Goal: Task Accomplishment & Management: Manage account settings

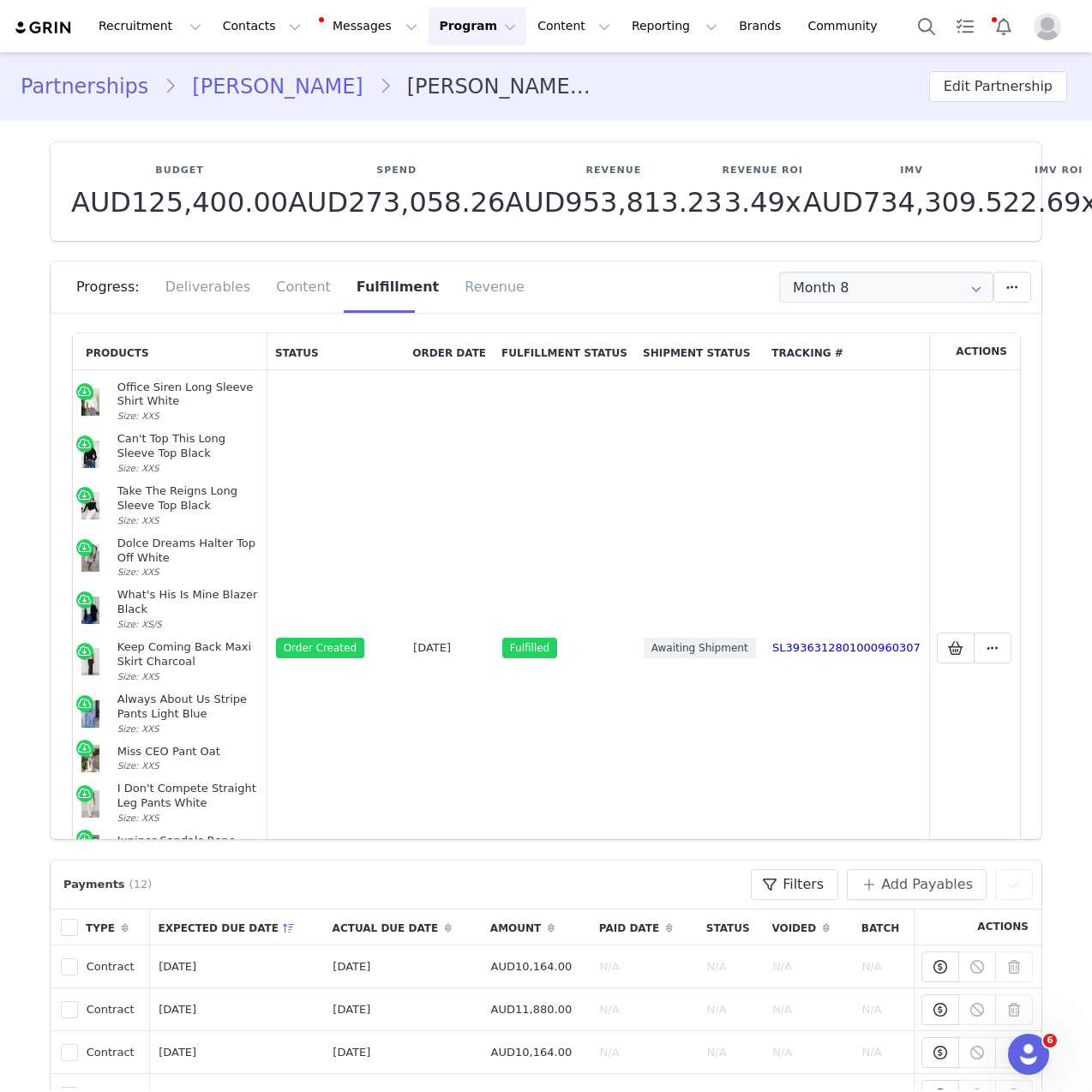
scroll to position [156, 0]
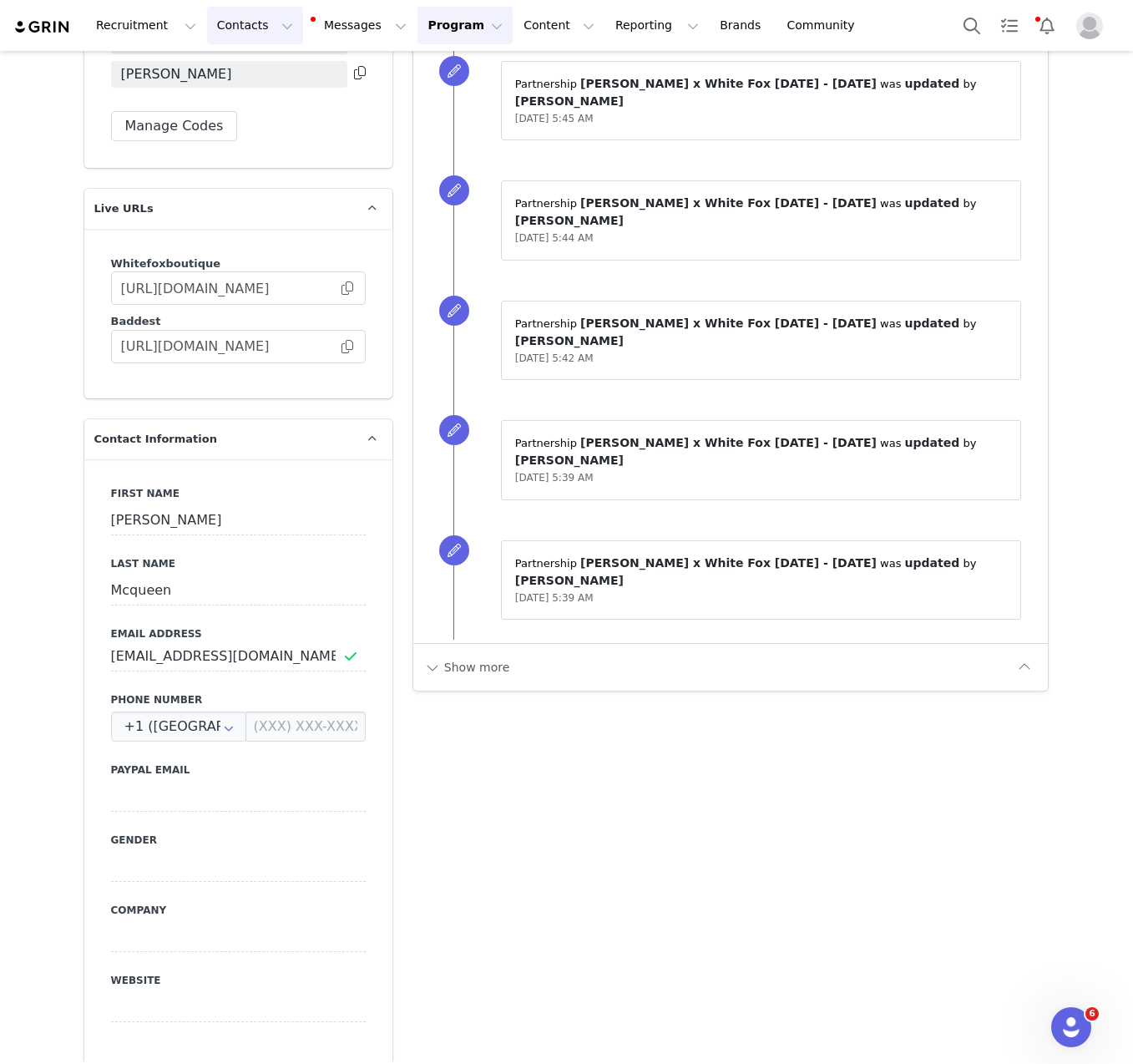
click at [236, 31] on button "Contacts Contacts" at bounding box center [255, 26] width 96 height 38
click at [240, 79] on p "Creators" at bounding box center [233, 74] width 50 height 18
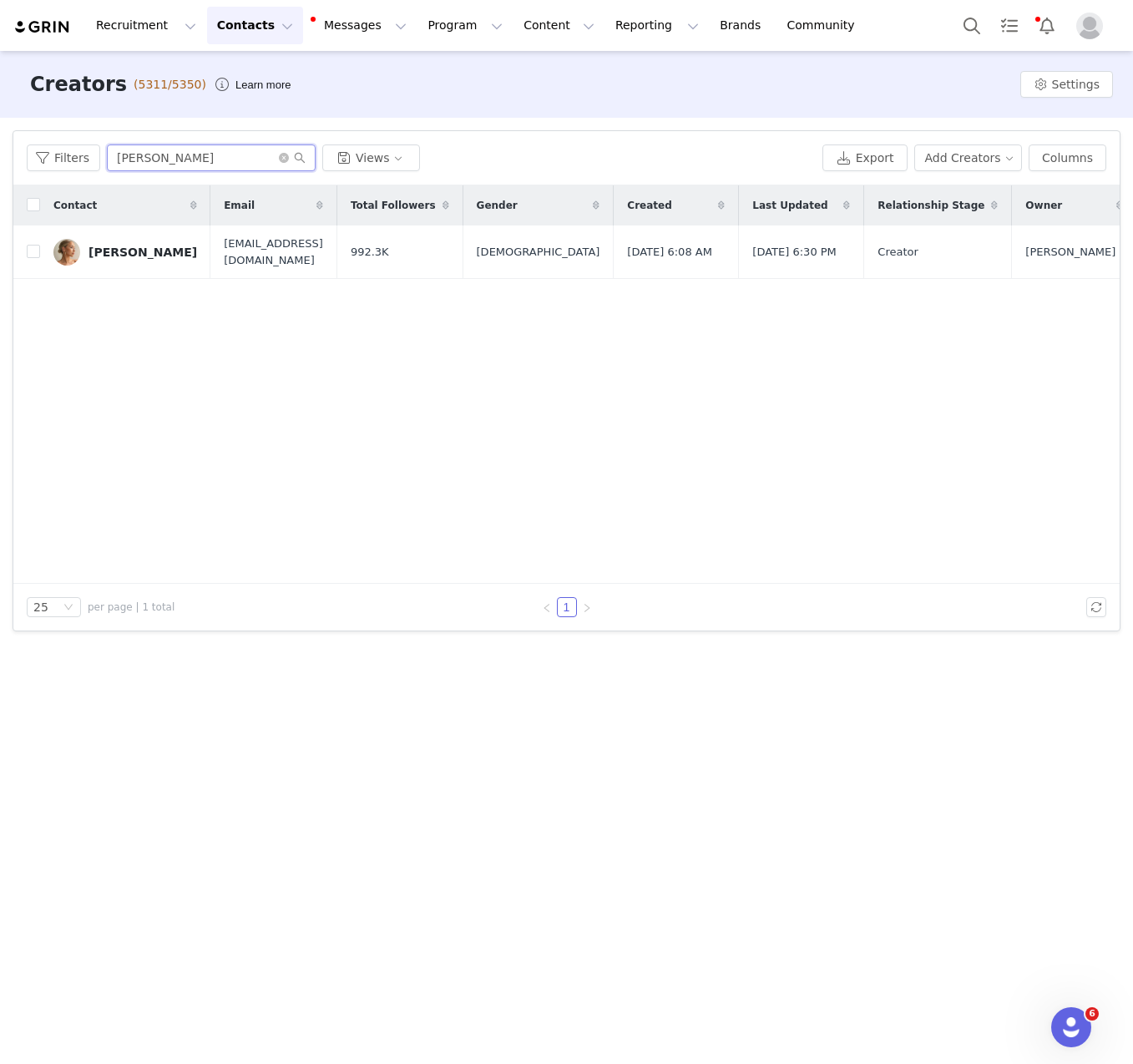
click at [180, 163] on input "[PERSON_NAME]" at bounding box center [211, 158] width 208 height 27
paste input "[PERSON_NAME]"
type input "[PERSON_NAME]"
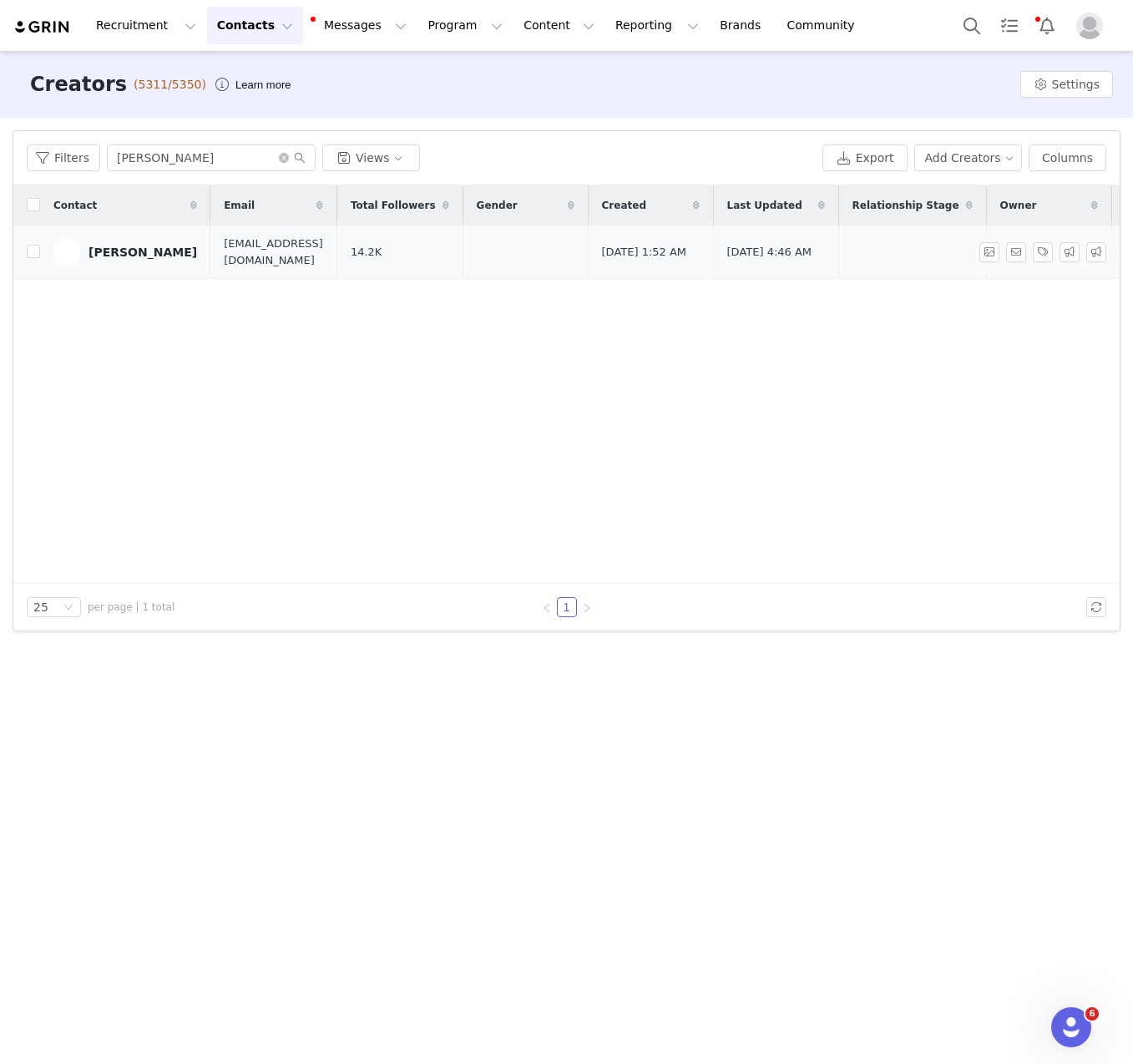
click at [142, 249] on div "[PERSON_NAME]" at bounding box center [142, 252] width 109 height 13
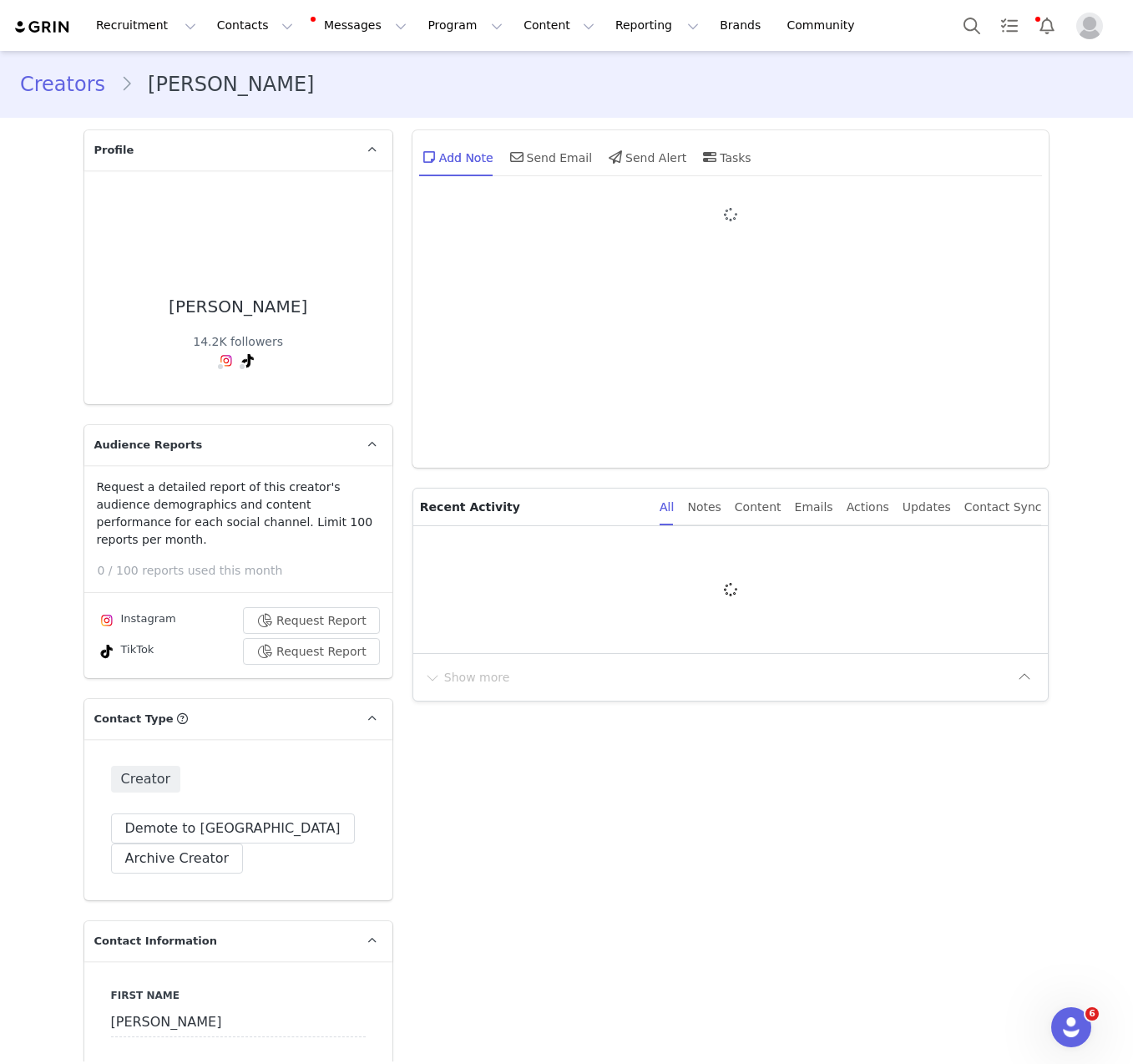
type input "+1 ([GEOGRAPHIC_DATA])"
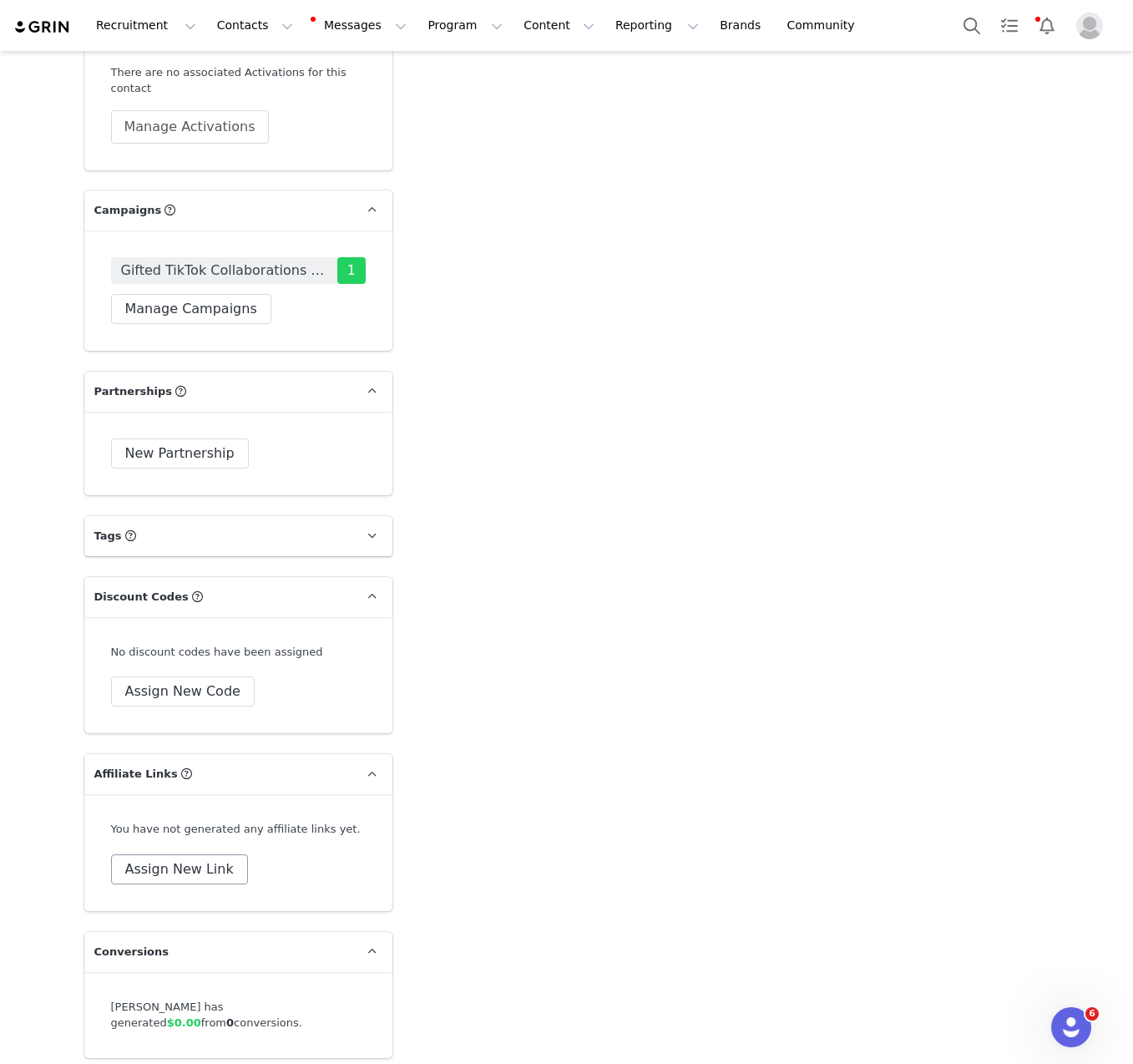
scroll to position [3542, 0]
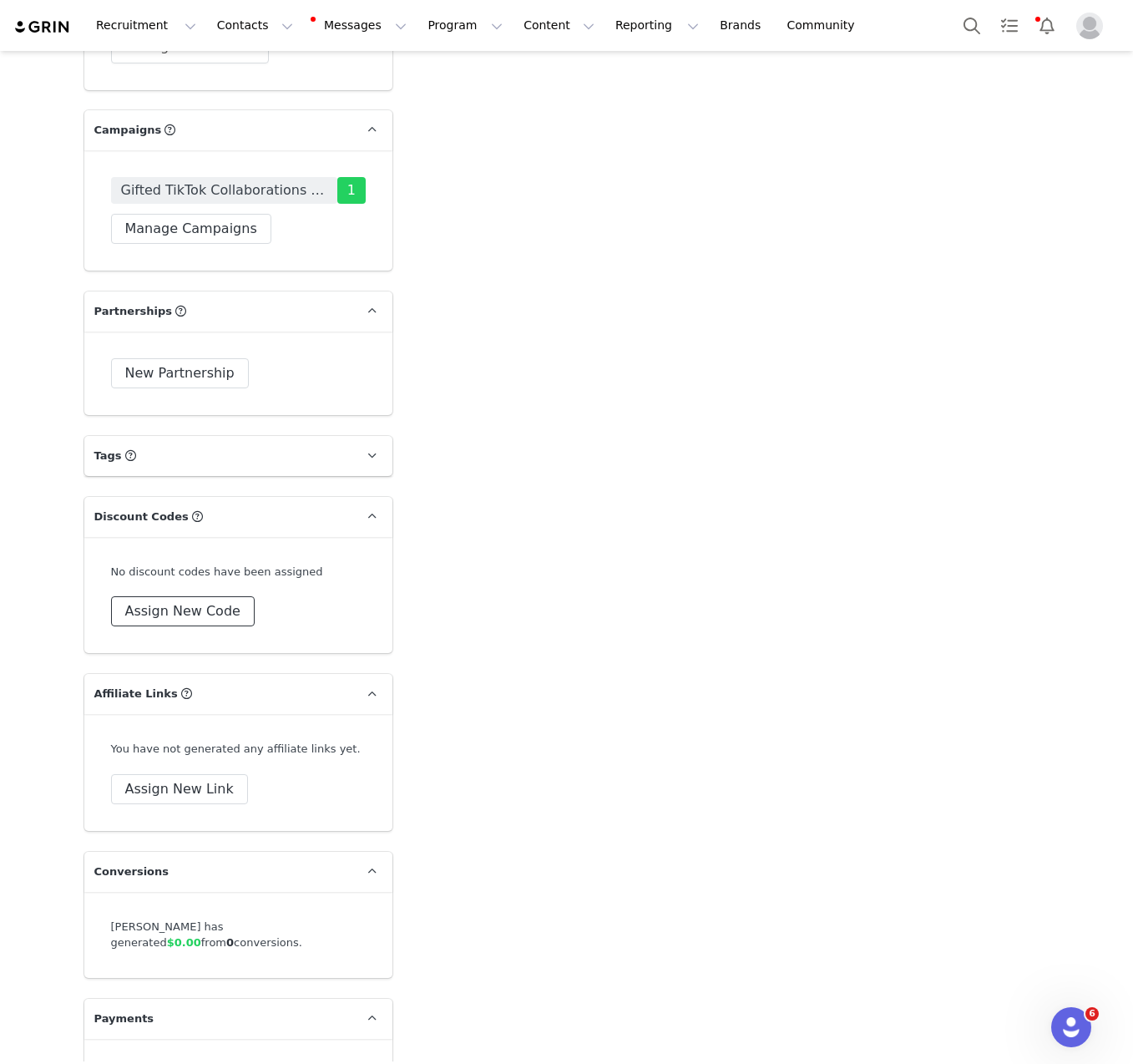
click at [190, 596] on button "Assign New Code" at bounding box center [183, 611] width 144 height 30
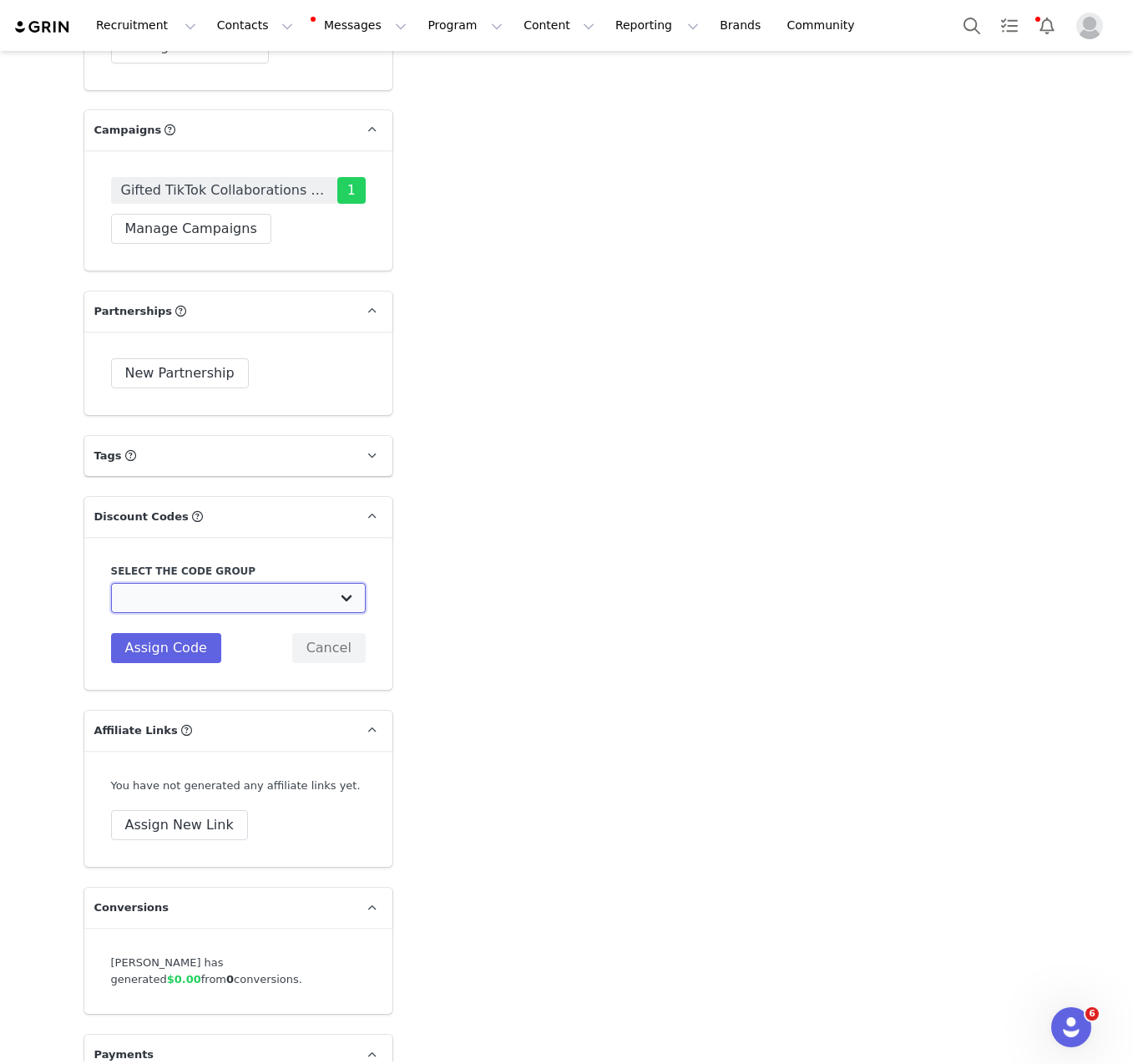
click at [196, 583] on select "White Fox Boutique AUS: Influencer Code White Fox Boutique AUS: Affiliates code…" at bounding box center [238, 598] width 255 height 30
select select "1987"
click at [111, 583] on select "White Fox Boutique AUS: Influencer Code White Fox Boutique AUS: Affiliates code…" at bounding box center [238, 598] width 255 height 30
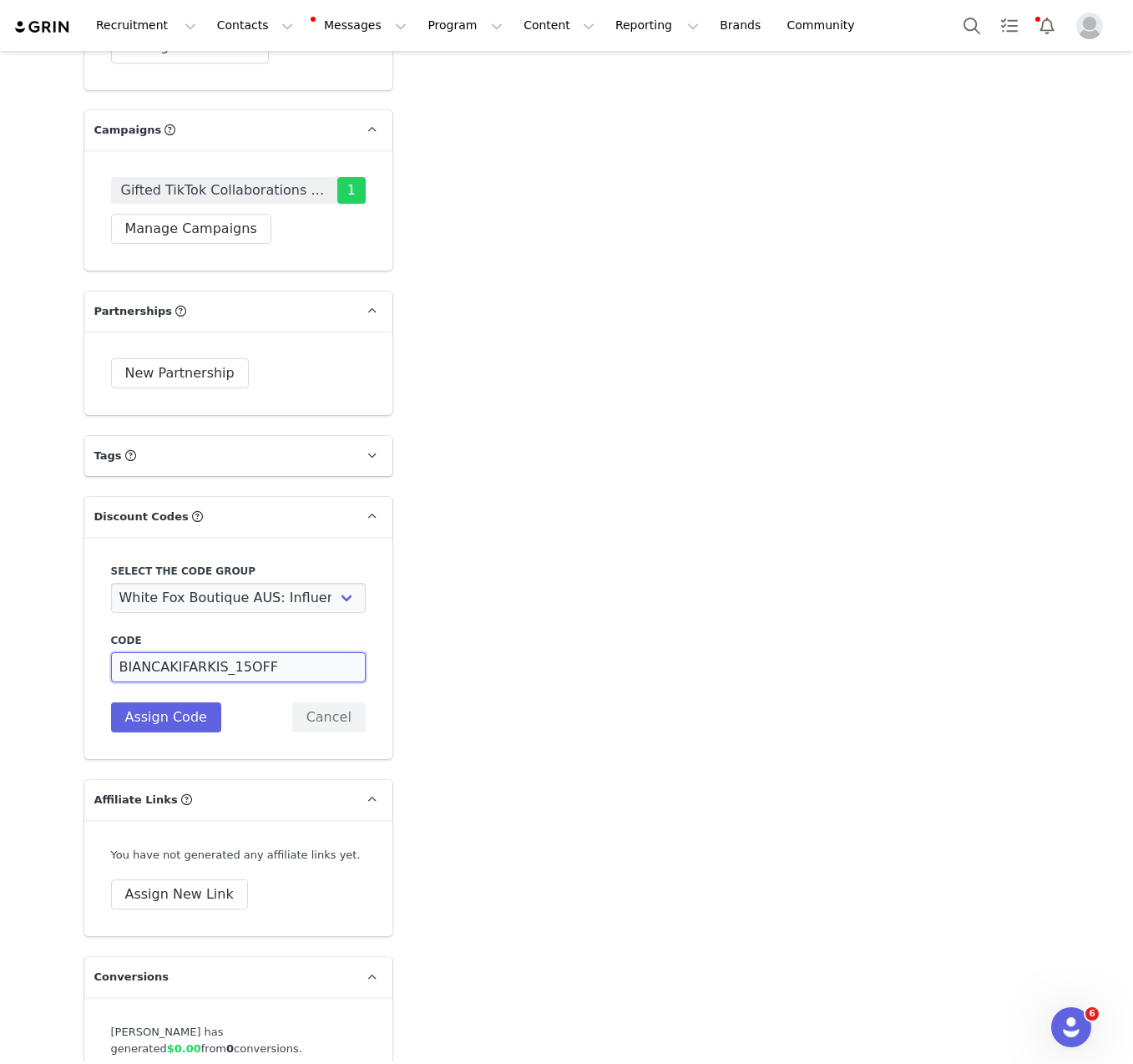
click at [241, 652] on input "BIANCAKIFARKIS_15OFF" at bounding box center [238, 667] width 255 height 30
drag, startPoint x: 283, startPoint y: 629, endPoint x: 167, endPoint y: 631, distance: 116.0
click at [167, 652] on input "BIANCAKIFARKIS_15OFF" at bounding box center [238, 667] width 255 height 30
click at [167, 652] on input "BIANCAK" at bounding box center [238, 667] width 255 height 30
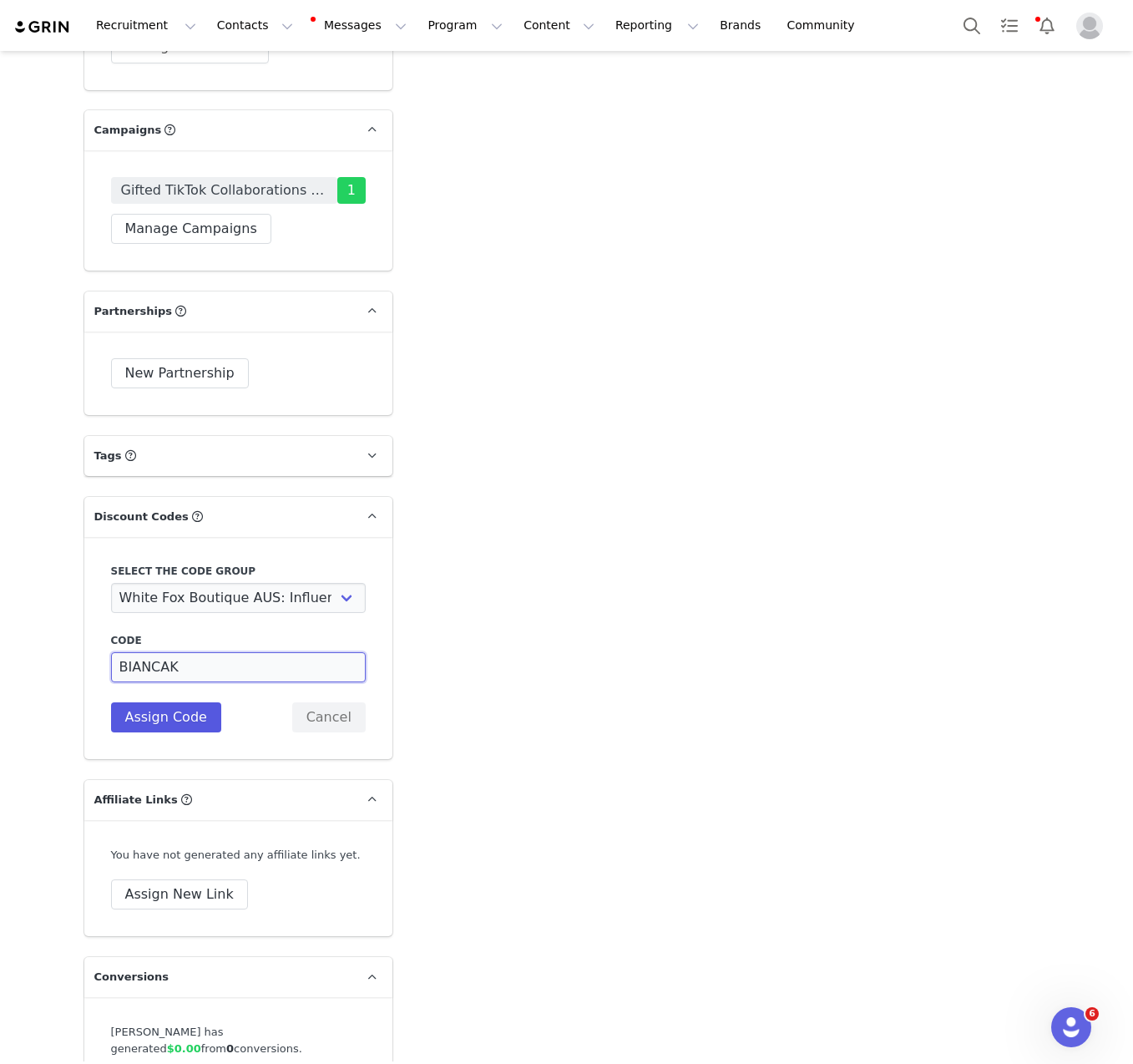
type input "BIANCAK"
click at [170, 702] on button "Assign Code" at bounding box center [166, 717] width 110 height 30
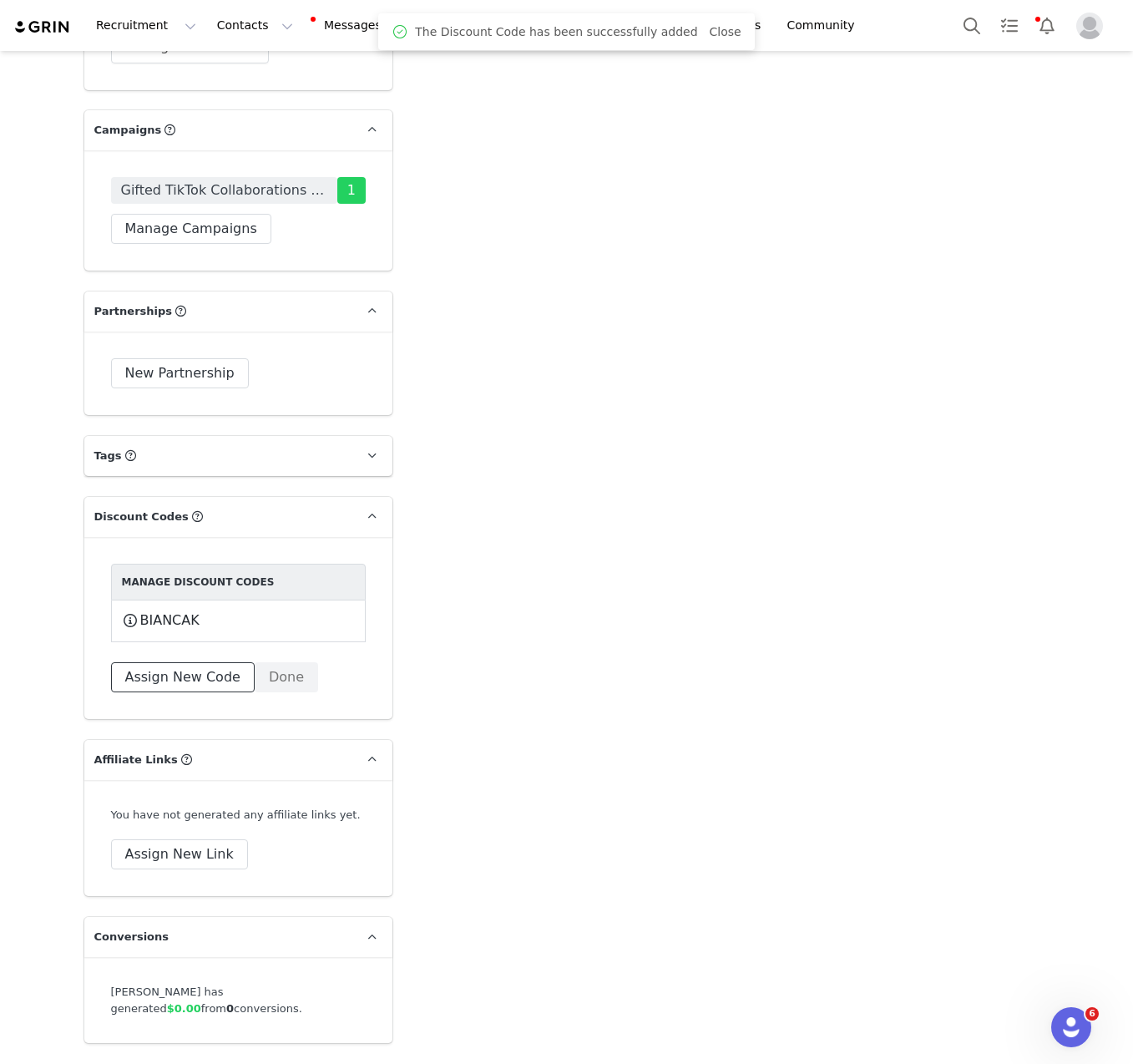
click at [208, 662] on button "Assign New Code" at bounding box center [183, 677] width 144 height 30
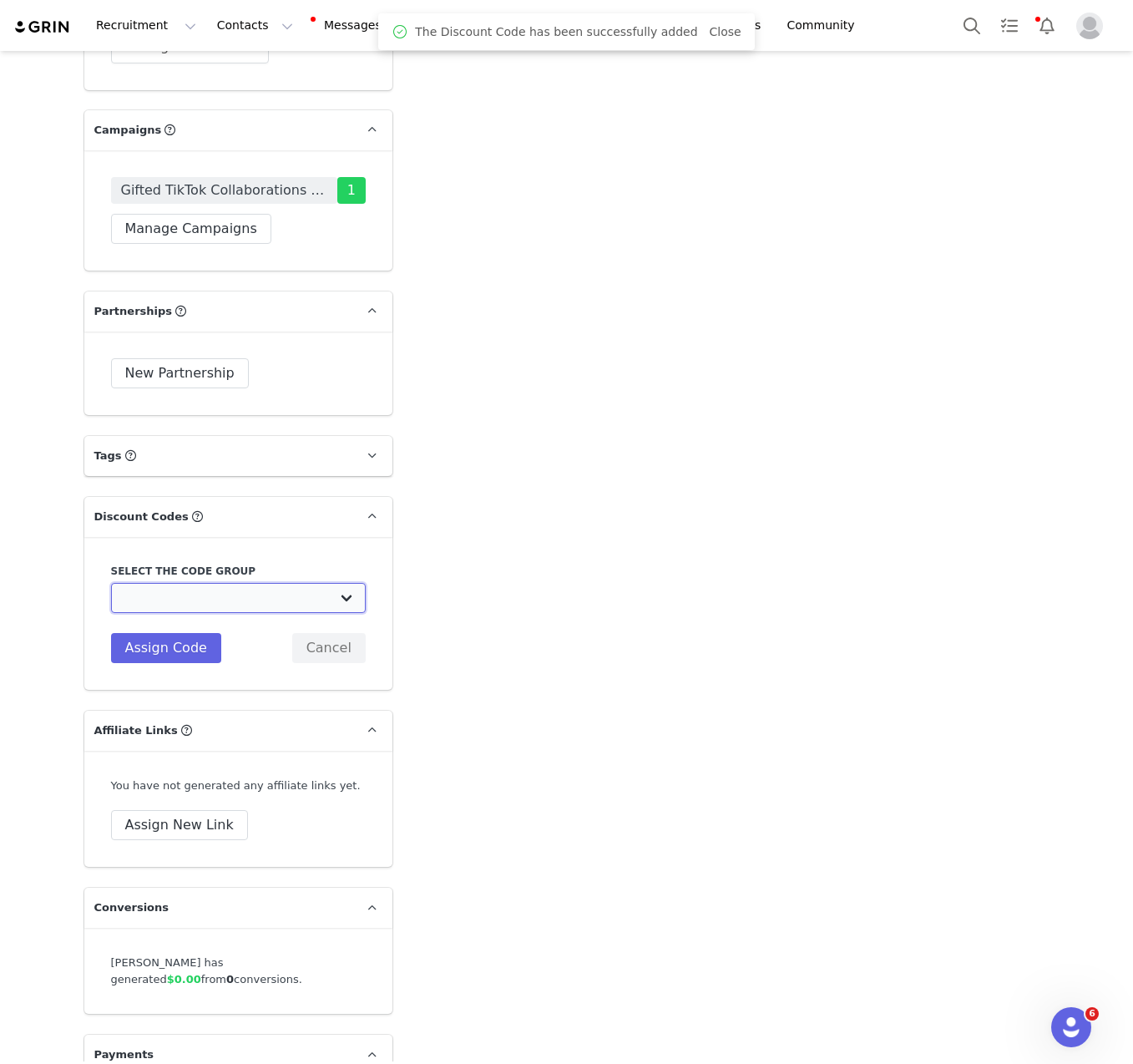
click at [233, 583] on select "White Fox Boutique AUS: Influencer Code White Fox Boutique AUS: Affiliates code…" at bounding box center [238, 598] width 255 height 30
select select "1988"
click at [111, 583] on select "White Fox Boutique AUS: Influencer Code White Fox Boutique AUS: Affiliates code…" at bounding box center [238, 598] width 255 height 30
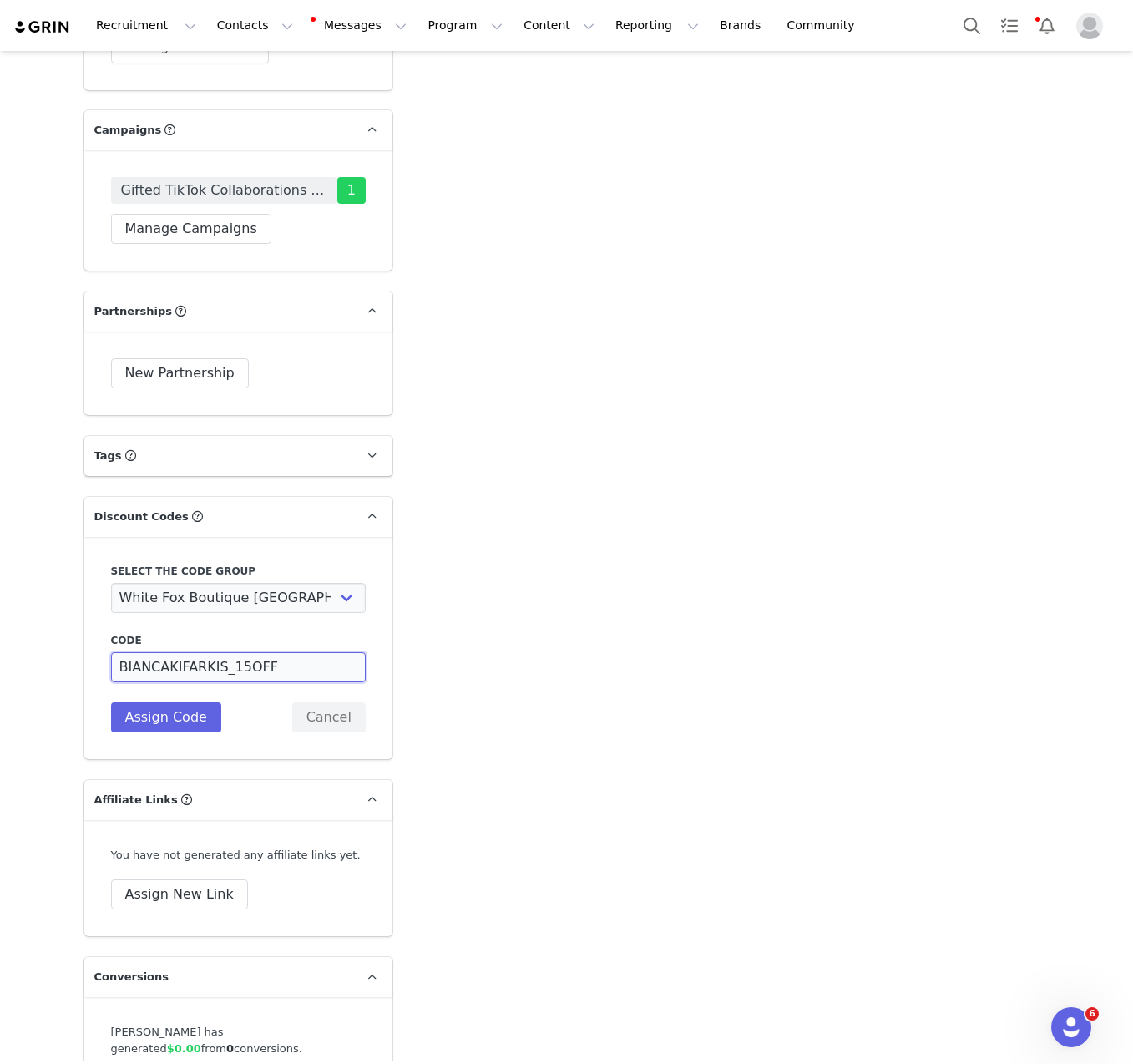
click at [168, 652] on input "BIANCAKIFARKIS_15OFF" at bounding box center [238, 667] width 255 height 30
paste input
type input "BIANCAK"
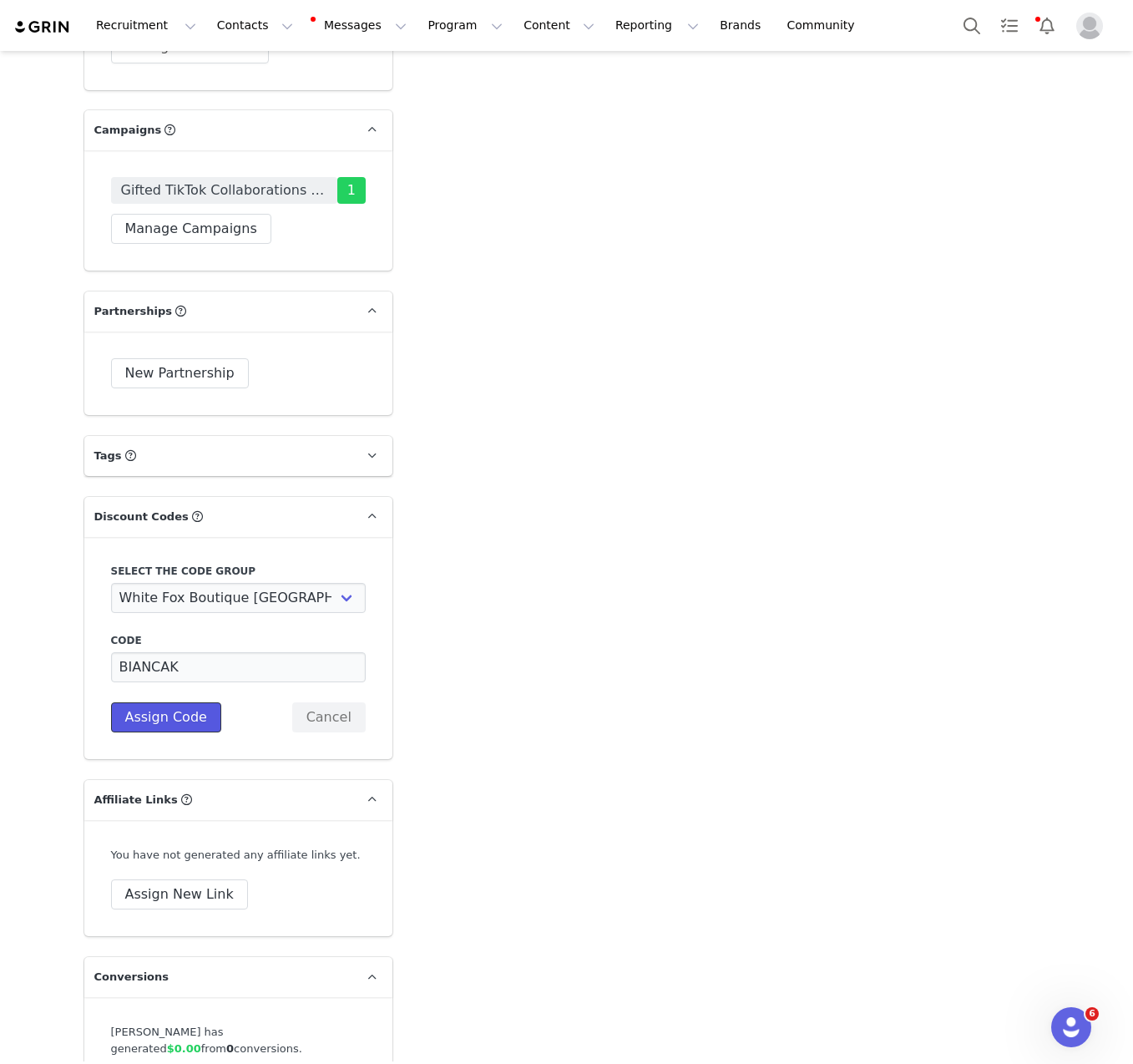
click at [134, 702] on button "Assign Code" at bounding box center [166, 717] width 110 height 30
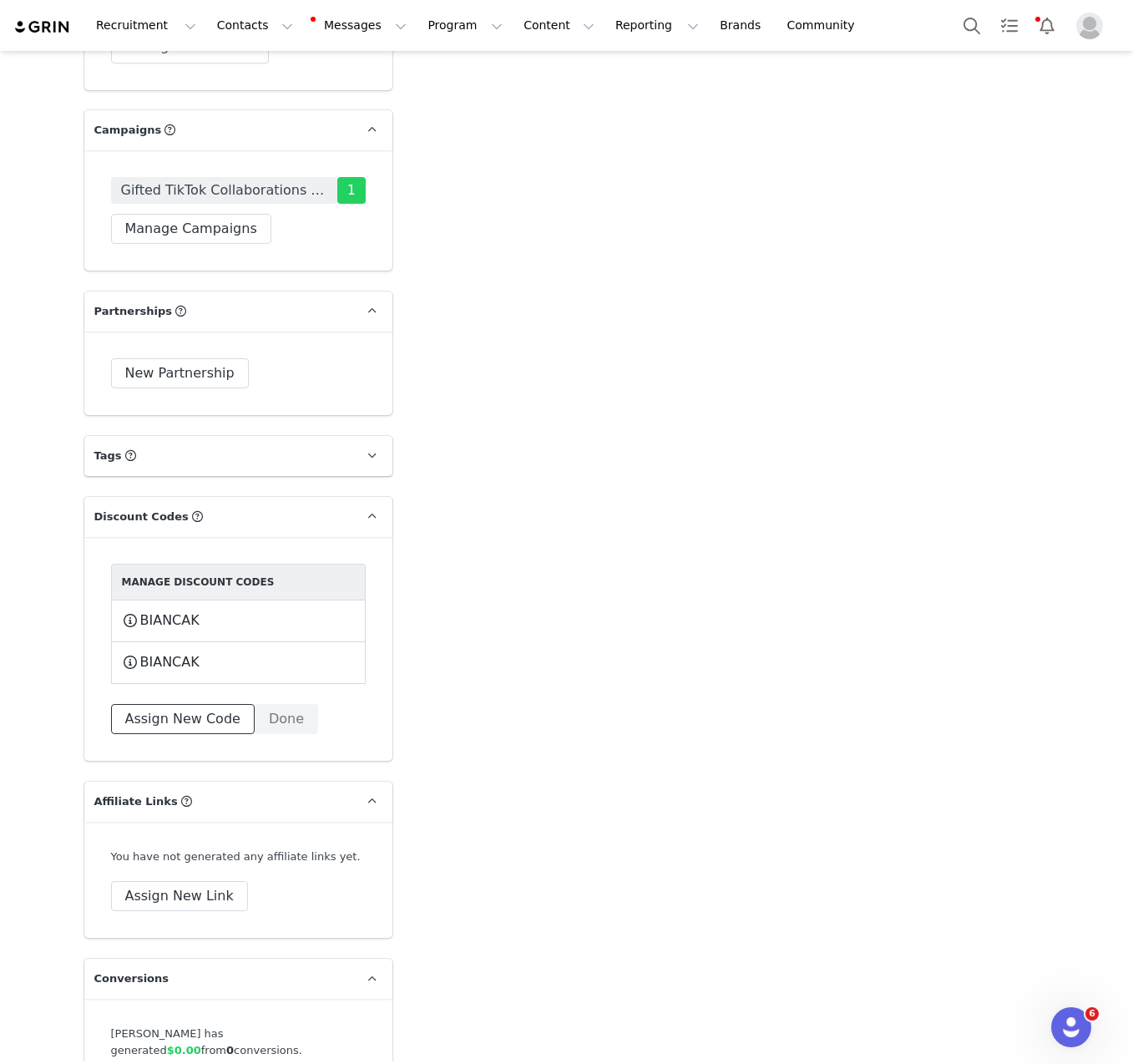
click at [173, 704] on button "Assign New Code" at bounding box center [183, 719] width 144 height 30
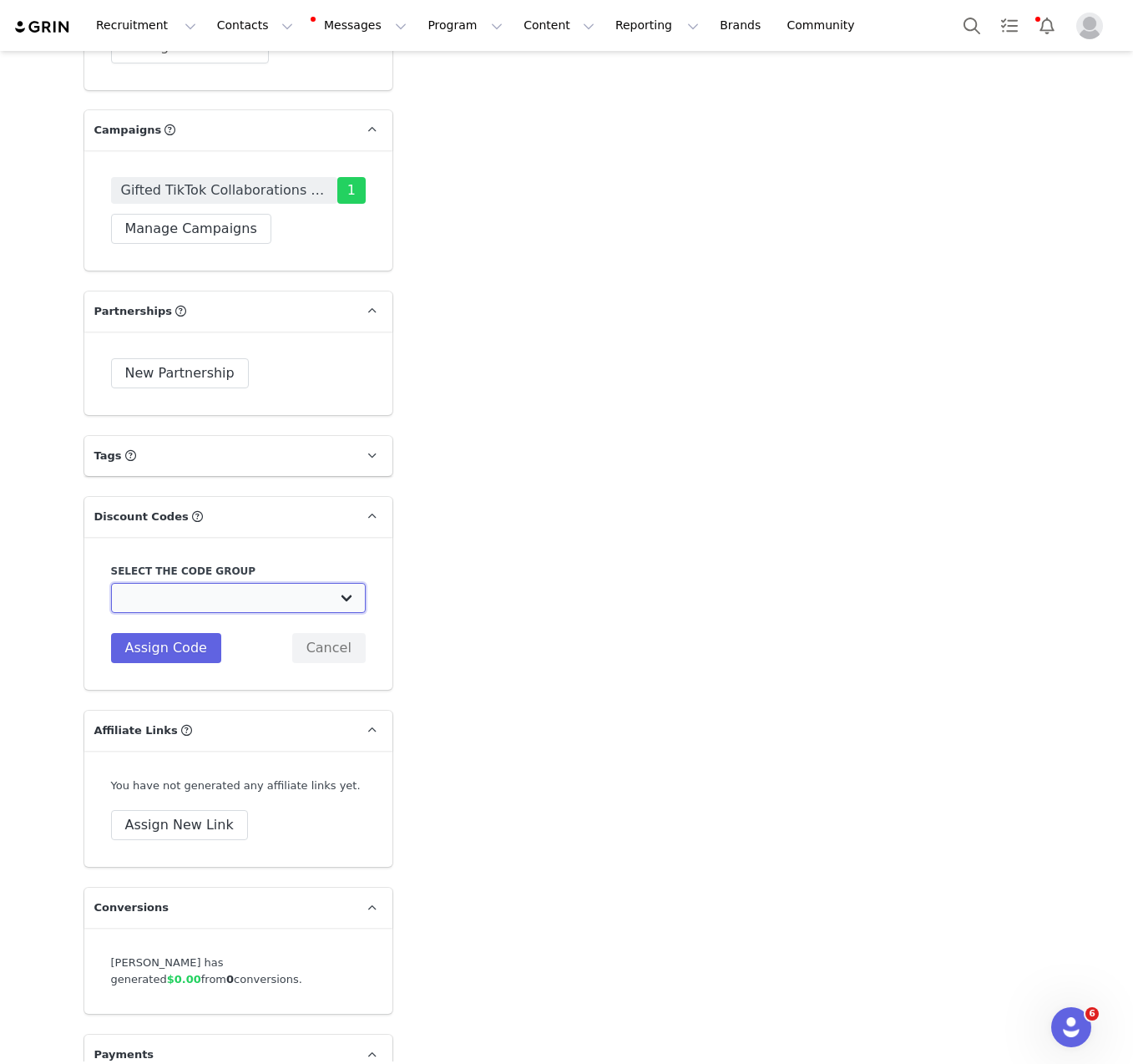
click at [265, 583] on select "White Fox Boutique AUS: Influencer Code White Fox Boutique AUS: Affiliates code…" at bounding box center [238, 598] width 255 height 30
select select "10008690"
click at [111, 583] on select "White Fox Boutique AUS: Influencer Code White Fox Boutique AUS: Affiliates code…" at bounding box center [238, 598] width 255 height 30
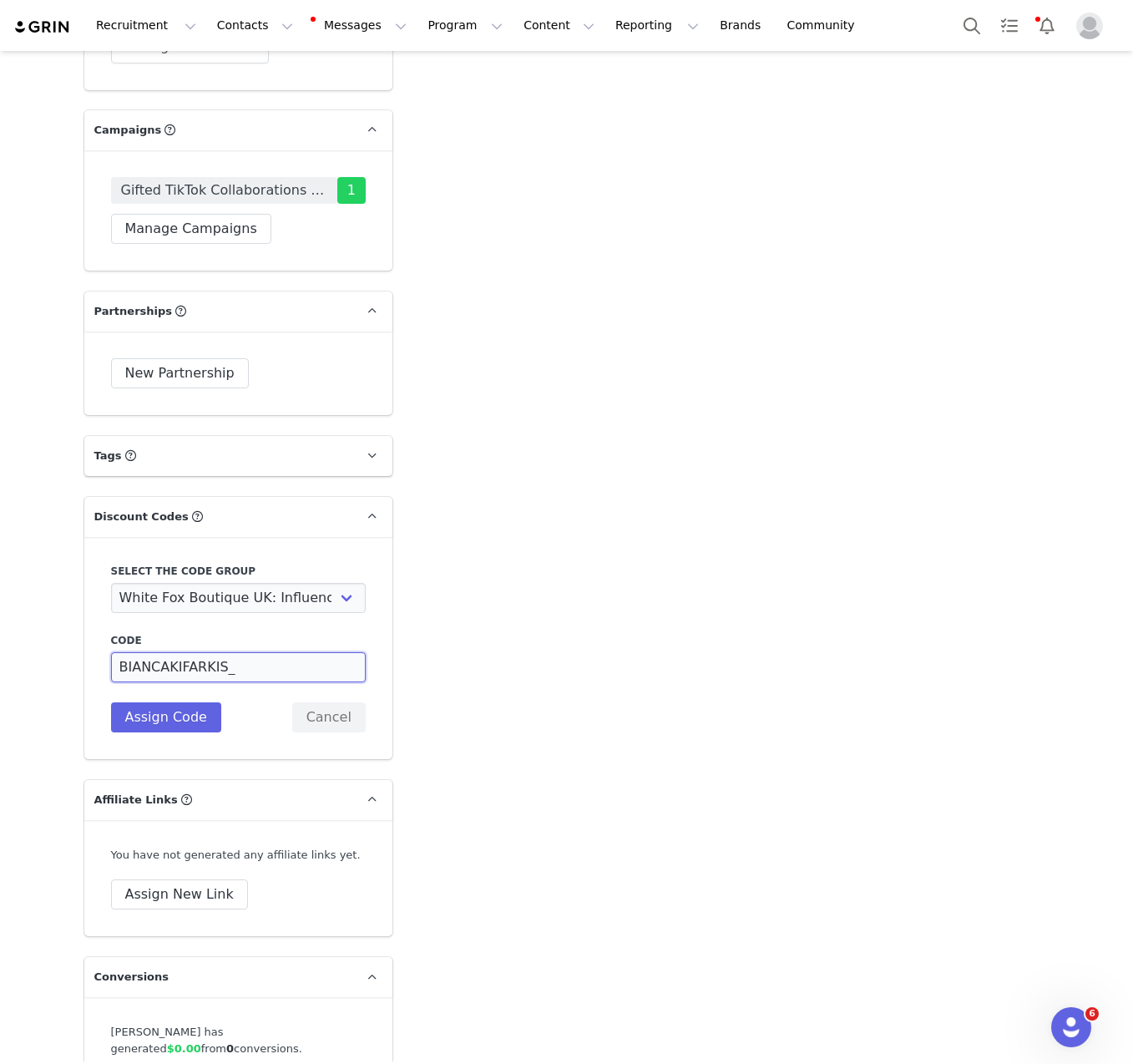
click at [200, 652] on input "BIANCAKIFARKIS_" at bounding box center [238, 667] width 255 height 30
paste input
type input "BIANCAK"
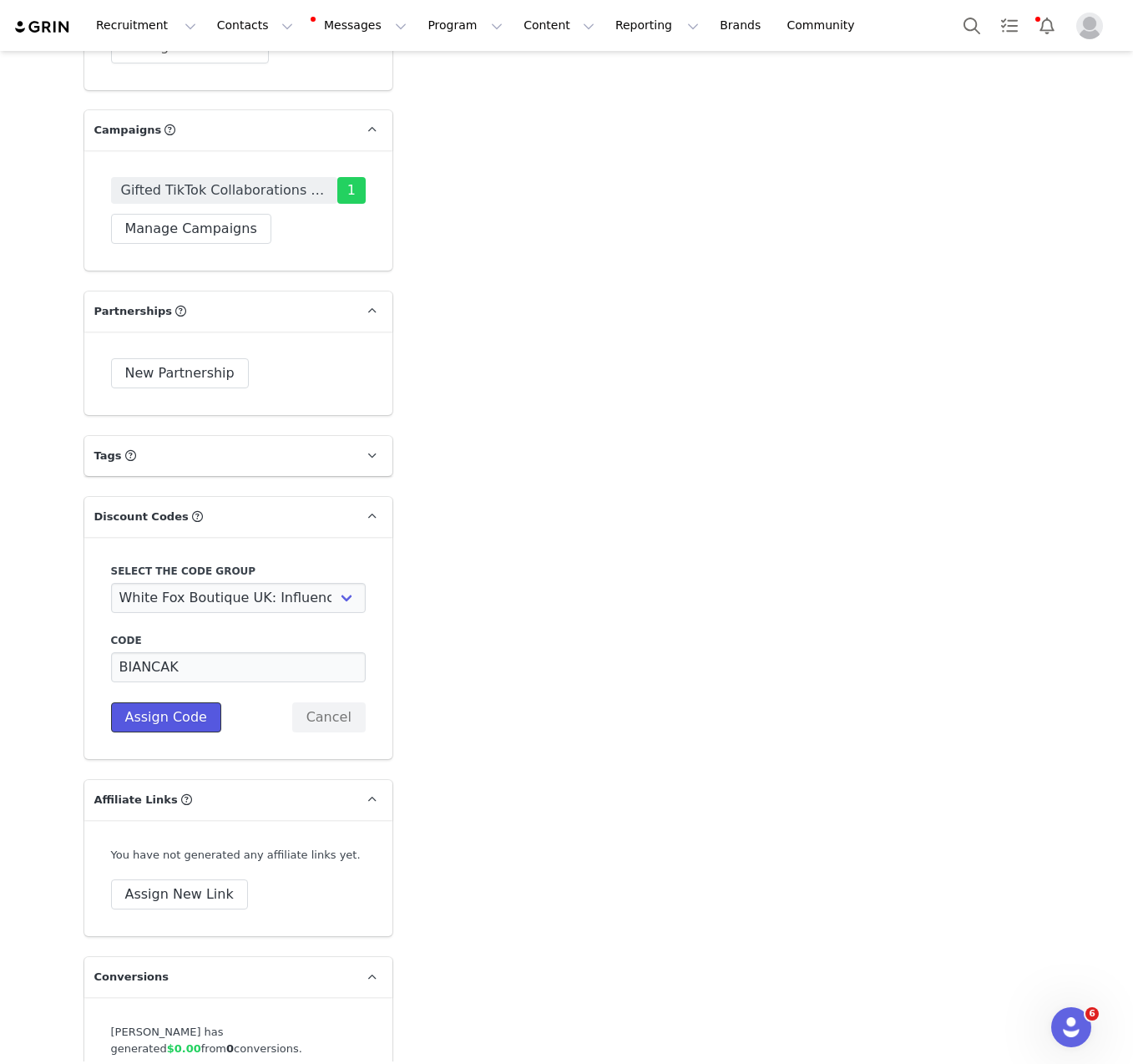
click at [157, 702] on button "Assign Code" at bounding box center [166, 717] width 110 height 30
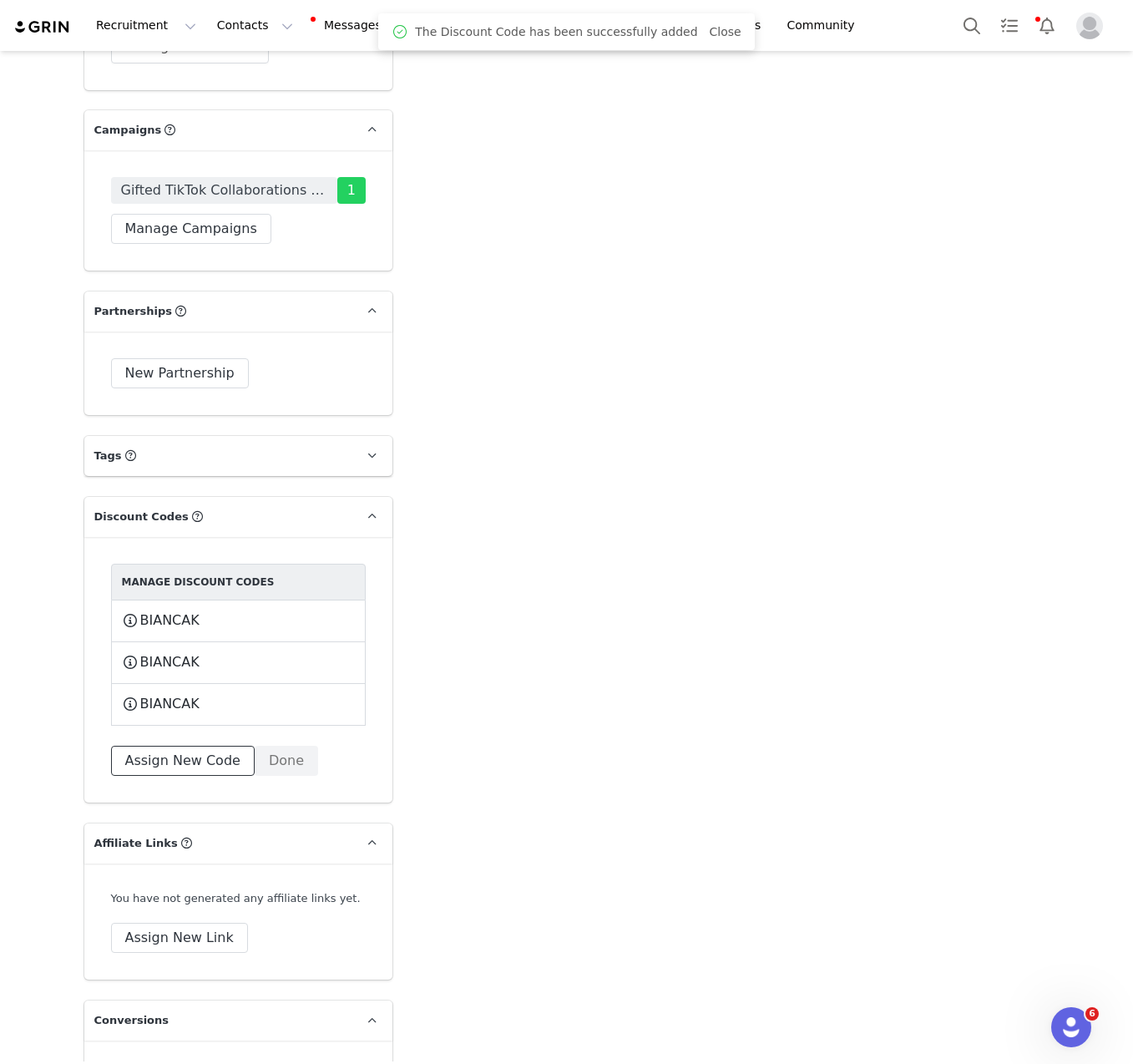
click at [192, 746] on button "Assign New Code" at bounding box center [183, 761] width 144 height 30
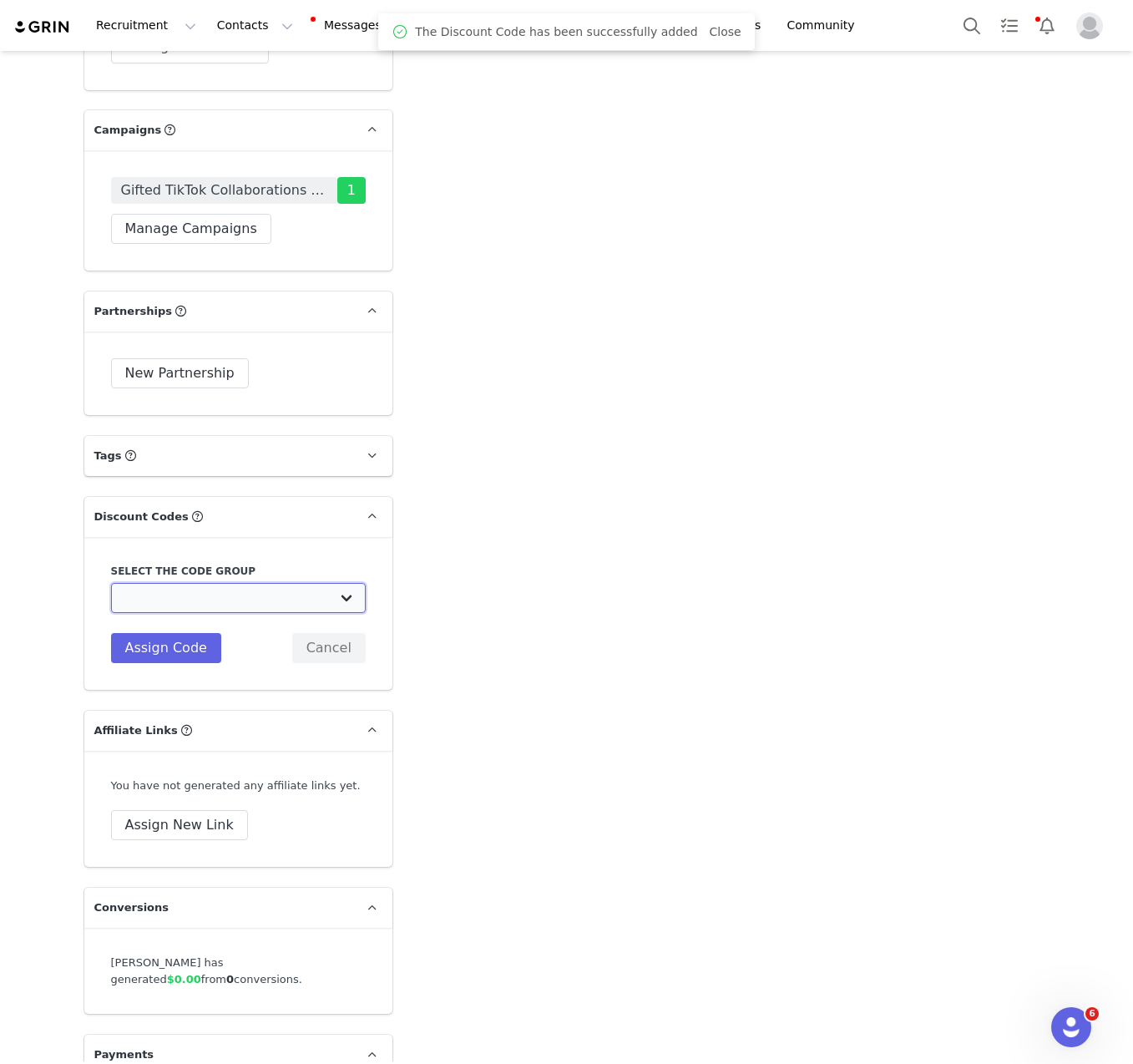
click at [236, 583] on select "White Fox Boutique AUS: Influencer Code White Fox Boutique AUS: Affiliates code…" at bounding box center [238, 598] width 255 height 30
select select "1987"
click at [111, 583] on select "White Fox Boutique AUS: Influencer Code White Fox Boutique AUS: Affiliates code…" at bounding box center [238, 598] width 255 height 30
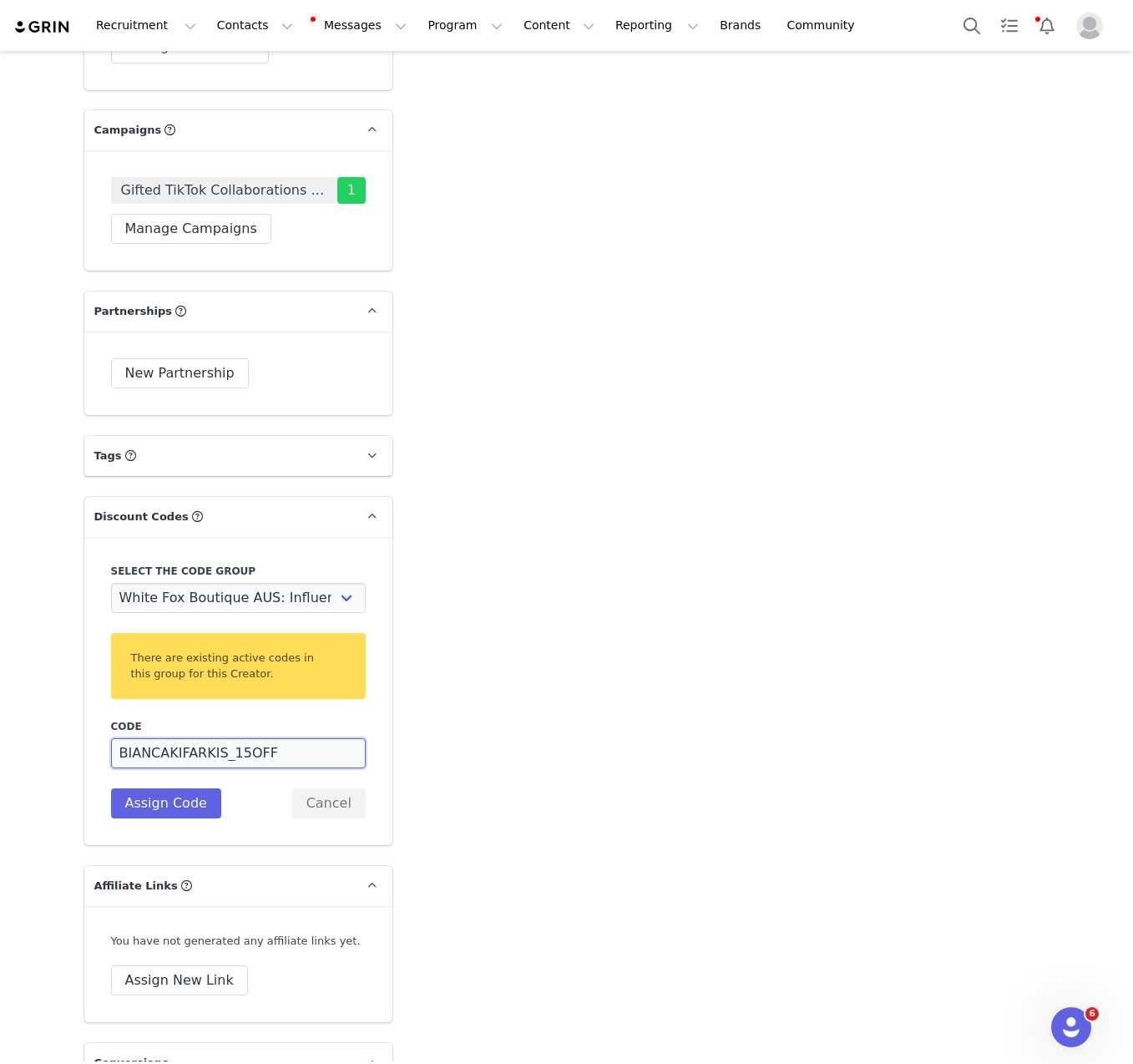
click at [190, 738] on input "BIANCAKIFARKIS_15OFF" at bounding box center [238, 753] width 255 height 30
paste input
click at [175, 738] on input "BIANCAKTT" at bounding box center [238, 753] width 255 height 30
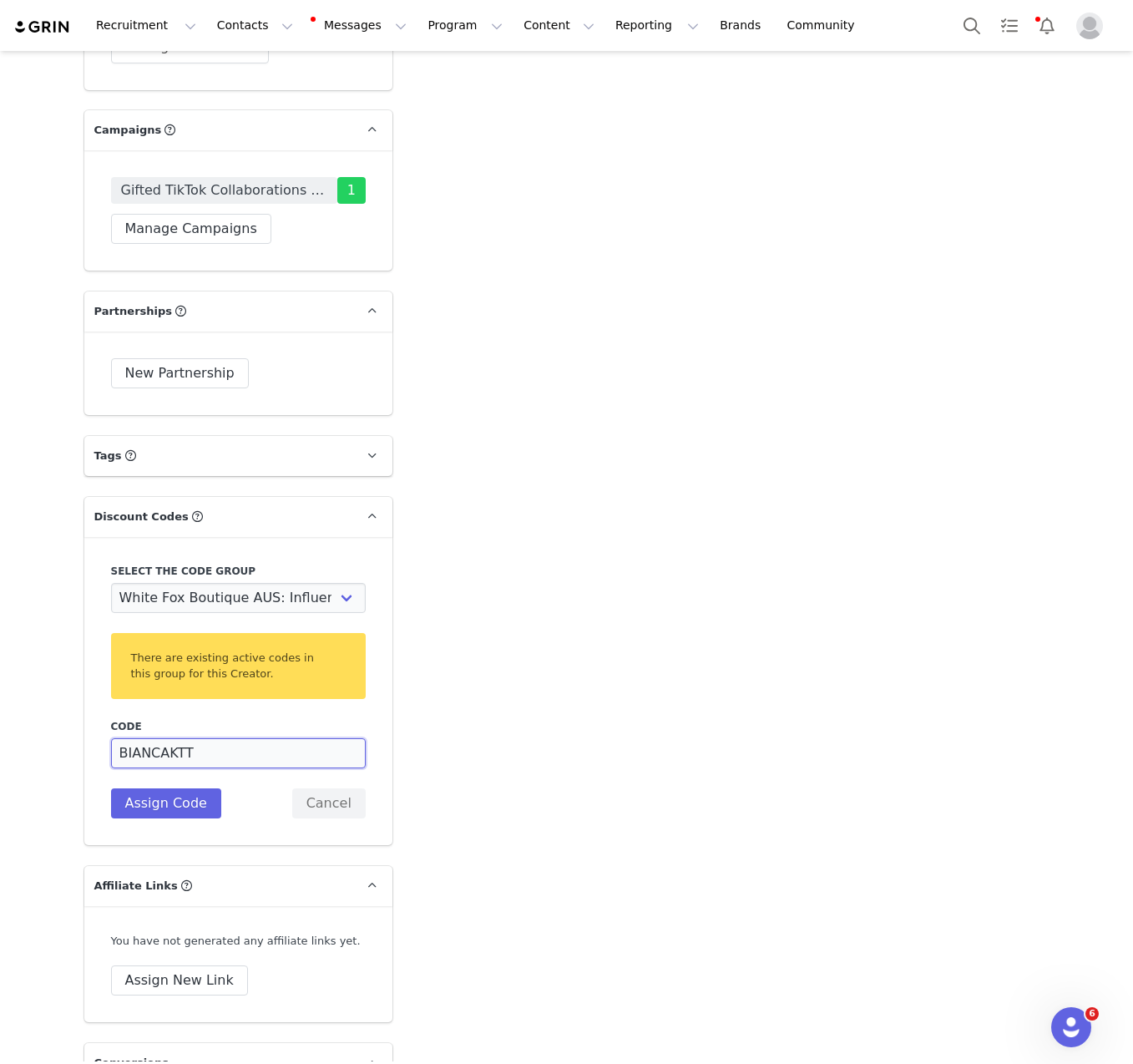
click at [175, 738] on input "BIANCAKTT" at bounding box center [238, 753] width 255 height 30
click at [172, 788] on button "Assign Code" at bounding box center [166, 803] width 110 height 30
click at [234, 738] on input "BIANCAKTT" at bounding box center [238, 753] width 255 height 30
click at [229, 738] on input "BIANCATT" at bounding box center [238, 753] width 255 height 30
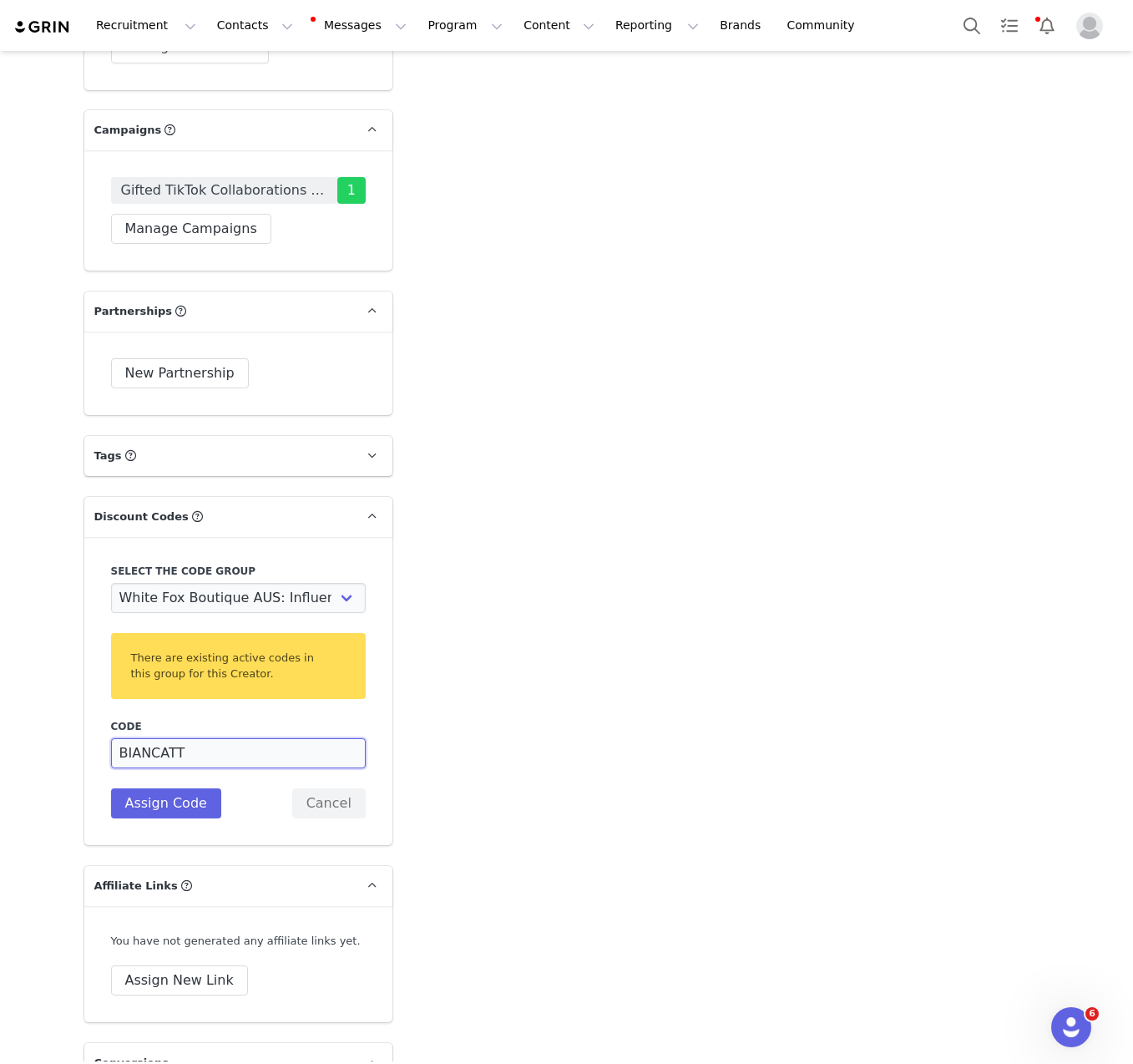
click at [229, 738] on input "BIANCATT" at bounding box center [238, 753] width 255 height 30
click at [194, 788] on button "Assign Code" at bounding box center [166, 803] width 110 height 30
click at [201, 738] on input "BIANCATT" at bounding box center [238, 753] width 255 height 30
drag, startPoint x: 161, startPoint y: 712, endPoint x: 215, endPoint y: 726, distance: 55.8
click at [208, 738] on input "BIANCATT" at bounding box center [238, 753] width 255 height 30
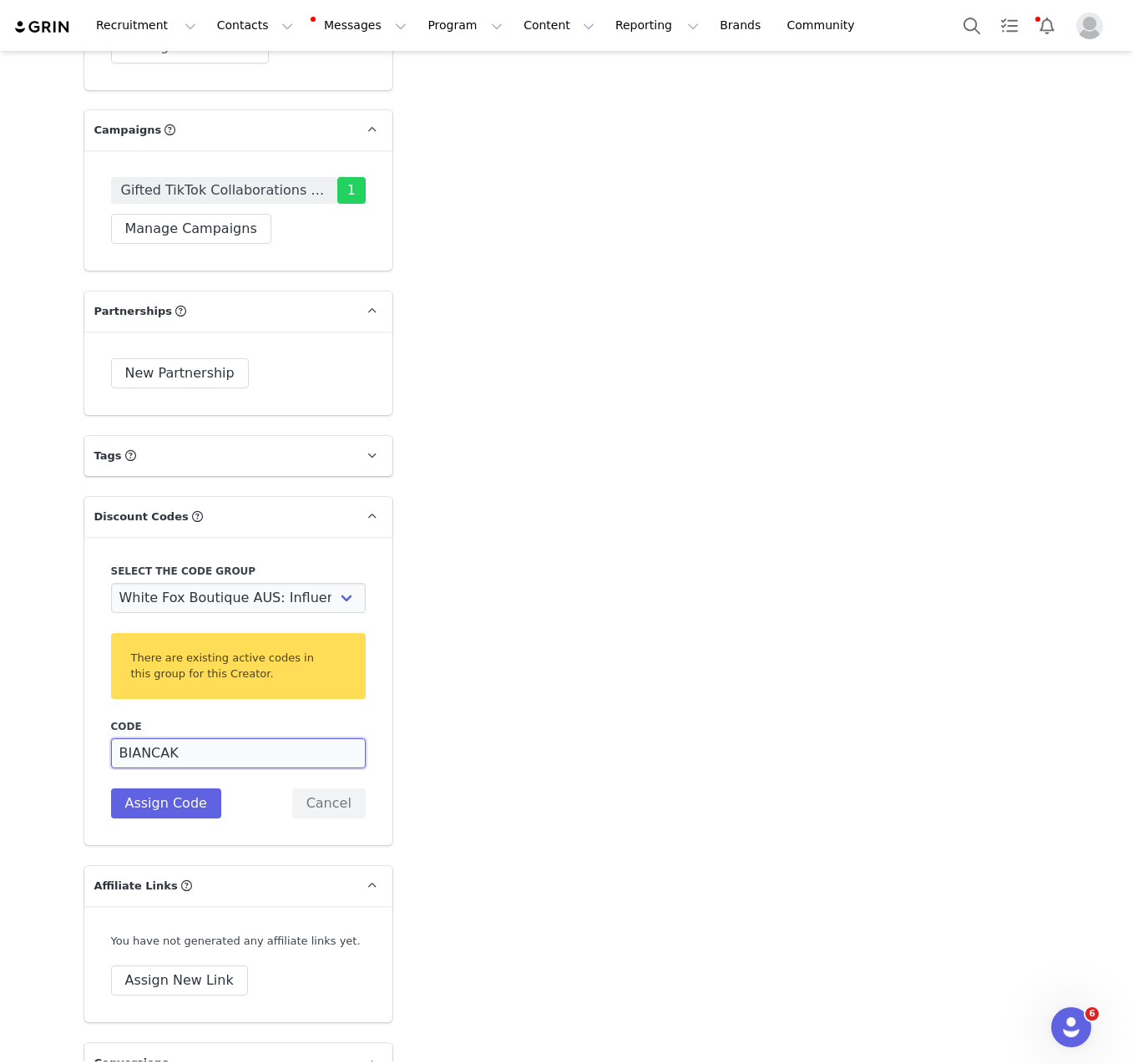
click at [111, 738] on input "BIANCAK" at bounding box center [238, 753] width 255 height 30
click at [152, 738] on input "TTBIANCAK" at bounding box center [238, 753] width 255 height 30
type input "TTBIANCAK"
click at [175, 788] on button "Assign Code" at bounding box center [166, 803] width 110 height 30
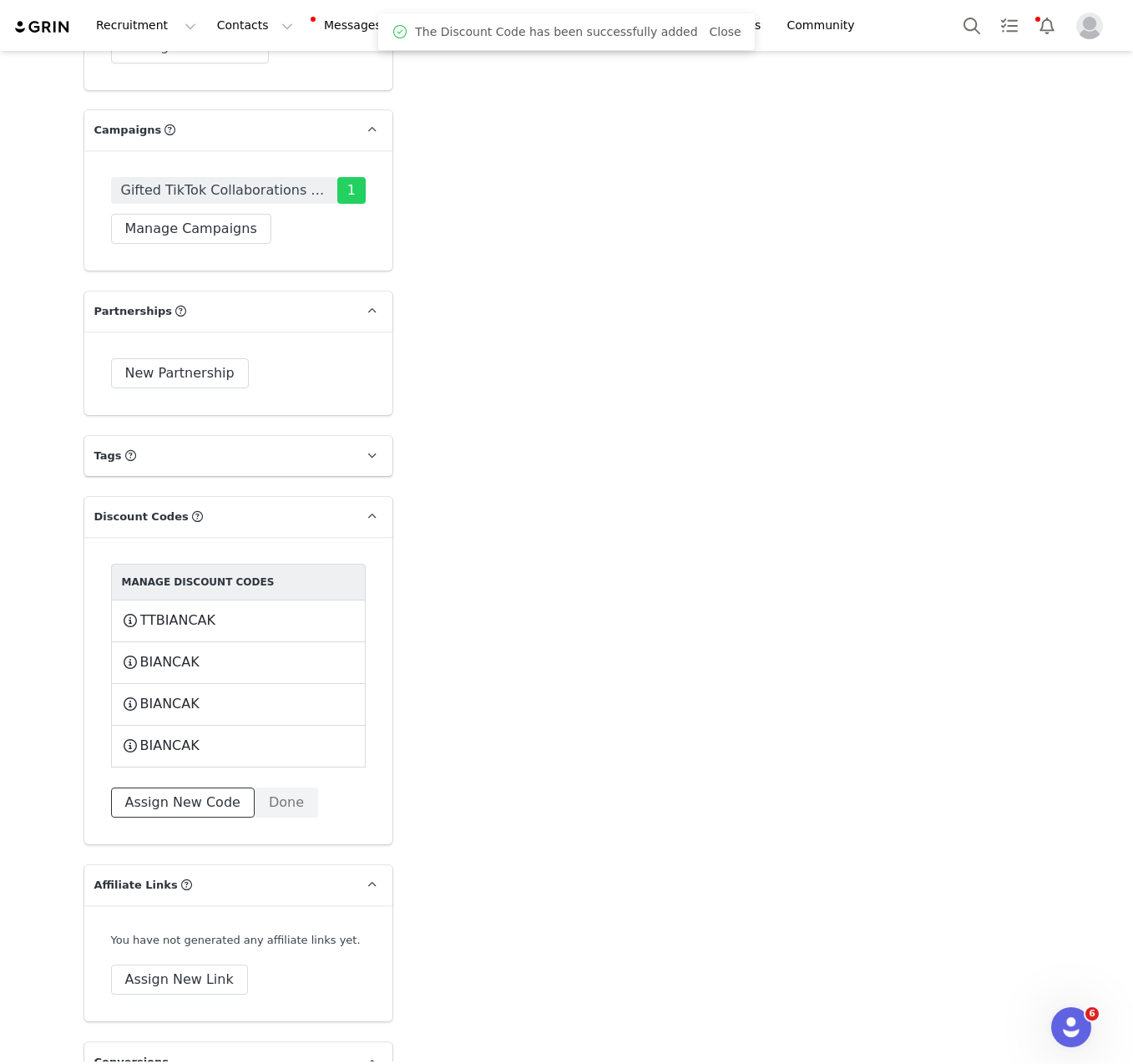
click at [172, 787] on button "Assign New Code" at bounding box center [183, 803] width 144 height 30
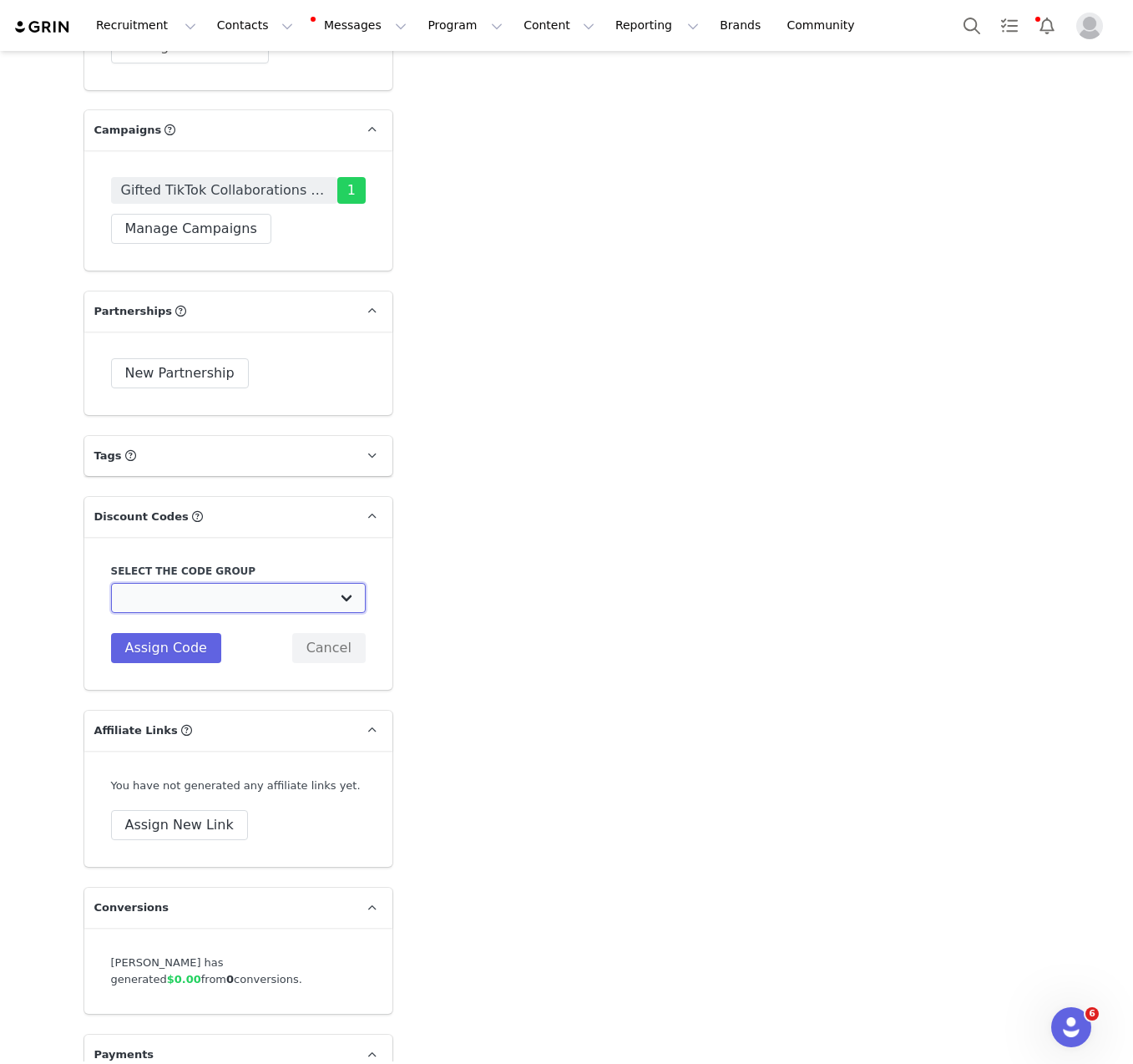
click at [210, 583] on select "White Fox Boutique AUS: Influencer Code White Fox Boutique AUS: Affiliates code…" at bounding box center [238, 598] width 255 height 30
select select "1988"
click at [111, 583] on select "White Fox Boutique AUS: Influencer Code White Fox Boutique AUS: Affiliates code…" at bounding box center [238, 598] width 255 height 30
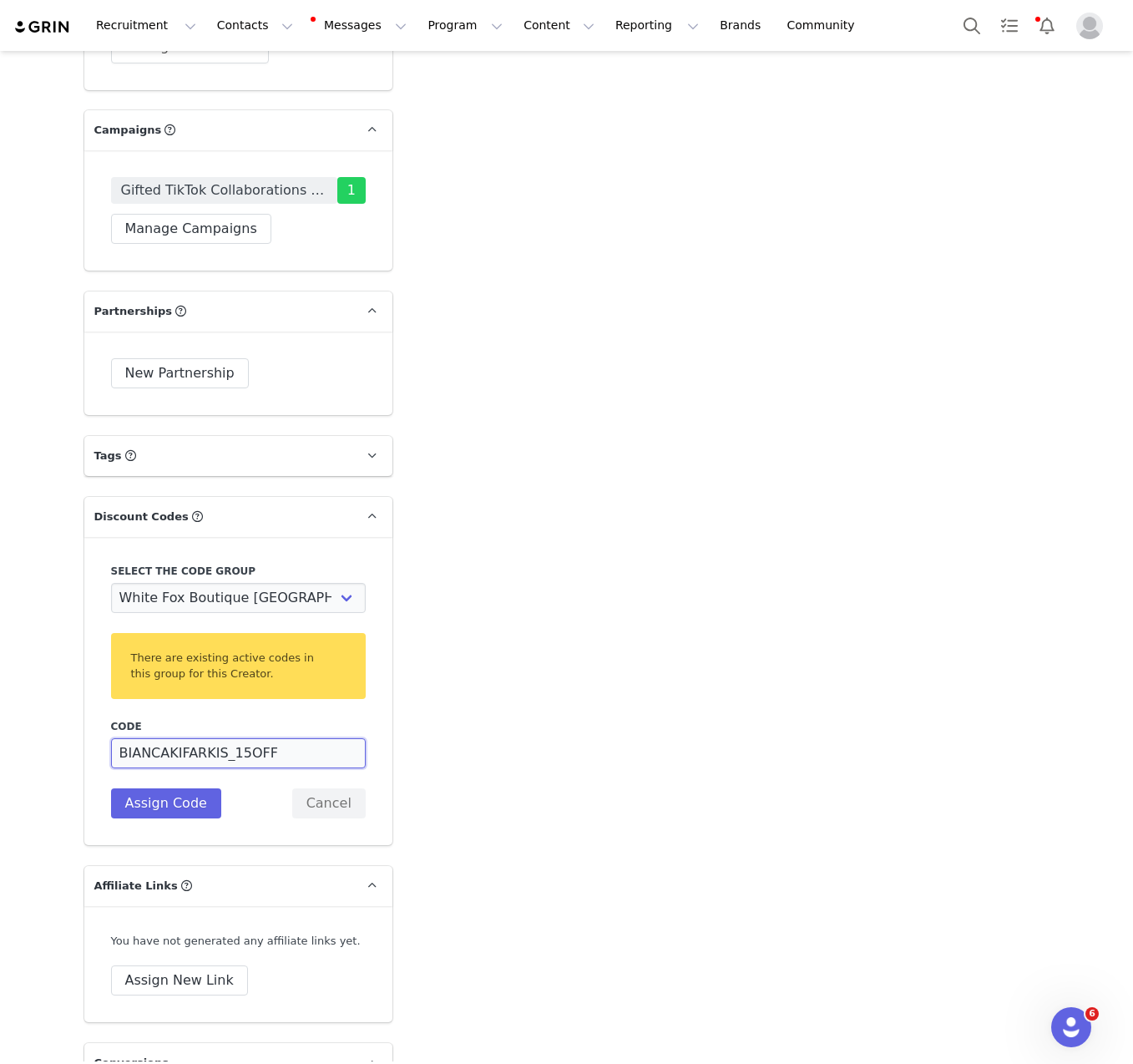
click at [174, 738] on input "BIANCAKIFARKIS_15OFF" at bounding box center [238, 753] width 255 height 30
paste input "TTBIANCAK"
type input "TTBIANCAK"
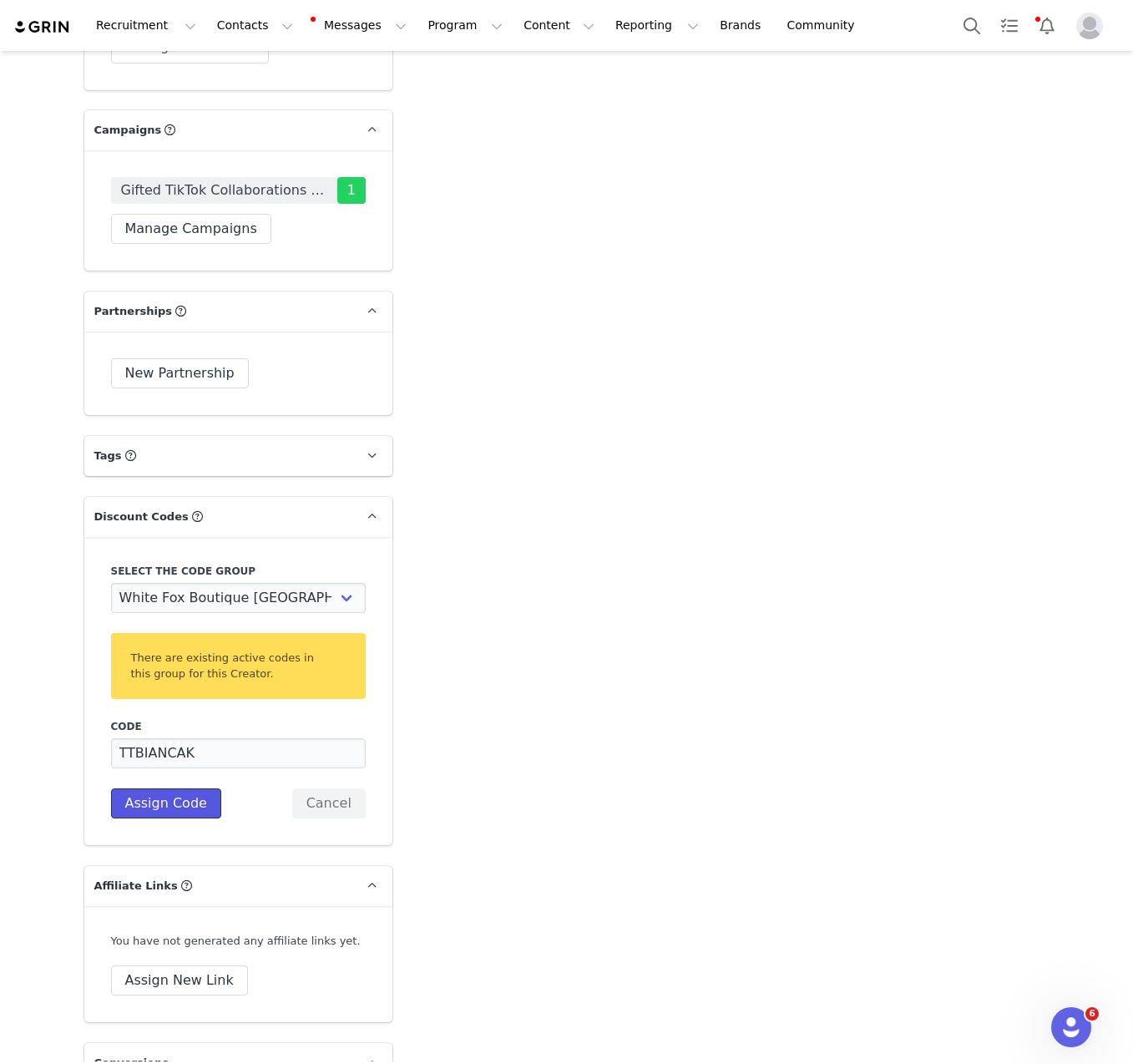
click at [146, 788] on button "Assign Code" at bounding box center [166, 803] width 110 height 30
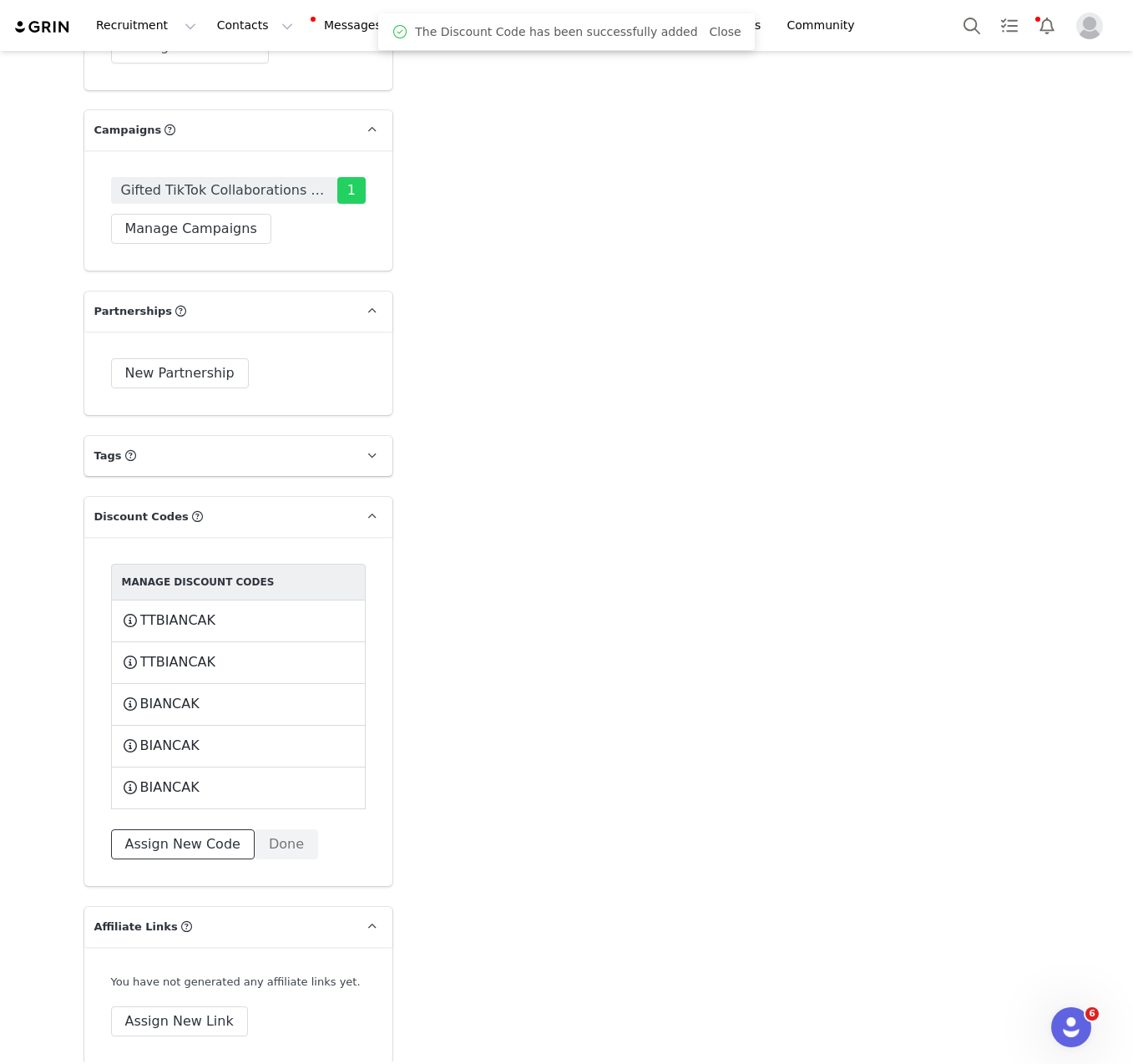
click at [179, 829] on button "Assign New Code" at bounding box center [183, 844] width 144 height 30
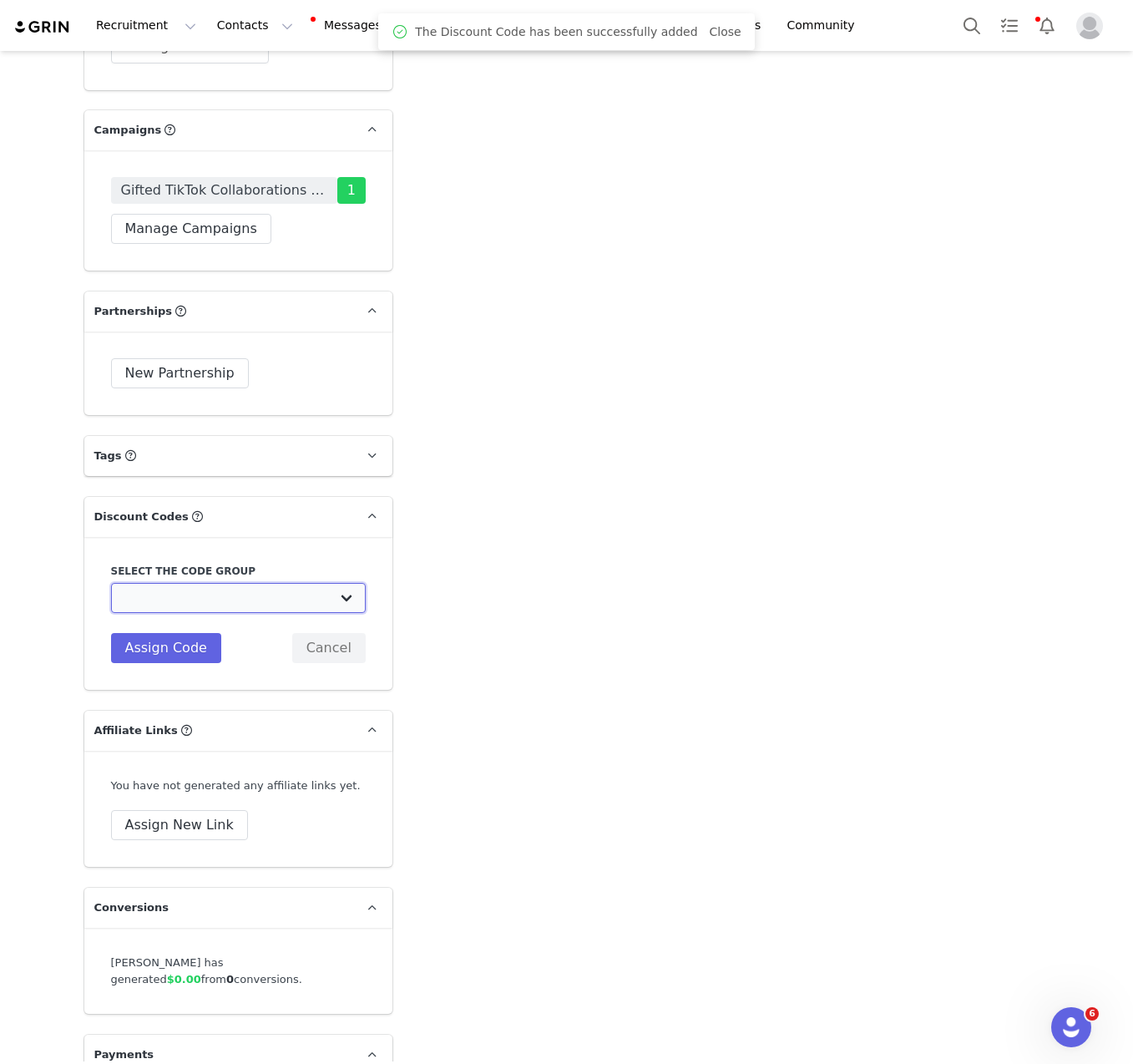
click at [245, 583] on select "White Fox Boutique AUS: Influencer Code White Fox Boutique AUS: Affiliates code…" at bounding box center [238, 598] width 255 height 30
select select "10008690"
click at [111, 583] on select "White Fox Boutique AUS: Influencer Code White Fox Boutique AUS: Affiliates code…" at bounding box center [238, 598] width 255 height 30
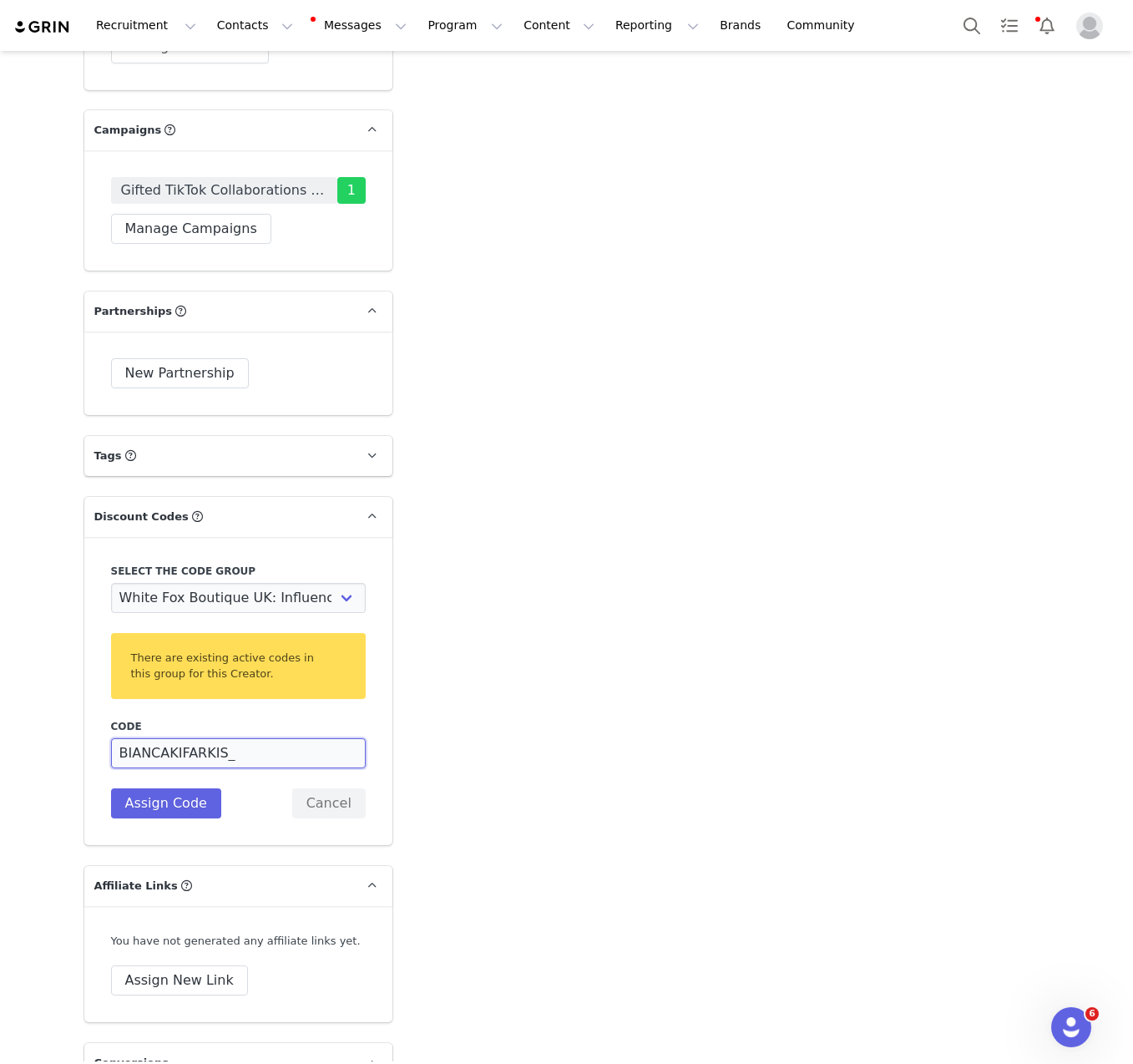
click at [218, 738] on input "BIANCAKIFARKIS_" at bounding box center [238, 753] width 255 height 30
paste input "TTBIANCAK"
type input "TTBIANCAK"
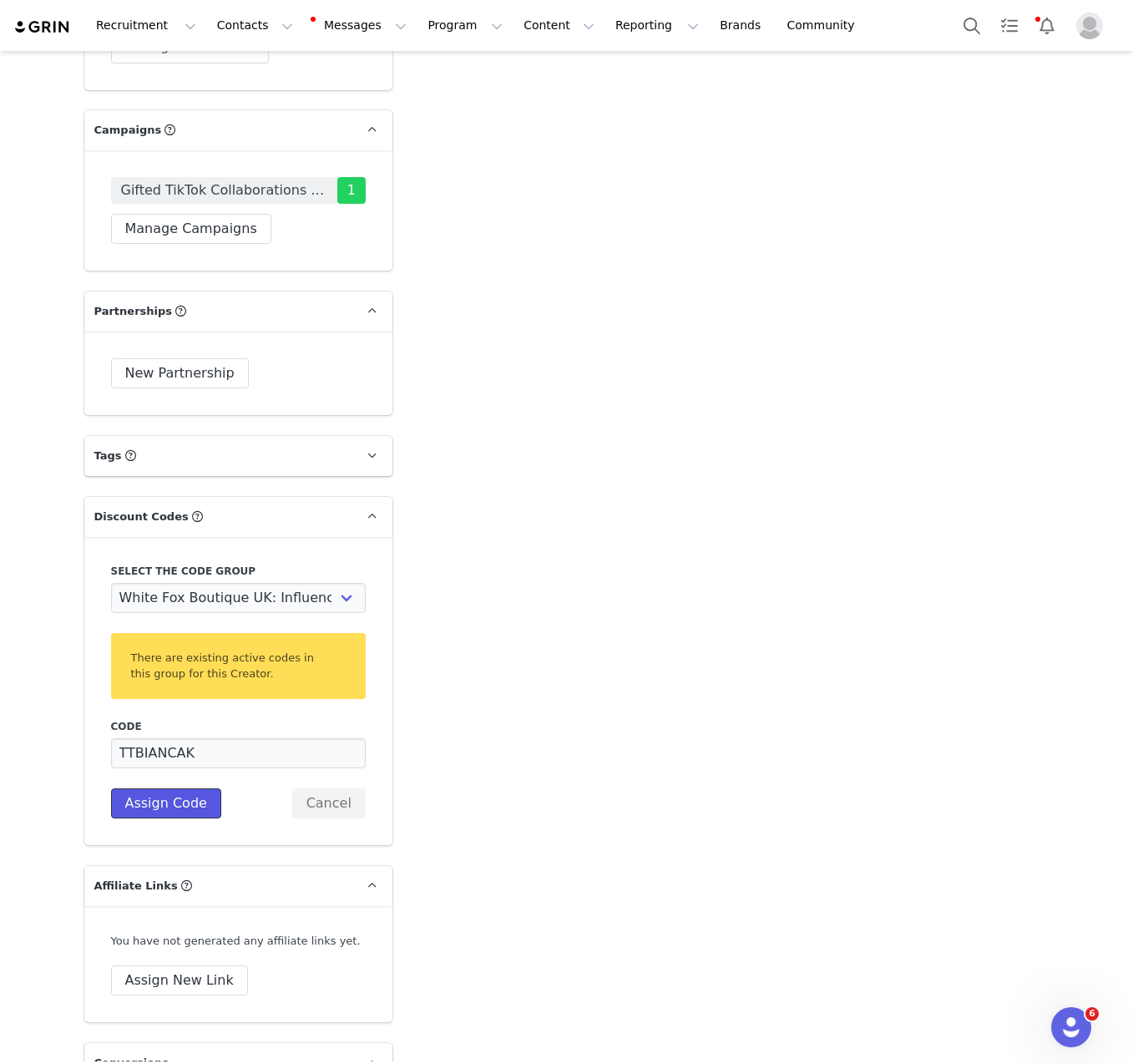
click at [172, 788] on button "Assign Code" at bounding box center [166, 803] width 110 height 30
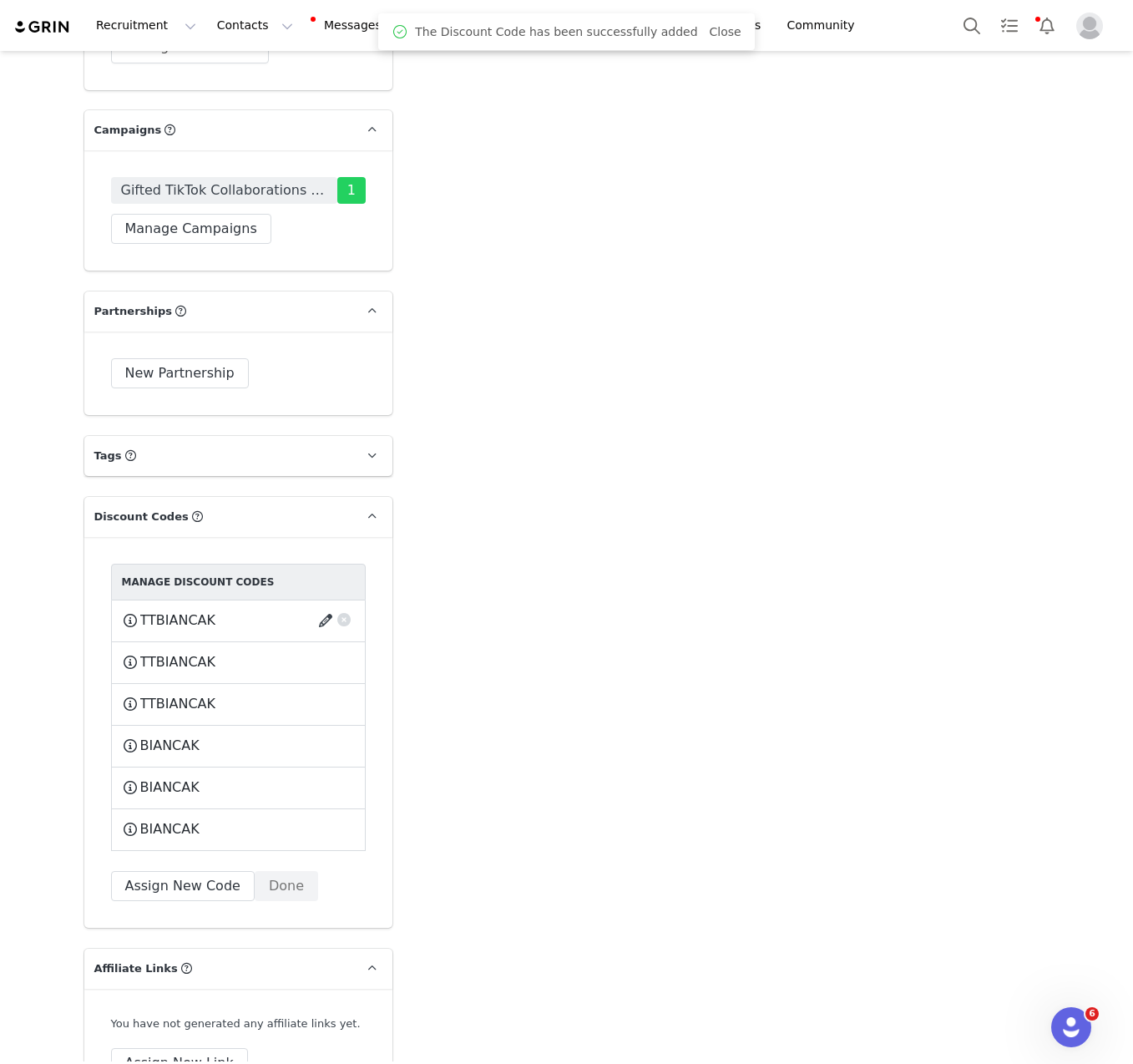
click at [317, 607] on button "button" at bounding box center [329, 621] width 23 height 27
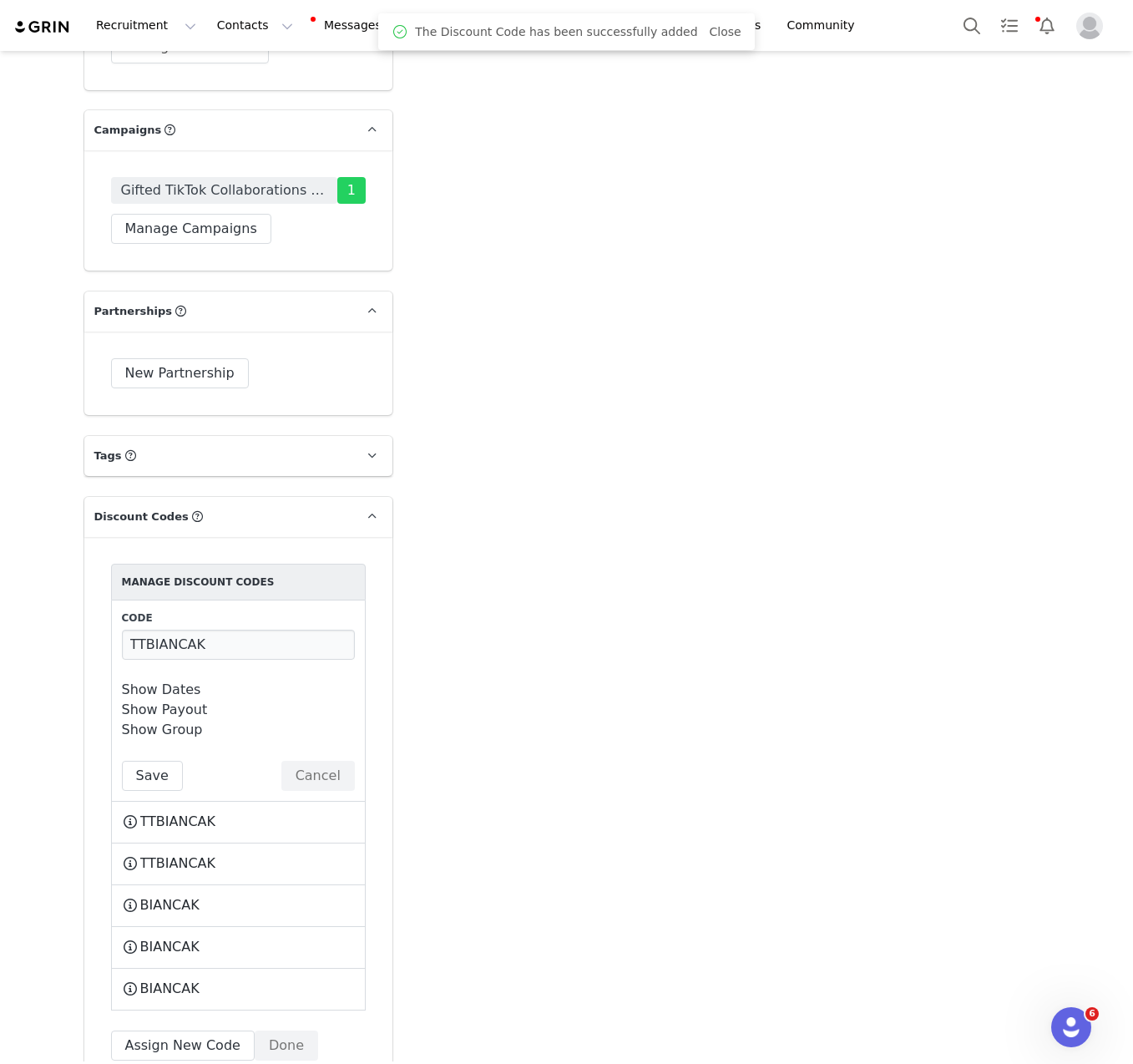
click at [172, 681] on link "Show Dates" at bounding box center [162, 689] width 80 height 16
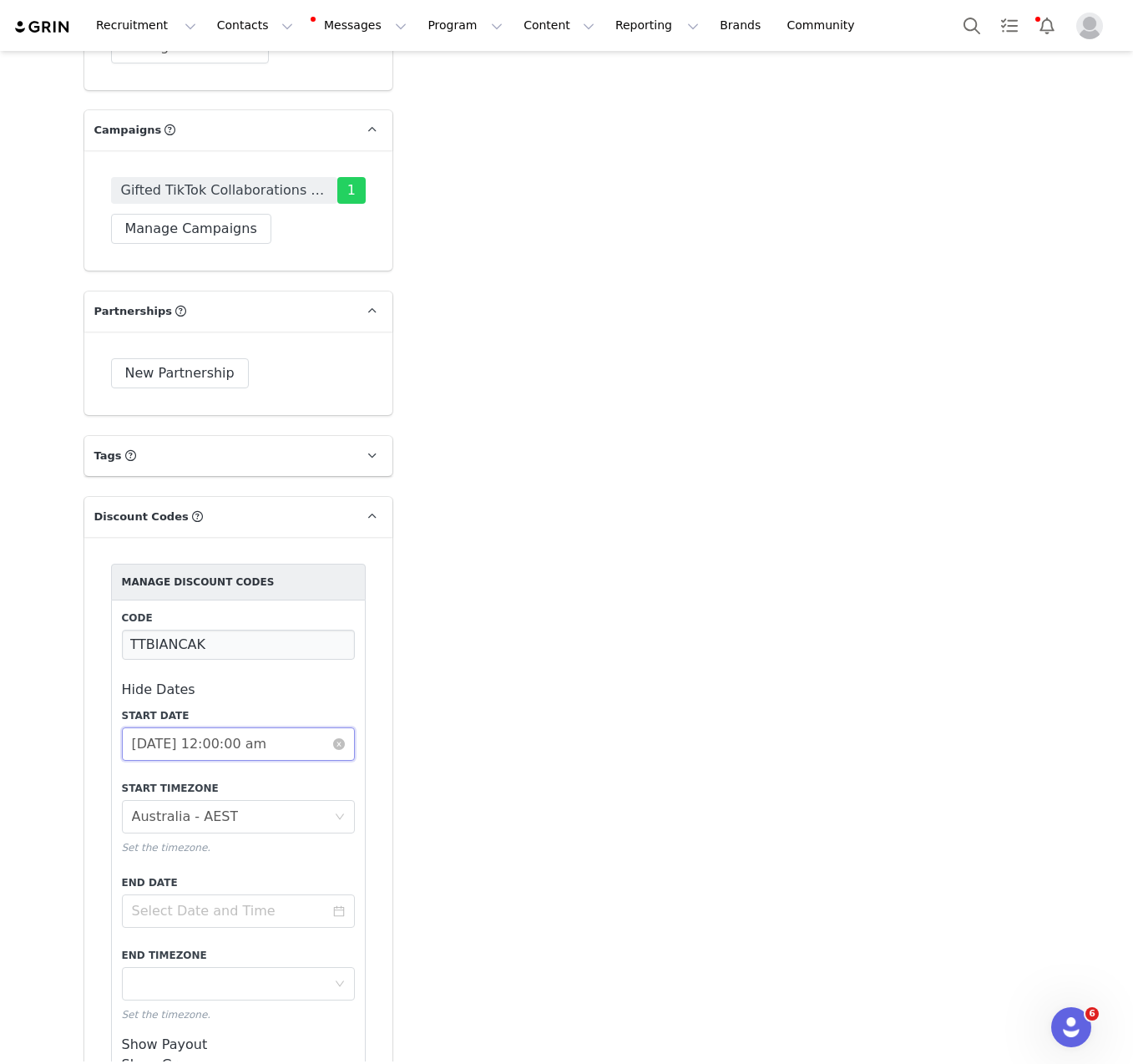
click at [197, 728] on input "[DATE] 12:00:00 am" at bounding box center [239, 744] width 233 height 33
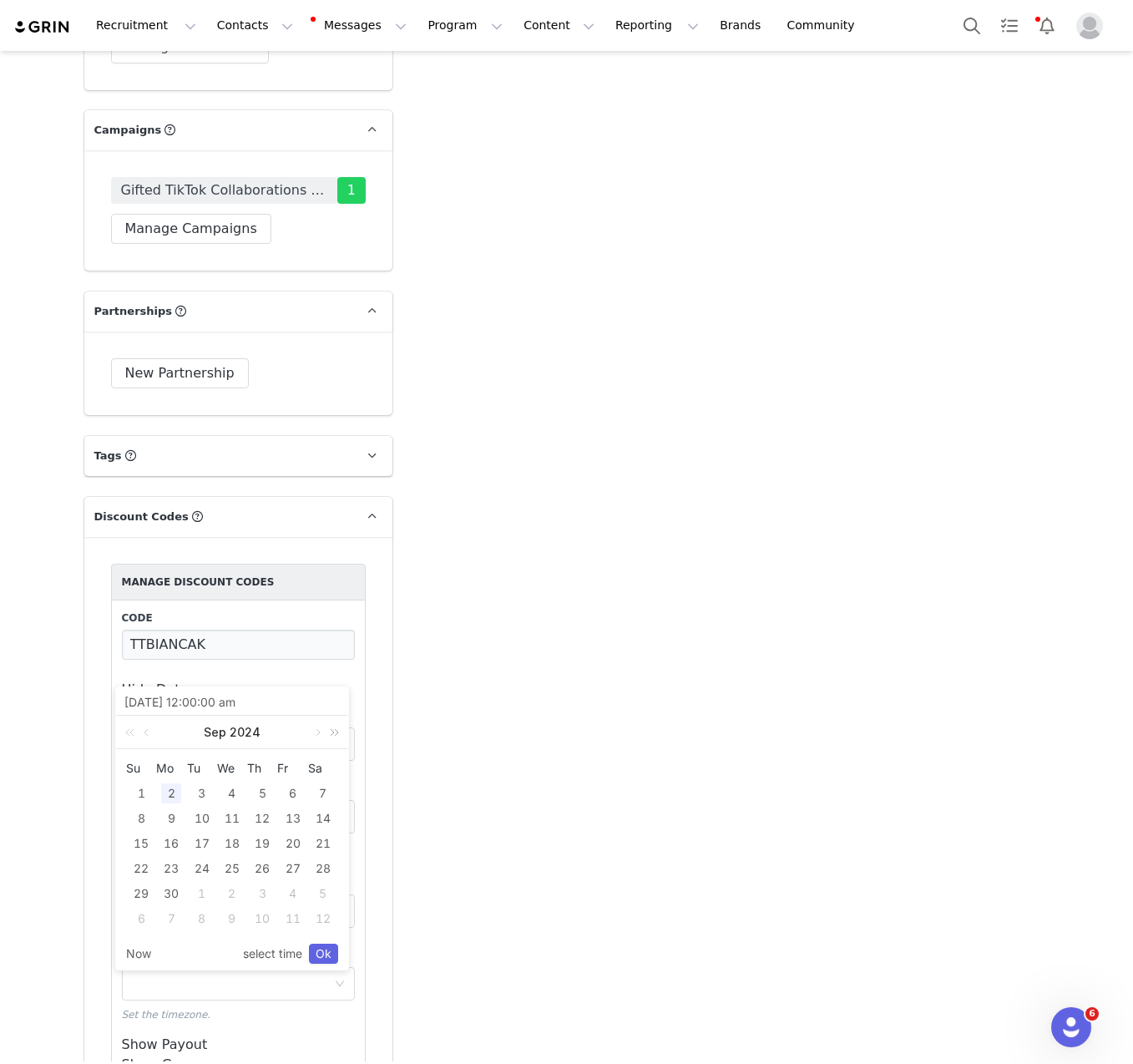
click at [337, 737] on link at bounding box center [332, 731] width 22 height 33
click at [195, 795] on div "2" at bounding box center [202, 793] width 20 height 20
type input "[DATE] 12:00:00 am"
click at [333, 949] on link "Ok" at bounding box center [323, 953] width 29 height 20
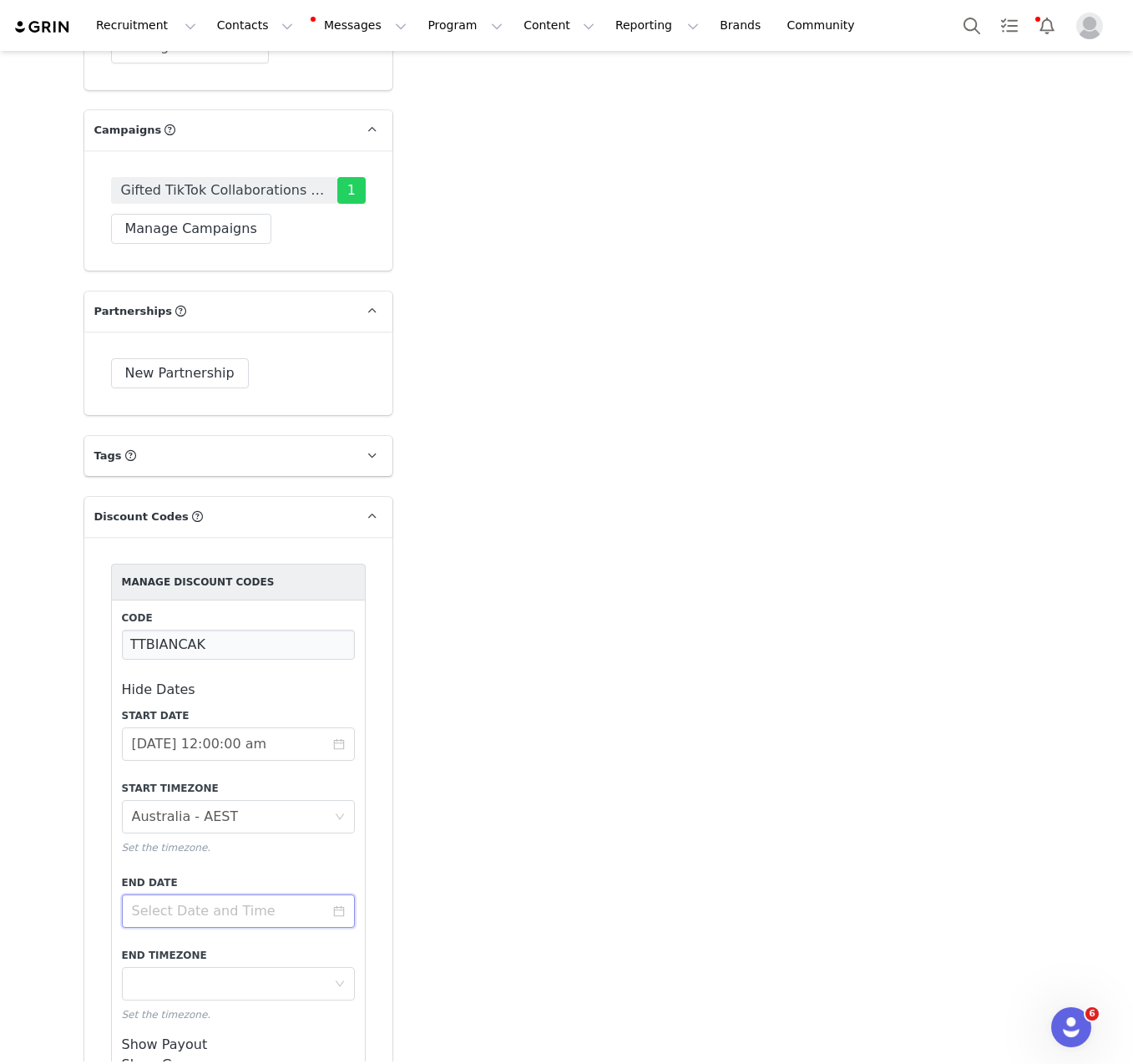
click at [150, 894] on input at bounding box center [239, 911] width 233 height 33
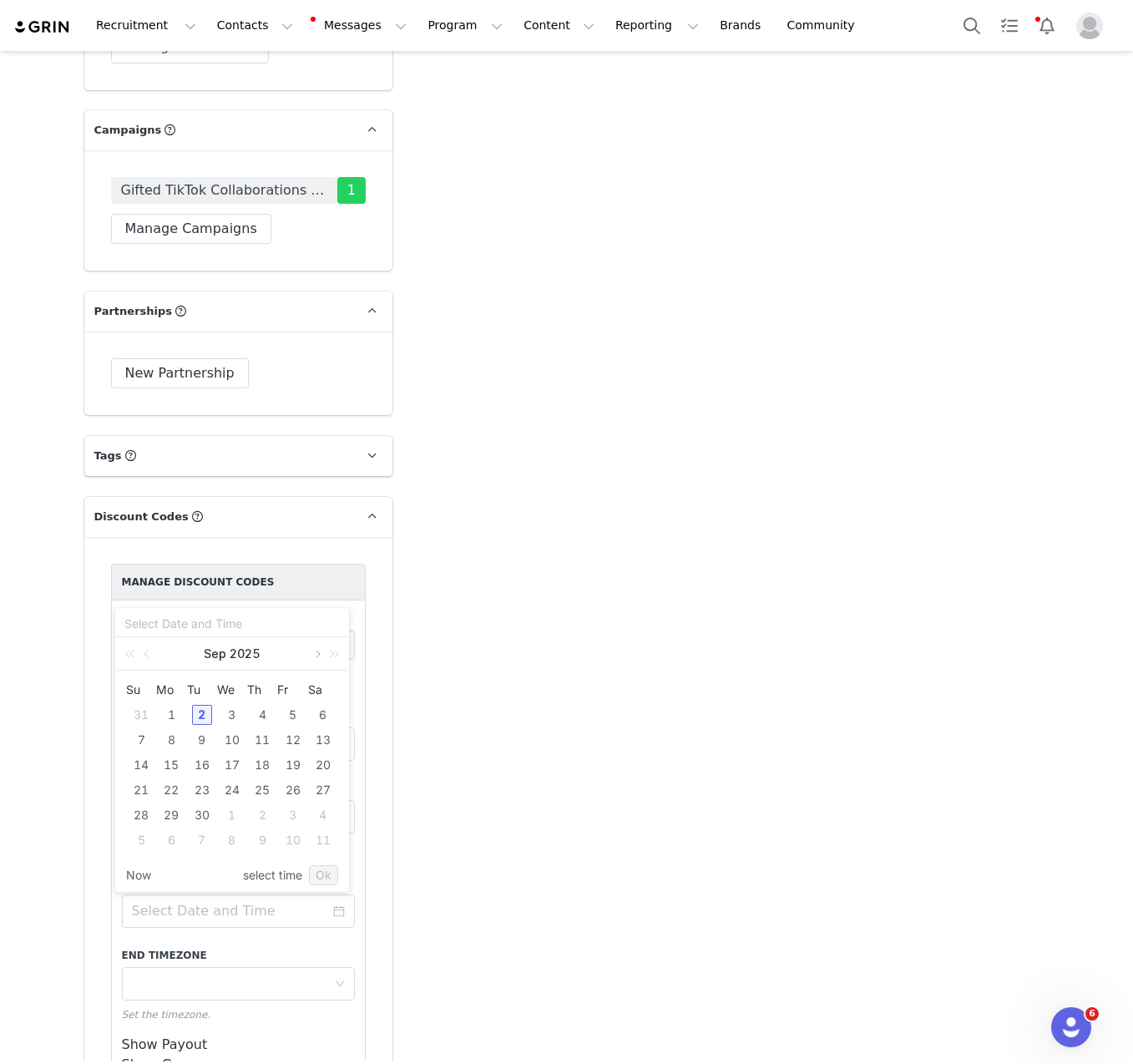
click at [313, 656] on link at bounding box center [316, 654] width 15 height 33
click at [144, 847] on div "30" at bounding box center [140, 839] width 20 height 20
type input "[DATE] 10:47:48 am"
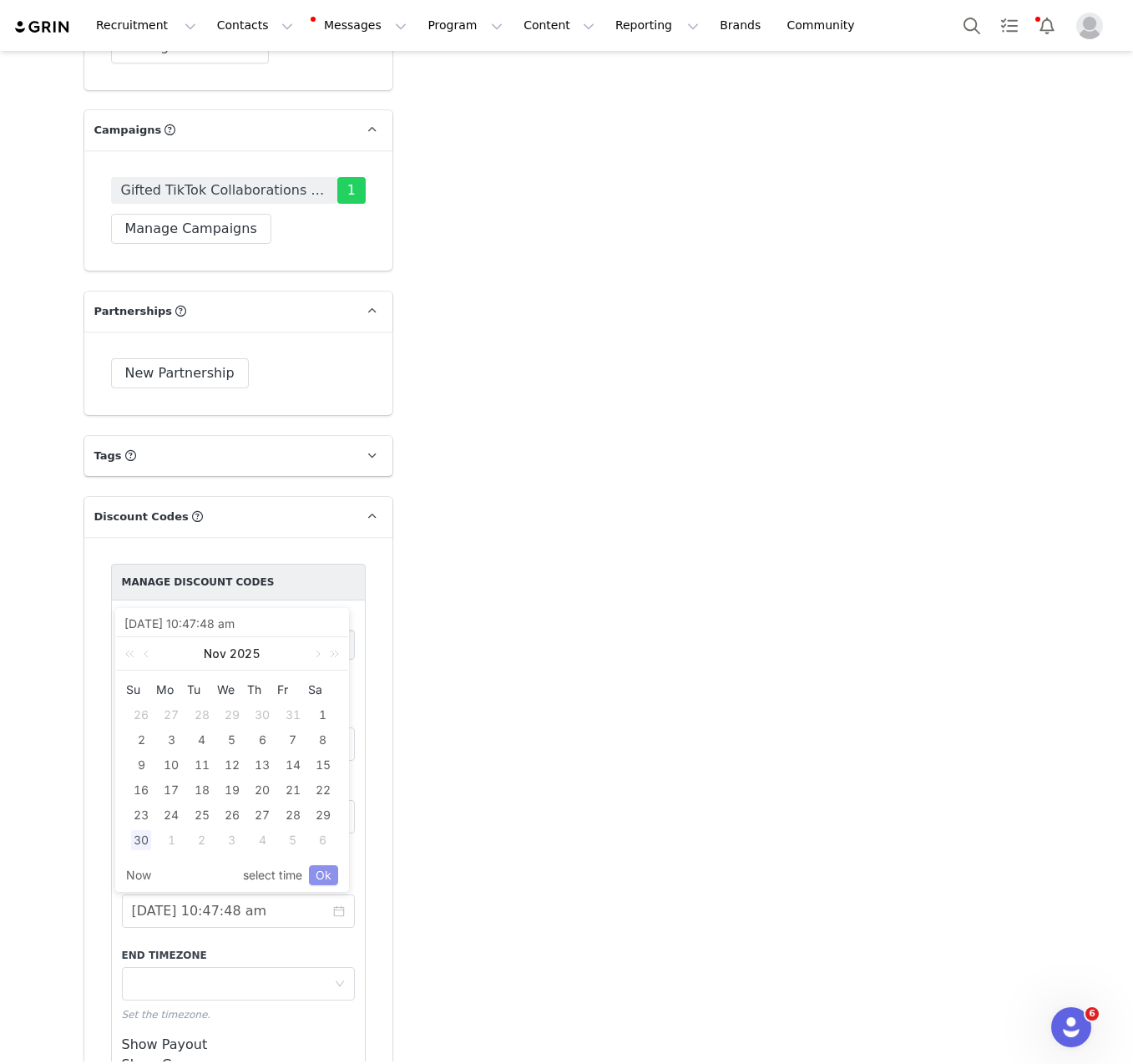
click at [314, 872] on link "Ok" at bounding box center [323, 875] width 29 height 20
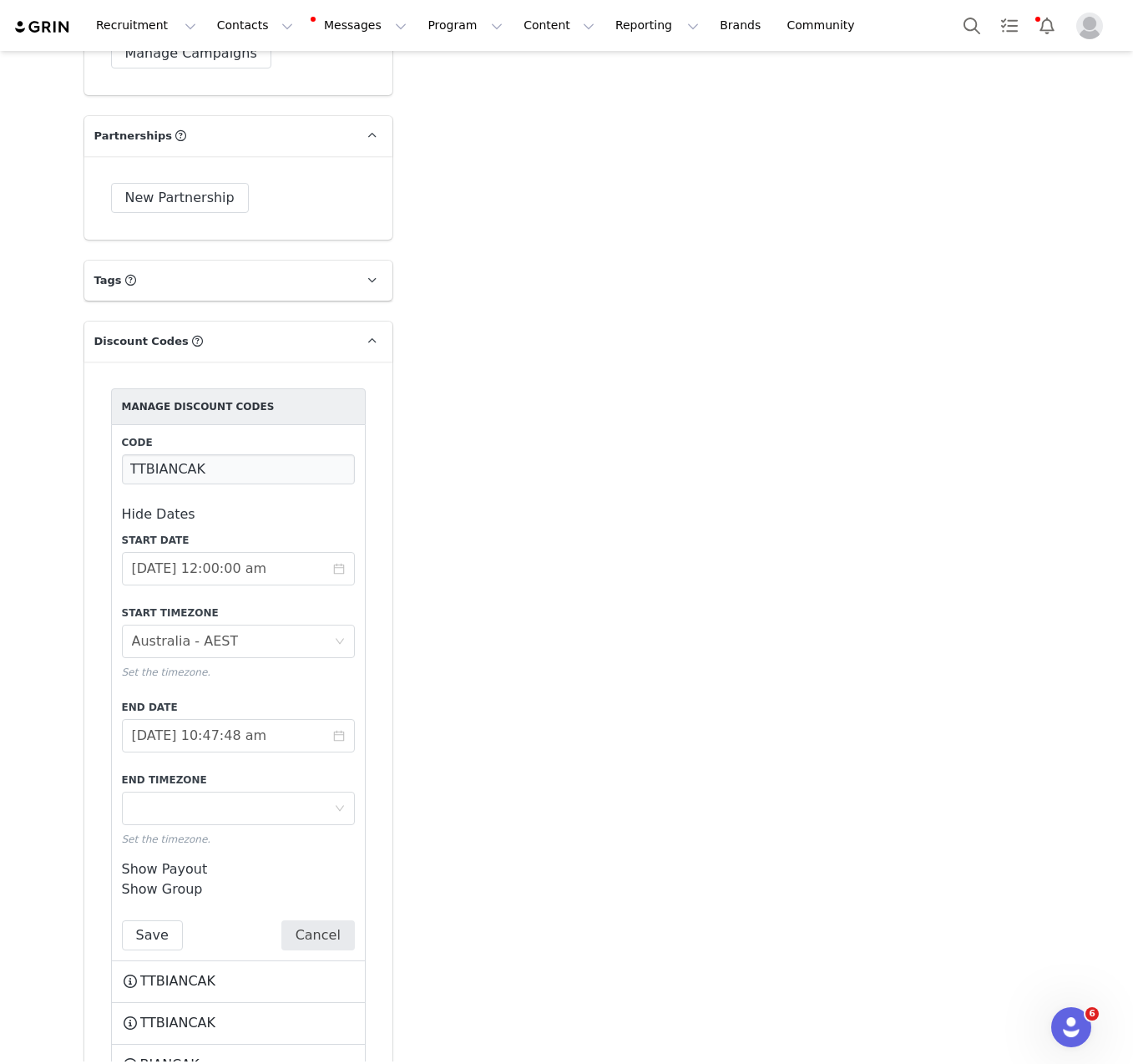
scroll to position [3756, 0]
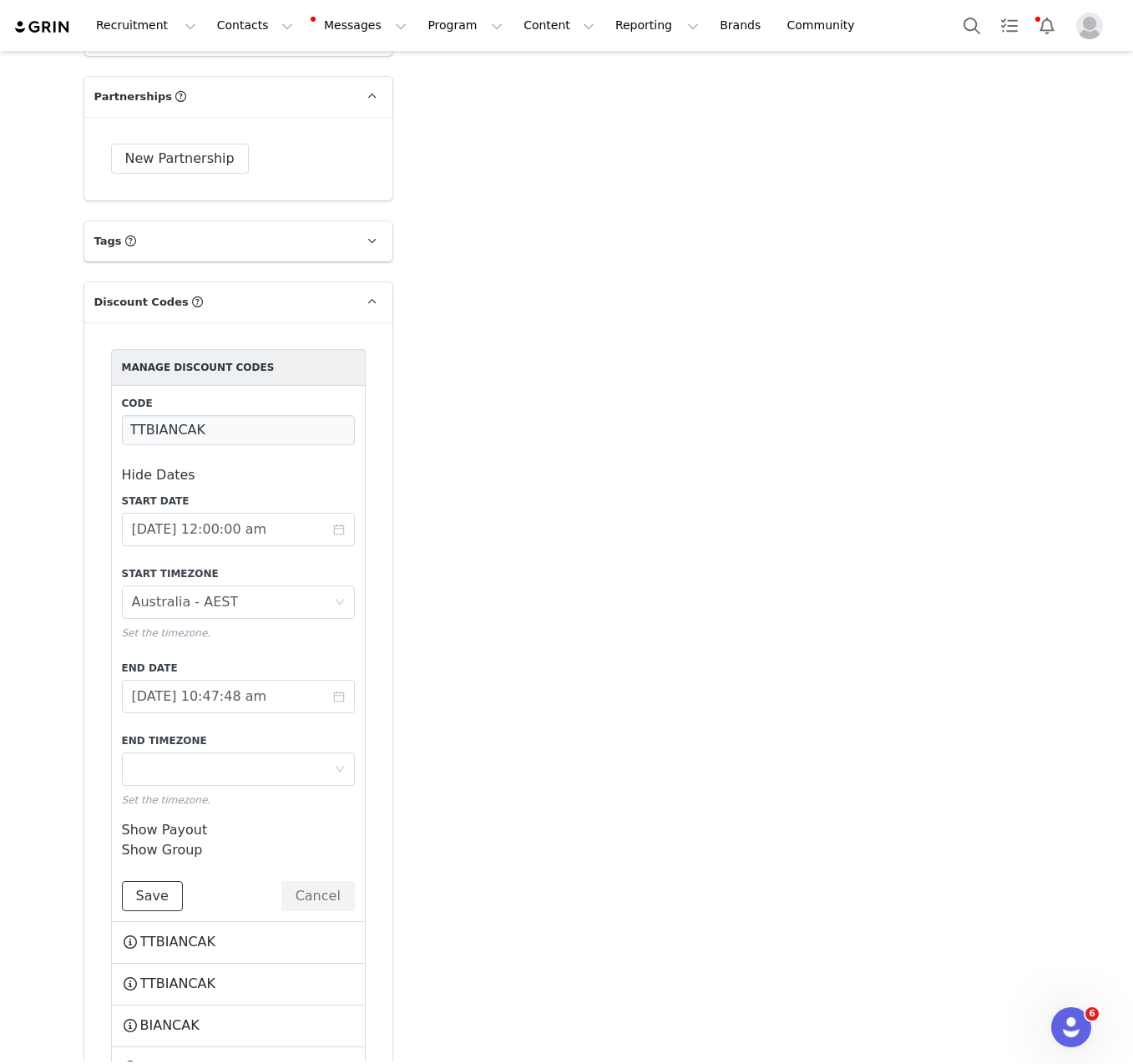
click at [140, 881] on button "Save" at bounding box center [153, 896] width 61 height 30
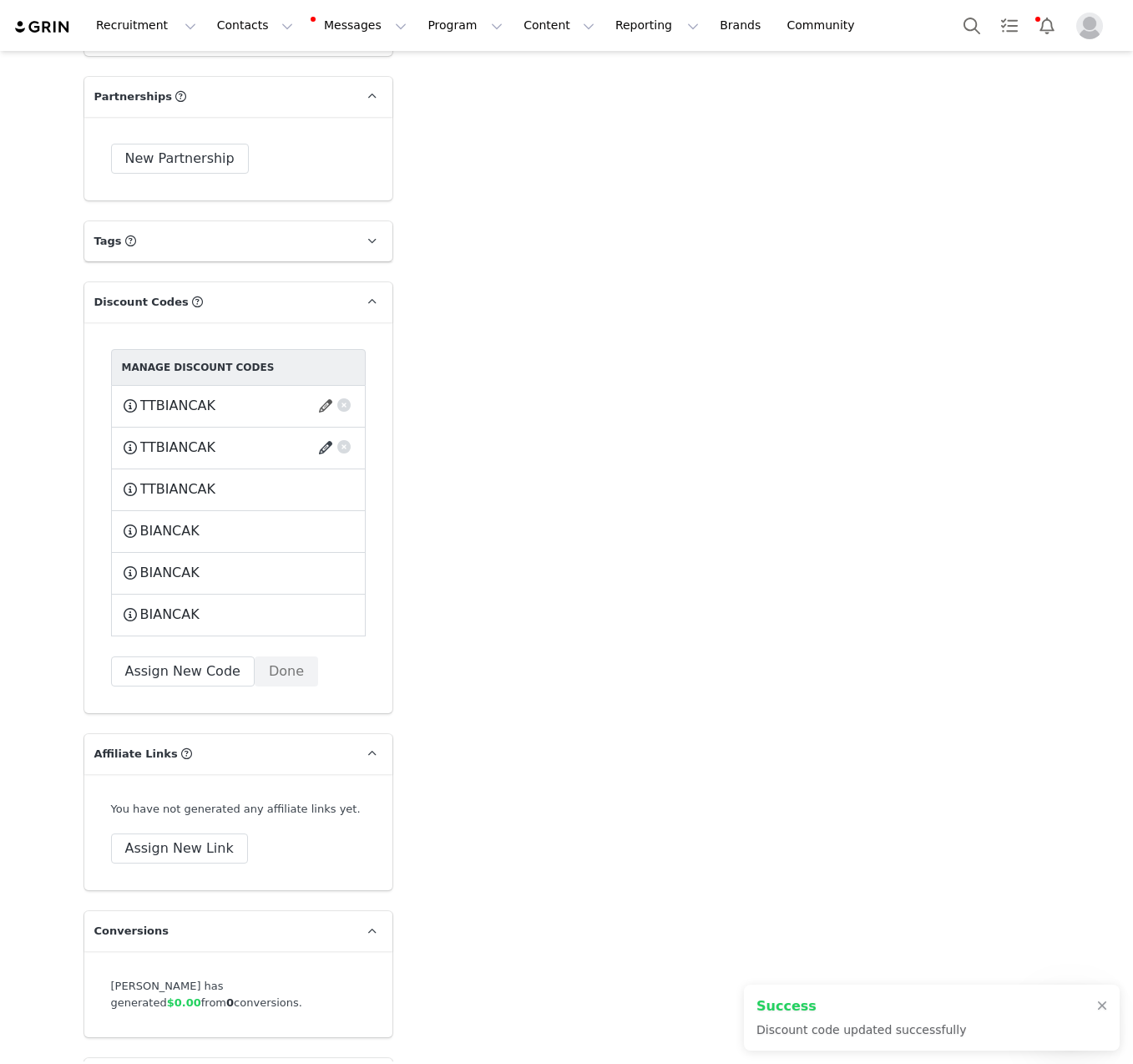
click at [322, 434] on button "button" at bounding box center [329, 447] width 23 height 27
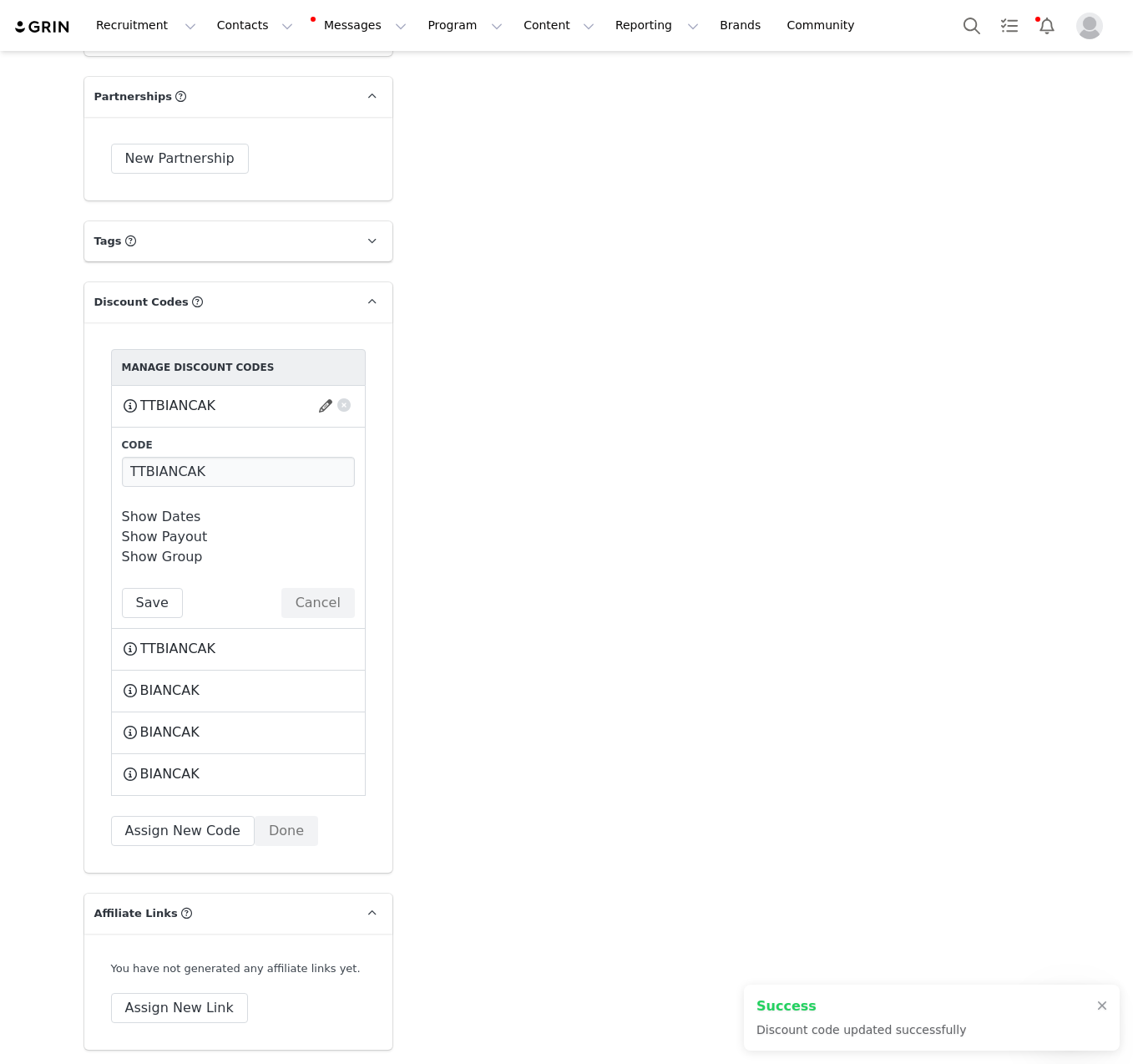
click at [170, 509] on link "Show Dates" at bounding box center [162, 516] width 80 height 16
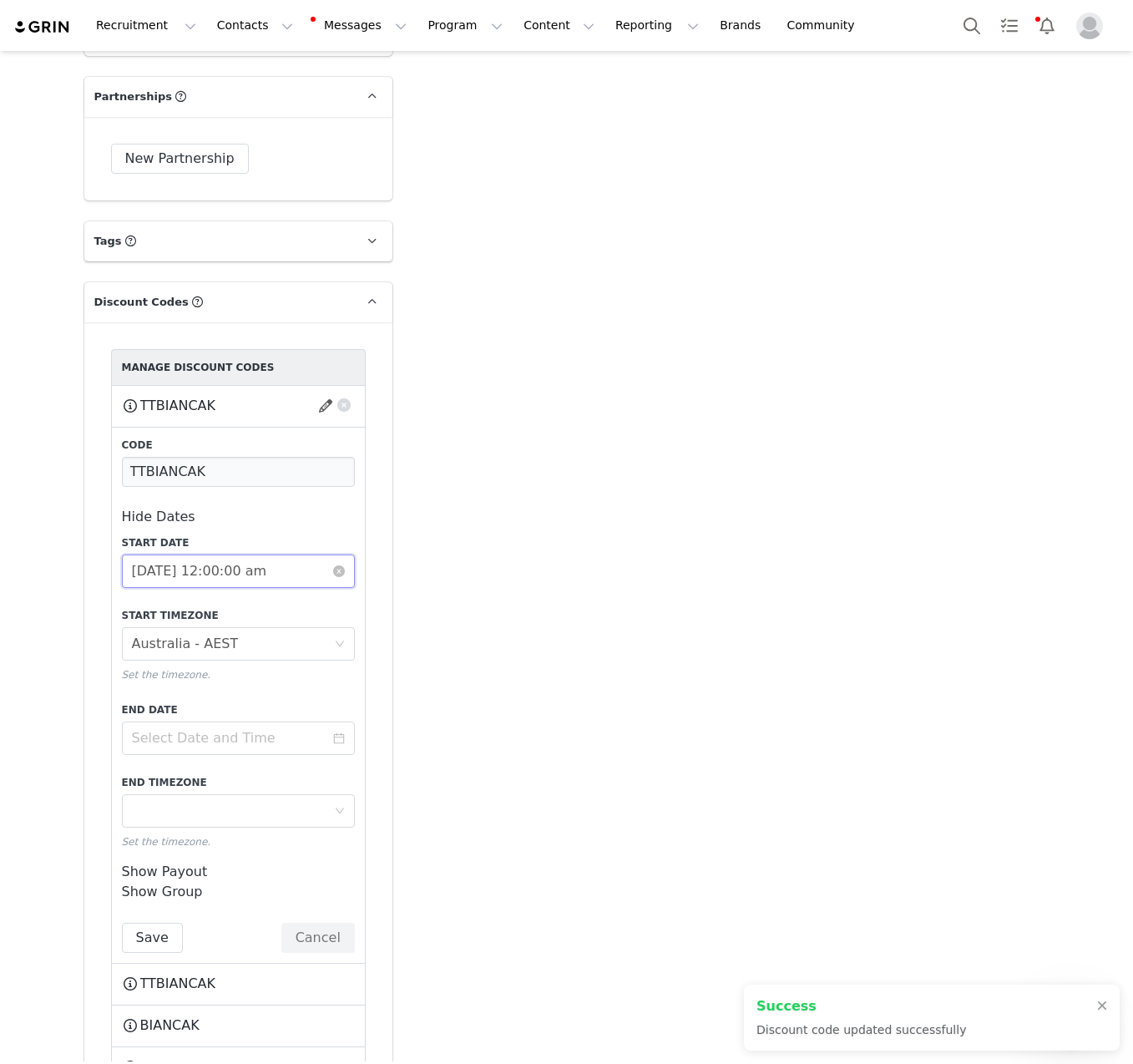
click at [226, 554] on input "[DATE] 12:00:00 am" at bounding box center [239, 570] width 233 height 33
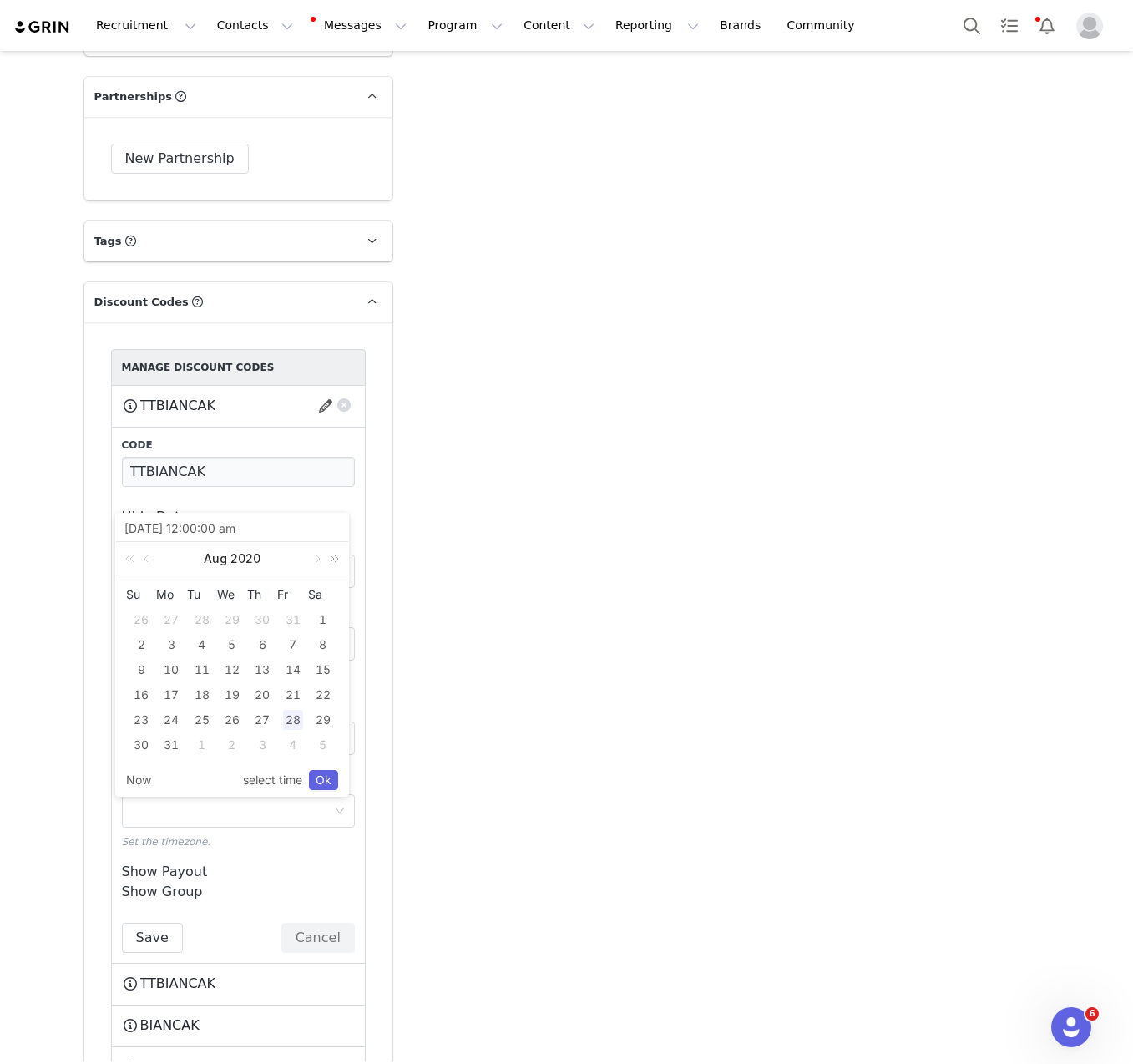
click at [338, 557] on link at bounding box center [332, 558] width 22 height 33
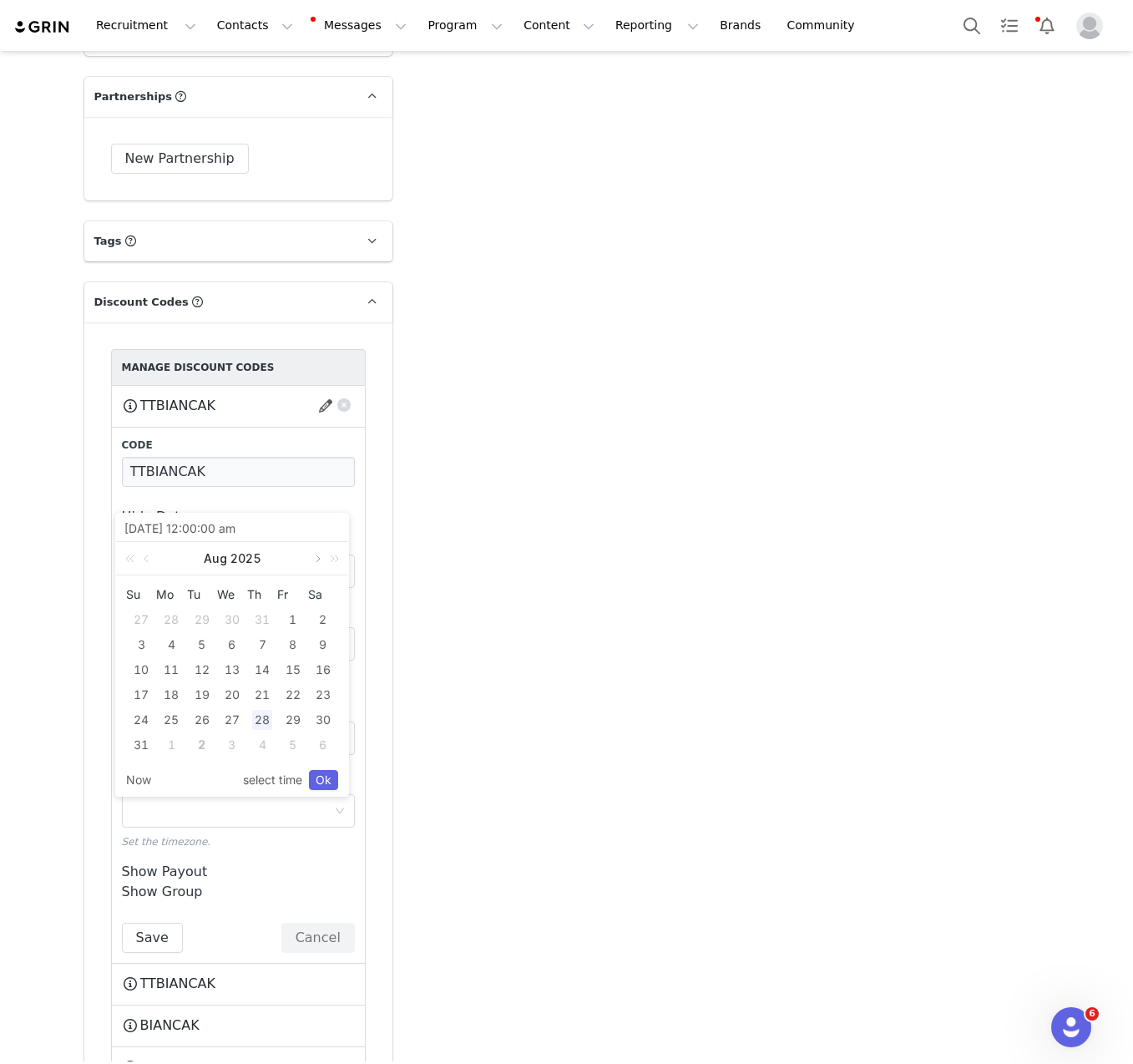
click at [317, 559] on link at bounding box center [316, 558] width 15 height 33
click at [203, 619] on div "2" at bounding box center [202, 620] width 20 height 20
type input "[DATE] 12:00:00 am"
click at [328, 779] on link "Ok" at bounding box center [323, 780] width 29 height 20
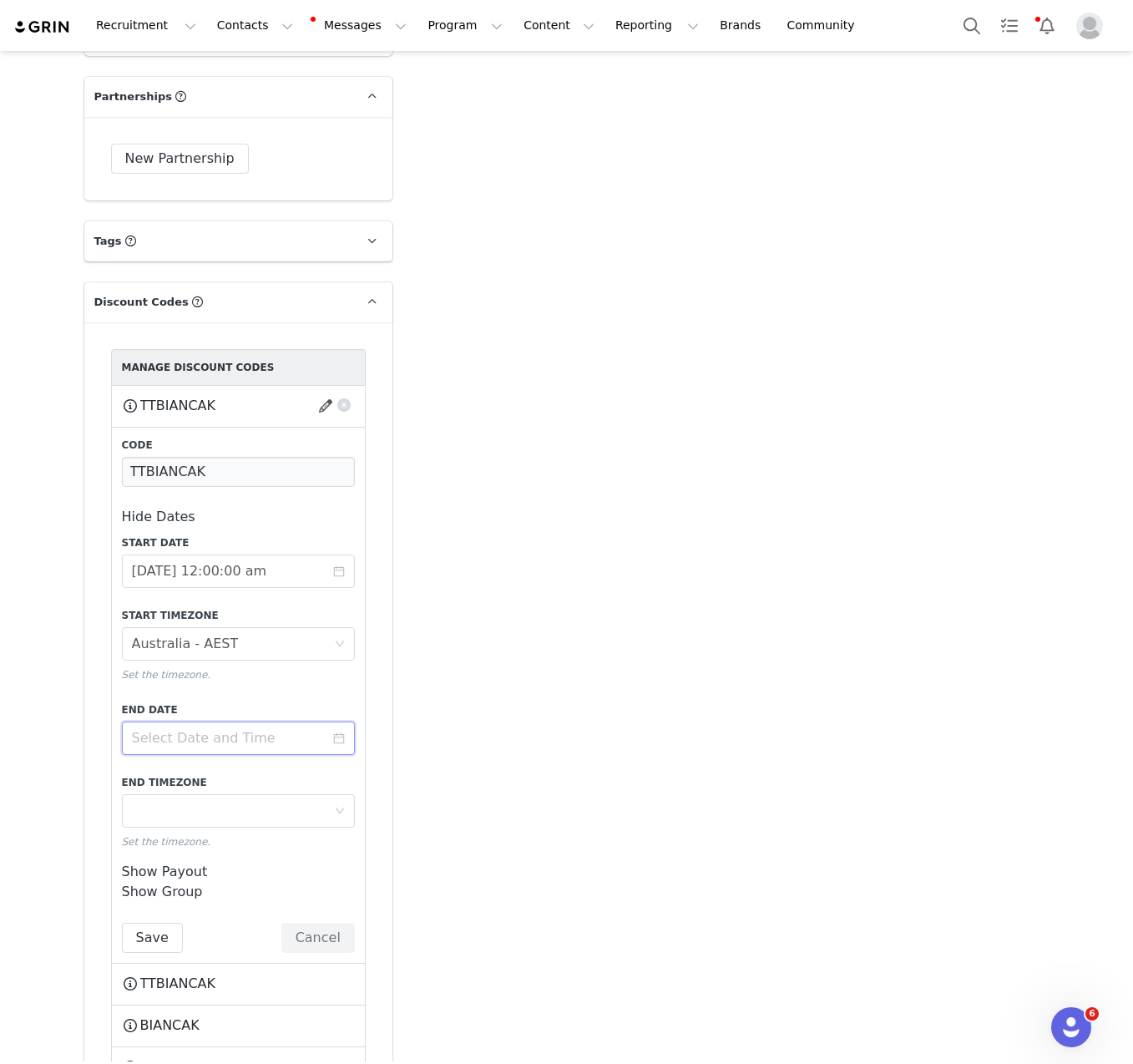
click at [243, 722] on input at bounding box center [239, 738] width 233 height 33
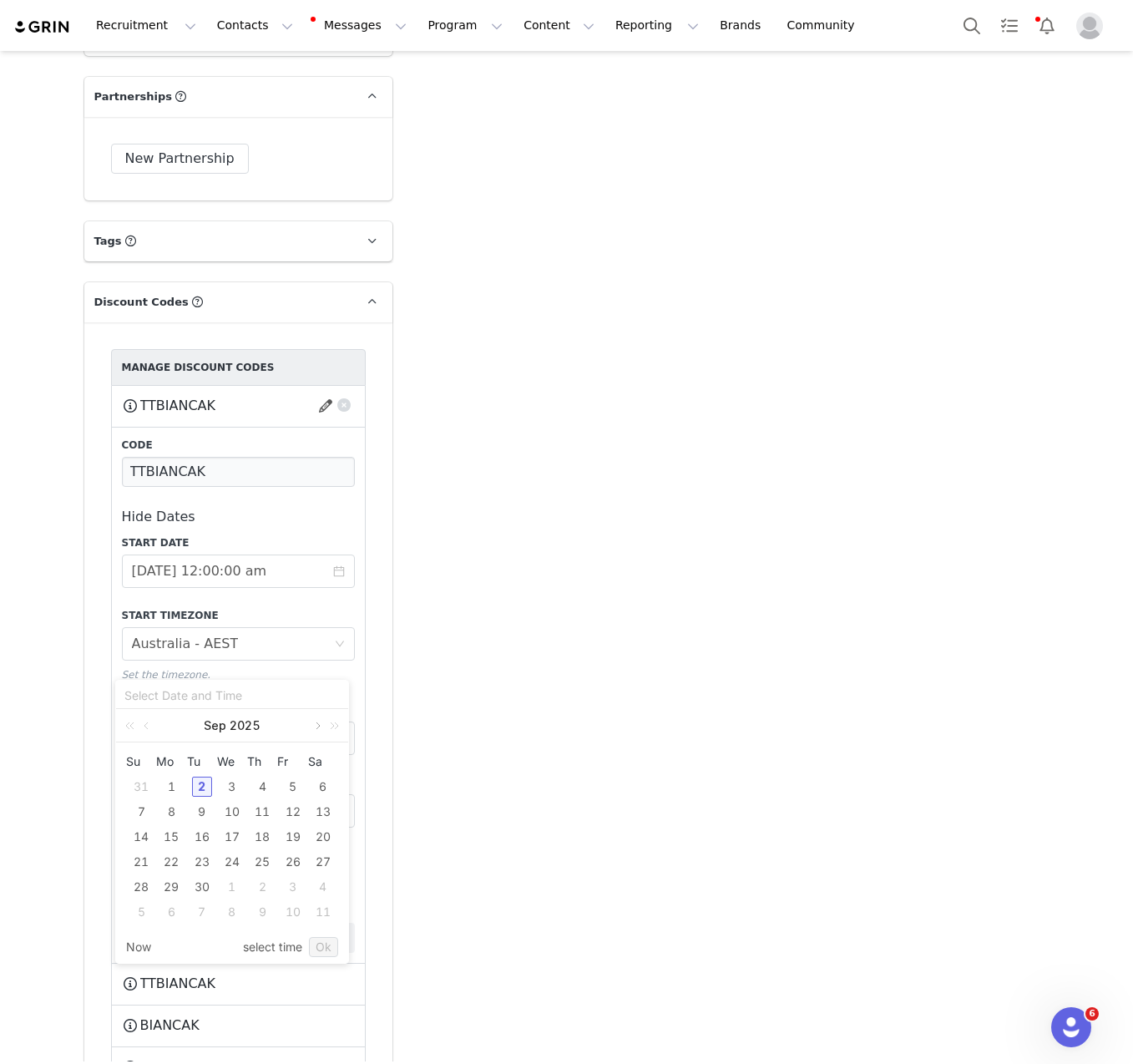
click at [309, 725] on link at bounding box center [316, 725] width 15 height 33
click at [135, 904] on div "30" at bounding box center [140, 911] width 20 height 20
type input "[DATE] 10:48:20 am"
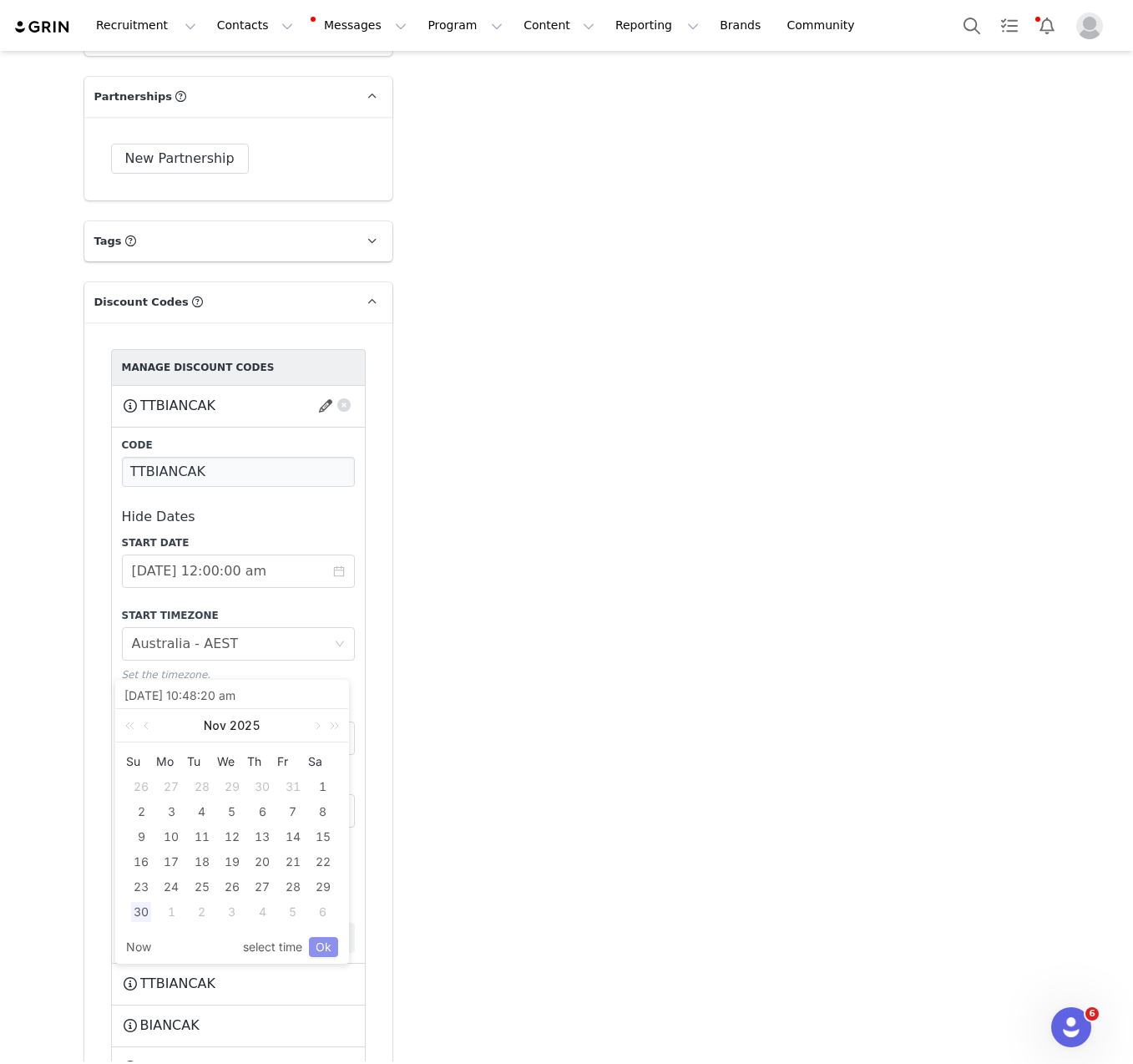
click at [330, 941] on link "Ok" at bounding box center [323, 947] width 29 height 20
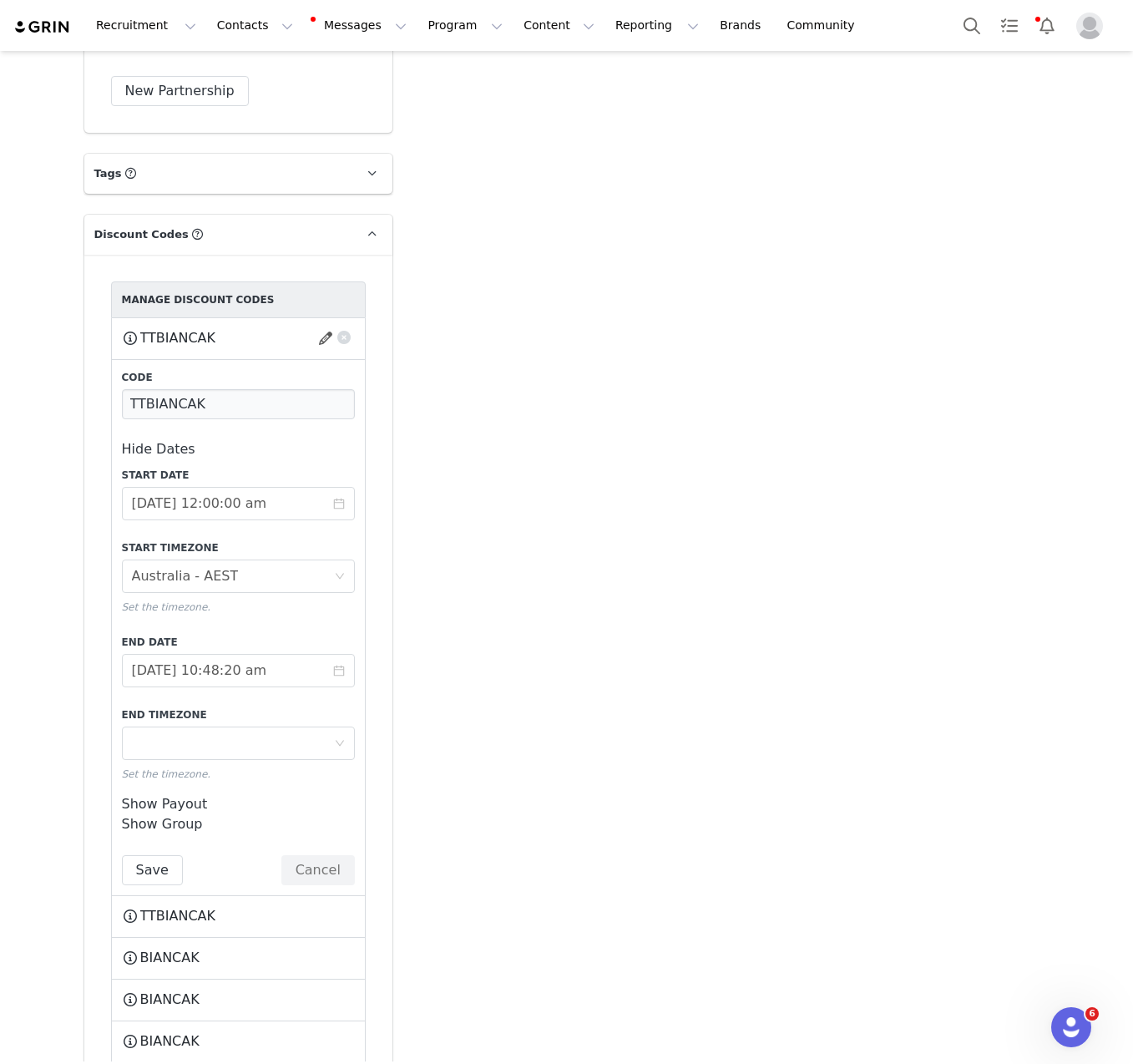
scroll to position [3832, 0]
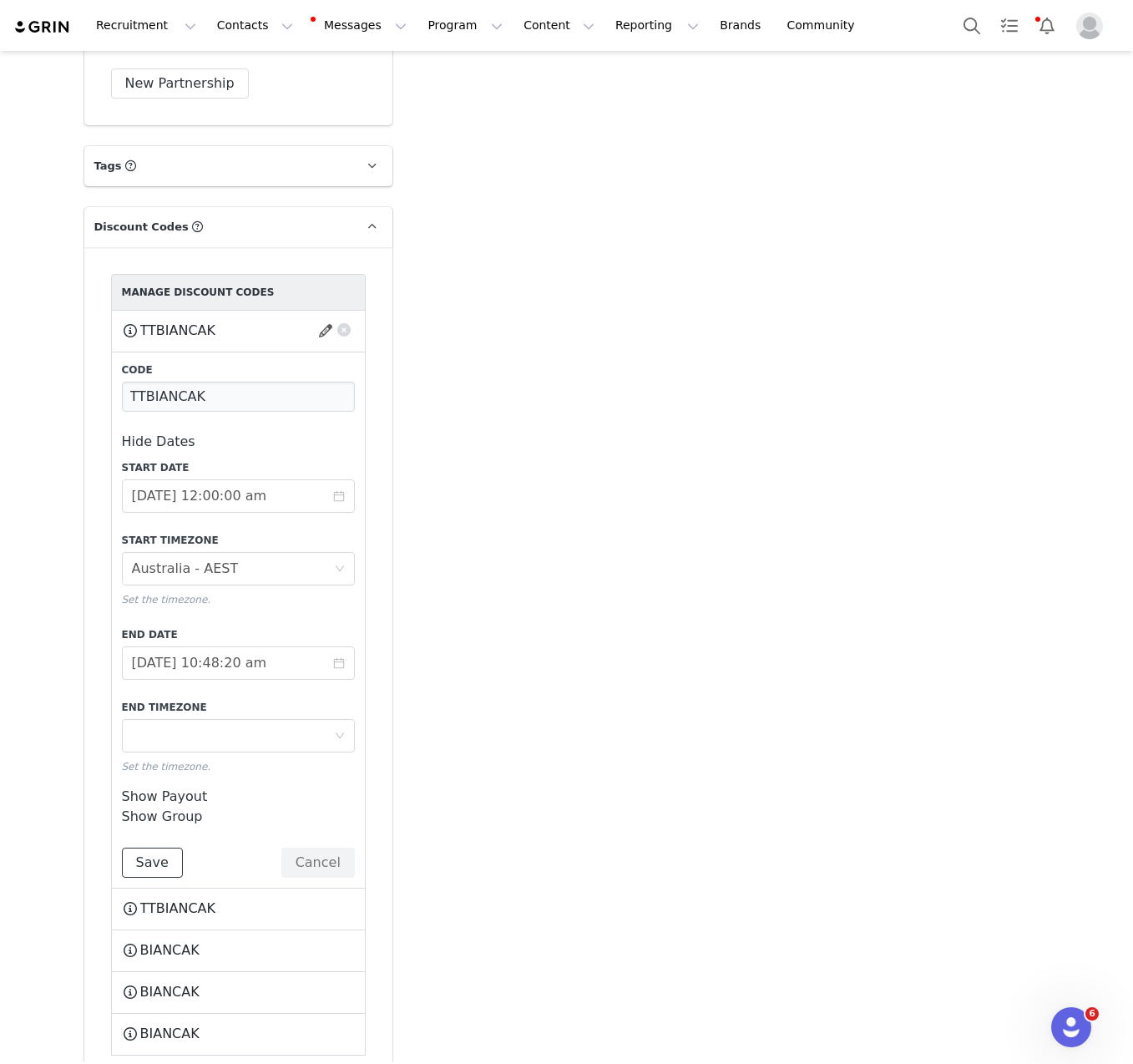
click at [134, 848] on button "Save" at bounding box center [153, 863] width 61 height 30
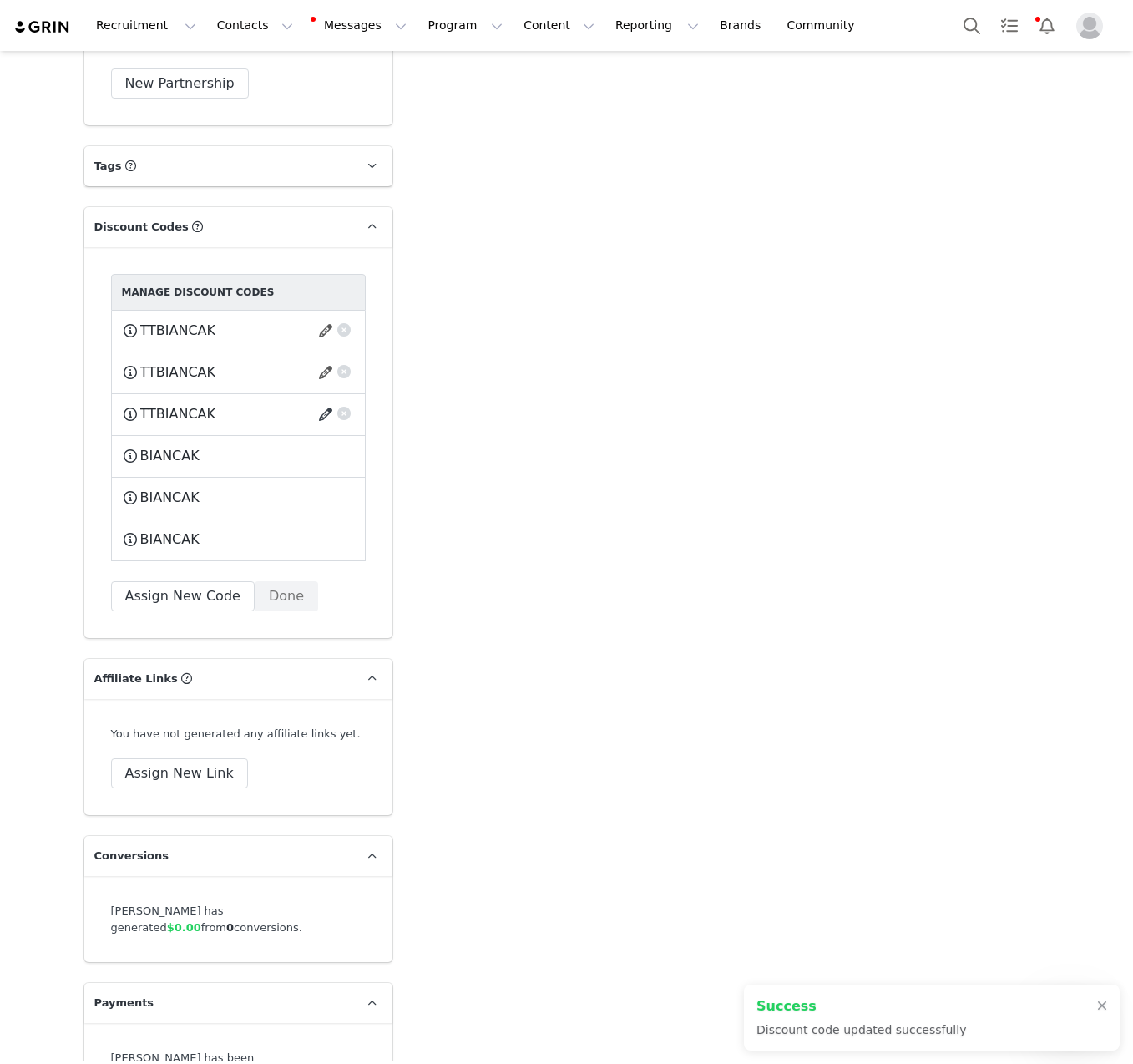
click at [321, 401] on button "button" at bounding box center [329, 414] width 23 height 27
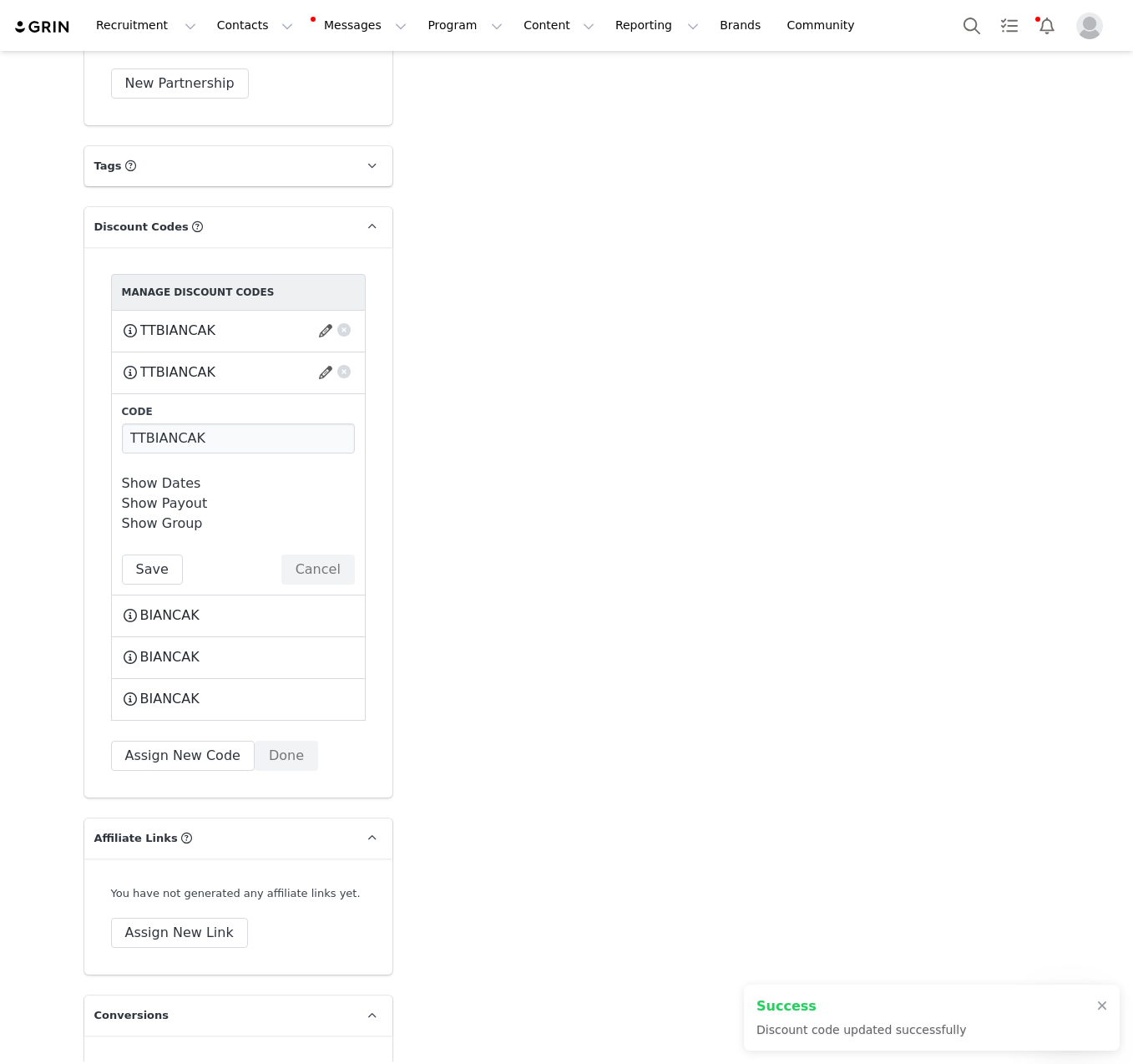
click at [166, 430] on div "Code TTBIANCAK Show Dates Start Date [DATE] 12:00:00 am Start Timezone Timezone…" at bounding box center [239, 495] width 233 height 180
click at [166, 433] on div "Code TTBIANCAK Show Dates Start Date [DATE] 12:00:00 am Start Timezone Timezone…" at bounding box center [239, 495] width 233 height 180
click at [163, 476] on link "Show Dates" at bounding box center [162, 483] width 80 height 16
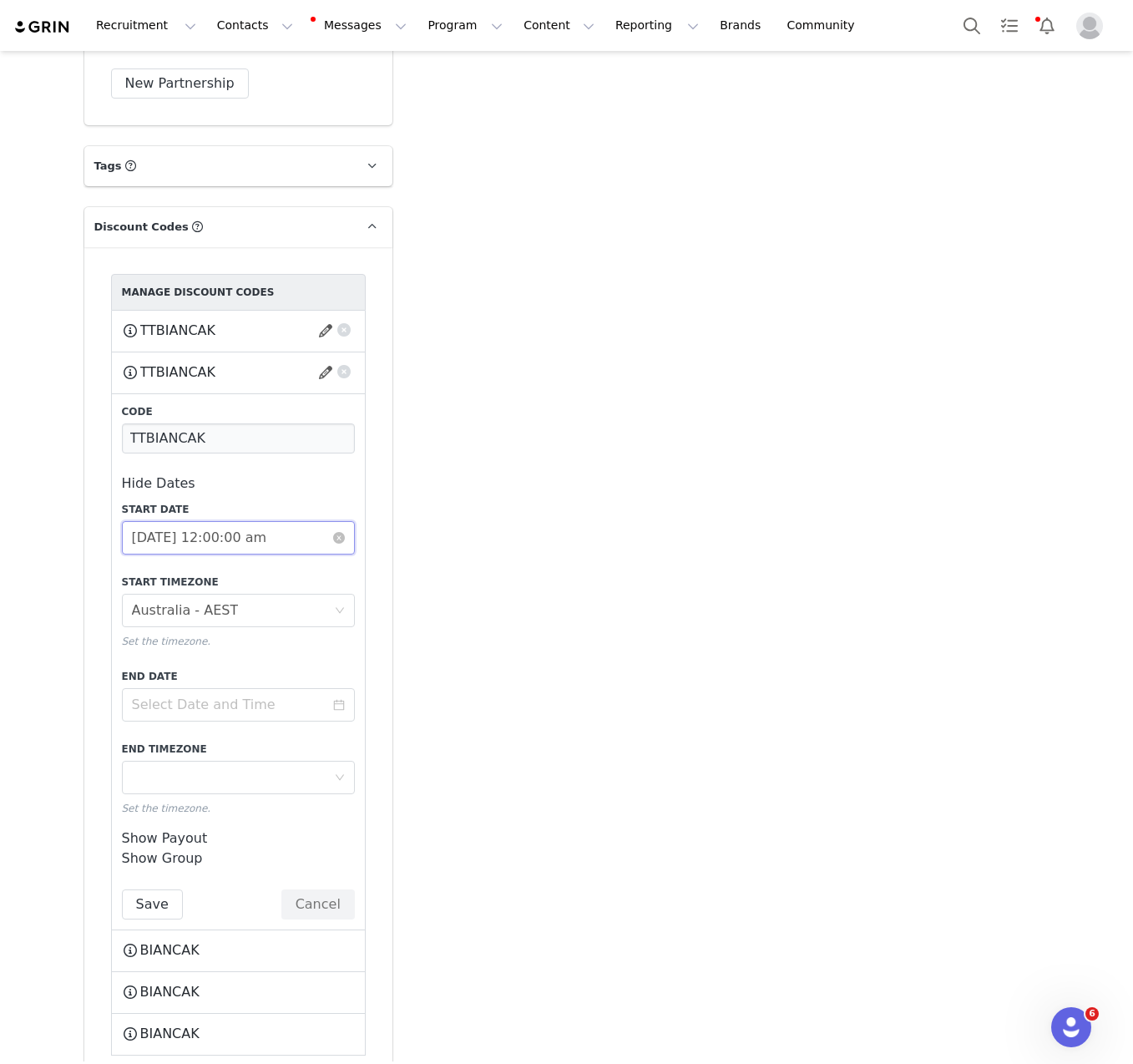
click at [207, 521] on input "[DATE] 12:00:00 am" at bounding box center [239, 537] width 233 height 33
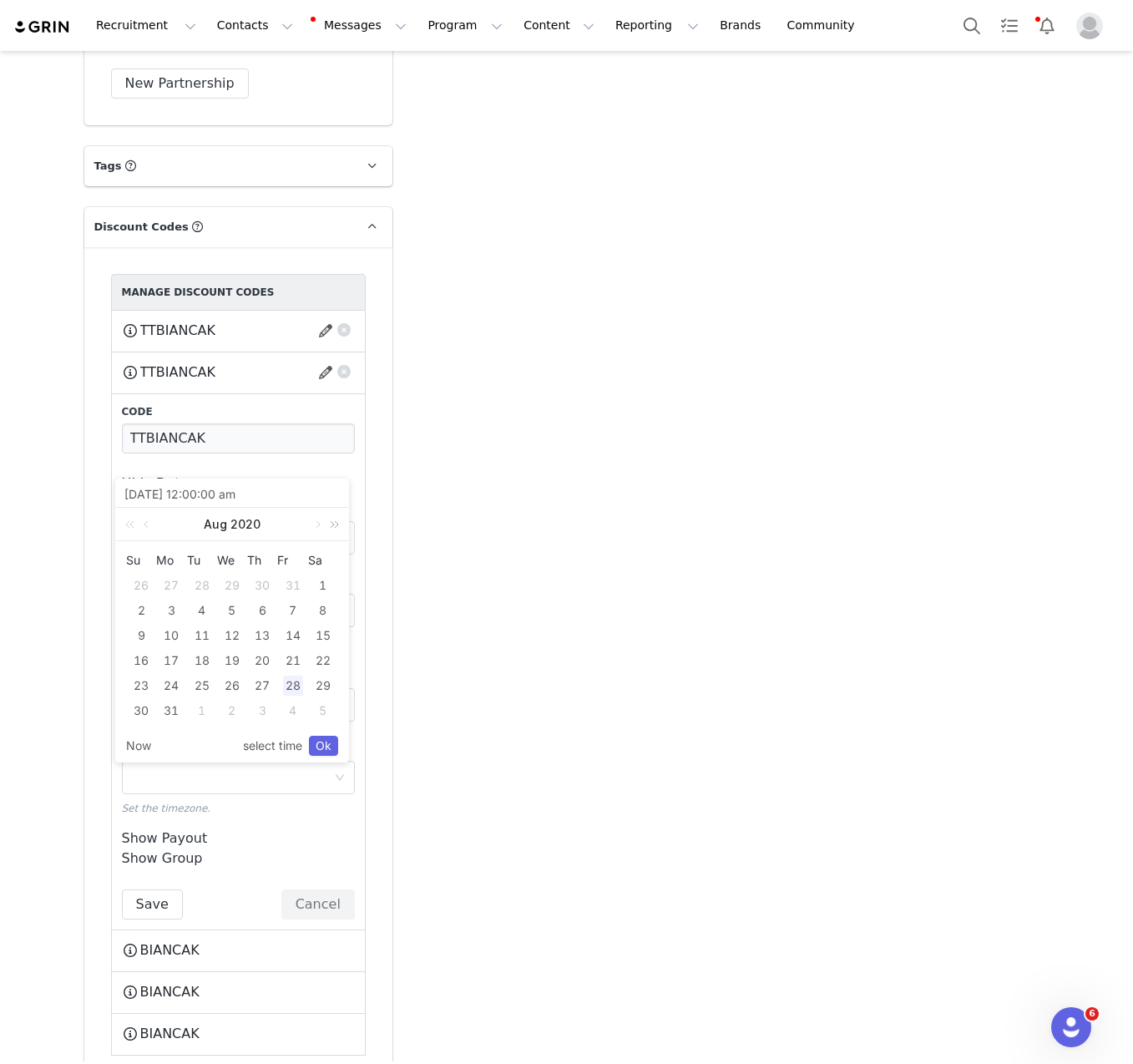
click at [337, 527] on link at bounding box center [332, 524] width 22 height 33
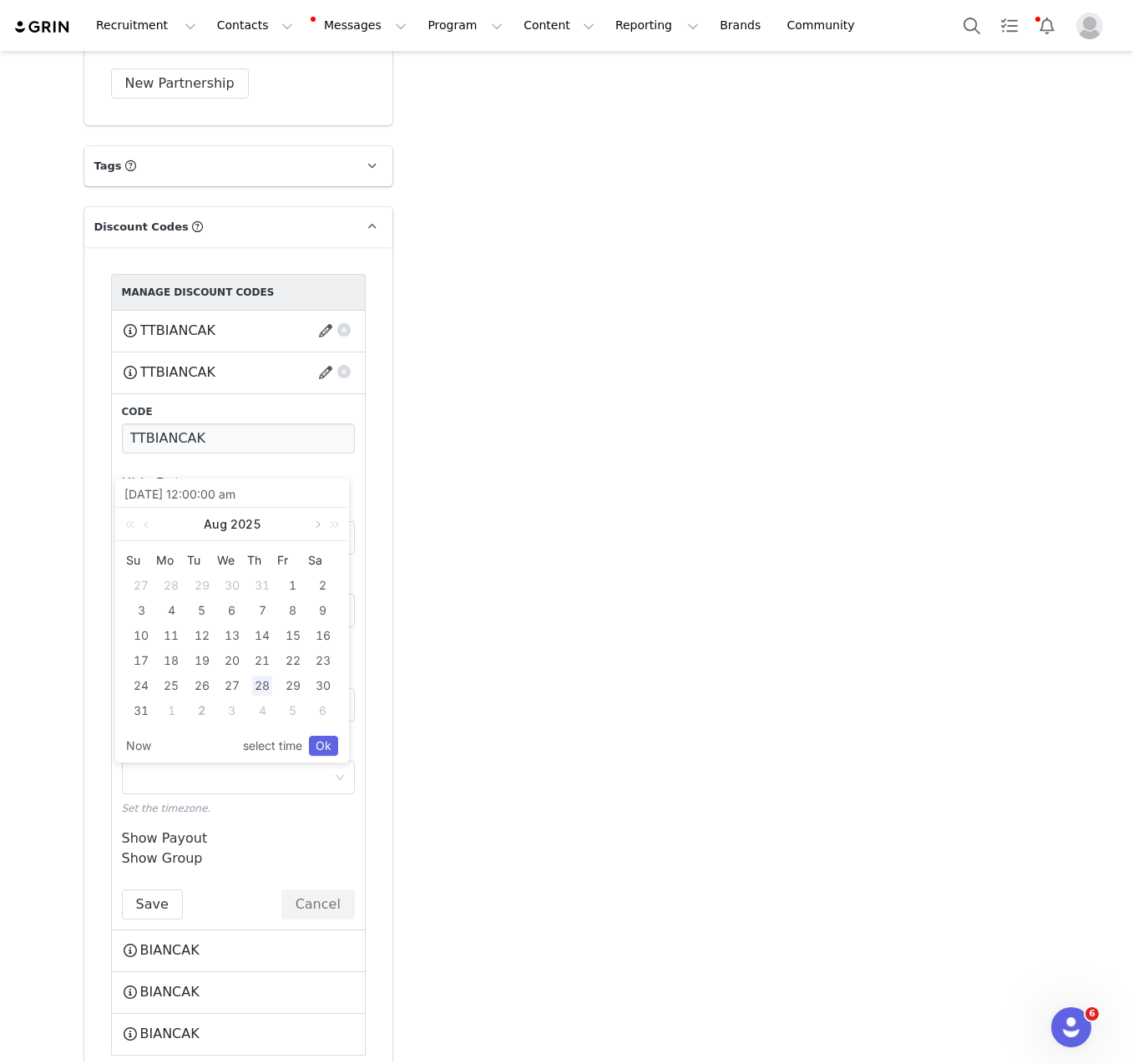
click at [310, 529] on link at bounding box center [316, 524] width 15 height 33
click at [196, 588] on div "2" at bounding box center [202, 585] width 20 height 20
type input "[DATE] 12:00:00 am"
click at [339, 749] on div "Now select time Ok" at bounding box center [232, 745] width 232 height 31
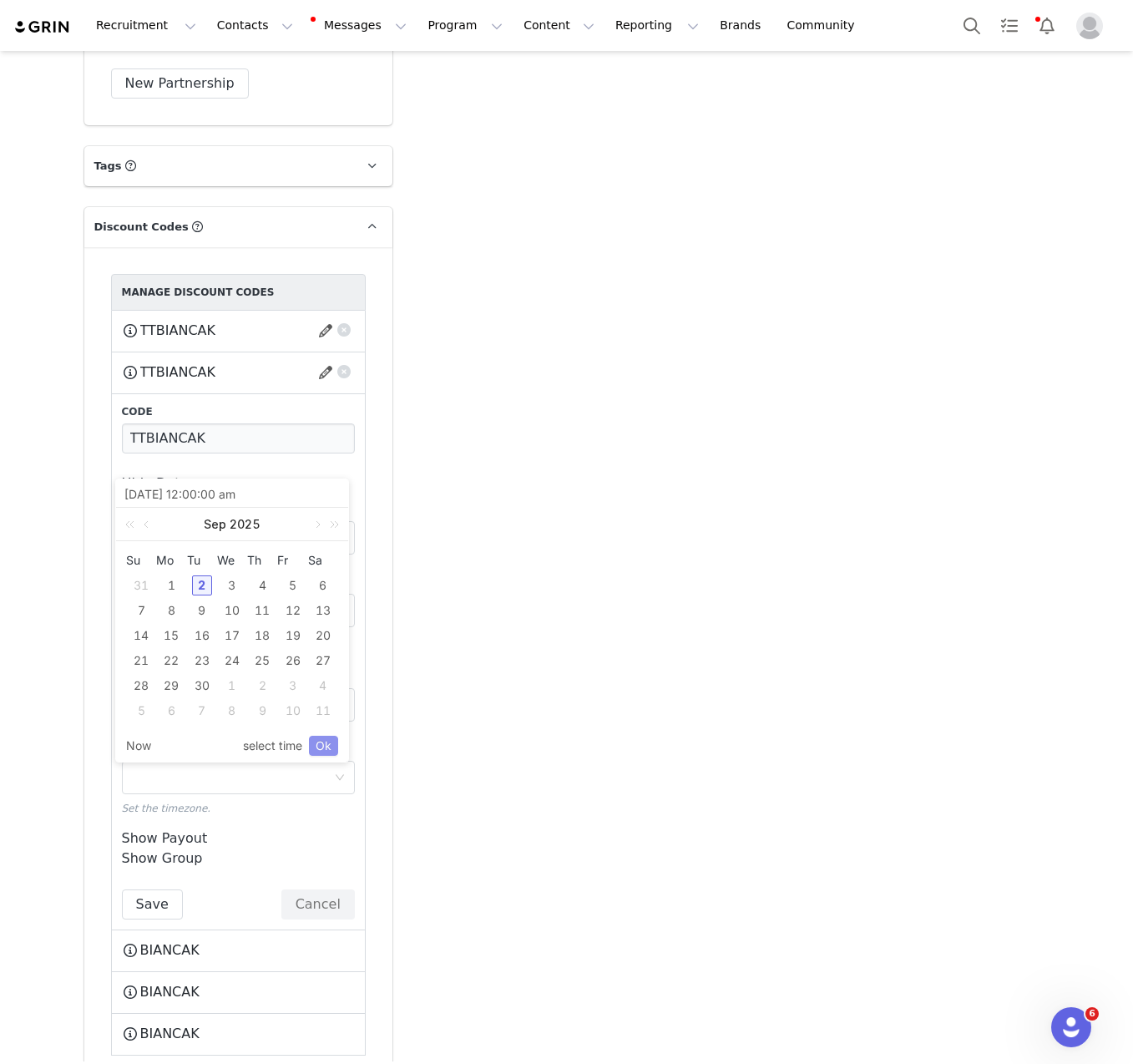
click at [323, 744] on link "Ok" at bounding box center [323, 746] width 29 height 20
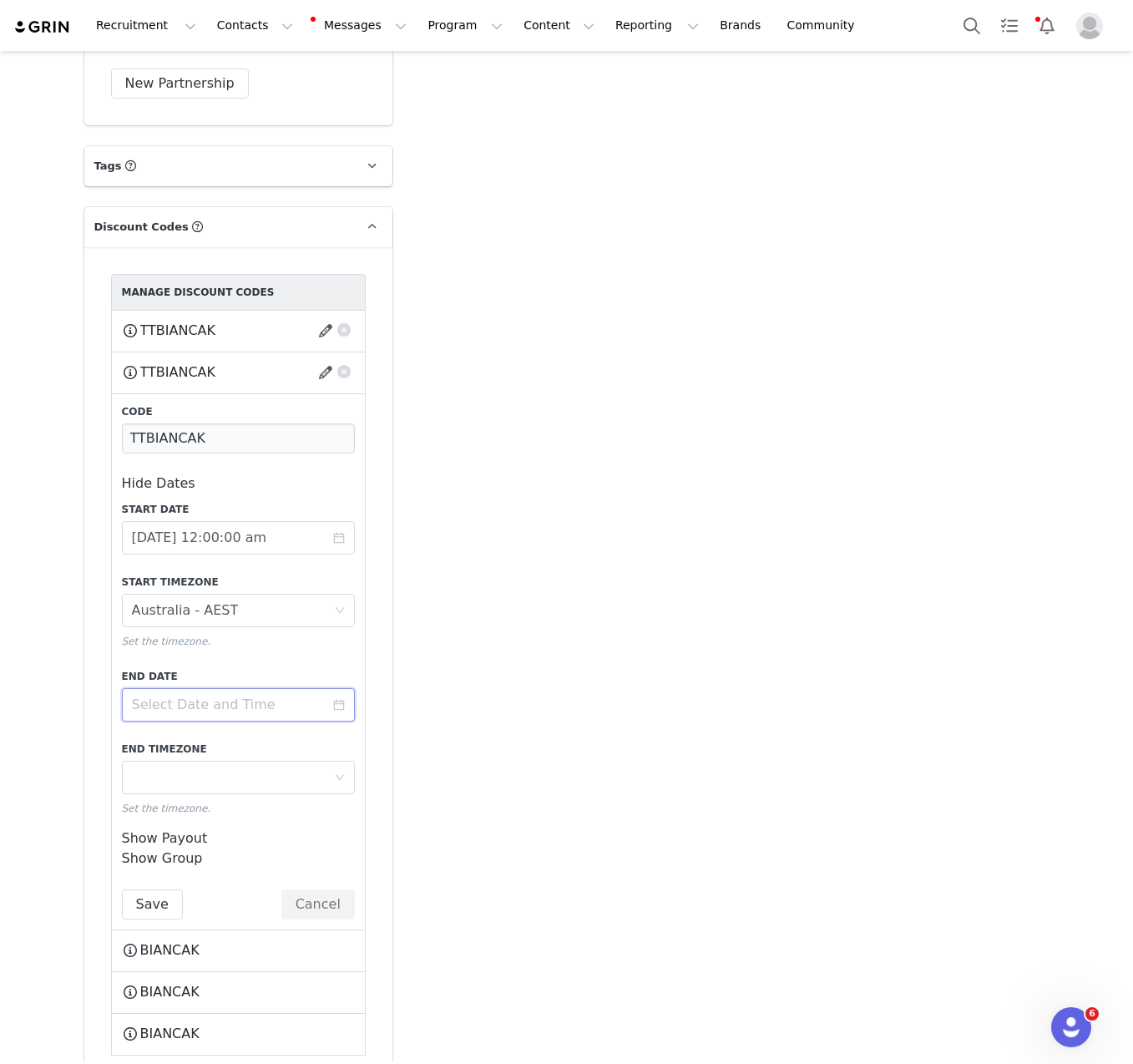
click at [214, 688] on input at bounding box center [239, 704] width 233 height 33
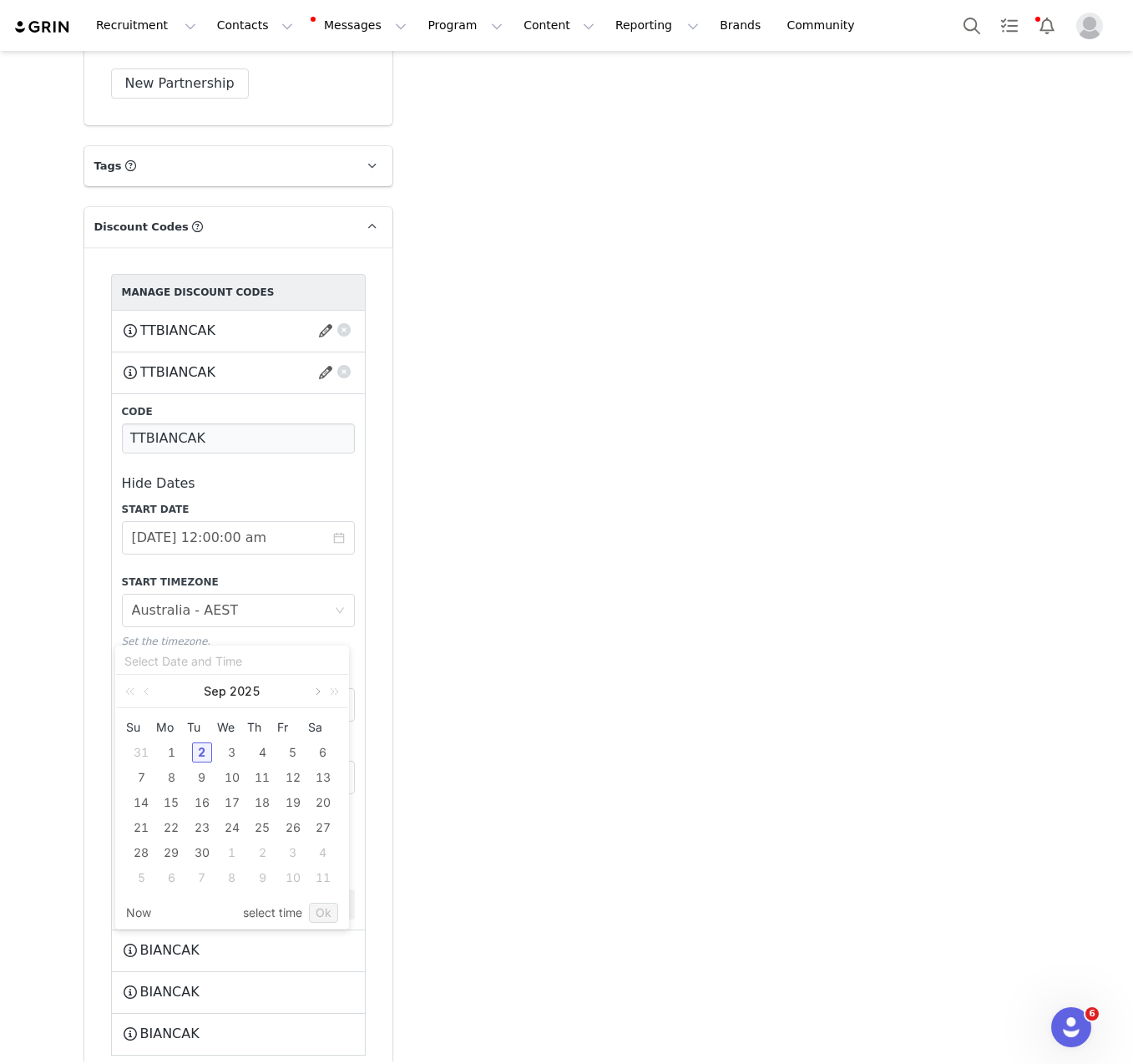
click at [314, 694] on link at bounding box center [316, 691] width 15 height 33
click at [145, 882] on div "30" at bounding box center [140, 877] width 20 height 20
type input "[DATE] 10:48:38 am"
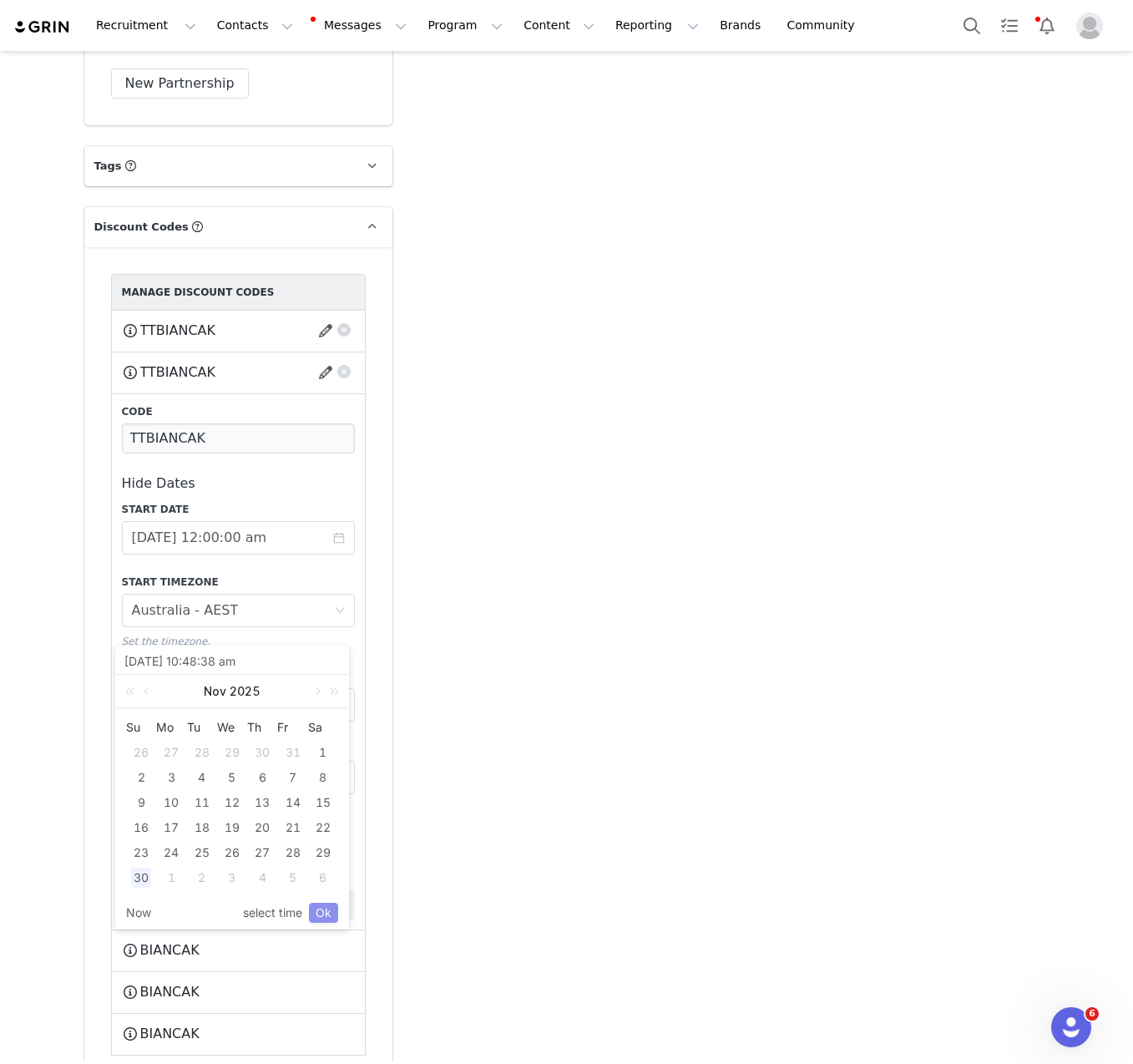
click at [327, 911] on link "Ok" at bounding box center [323, 912] width 29 height 20
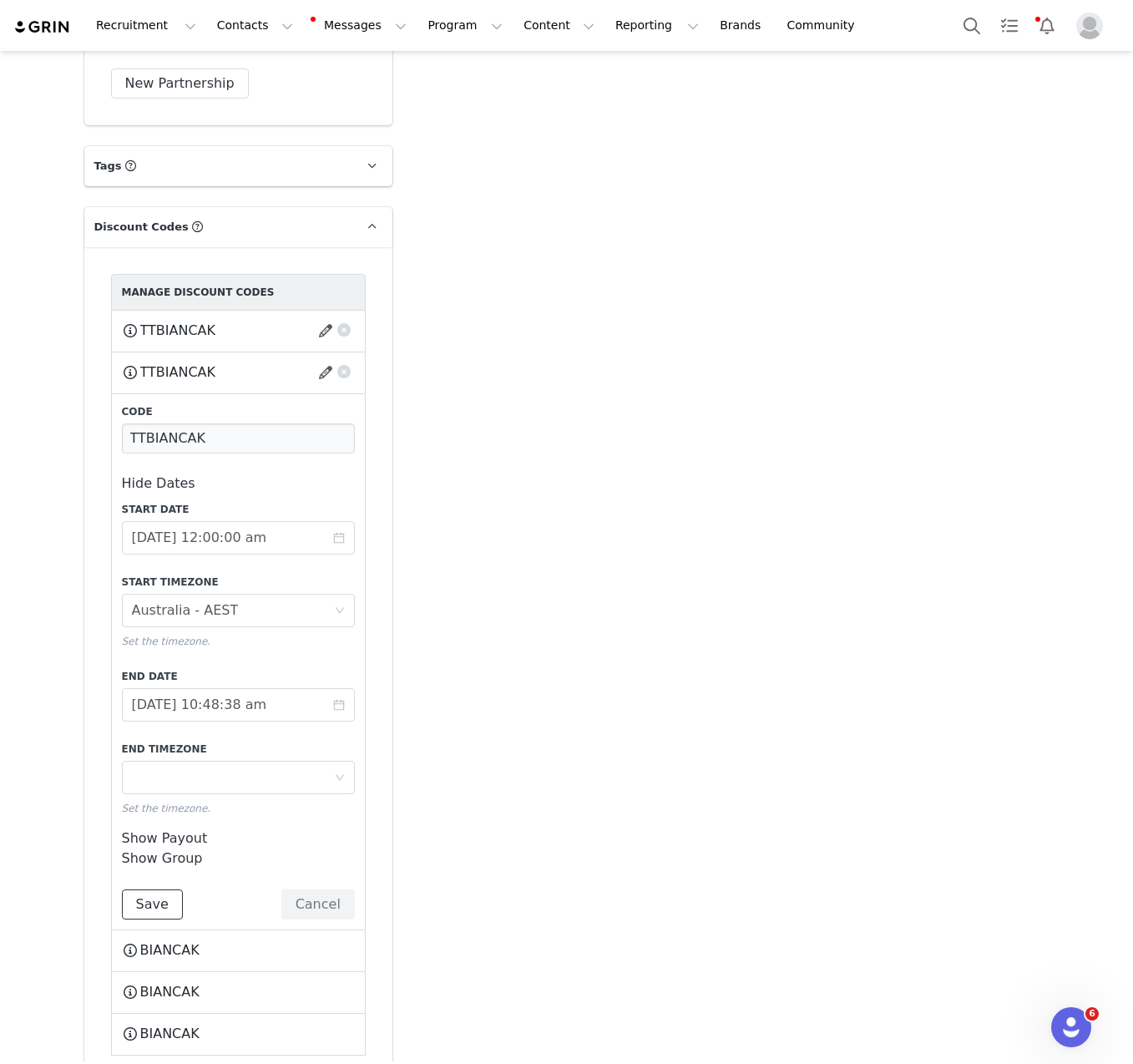
click at [144, 890] on button "Save" at bounding box center [153, 905] width 61 height 30
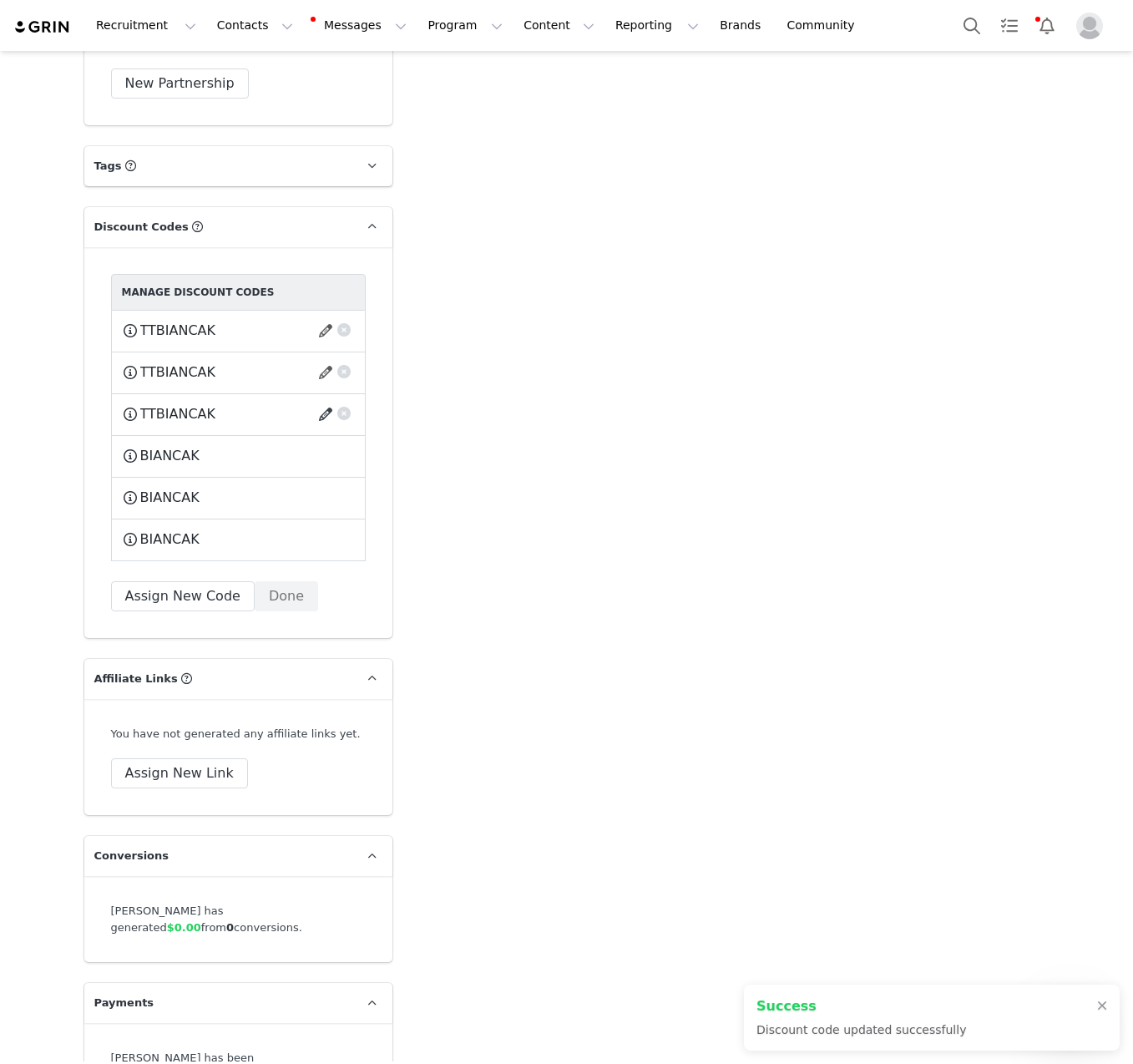
click at [317, 401] on button "button" at bounding box center [329, 414] width 23 height 27
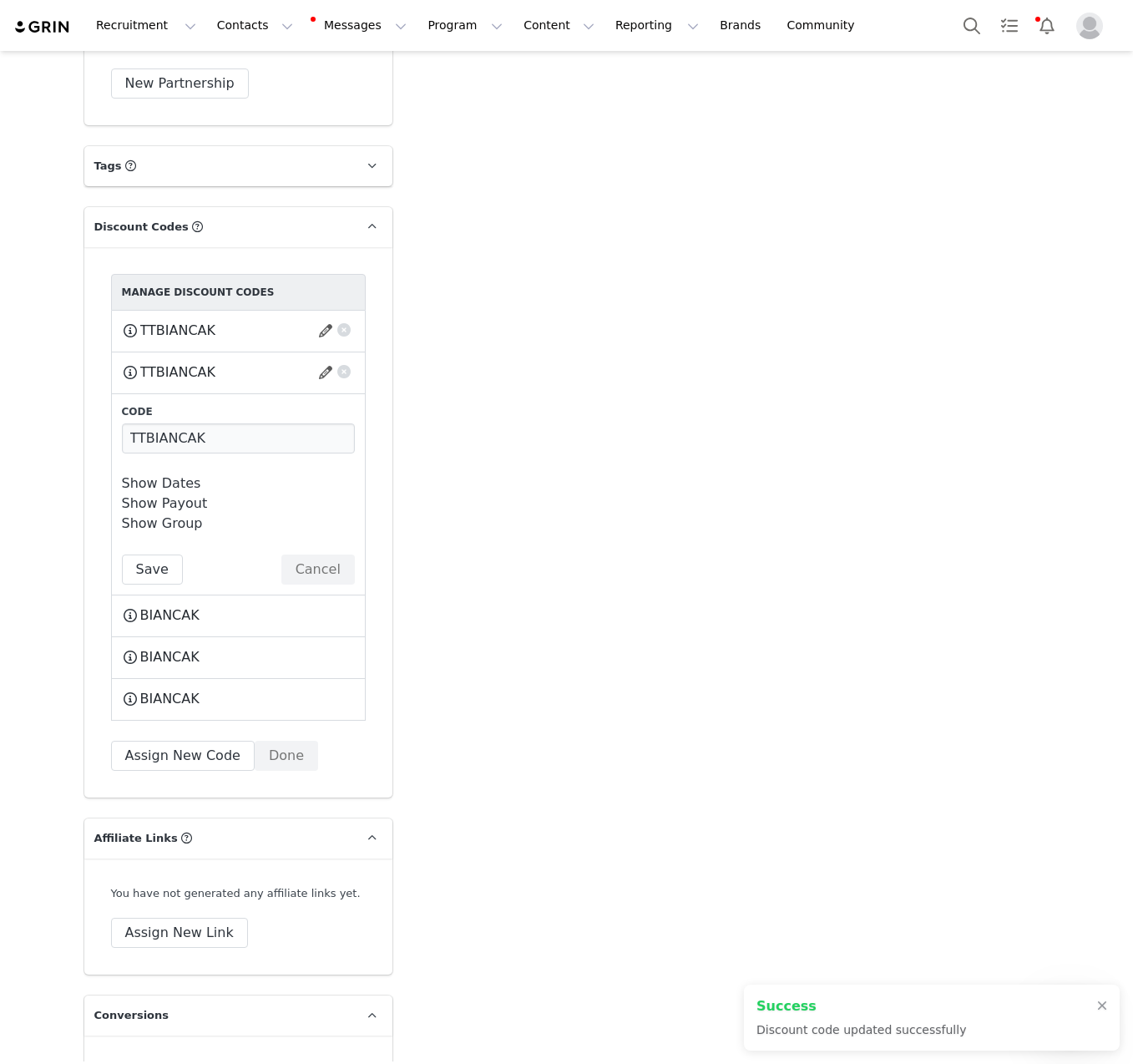
click at [170, 476] on link "Show Dates" at bounding box center [162, 483] width 80 height 16
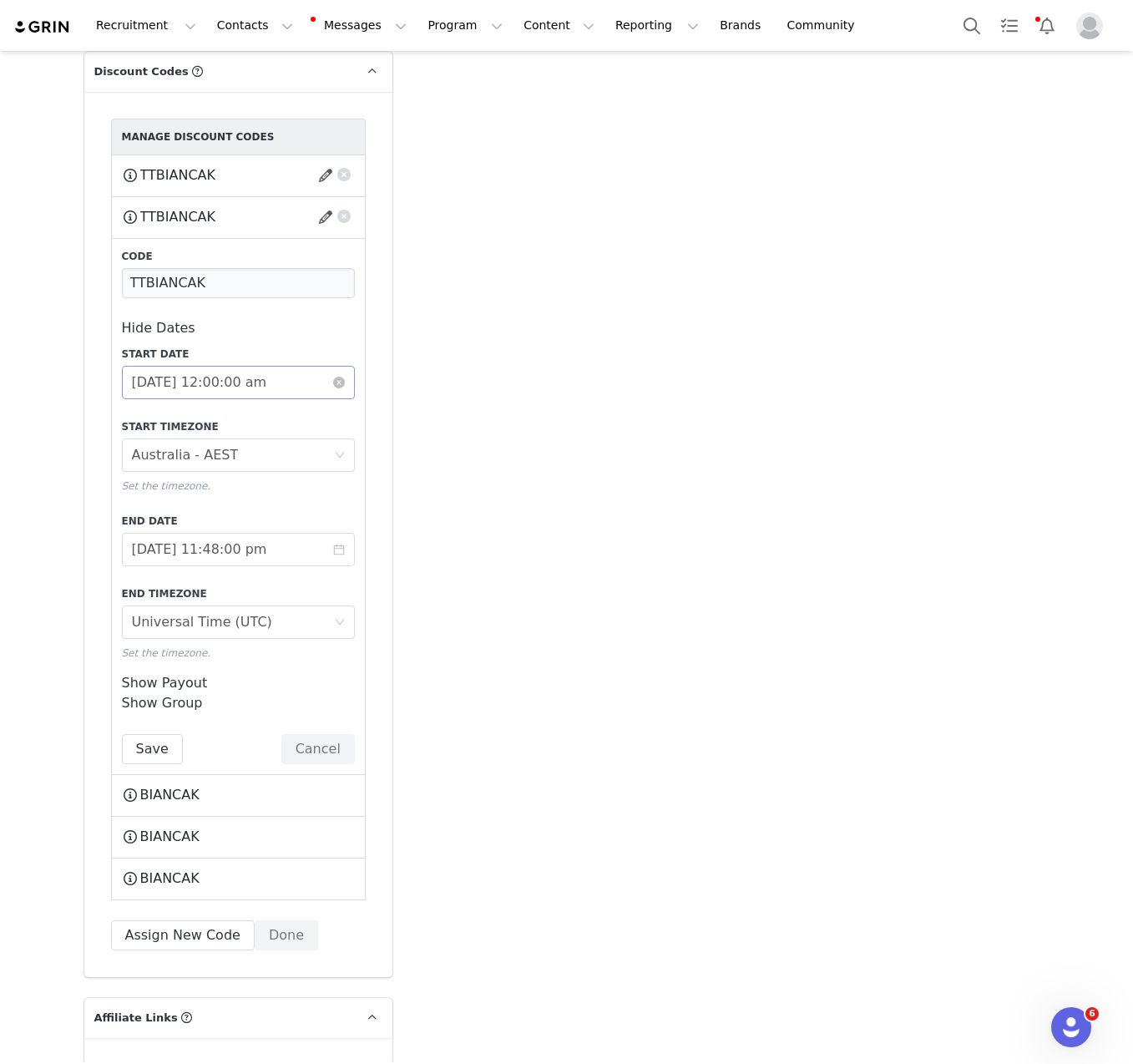
scroll to position [4129, 0]
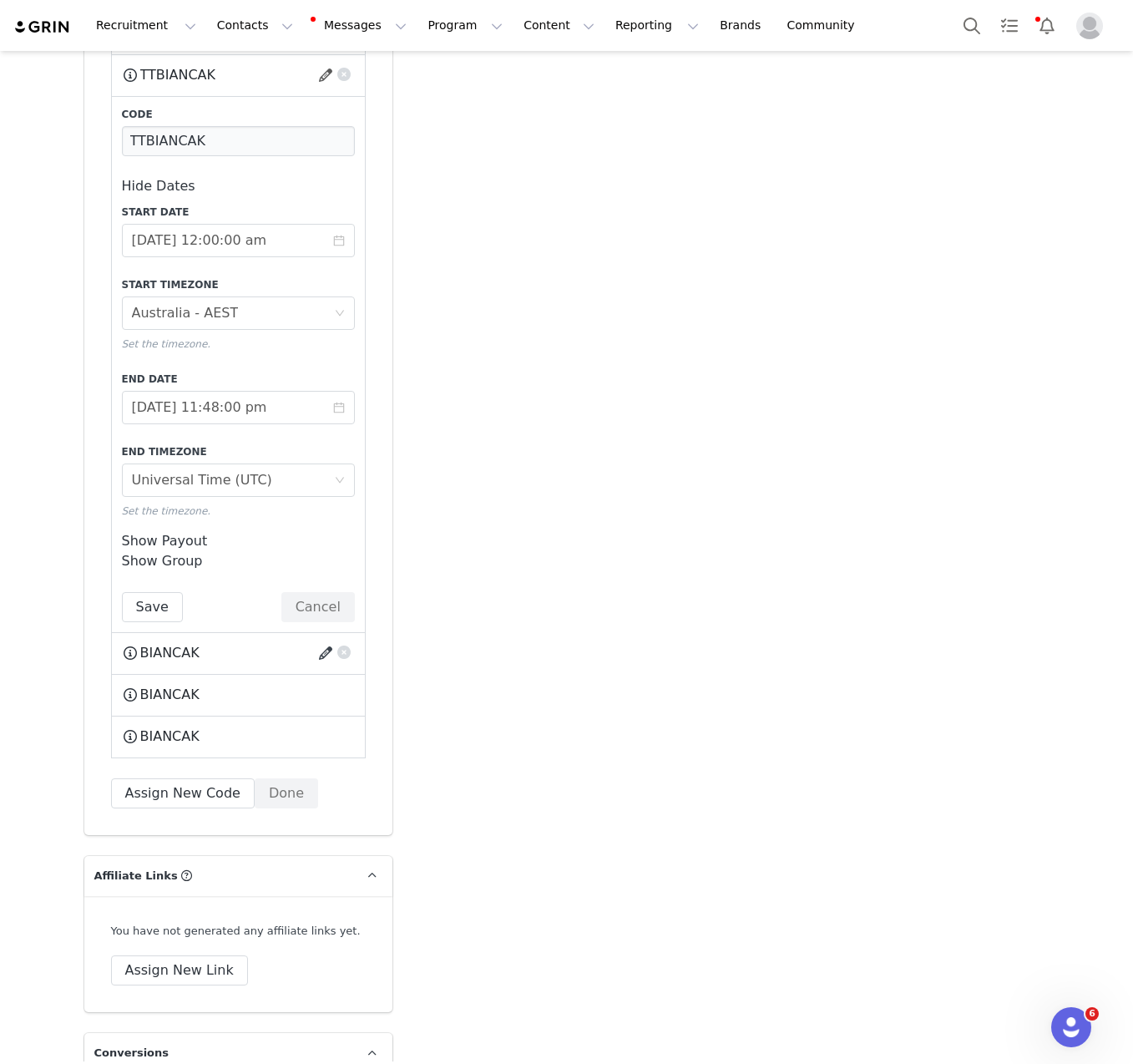
click at [317, 640] on button "button" at bounding box center [329, 653] width 23 height 27
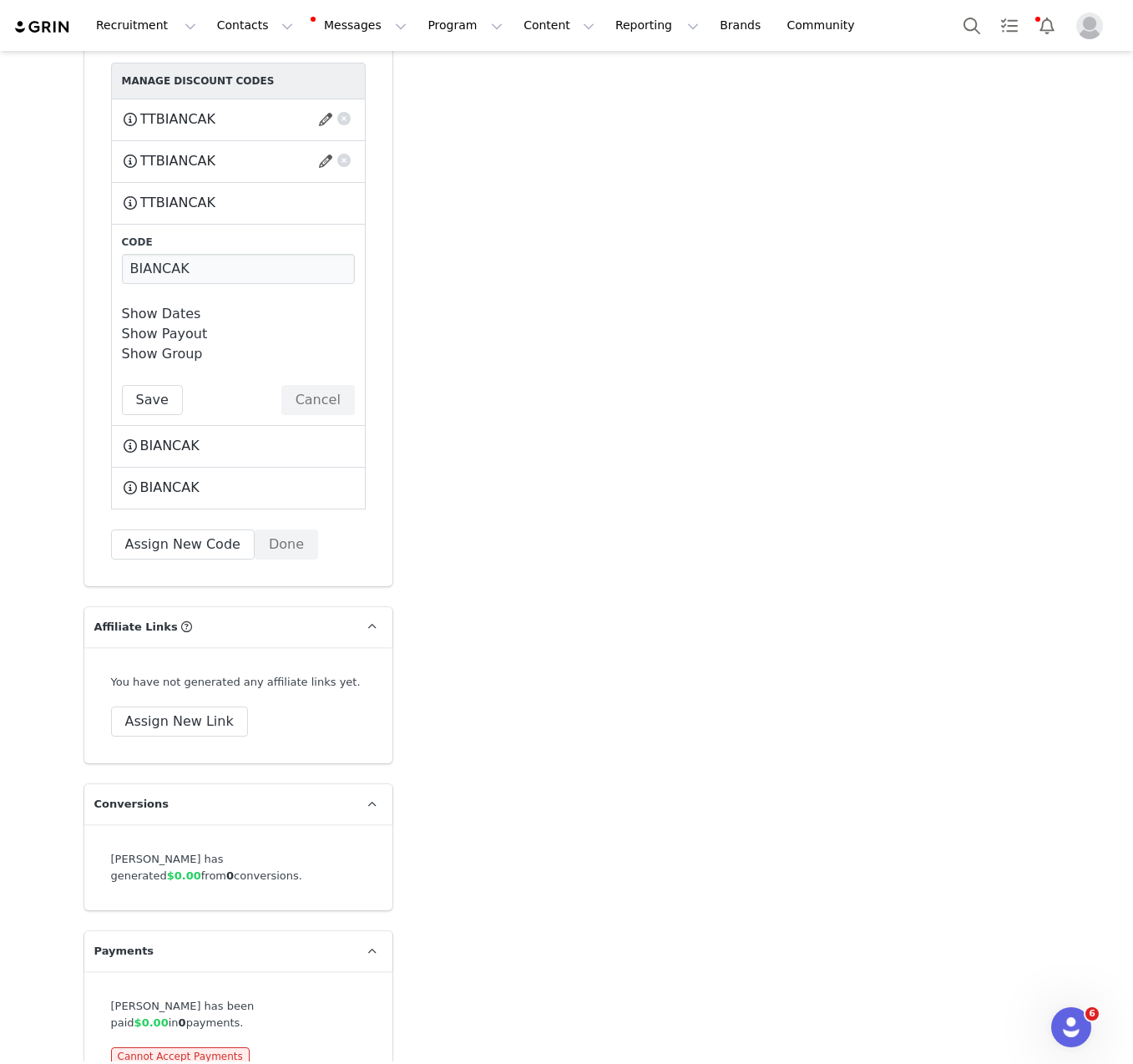
click at [159, 306] on link "Show Dates" at bounding box center [162, 314] width 80 height 16
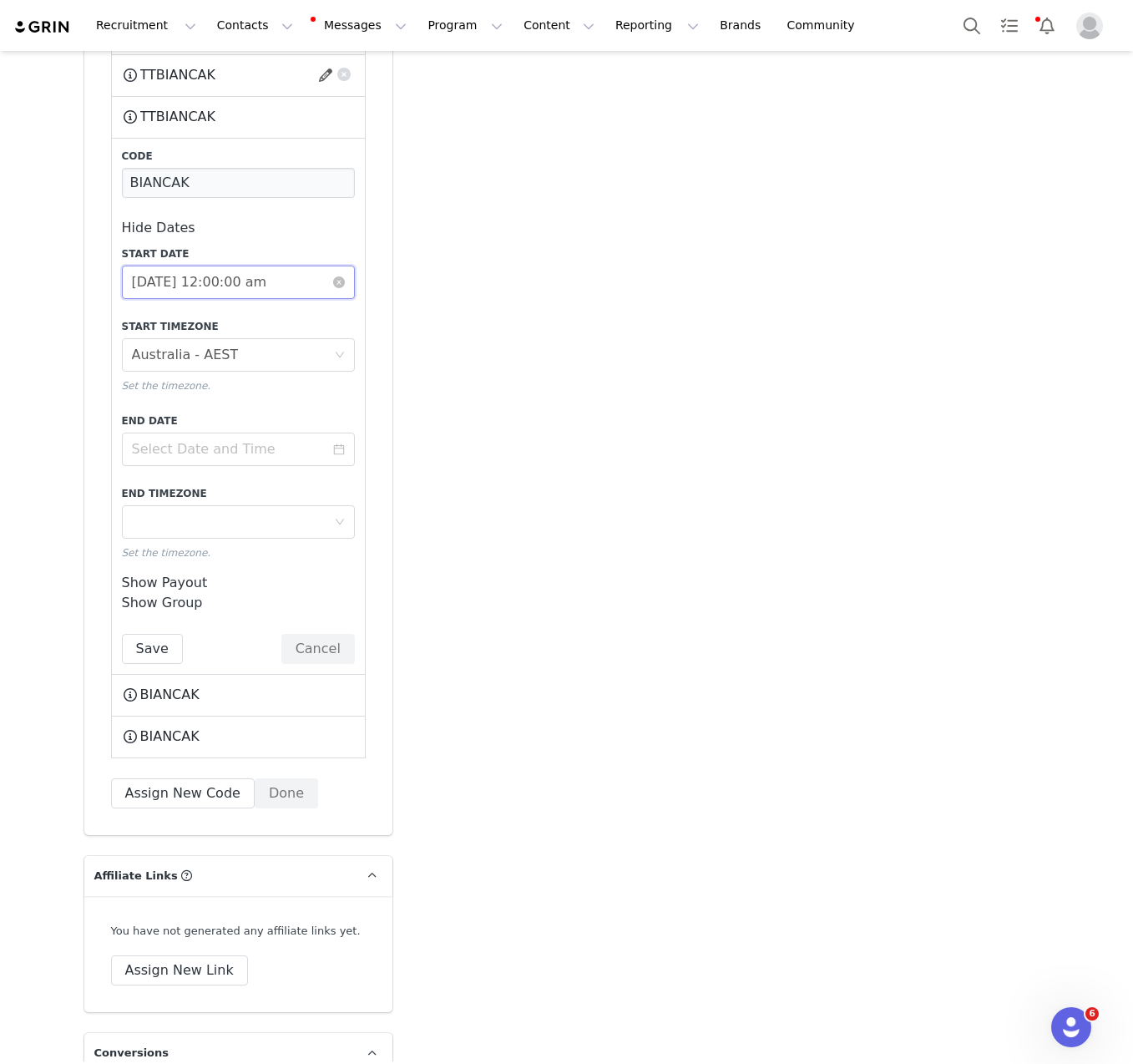
click at [229, 265] on input "[DATE] 12:00:00 am" at bounding box center [239, 281] width 233 height 33
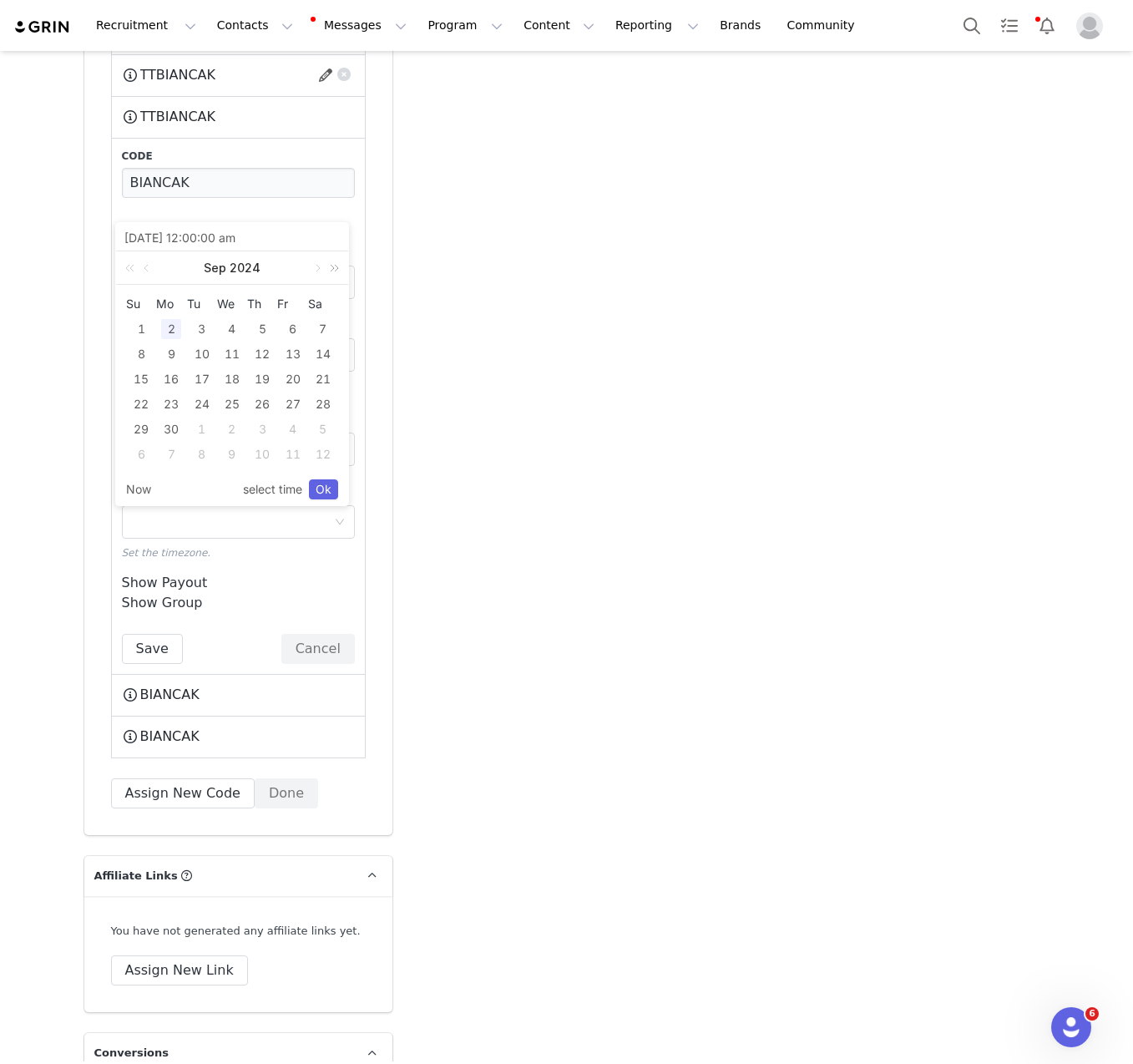
click at [336, 273] on link at bounding box center [332, 267] width 22 height 33
click at [208, 333] on div "2" at bounding box center [202, 329] width 20 height 20
type input "[DATE] 12:00:00 am"
click at [328, 482] on link "Ok" at bounding box center [323, 489] width 29 height 20
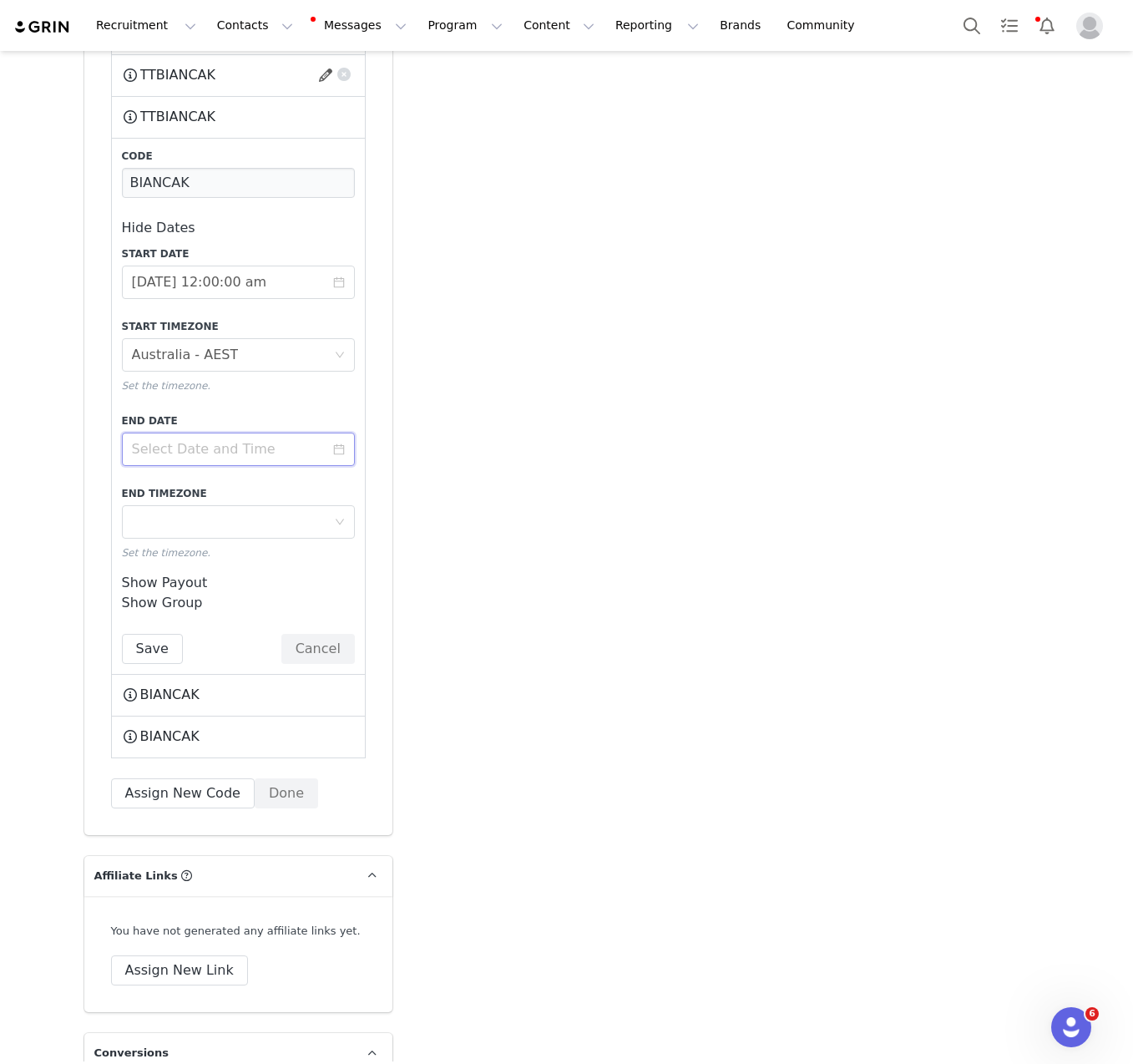
click at [221, 433] on input at bounding box center [239, 449] width 233 height 33
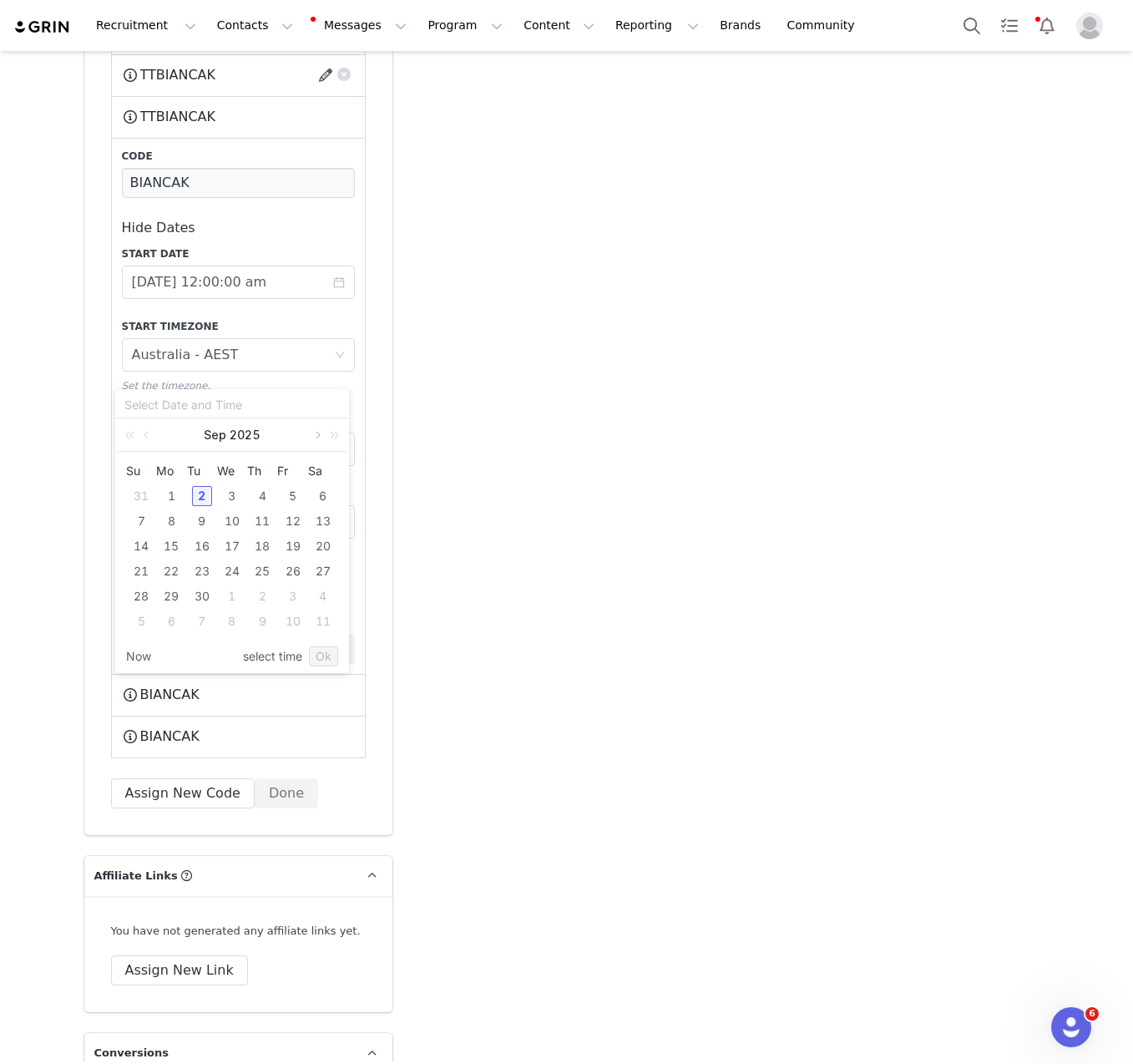
click at [311, 441] on link at bounding box center [316, 435] width 15 height 33
click at [135, 622] on div "30" at bounding box center [140, 621] width 20 height 20
type input "[DATE] 10:49:01 am"
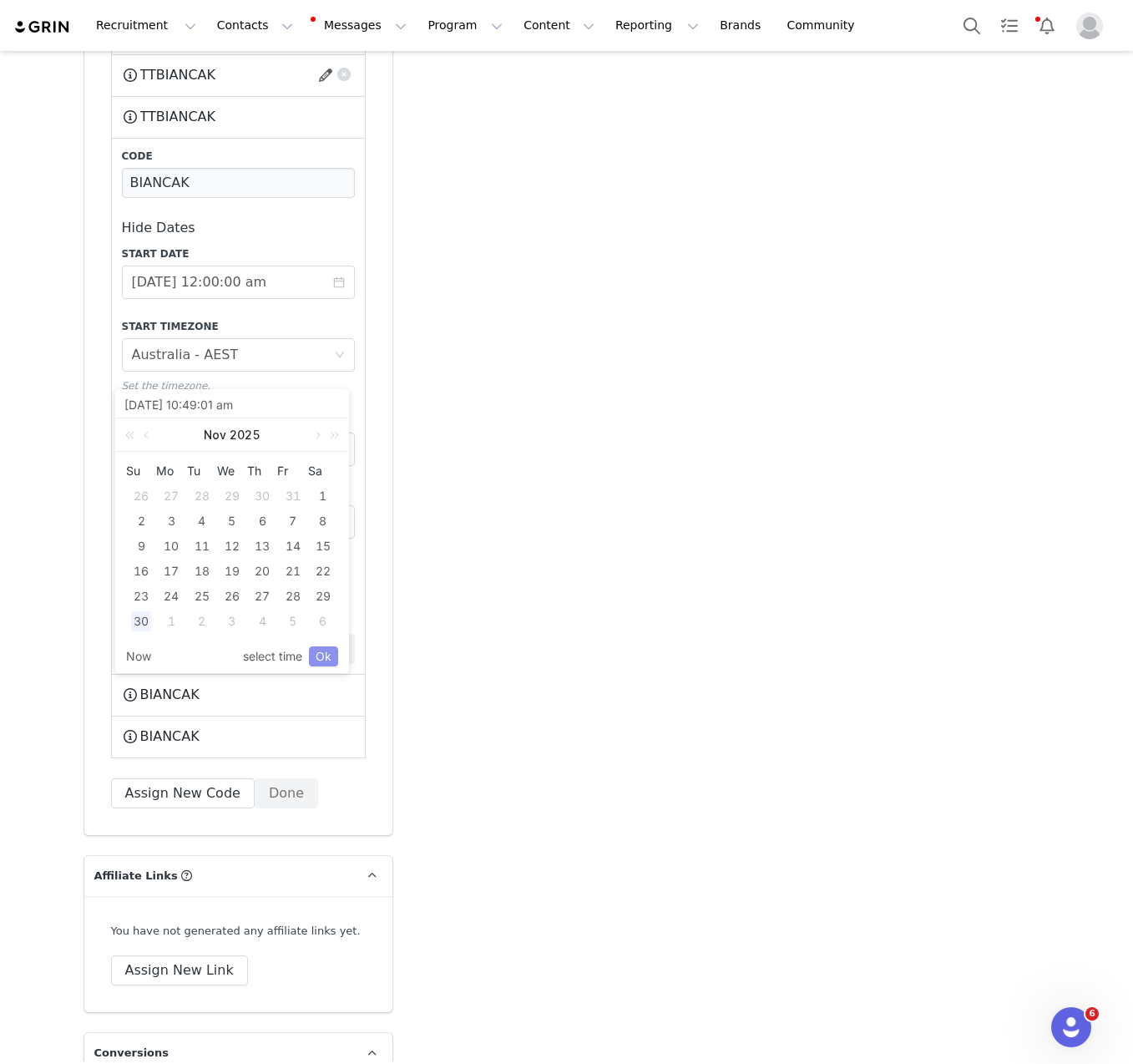
click at [326, 664] on link "Ok" at bounding box center [323, 656] width 29 height 20
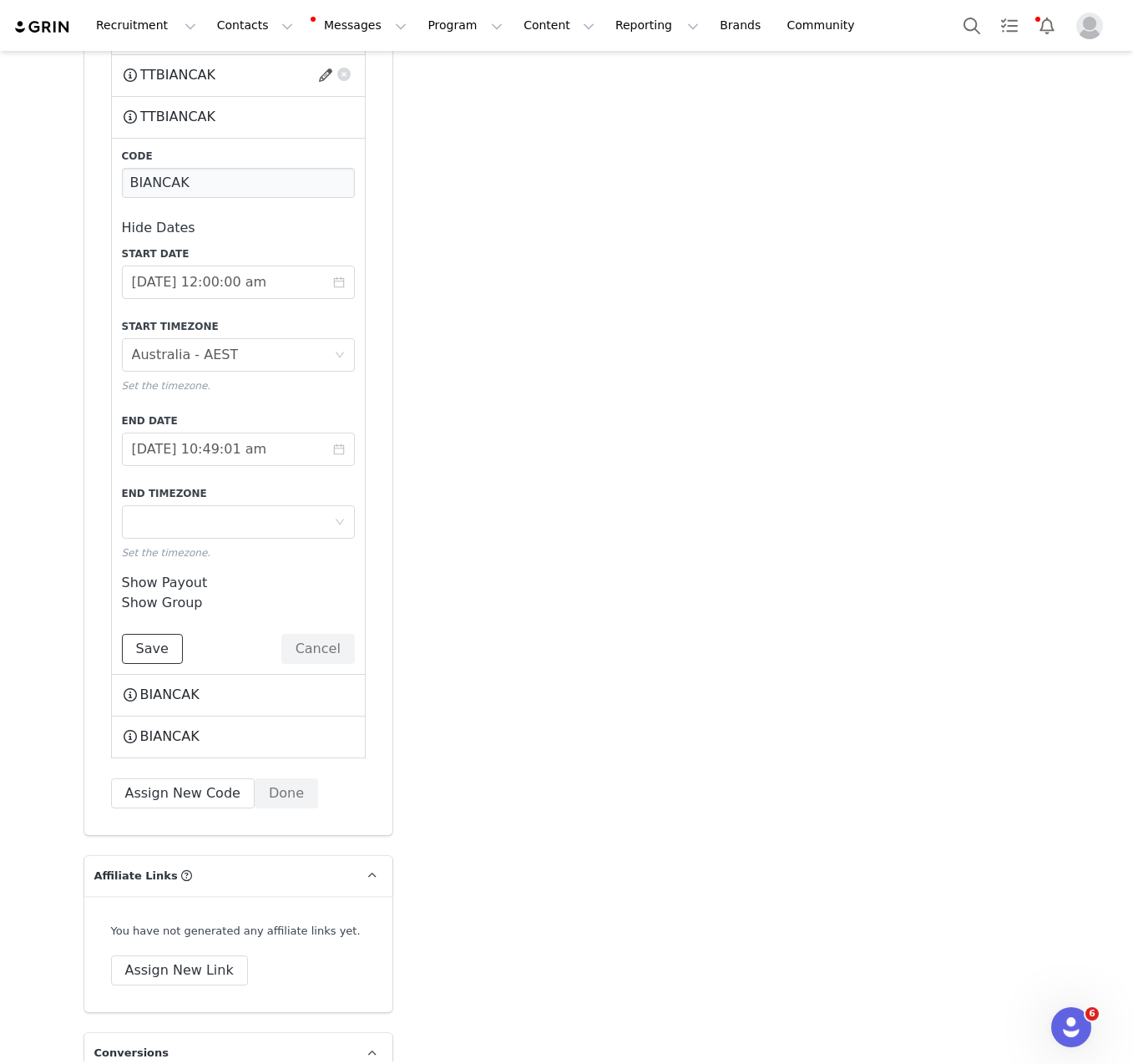
click at [155, 634] on button "Save" at bounding box center [153, 649] width 61 height 30
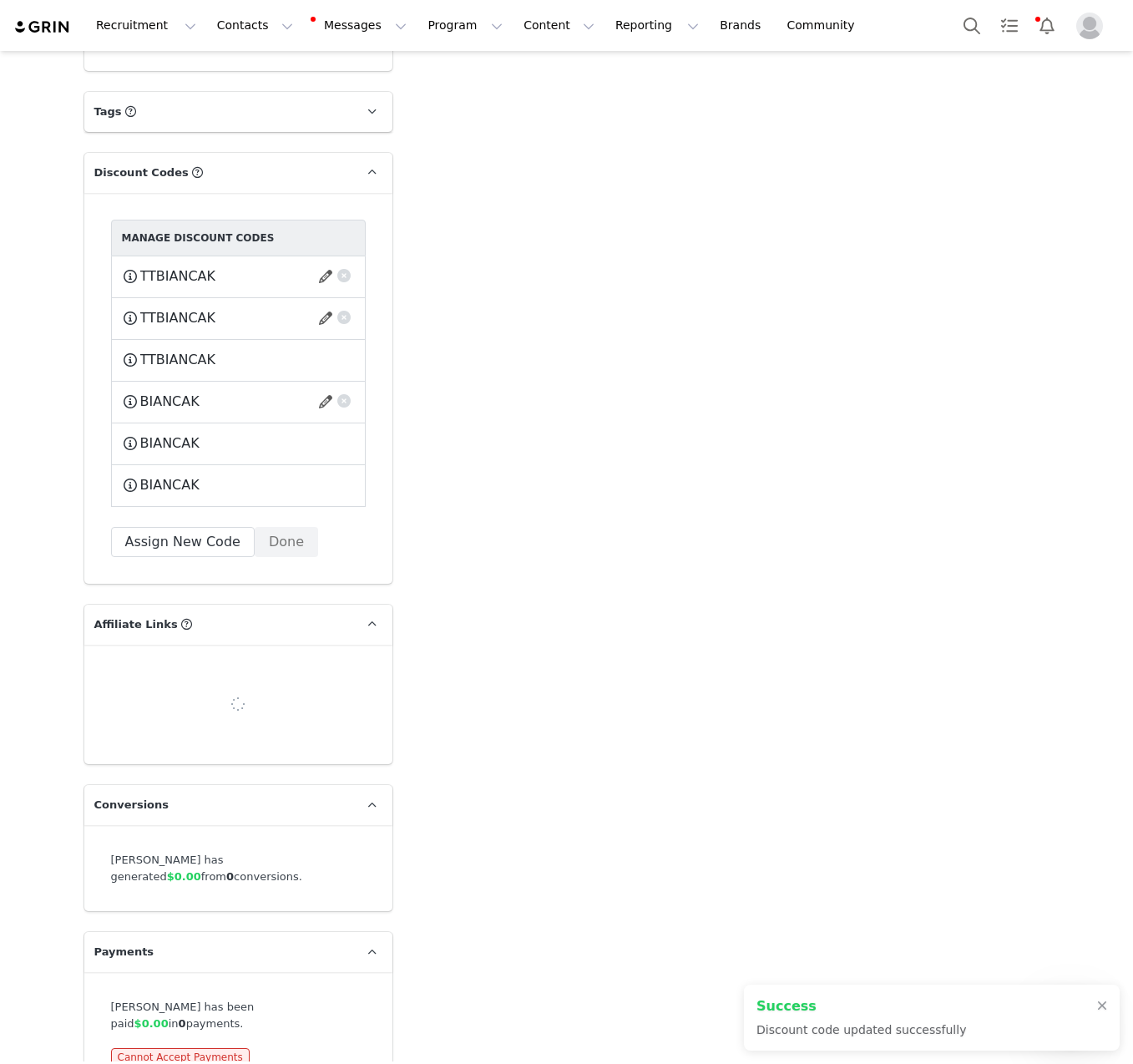
scroll to position [3882, 0]
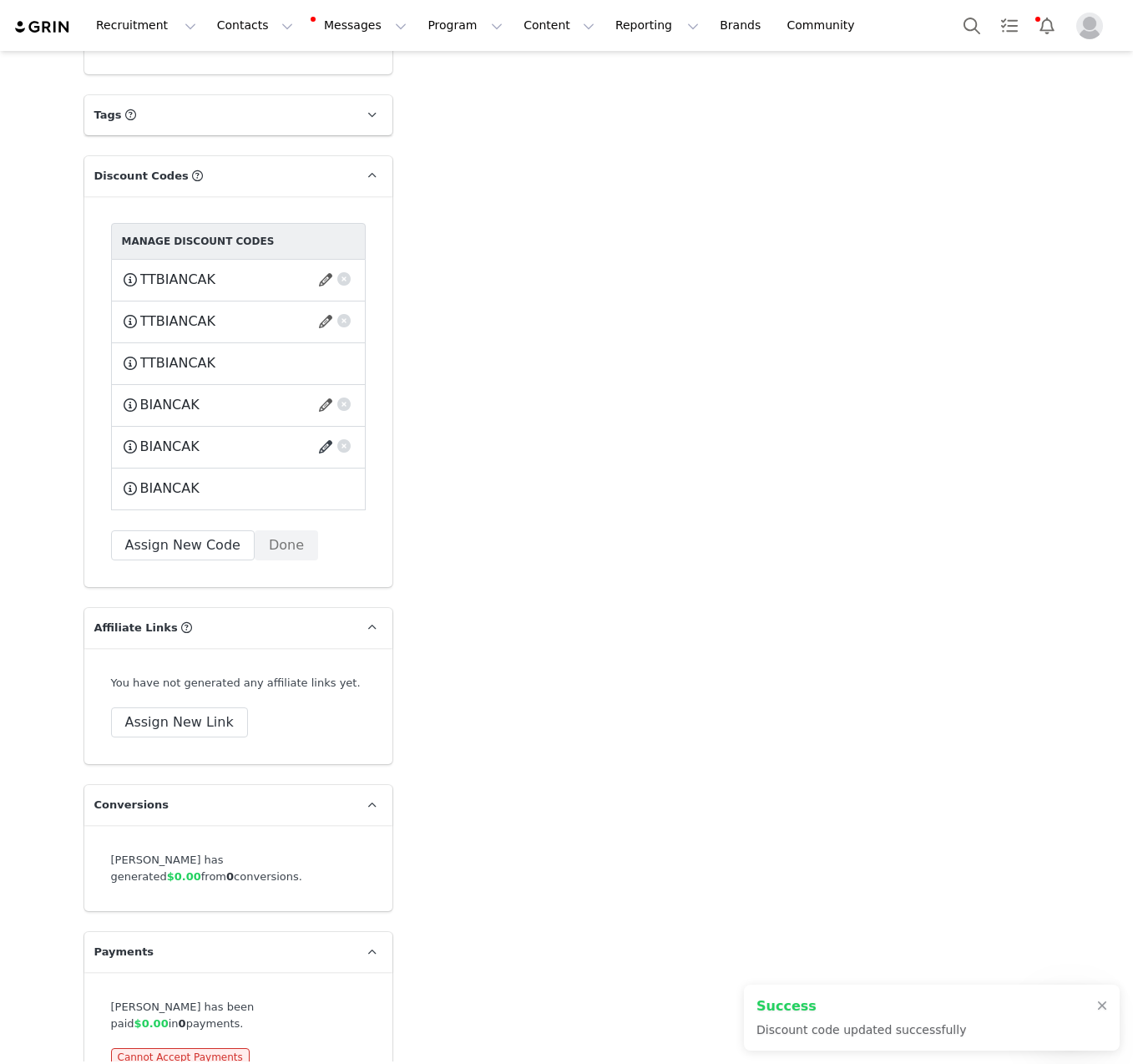
click at [321, 434] on button "button" at bounding box center [329, 447] width 23 height 27
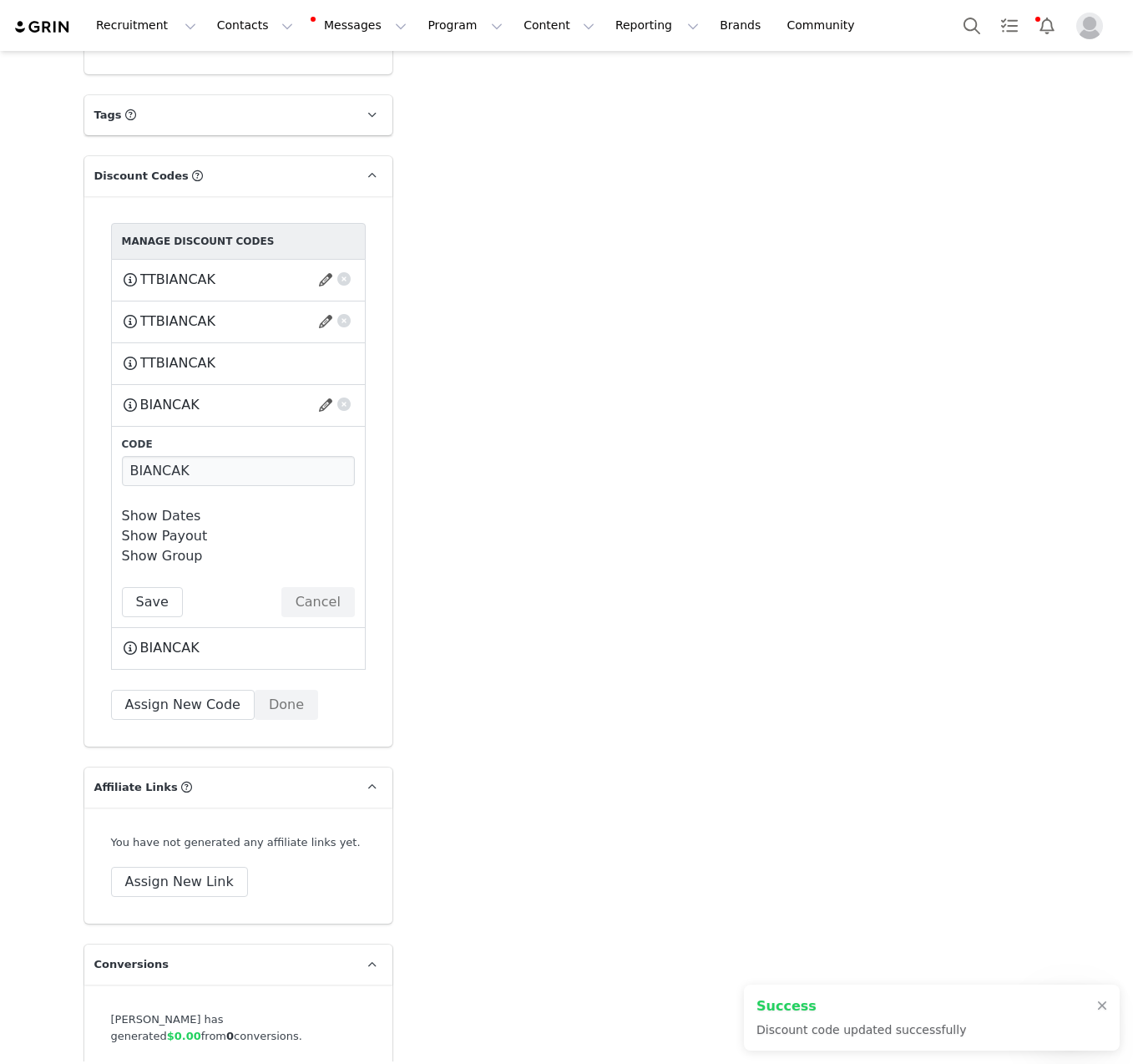
click at [181, 508] on link "Show Dates" at bounding box center [162, 515] width 80 height 16
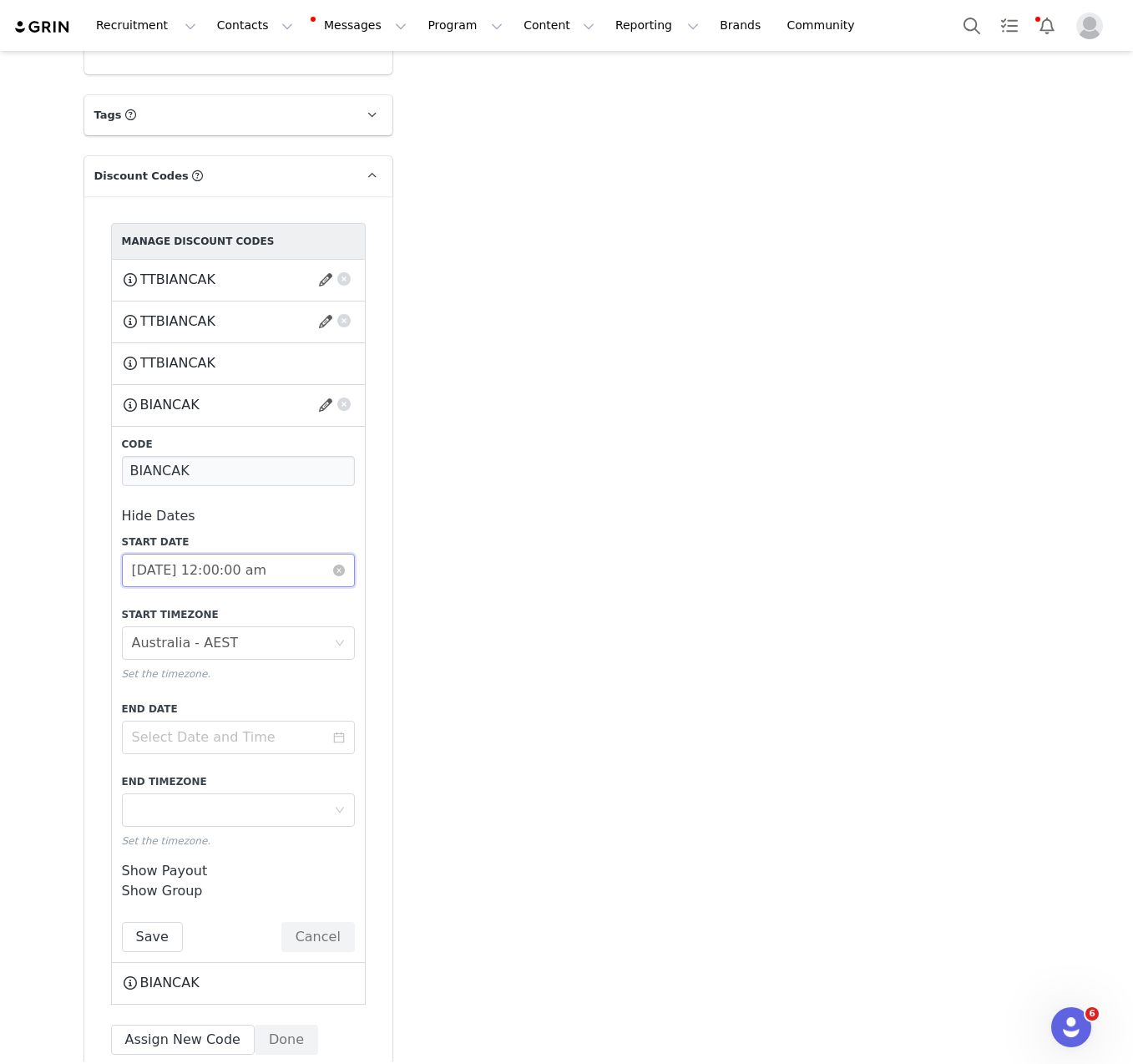
click at [220, 553] on input "[DATE] 12:00:00 am" at bounding box center [239, 569] width 233 height 33
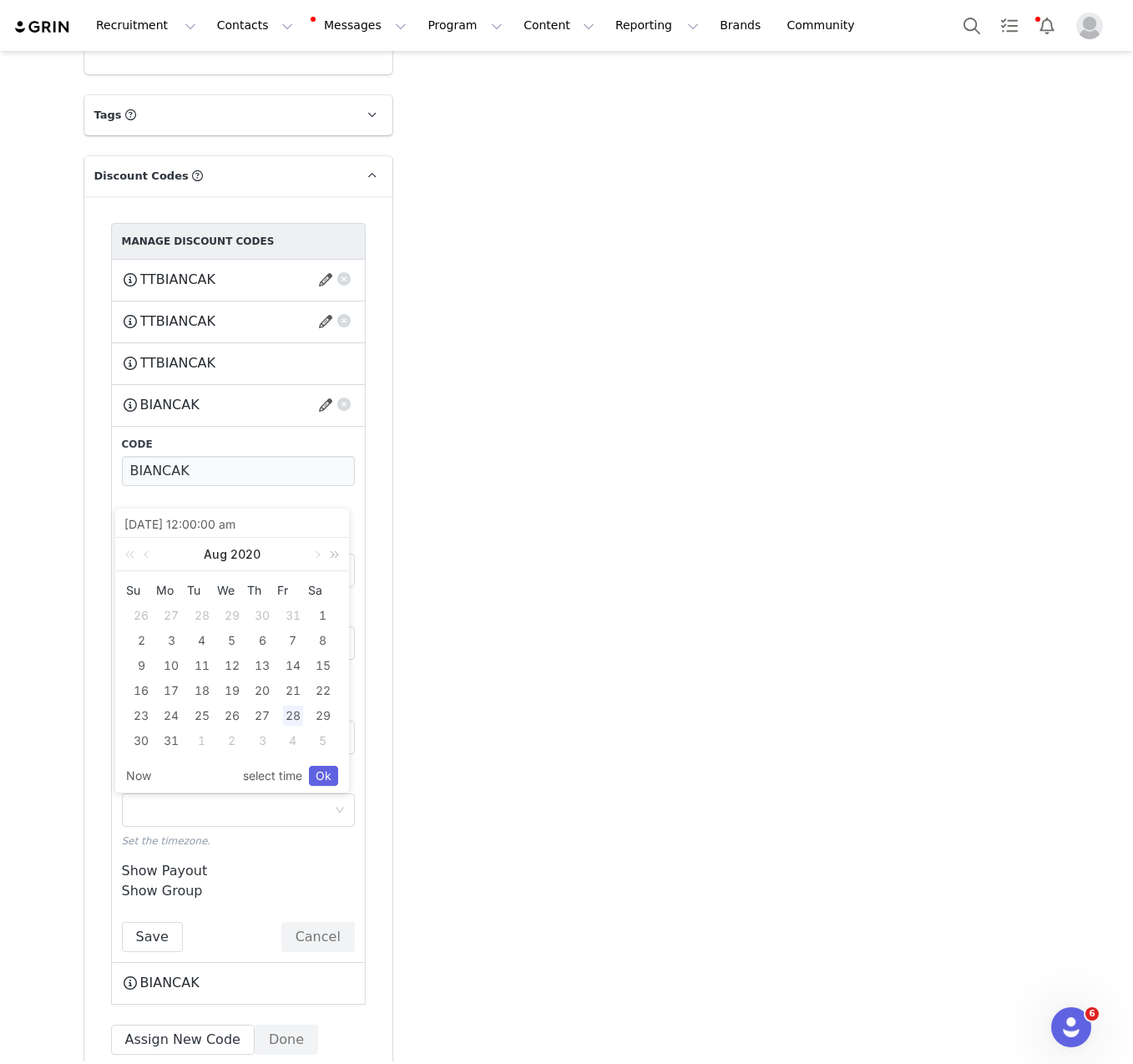
click at [337, 550] on link at bounding box center [332, 554] width 22 height 33
click at [310, 561] on link at bounding box center [316, 554] width 15 height 33
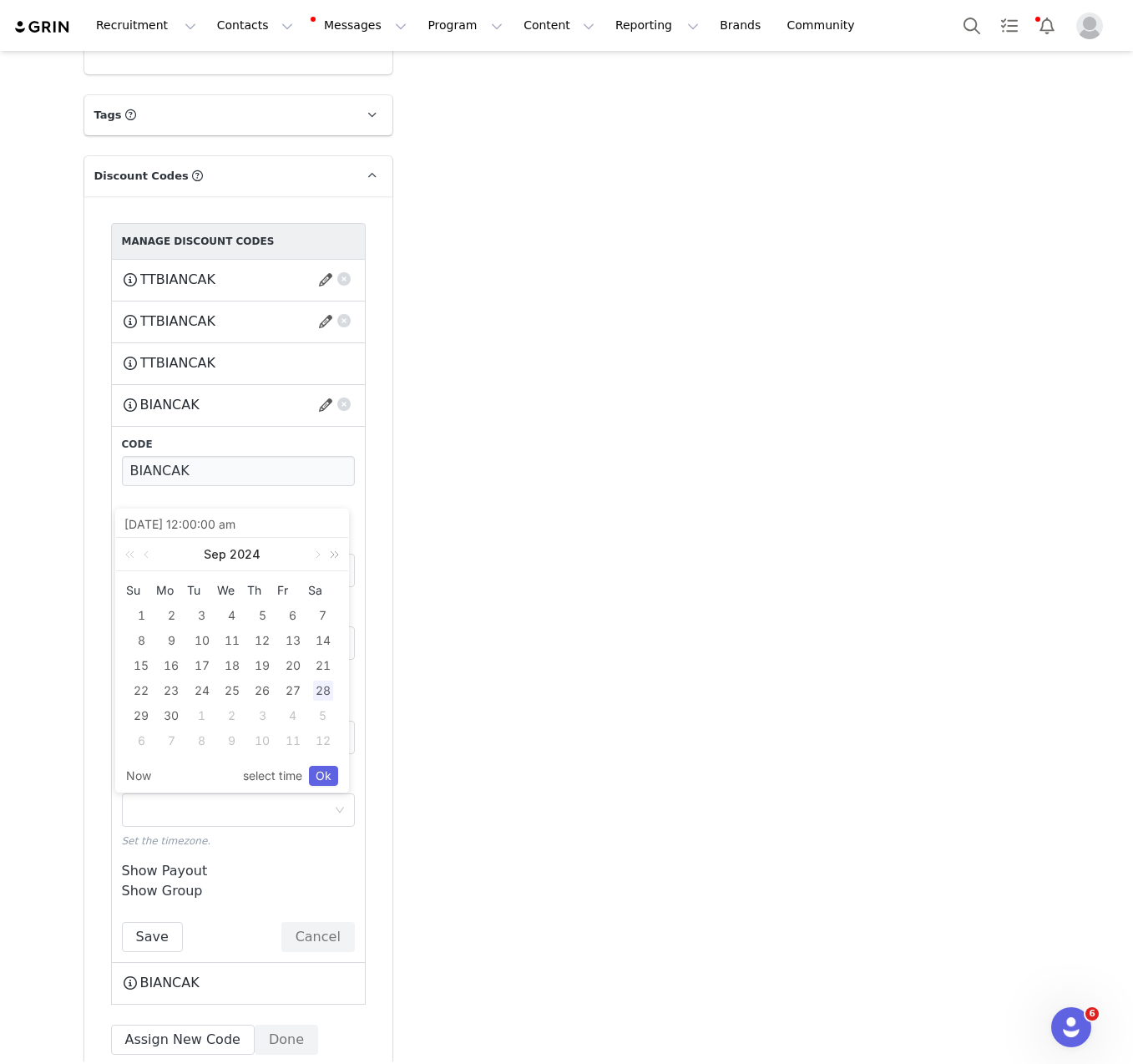
click at [338, 556] on link at bounding box center [332, 554] width 22 height 33
click at [208, 610] on div "2" at bounding box center [202, 615] width 20 height 20
type input "[DATE] 12:00:00 am"
click at [329, 781] on link "Ok" at bounding box center [323, 775] width 29 height 20
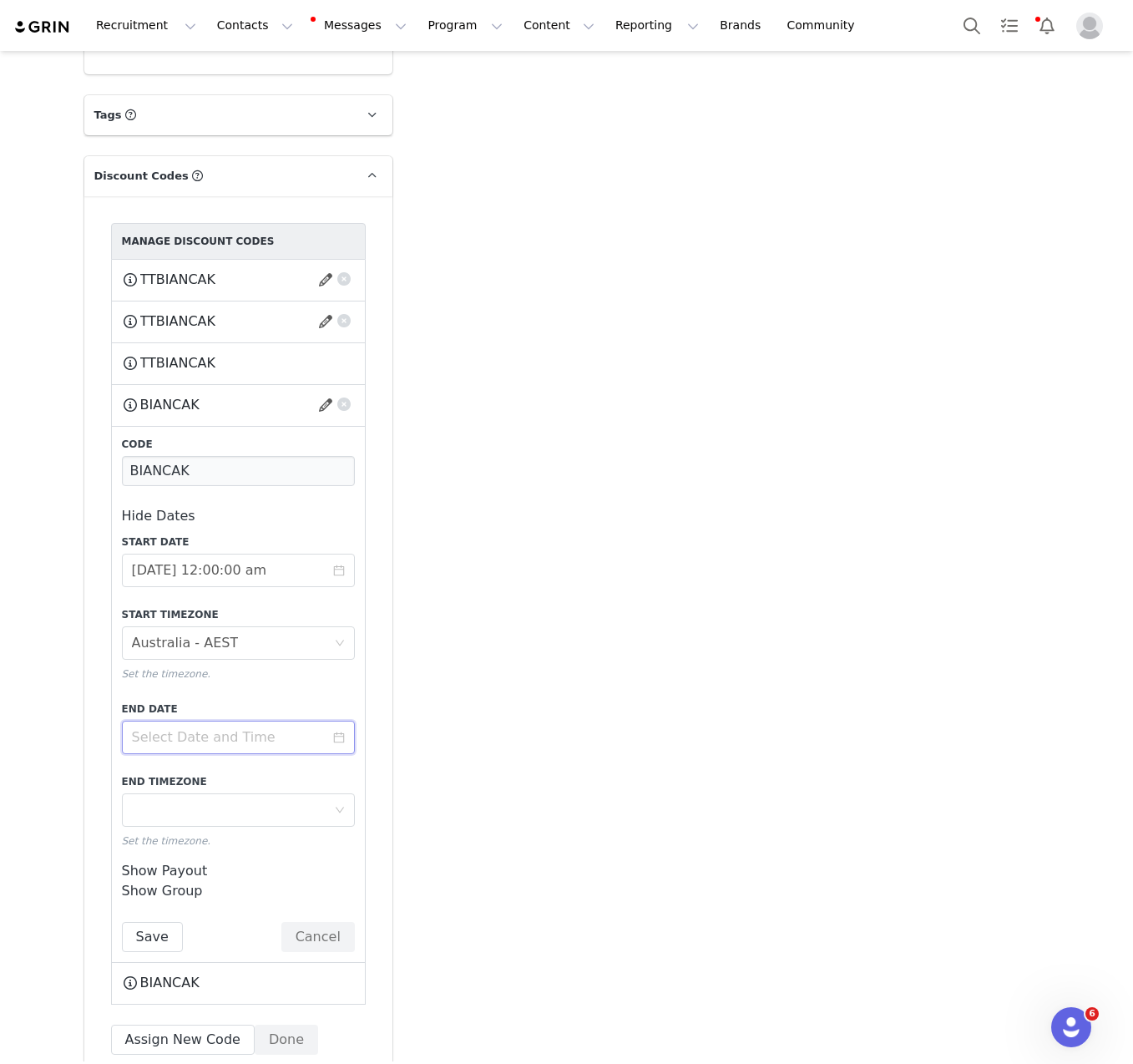
click at [196, 721] on input at bounding box center [239, 737] width 233 height 33
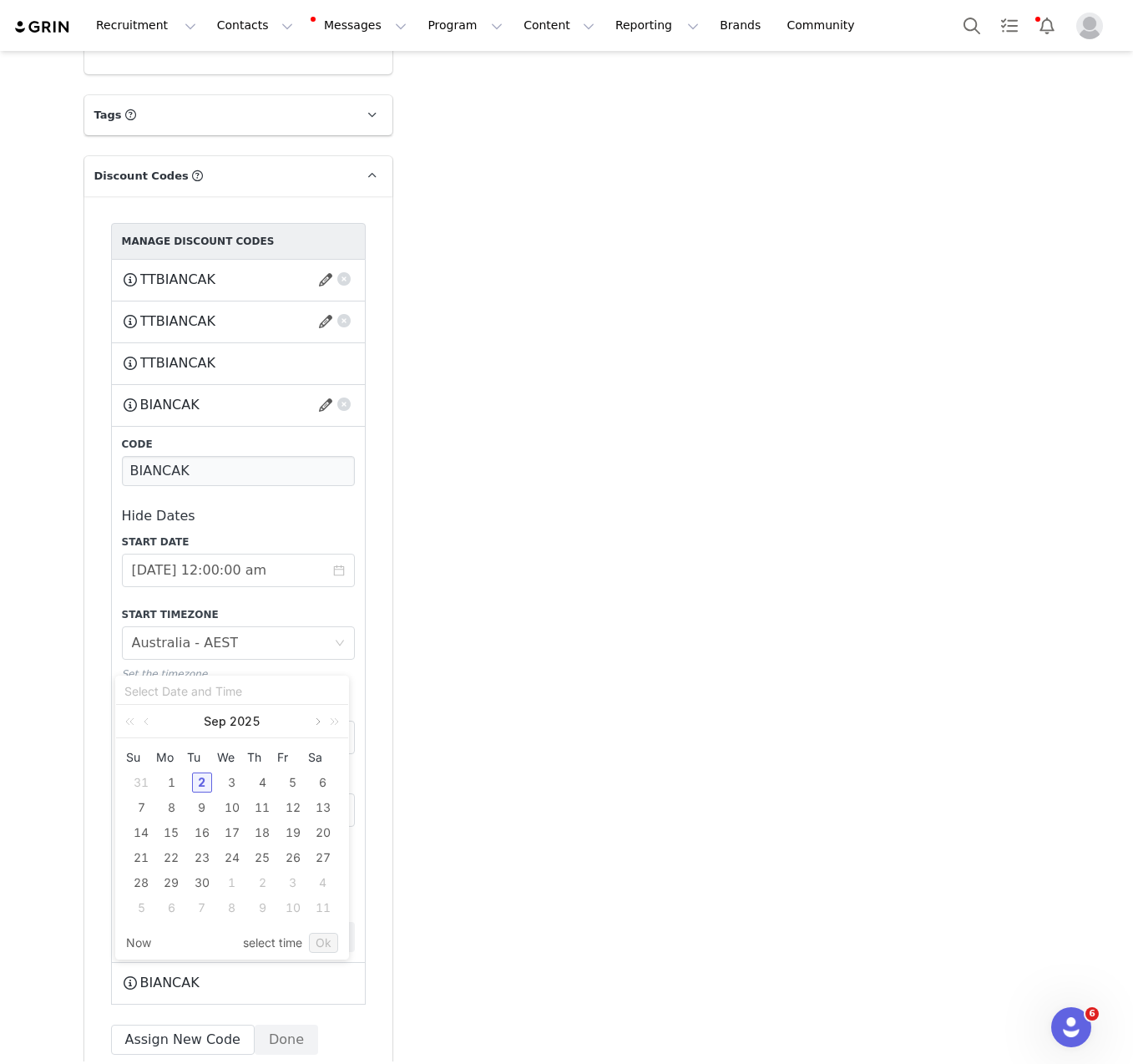
click at [315, 721] on link at bounding box center [316, 721] width 15 height 33
click at [146, 910] on div "30" at bounding box center [140, 908] width 20 height 20
type input "[DATE] 10:49:18 am"
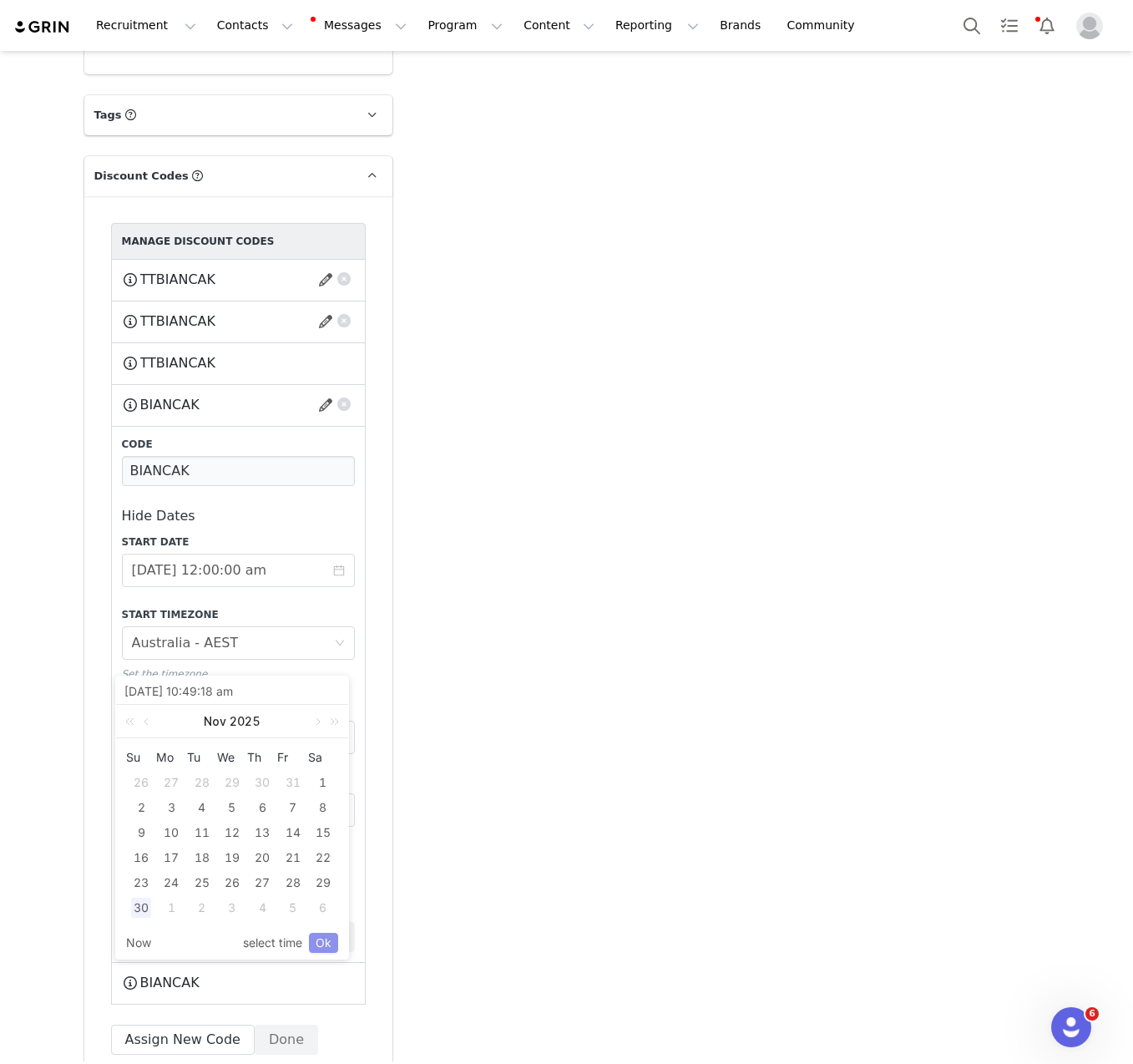
click at [337, 942] on div "Now select time Ok" at bounding box center [232, 943] width 232 height 31
click at [328, 934] on link "Ok" at bounding box center [323, 943] width 29 height 20
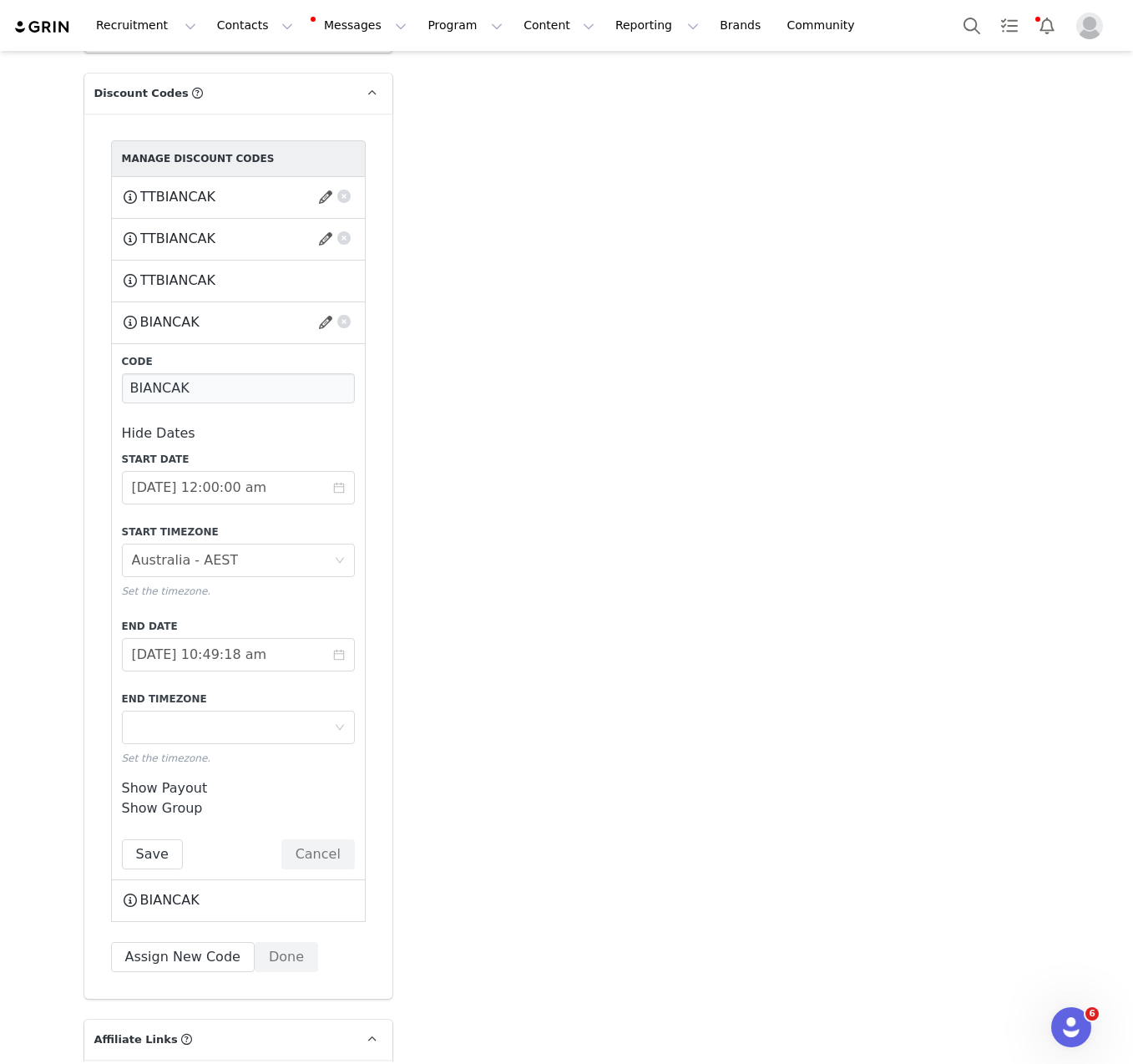
scroll to position [4023, 0]
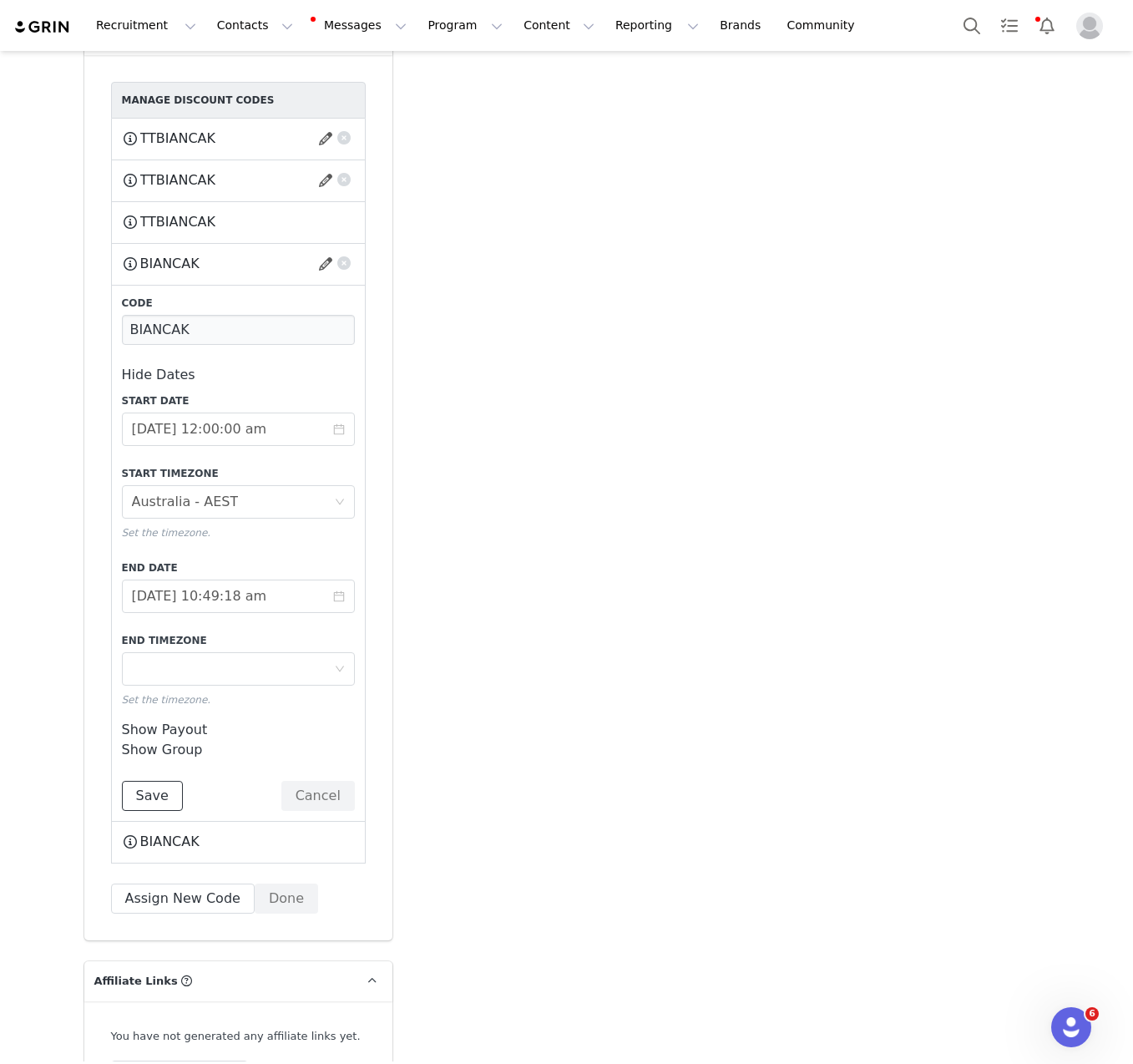
click at [151, 781] on button "Save" at bounding box center [153, 796] width 61 height 30
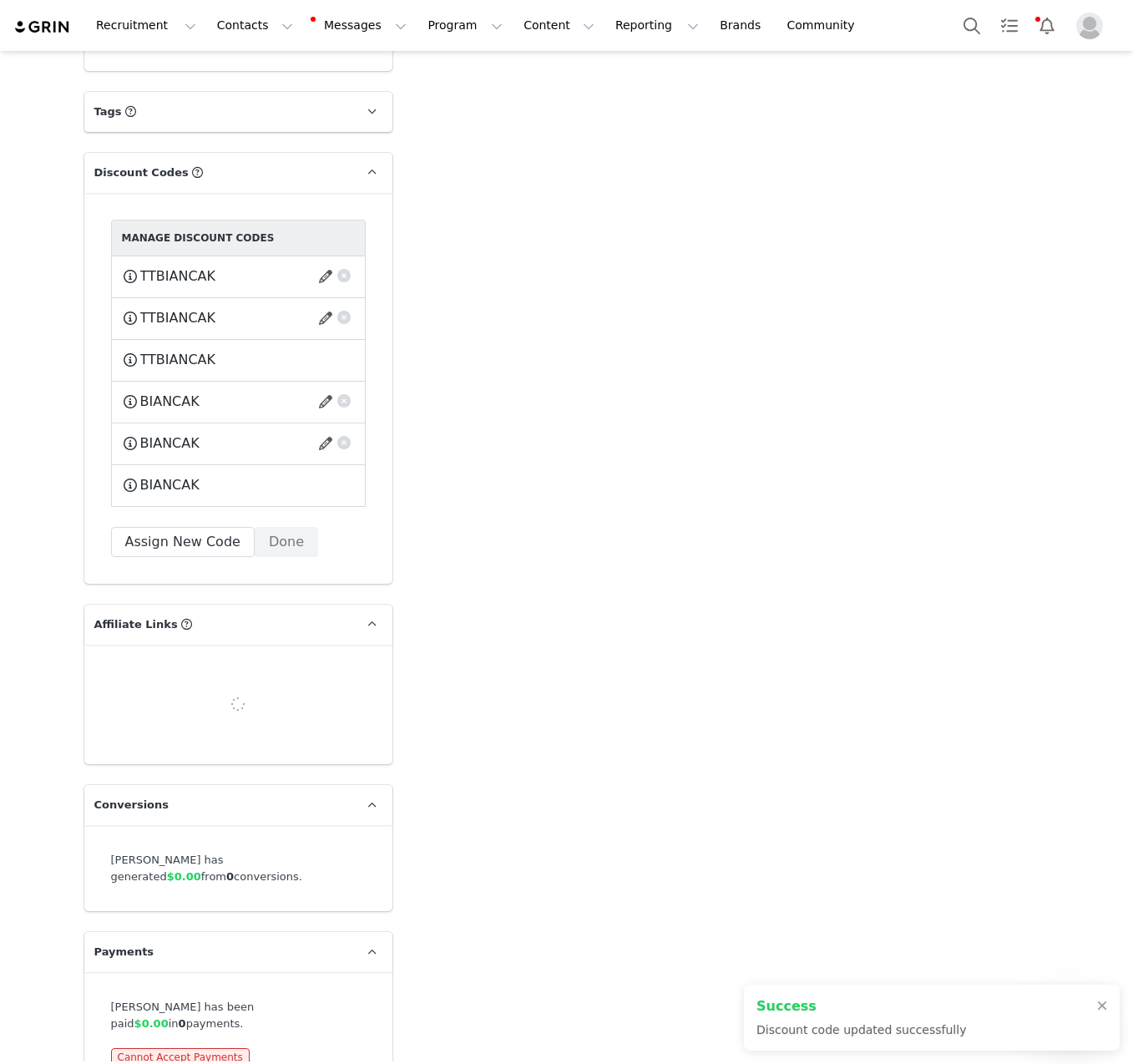
scroll to position [3882, 0]
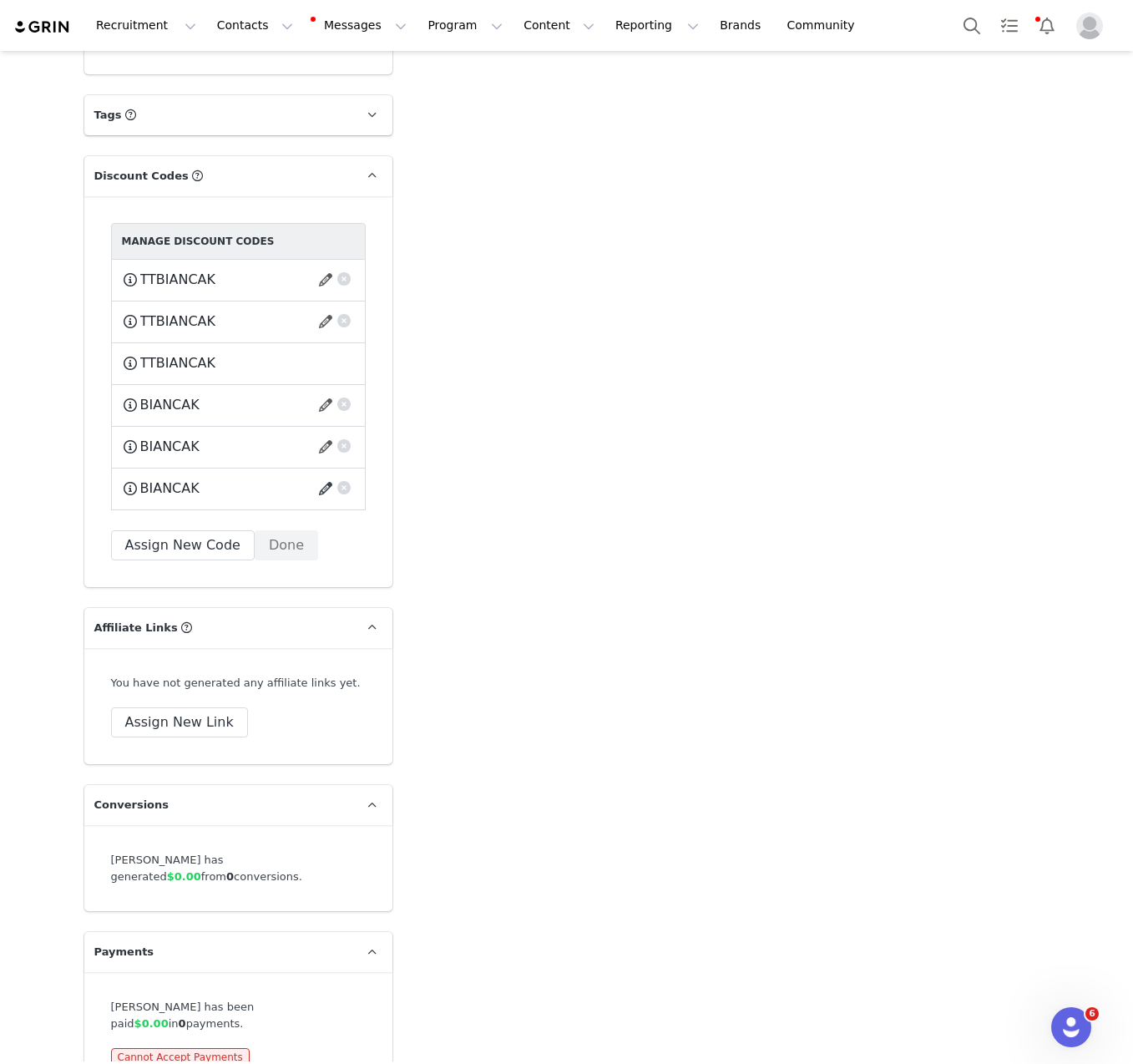
click at [317, 476] on button "button" at bounding box center [329, 489] width 23 height 27
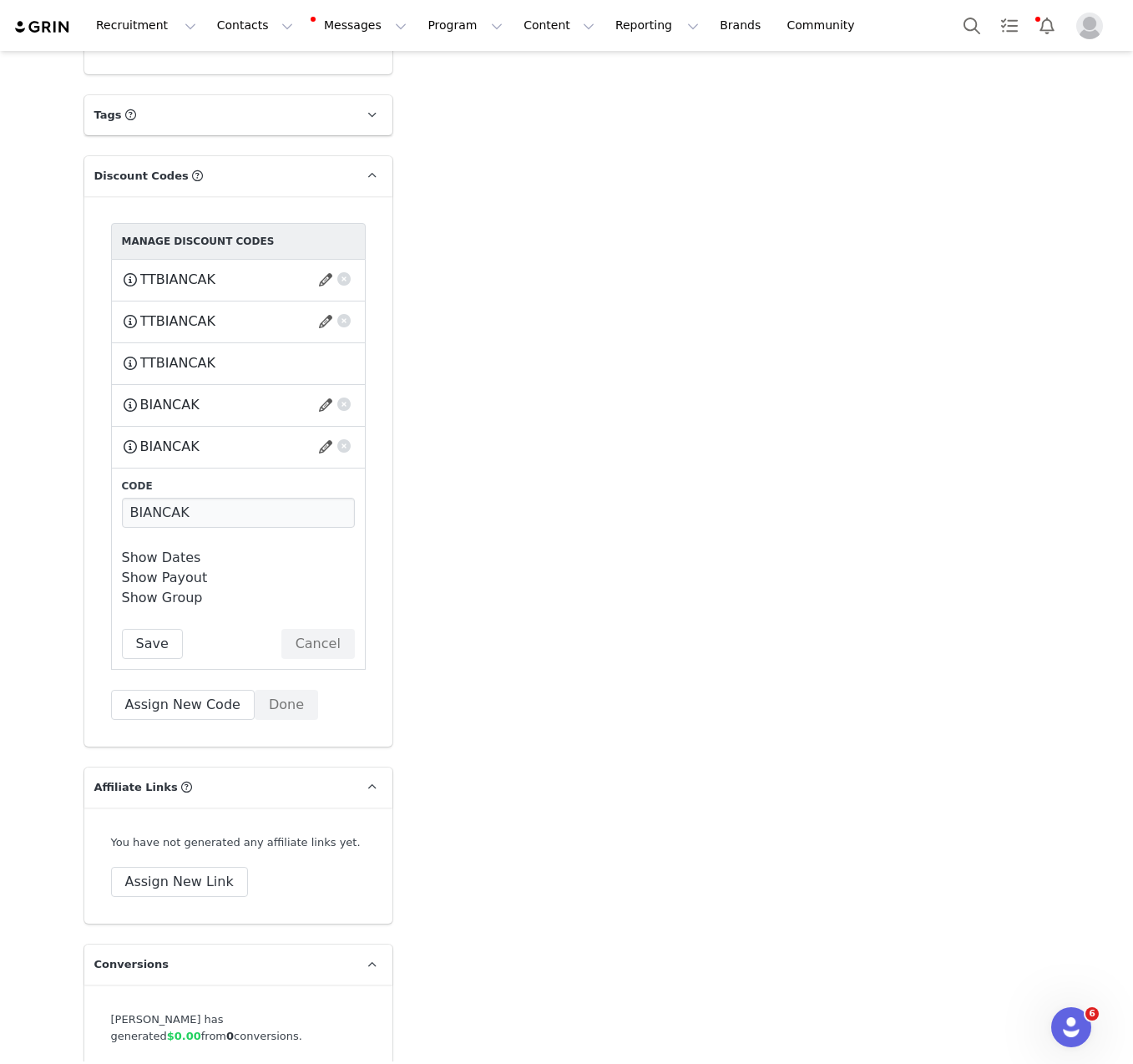
click at [170, 550] on link "Show Dates" at bounding box center [162, 557] width 80 height 16
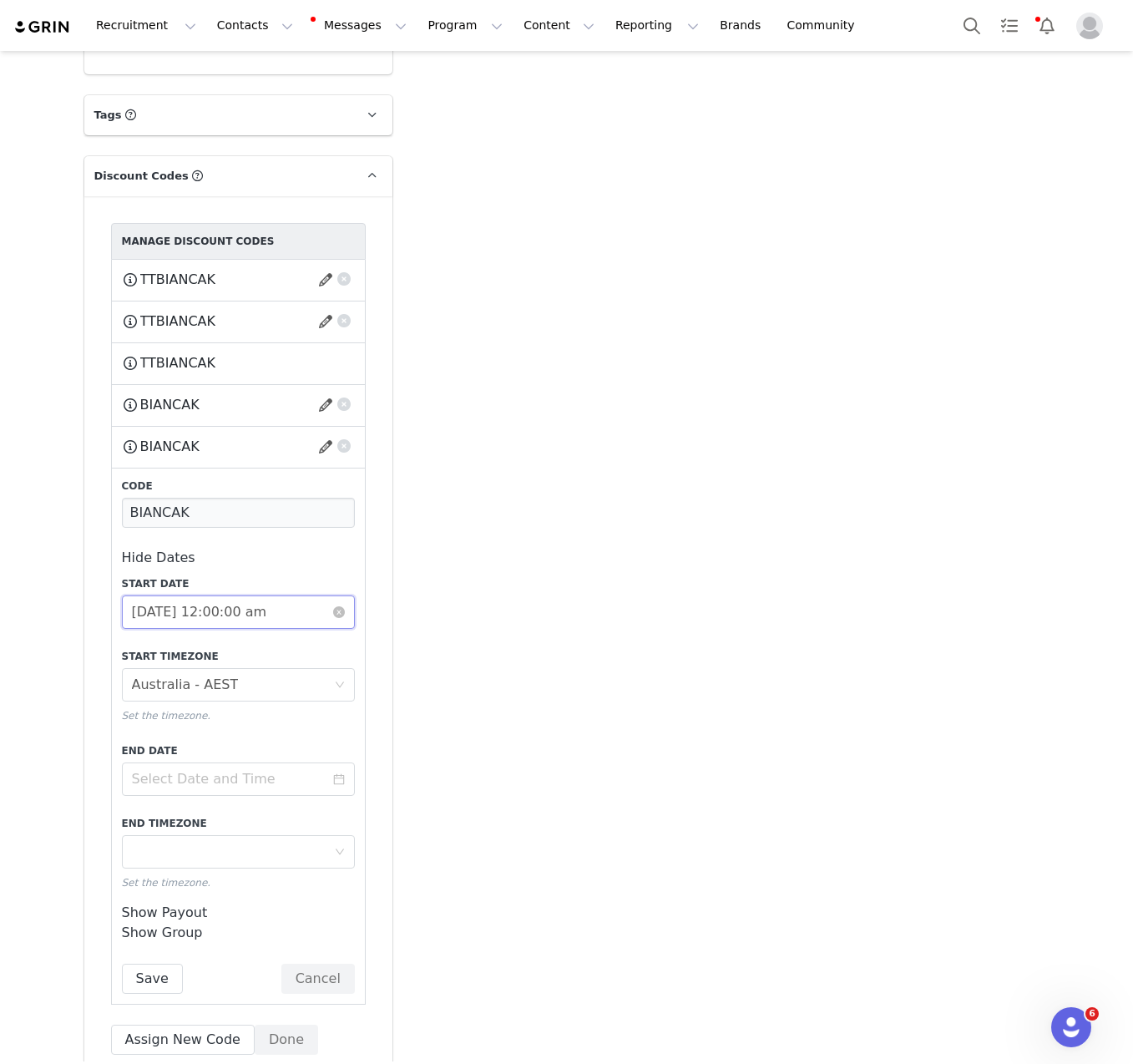
click at [208, 596] on input "[DATE] 12:00:00 am" at bounding box center [239, 612] width 233 height 33
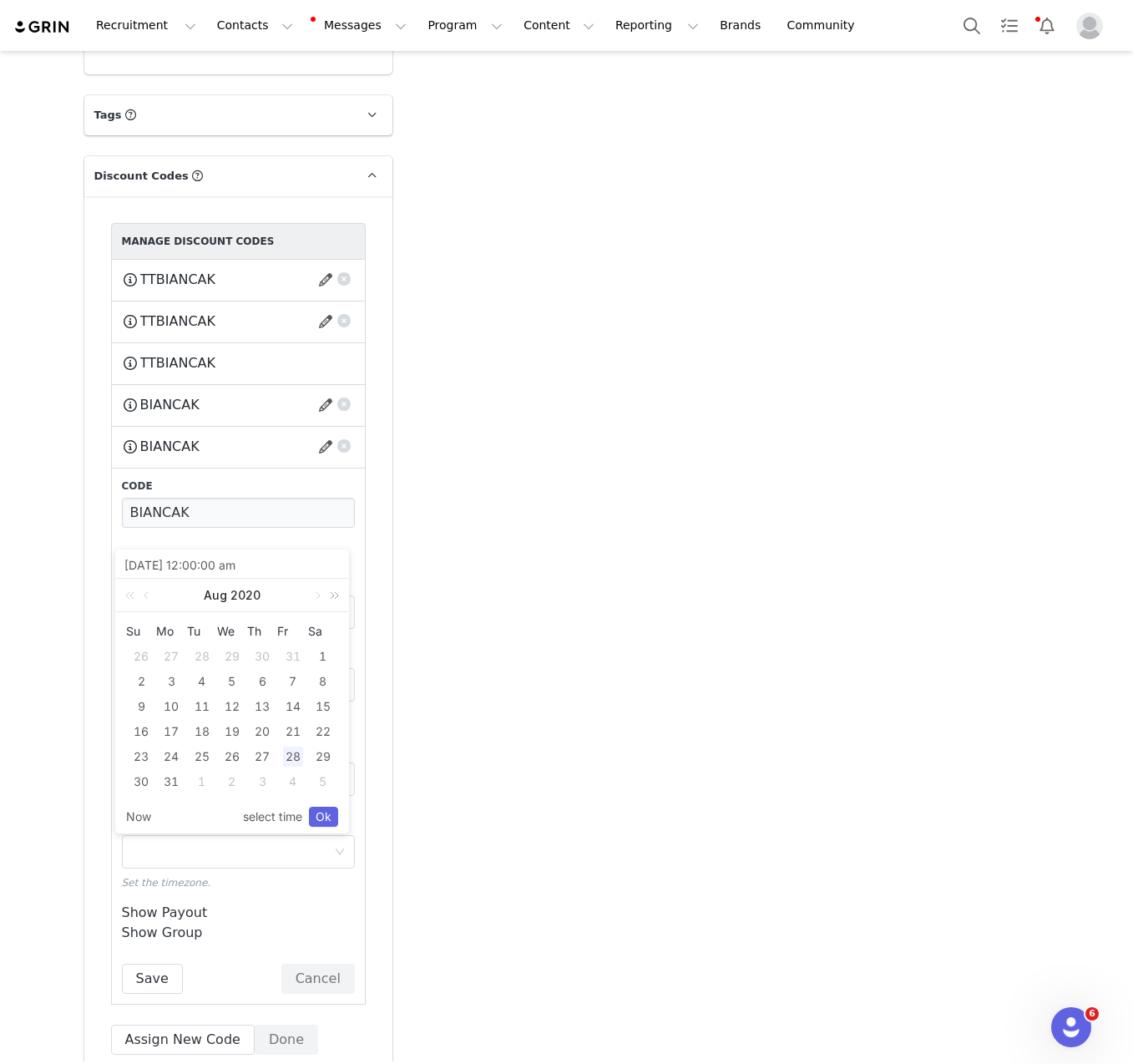
click at [336, 596] on link at bounding box center [332, 595] width 22 height 33
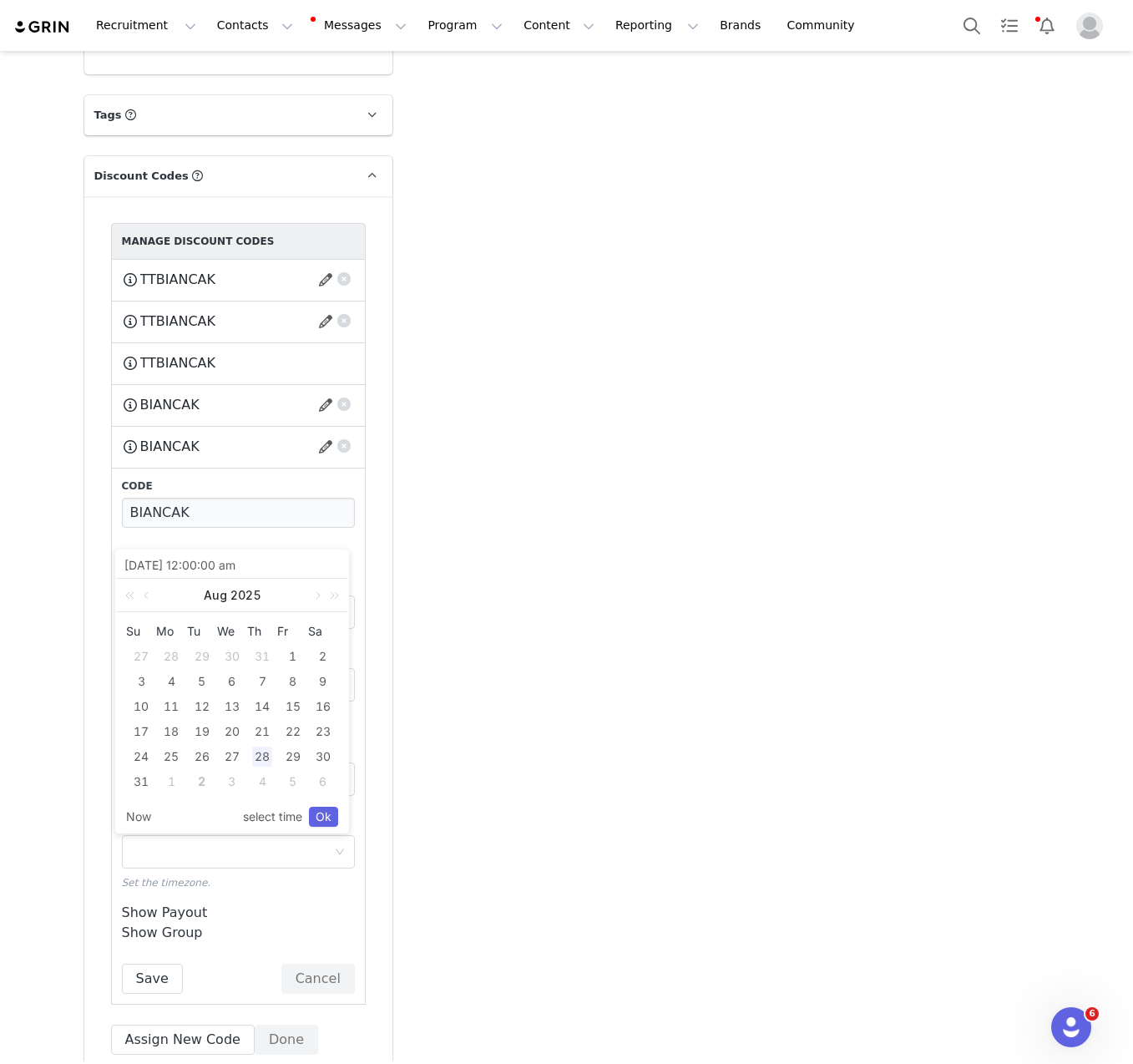
click at [307, 599] on div "[DATE]" at bounding box center [232, 595] width 232 height 33
click at [314, 598] on link at bounding box center [316, 595] width 15 height 33
click at [208, 659] on div "2" at bounding box center [202, 656] width 20 height 20
type input "[DATE] 12:00:00 am"
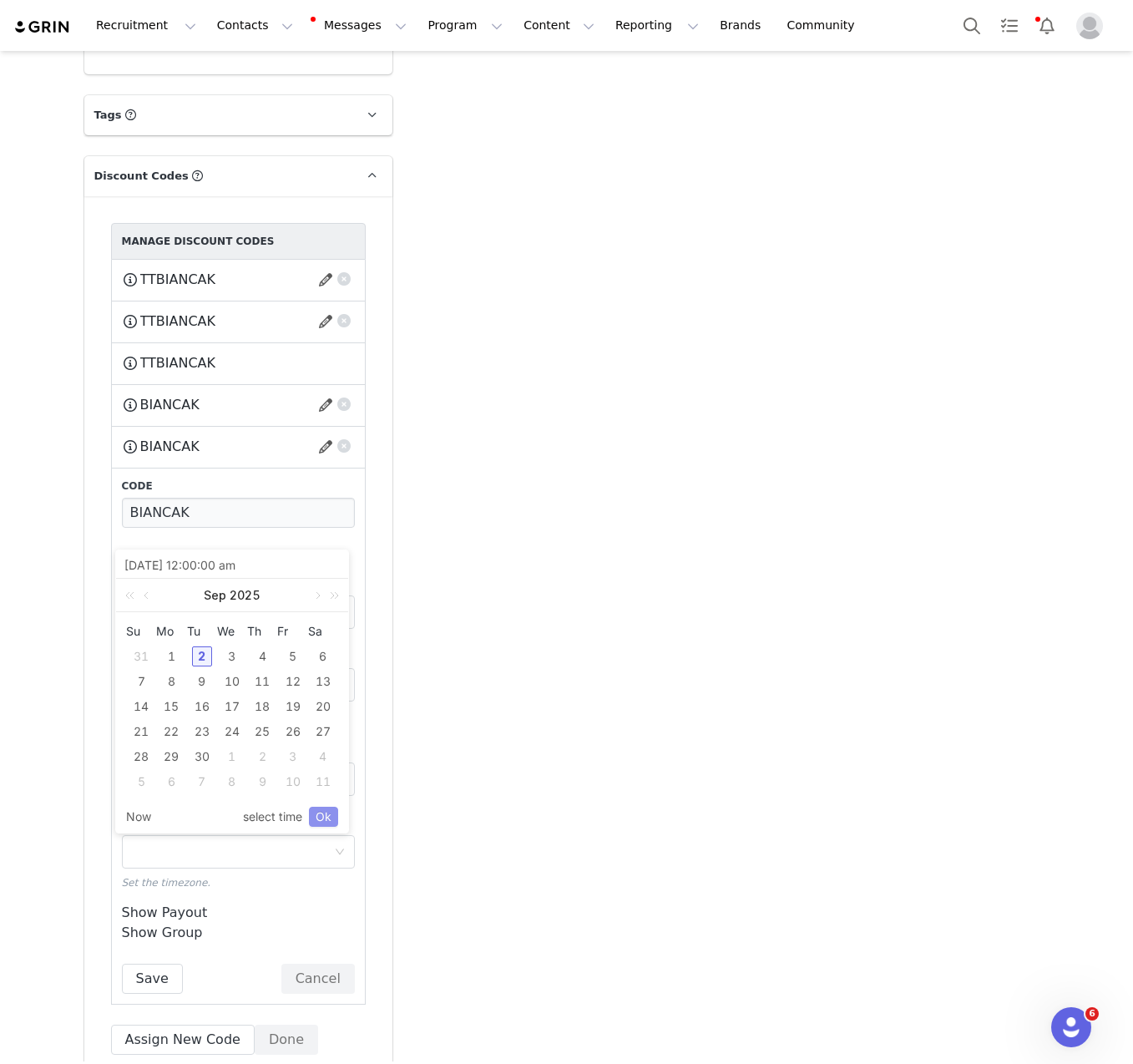
click at [325, 815] on link "Ok" at bounding box center [323, 817] width 29 height 20
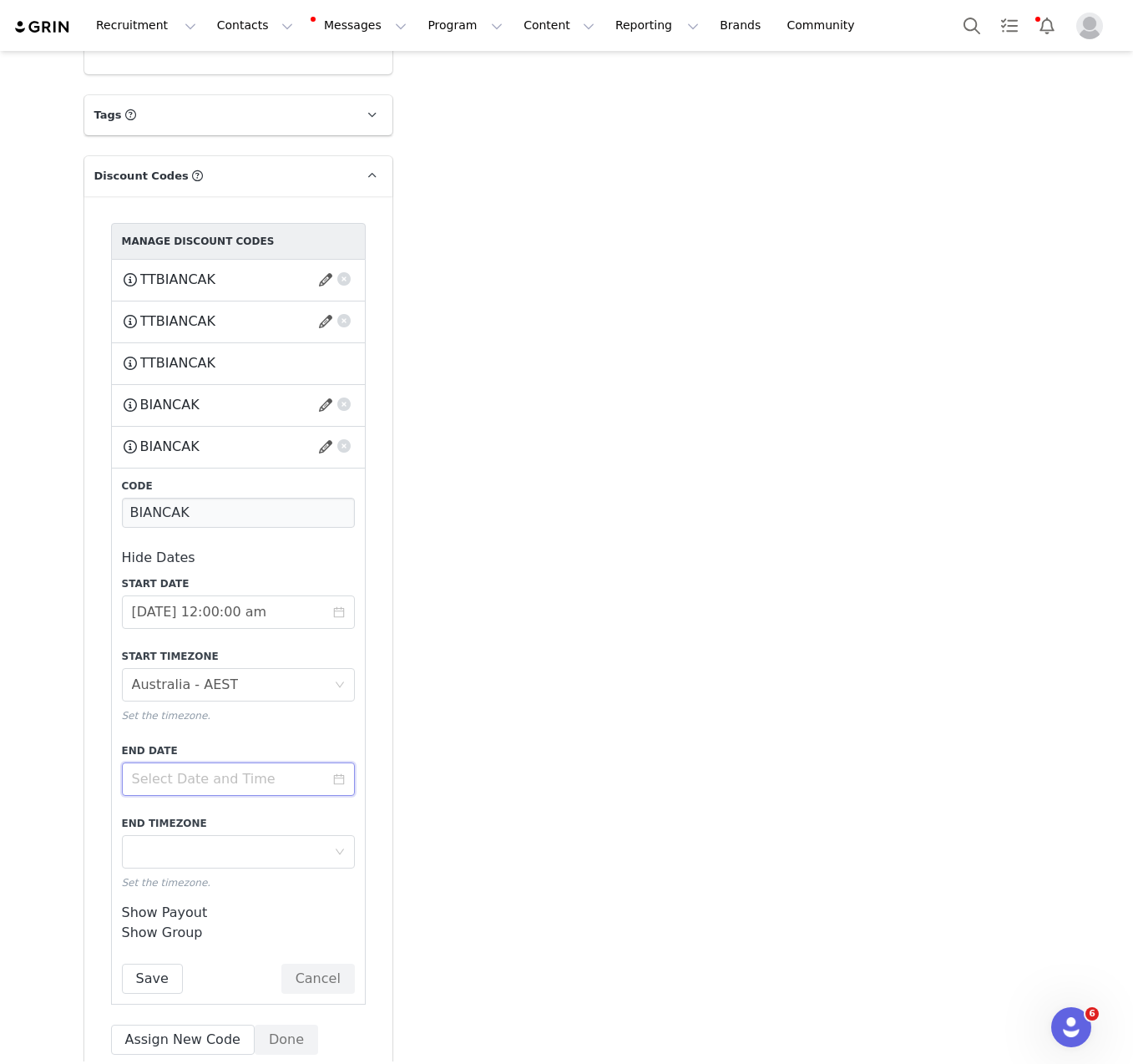
click at [214, 763] on input at bounding box center [239, 779] width 233 height 33
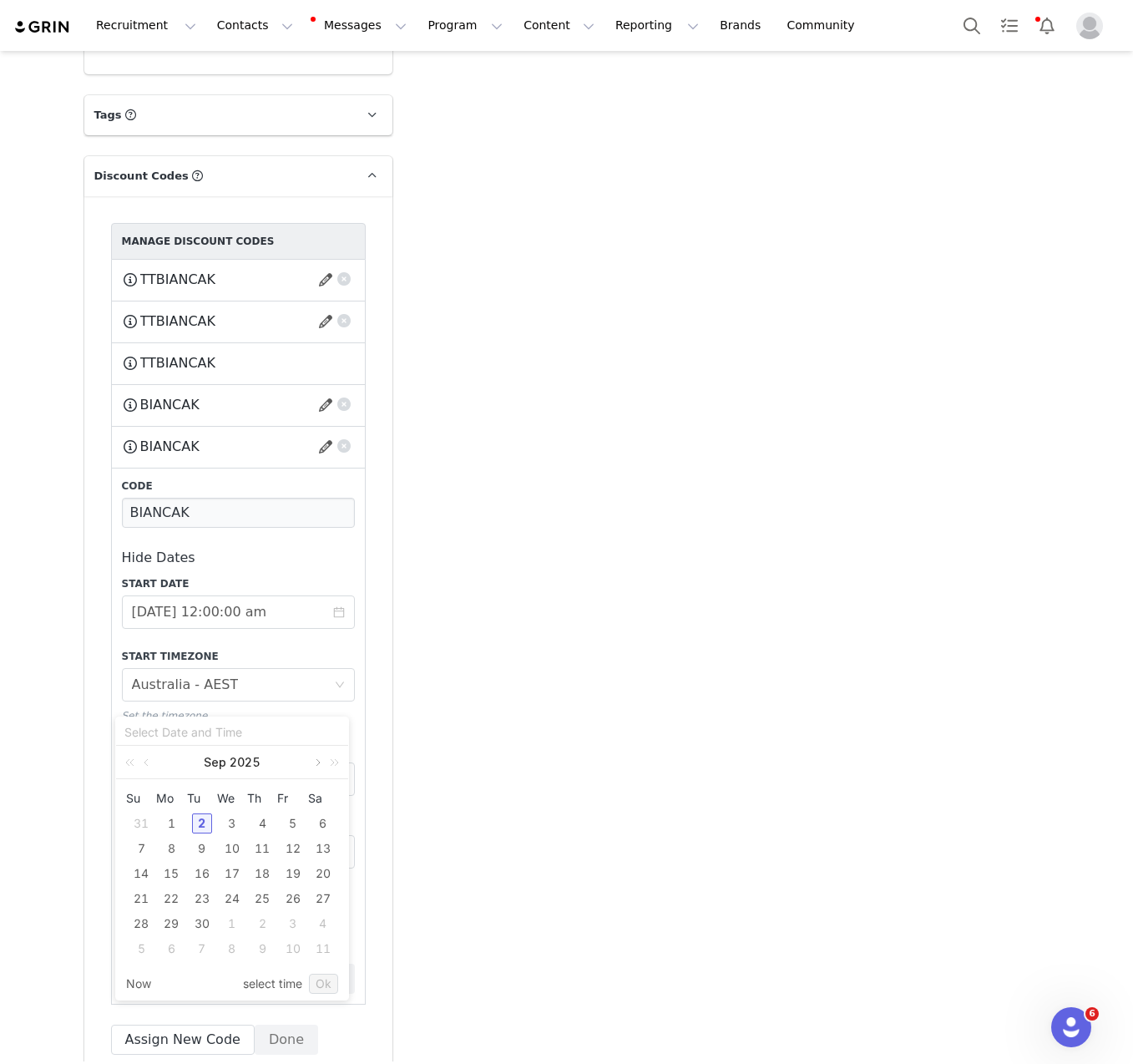
click at [312, 763] on link at bounding box center [316, 762] width 15 height 33
click at [134, 953] on div "30" at bounding box center [140, 948] width 20 height 20
type input "[DATE] 10:49:39 am"
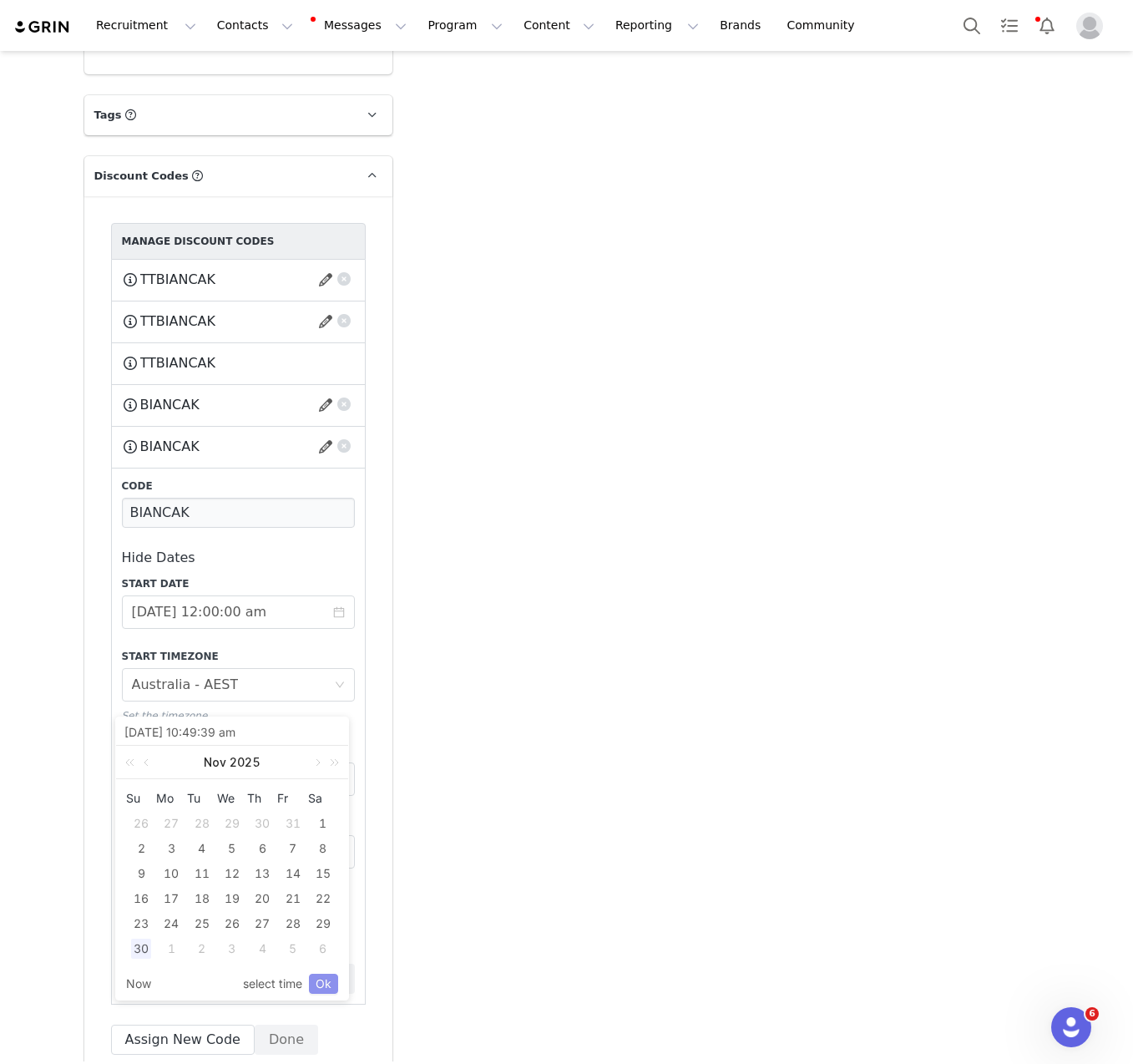
click at [333, 984] on link "Ok" at bounding box center [323, 983] width 29 height 20
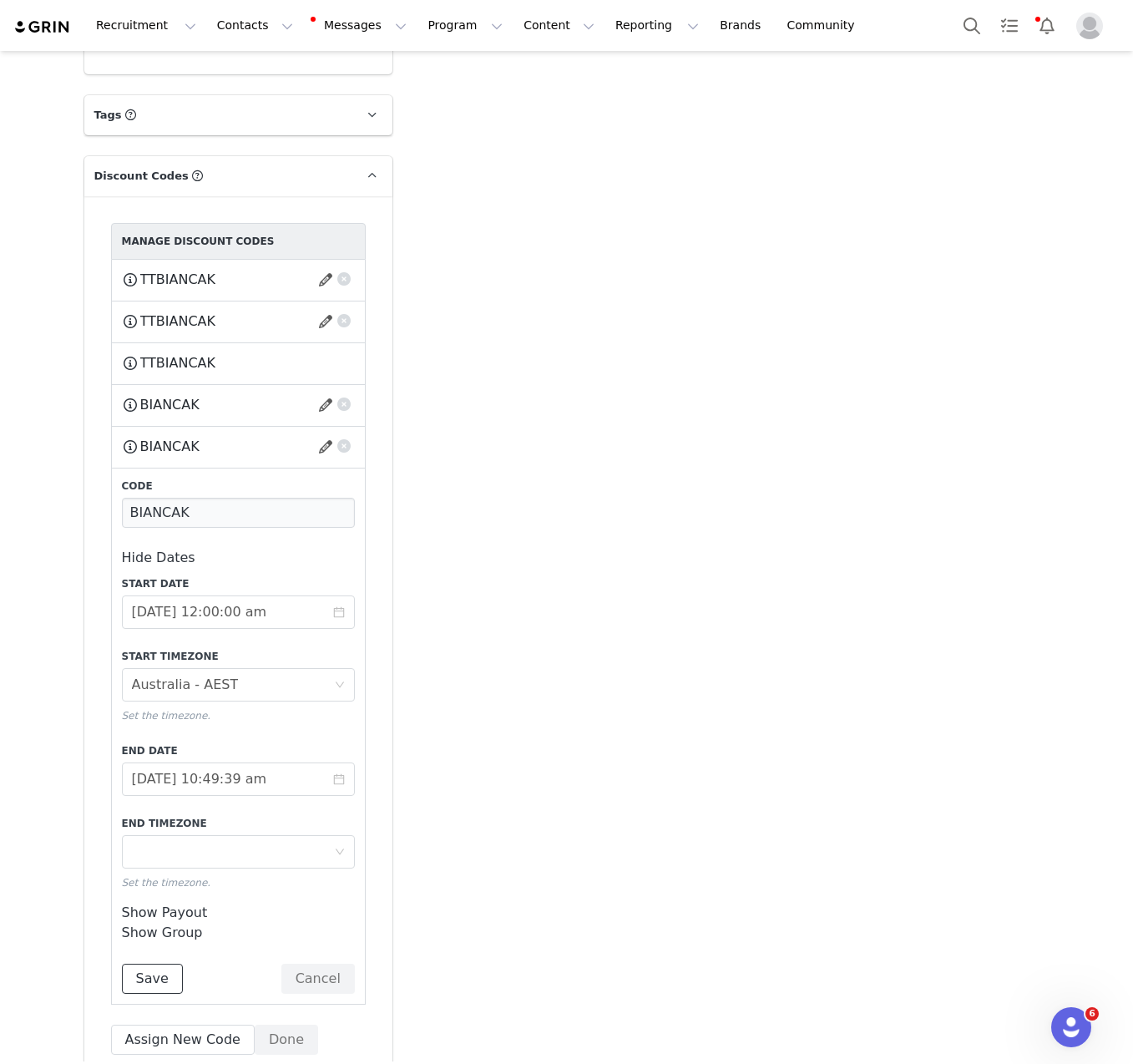
click at [127, 964] on button "Save" at bounding box center [153, 979] width 61 height 30
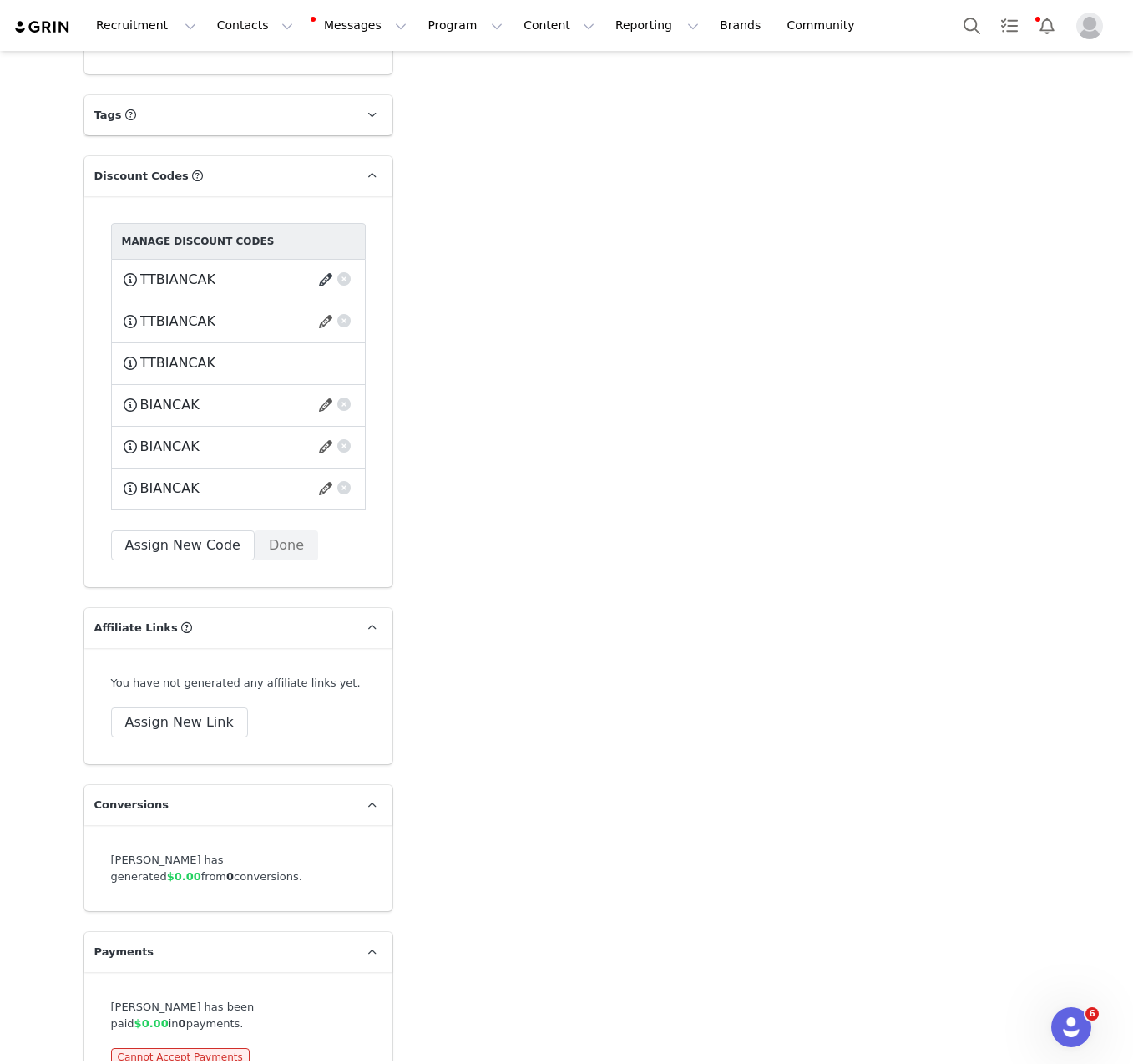
click at [317, 266] on button "button" at bounding box center [329, 280] width 23 height 27
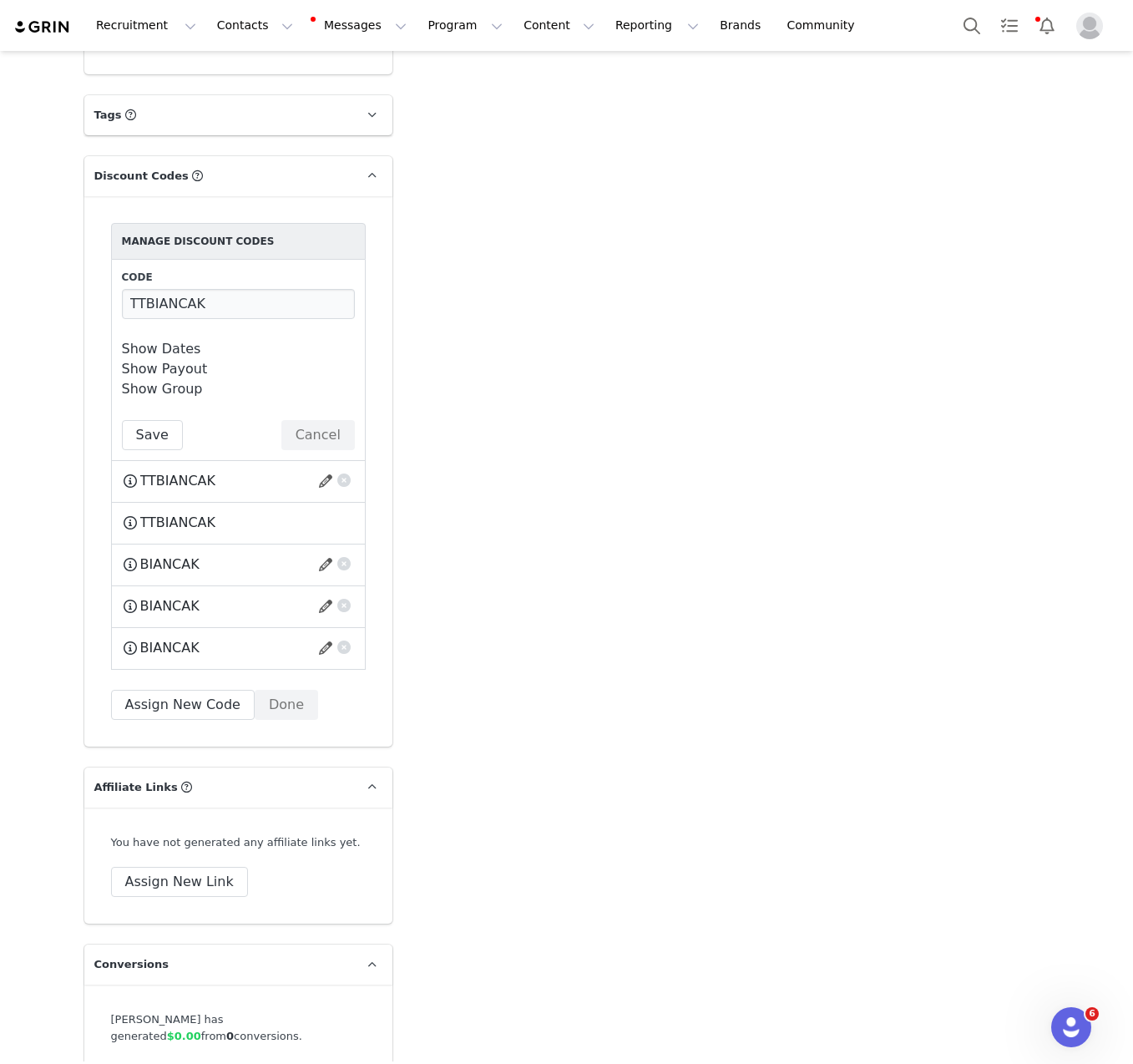
click at [150, 341] on link "Show Dates" at bounding box center [162, 349] width 80 height 16
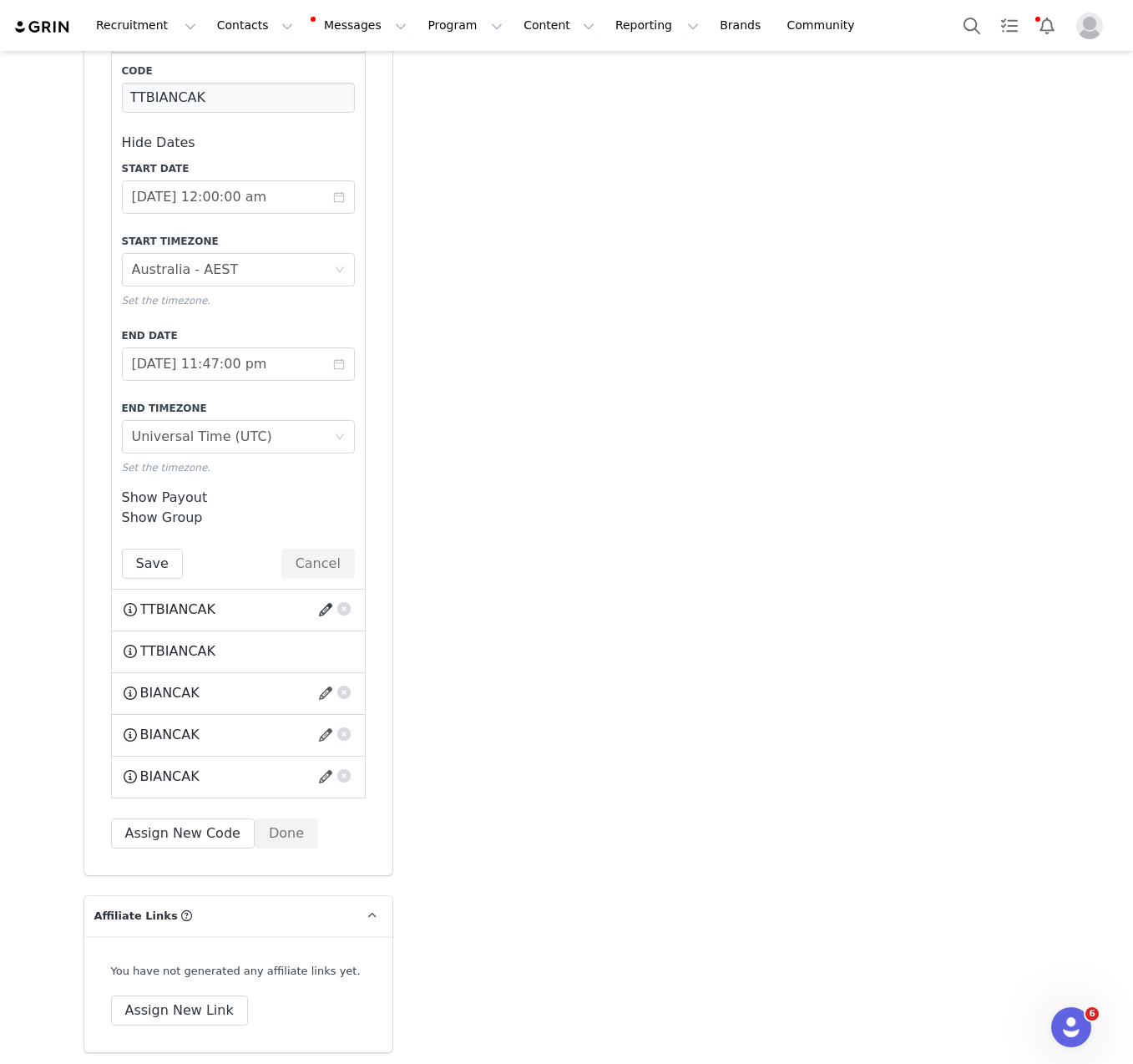
click at [317, 596] on button "button" at bounding box center [329, 609] width 23 height 27
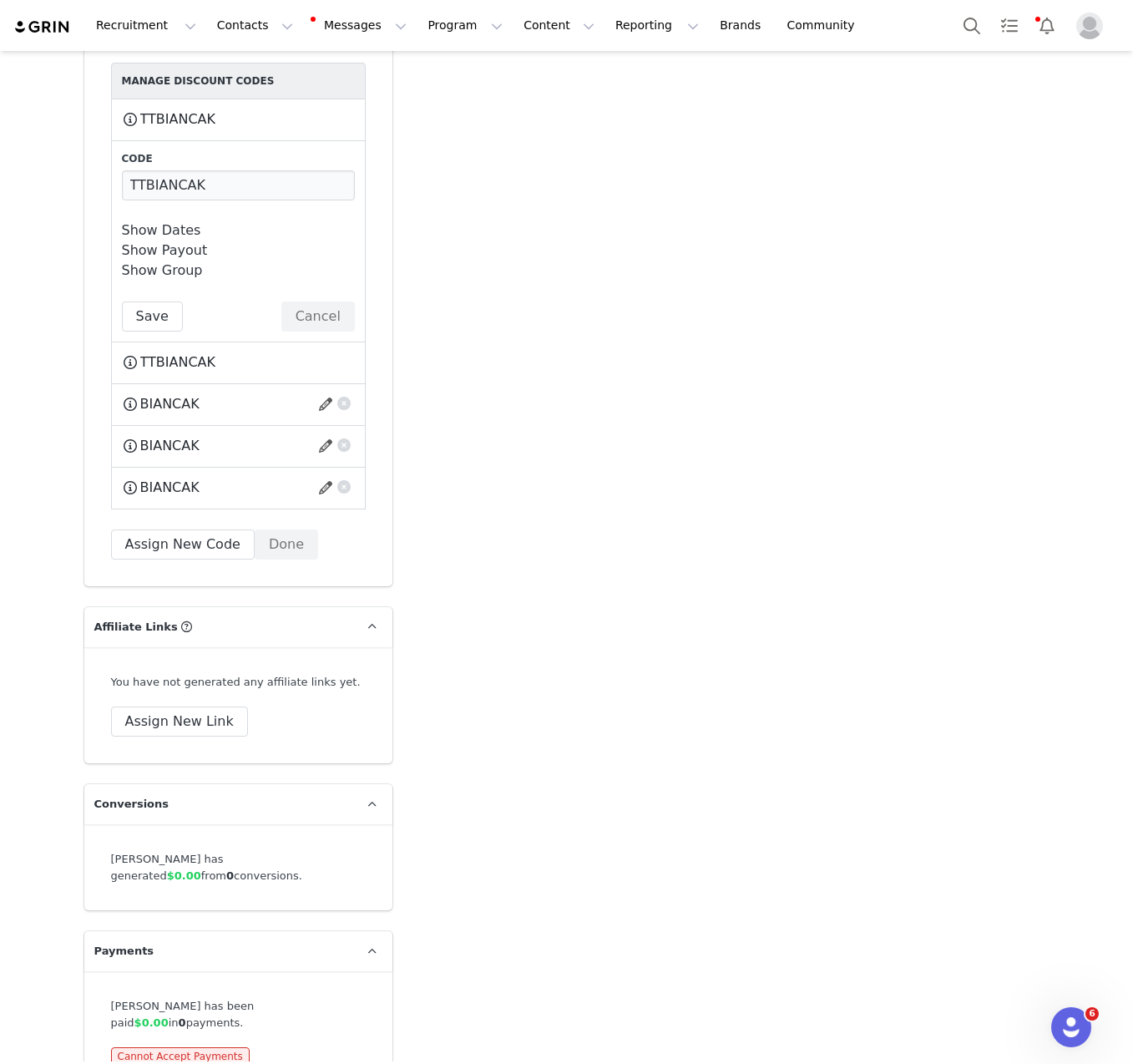
click at [155, 222] on link "Show Dates" at bounding box center [162, 229] width 80 height 16
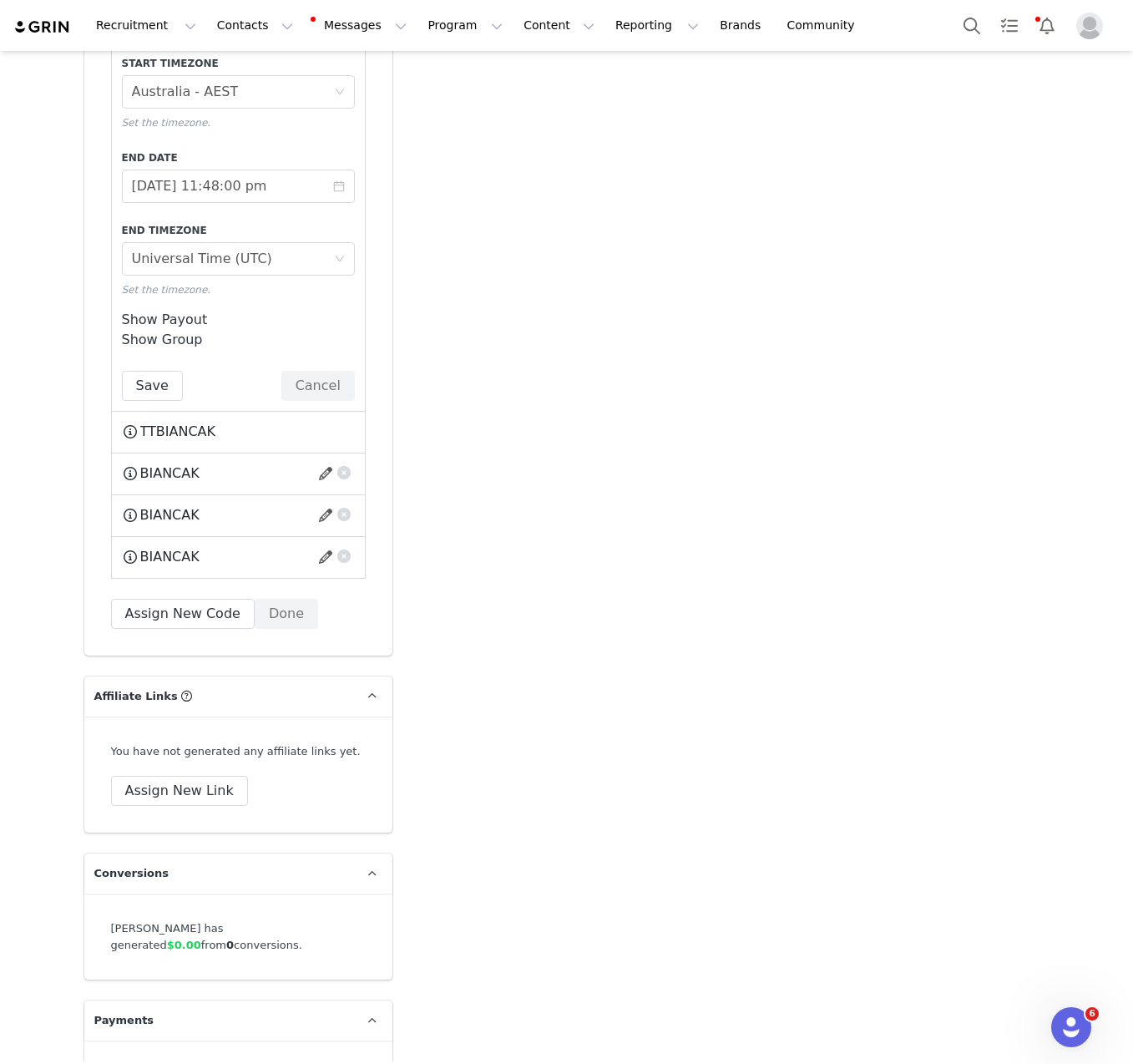
scroll to position [4337, 0]
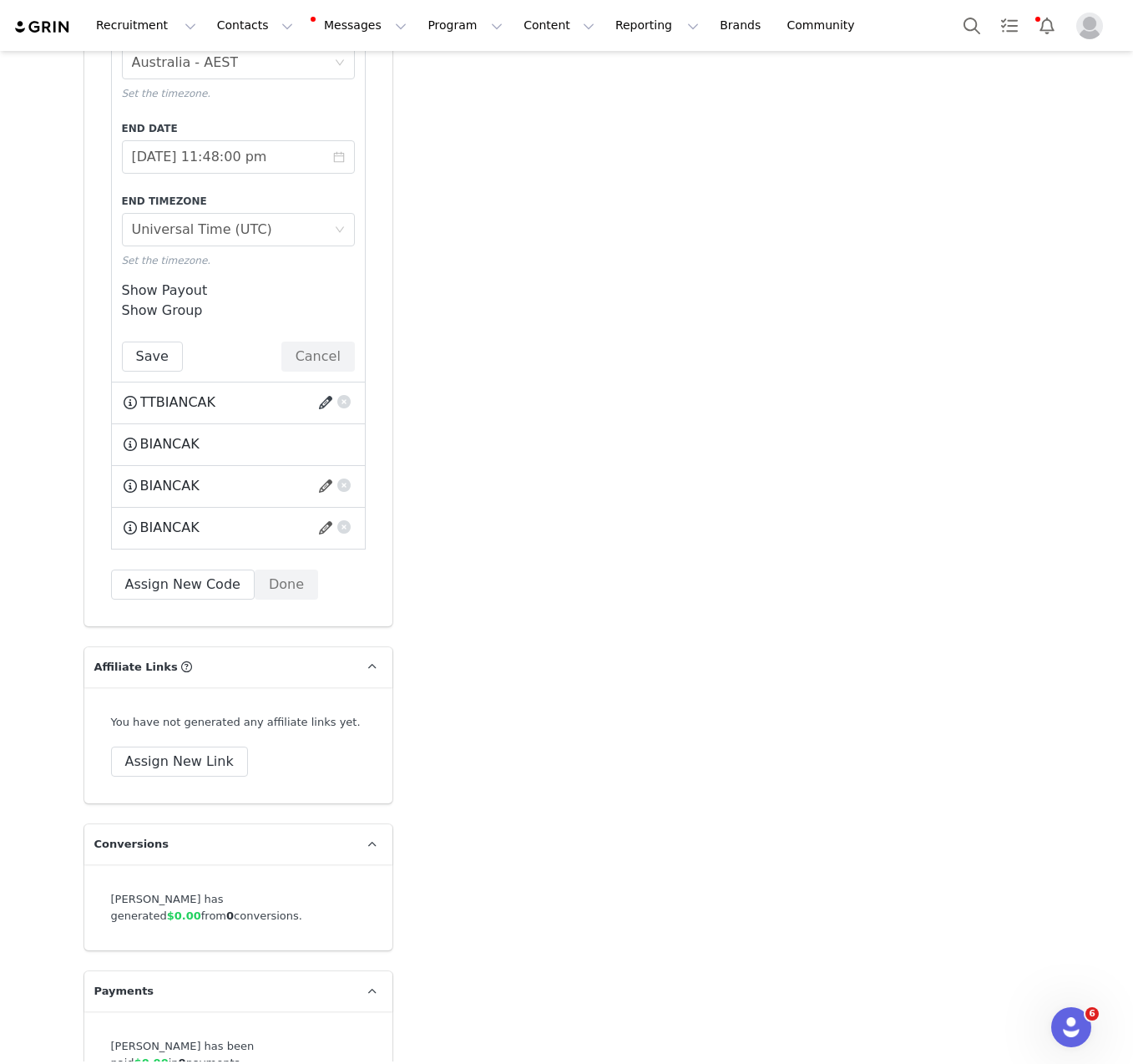
click at [322, 389] on button "button" at bounding box center [329, 403] width 23 height 27
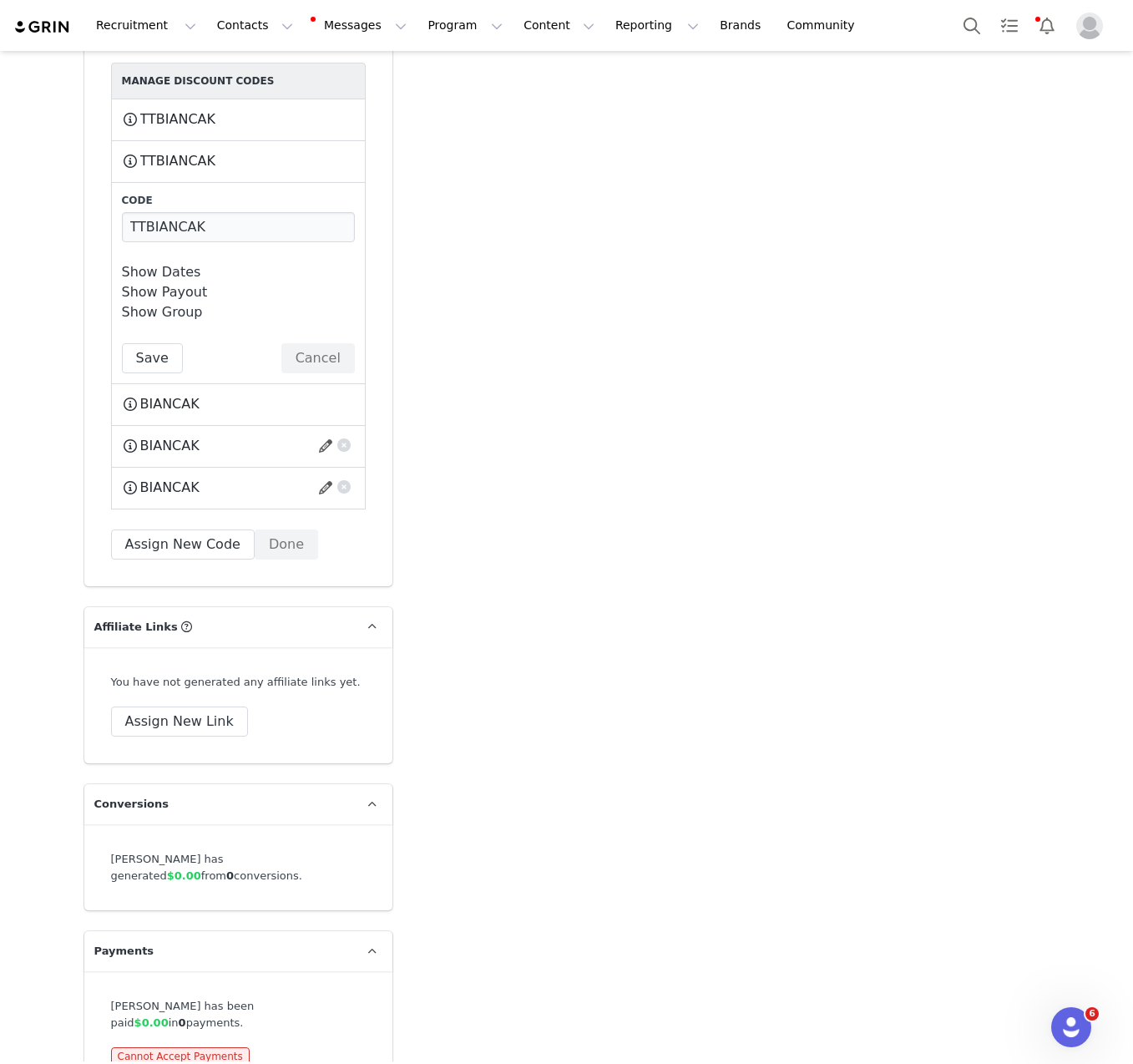
click at [158, 264] on link "Show Dates" at bounding box center [162, 272] width 80 height 16
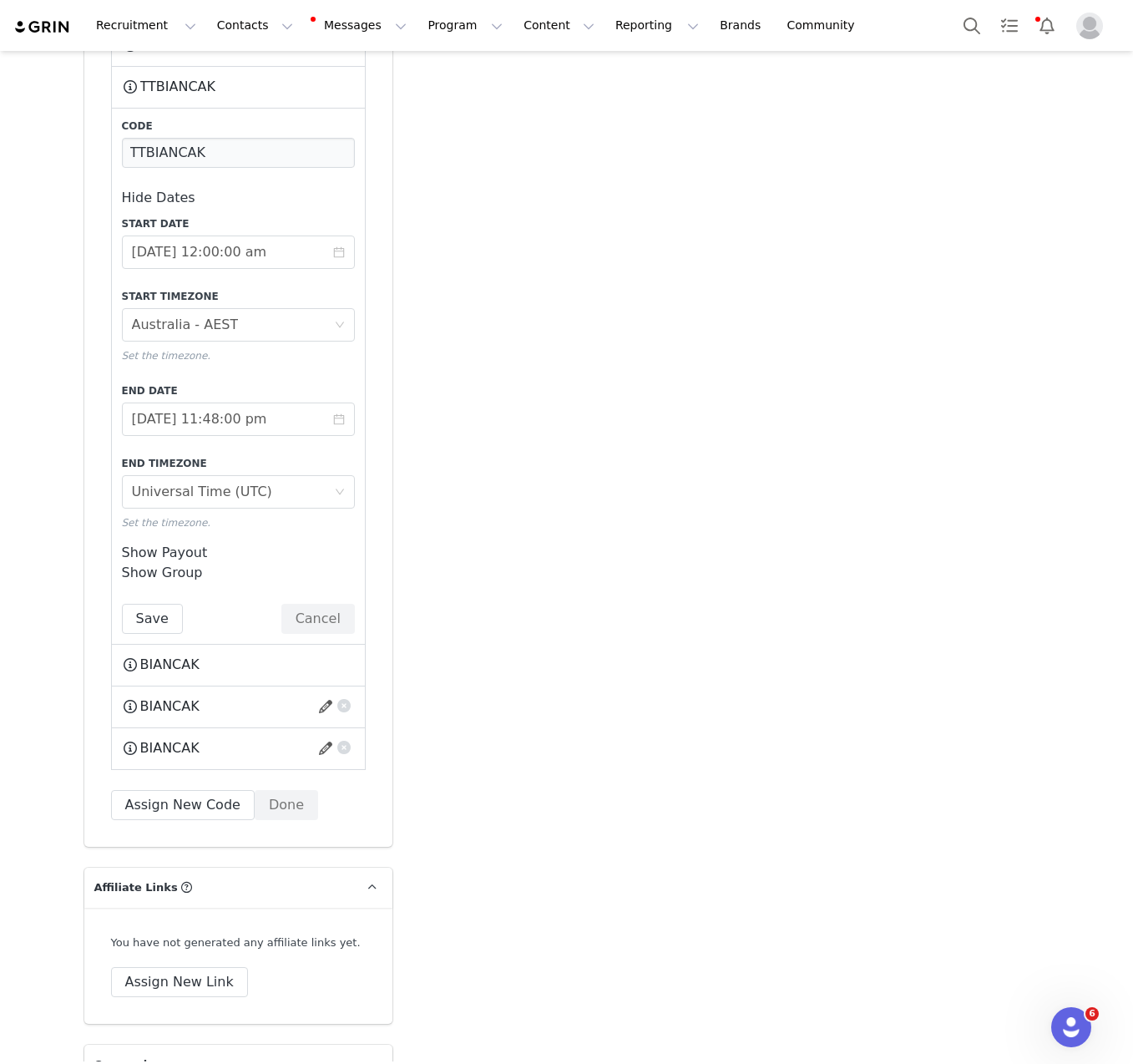
scroll to position [4094, 0]
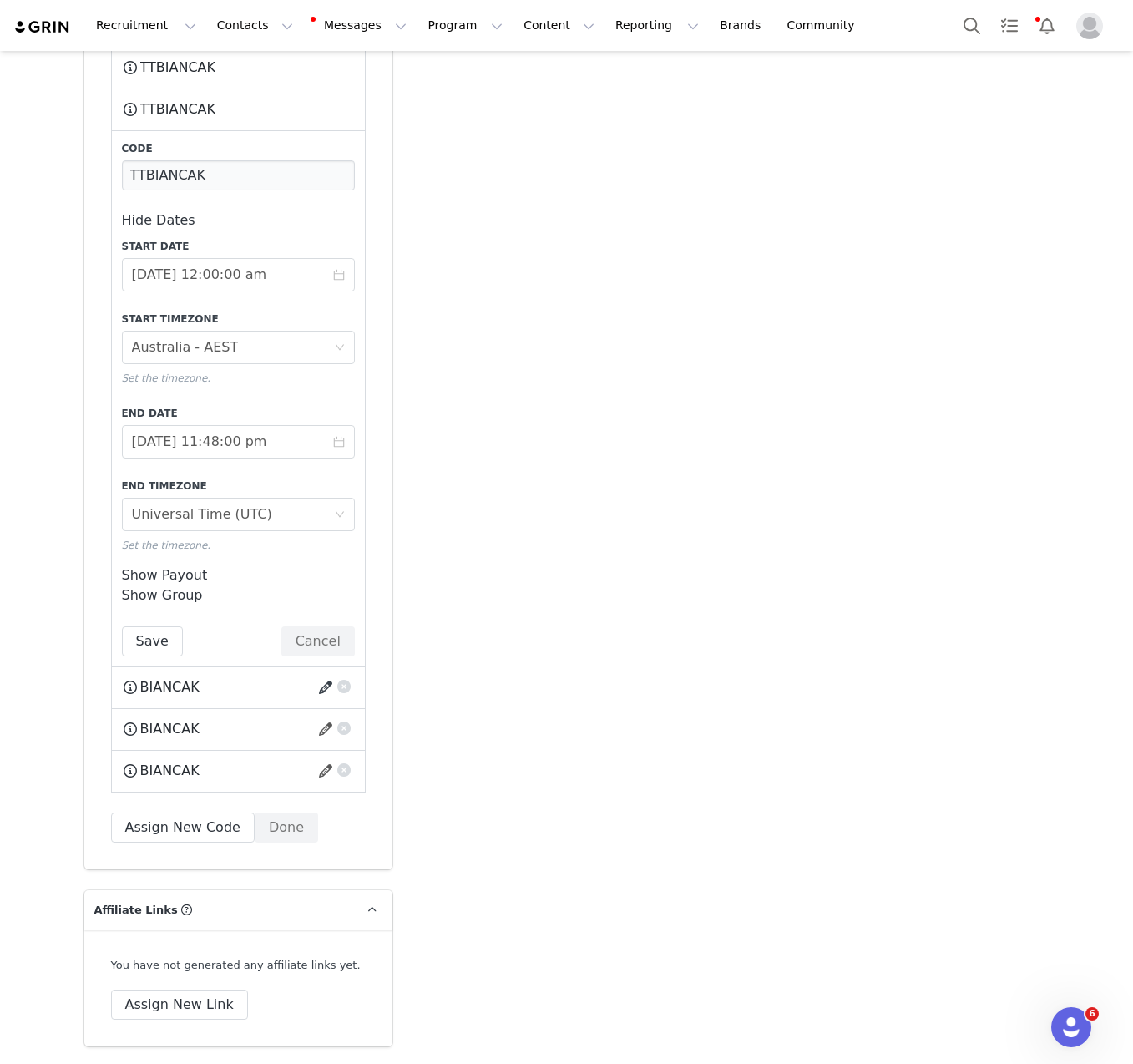
click at [321, 674] on button "button" at bounding box center [329, 687] width 23 height 27
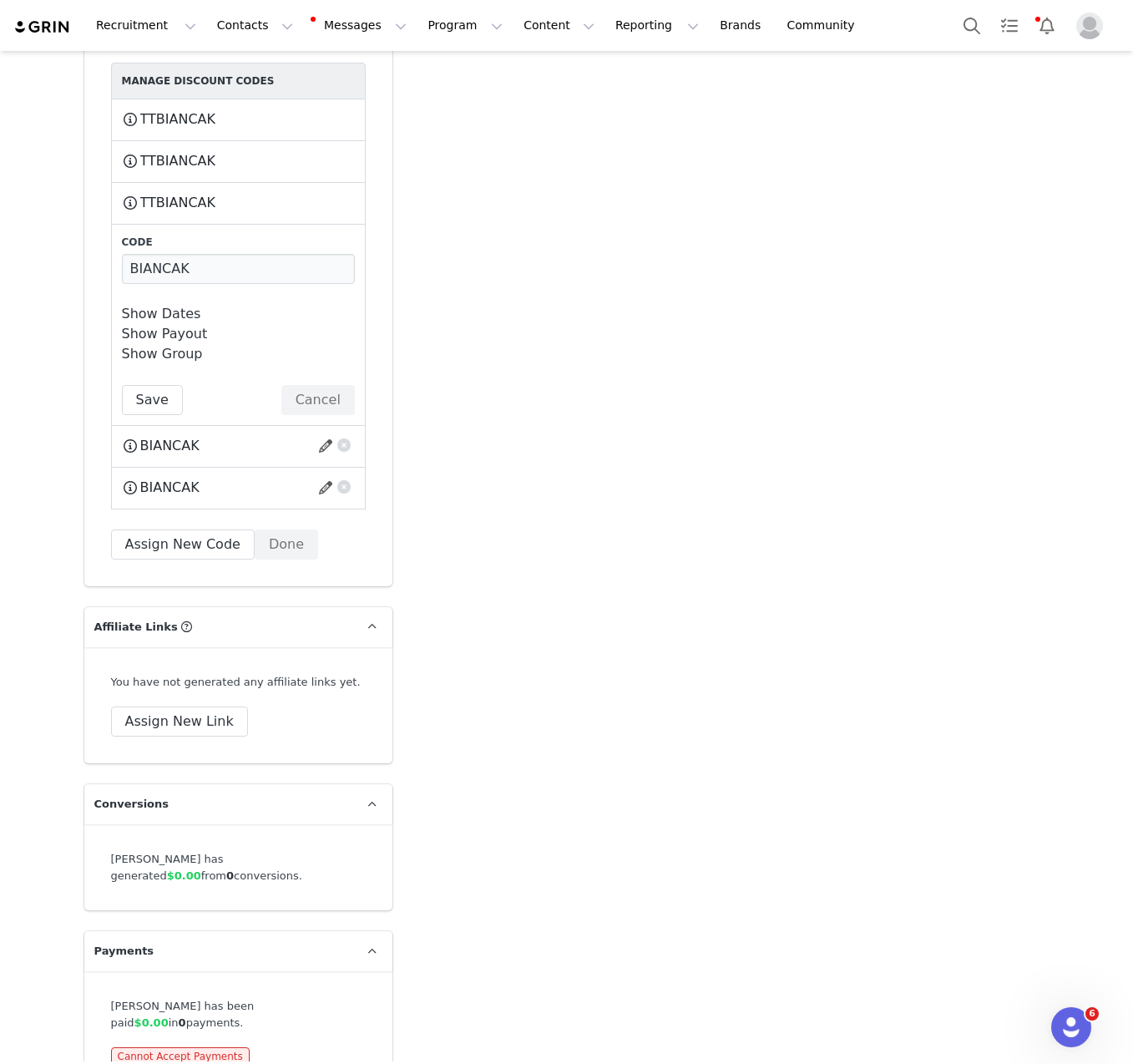
click at [143, 306] on link "Show Dates" at bounding box center [162, 314] width 80 height 16
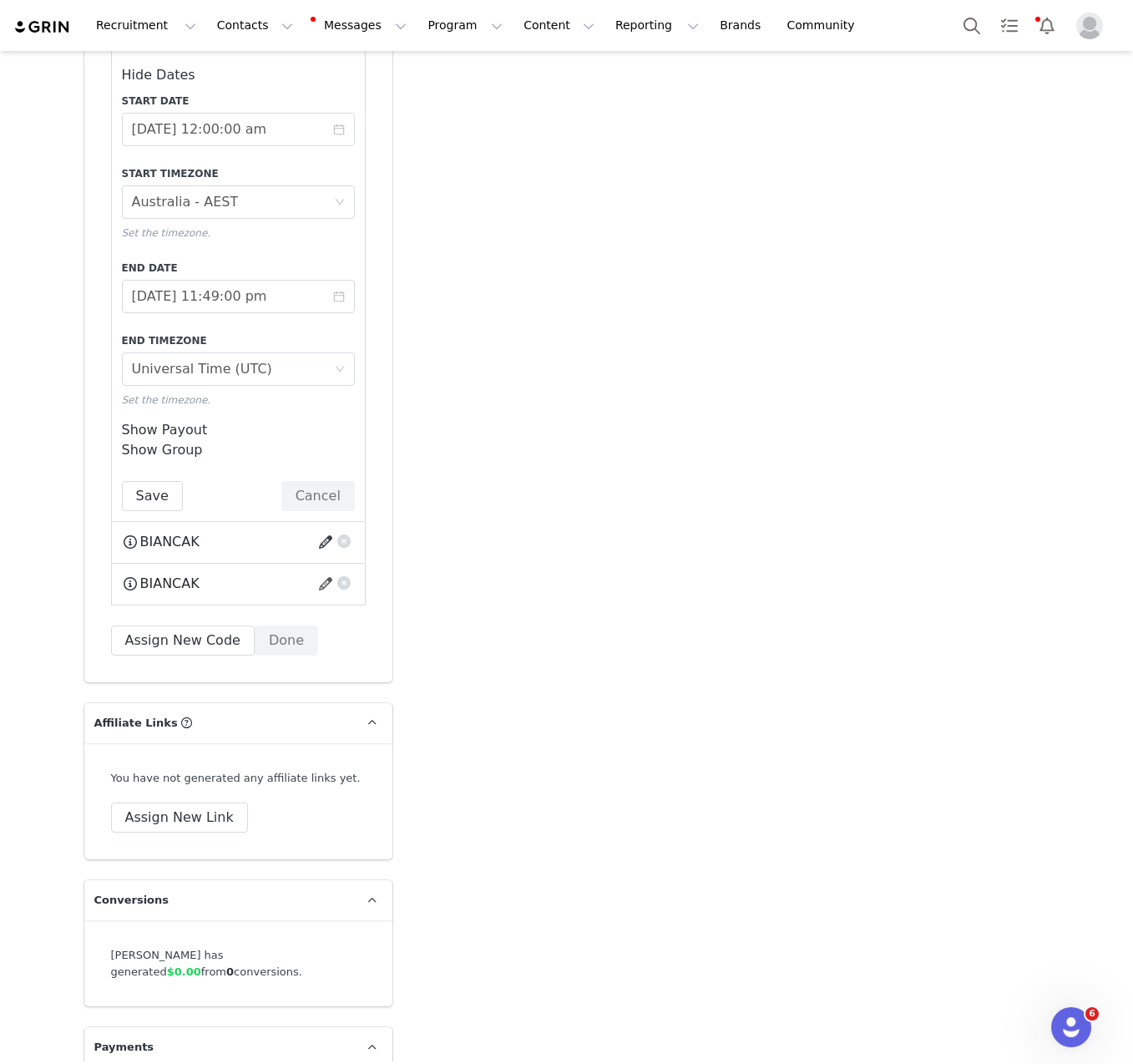
click at [317, 529] on button "button" at bounding box center [329, 542] width 23 height 27
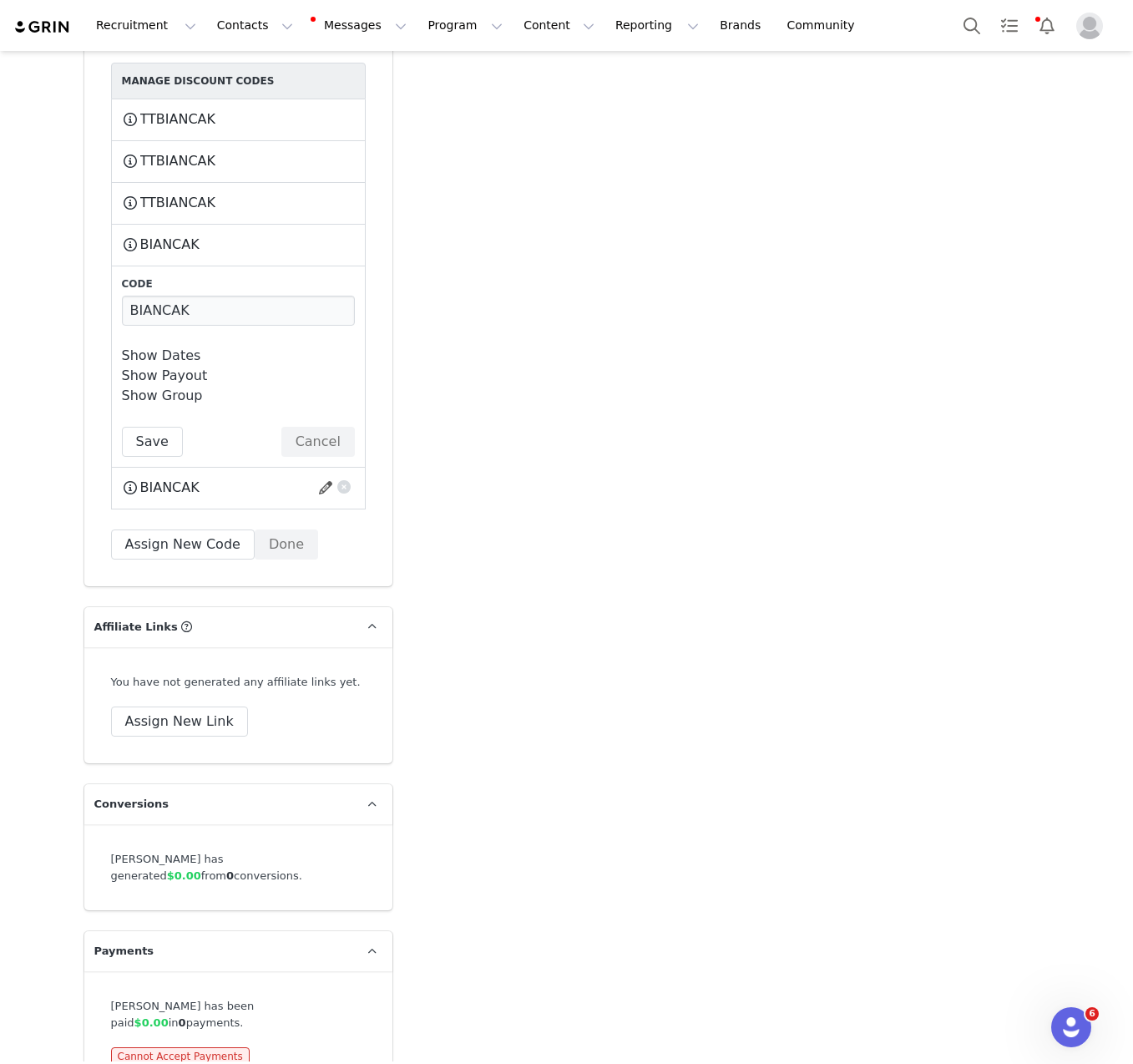
click at [153, 346] on div "Show Dates Start Date [DATE] 12:00:00 am Start Timezone Timezone [GEOGRAPHIC_DA…" at bounding box center [239, 355] width 233 height 20
click at [153, 348] on link "Show Dates" at bounding box center [162, 355] width 80 height 16
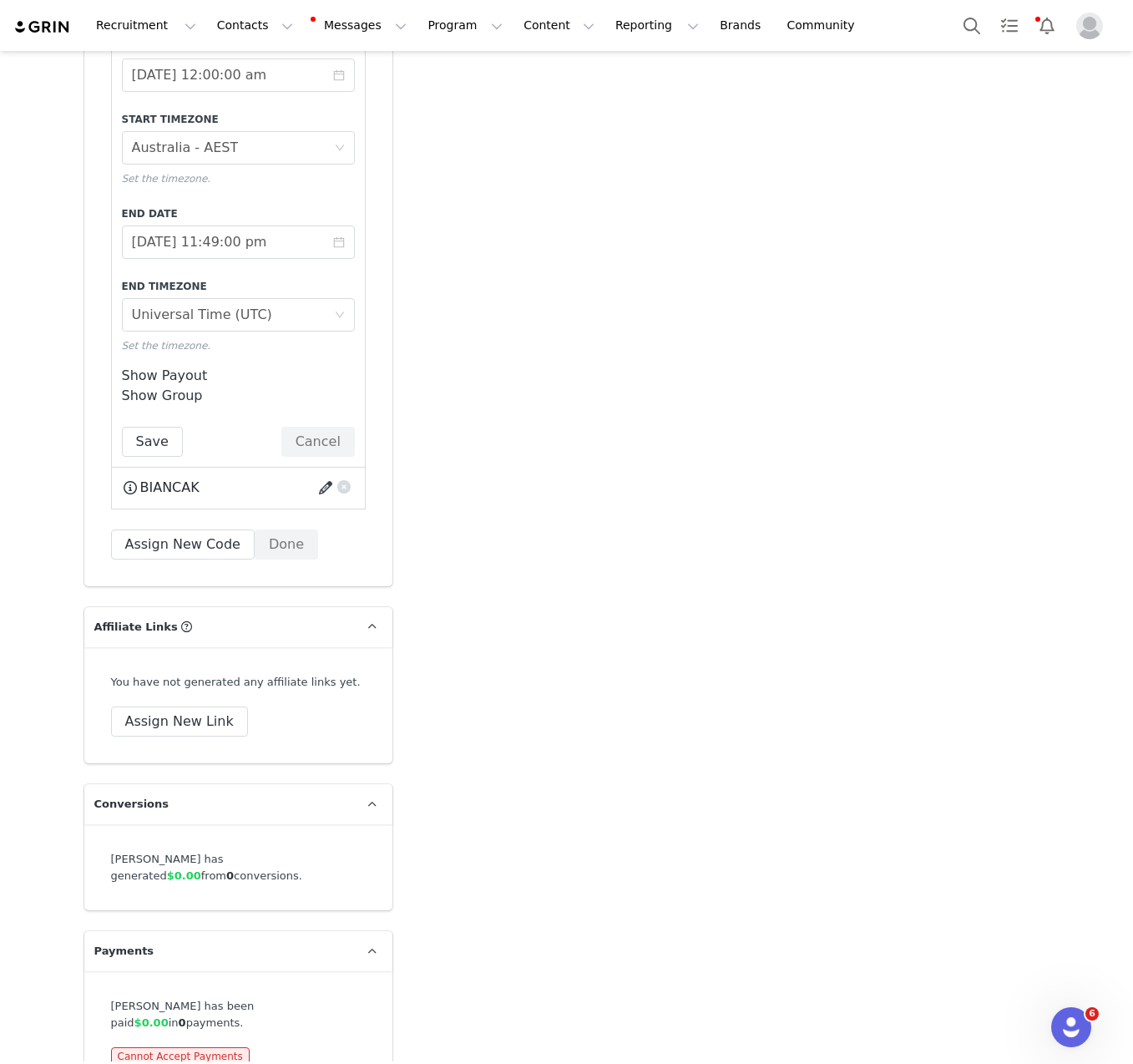
click at [317, 475] on button "button" at bounding box center [329, 488] width 23 height 27
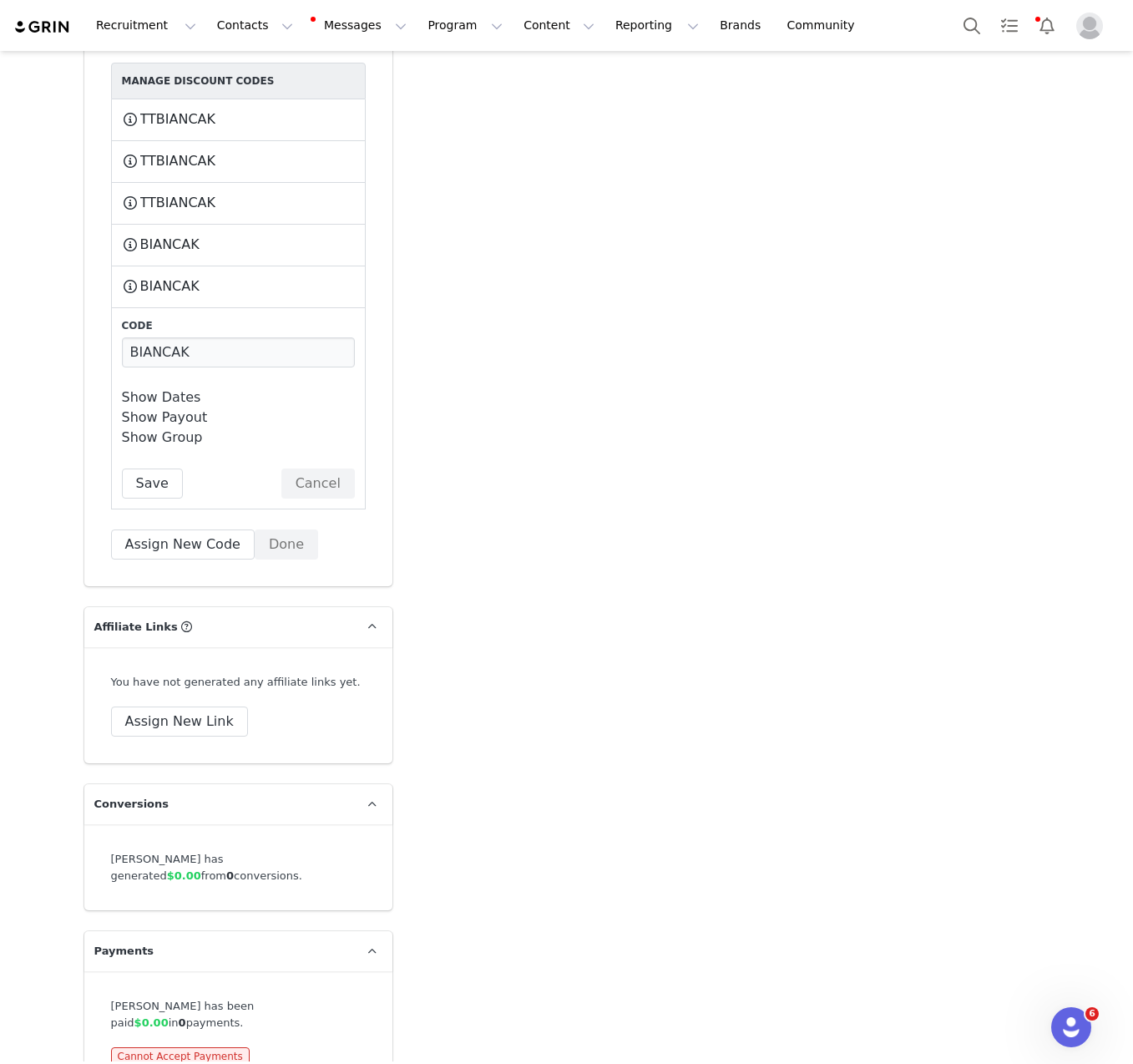
click at [154, 388] on div "Show Dates Start Date [DATE] 12:00:00 am Start Timezone Timezone [GEOGRAPHIC_DA…" at bounding box center [239, 397] width 233 height 20
click at [154, 389] on link "Show Dates" at bounding box center [162, 397] width 80 height 16
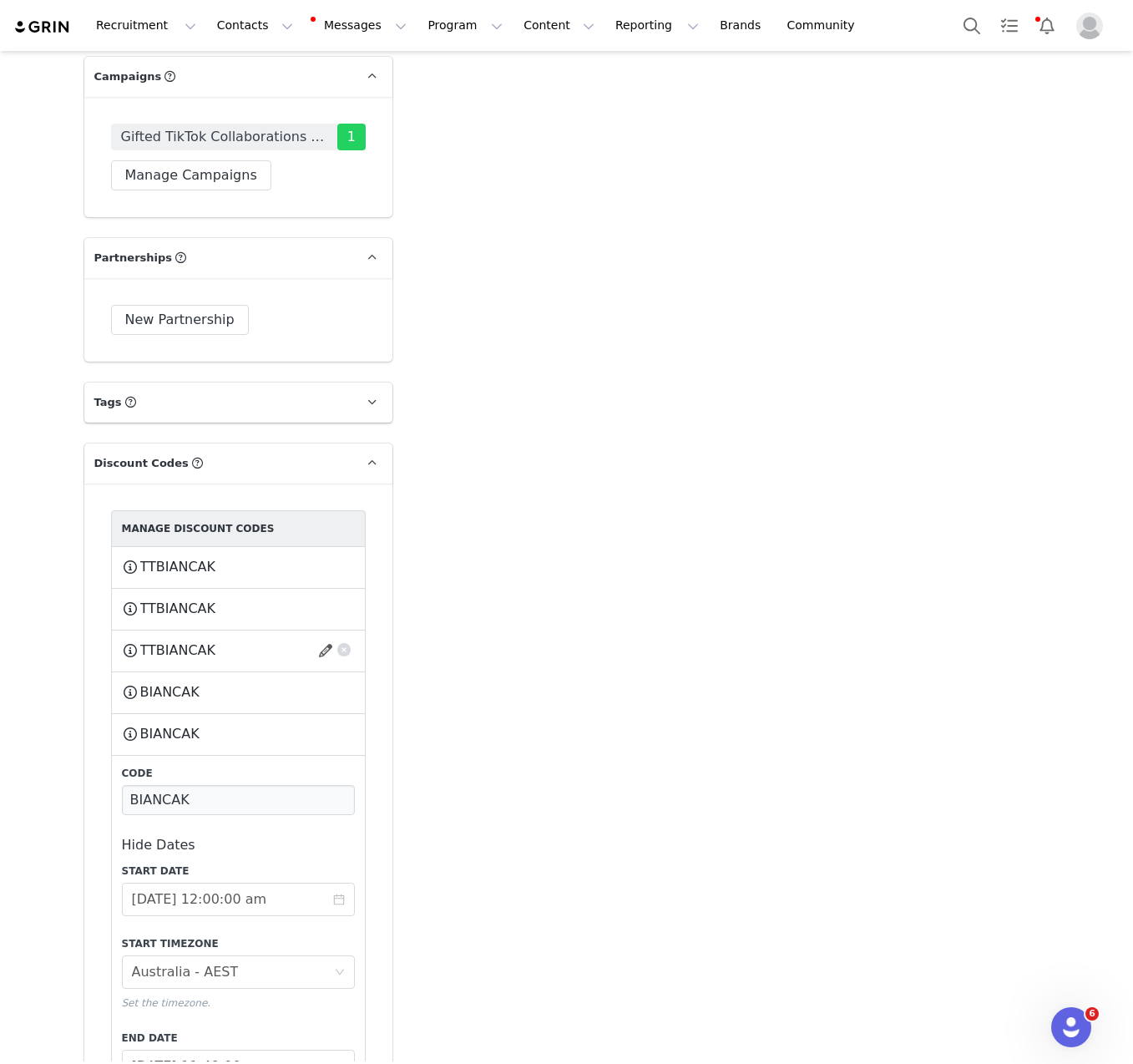
scroll to position [3572, 0]
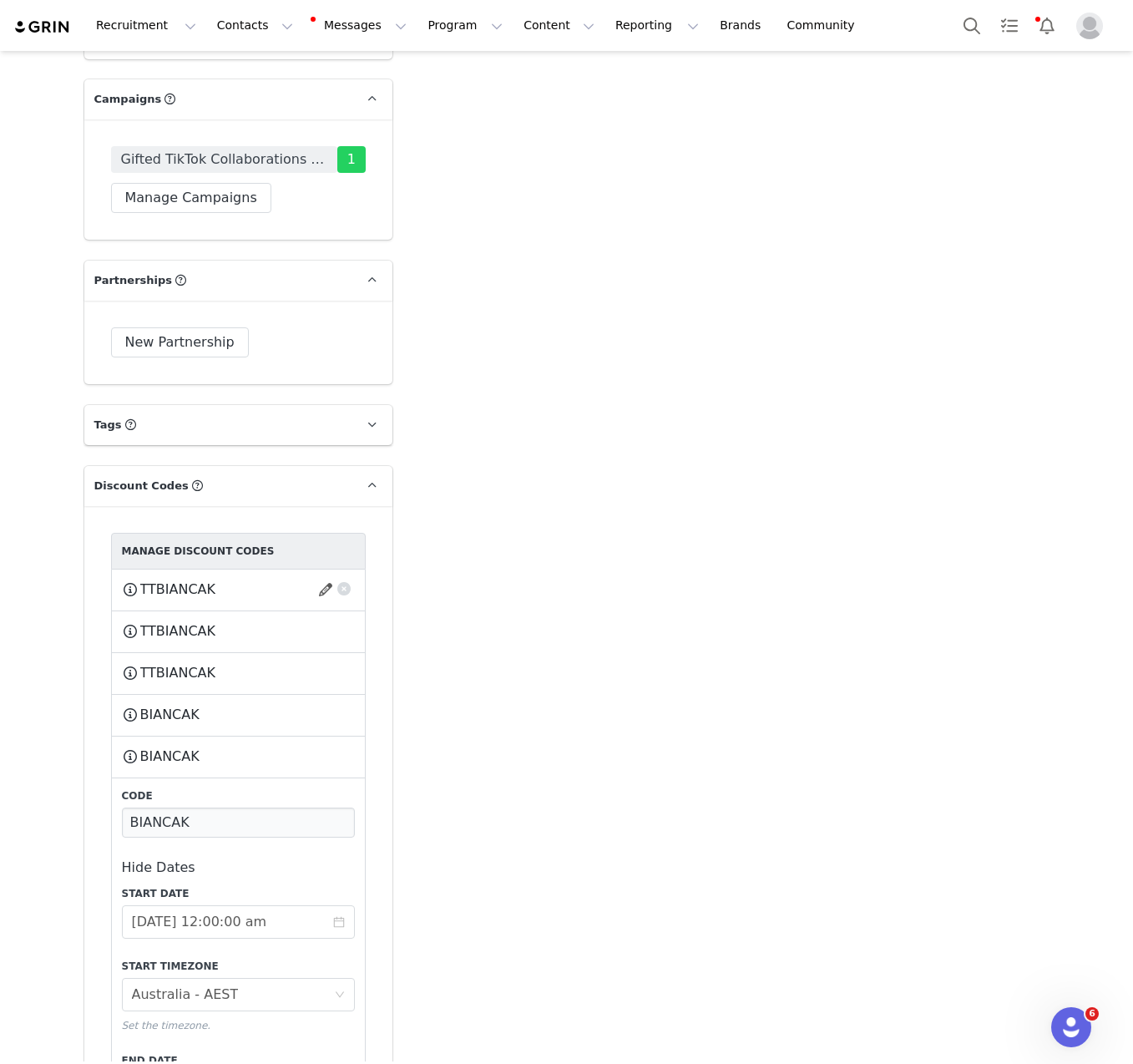
click at [340, 578] on button "button" at bounding box center [344, 586] width 17 height 17
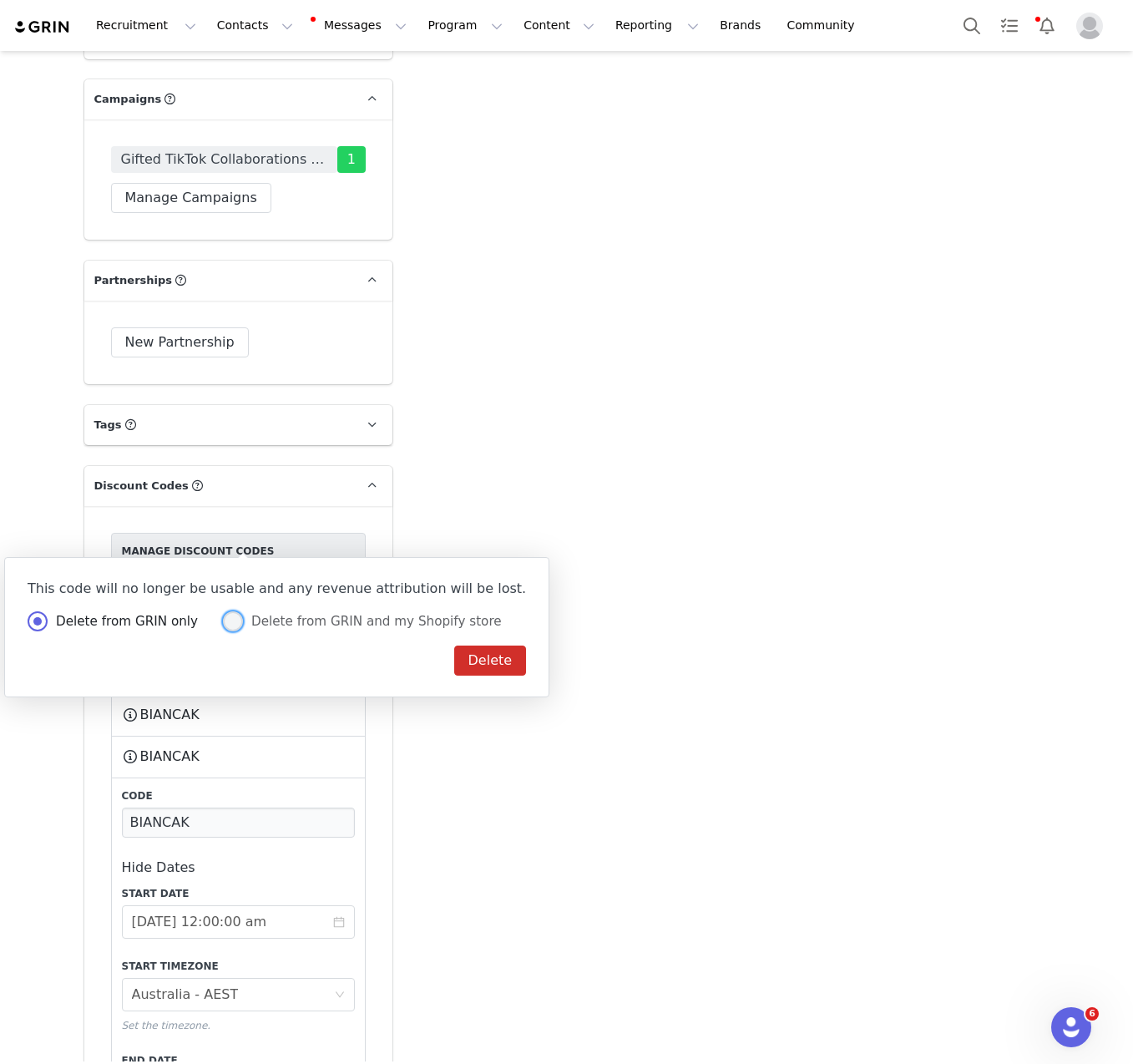
click at [223, 620] on span at bounding box center [232, 621] width 20 height 20
click at [223, 620] on input "Delete from GRIN and my Shopify store" at bounding box center [232, 622] width 20 height 22
radio input "true"
radio input "false"
radio input "true"
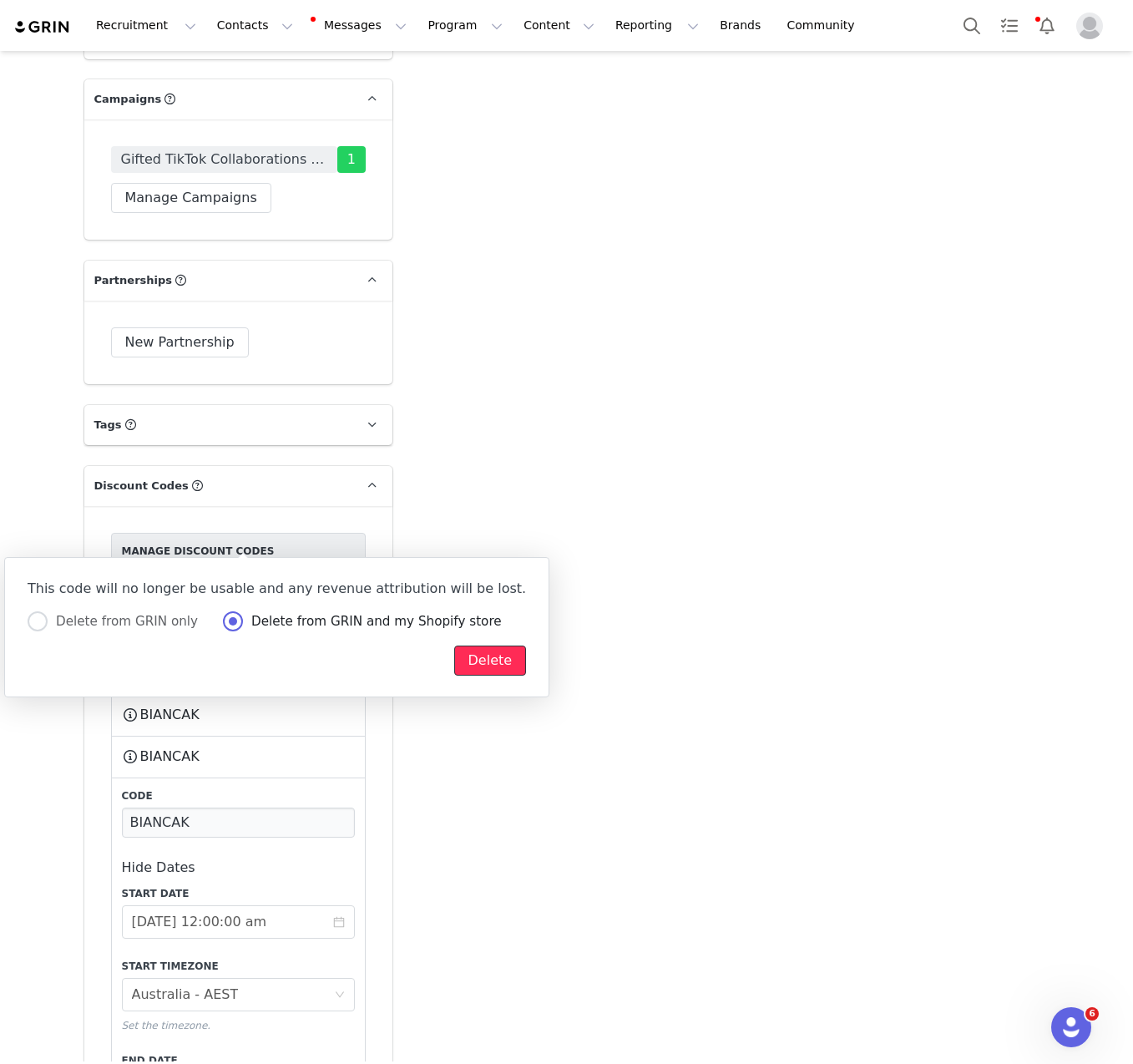
click at [455, 665] on button "Delete" at bounding box center [491, 660] width 73 height 30
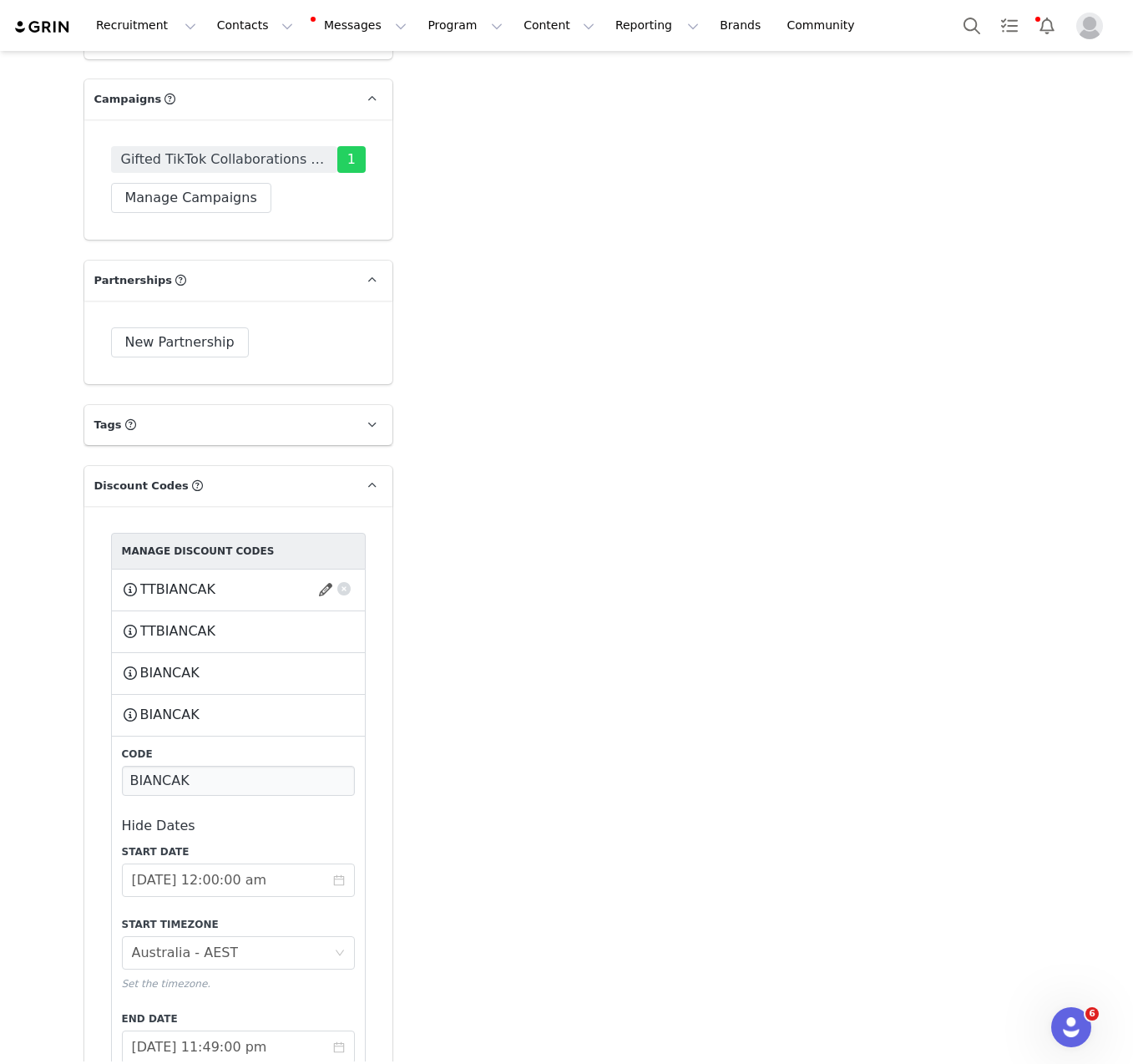
click at [337, 578] on button "button" at bounding box center [344, 586] width 17 height 17
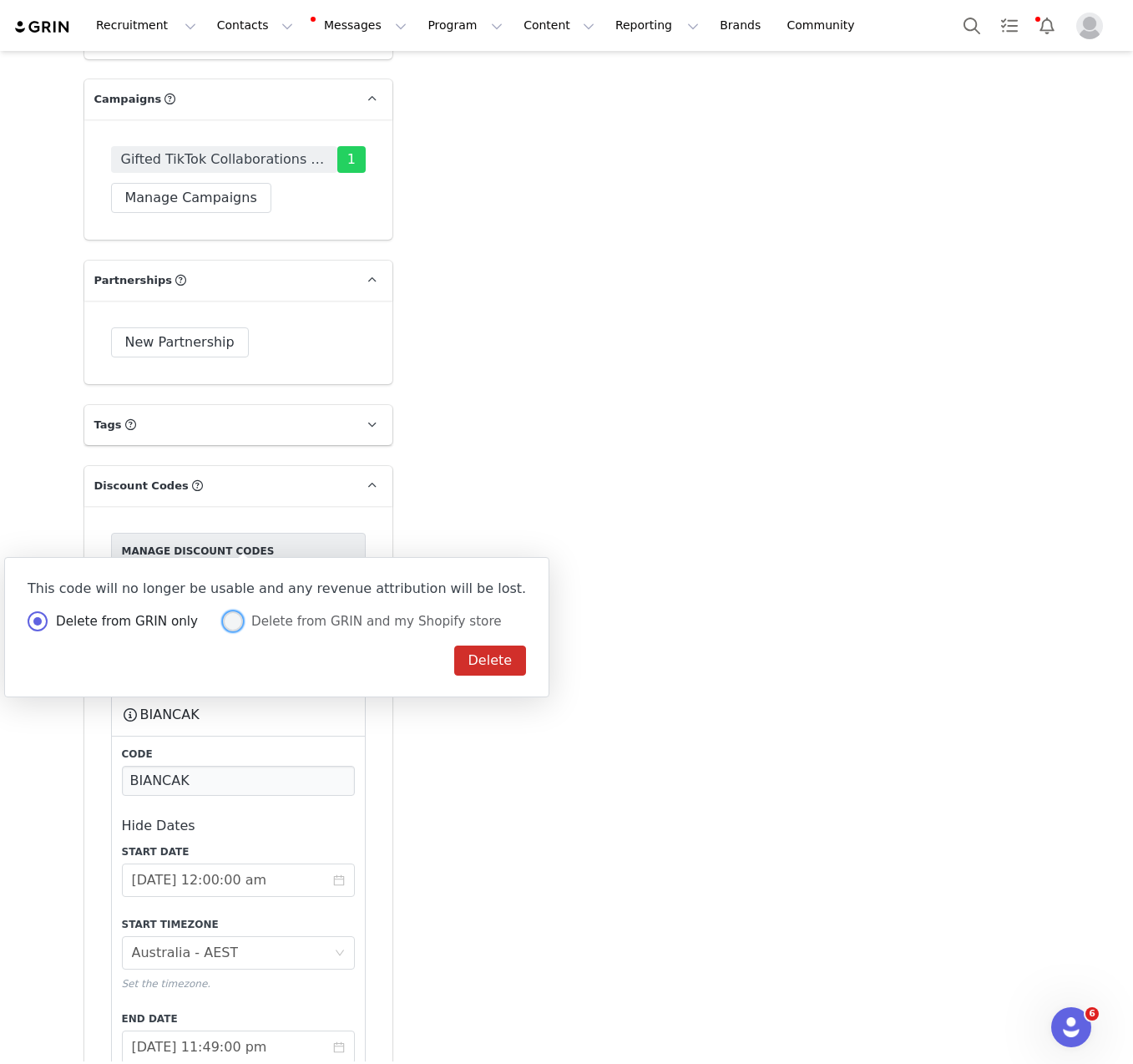
click at [243, 622] on span "Delete from GRIN and my Shopify store" at bounding box center [372, 622] width 259 height 15
click at [232, 622] on input "Delete from GRIN and my Shopify store" at bounding box center [232, 622] width 20 height 22
radio input "true"
radio input "false"
radio input "true"
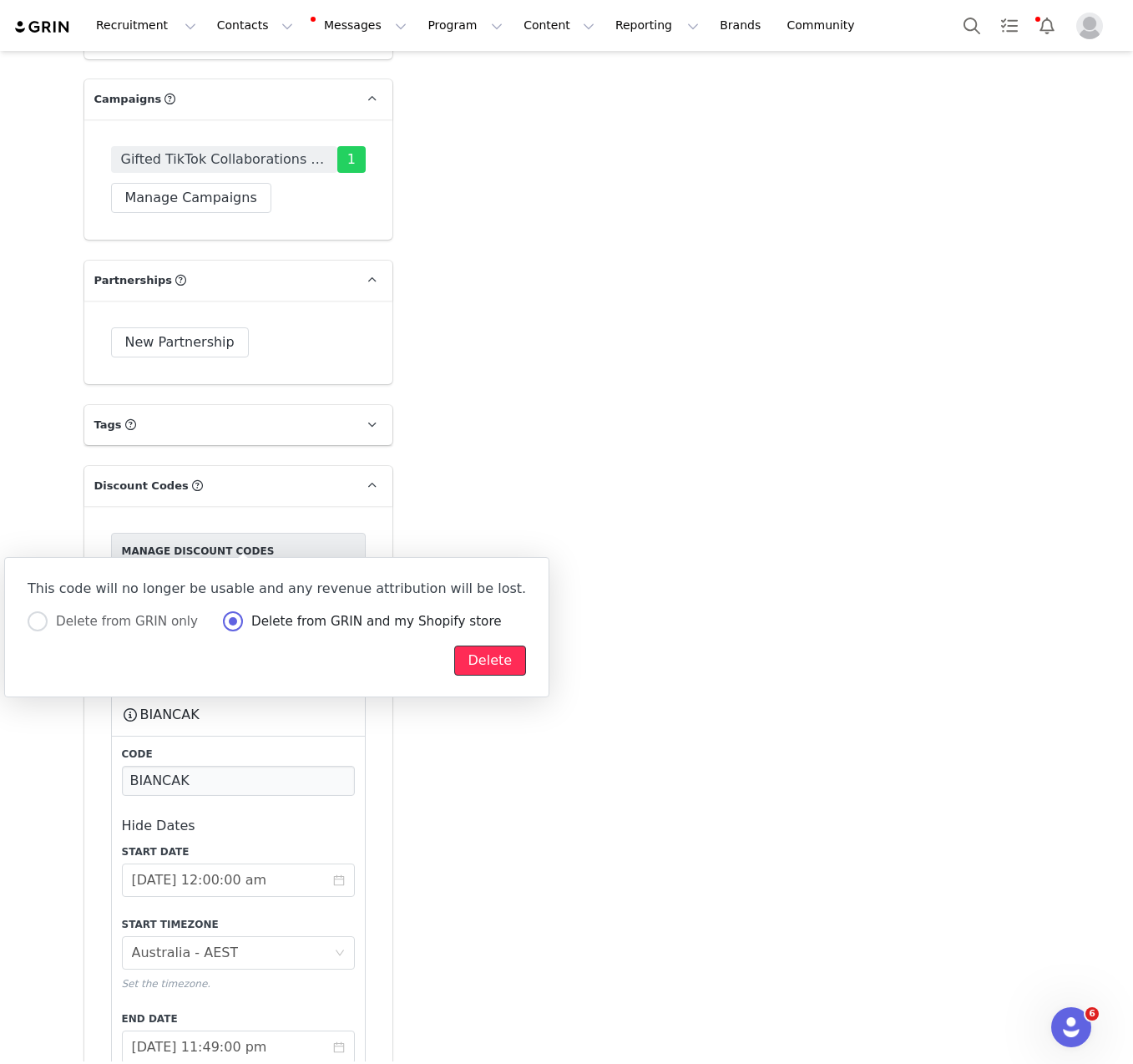
click at [455, 653] on button "Delete" at bounding box center [491, 660] width 73 height 30
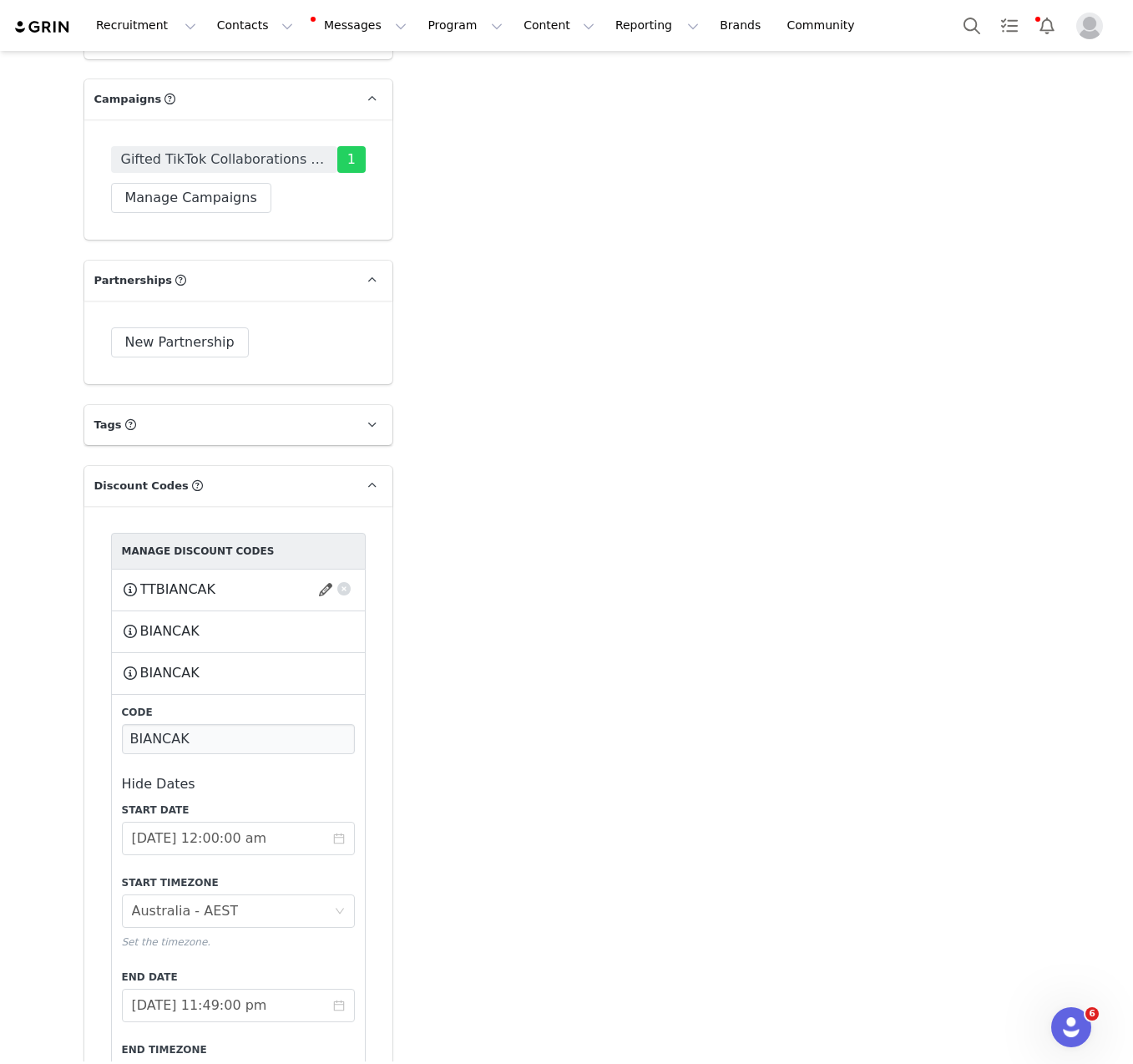
click at [335, 578] on button "button" at bounding box center [344, 586] width 17 height 17
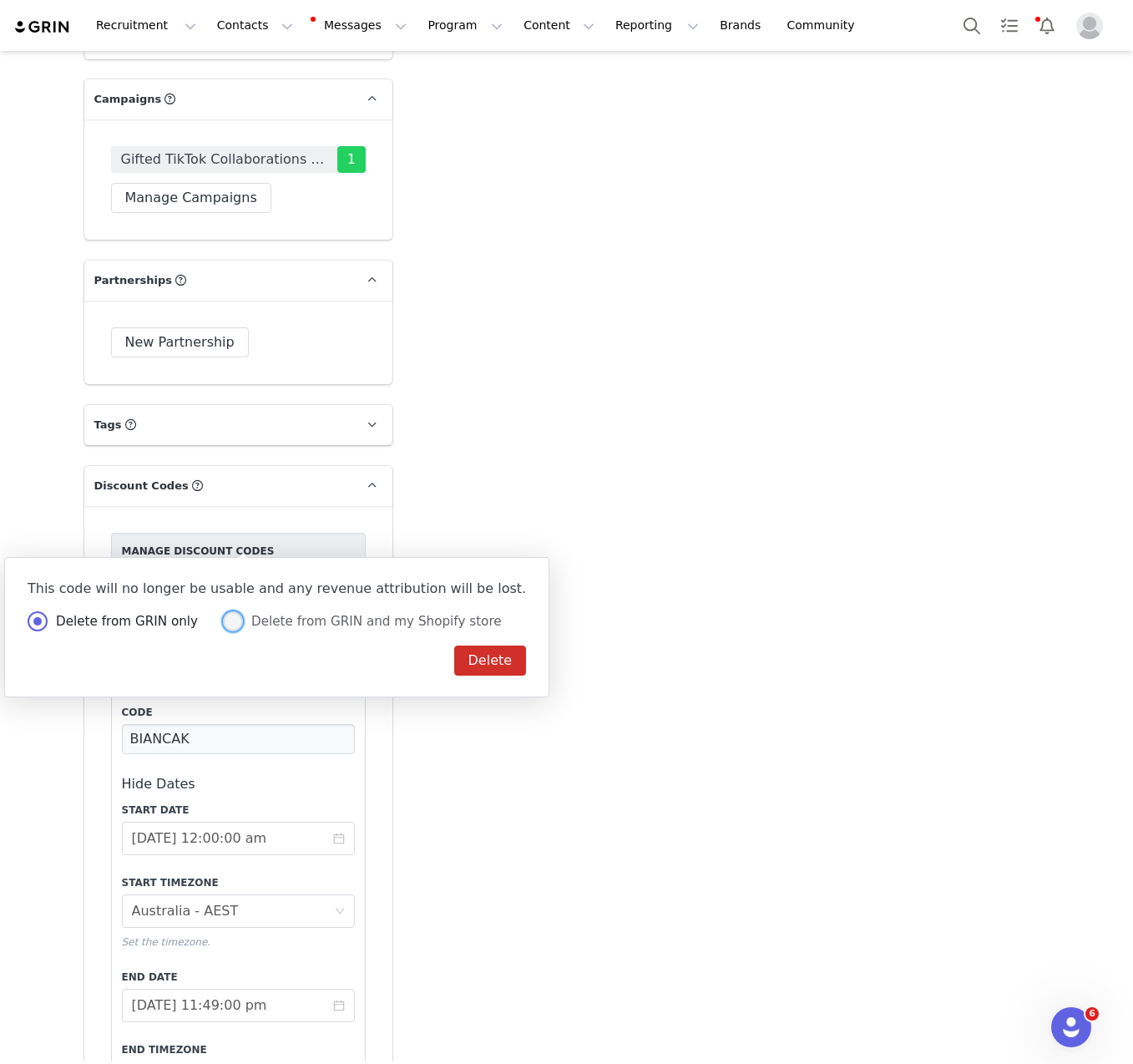
click at [223, 622] on span at bounding box center [232, 621] width 20 height 20
click at [223, 622] on input "Delete from GRIN and my Shopify store" at bounding box center [232, 622] width 20 height 22
radio input "true"
radio input "false"
radio input "true"
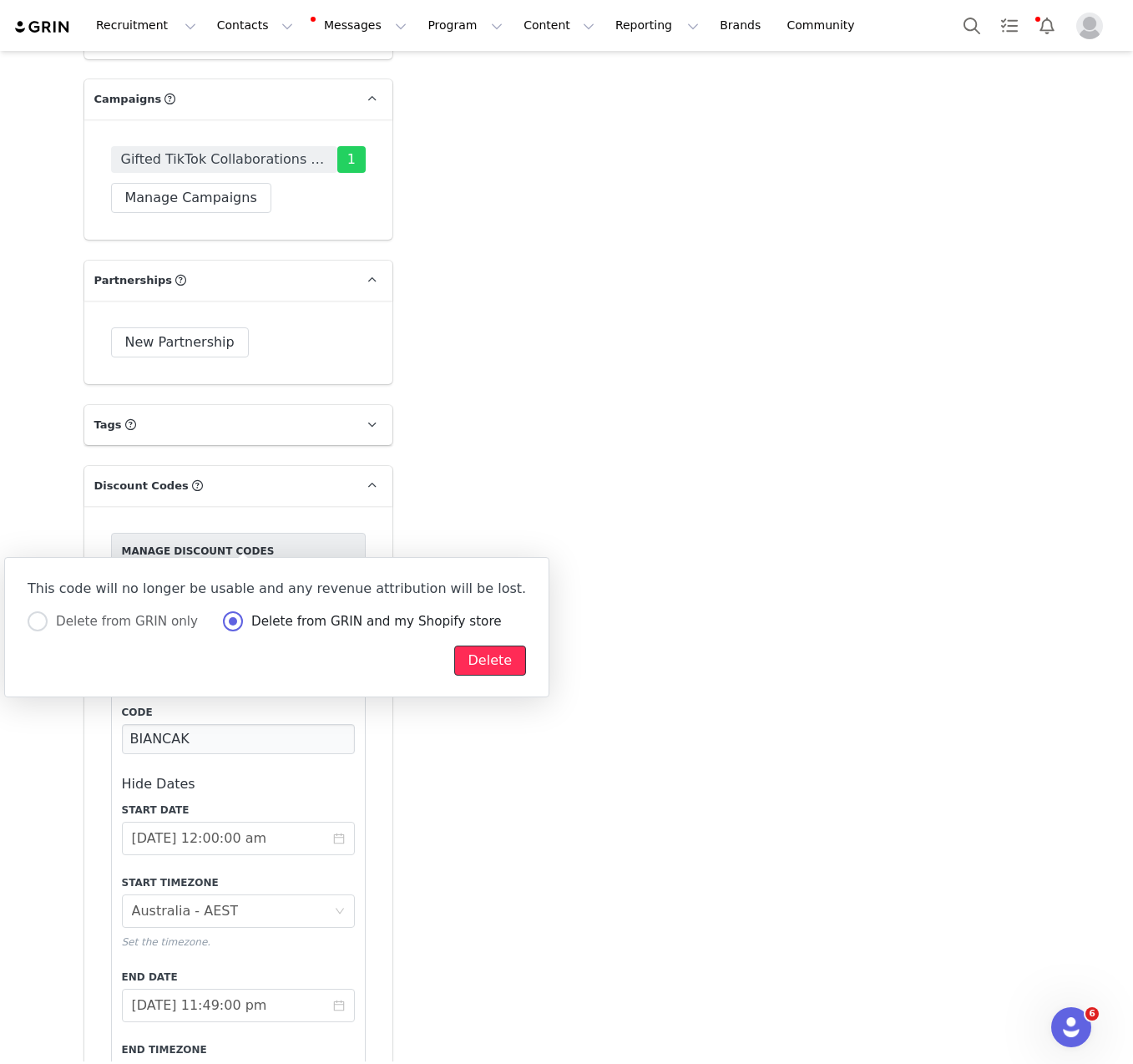
click at [455, 675] on button "Delete" at bounding box center [491, 660] width 73 height 30
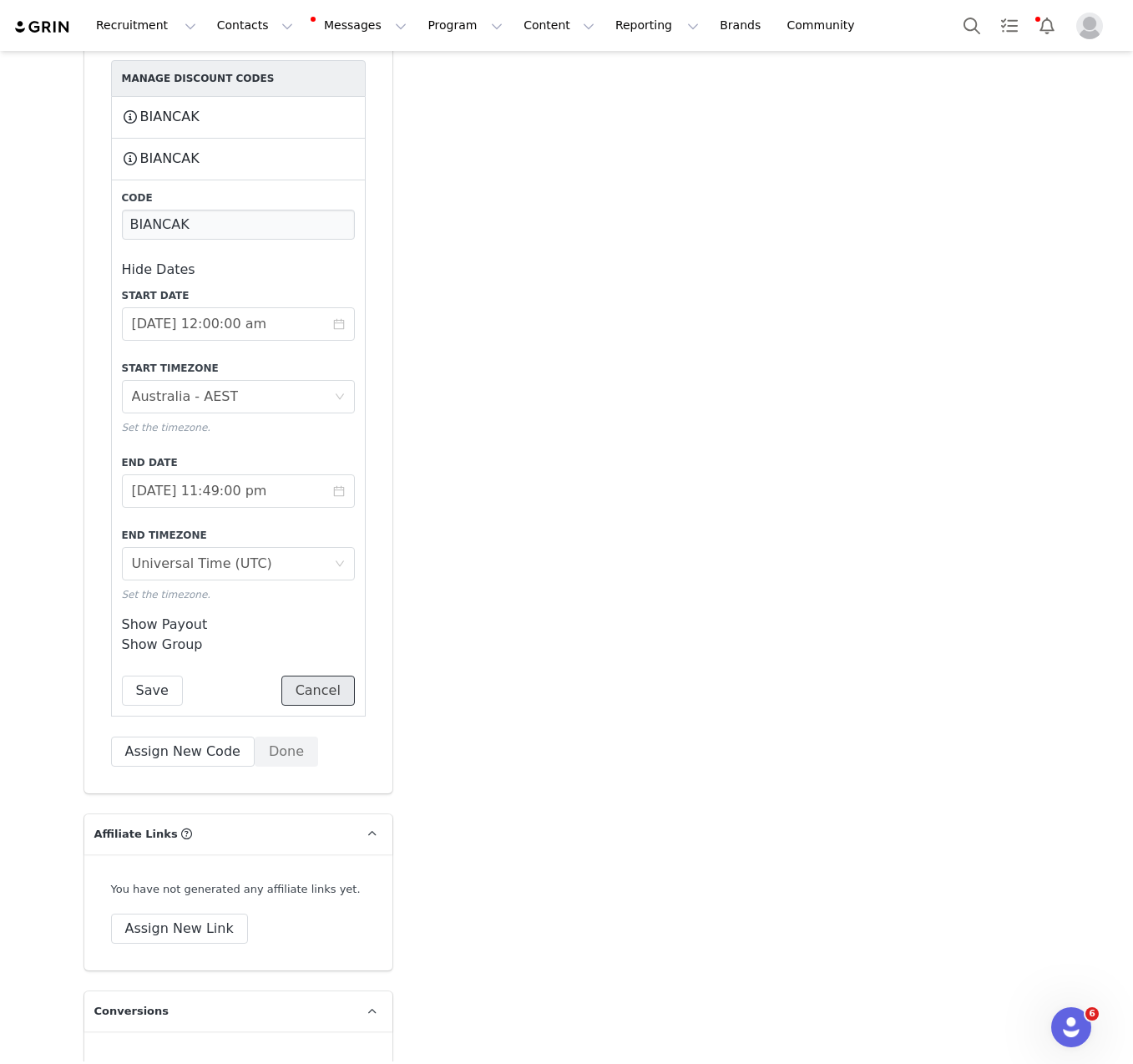
click at [330, 676] on button "Cancel" at bounding box center [318, 691] width 74 height 30
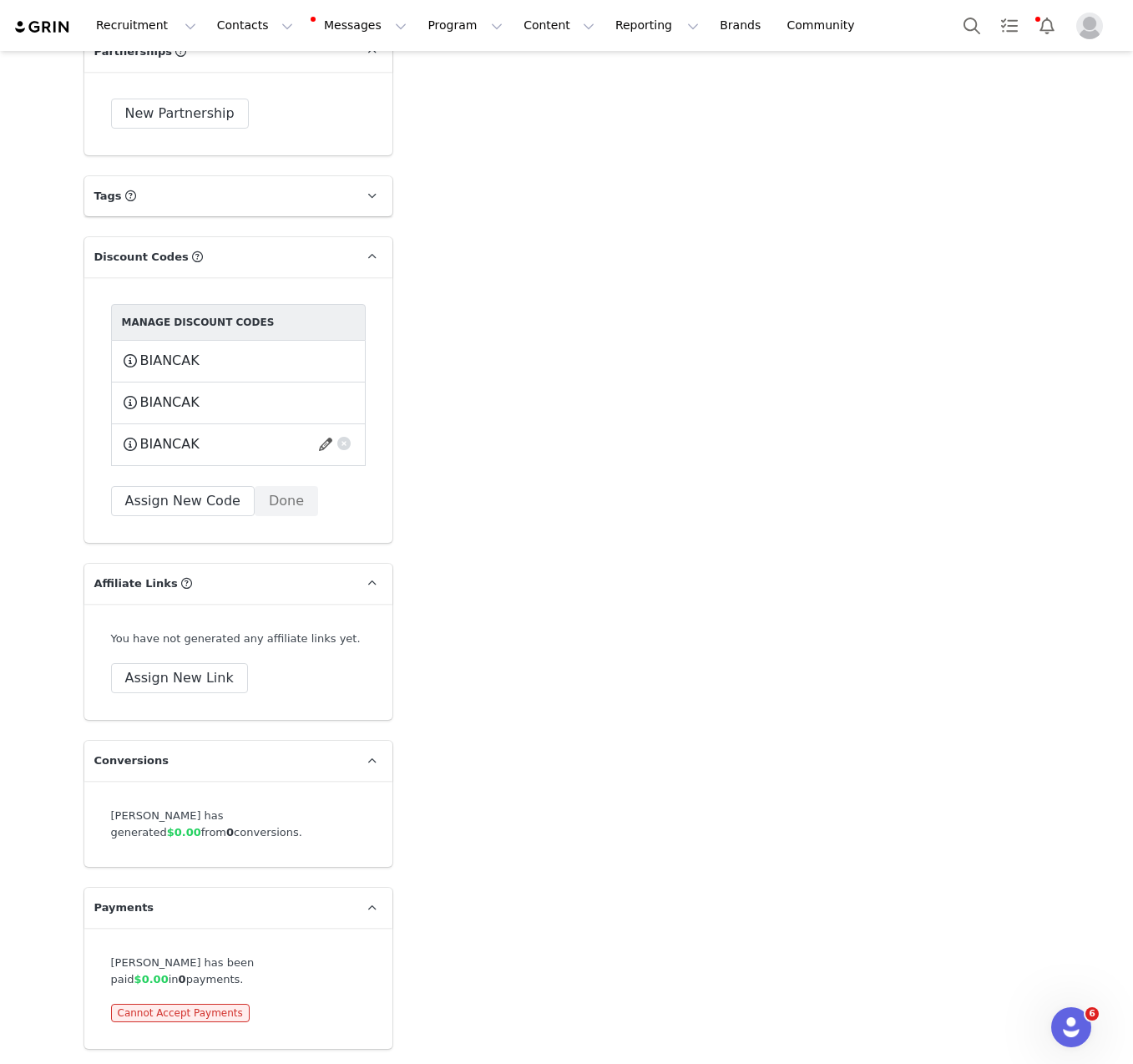
scroll to position [3760, 0]
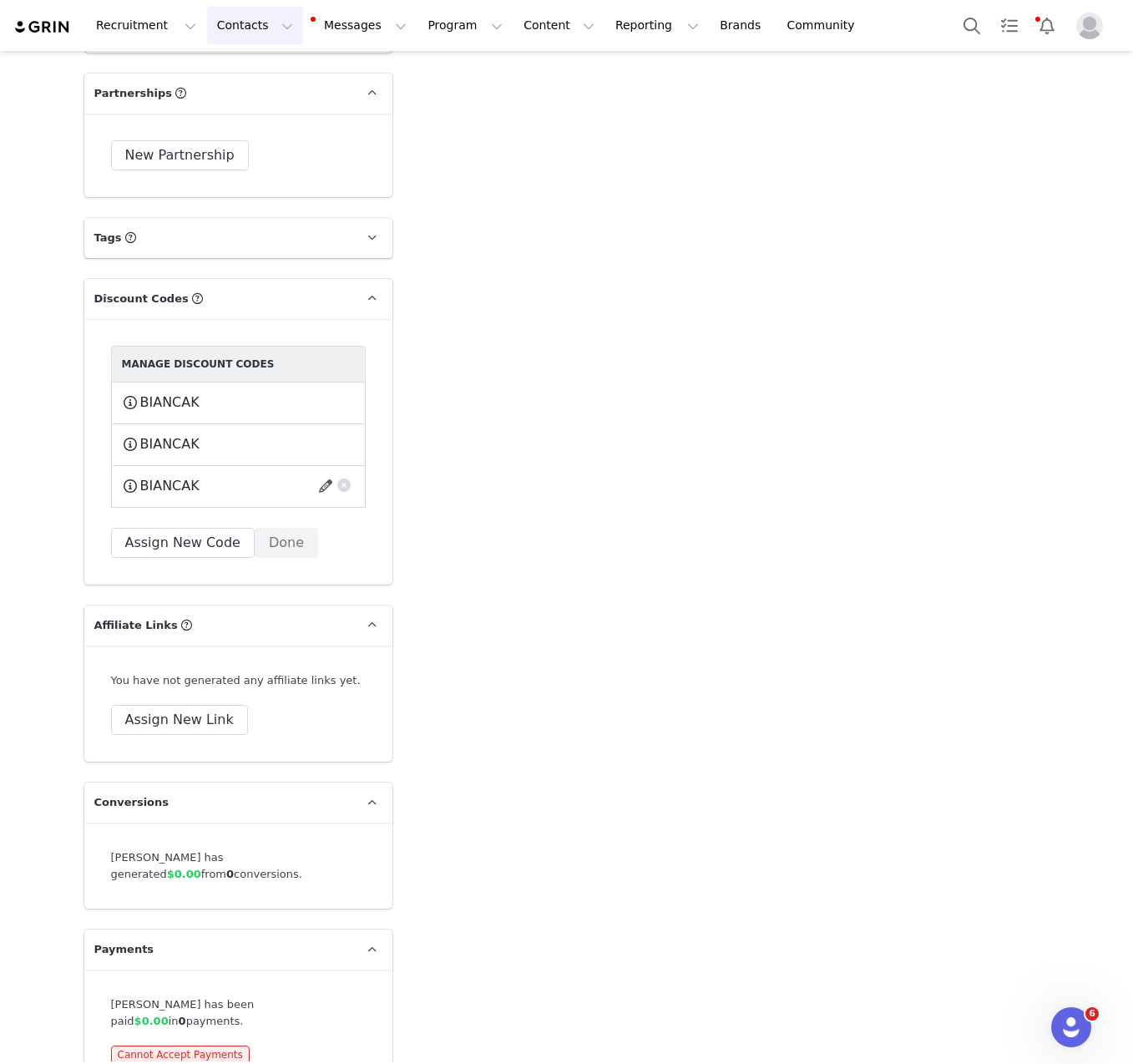
click at [273, 39] on button "Contacts Contacts" at bounding box center [255, 26] width 96 height 38
click at [275, 75] on div "Creators" at bounding box center [261, 74] width 112 height 18
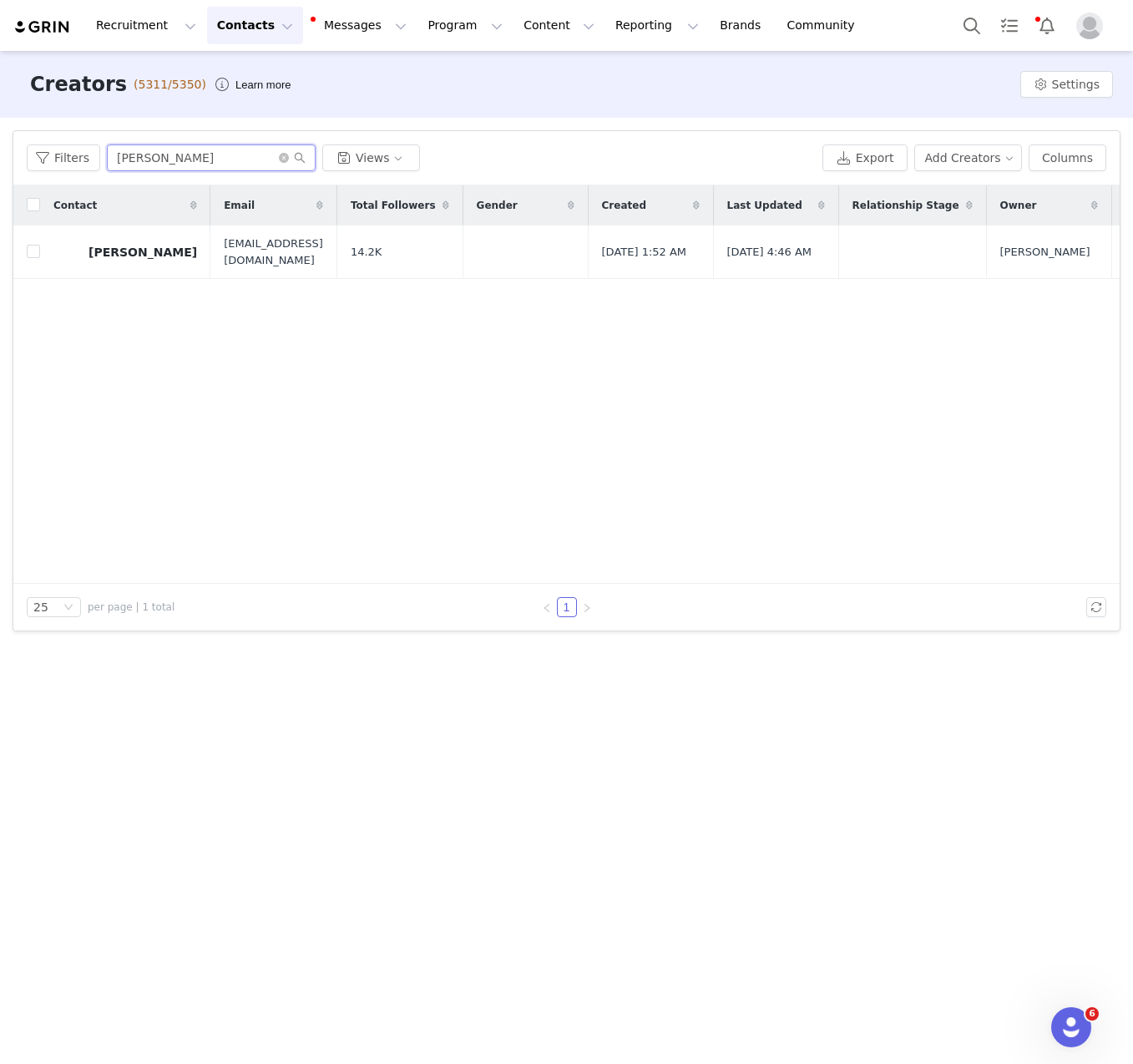
click at [202, 147] on input "[PERSON_NAME]" at bounding box center [211, 158] width 208 height 27
paste input "[PERSON_NAME]"
type input "[PERSON_NAME]"
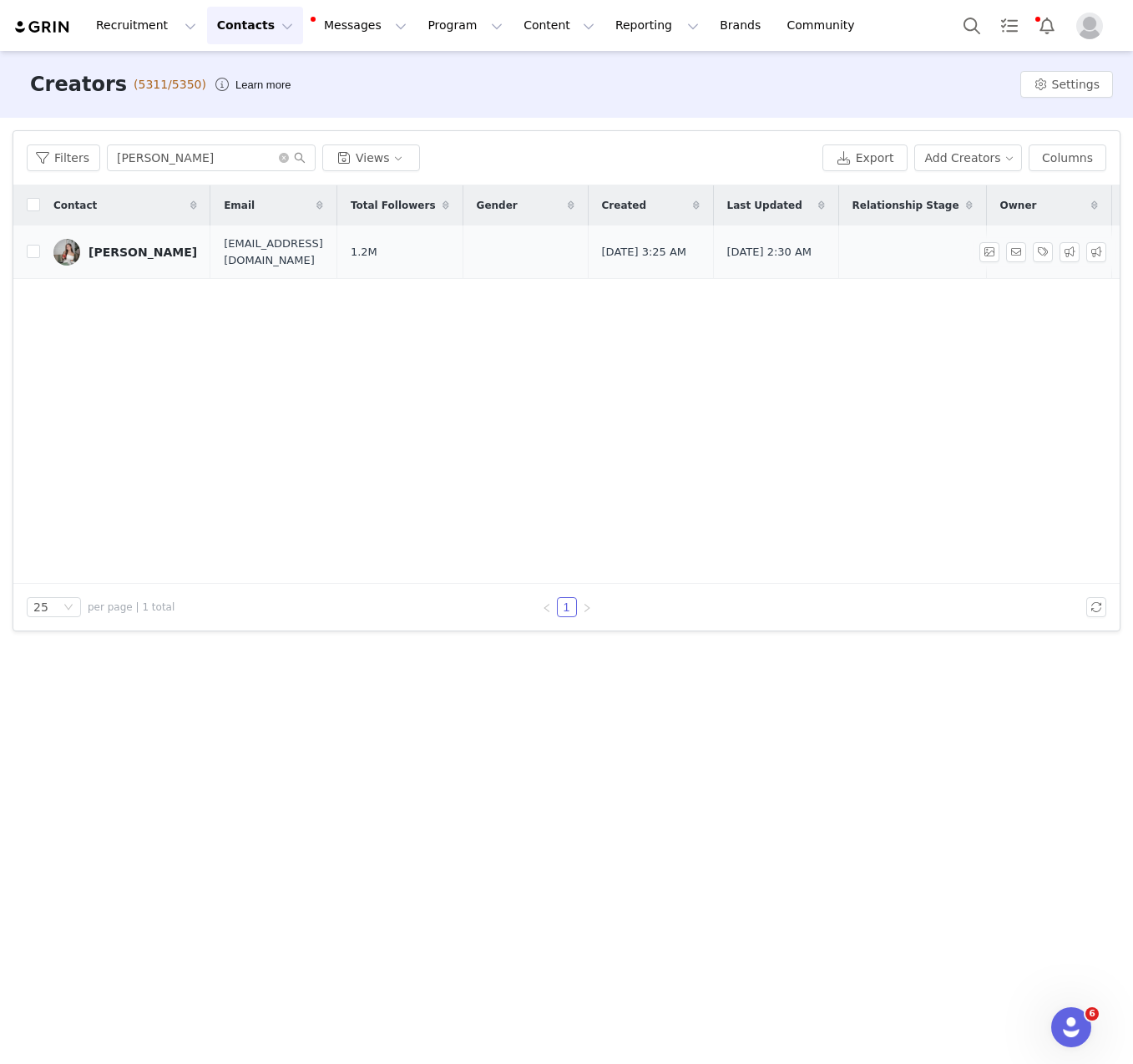
click at [117, 254] on div "[PERSON_NAME]" at bounding box center [142, 252] width 109 height 13
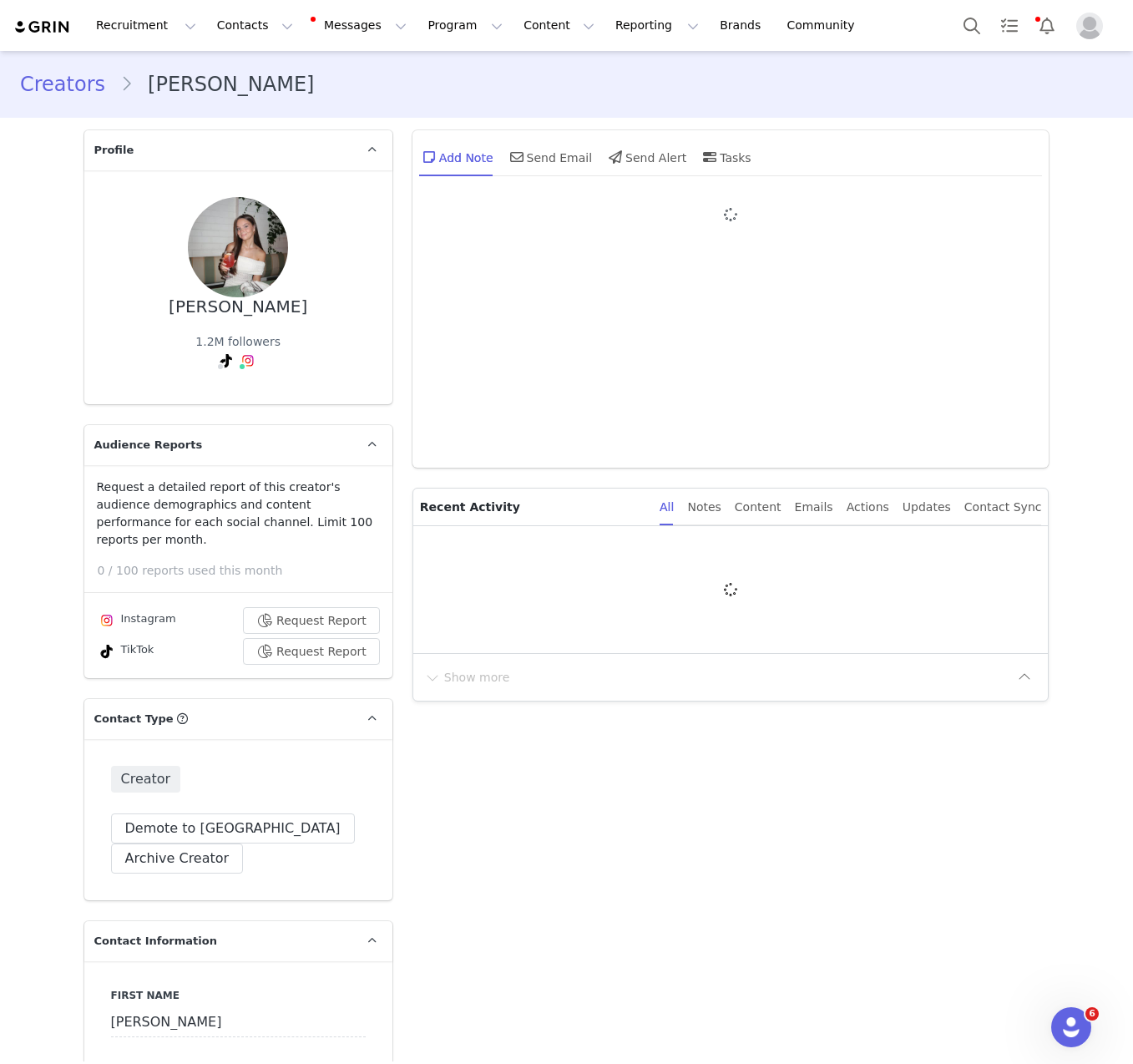
type input "+1 ([GEOGRAPHIC_DATA])"
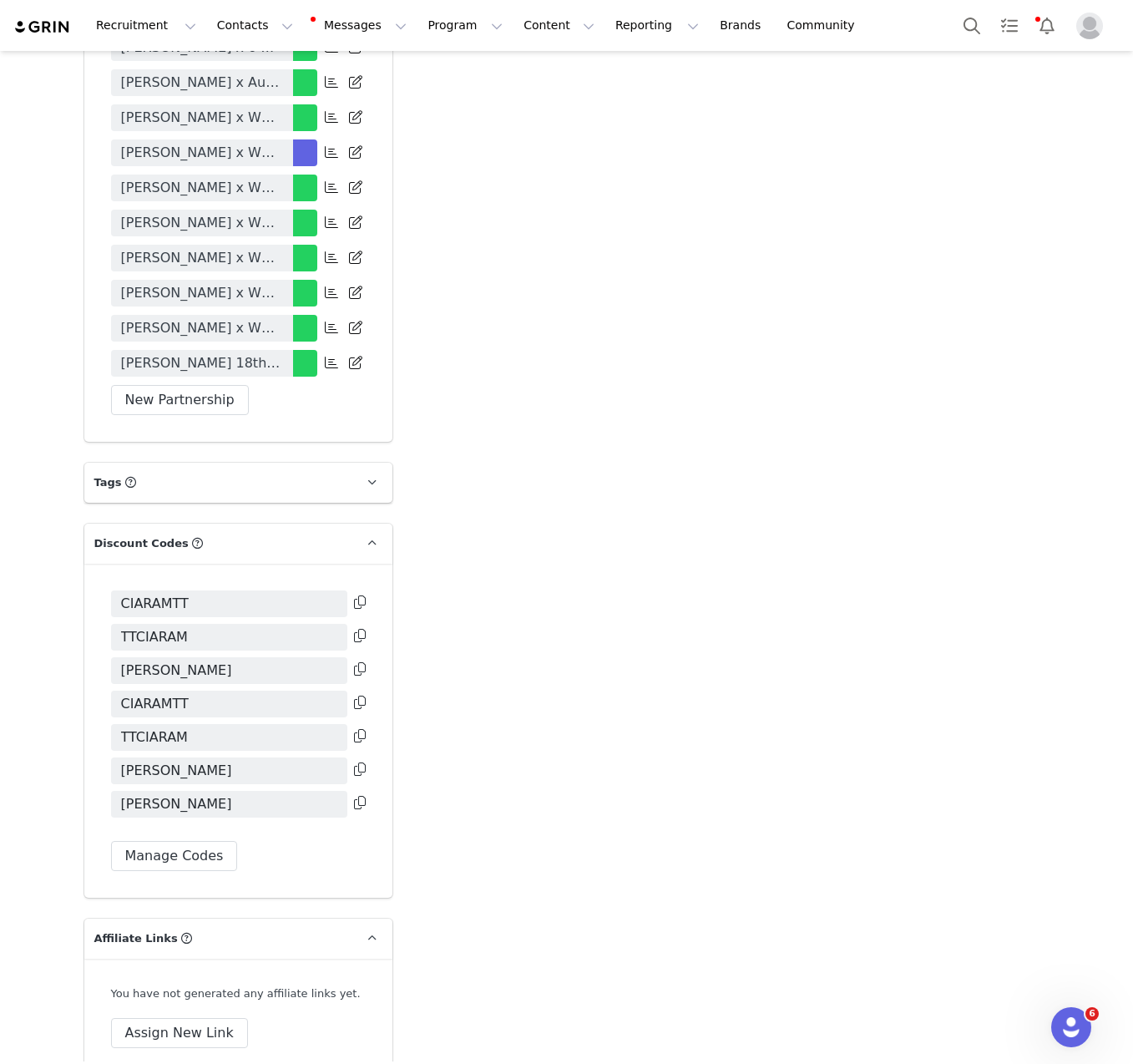
scroll to position [3954, 0]
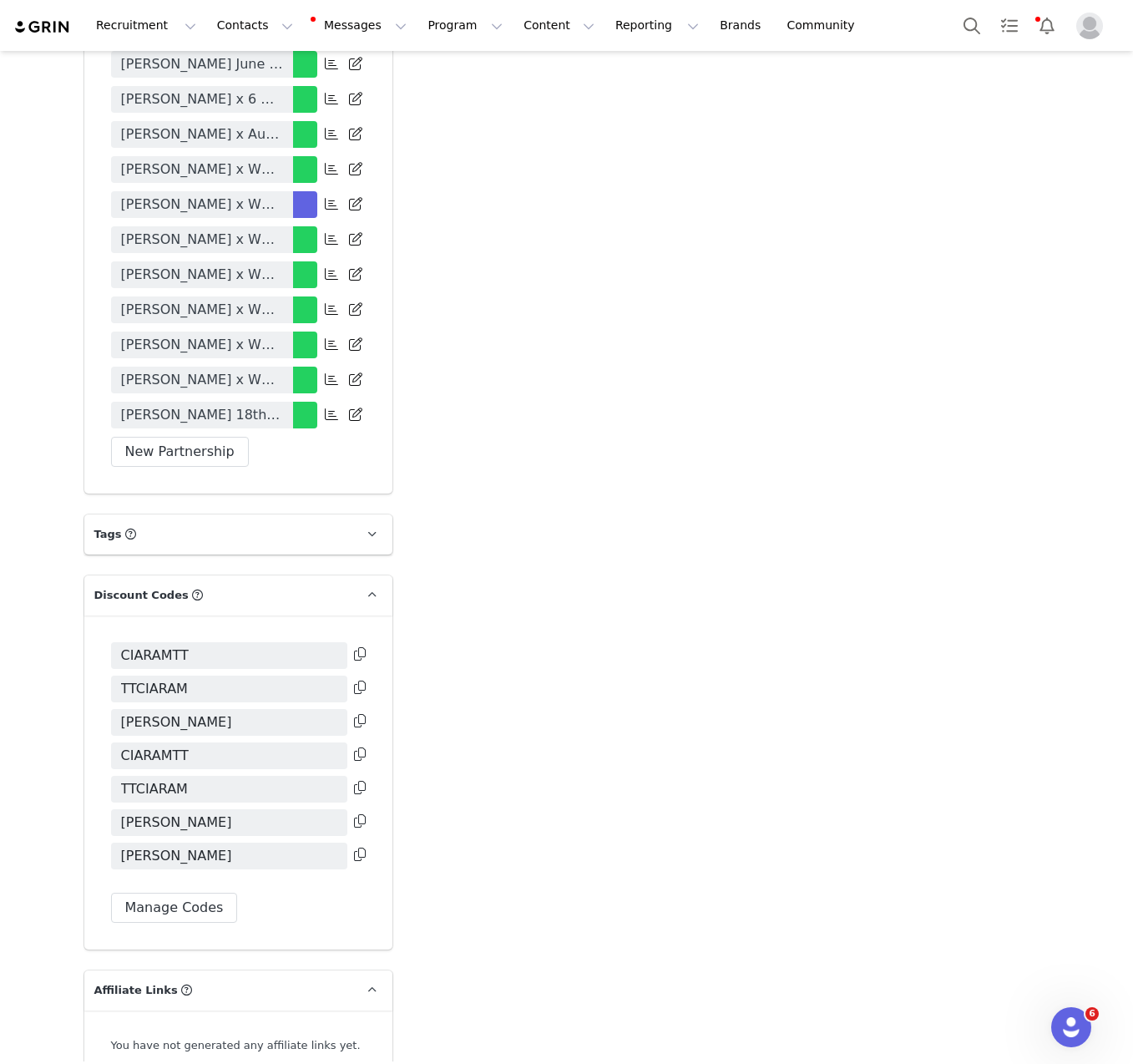
click at [195, 437] on button "New Partnership" at bounding box center [179, 452] width 137 height 30
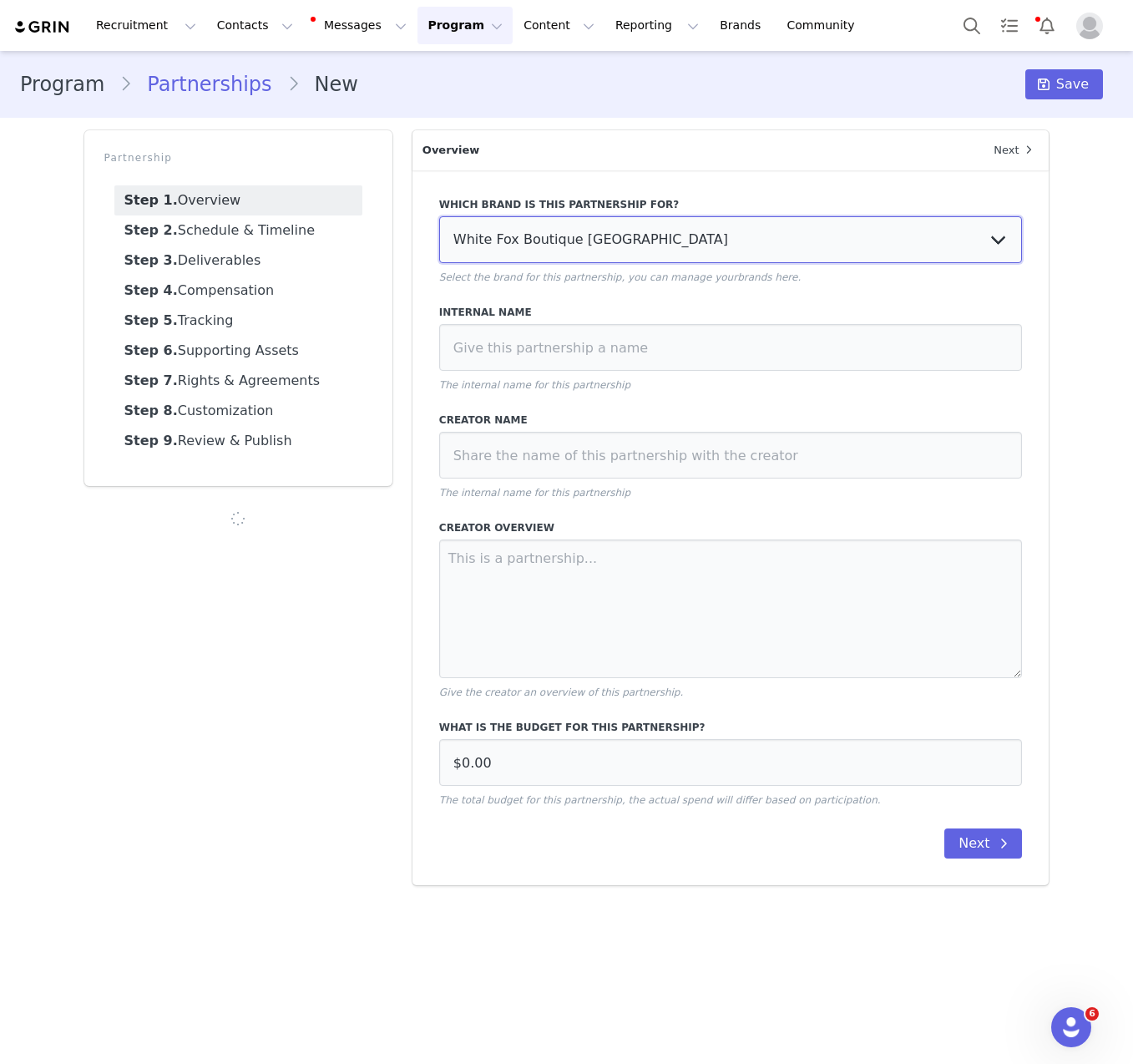
click at [617, 250] on select "White Fox Boutique [GEOGRAPHIC_DATA] White Fox Boutique AUS White Fox Boutique …" at bounding box center [731, 239] width 584 height 46
select select "701c8572-30a2-4a58-9392-cbbd93bb676d"
type input "AUD0.00"
click at [440, 216] on select "White Fox Boutique [GEOGRAPHIC_DATA] White Fox Boutique AUS White Fox Boutique …" at bounding box center [731, 239] width 584 height 46
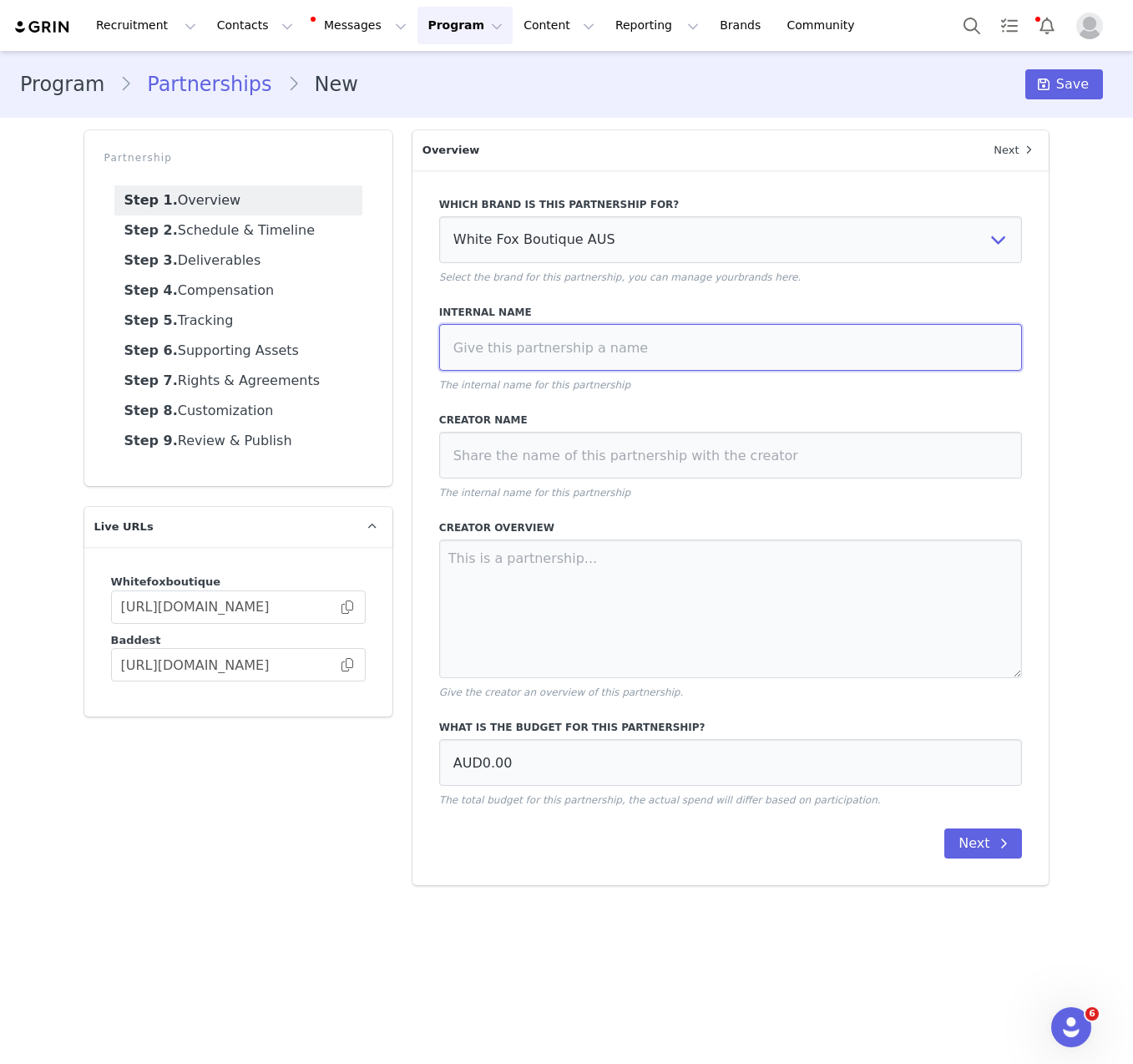
click at [513, 347] on input at bounding box center [731, 347] width 584 height 46
paste input "[PERSON_NAME] x White Fox Beauty Vol 1."
type input "[PERSON_NAME] x White Fox Beauty Vol 1."
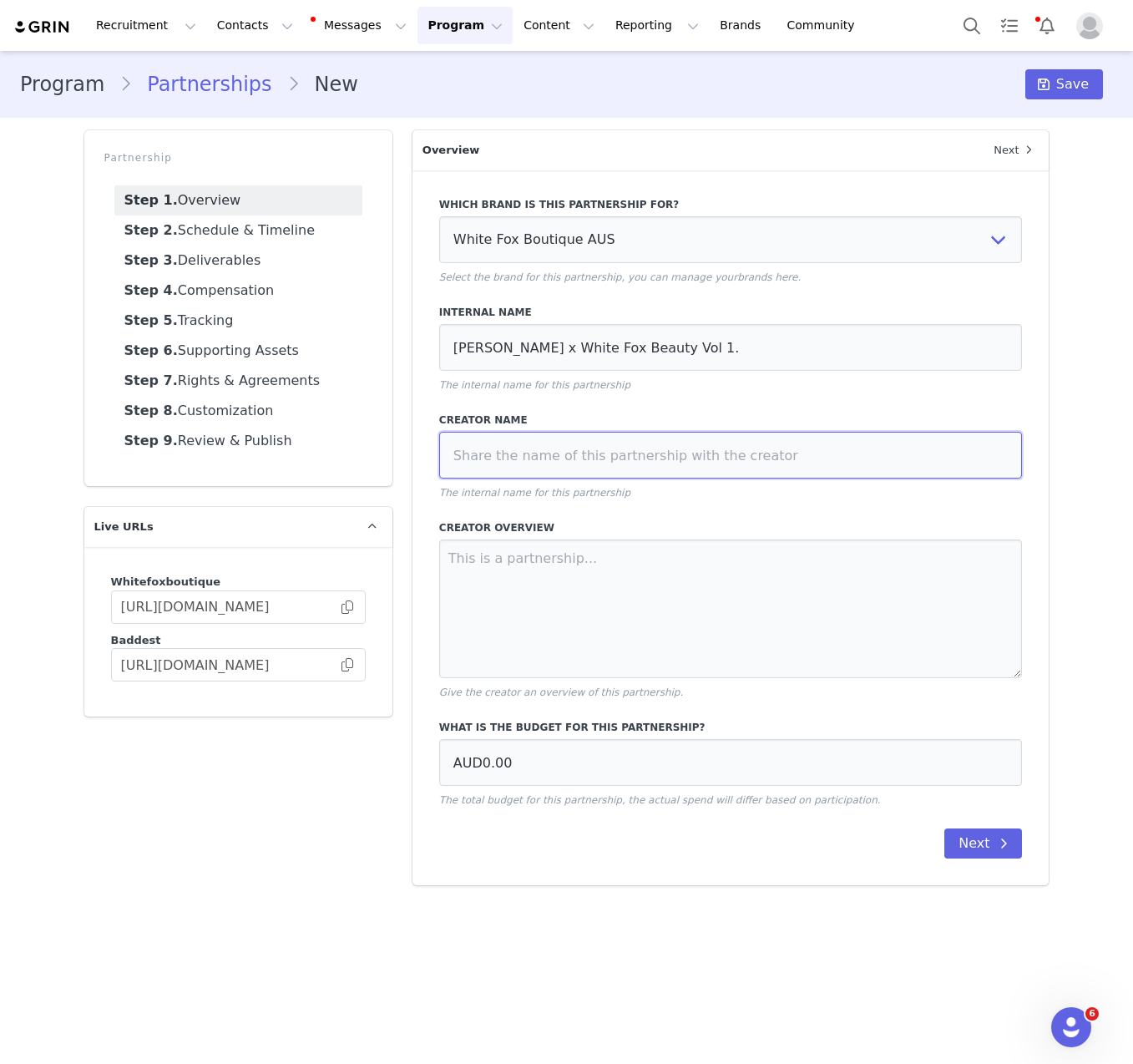
click at [531, 463] on input at bounding box center [731, 455] width 584 height 46
paste input "[PERSON_NAME] x White Fox Beauty Vol 1."
type input "[PERSON_NAME] x White Fox Beauty Vol 1."
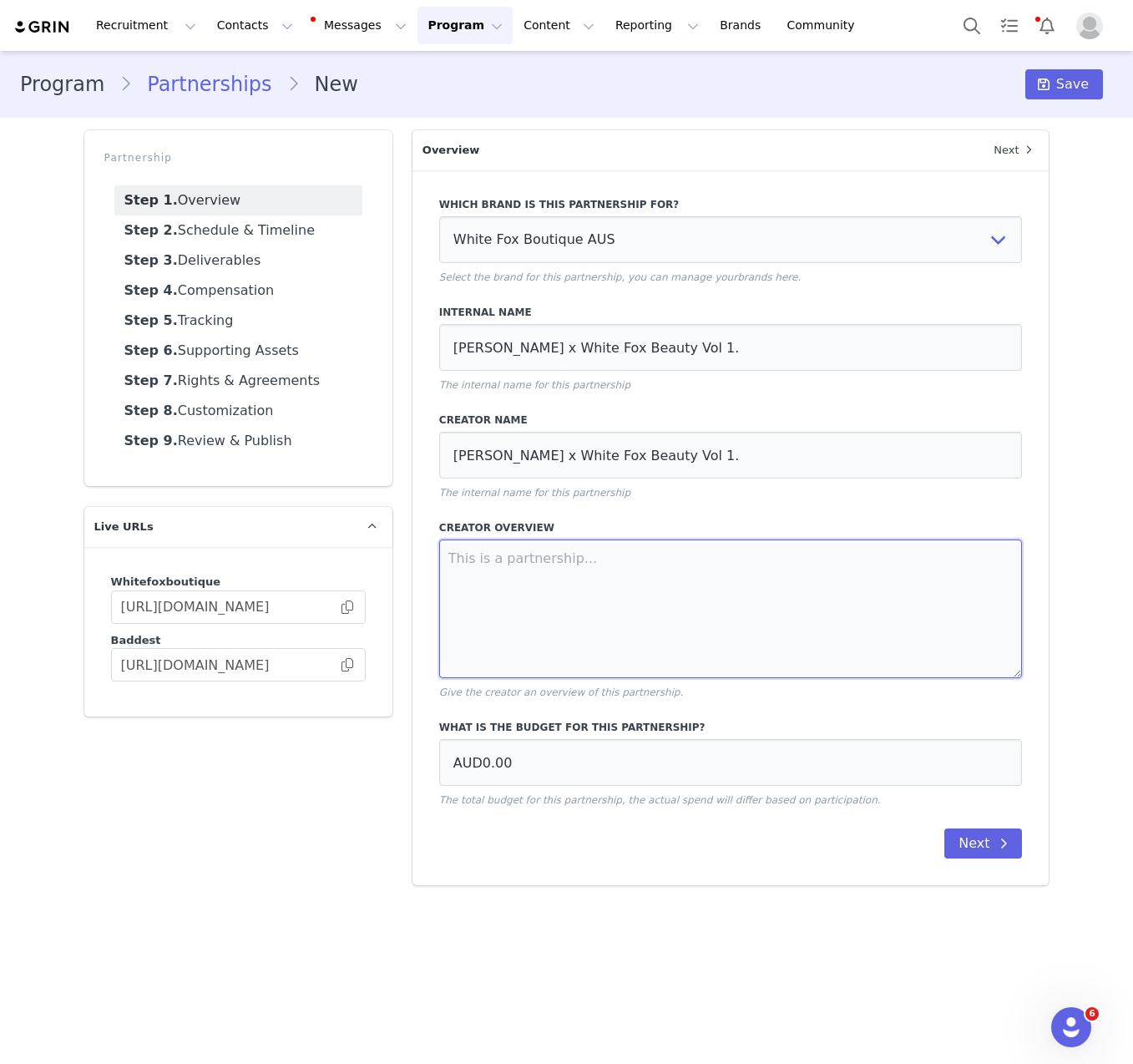
click at [563, 574] on textarea at bounding box center [731, 608] width 584 height 138
paste textarea "PART 1 HYPE - [DATE] - [DATE] 1 x Integrated TikTok Video LAUNCH - [DATE] ONWAR…"
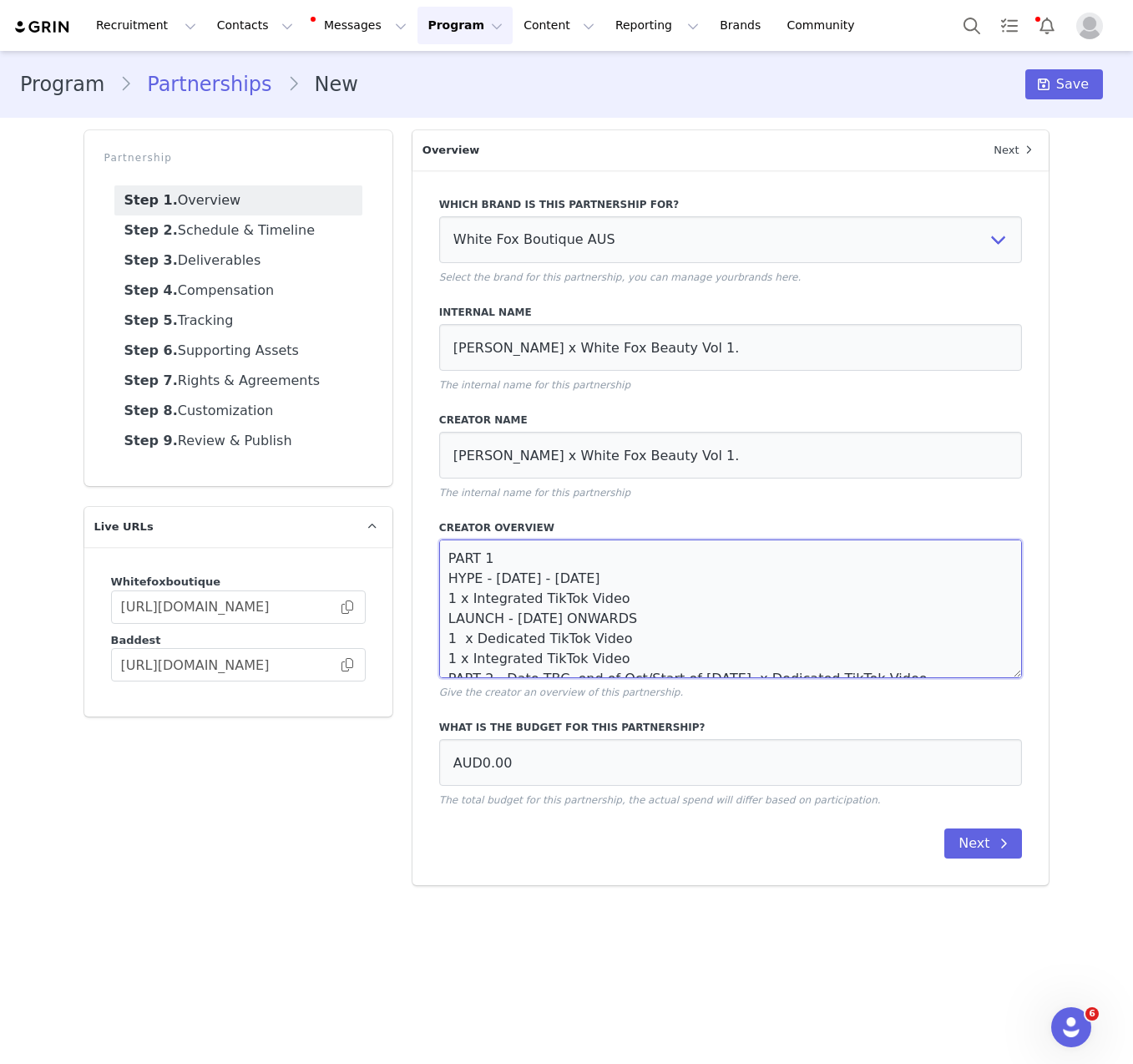
scroll to position [69, 0]
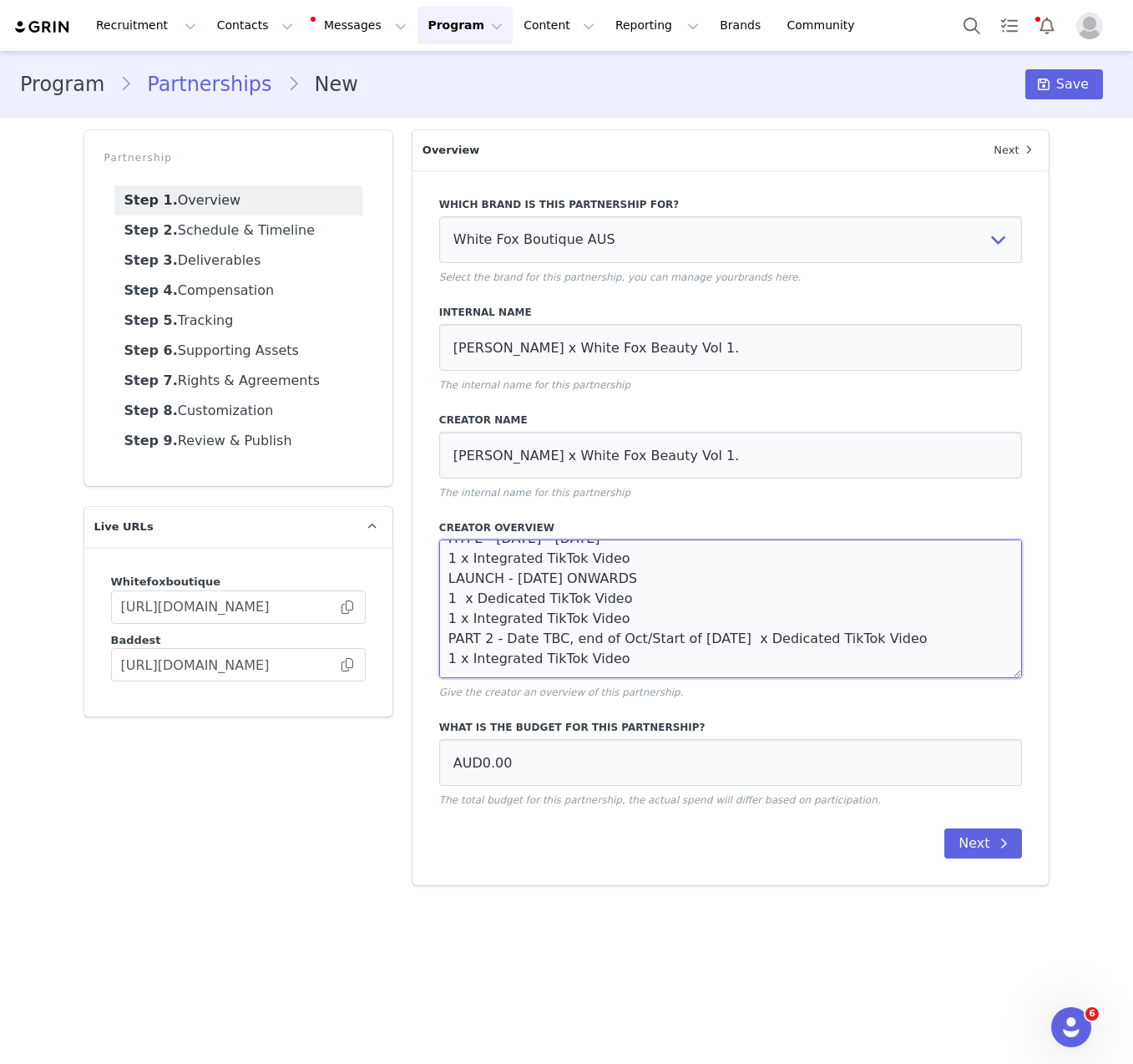
click at [760, 581] on textarea "PART 1 HYPE - [DATE] - [DATE] 1 x Integrated TikTok Video LAUNCH - [DATE] ONWAR…" at bounding box center [731, 608] width 584 height 138
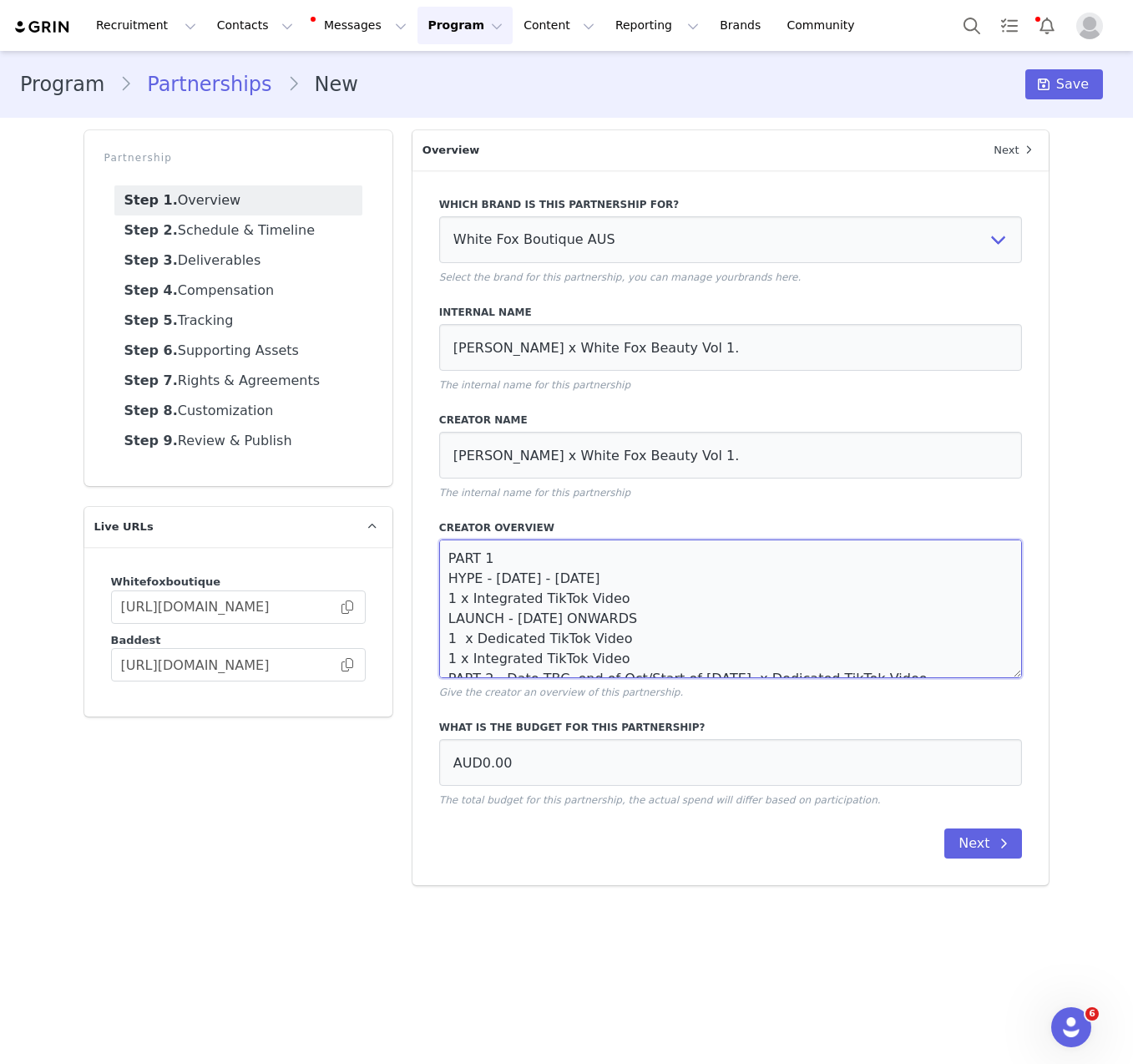
type textarea "PART 1 HYPE - [DATE] - [DATE] 1 x Integrated TikTok Video LAUNCH - [DATE] ONWAR…"
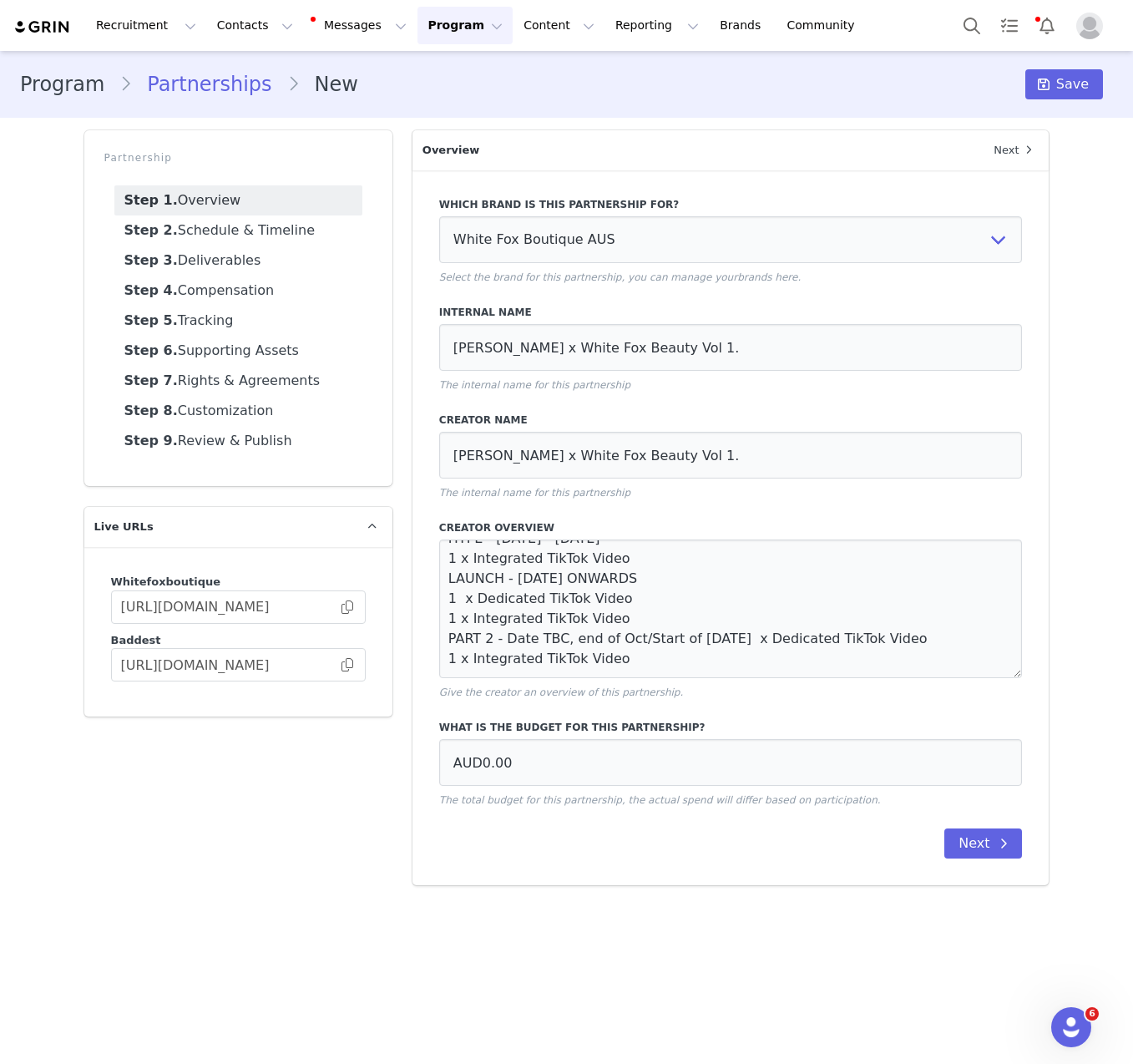
scroll to position [81, 0]
click at [625, 759] on input "AUD0.00" at bounding box center [731, 762] width 584 height 46
type input "AUD18,480.00"
click at [545, 847] on div "Next" at bounding box center [731, 844] width 584 height 30
click at [776, 707] on div "Which brand is this partnership for? White Fox Boutique USA White Fox Boutique …" at bounding box center [730, 528] width 638 height 715
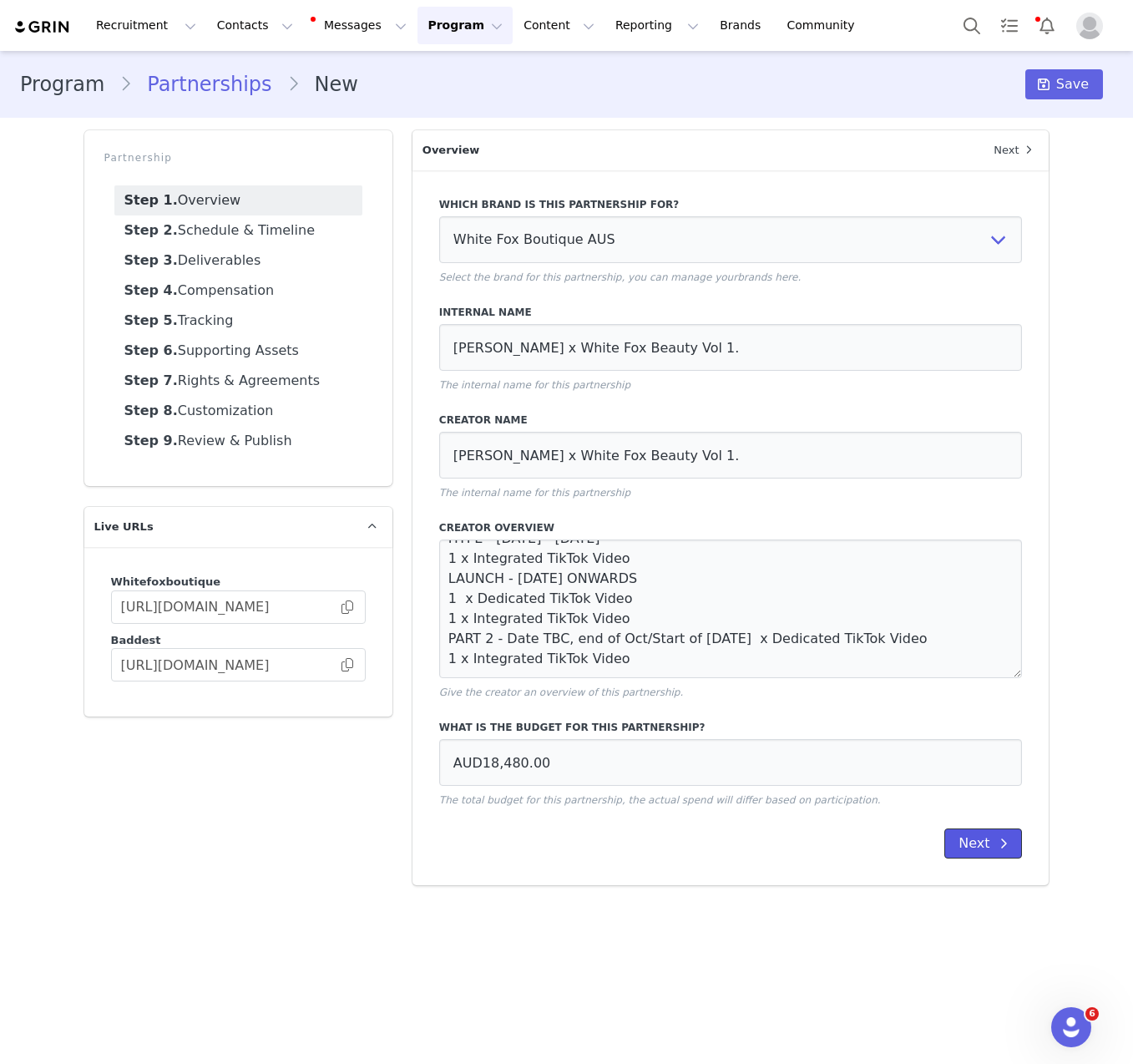
click at [998, 843] on span at bounding box center [1003, 843] width 20 height 20
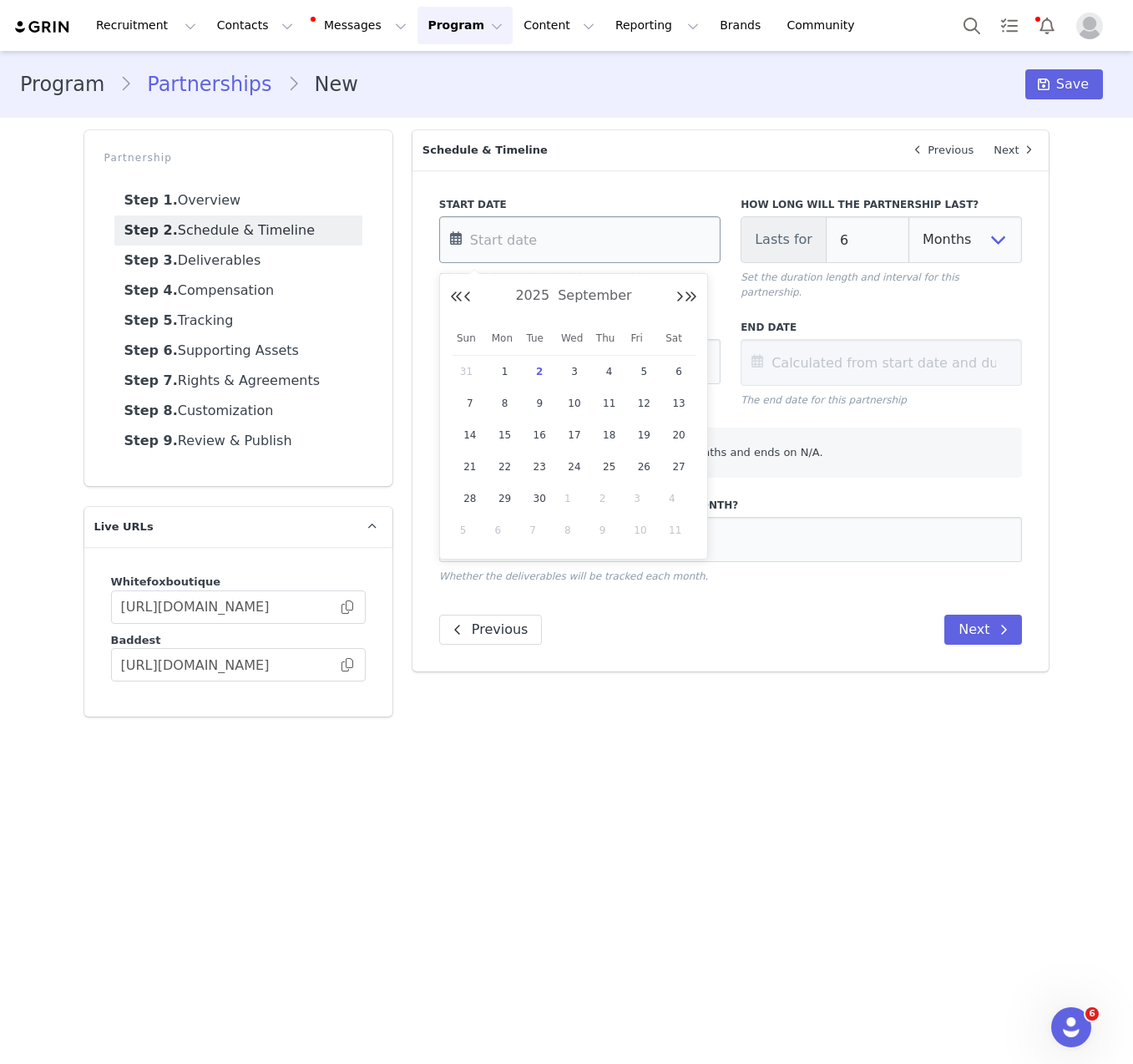
click at [596, 244] on input "text" at bounding box center [580, 239] width 281 height 46
click at [509, 380] on span "1" at bounding box center [505, 371] width 20 height 20
type input "[DATE]"
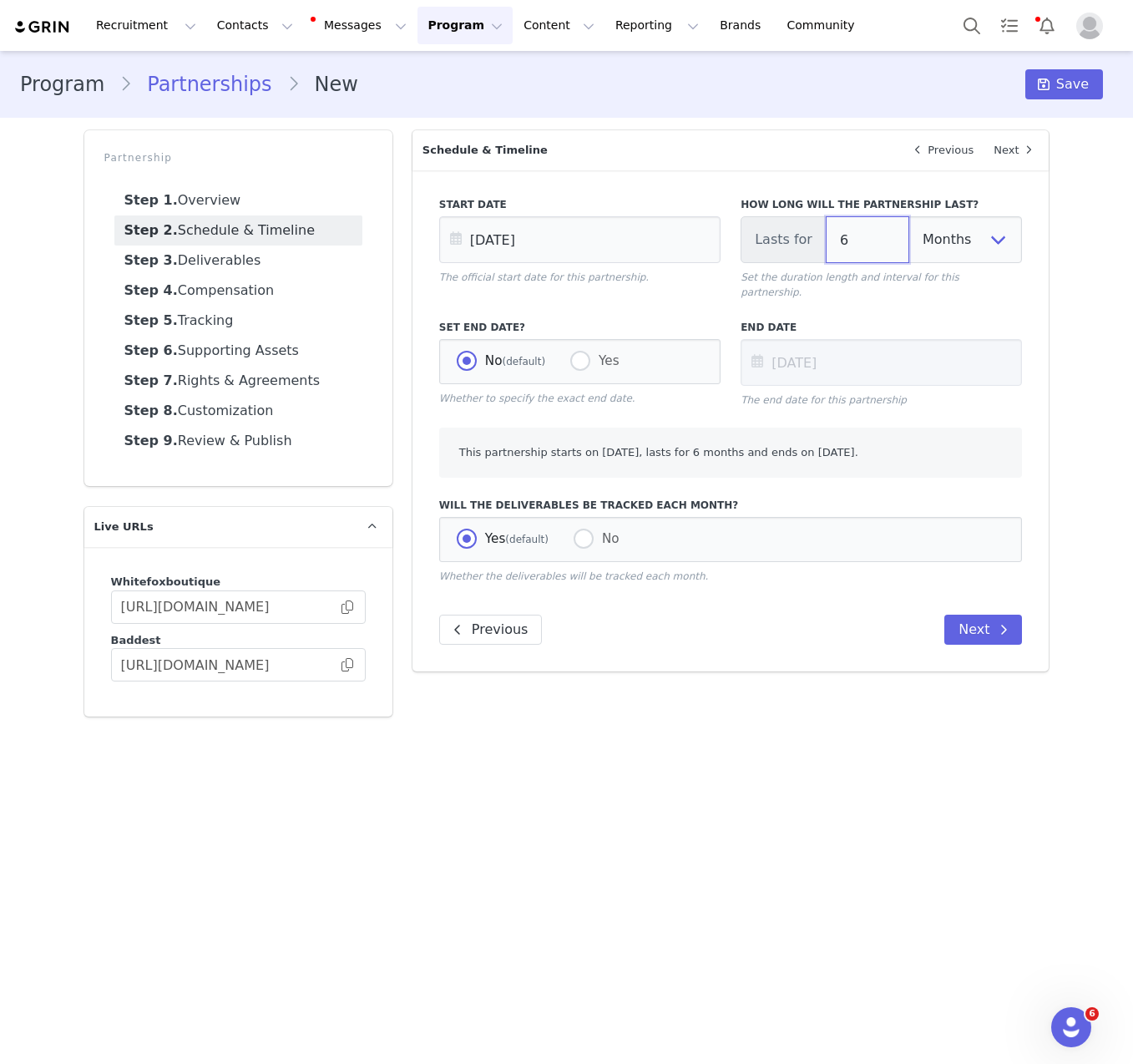
drag, startPoint x: 856, startPoint y: 245, endPoint x: 827, endPoint y: 226, distance: 34.7
click at [827, 228] on input "6" at bounding box center [868, 239] width 83 height 46
type input "1"
type input "[DATE]"
type input "1"
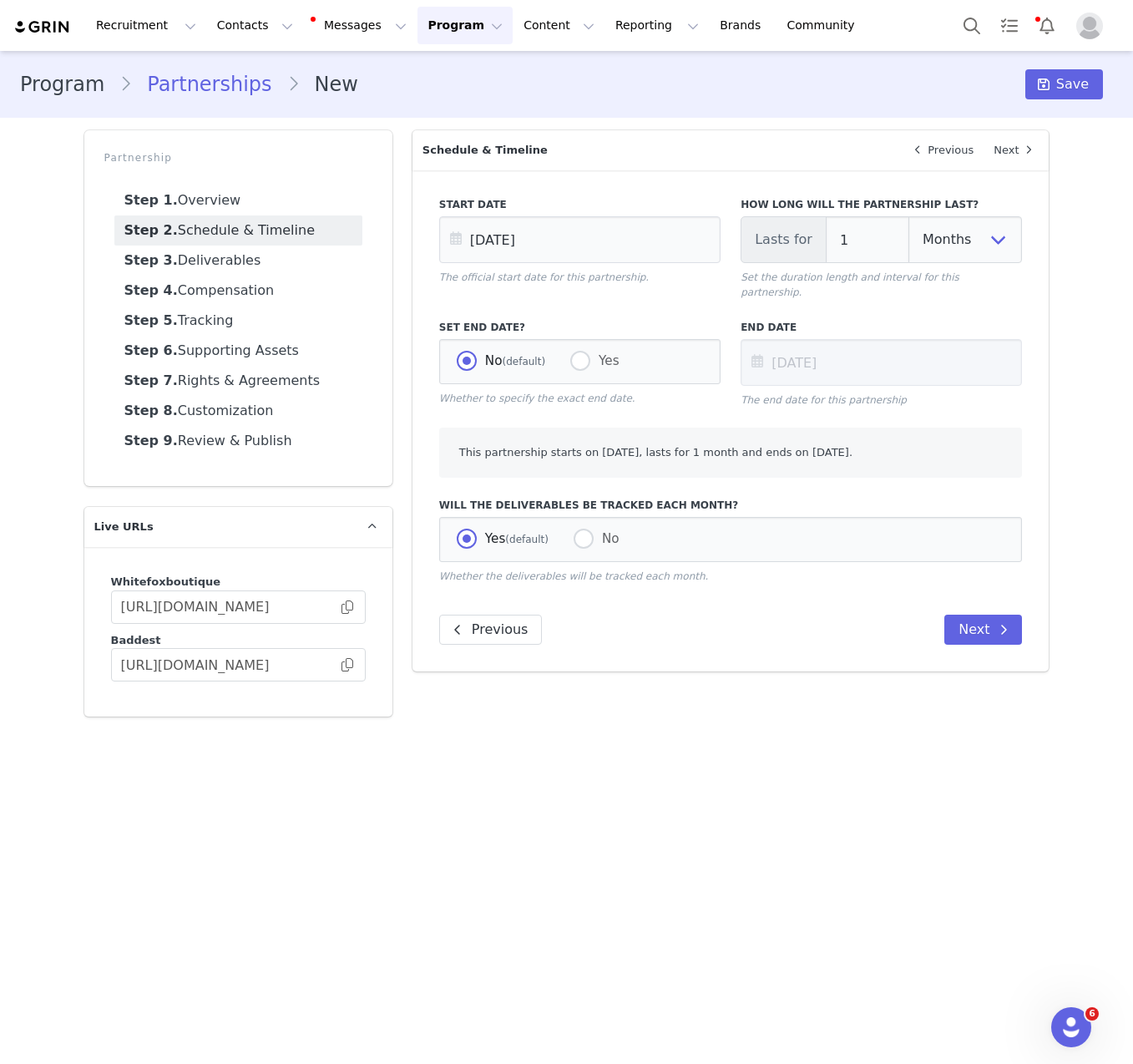
click at [839, 178] on div "Start Date [DATE] The official start date for this partnership. How long will t…" at bounding box center [730, 421] width 638 height 501
click at [1002, 627] on button "Next" at bounding box center [983, 630] width 78 height 30
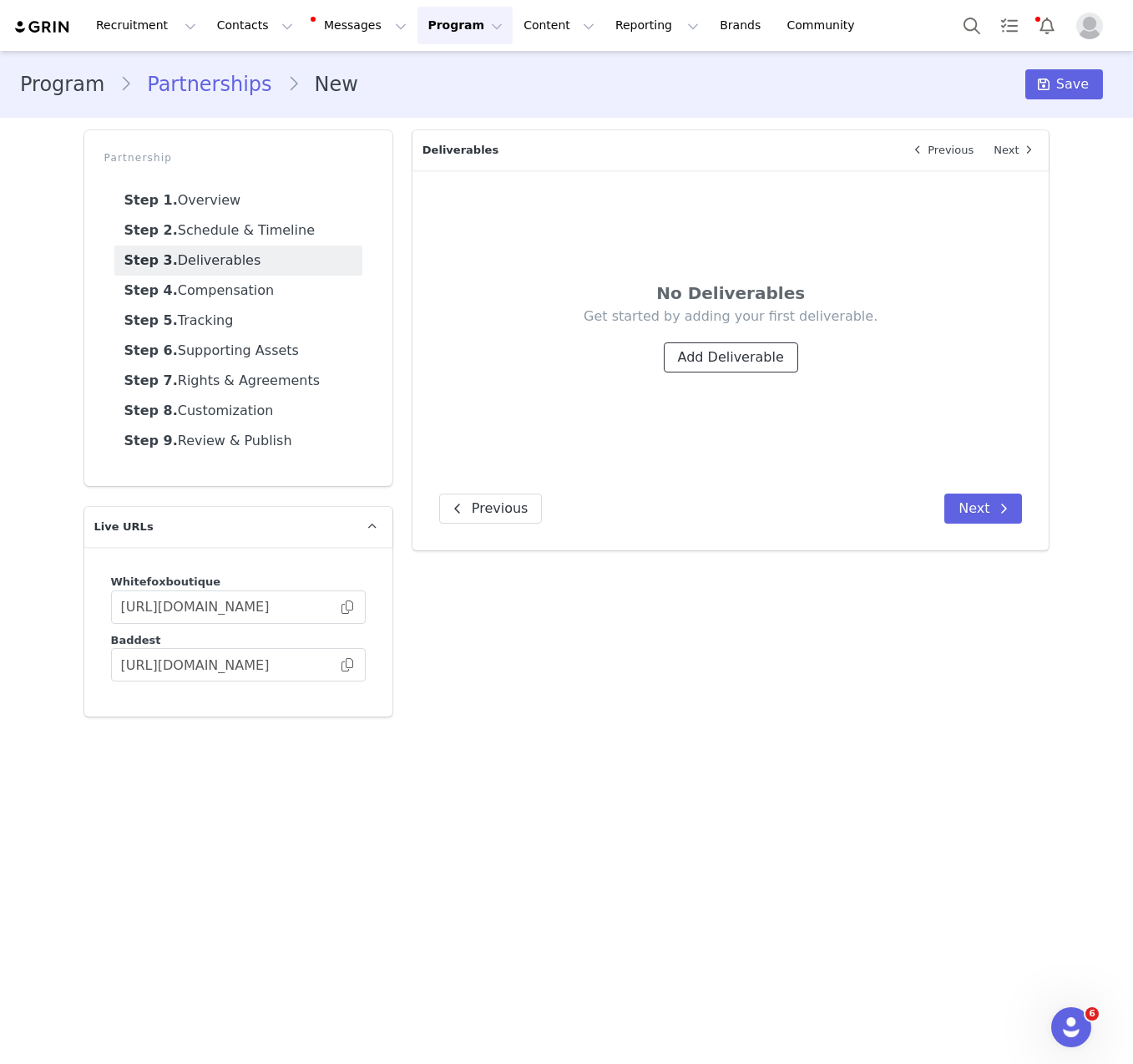
click at [696, 356] on button "Add Deliverable" at bounding box center [731, 357] width 135 height 30
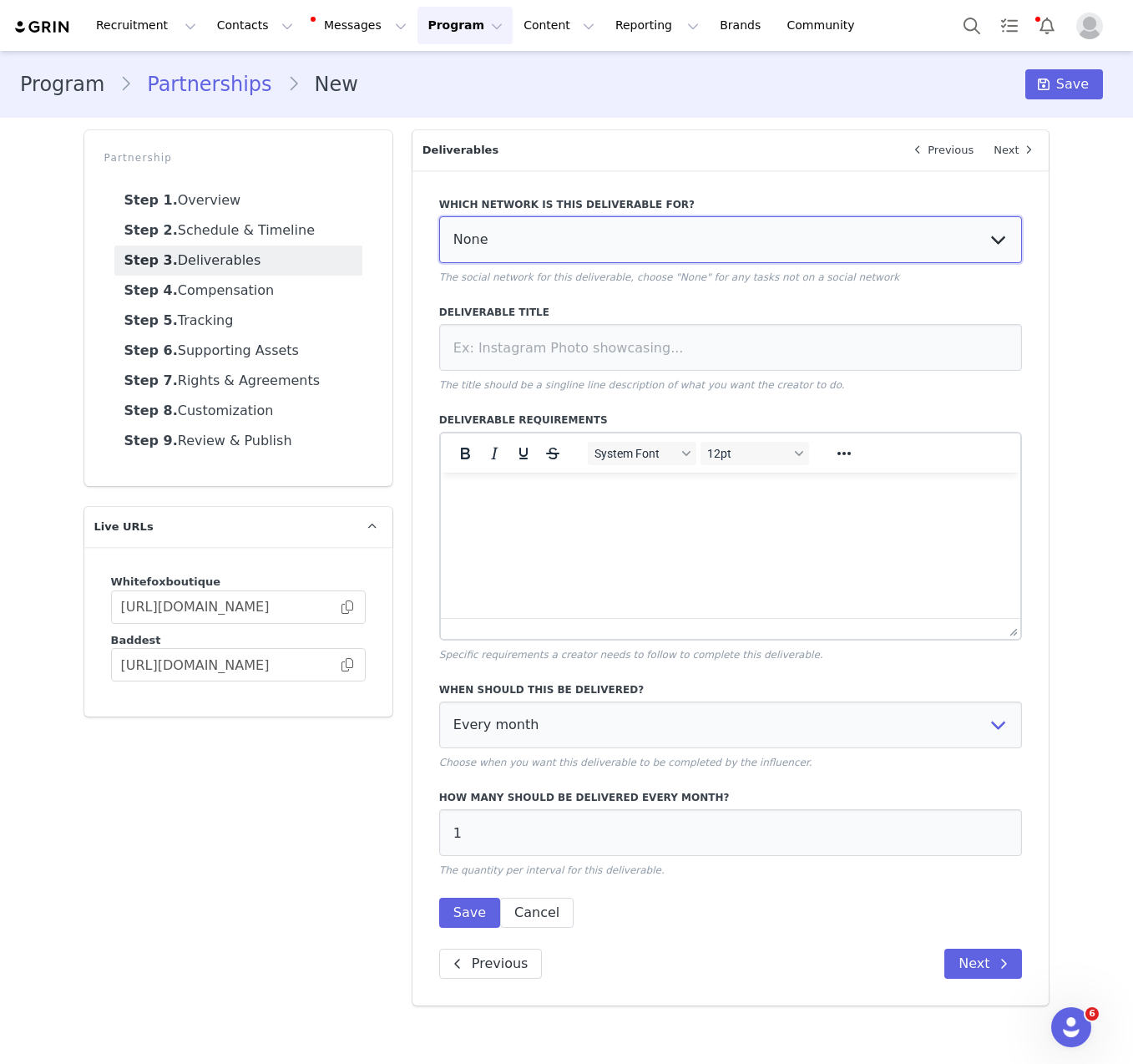
click at [620, 242] on select "None YouTube Twitter Instagram Facebook Twitch TikTok Pinterest" at bounding box center [731, 239] width 584 height 46
select select "9"
click at [440, 216] on select "None YouTube Twitter Instagram Facebook Twitch TikTok Pinterest" at bounding box center [731, 239] width 584 height 46
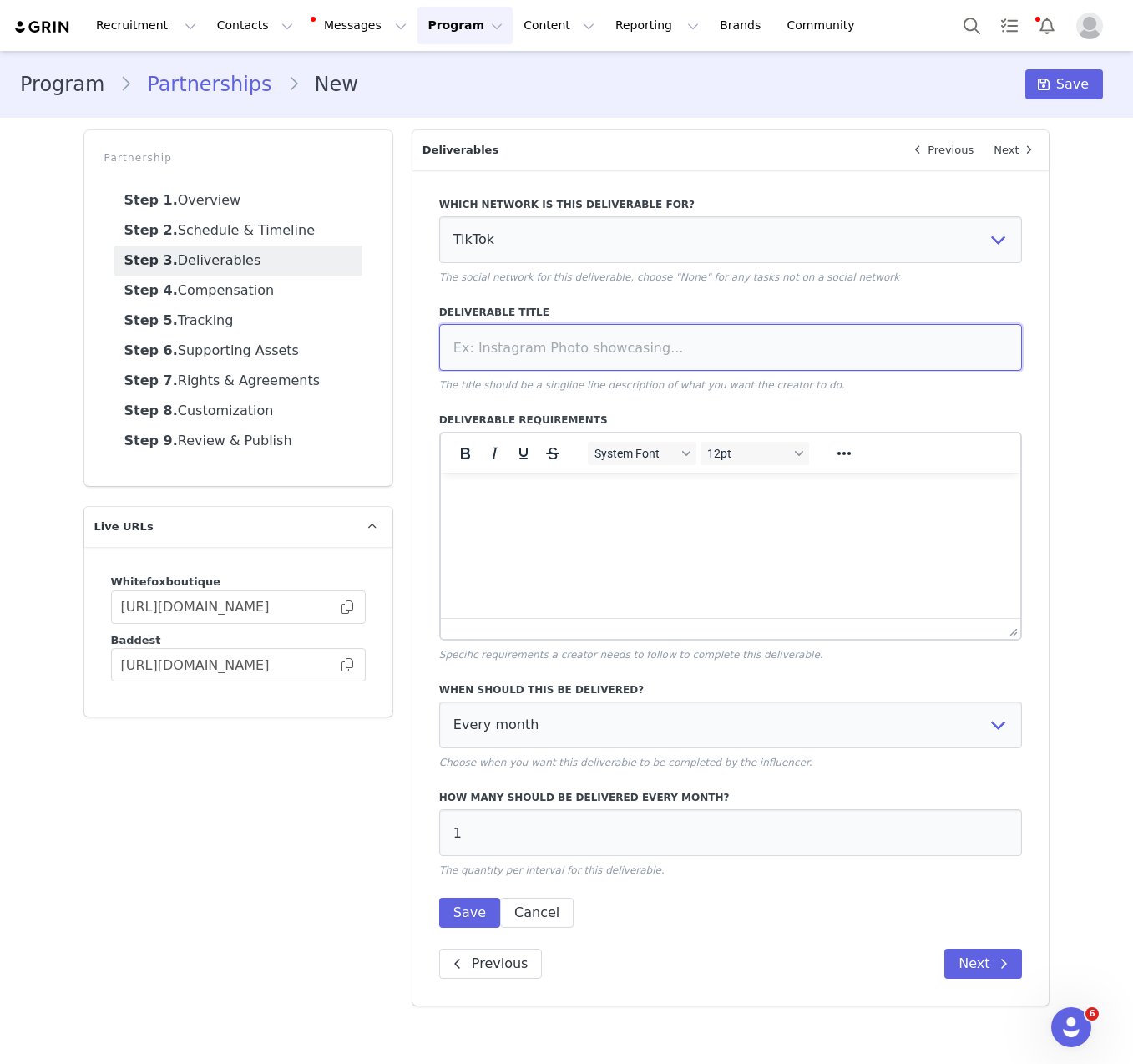
click at [560, 363] on input at bounding box center [731, 347] width 584 height 46
paste input "Integrated TikTok Video"
type input "Integrated TikTok Video"
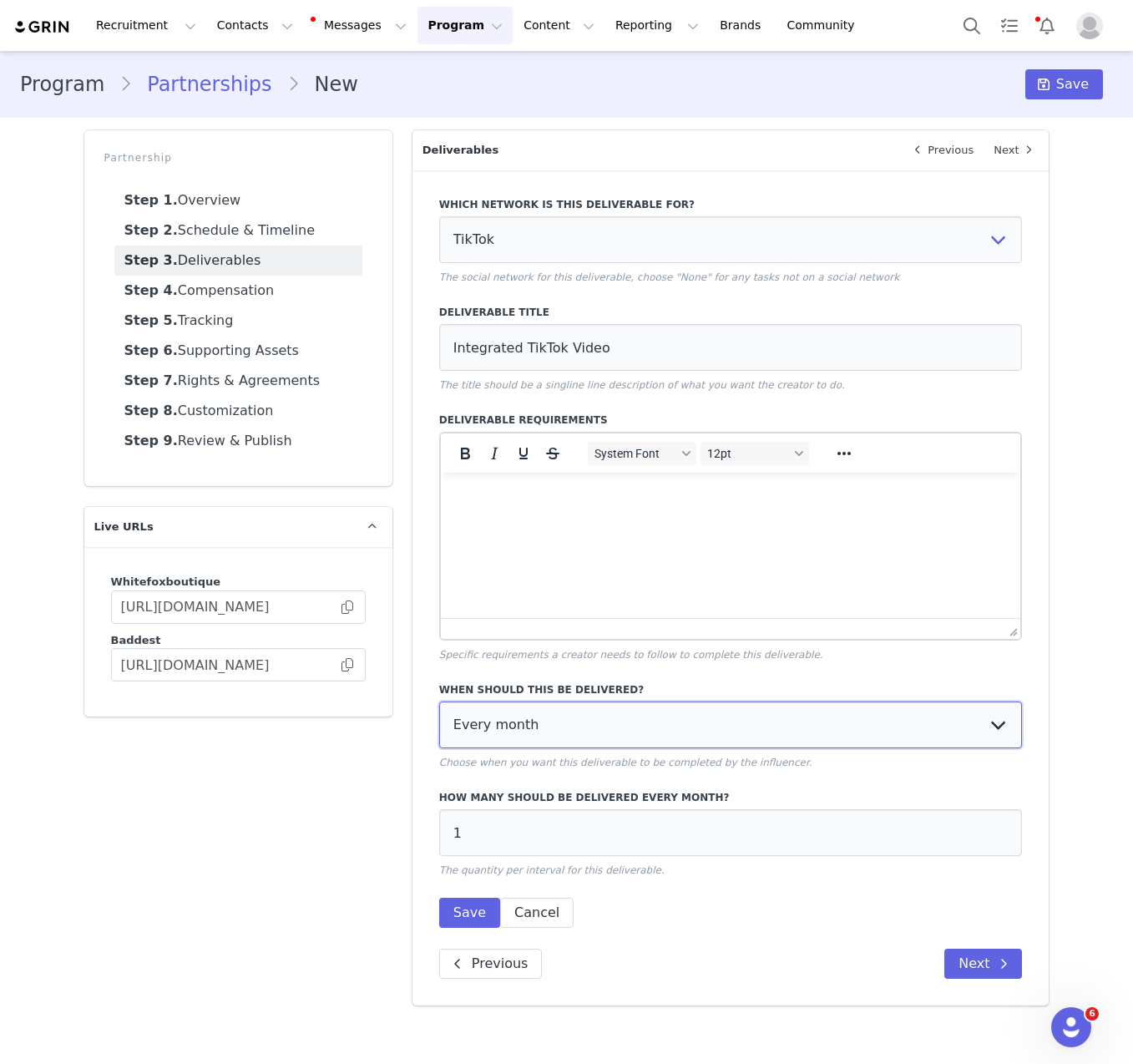
click at [653, 740] on select "Every month Every other month In specific months Throughout partnership" at bounding box center [731, 725] width 584 height 46
select select "throughout"
click at [440, 702] on select "Every month Every other month In specific months Throughout partnership" at bounding box center [731, 725] width 584 height 46
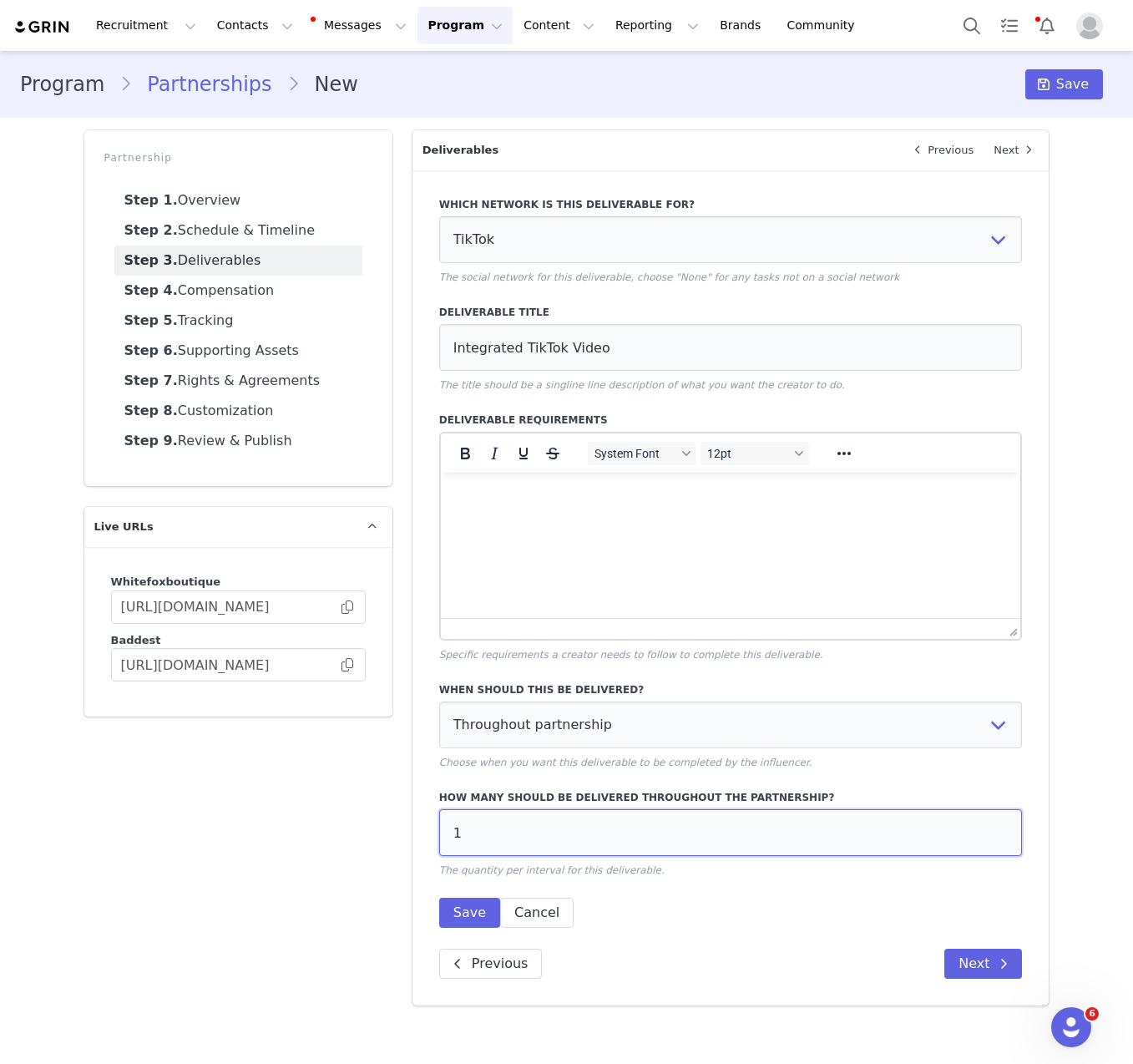
drag, startPoint x: 497, startPoint y: 826, endPoint x: 448, endPoint y: 826, distance: 49.0
click at [448, 826] on input "1" at bounding box center [731, 832] width 584 height 46
type input "3"
click at [462, 518] on html at bounding box center [730, 496] width 581 height 45
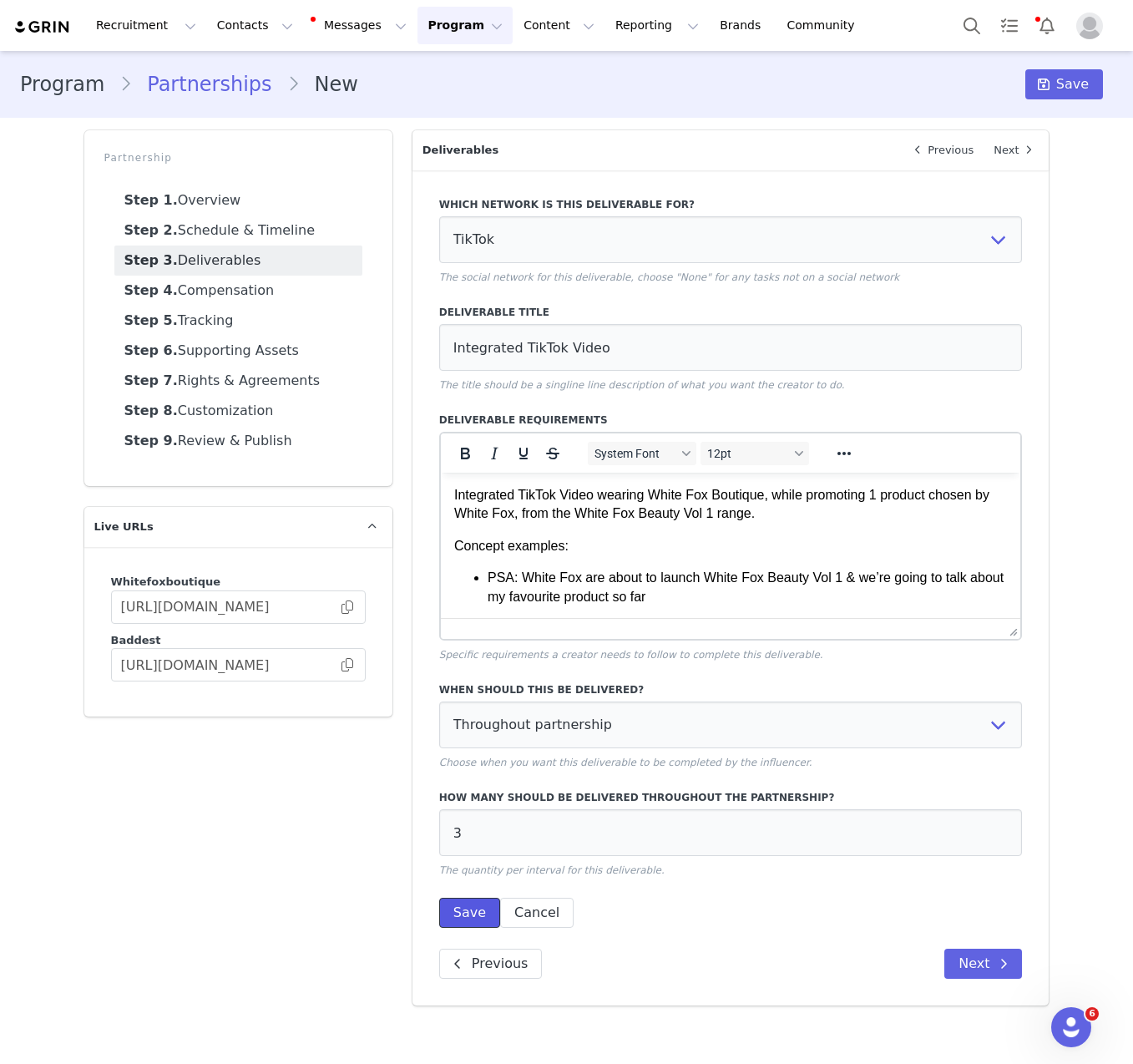
click at [483, 912] on button "Save" at bounding box center [470, 913] width 61 height 30
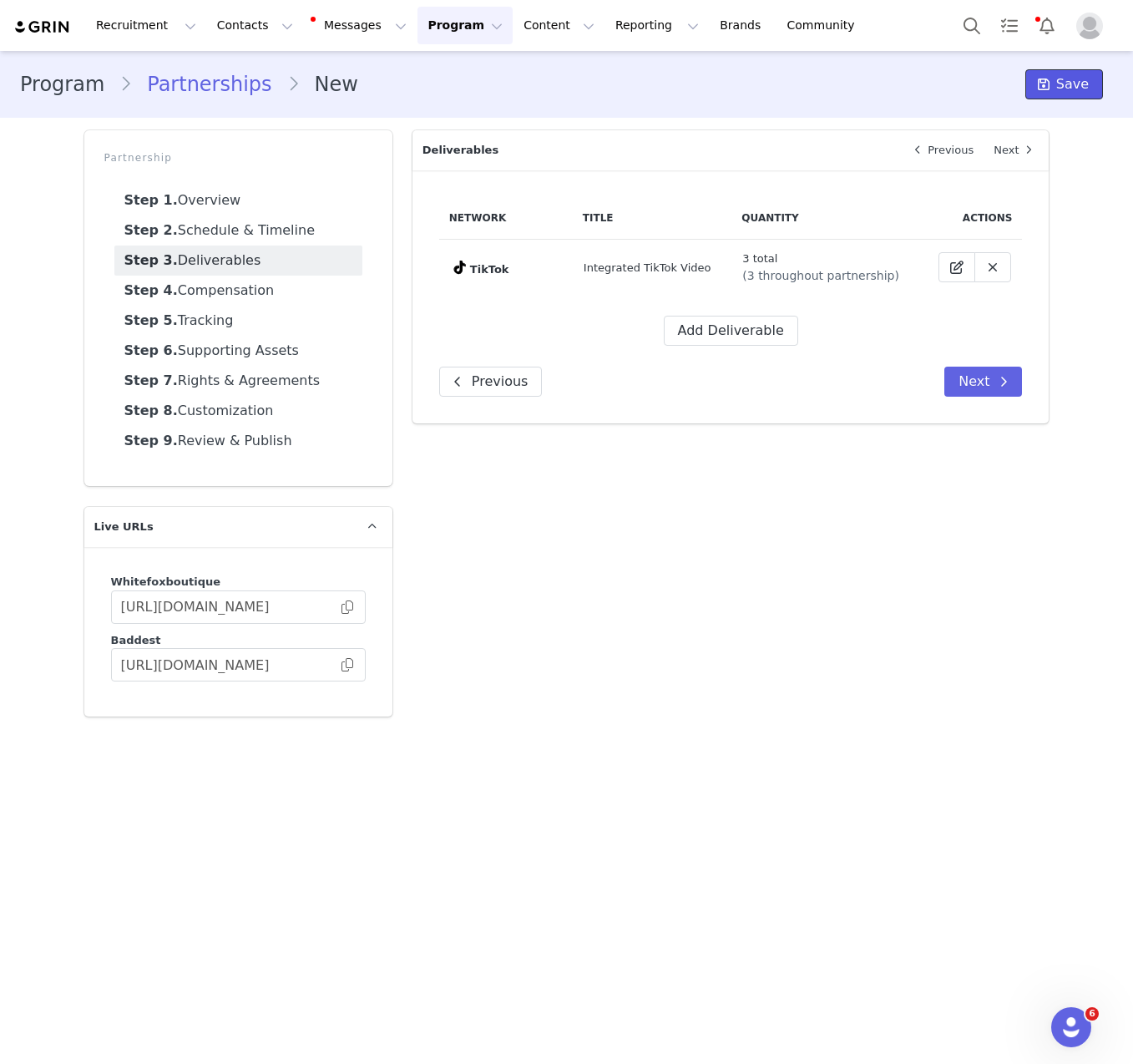
click at [1063, 94] on span "Save" at bounding box center [1072, 83] width 32 height 20
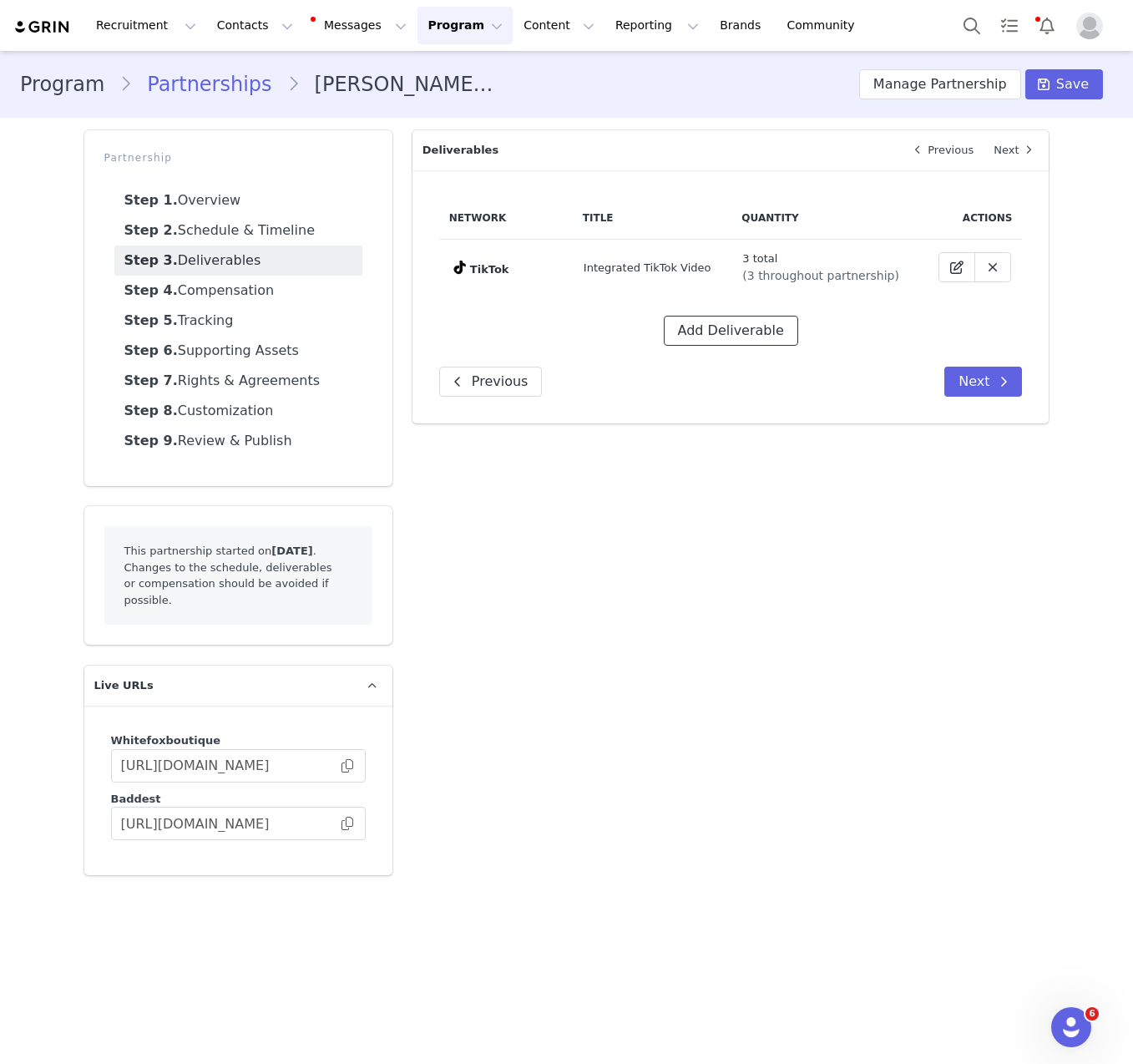
click at [725, 318] on button "Add Deliverable" at bounding box center [731, 331] width 135 height 30
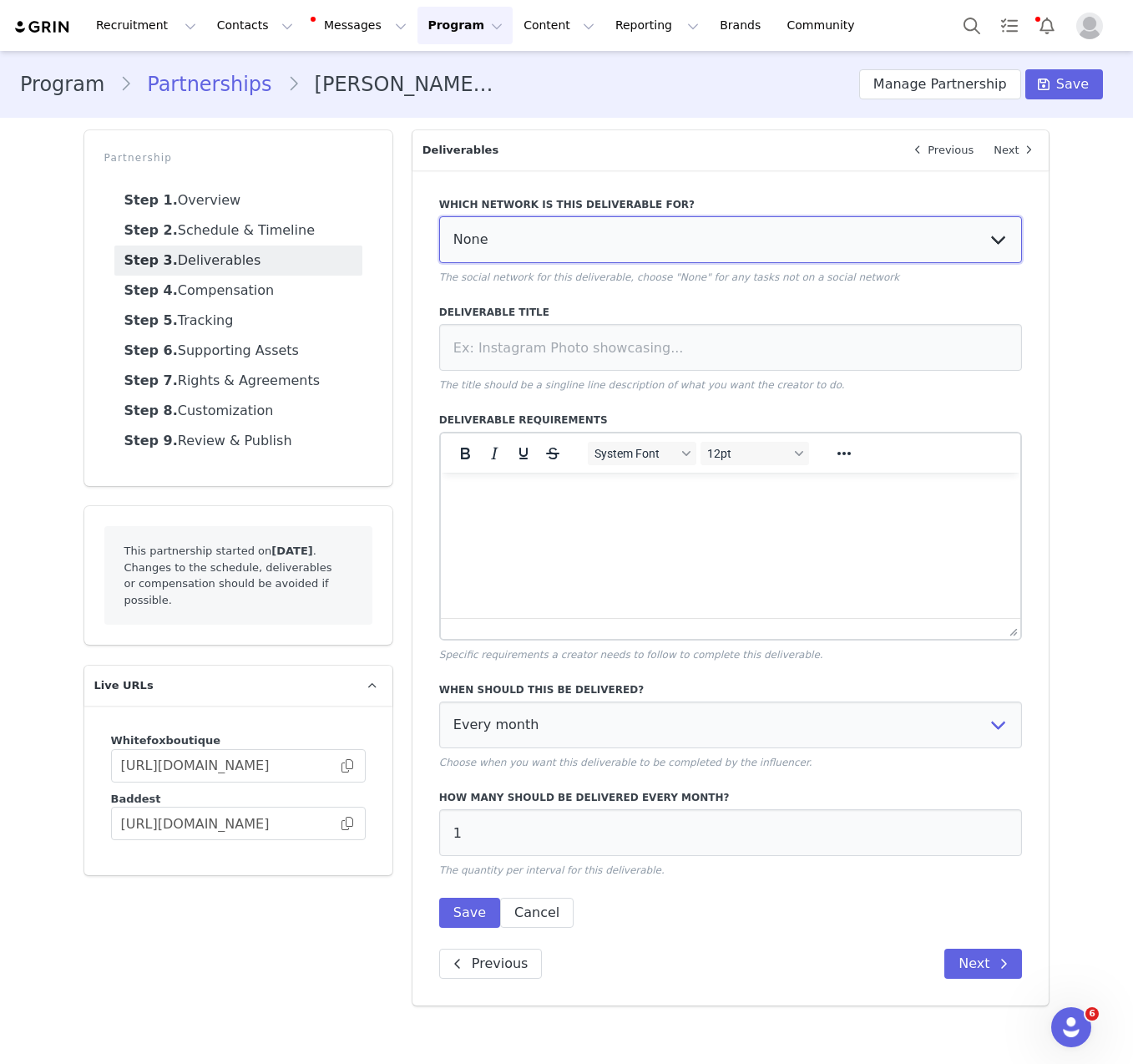
click at [667, 233] on select "None YouTube Twitter Instagram Facebook Twitch TikTok Pinterest" at bounding box center [731, 239] width 584 height 46
select select "9"
click at [440, 216] on select "None YouTube Twitter Instagram Facebook Twitch TikTok Pinterest" at bounding box center [731, 239] width 584 height 46
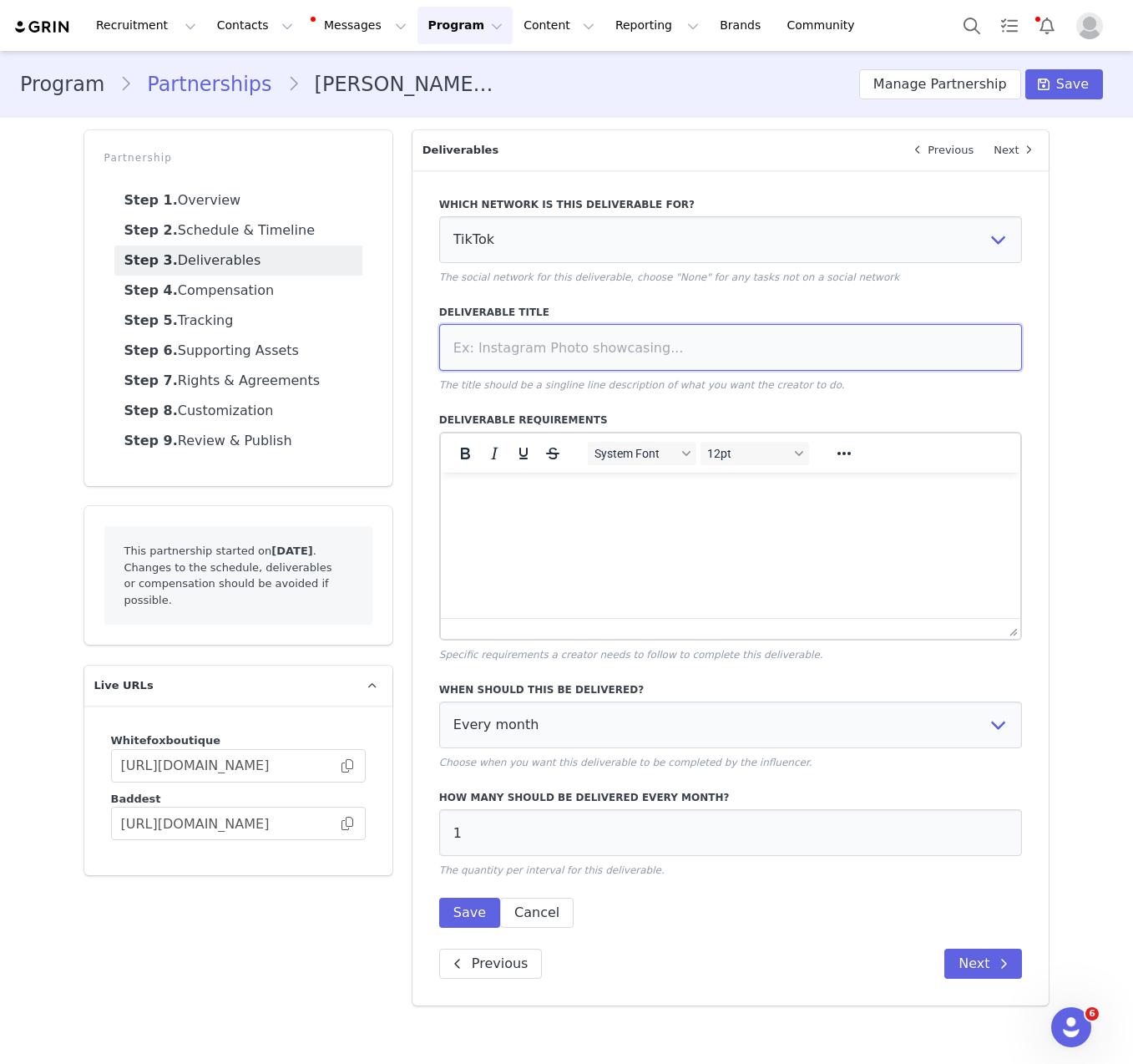
click at [597, 339] on input at bounding box center [731, 347] width 584 height 46
paste input "Dedicated TikTok Video"
type input "Dedicated TikTok Video"
click at [526, 518] on html at bounding box center [730, 496] width 581 height 45
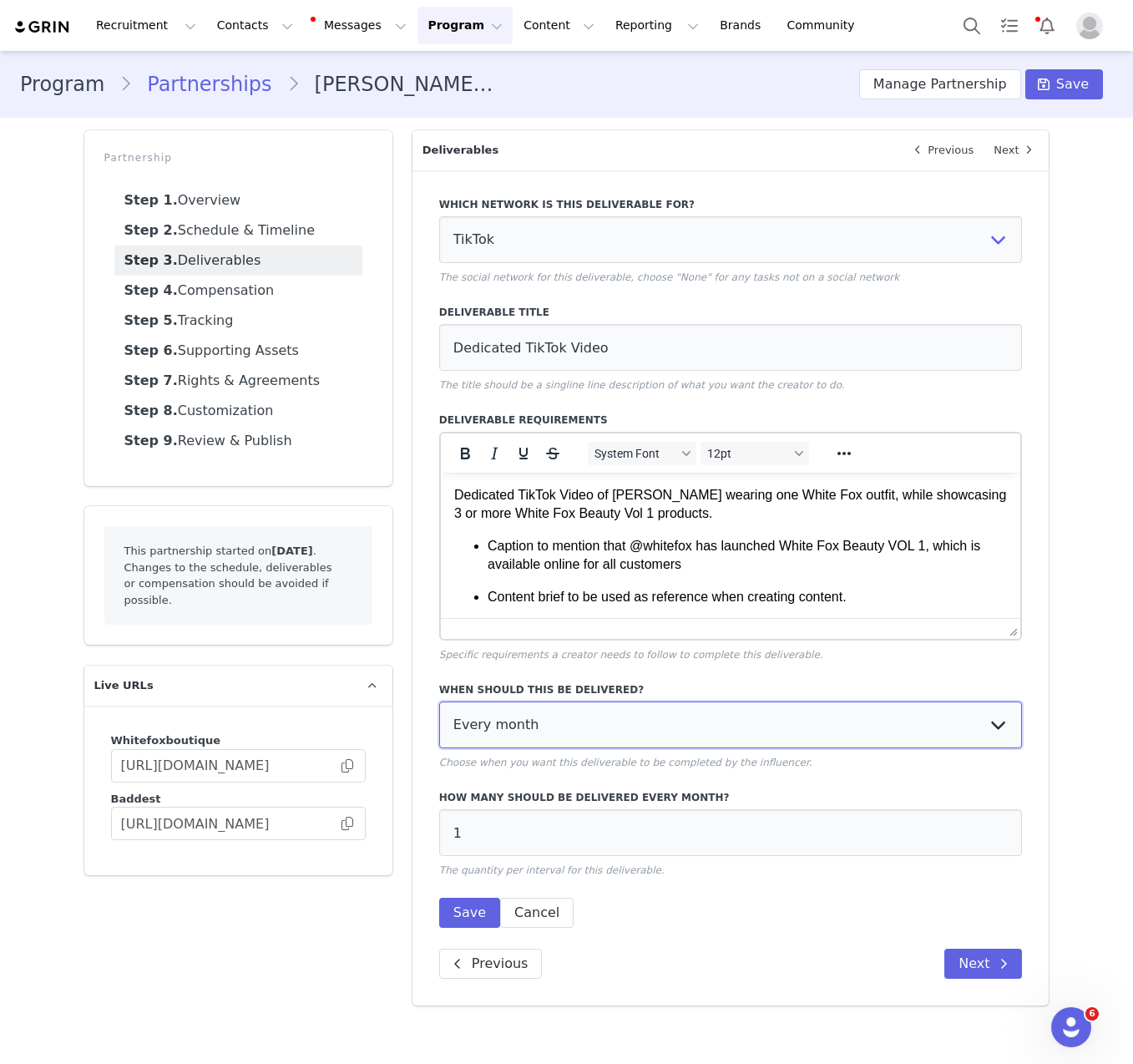
click at [545, 718] on select "Every month Every other month In specific months Throughout partnership" at bounding box center [731, 725] width 584 height 46
select select "throughout"
click at [440, 702] on select "Every month Every other month In specific months Throughout partnership" at bounding box center [731, 725] width 584 height 46
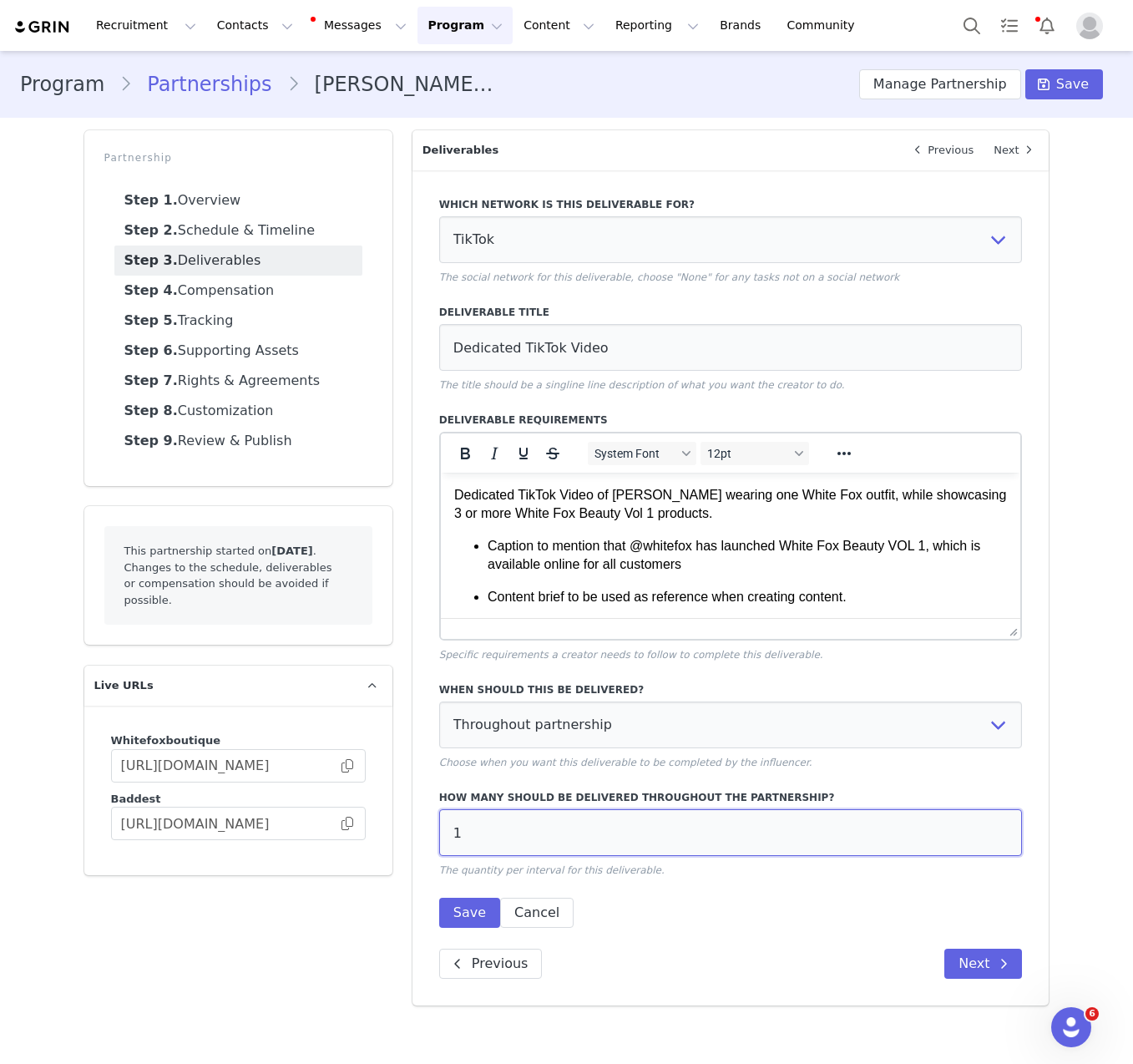
drag, startPoint x: 479, startPoint y: 836, endPoint x: 434, endPoint y: 821, distance: 47.4
click at [434, 821] on div "Which network is this deliverable for? None YouTube Twitter Instagram Facebook …" at bounding box center [730, 588] width 638 height 836
type input "2"
click at [466, 912] on button "Save" at bounding box center [470, 913] width 61 height 30
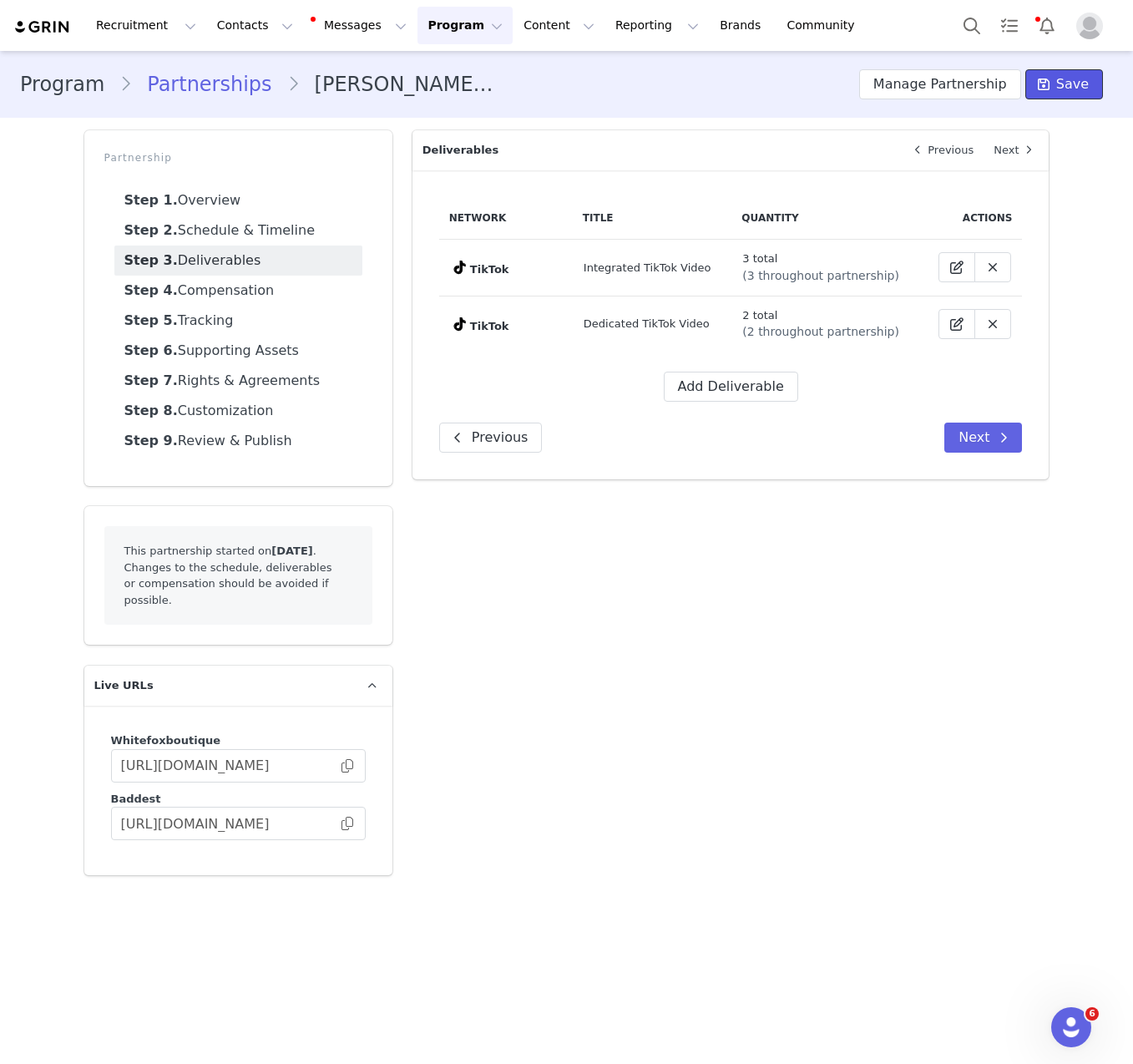
click at [1059, 82] on span "Save" at bounding box center [1072, 83] width 32 height 20
click at [964, 419] on div "Network Title Quantity Actions TikTok Integrated TikTok Video 3 total (3 throug…" at bounding box center [730, 325] width 638 height 309
click at [975, 434] on button "Next" at bounding box center [983, 438] width 78 height 30
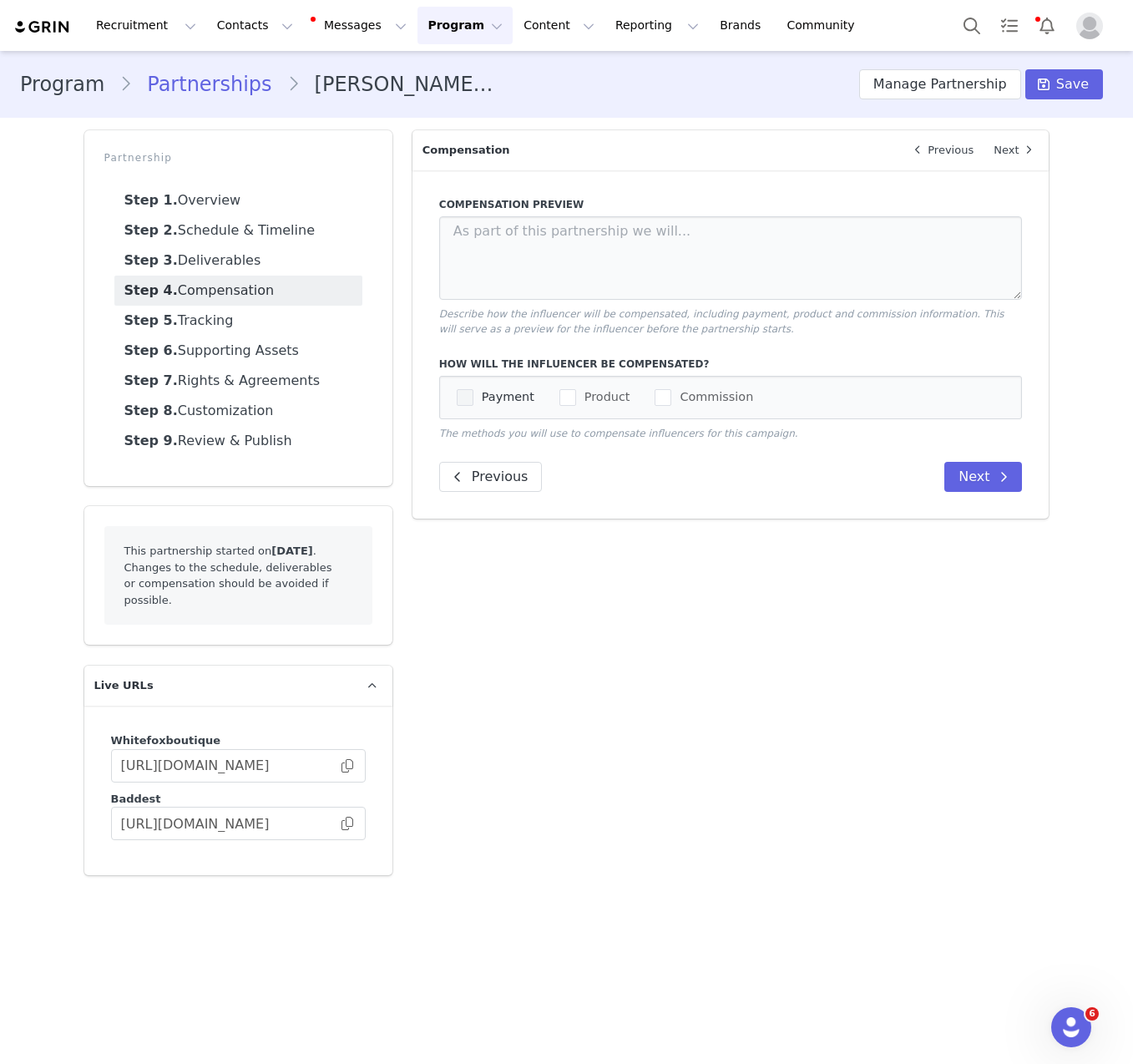
click at [487, 391] on span "Payment" at bounding box center [504, 397] width 61 height 16
click at [474, 389] on input "Payment" at bounding box center [474, 389] width 0 height 0
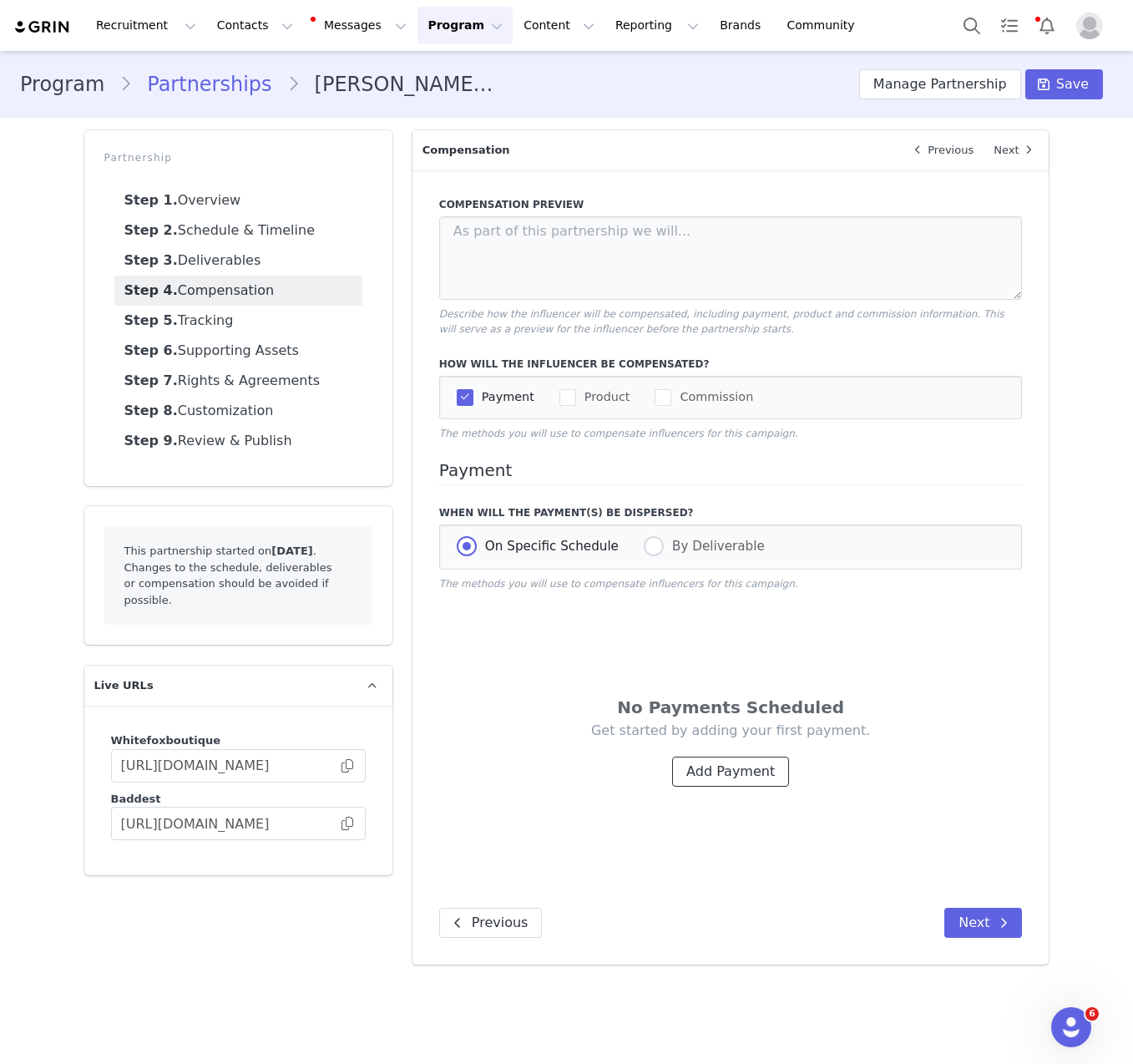
click at [732, 772] on button "Add Payment" at bounding box center [730, 772] width 117 height 30
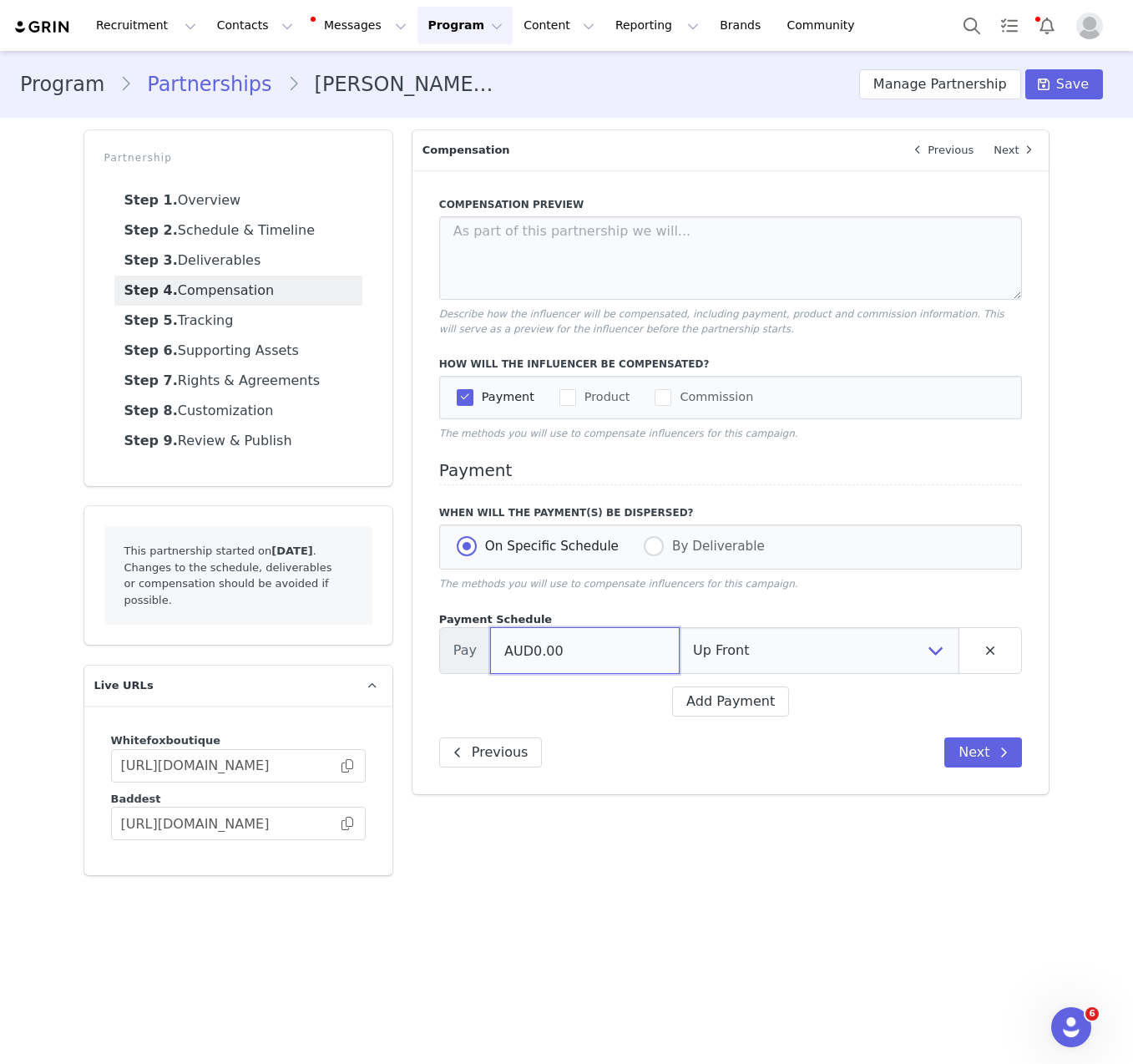
click at [590, 666] on input "AUD0.00" at bounding box center [584, 650] width 189 height 46
type input "AUD18,480.00"
click at [703, 635] on select "Up Front Month 1 Upon Completion" at bounding box center [819, 650] width 280 height 46
select select "completion"
click at [679, 628] on select "Up Front Month 1 Upon Completion" at bounding box center [819, 650] width 280 height 46
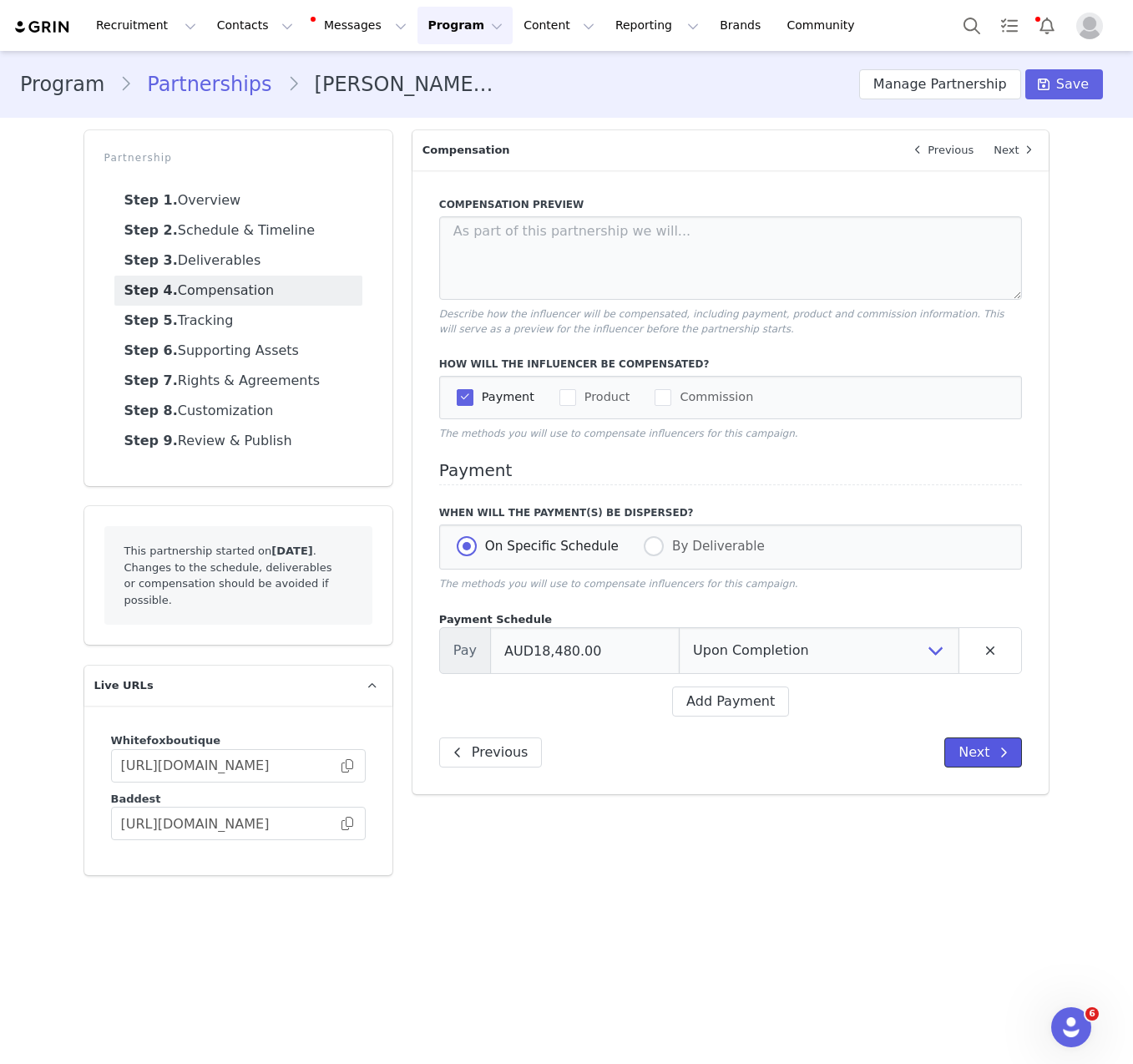
click at [980, 755] on button "Next" at bounding box center [983, 752] width 78 height 30
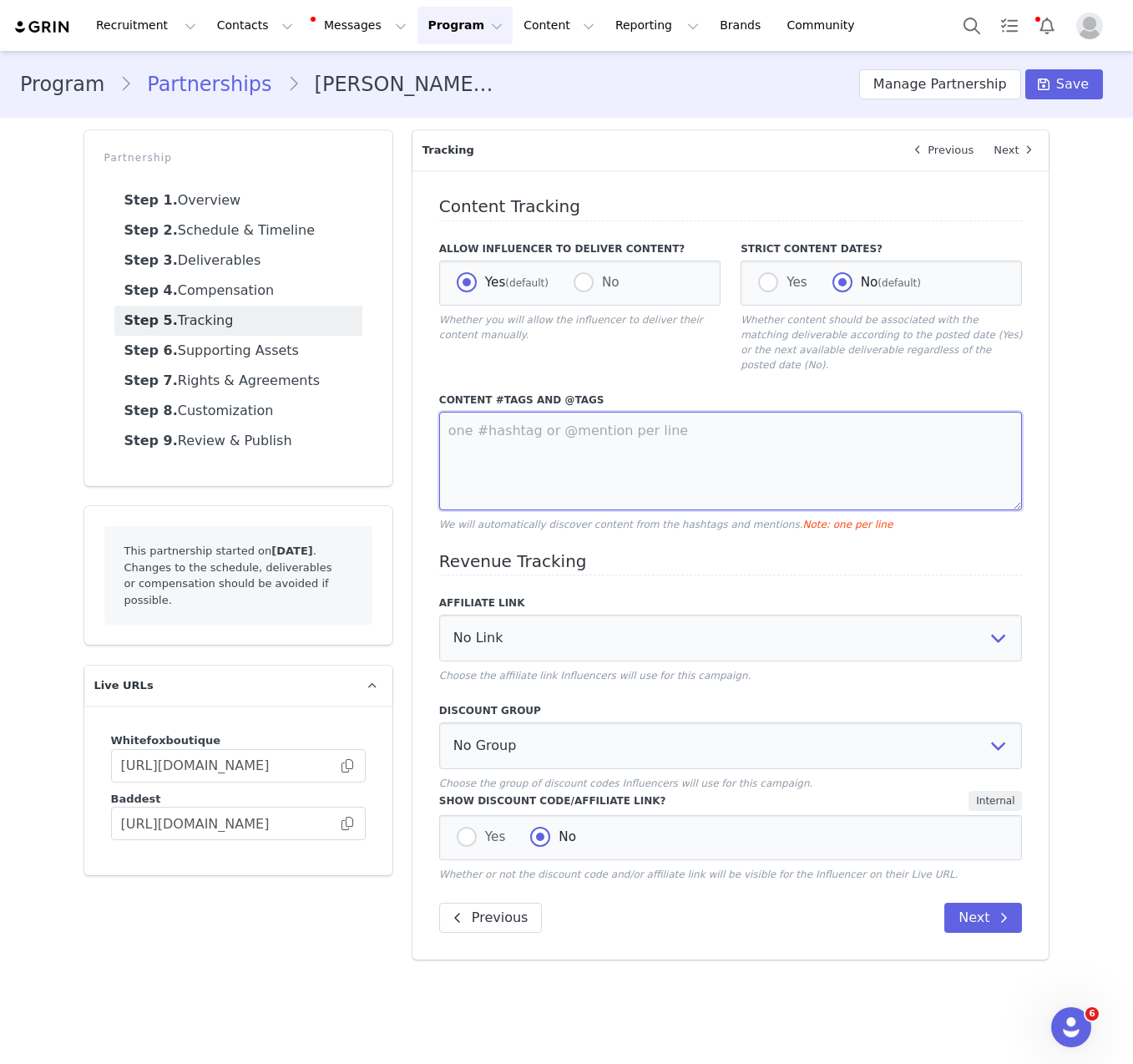
click at [543, 431] on textarea at bounding box center [731, 461] width 584 height 99
type textarea "@whitefox #whitefox"
click at [602, 723] on select "No Group Influencer Code Affiliates code 15% commission Affiliate Code 10% Comm…" at bounding box center [731, 746] width 584 height 46
select select "1987"
click at [440, 723] on select "No Group Influencer Code Affiliates code 15% commission Affiliate Code 10% Comm…" at bounding box center [731, 746] width 584 height 46
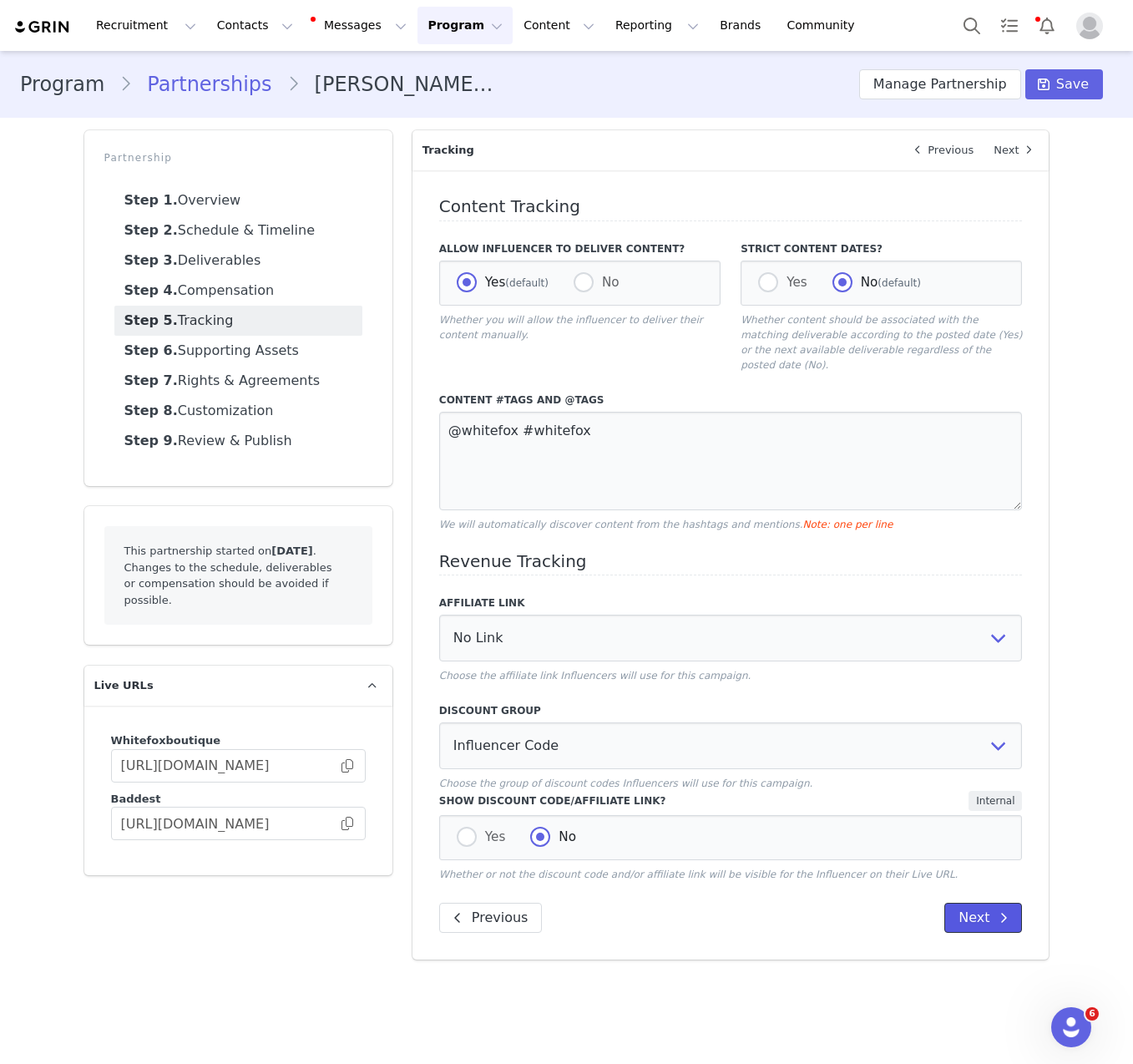
click at [1010, 908] on span at bounding box center [1003, 917] width 20 height 20
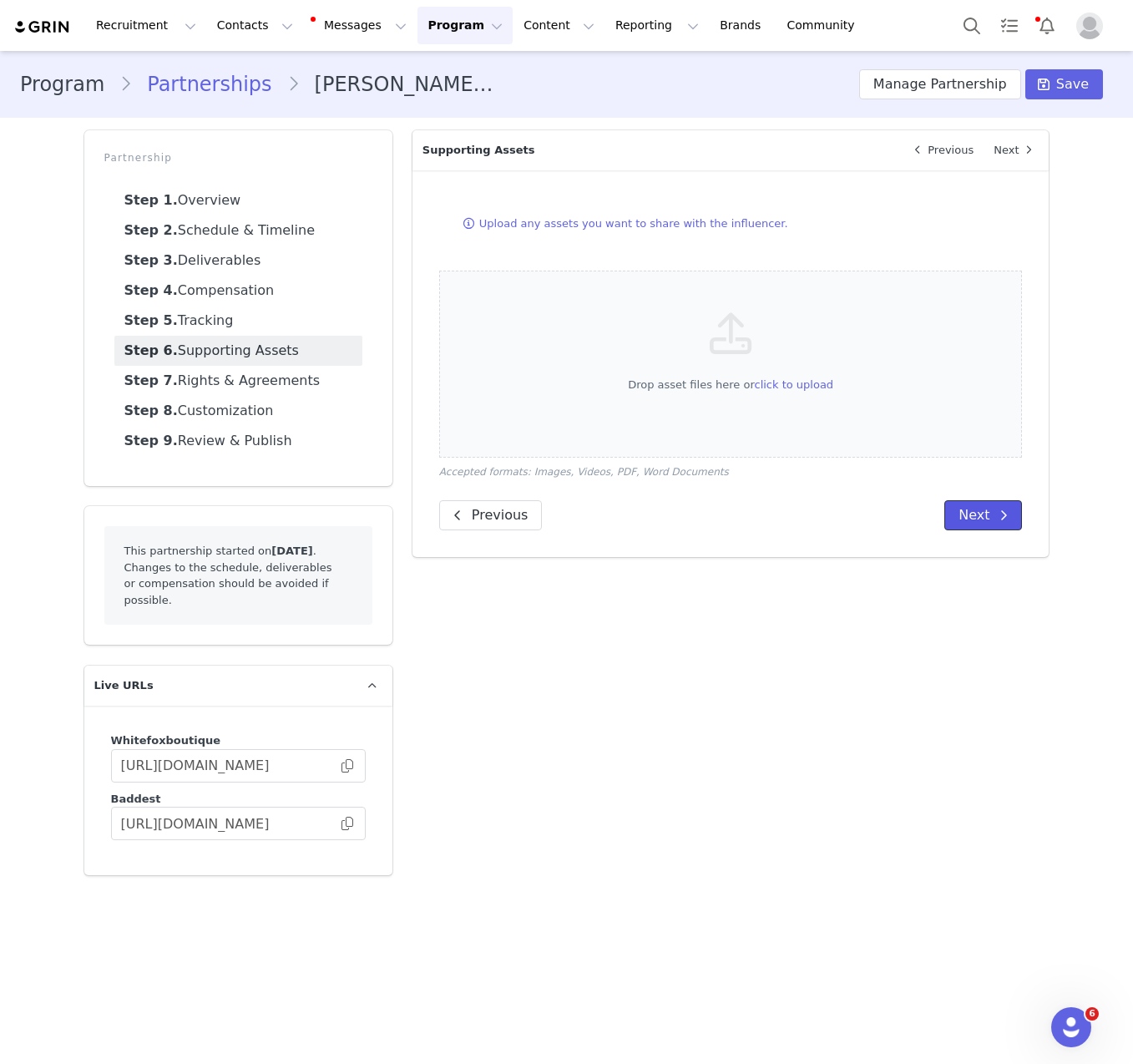
click at [980, 514] on button "Next" at bounding box center [983, 515] width 78 height 30
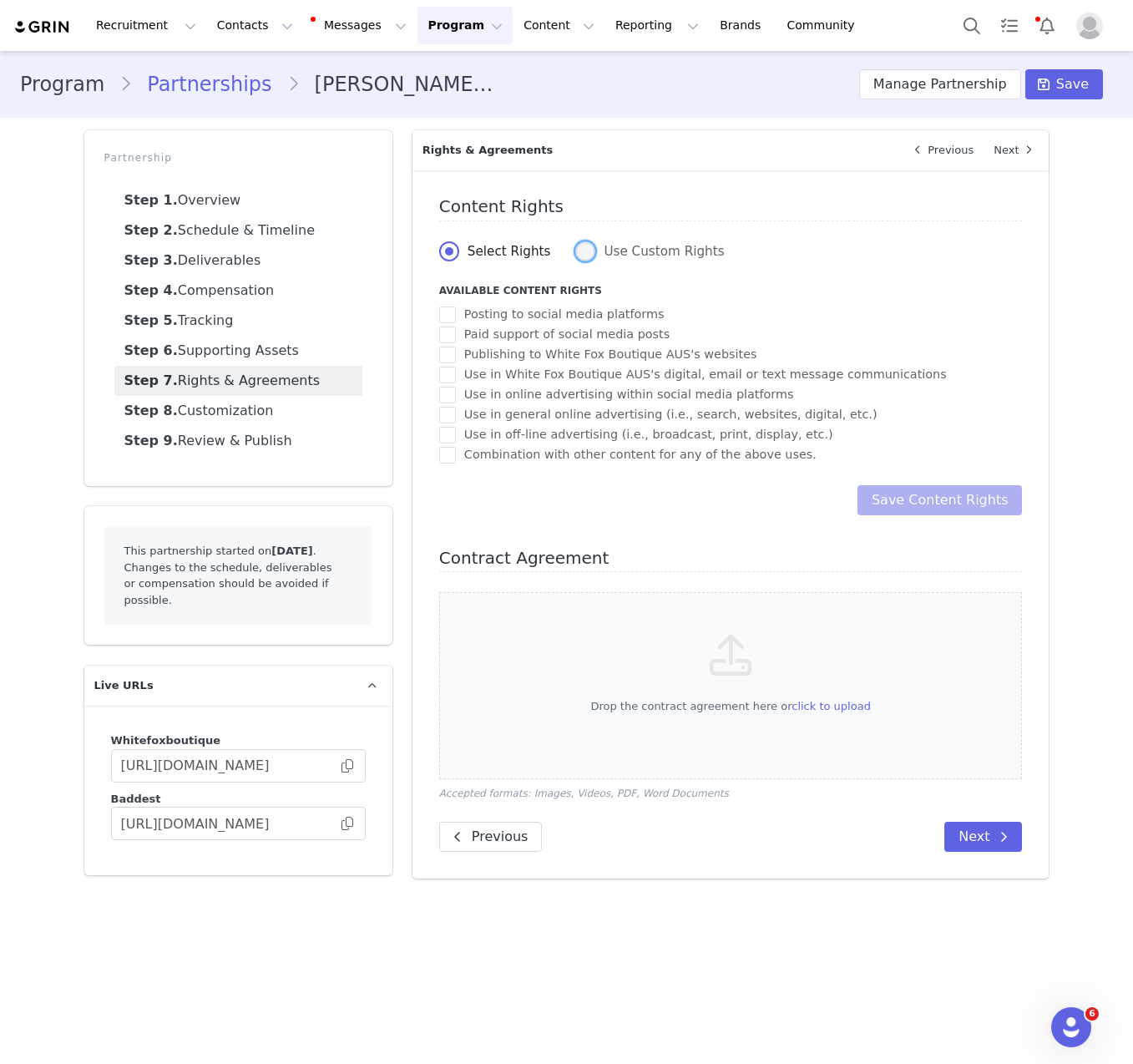
click at [586, 258] on span at bounding box center [584, 251] width 20 height 20
click at [586, 258] on input "Use Custom Rights" at bounding box center [584, 252] width 20 height 22
radio input "true"
radio input "false"
radio input "true"
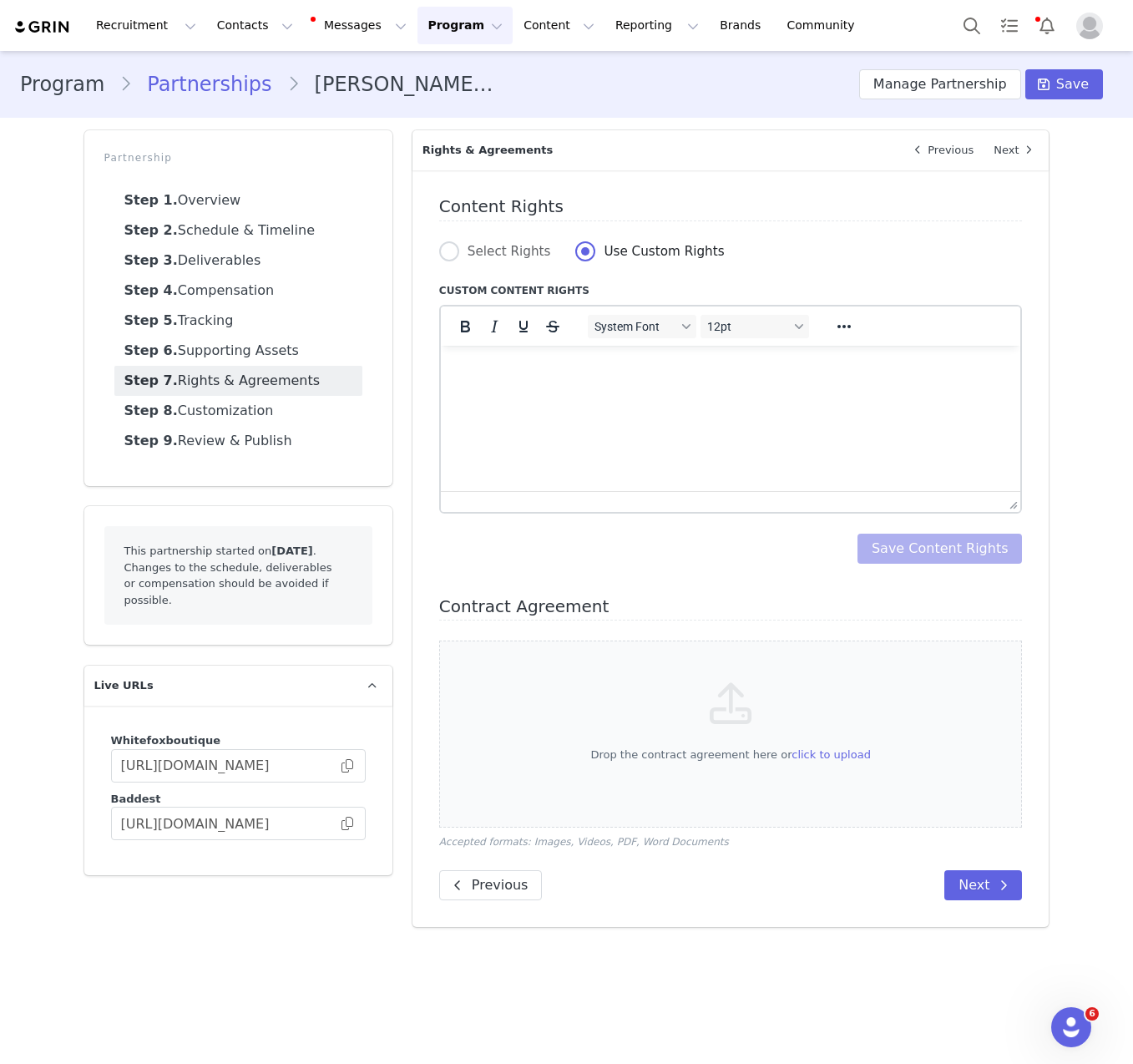
click at [651, 390] on html at bounding box center [730, 368] width 581 height 45
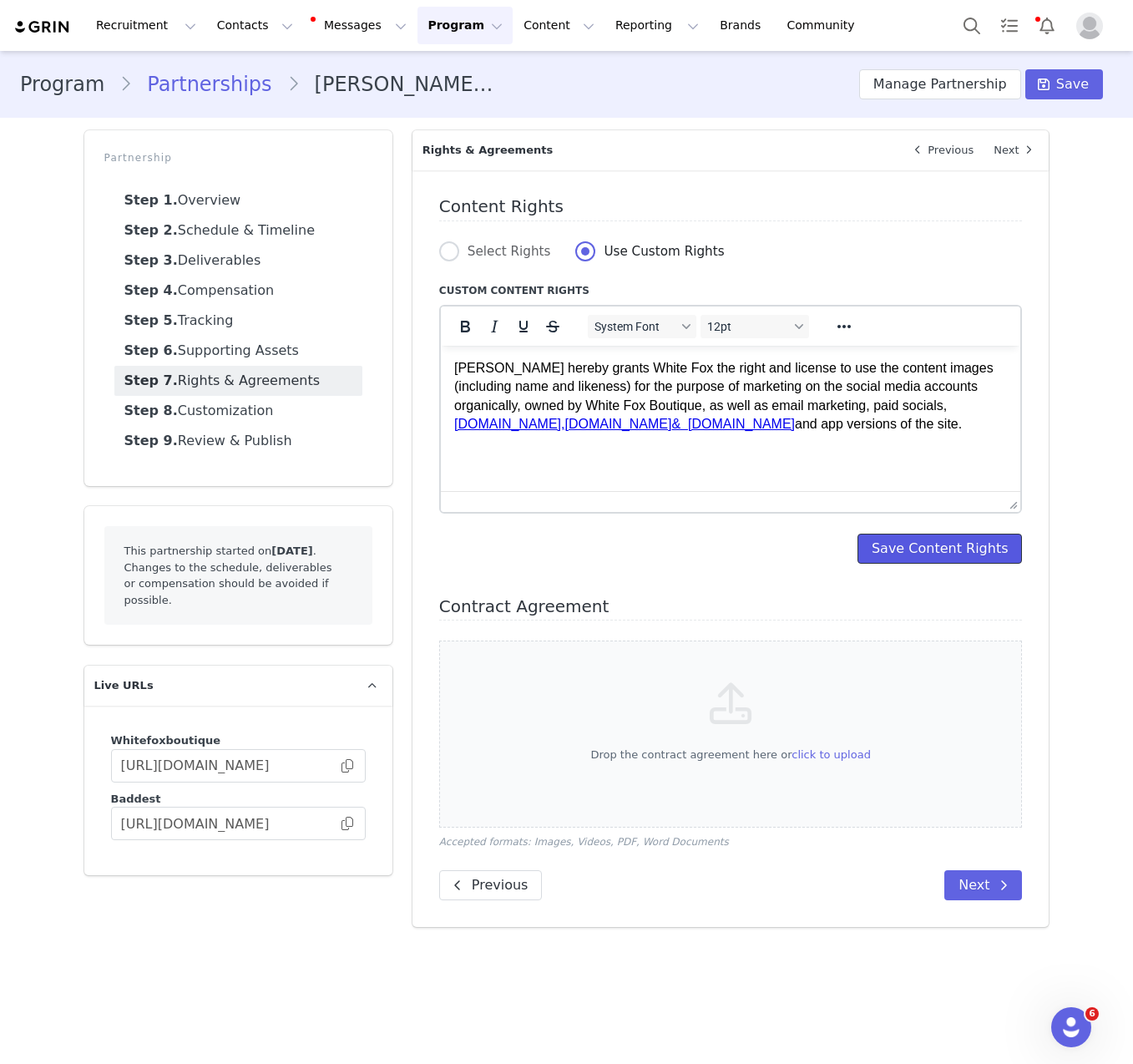
click at [945, 548] on button "Save Content Rights" at bounding box center [940, 549] width 166 height 30
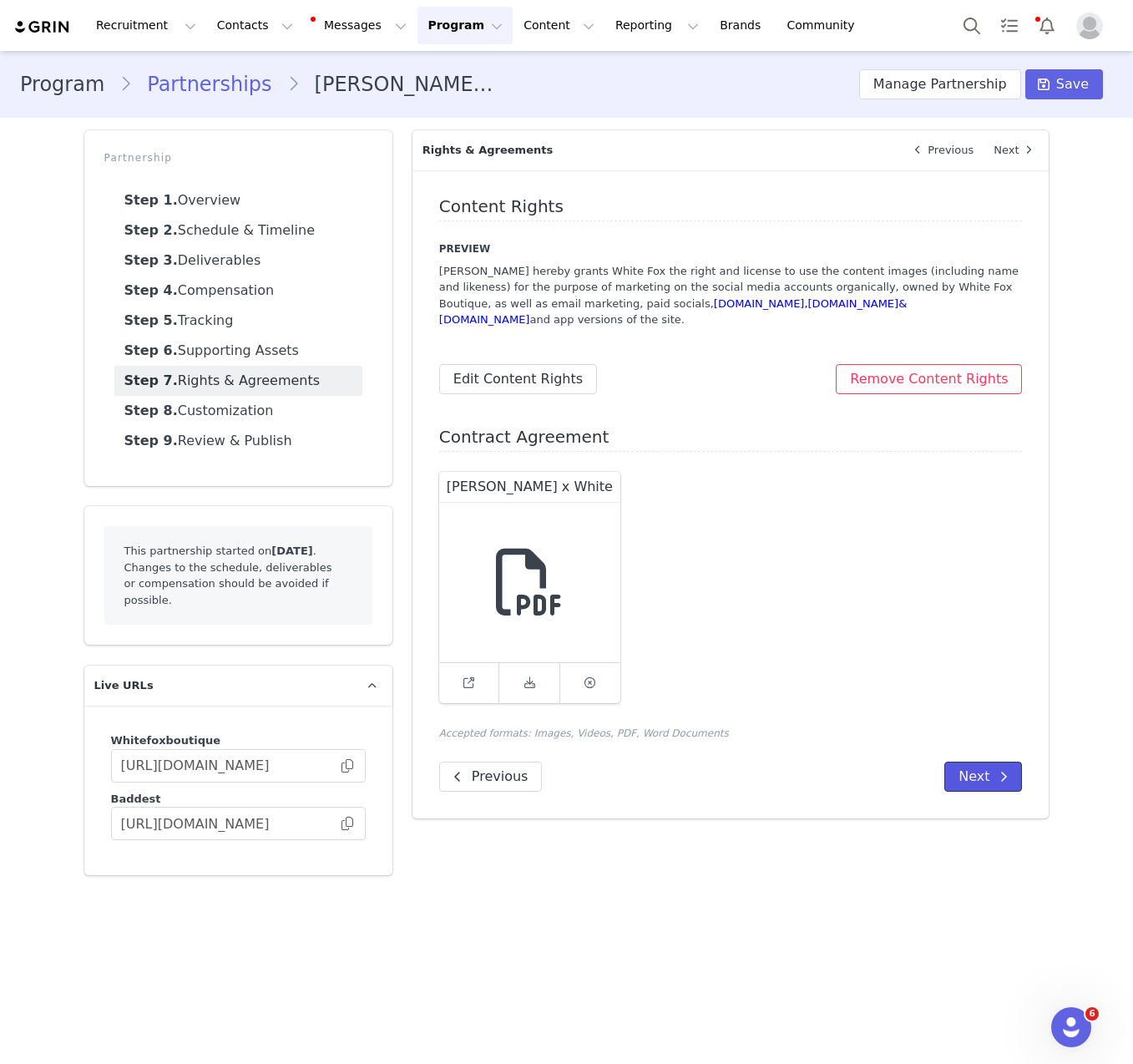
click at [983, 787] on button "Next" at bounding box center [983, 777] width 78 height 30
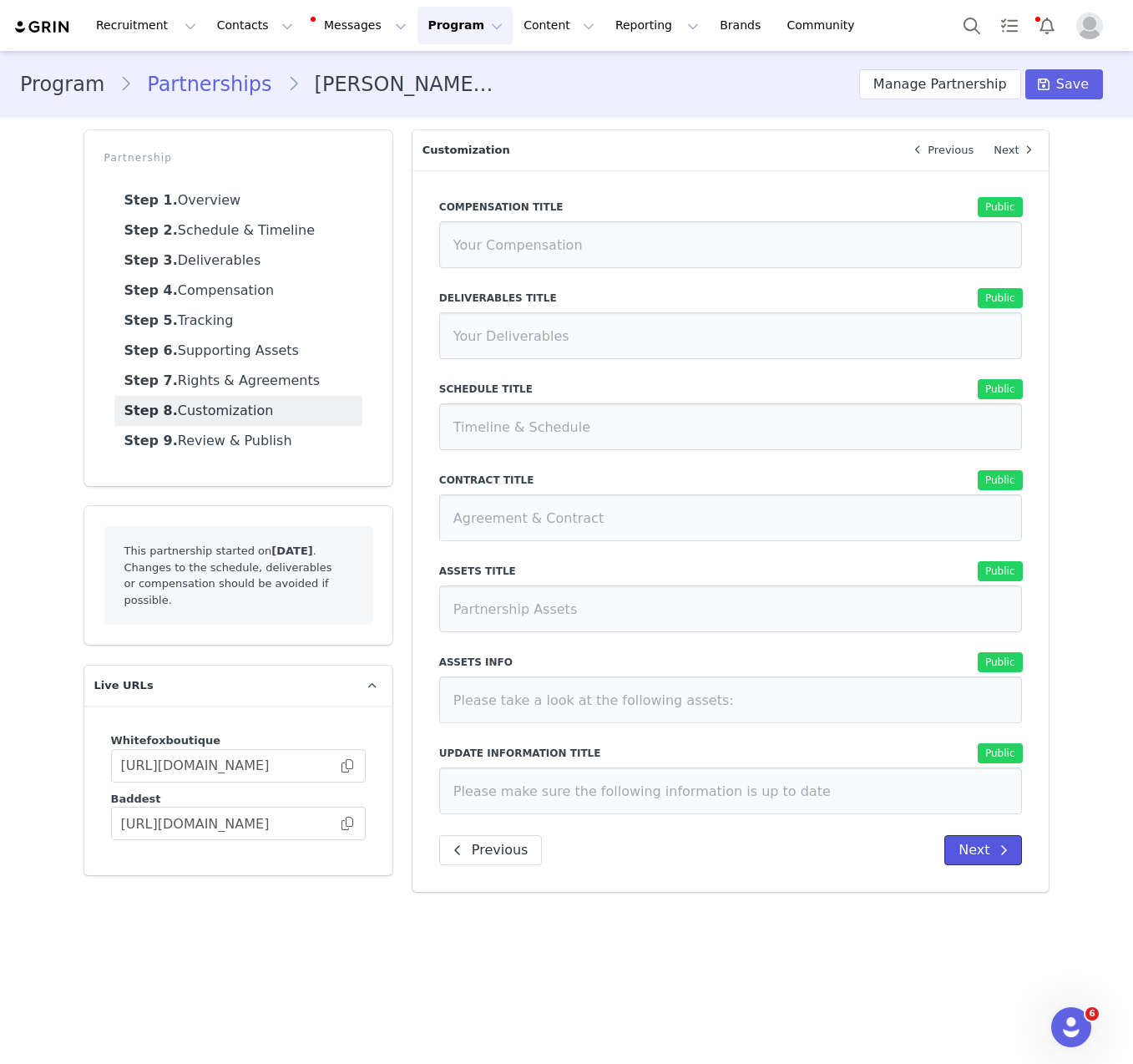
click at [1007, 856] on icon at bounding box center [1003, 850] width 9 height 13
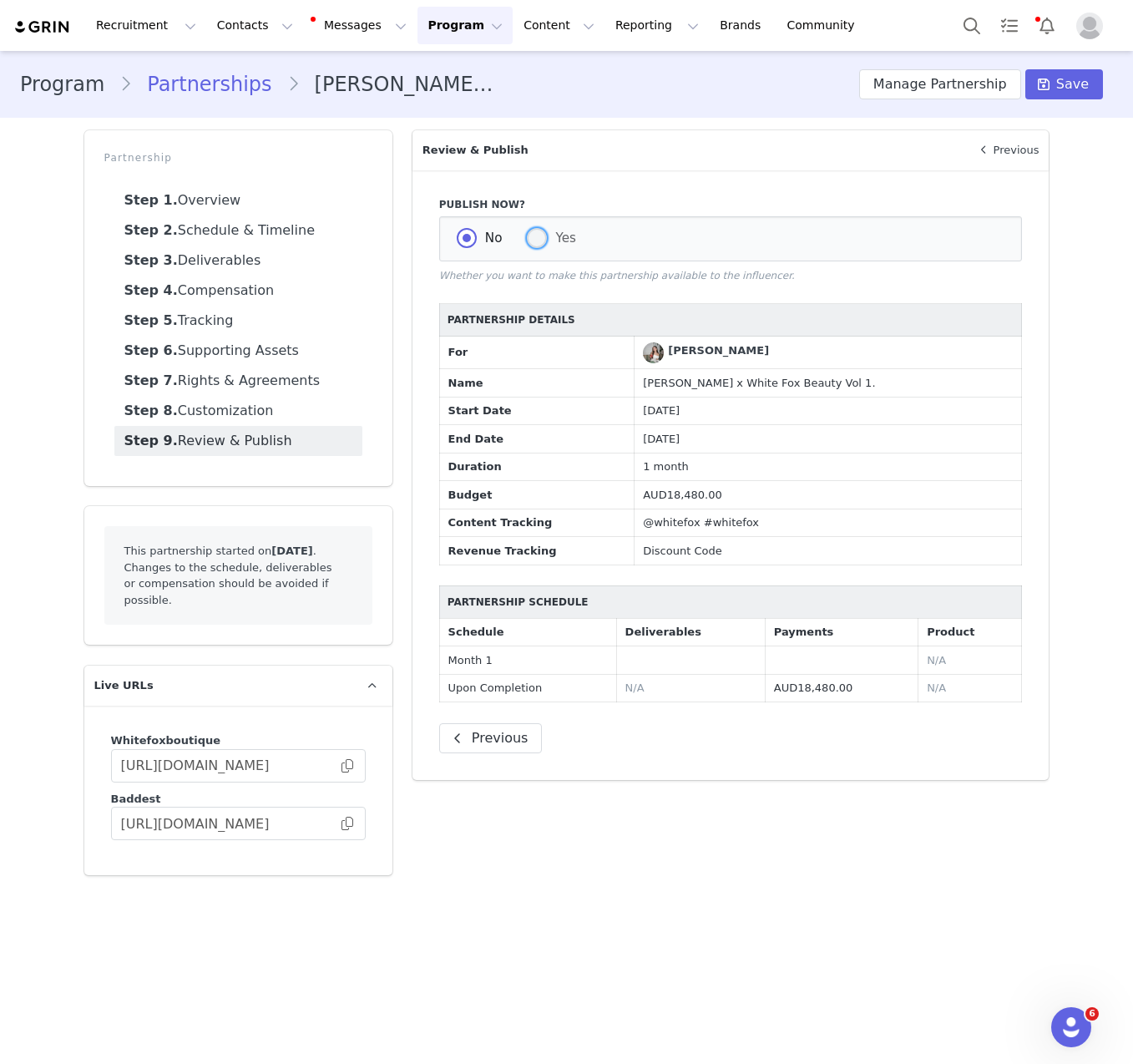
click at [542, 243] on span at bounding box center [536, 238] width 20 height 20
click at [542, 243] on input "Yes" at bounding box center [536, 239] width 20 height 22
radio input "true"
radio input "false"
radio input "true"
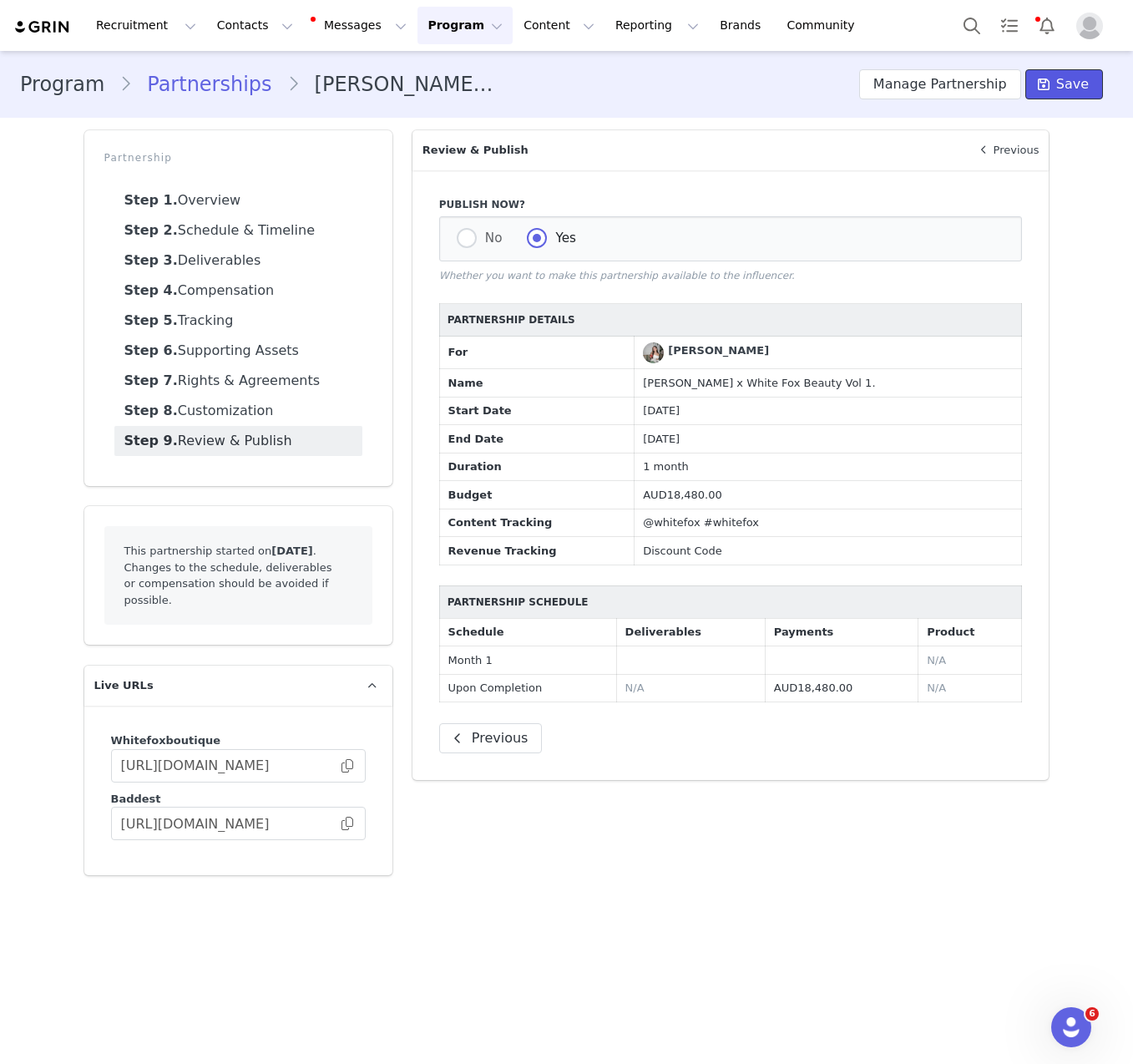
click at [1061, 81] on span "Save" at bounding box center [1072, 83] width 32 height 20
click at [237, 27] on button "Contacts Contacts" at bounding box center [255, 26] width 96 height 38
click at [236, 63] on link "Creators" at bounding box center [261, 74] width 132 height 31
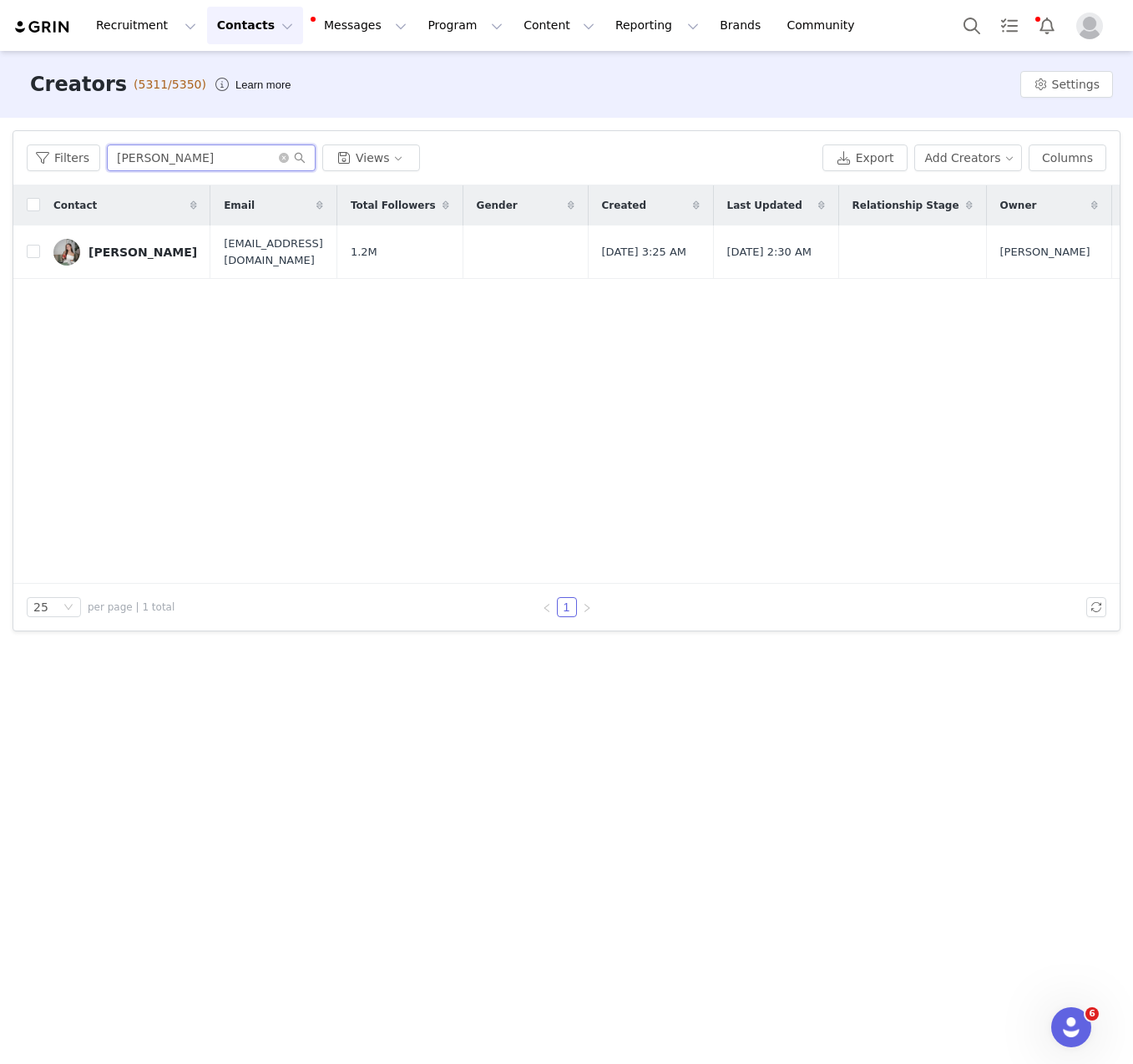
click at [179, 152] on input "[PERSON_NAME]" at bounding box center [211, 158] width 208 height 27
paste input "[PERSON_NAME]"
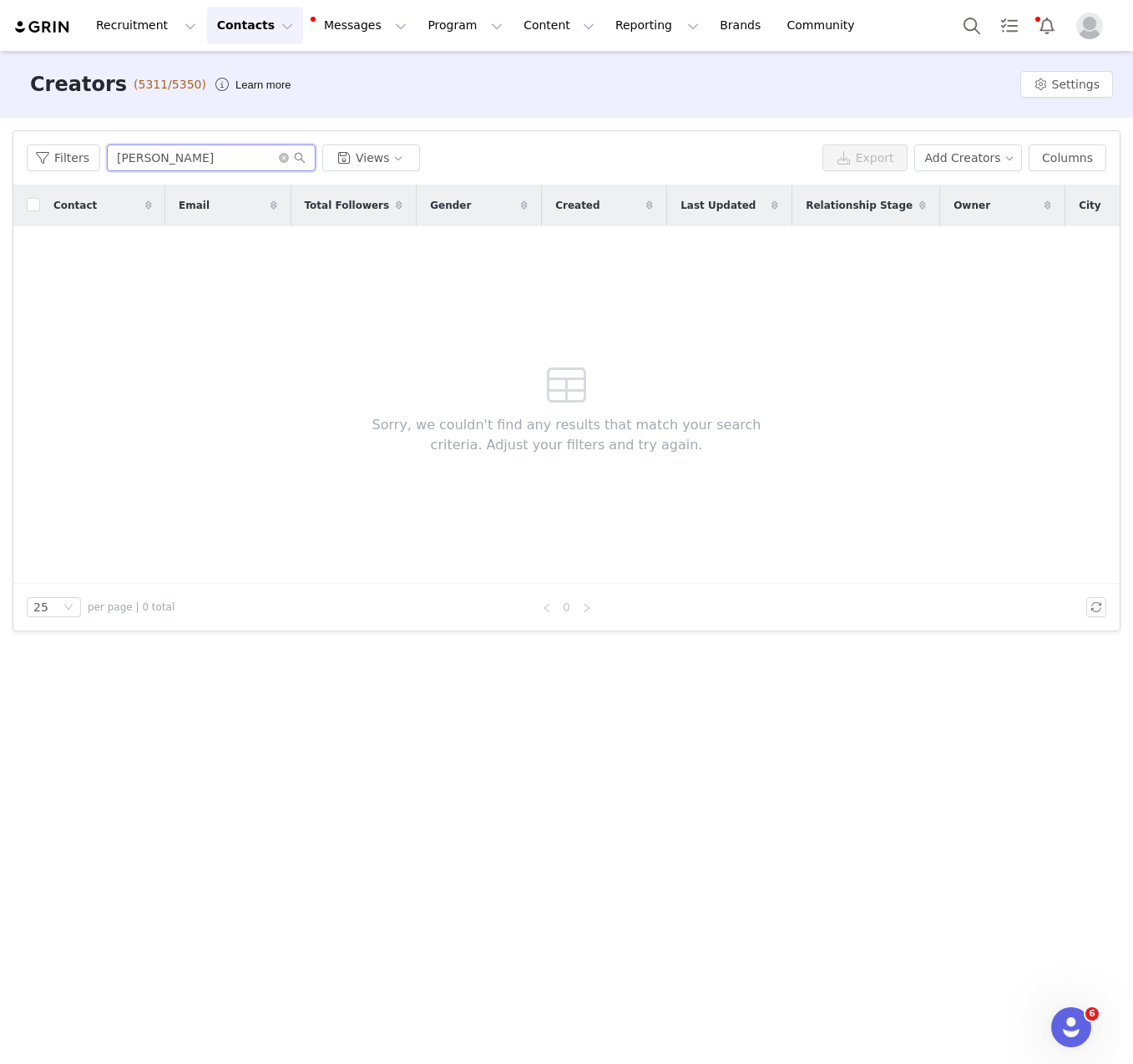
type input "[PERSON_NAME]"
click at [234, 28] on button "Contacts Contacts" at bounding box center [255, 26] width 96 height 38
click at [244, 98] on p "Prospects" at bounding box center [236, 104] width 56 height 18
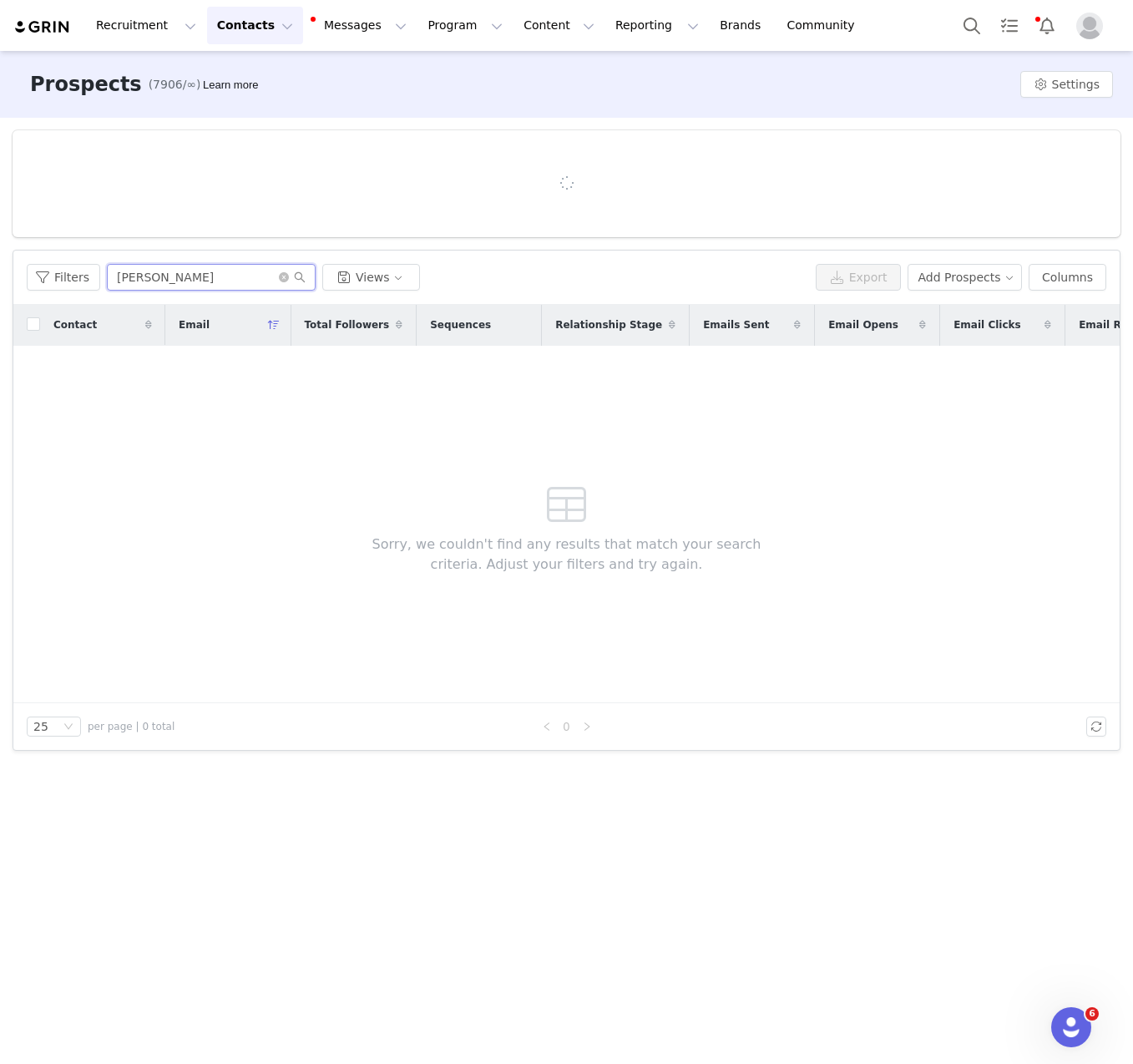
click at [207, 287] on div "Filters [PERSON_NAME] Views Export Add Prospects Columns" at bounding box center [566, 277] width 1106 height 54
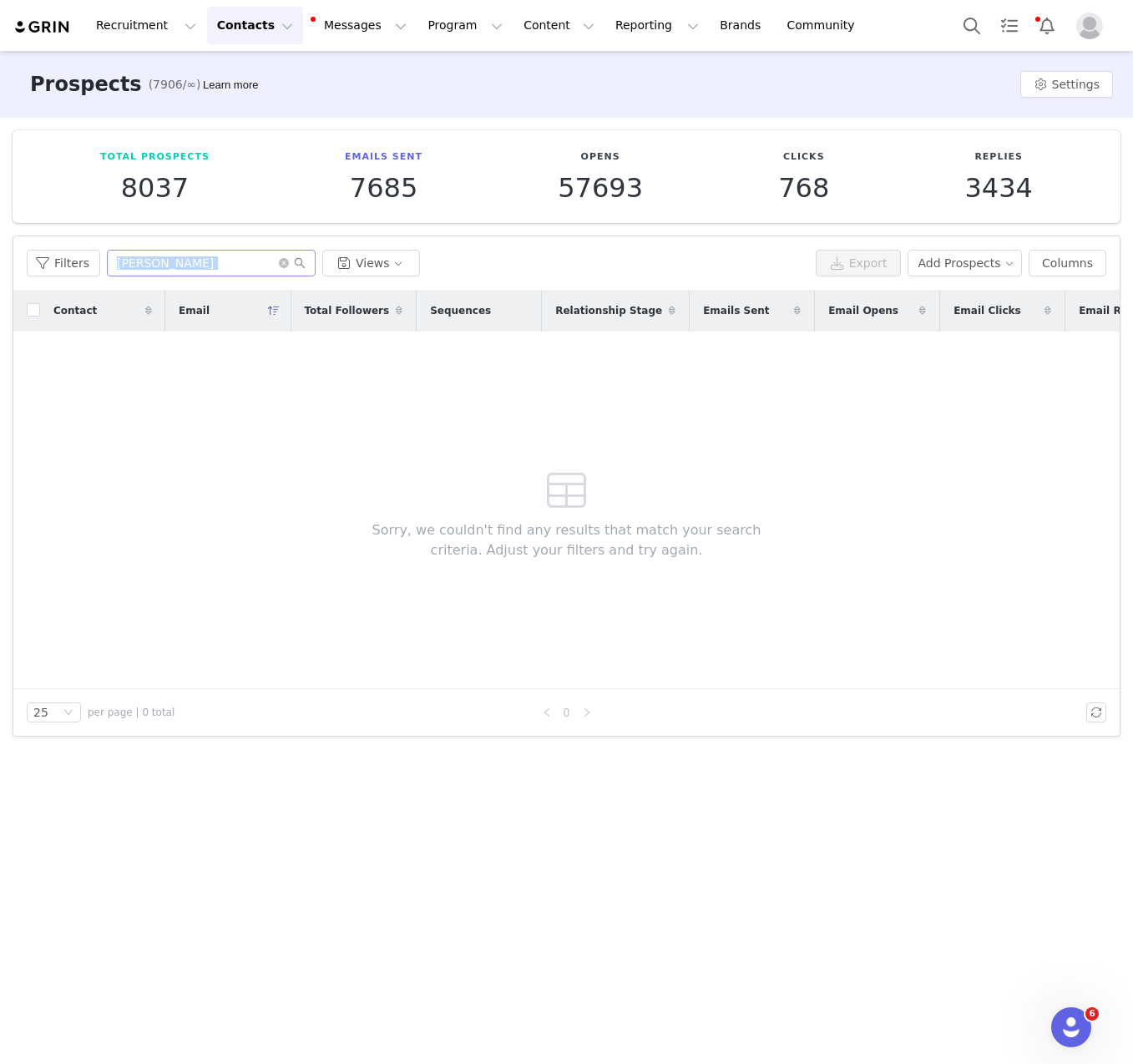
click at [207, 287] on div "Filters [PERSON_NAME] Views Export Add Prospects Columns" at bounding box center [566, 262] width 1106 height 54
click at [155, 274] on input "[PERSON_NAME]" at bounding box center [211, 263] width 208 height 27
click at [155, 262] on input "[PERSON_NAME]" at bounding box center [211, 263] width 208 height 27
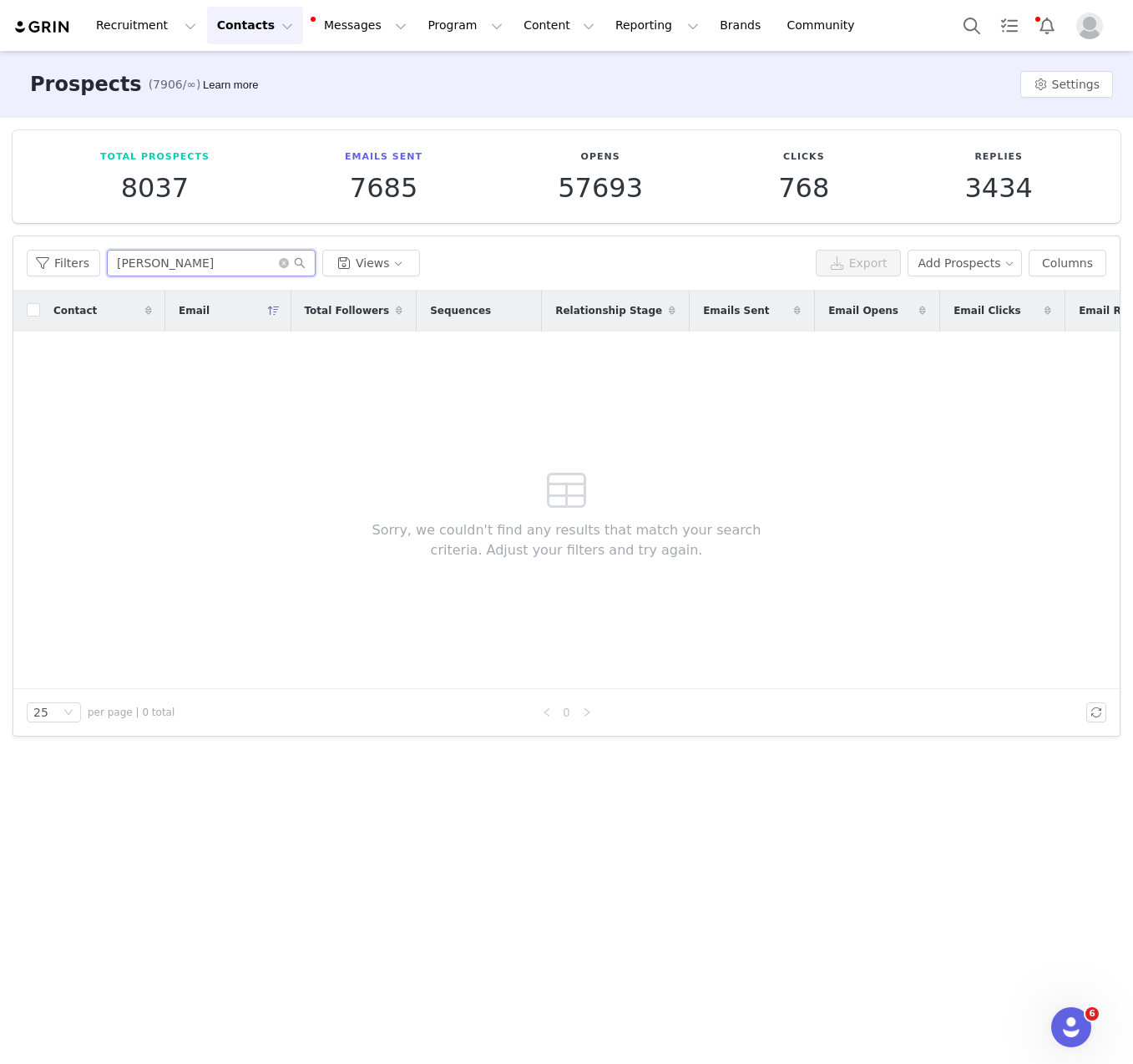
click at [155, 262] on input "[PERSON_NAME]" at bounding box center [211, 263] width 208 height 27
paste input "[PERSON_NAME]"
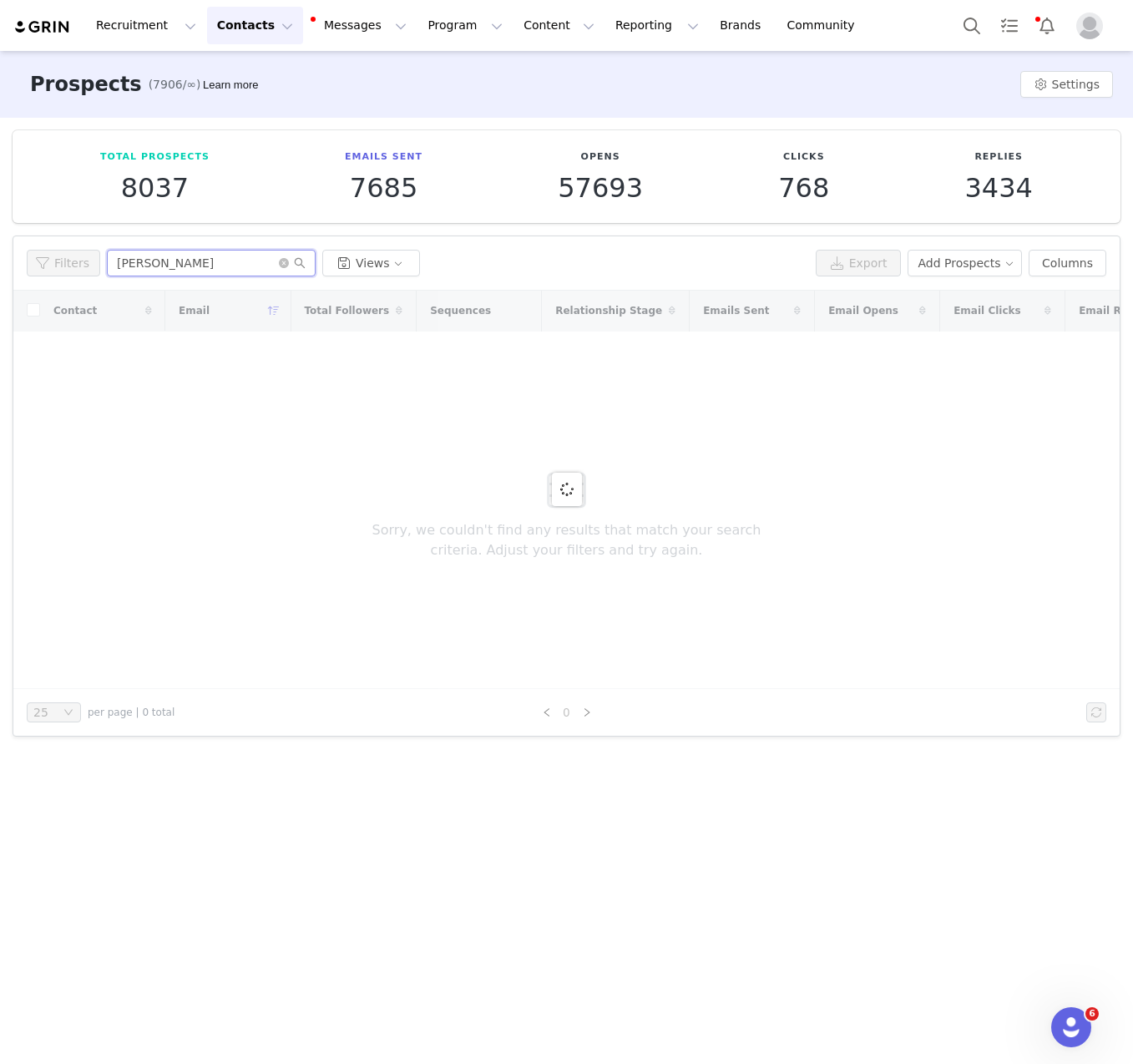
type input "[PERSON_NAME]"
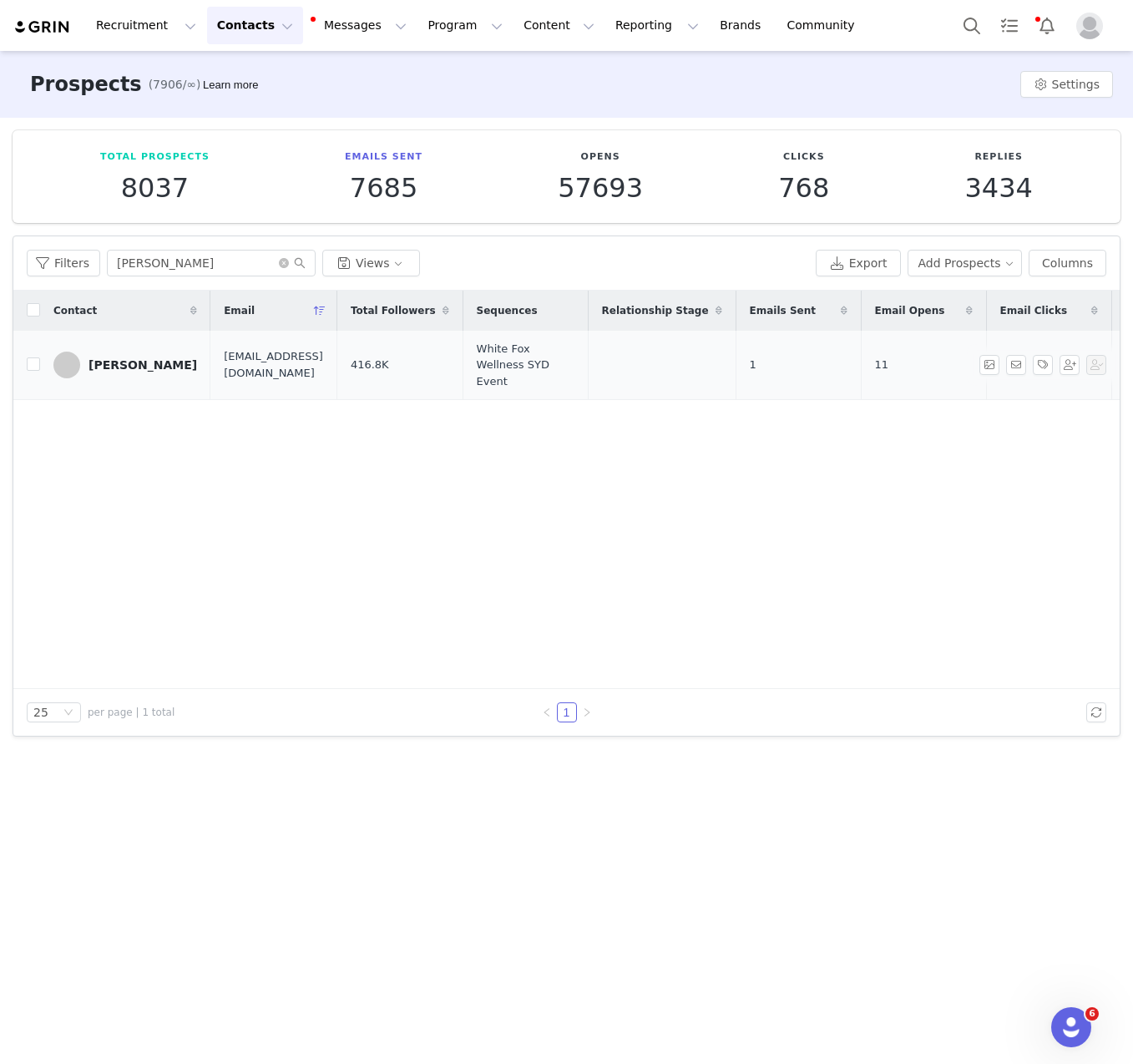
click at [122, 370] on div "[PERSON_NAME]" at bounding box center [142, 365] width 109 height 13
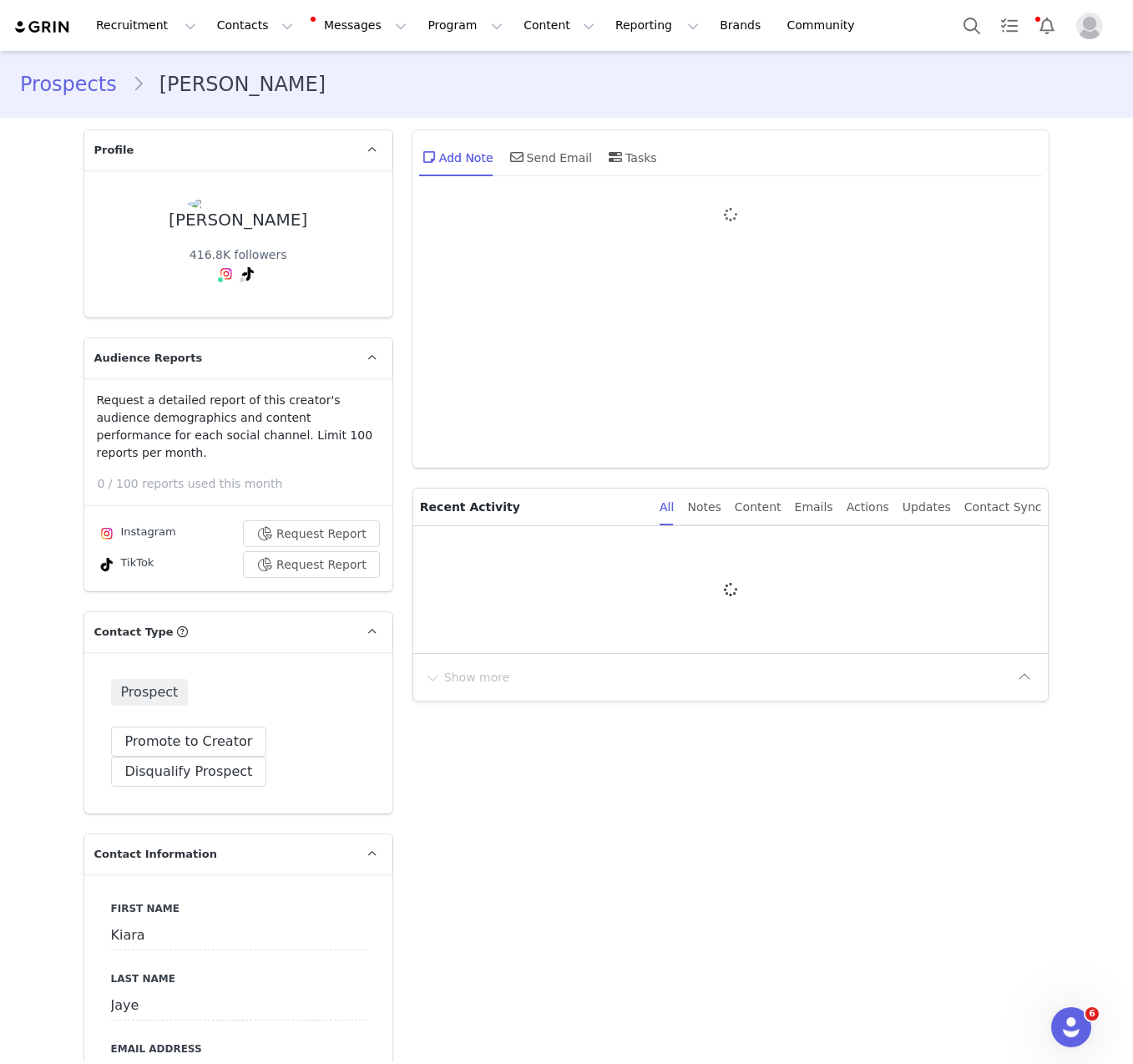
type input "+1 ([GEOGRAPHIC_DATA])"
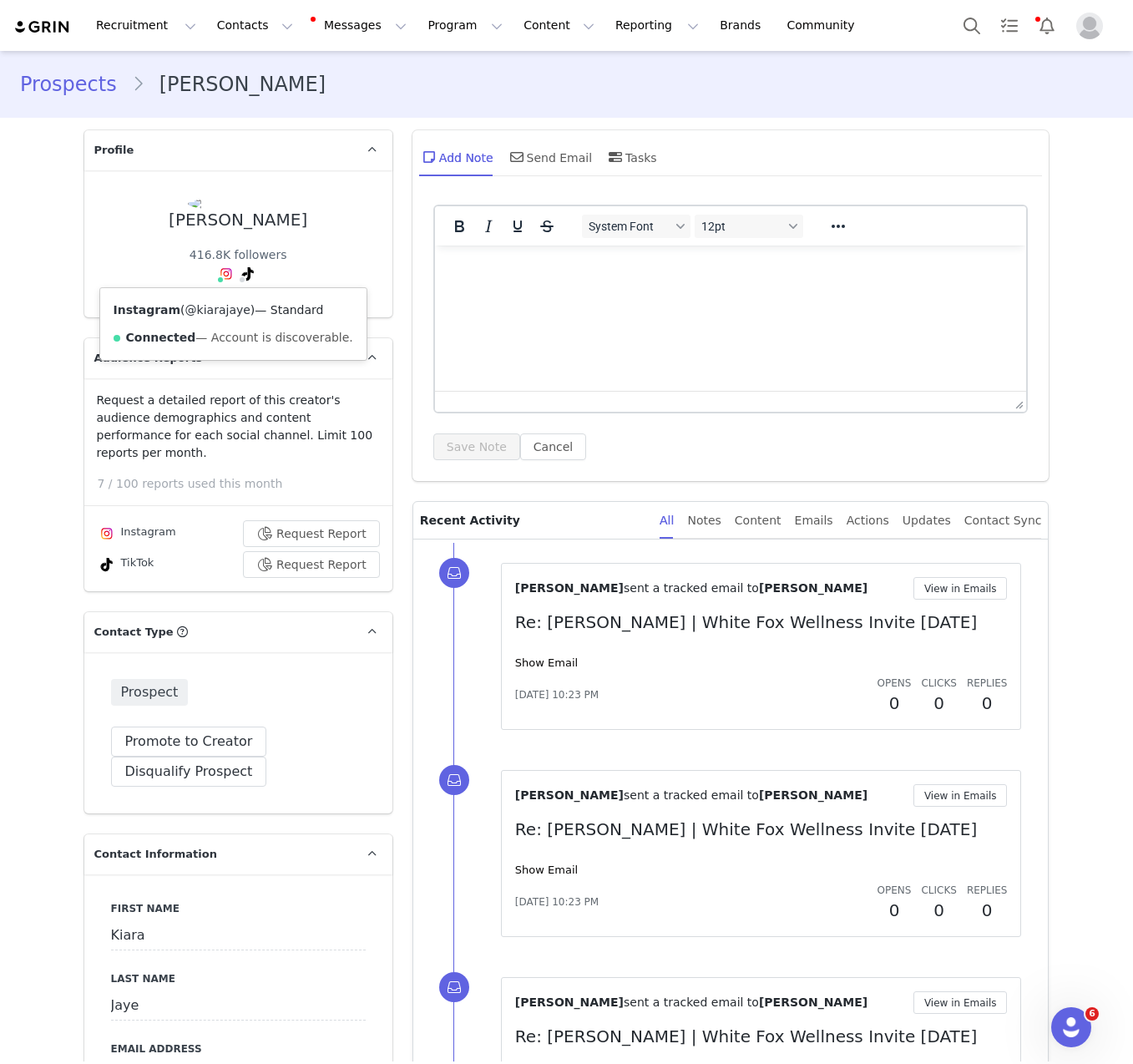
click at [203, 310] on link "@kiarajaye" at bounding box center [218, 310] width 65 height 13
click at [193, 727] on button "Promote to Creator" at bounding box center [189, 742] width 156 height 30
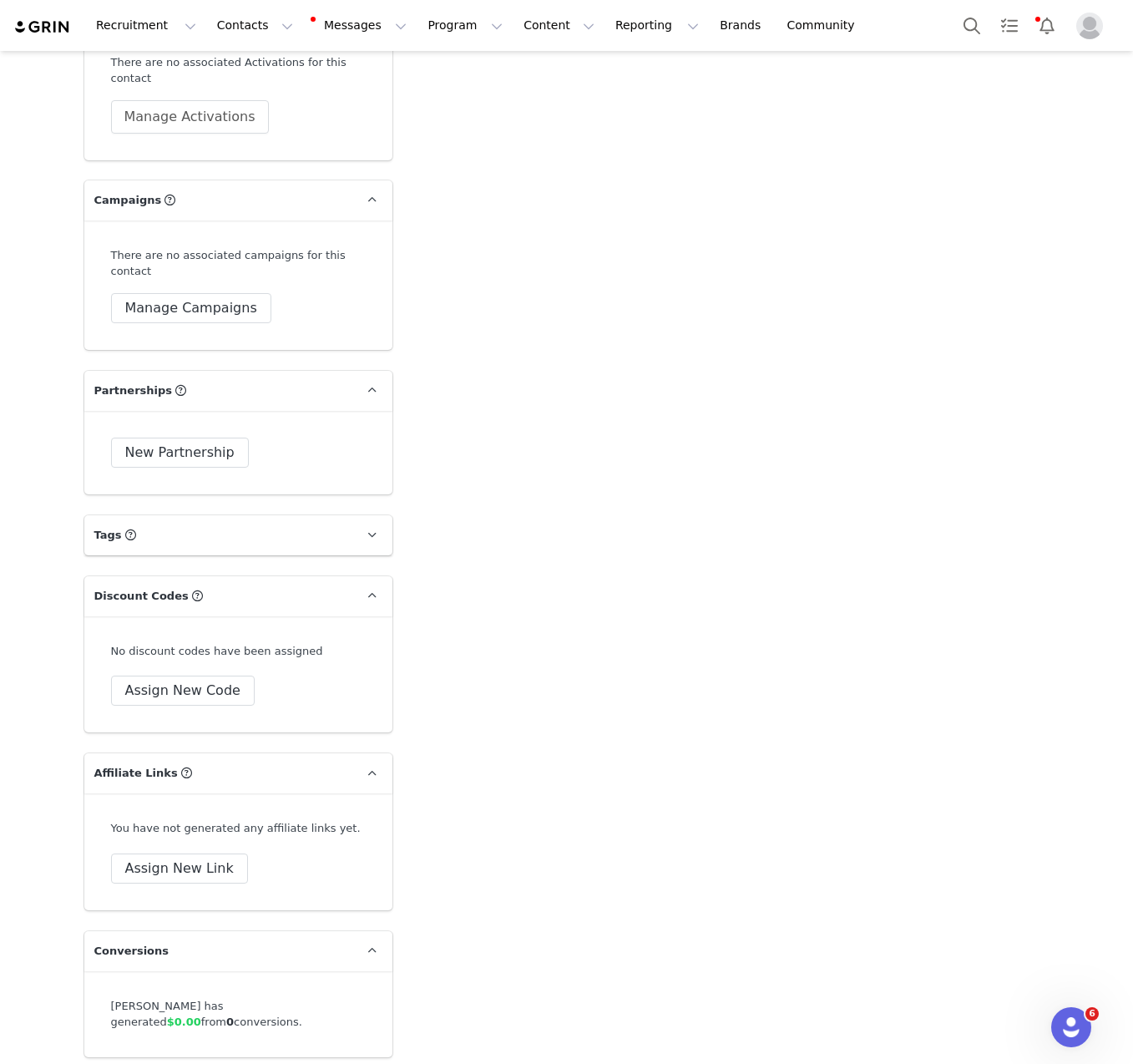
scroll to position [3261, 0]
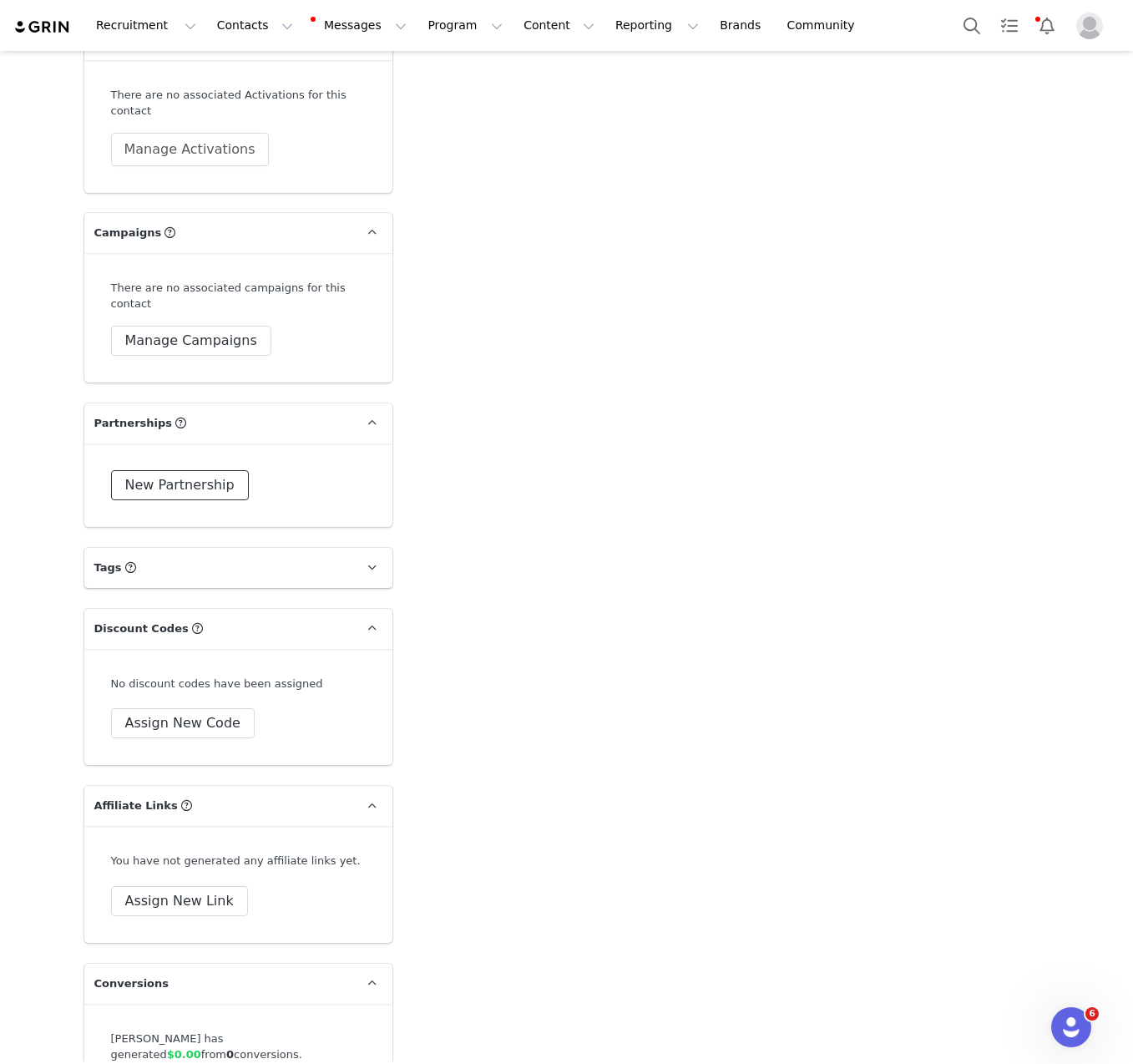
click at [169, 476] on button "New Partnership" at bounding box center [179, 485] width 137 height 30
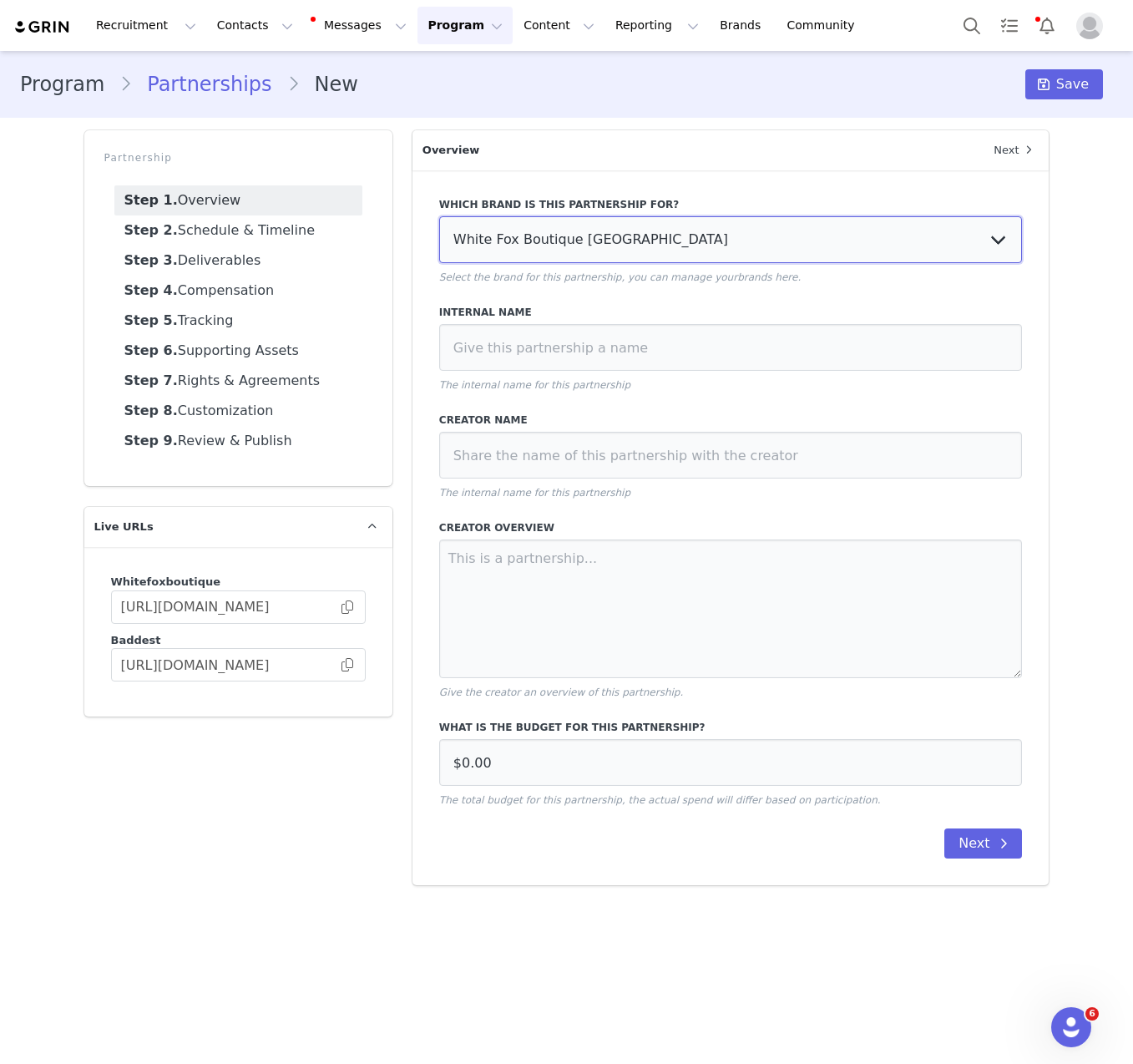
click at [729, 245] on select "White Fox Boutique [GEOGRAPHIC_DATA] White Fox Boutique AUS White Fox Boutique …" at bounding box center [731, 239] width 584 height 46
select select "701c8572-30a2-4a58-9392-cbbd93bb676d"
type input "AUD0.00"
click at [440, 216] on select "White Fox Boutique [GEOGRAPHIC_DATA] White Fox Boutique AUS White Fox Boutique …" at bounding box center [731, 239] width 584 height 46
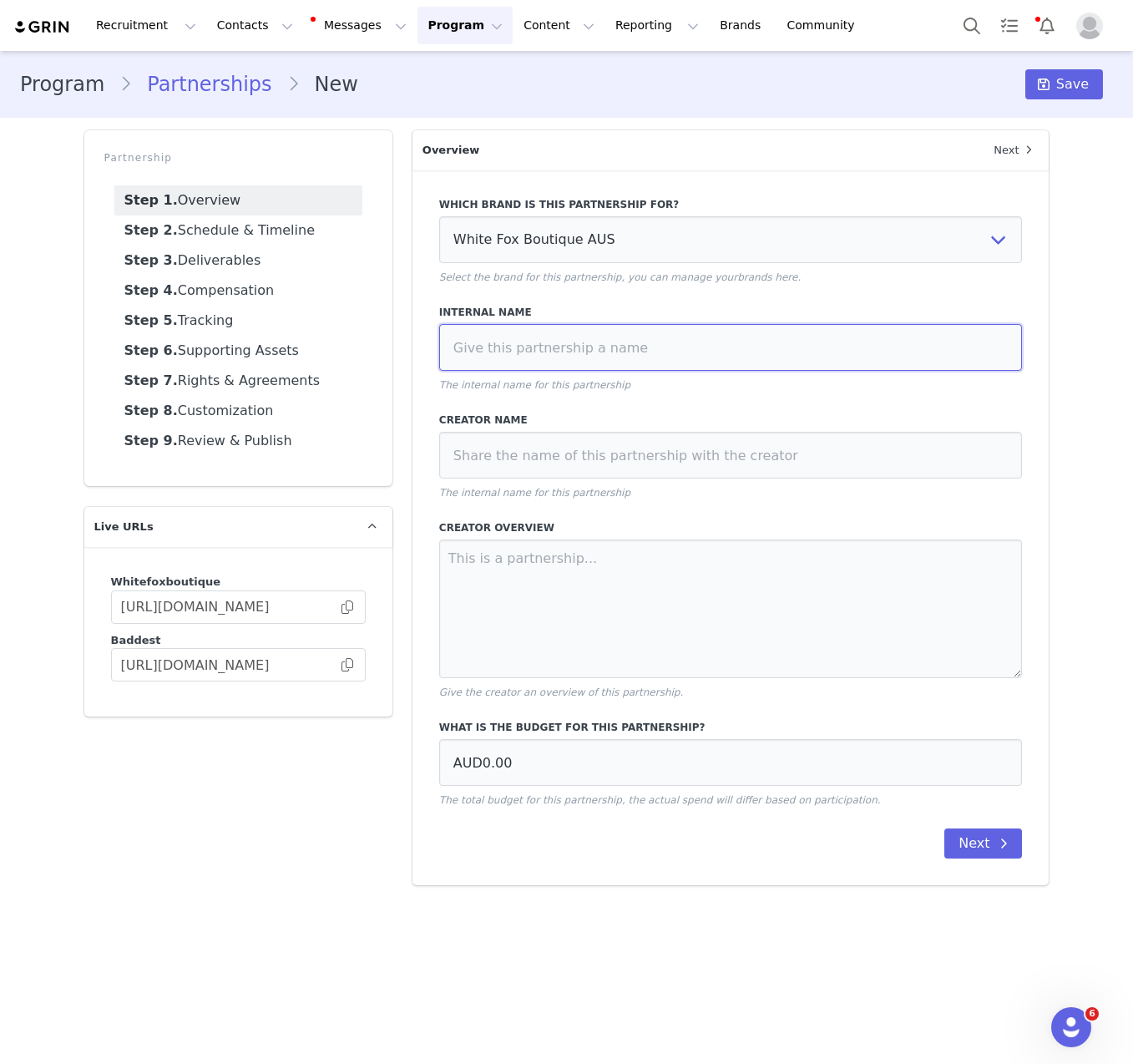
click at [560, 353] on input at bounding box center [731, 347] width 584 height 46
paste input "[PERSON_NAME] [PERSON_NAME] [PERSON_NAME] [DATE]"
type input "[PERSON_NAME] [PERSON_NAME] [PERSON_NAME] [DATE]"
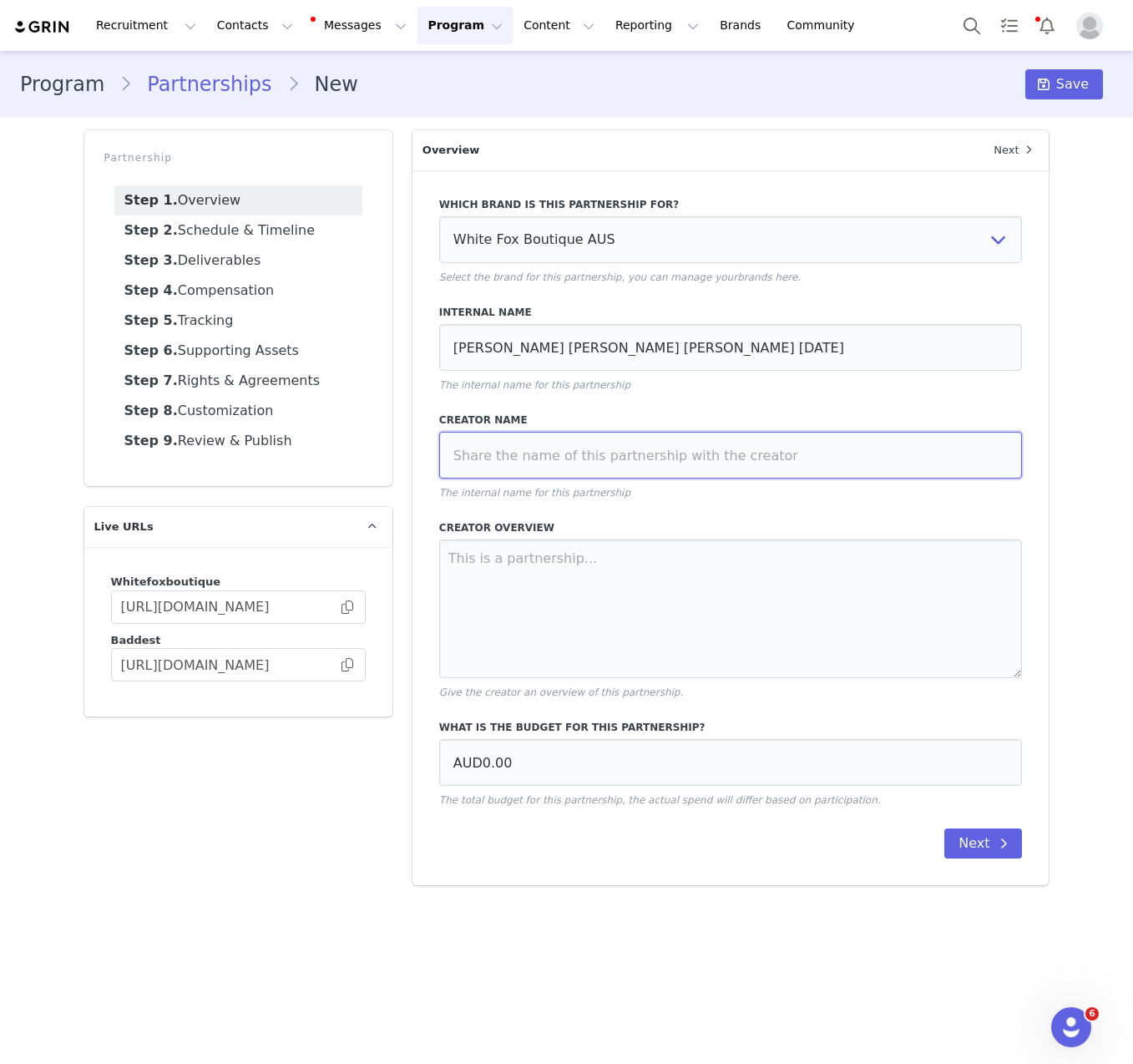
click at [560, 455] on input at bounding box center [731, 455] width 584 height 46
paste input "[PERSON_NAME] [PERSON_NAME] [PERSON_NAME] [DATE]"
type input "[PERSON_NAME] [PERSON_NAME] [PERSON_NAME] [DATE]"
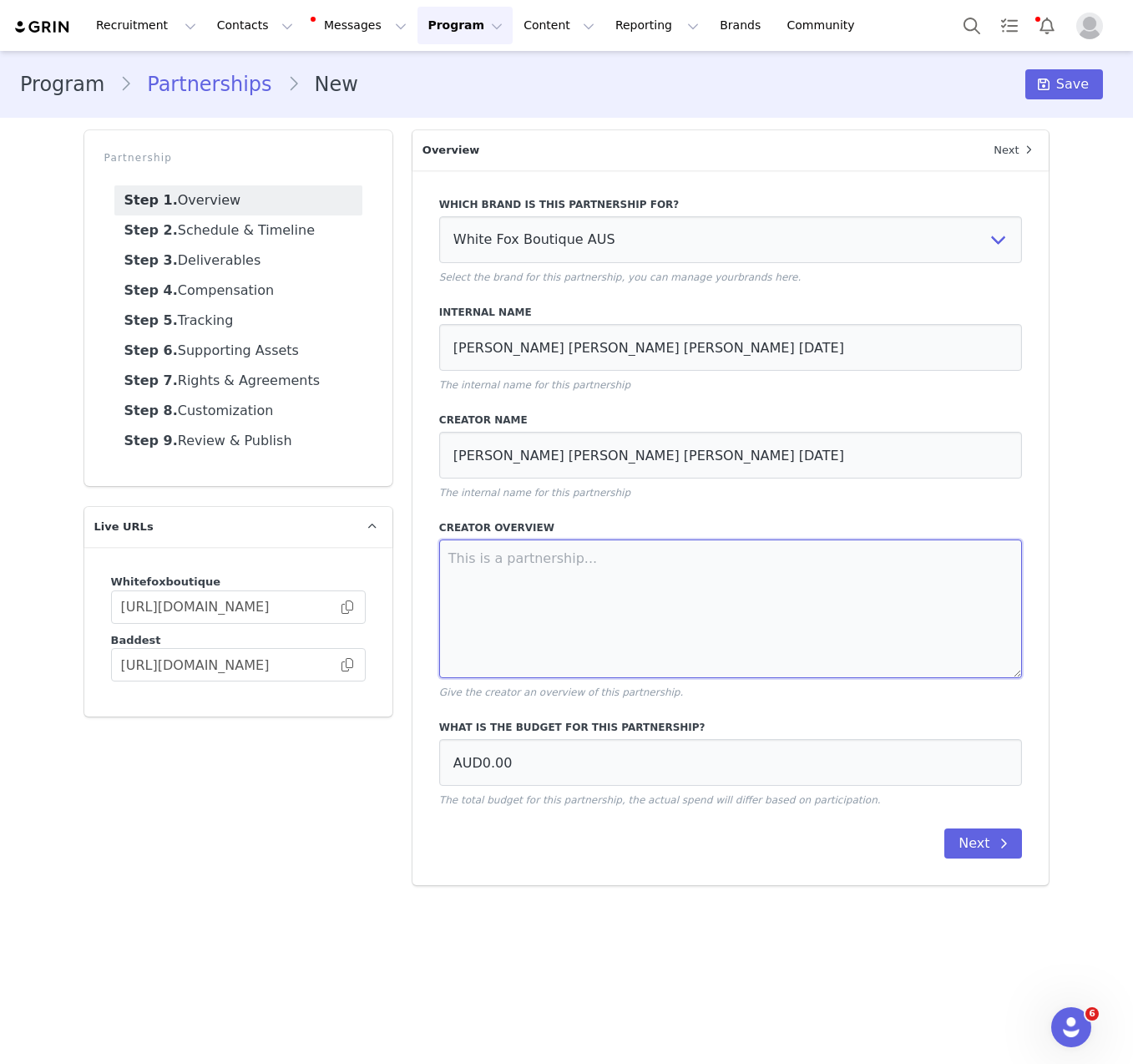
click at [540, 575] on textarea at bounding box center [731, 608] width 584 height 138
paste textarea "1 x Dedicated IG Static 1 x Dedicated 5 frame IG Story Video Haul 1 x Dedicated…"
type textarea "1 x Dedicated IG Static 1 x Dedicated 5 frame IG Story Video Haul 1 x Dedicated…"
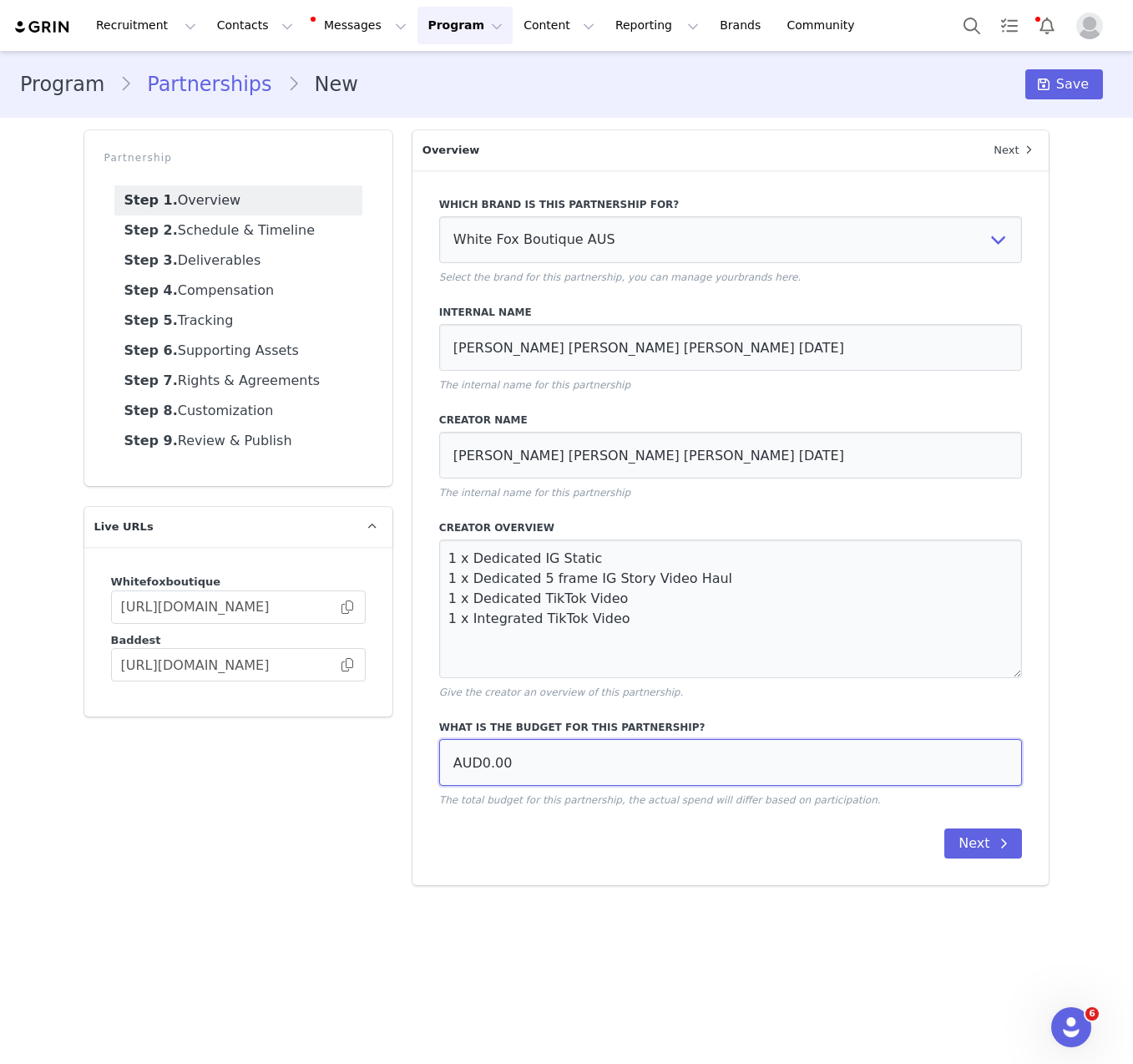
click at [584, 783] on input "AUD0.00" at bounding box center [731, 762] width 584 height 46
type input "AUD1,100.00"
click at [366, 875] on div "Partnership Step 1. Overview Step 2. Schedule & Timeline Step 3. Deliverables S…" at bounding box center [238, 508] width 328 height 775
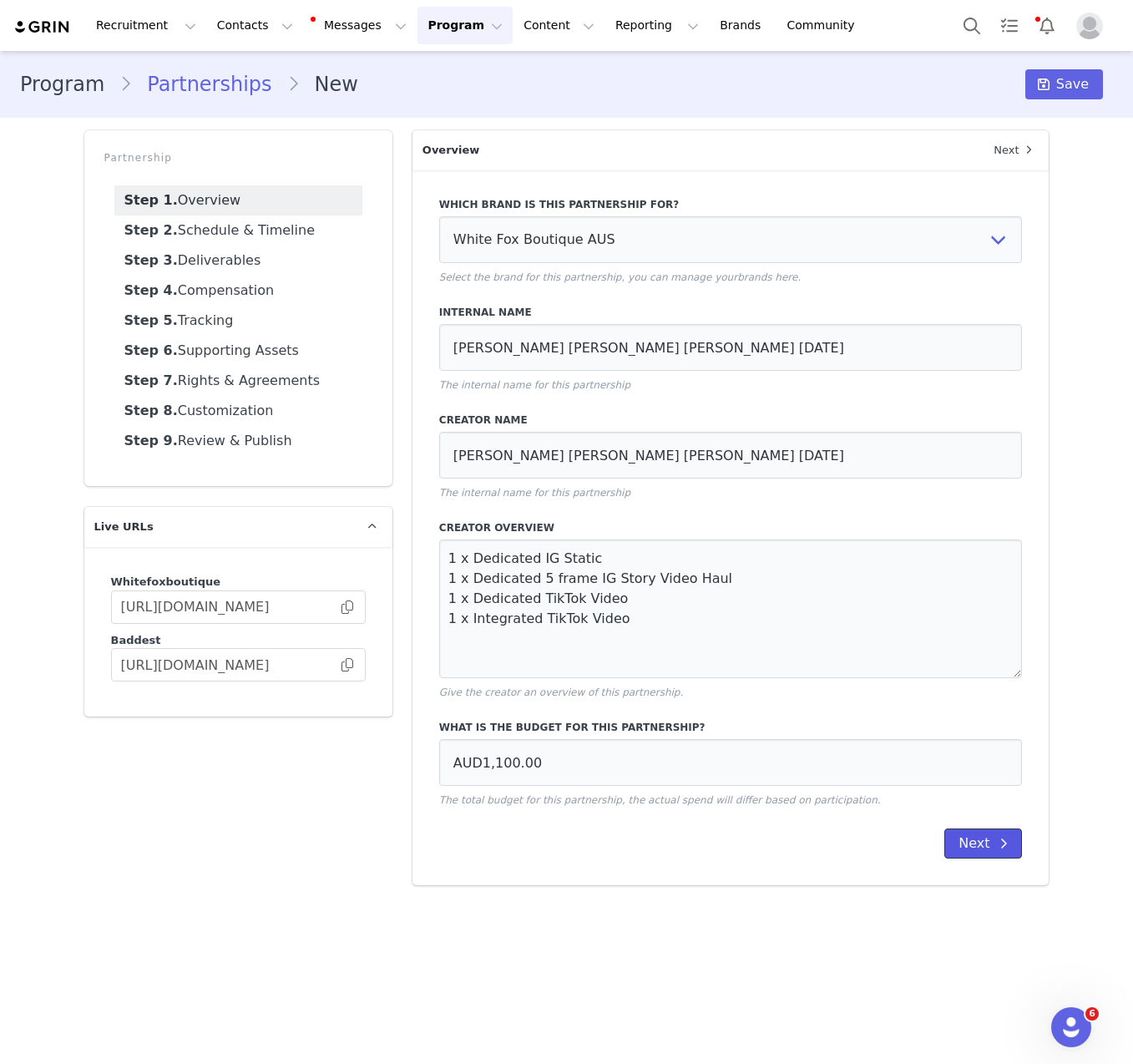
click at [997, 856] on button "Next" at bounding box center [983, 844] width 78 height 30
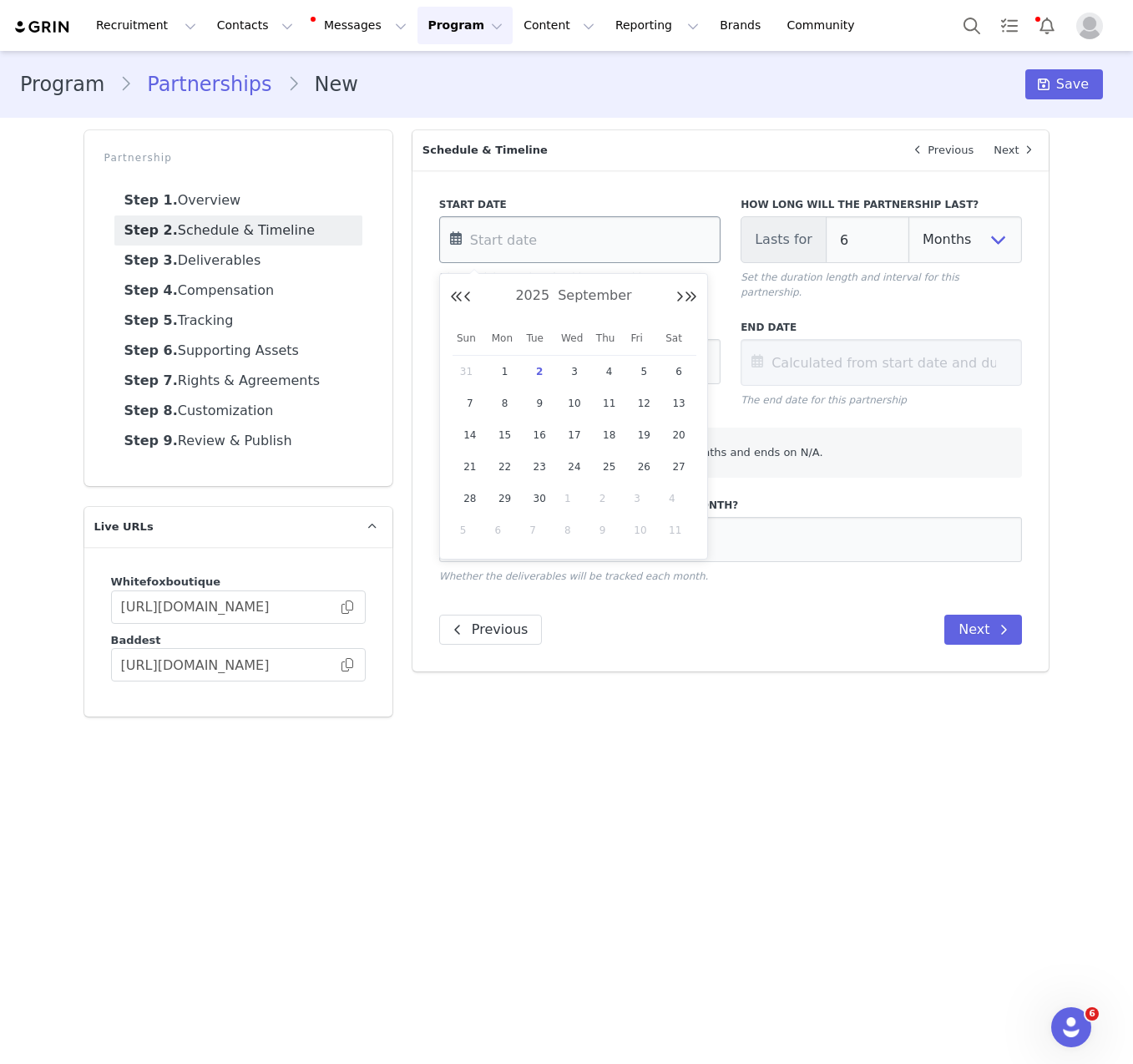
click at [553, 245] on input "text" at bounding box center [580, 239] width 281 height 46
click at [497, 371] on span "1" at bounding box center [505, 371] width 20 height 20
type input "[DATE]"
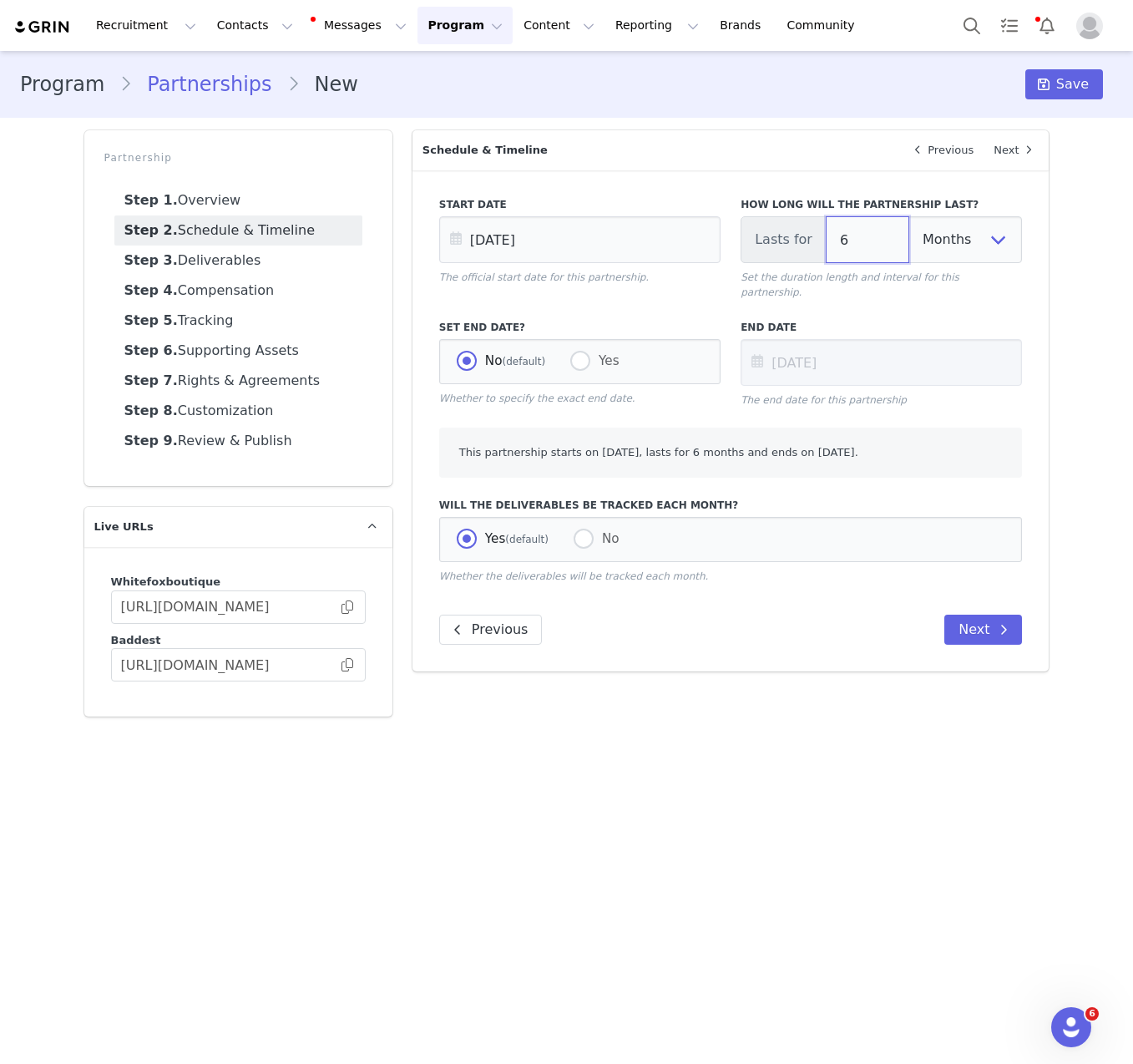
drag, startPoint x: 854, startPoint y: 247, endPoint x: 817, endPoint y: 225, distance: 43.0
click at [817, 226] on div "Lasts for 6 Days Weeks Months" at bounding box center [881, 239] width 281 height 46
type input "1"
type input "[DATE]"
type input "1"
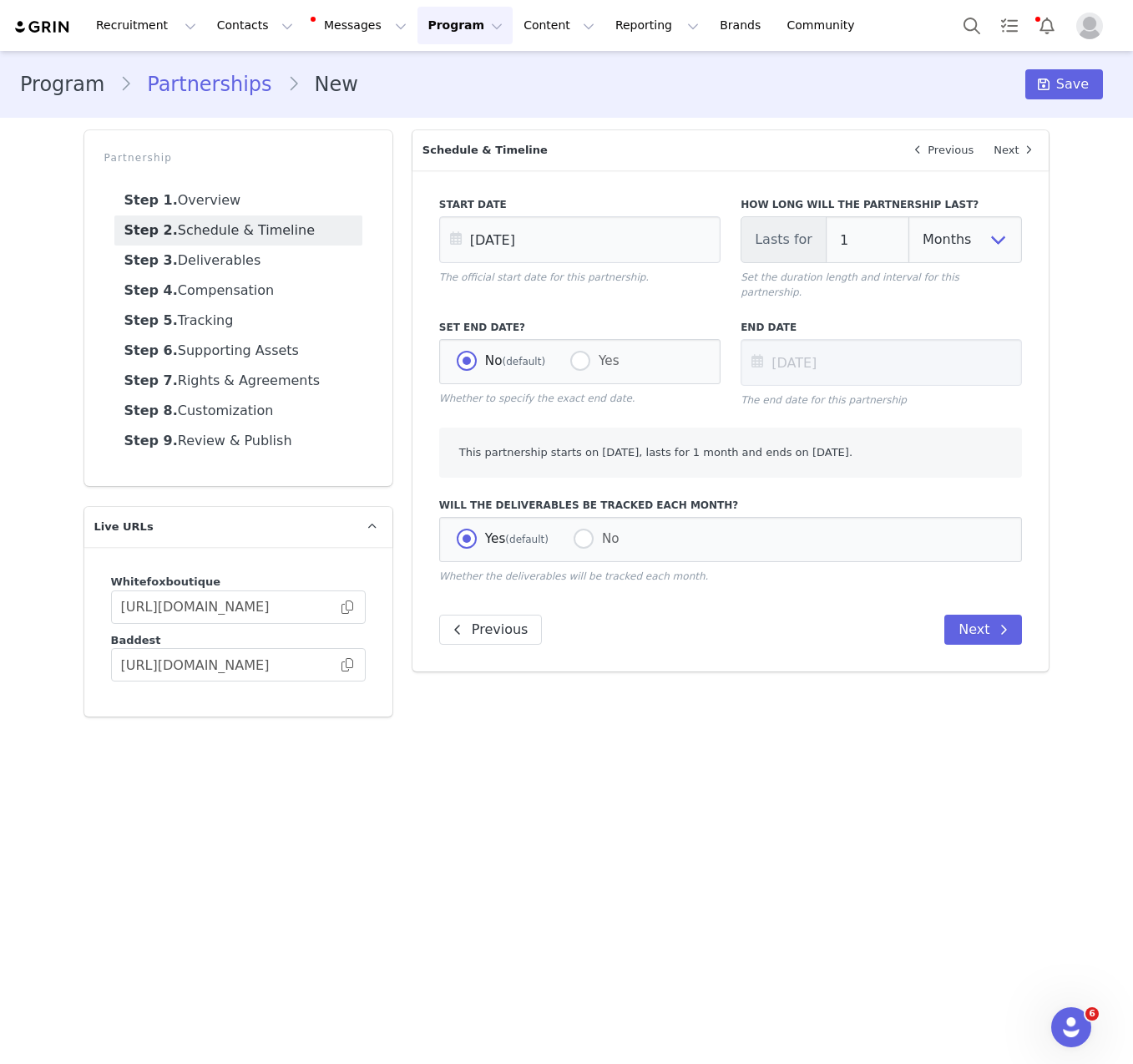
click at [861, 698] on div "Overview Next Which brand is this partnership for? White Fox Boutique USA White…" at bounding box center [731, 424] width 657 height 606
click at [984, 619] on button "Next" at bounding box center [983, 630] width 78 height 30
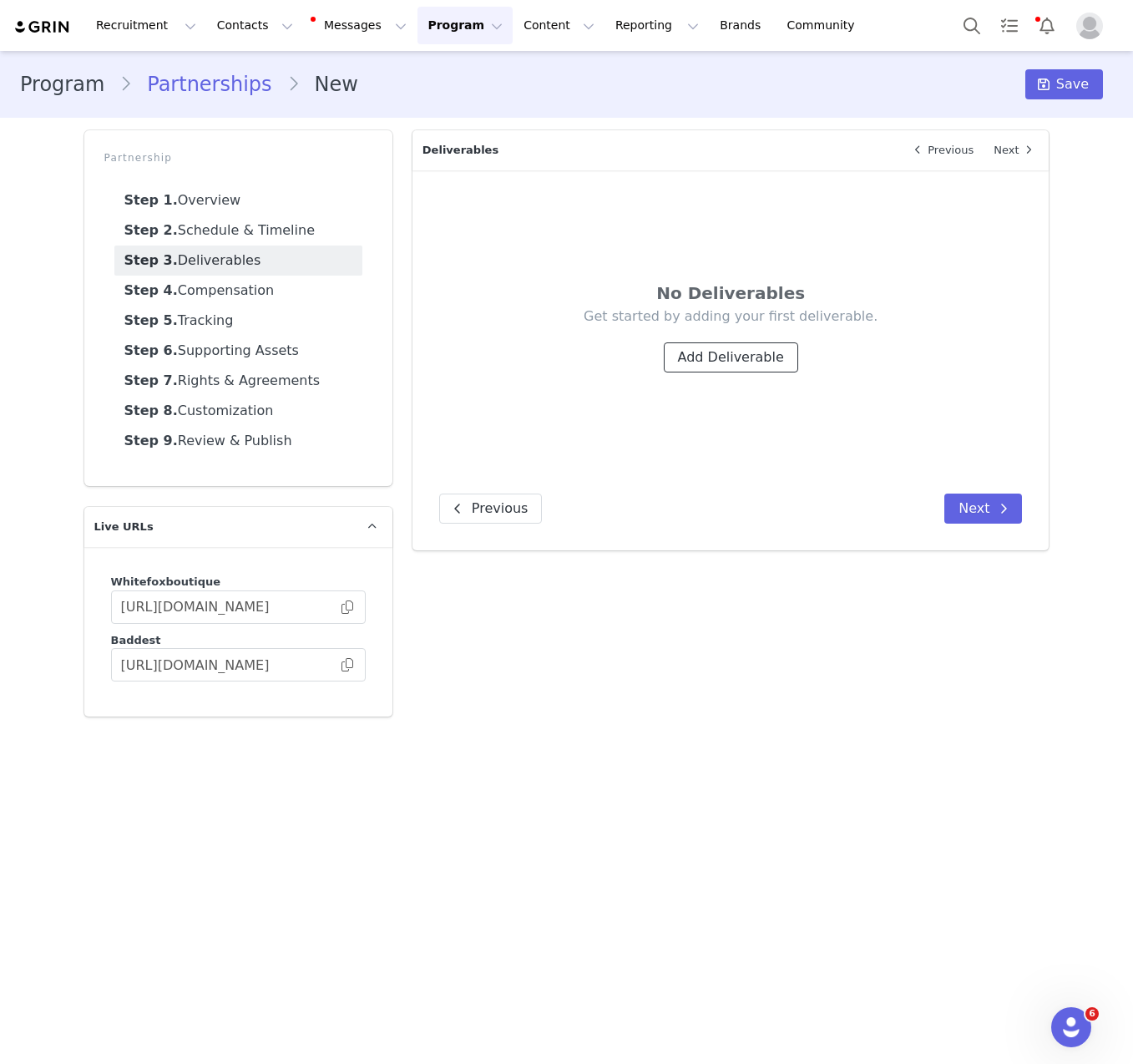
click at [738, 352] on button "Add Deliverable" at bounding box center [731, 357] width 135 height 30
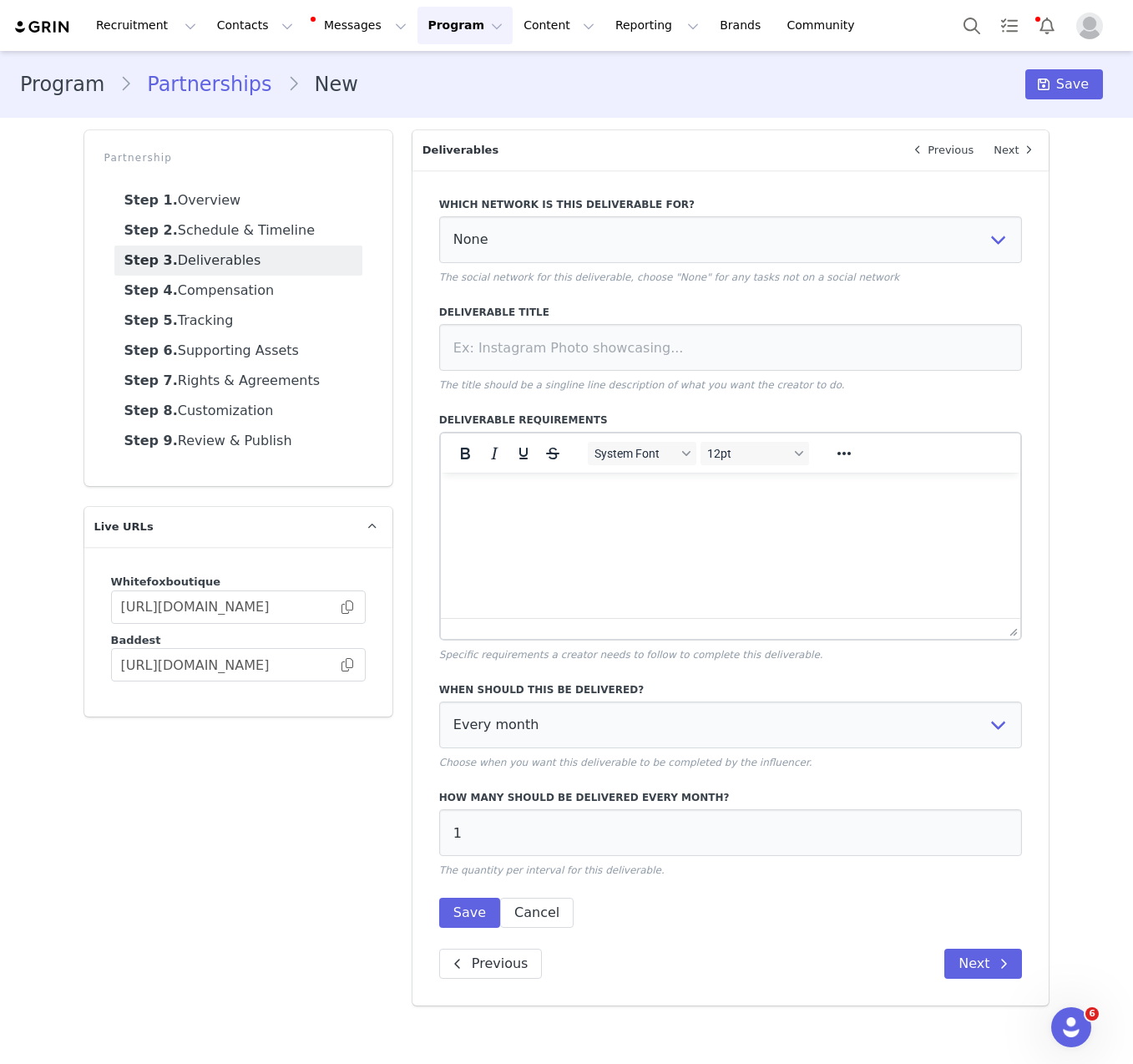
click at [669, 263] on div "Which network is this deliverable for? None YouTube Twitter Instagram Facebook …" at bounding box center [731, 241] width 584 height 88
click at [667, 249] on select "None YouTube Twitter Instagram Facebook Twitch TikTok Pinterest" at bounding box center [731, 239] width 584 height 46
select select "5"
click at [440, 216] on select "None YouTube Twitter Instagram Facebook Twitch TikTok Pinterest" at bounding box center [731, 239] width 584 height 46
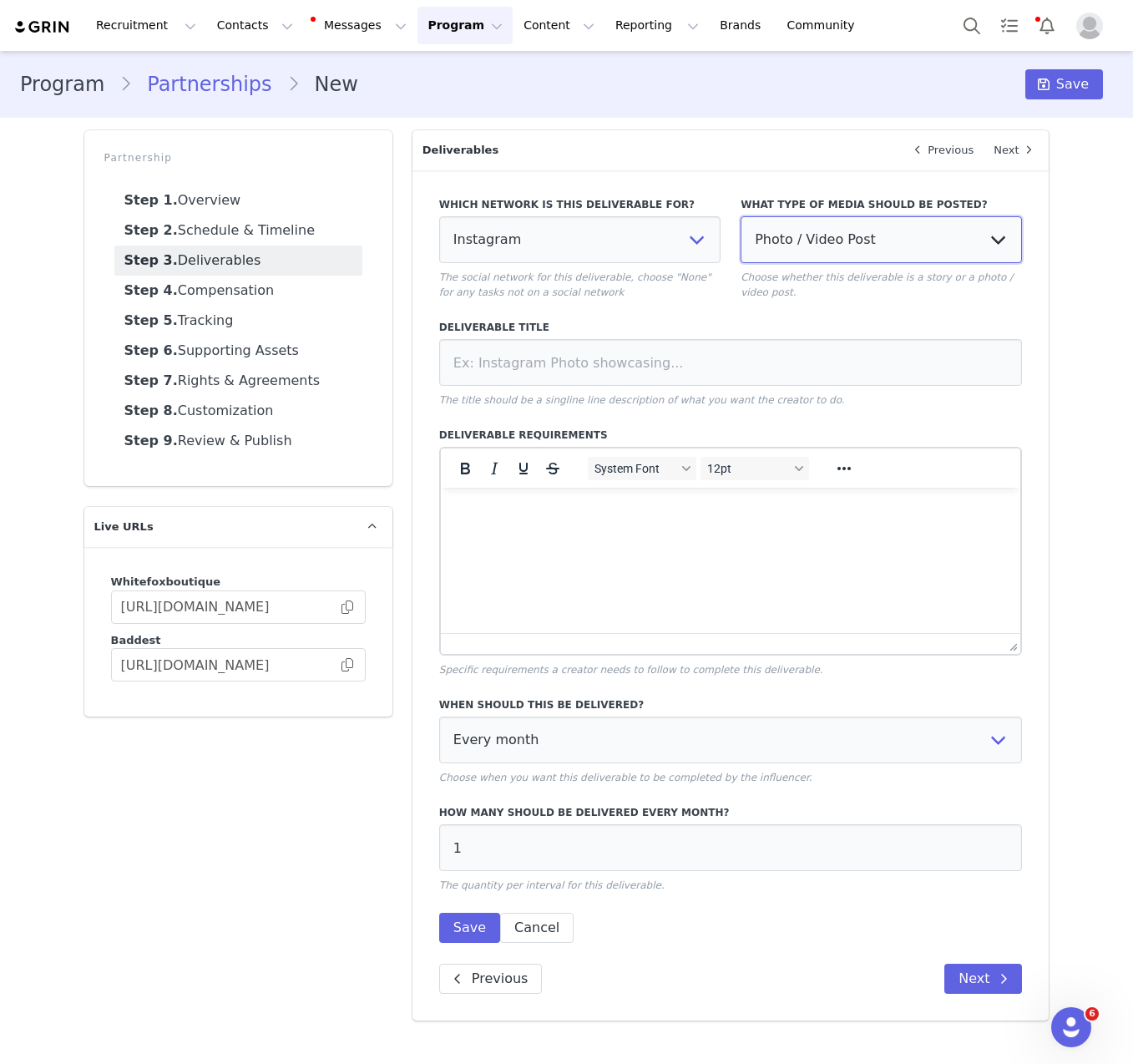
click at [825, 220] on select "Photo / Video Post Story Text in Bio Highlight Reel" at bounding box center [881, 239] width 281 height 46
select select
click at [741, 216] on select "Photo / Video Post Story Text in Bio Highlight Reel" at bounding box center [881, 239] width 281 height 46
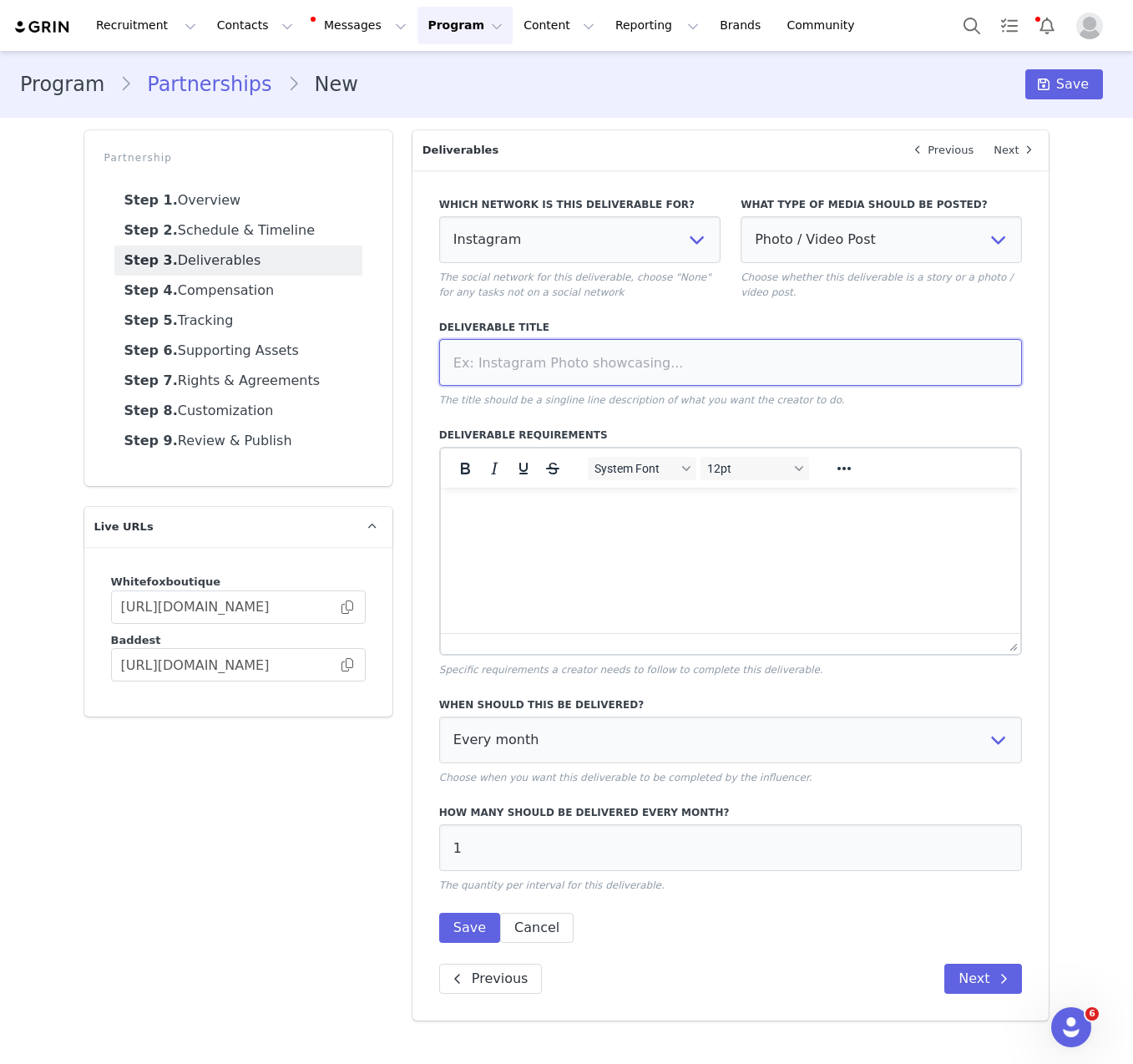
click at [692, 348] on input at bounding box center [731, 362] width 584 height 46
paste input "Dedicated IG Static"
type input "Dedicated IG Static"
click at [516, 532] on html at bounding box center [730, 511] width 581 height 45
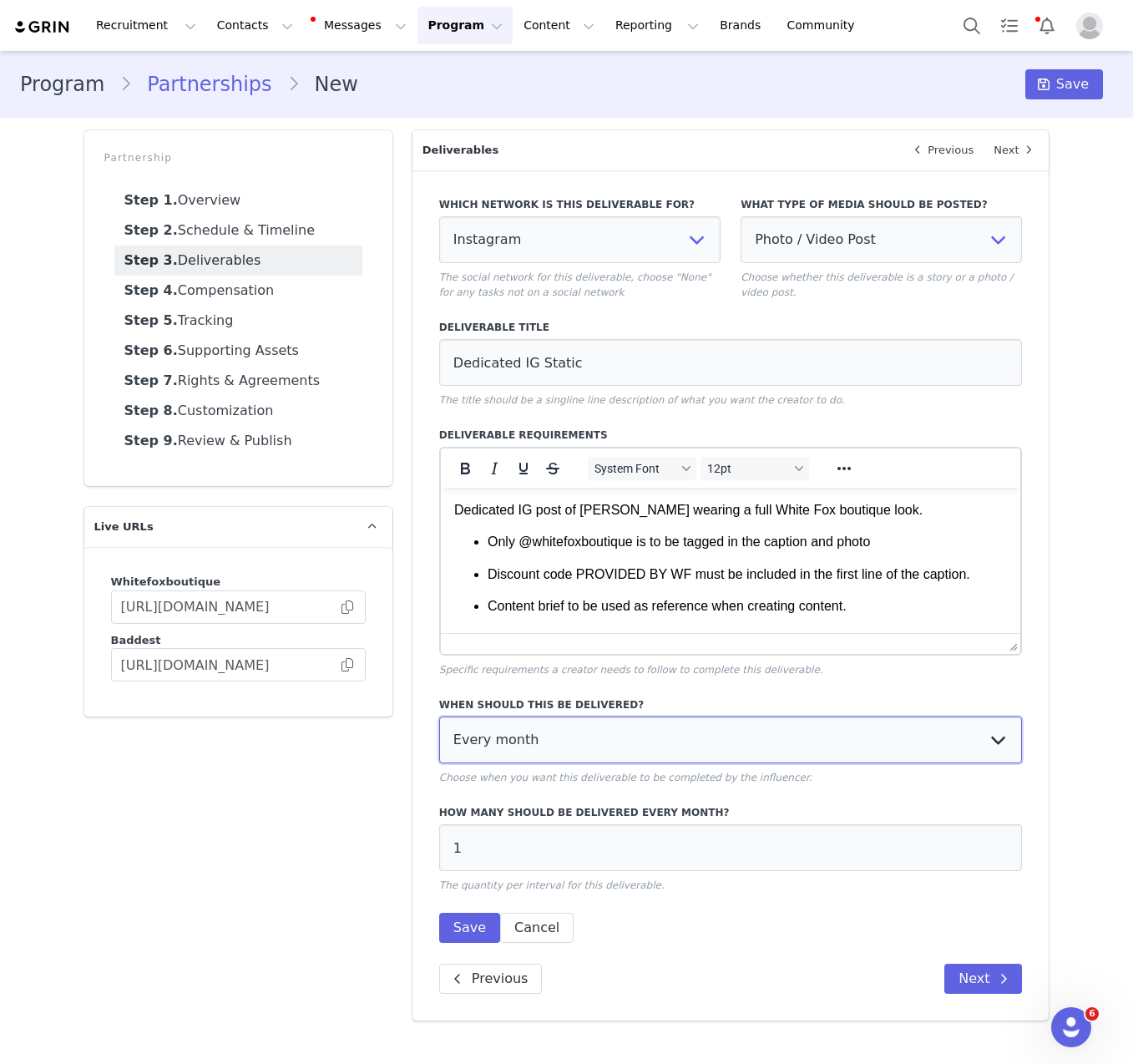
click at [566, 734] on select "Every month Every other month In specific months Throughout partnership" at bounding box center [731, 739] width 584 height 46
select select "throughout"
click at [440, 716] on select "Every month Every other month In specific months Throughout partnership" at bounding box center [731, 739] width 584 height 46
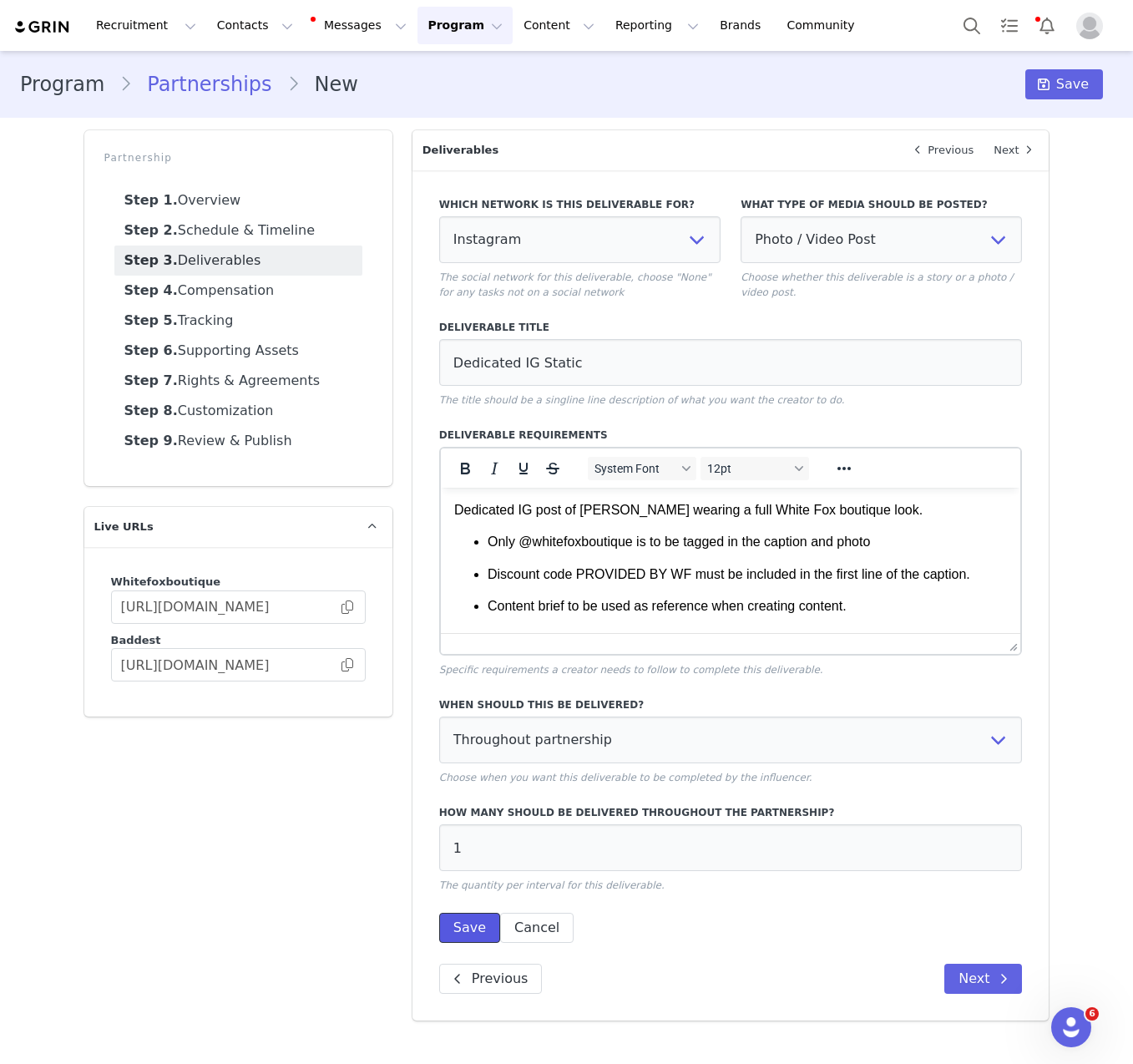
click at [477, 926] on button "Save" at bounding box center [470, 929] width 61 height 30
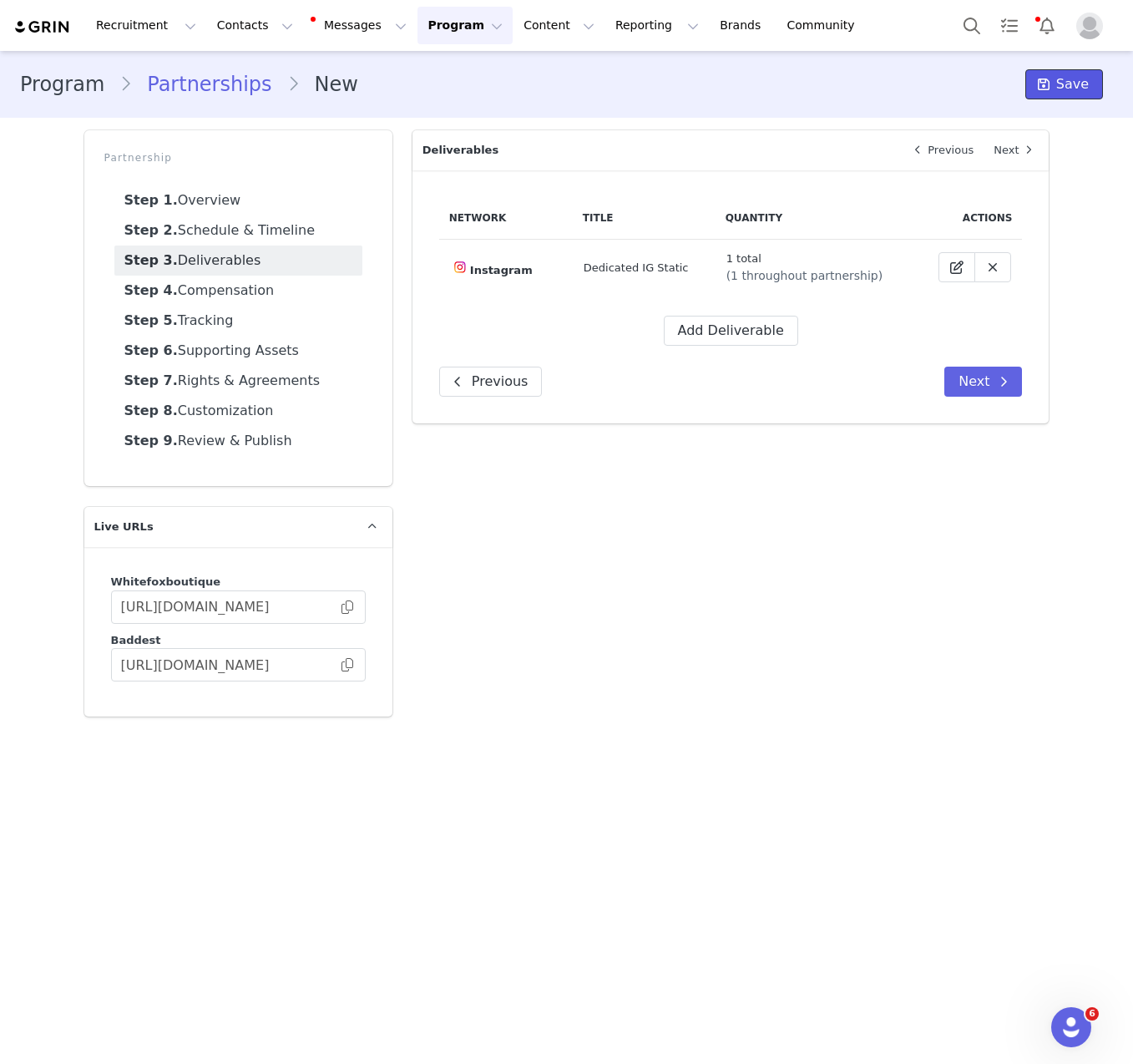
click at [1063, 76] on span "Save" at bounding box center [1072, 83] width 32 height 20
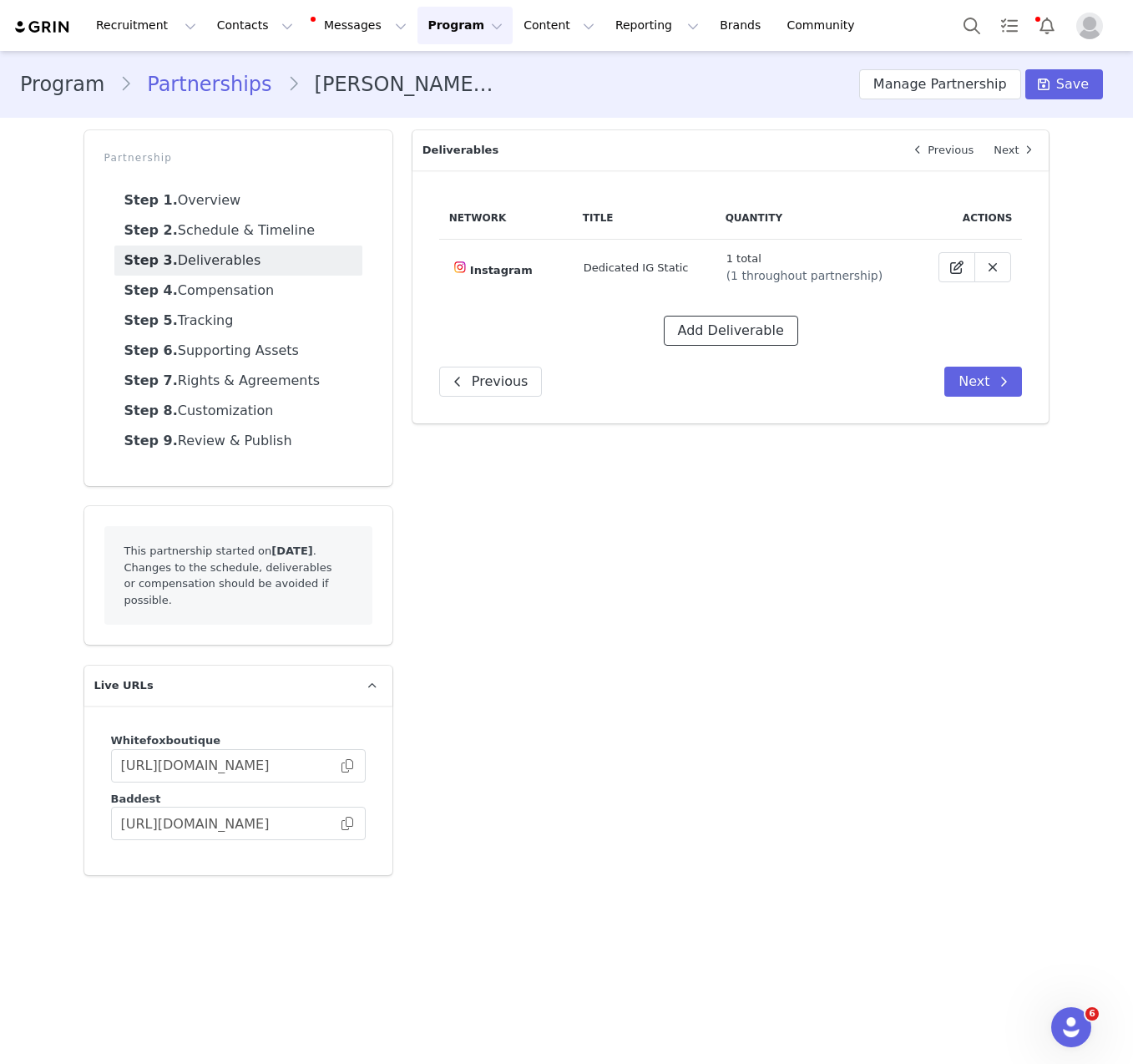
click at [732, 330] on button "Add Deliverable" at bounding box center [731, 331] width 135 height 30
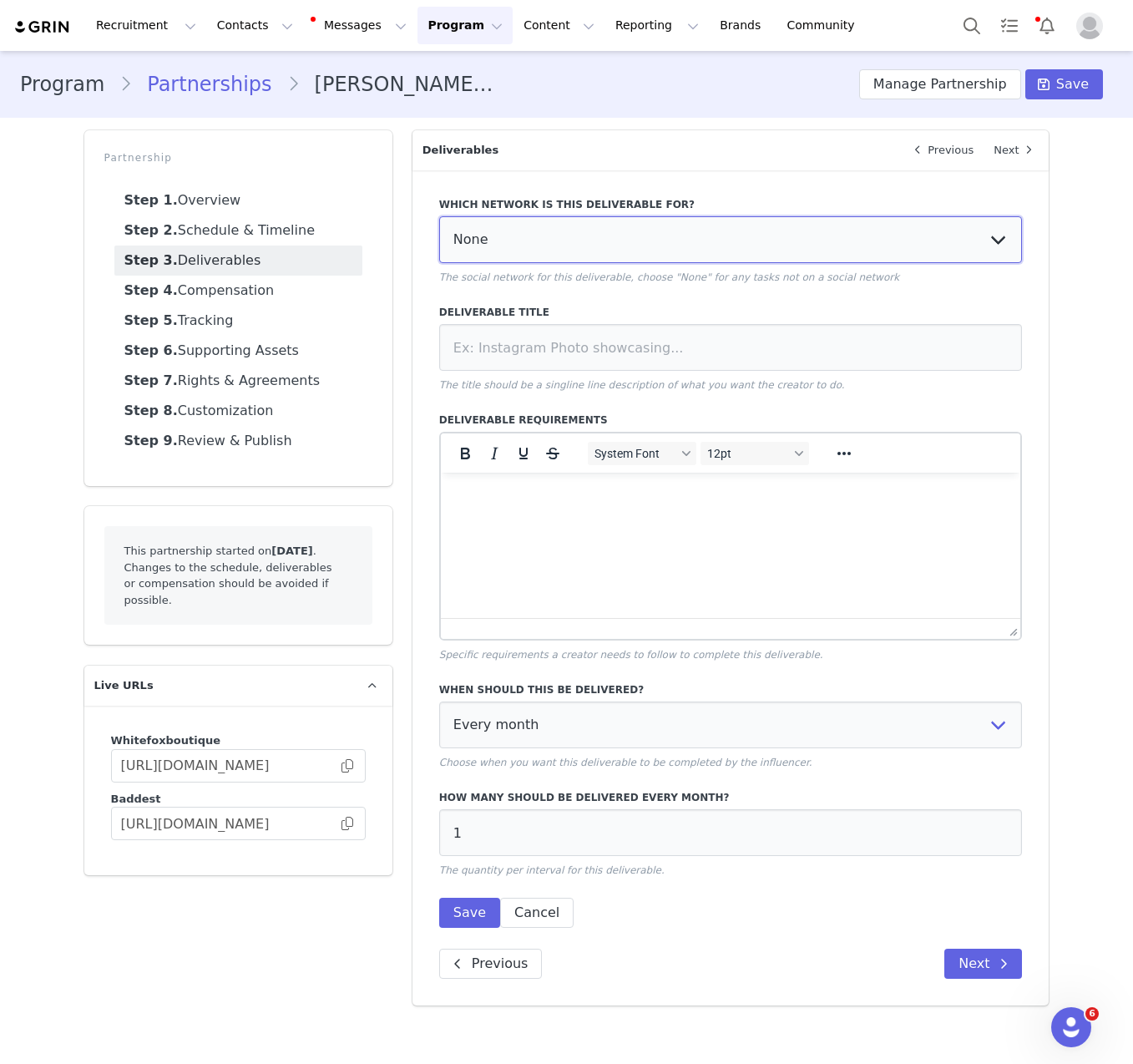
click at [630, 248] on select "None YouTube Twitter Instagram Facebook Twitch TikTok Pinterest" at bounding box center [731, 239] width 584 height 46
select select "5"
click at [440, 216] on select "None YouTube Twitter Instagram Facebook Twitch TikTok Pinterest" at bounding box center [731, 239] width 584 height 46
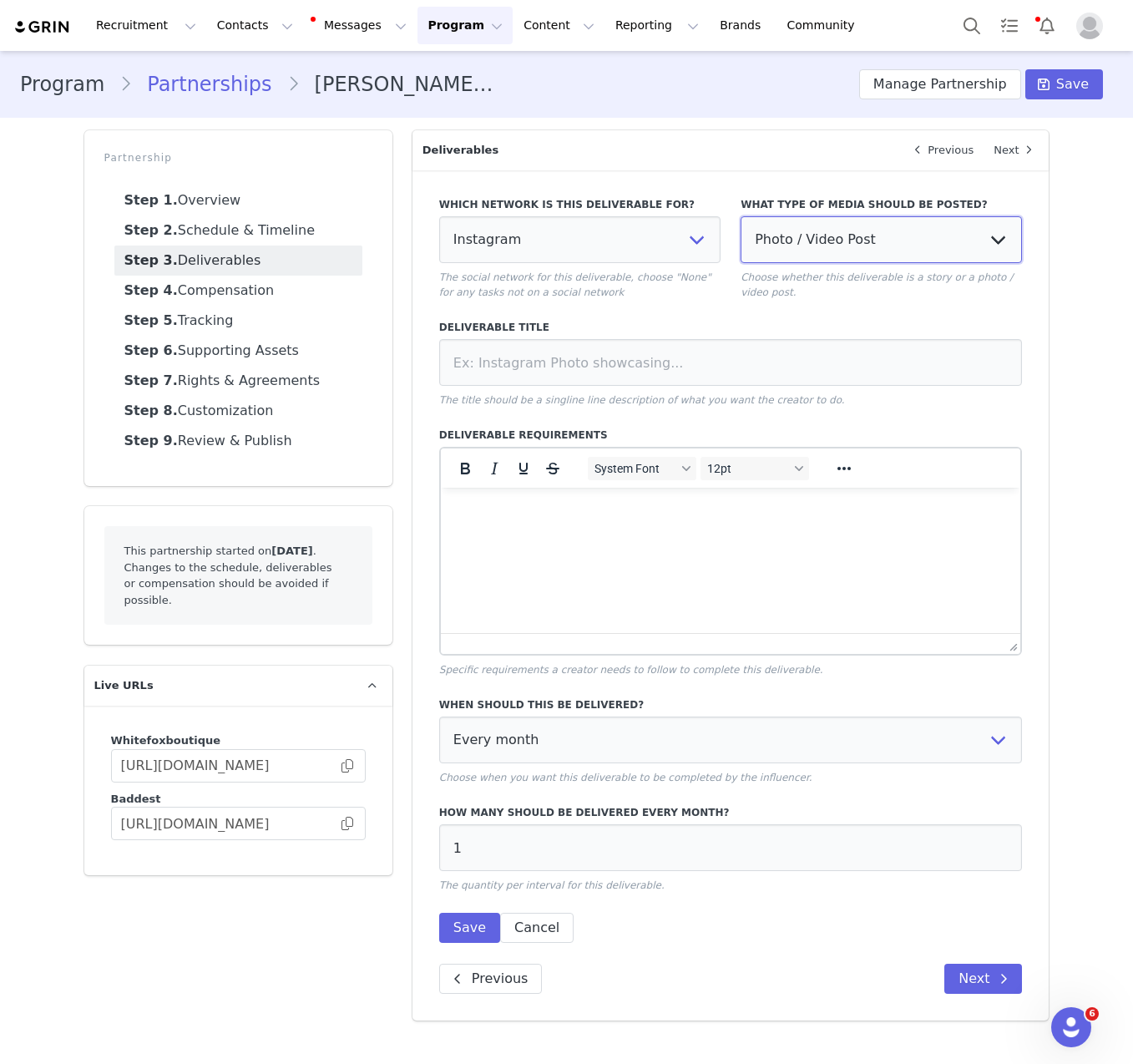
click at [906, 241] on select "Photo / Video Post Story Text in Bio Highlight Reel" at bounding box center [881, 239] width 281 height 46
select select "story"
click at [741, 216] on select "Photo / Video Post Story Text in Bio Highlight Reel" at bounding box center [881, 239] width 281 height 46
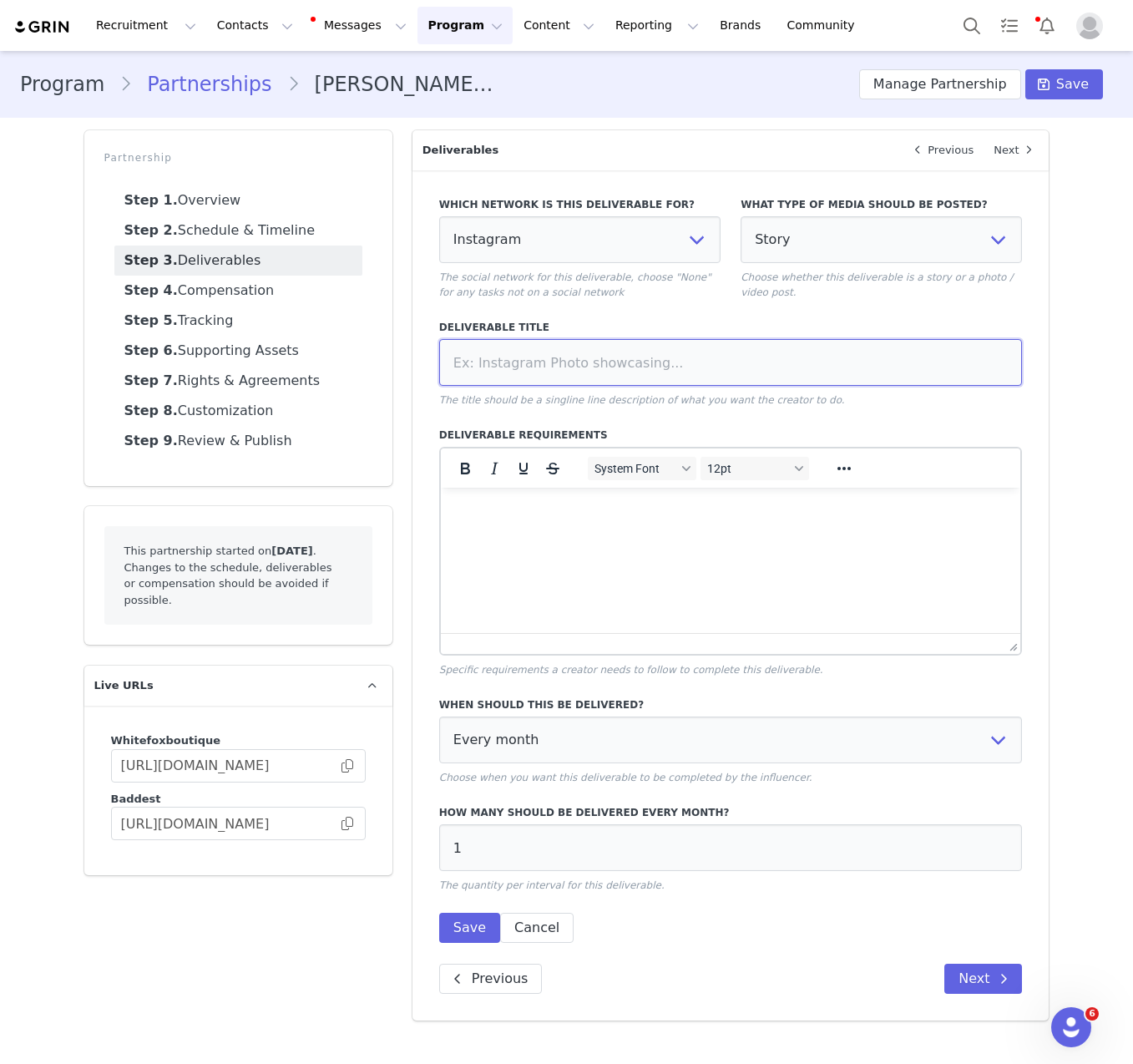
click at [718, 373] on input at bounding box center [731, 362] width 584 height 46
paste input "Dedicated 5 frame IG Story Video Haul"
type input "Dedicated 5 frame IG Story Video Haul"
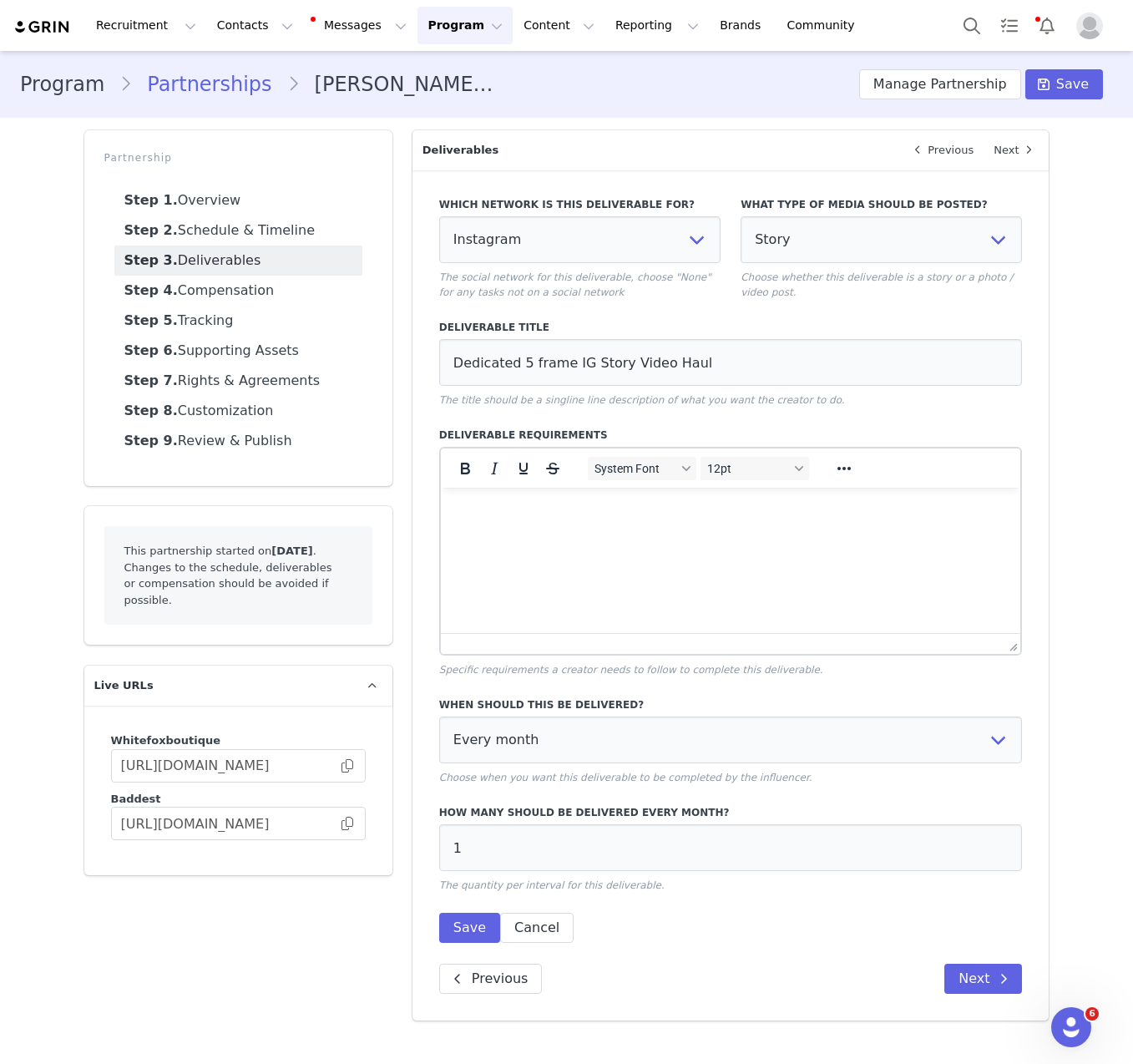
click at [650, 532] on html at bounding box center [730, 511] width 581 height 45
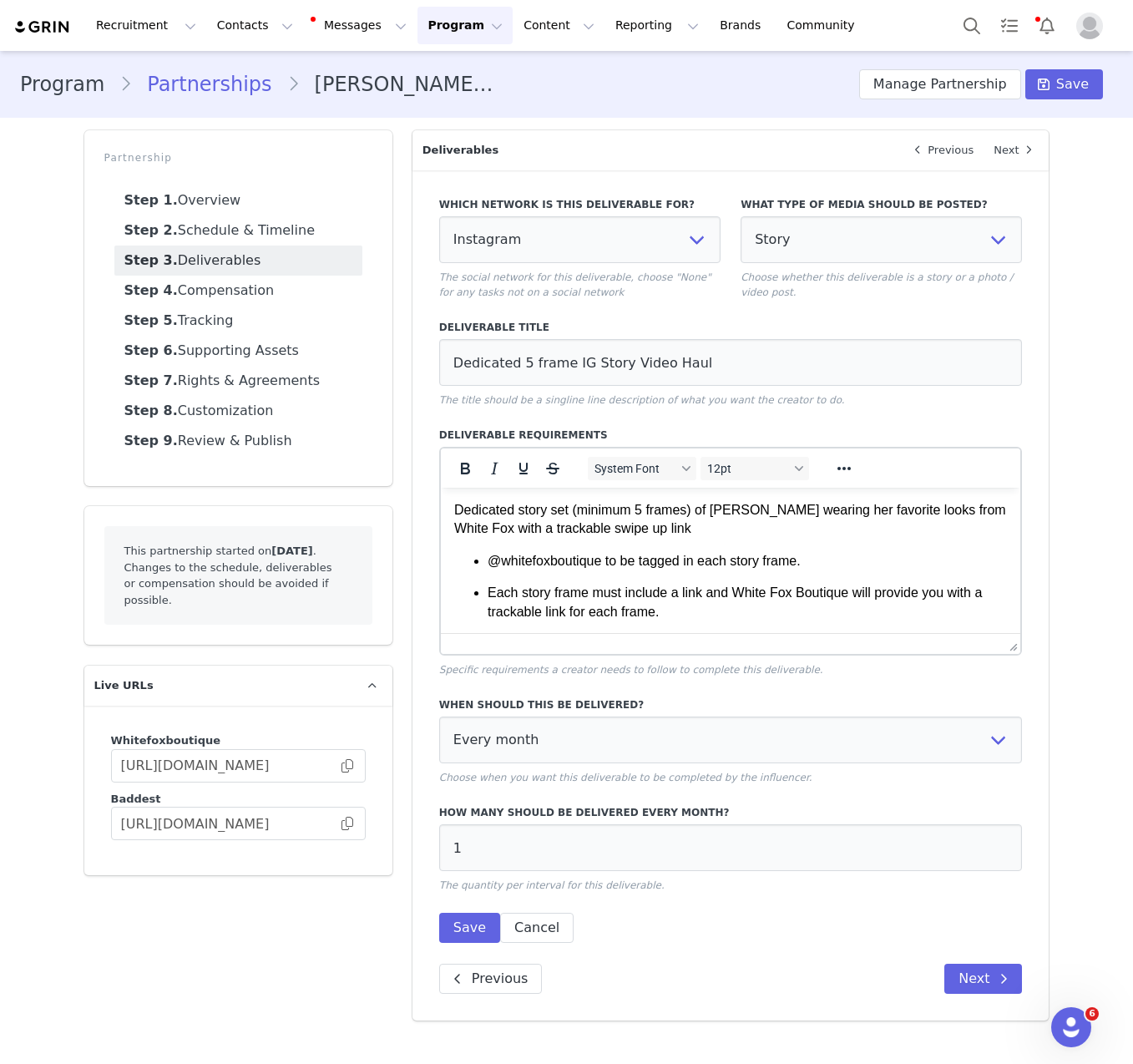
click at [586, 764] on div "When should this be delivered? Every month Every other month In specific months…" at bounding box center [731, 741] width 584 height 88
click at [586, 744] on select "Every month Every other month In specific months Throughout partnership" at bounding box center [731, 739] width 584 height 46
select select "throughout"
click at [440, 716] on select "Every month Every other month In specific months Throughout partnership" at bounding box center [731, 739] width 584 height 46
click at [462, 934] on button "Save" at bounding box center [470, 929] width 61 height 30
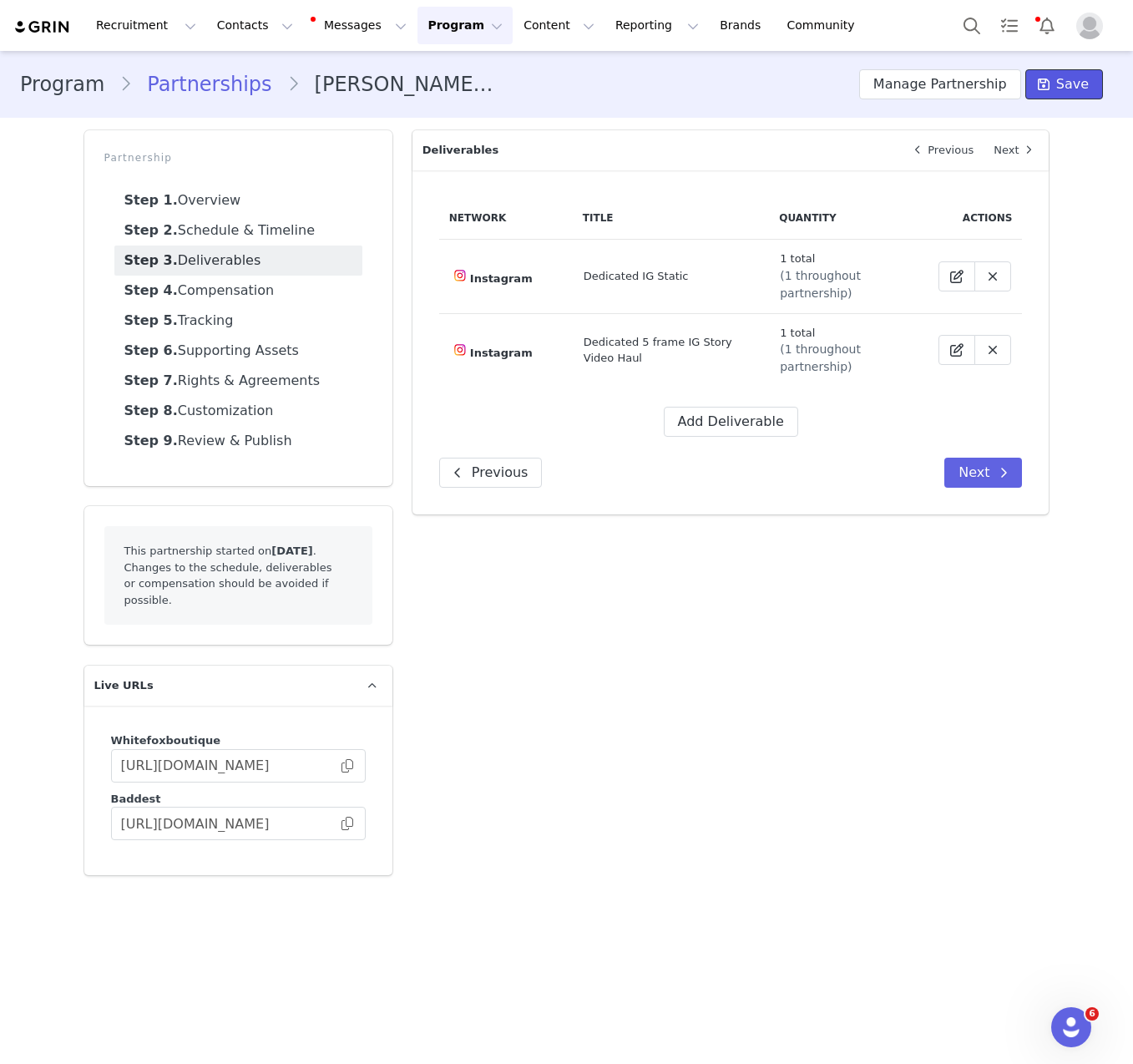
click at [1046, 74] on span at bounding box center [1043, 83] width 20 height 20
click at [725, 412] on button "Add Deliverable" at bounding box center [731, 422] width 135 height 30
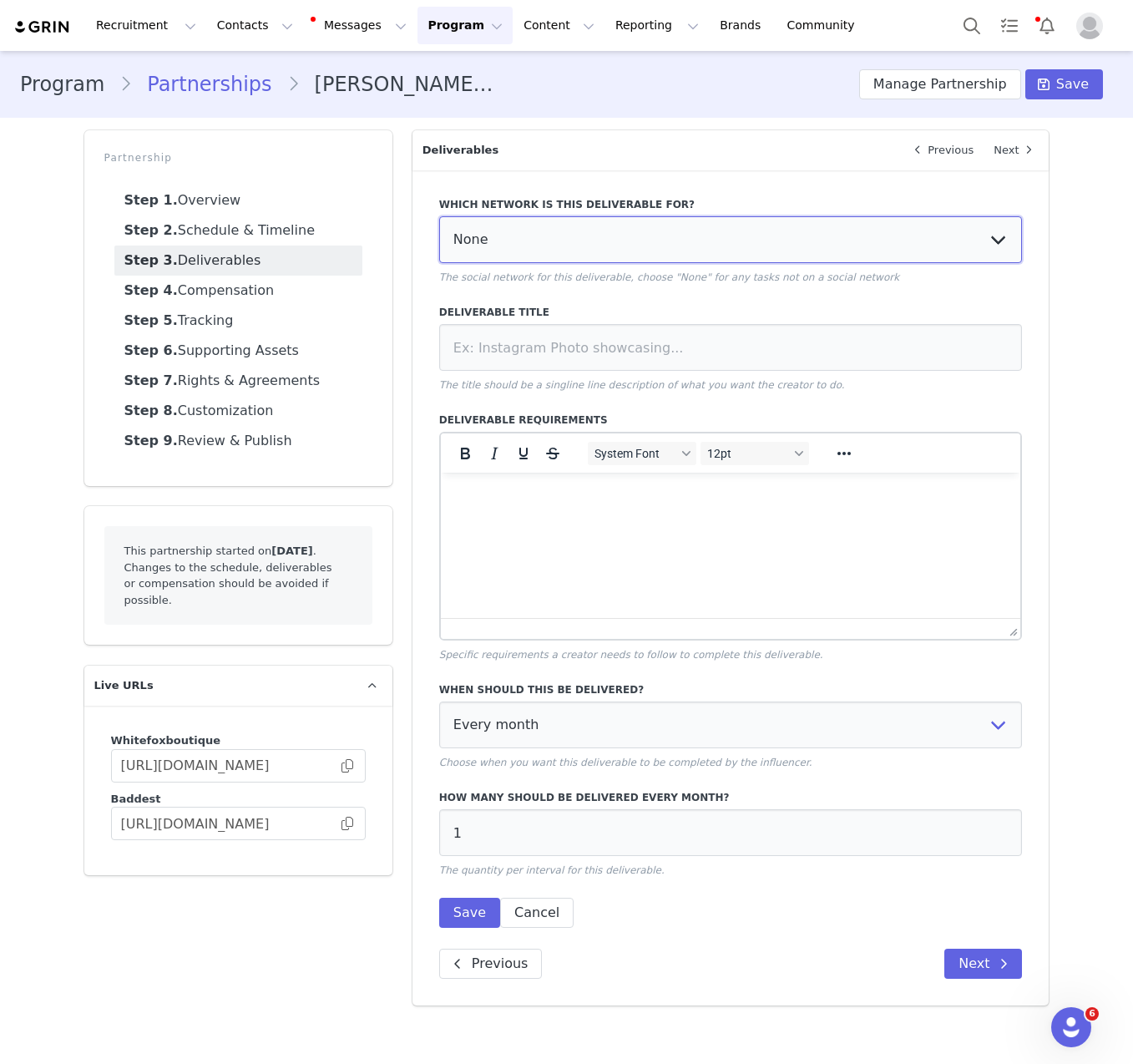
click at [629, 240] on select "None YouTube Twitter Instagram Facebook Twitch TikTok Pinterest" at bounding box center [731, 239] width 584 height 46
select select "9"
click at [440, 216] on select "None YouTube Twitter Instagram Facebook Twitch TikTok Pinterest" at bounding box center [731, 239] width 584 height 46
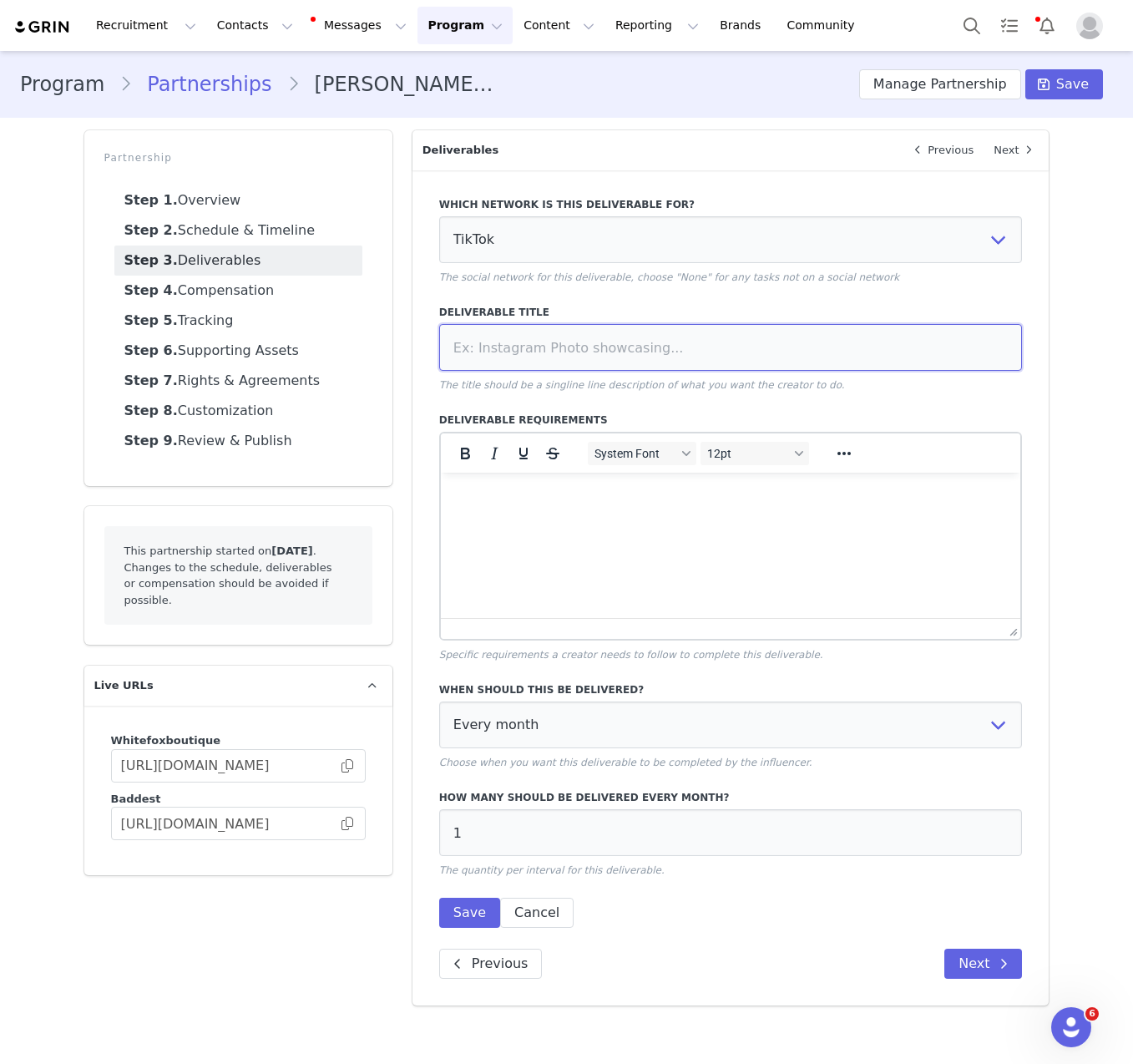
click at [560, 351] on input at bounding box center [731, 347] width 584 height 46
paste input "Dedicated TikTok Video"
type input "Dedicated TikTok Video"
click at [560, 518] on html at bounding box center [730, 496] width 581 height 45
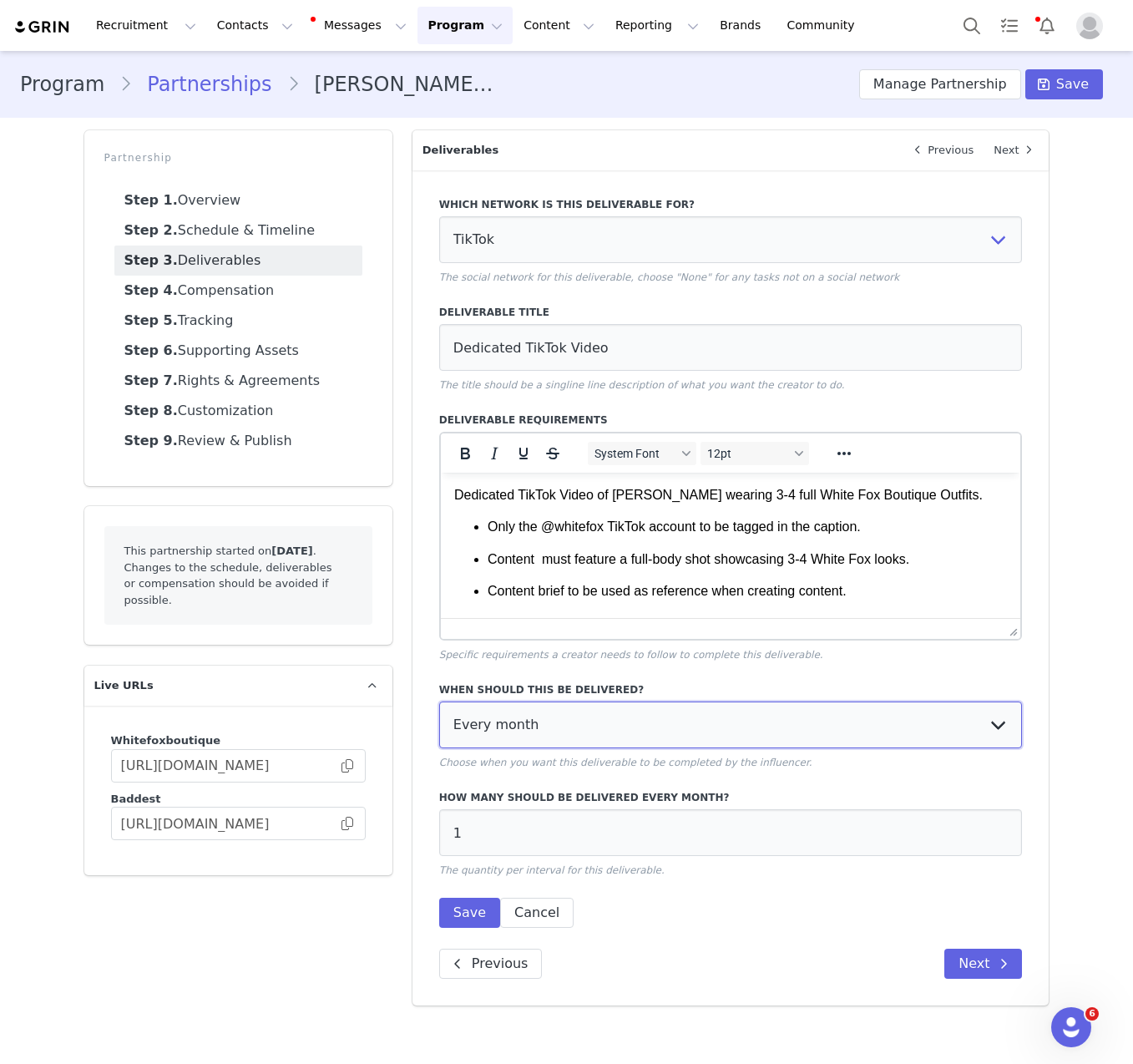
click at [518, 723] on select "Every month Every other month In specific months Throughout partnership" at bounding box center [731, 725] width 584 height 46
select select "throughout"
click at [440, 702] on select "Every month Every other month In specific months Throughout partnership" at bounding box center [731, 725] width 584 height 46
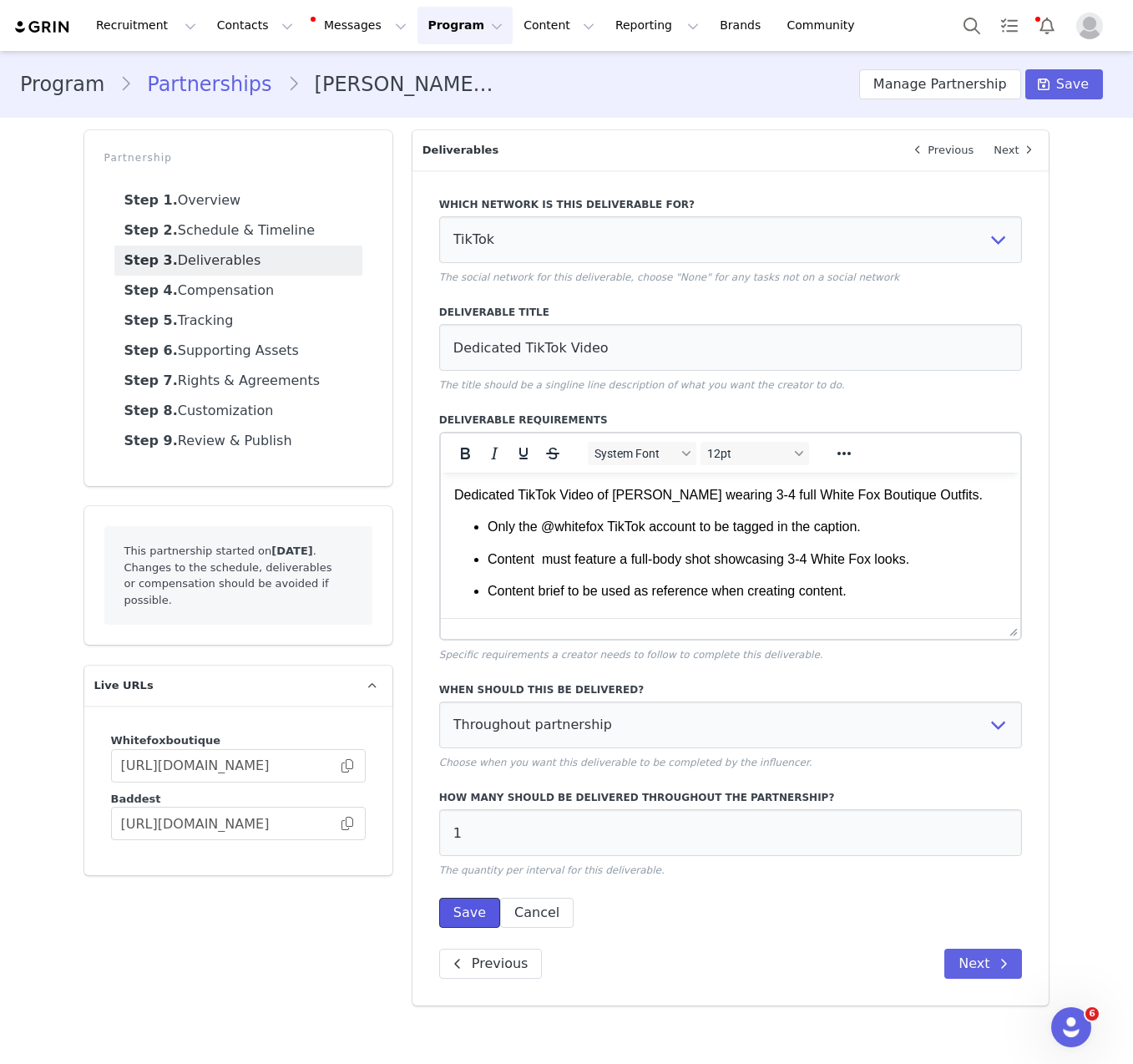
click at [472, 903] on button "Save" at bounding box center [470, 913] width 61 height 30
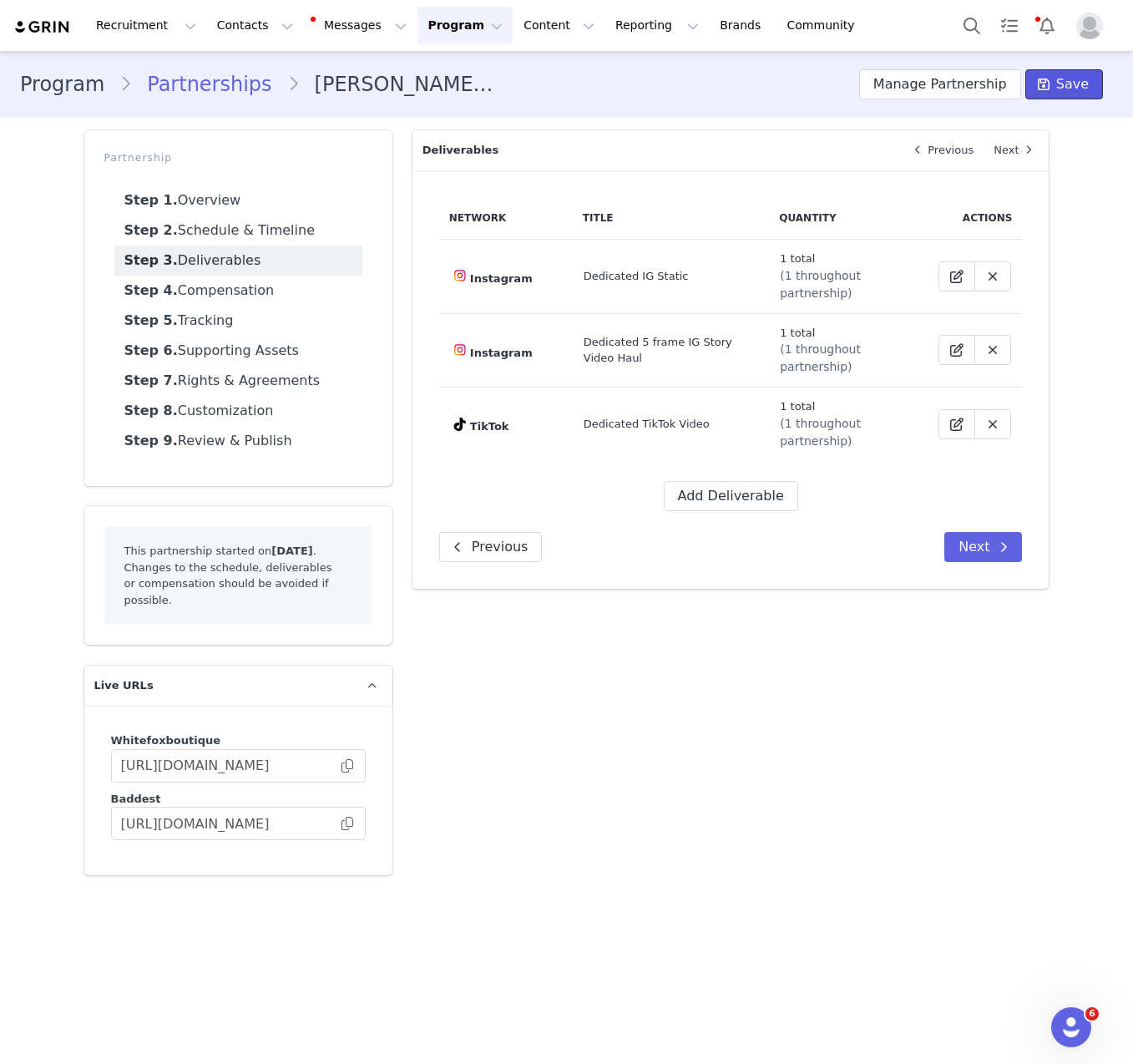
click at [1030, 87] on button "Save" at bounding box center [1065, 84] width 78 height 30
click at [711, 479] on div "Network Title Quantity Actions Instagram Dedicated IG Static 1 total (1 through…" at bounding box center [731, 353] width 584 height 314
click at [701, 490] on button "Add Deliverable" at bounding box center [731, 496] width 135 height 30
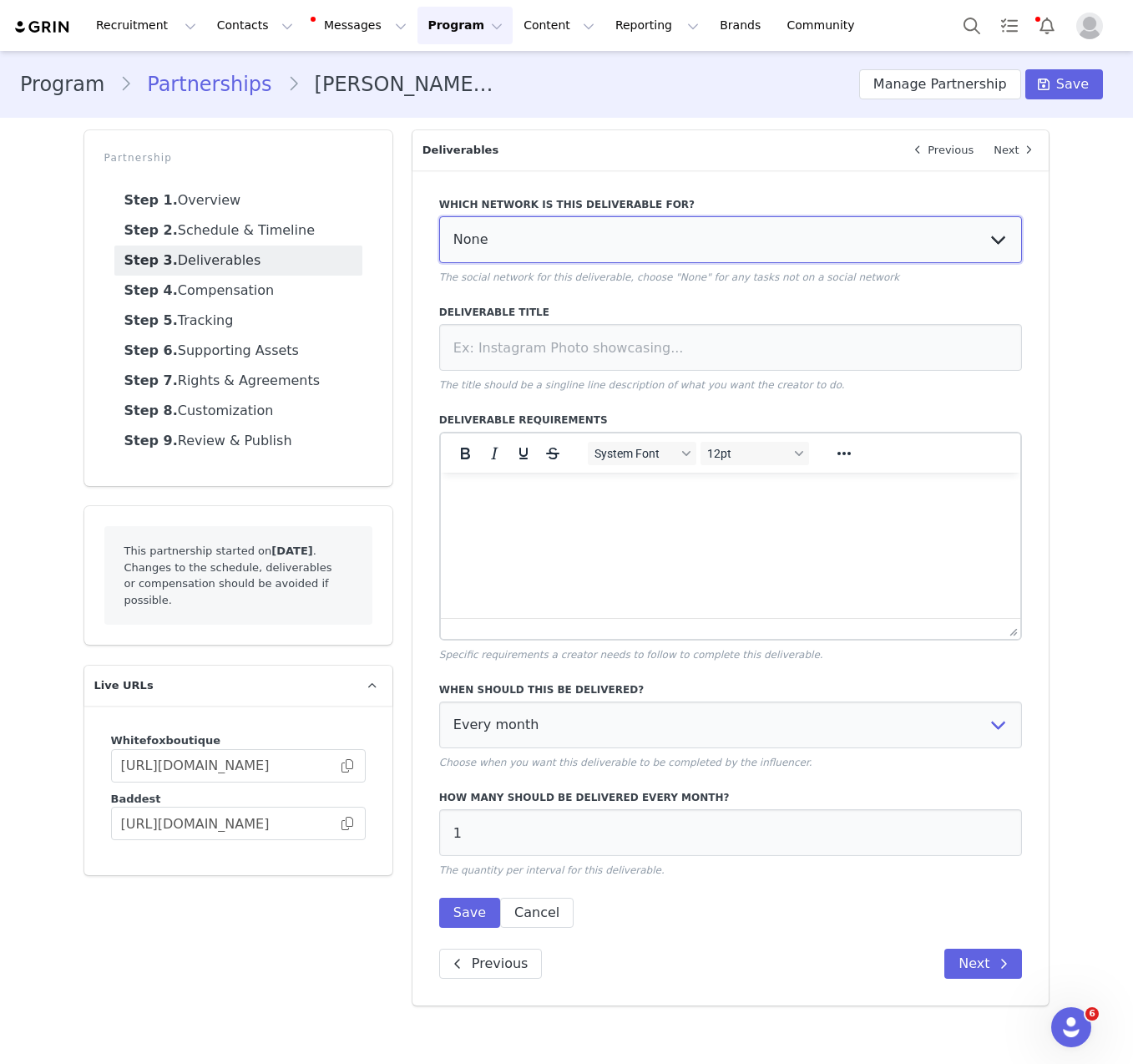
click at [647, 235] on select "None YouTube Twitter Instagram Facebook Twitch TikTok Pinterest" at bounding box center [731, 239] width 584 height 46
select select "9"
click at [440, 216] on select "None YouTube Twitter Instagram Facebook Twitch TikTok Pinterest" at bounding box center [731, 239] width 584 height 46
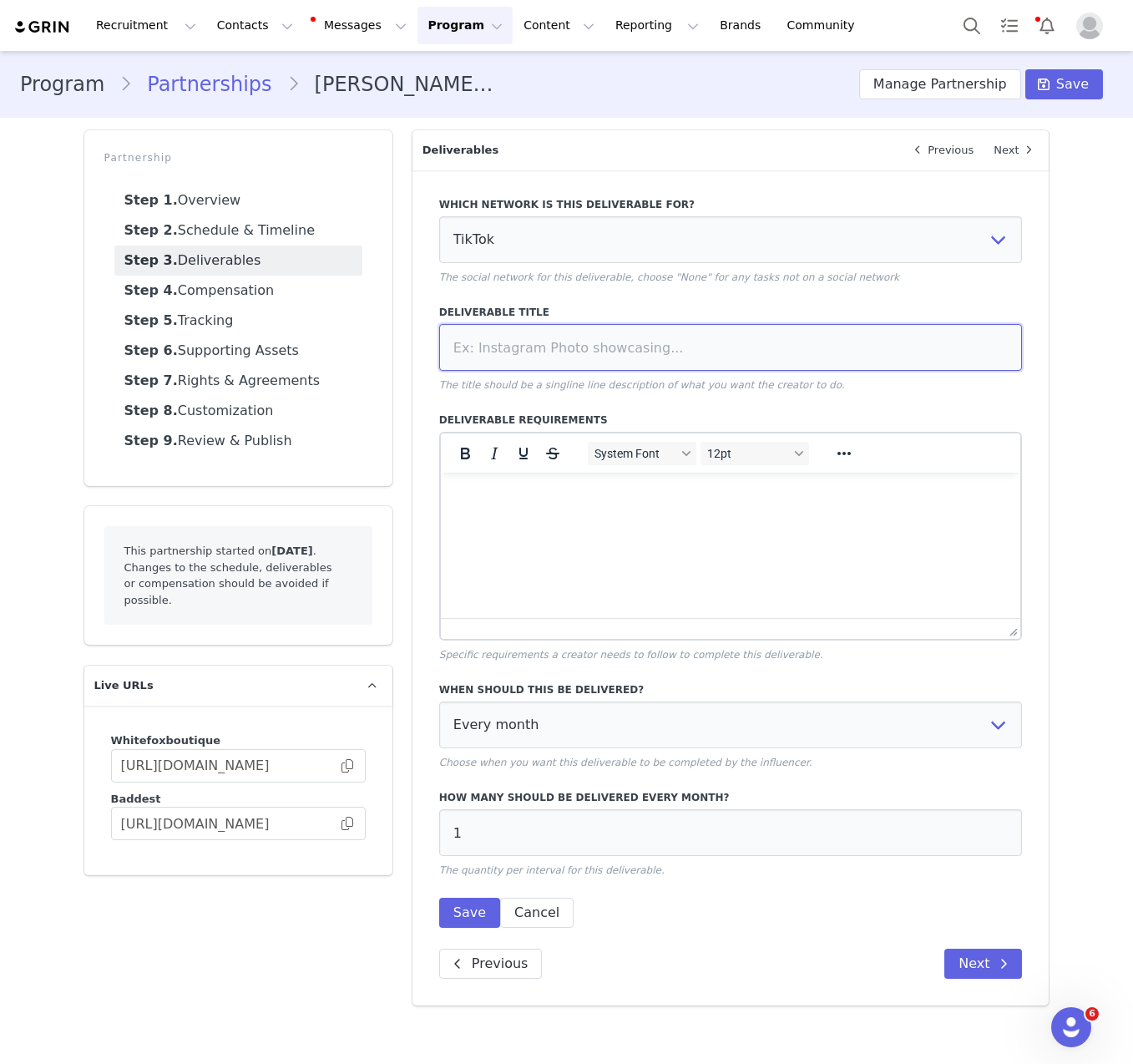
click at [560, 342] on input at bounding box center [731, 347] width 584 height 46
paste input "Integrated TikTok Video"
type input "Integrated TikTok Video"
click at [567, 513] on html at bounding box center [730, 496] width 581 height 45
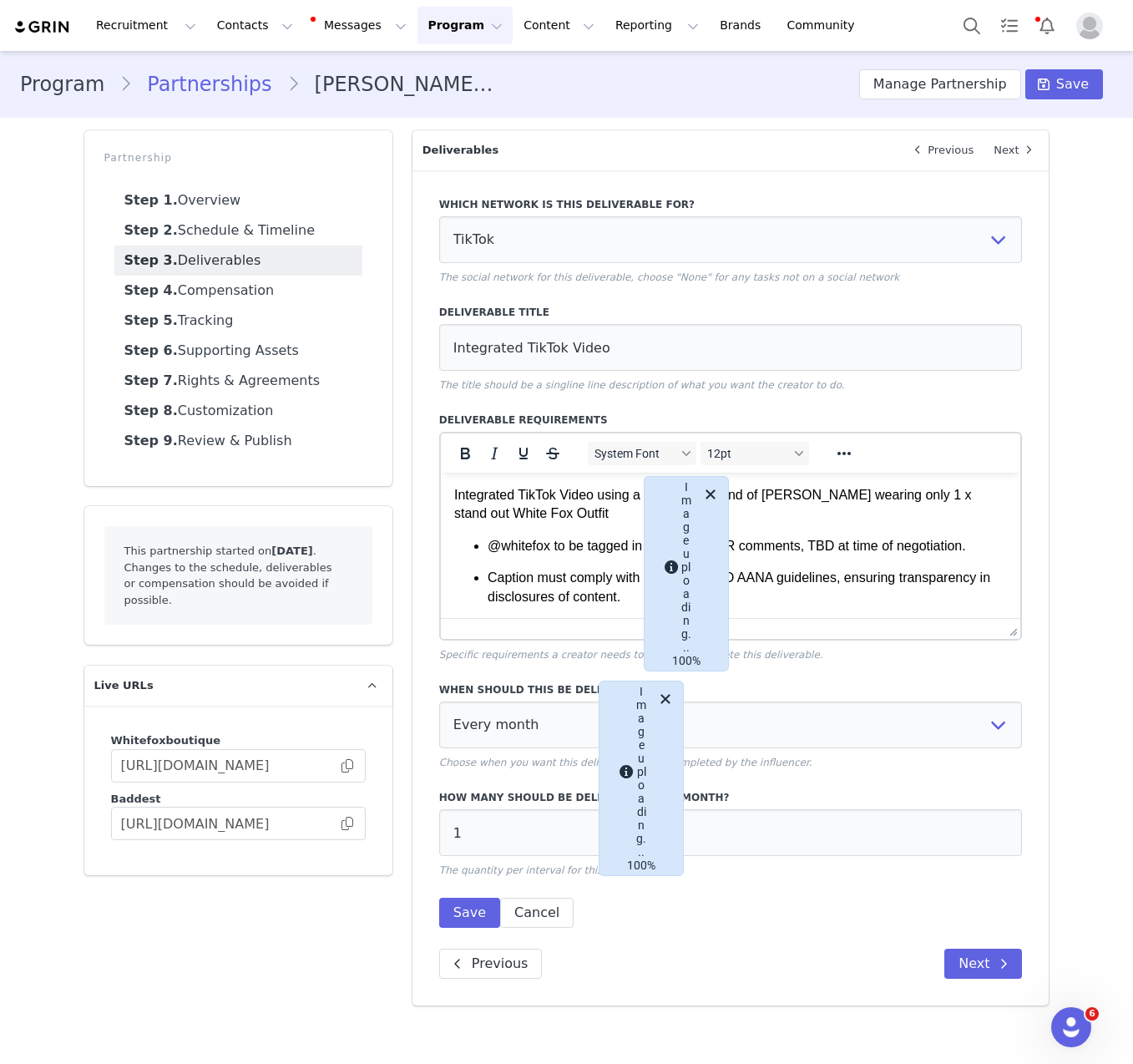
scroll to position [895, 0]
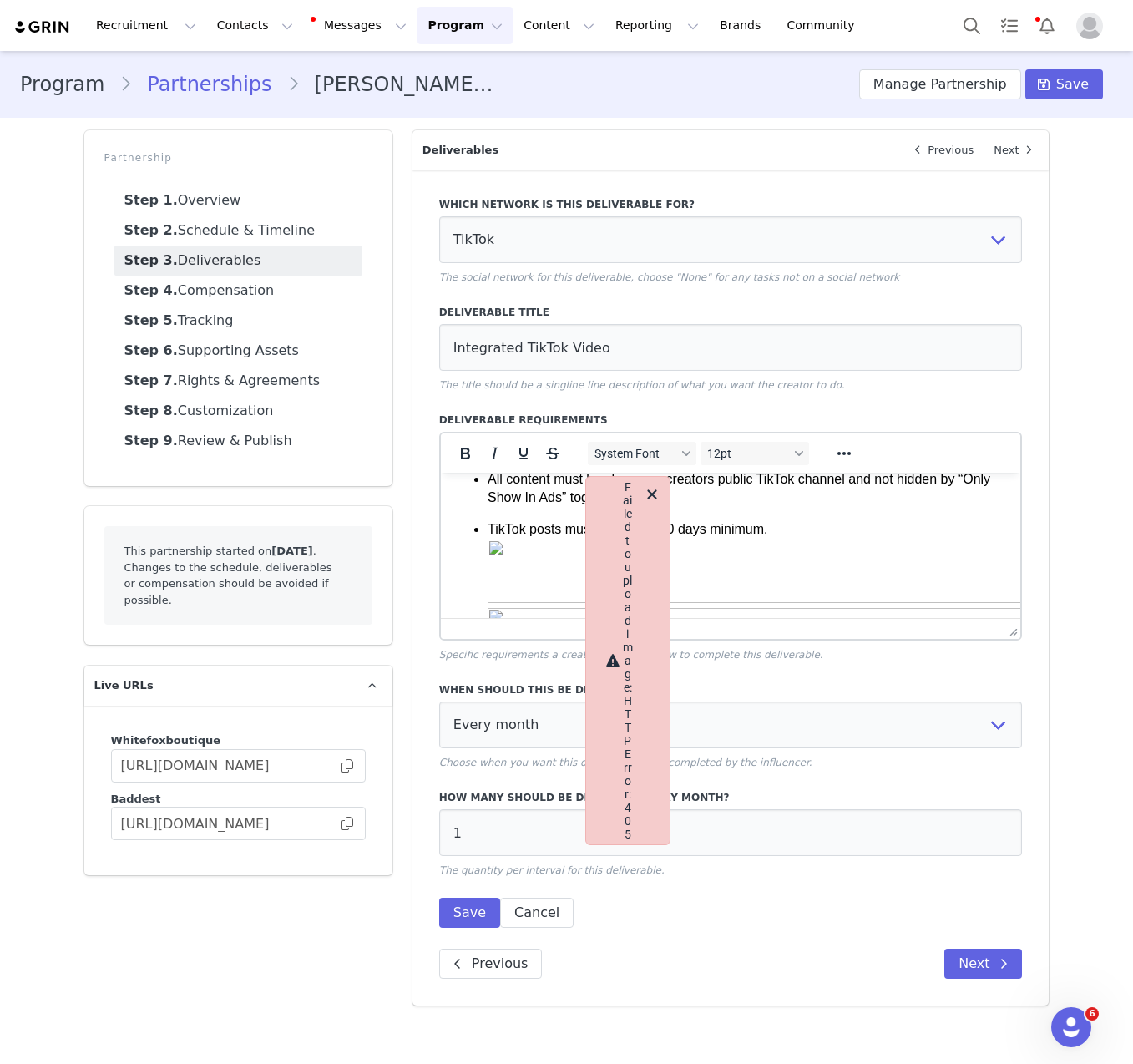
click at [555, 523] on p "TikTok posts must be live for 30 days minimum." at bounding box center [746, 584] width 520 height 127
click at [652, 487] on icon "Close" at bounding box center [652, 494] width 20 height 20
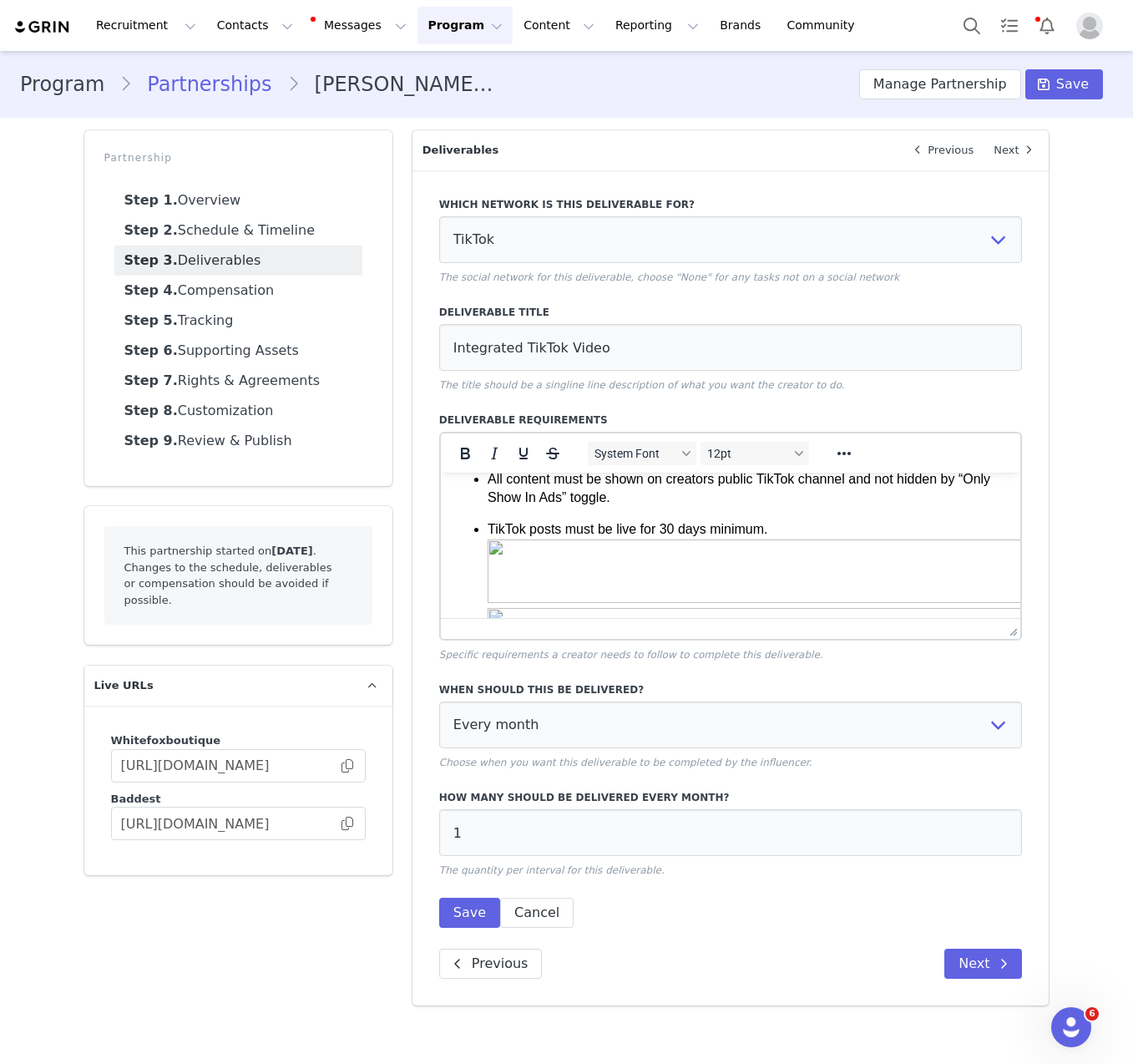
click at [641, 581] on img "Rich Text Area. Press ALT-0 for help." at bounding box center [816, 570] width 657 height 63
click at [638, 562] on img "Rich Text Area. Press ALT-0 for help." at bounding box center [864, 556] width 754 height 34
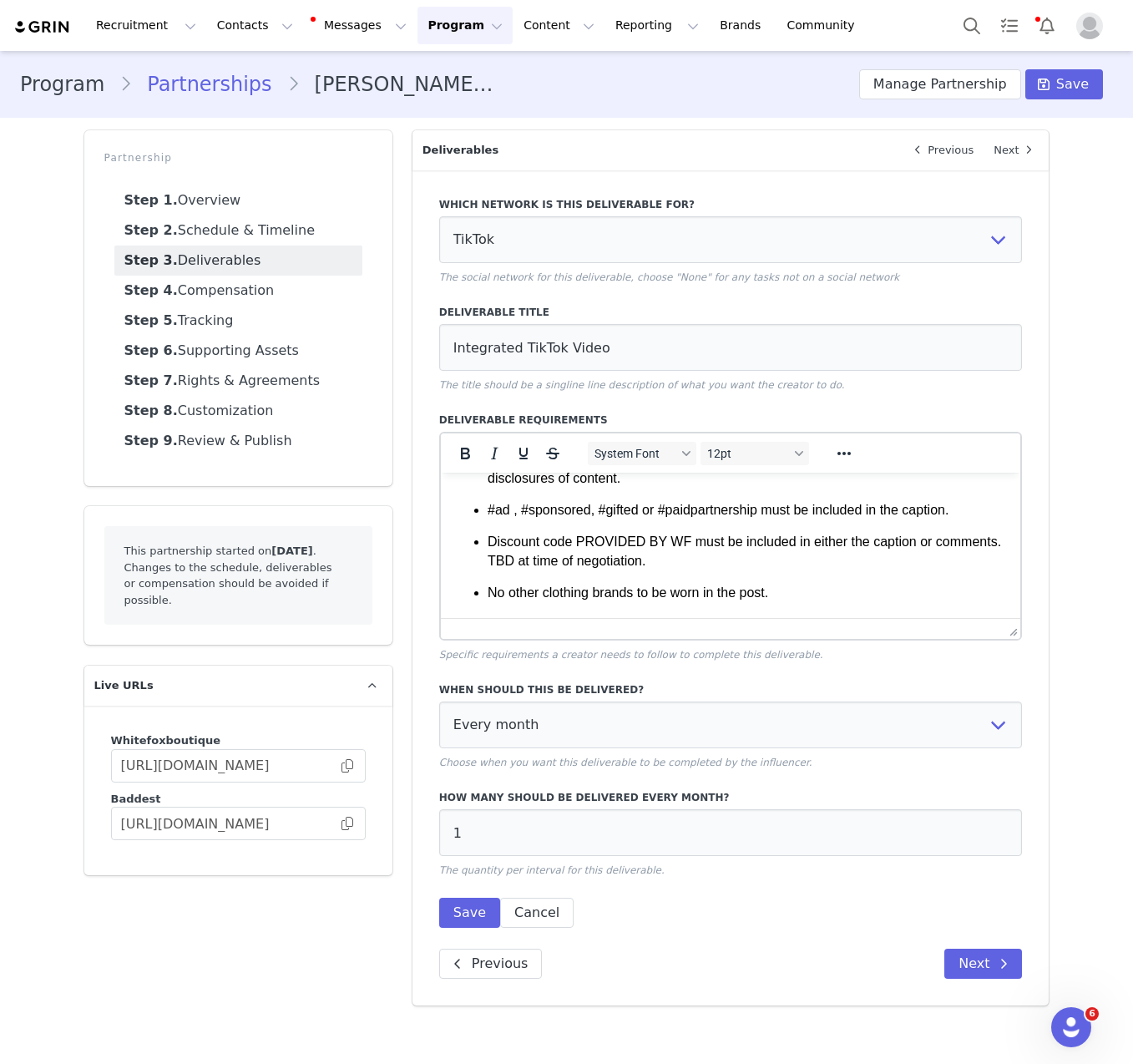
scroll to position [0, 0]
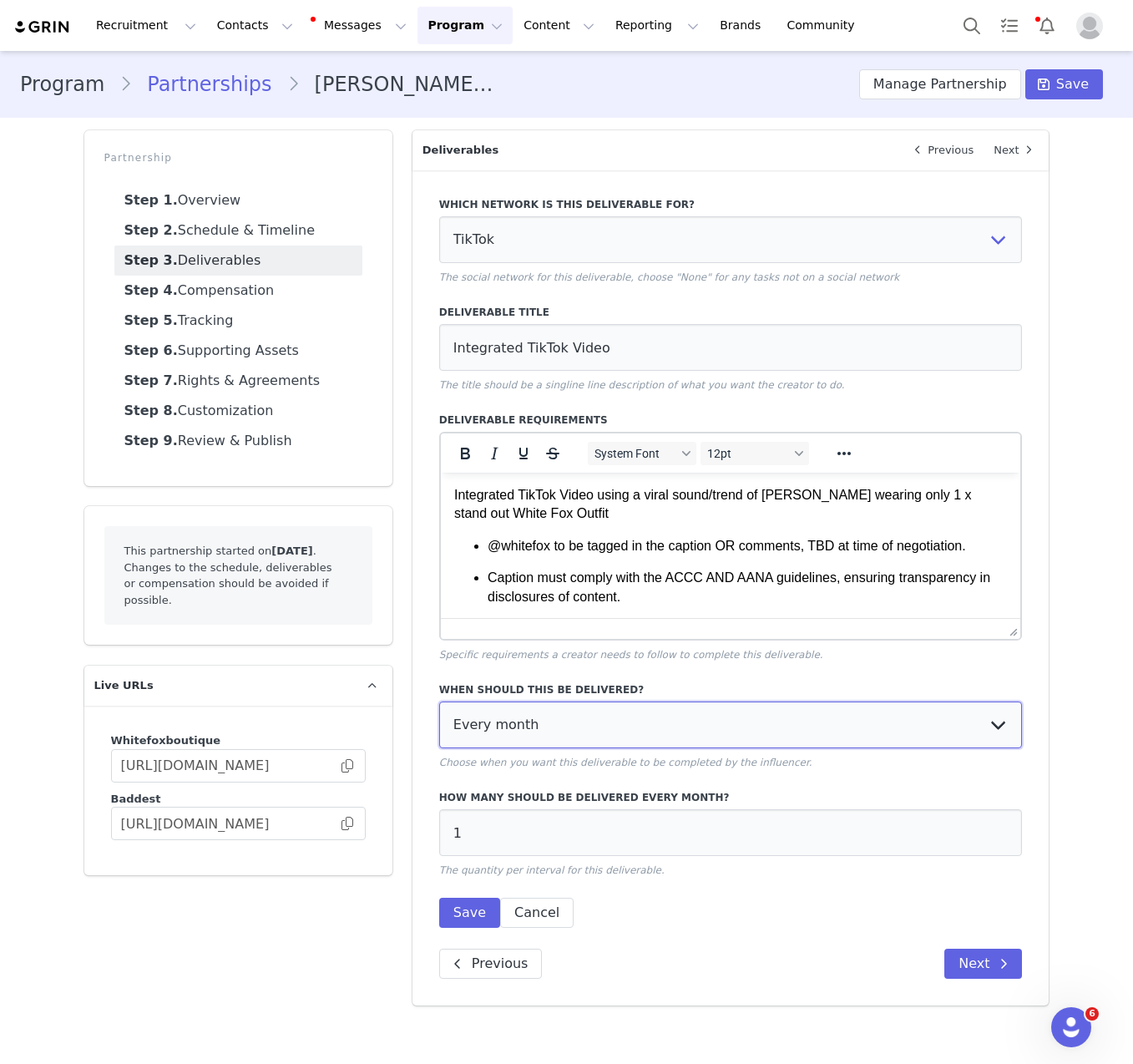
click at [617, 726] on select "Every month Every other month In specific months Throughout partnership" at bounding box center [731, 725] width 584 height 46
select select "throughout"
click at [440, 702] on select "Every month Every other month In specific months Throughout partnership" at bounding box center [731, 725] width 584 height 46
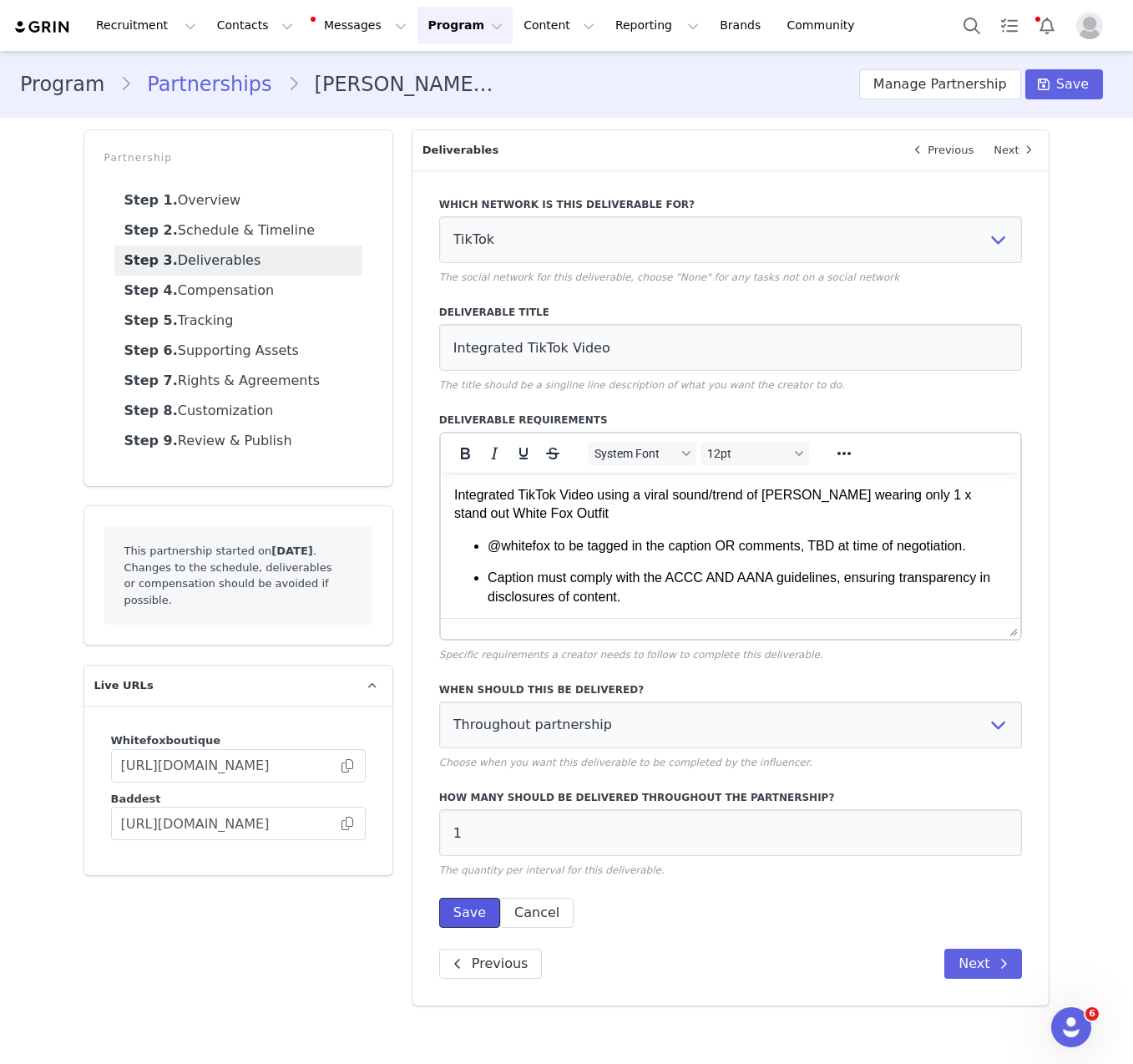
click at [453, 924] on button "Save" at bounding box center [470, 913] width 61 height 30
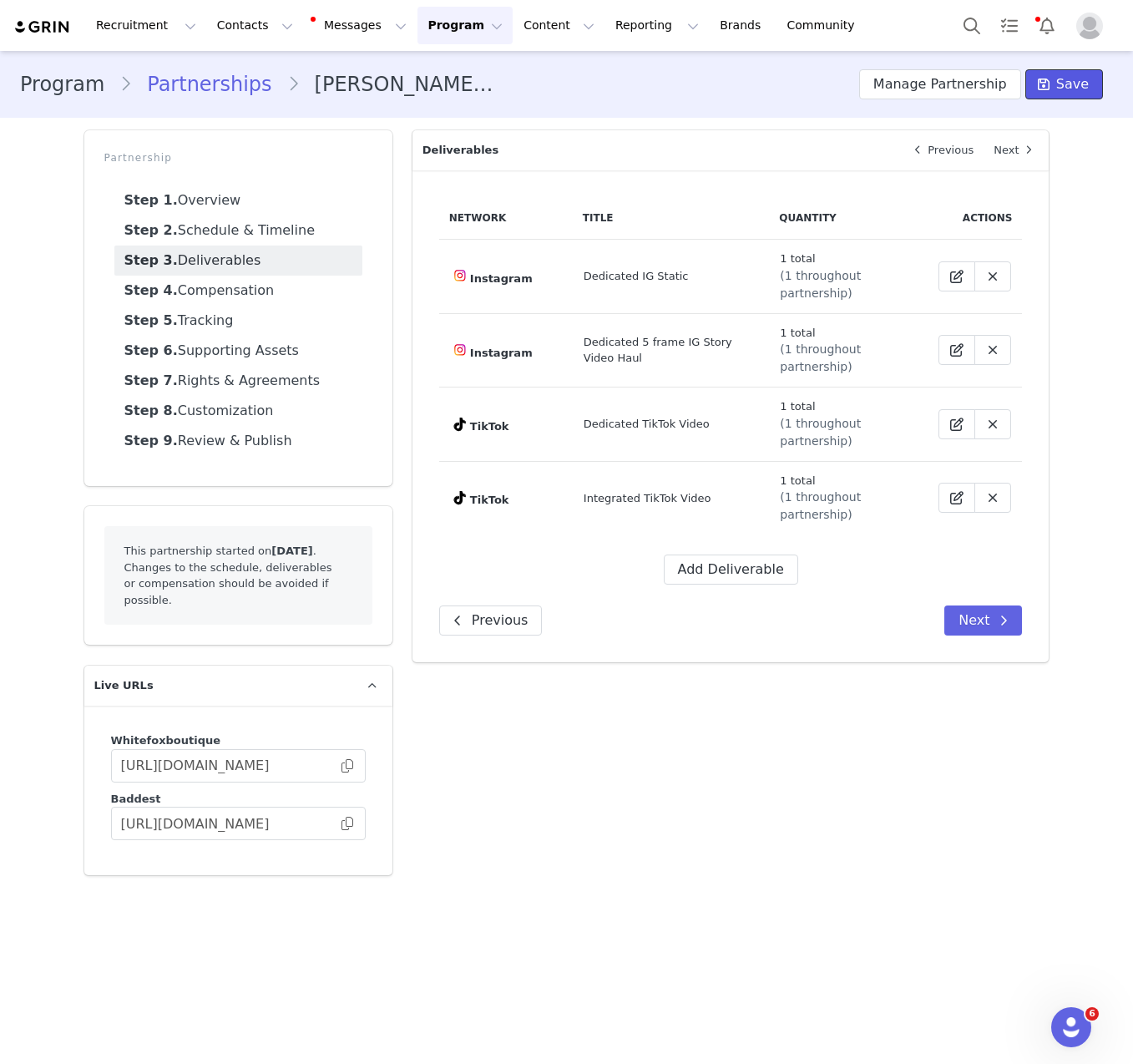
click at [1063, 80] on span "Save" at bounding box center [1072, 83] width 32 height 20
click at [971, 602] on div "Network Title Quantity Actions Instagram Dedicated IG Static 1 total (1 through…" at bounding box center [730, 416] width 638 height 492
click at [971, 617] on button "Next" at bounding box center [983, 621] width 78 height 30
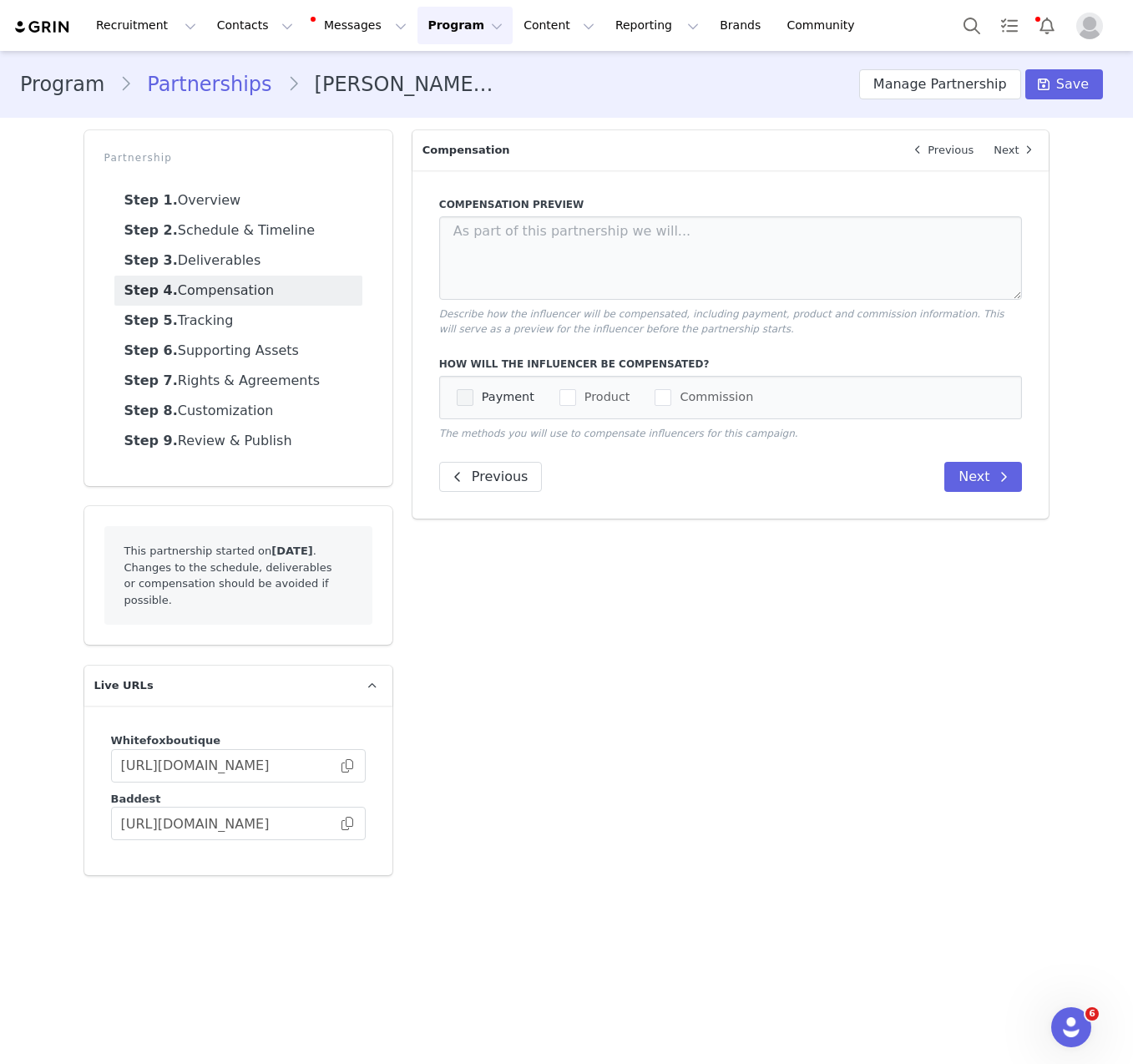
click at [471, 391] on span "checkbox-group" at bounding box center [465, 398] width 17 height 17
click at [474, 389] on input "Payment" at bounding box center [474, 389] width 0 height 0
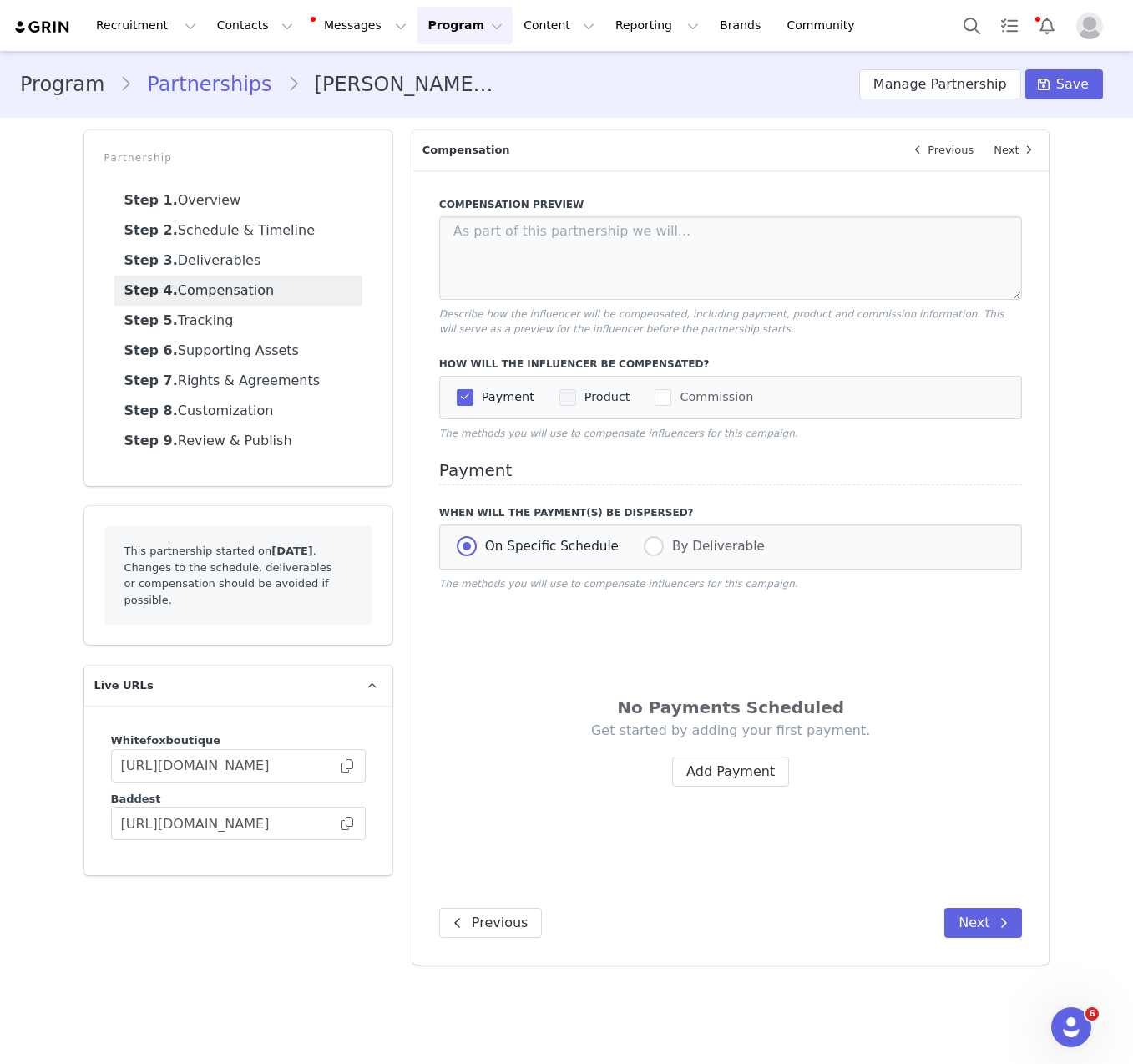
click at [576, 403] on span "Product" at bounding box center [602, 397] width 54 height 16
click at [576, 389] on input "Product" at bounding box center [576, 389] width 0 height 0
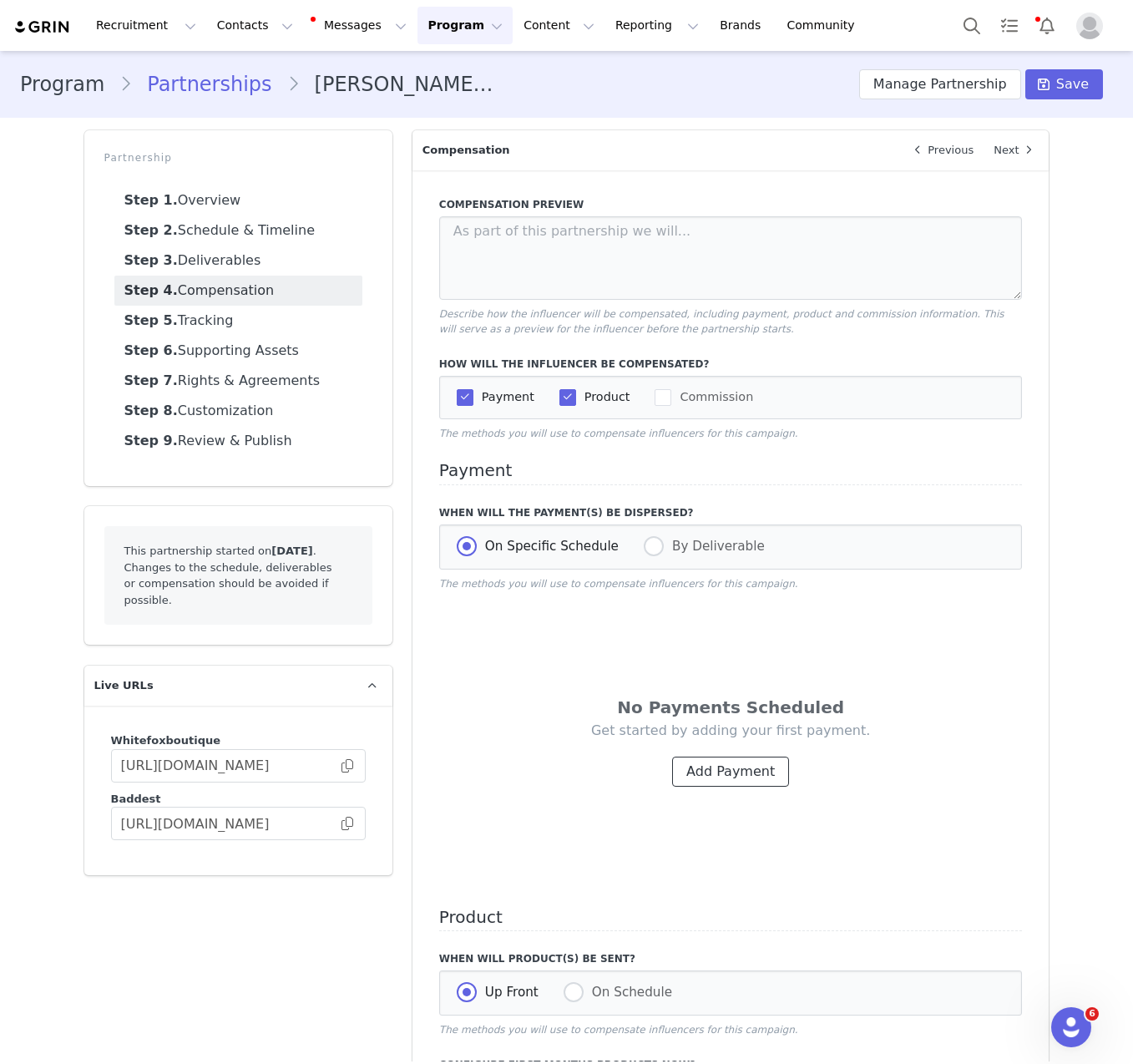
click at [744, 784] on button "Add Payment" at bounding box center [730, 772] width 117 height 30
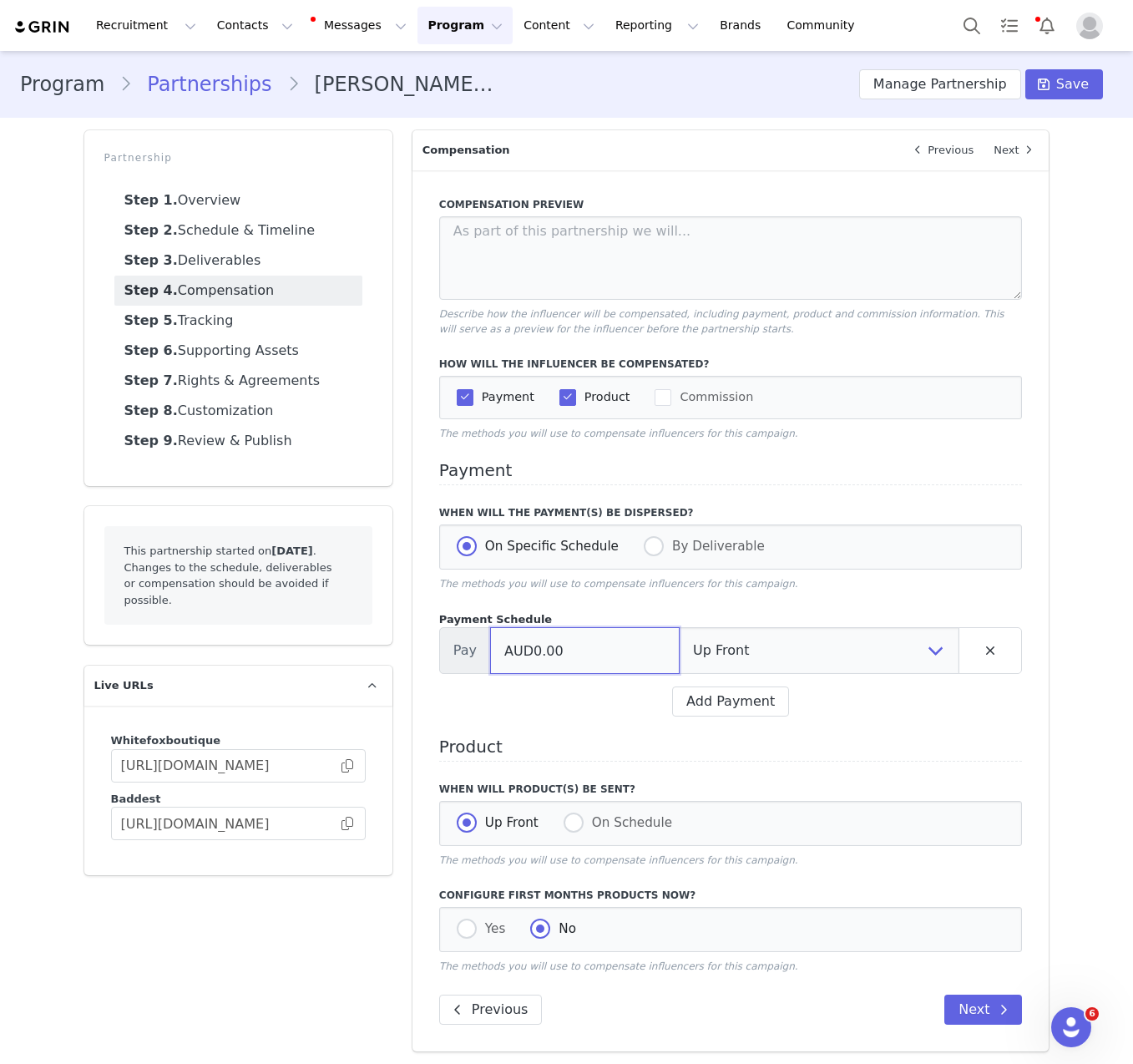
click at [626, 652] on input "AUD0.00" at bounding box center [584, 650] width 189 height 46
type input "AUD1,100.00"
click at [705, 652] on select "Up Front Month 1 Upon Completion" at bounding box center [819, 650] width 280 height 46
select select "completion"
click at [679, 628] on select "Up Front Month 1 Upon Completion" at bounding box center [819, 650] width 280 height 46
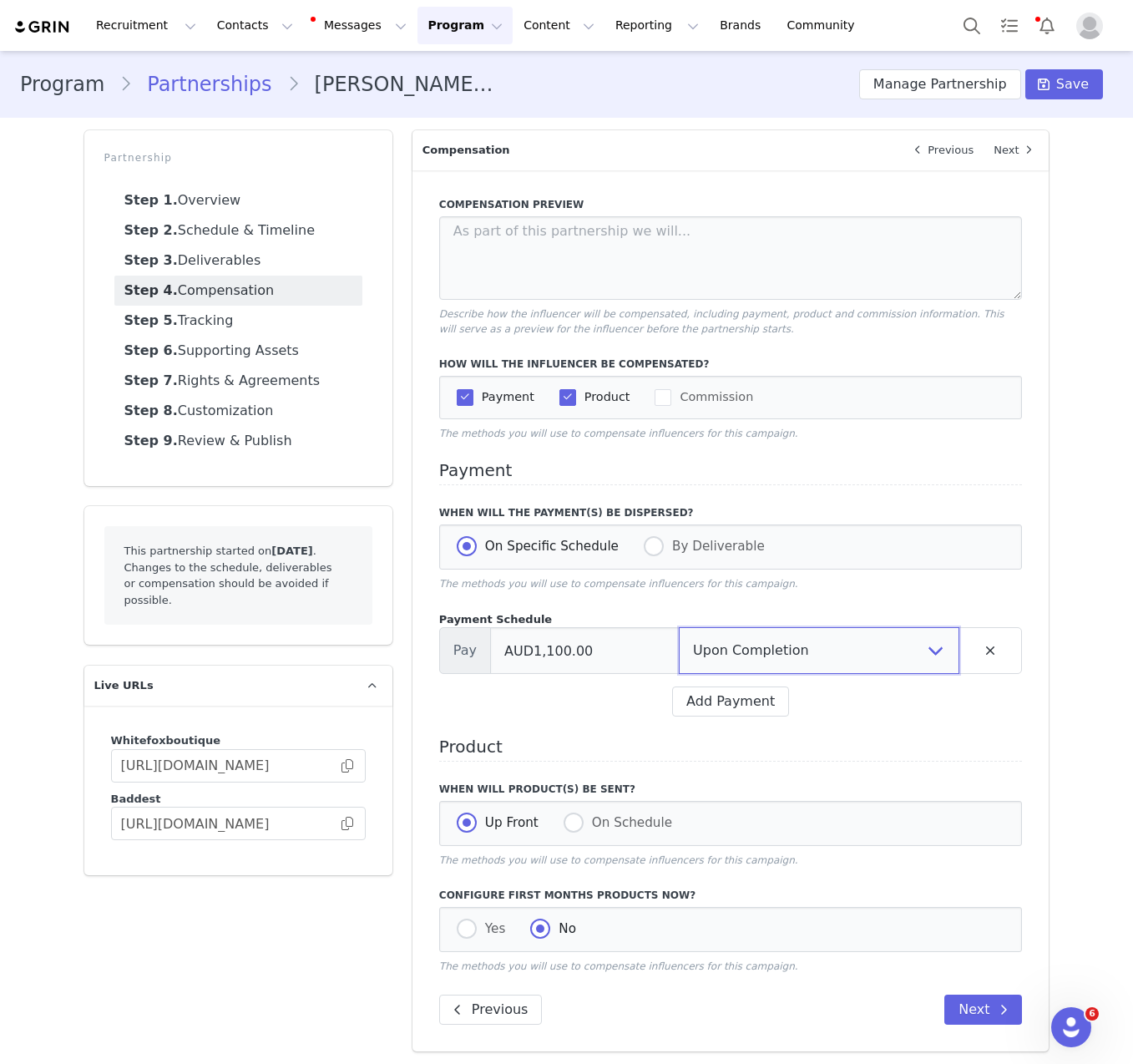
scroll to position [5, 0]
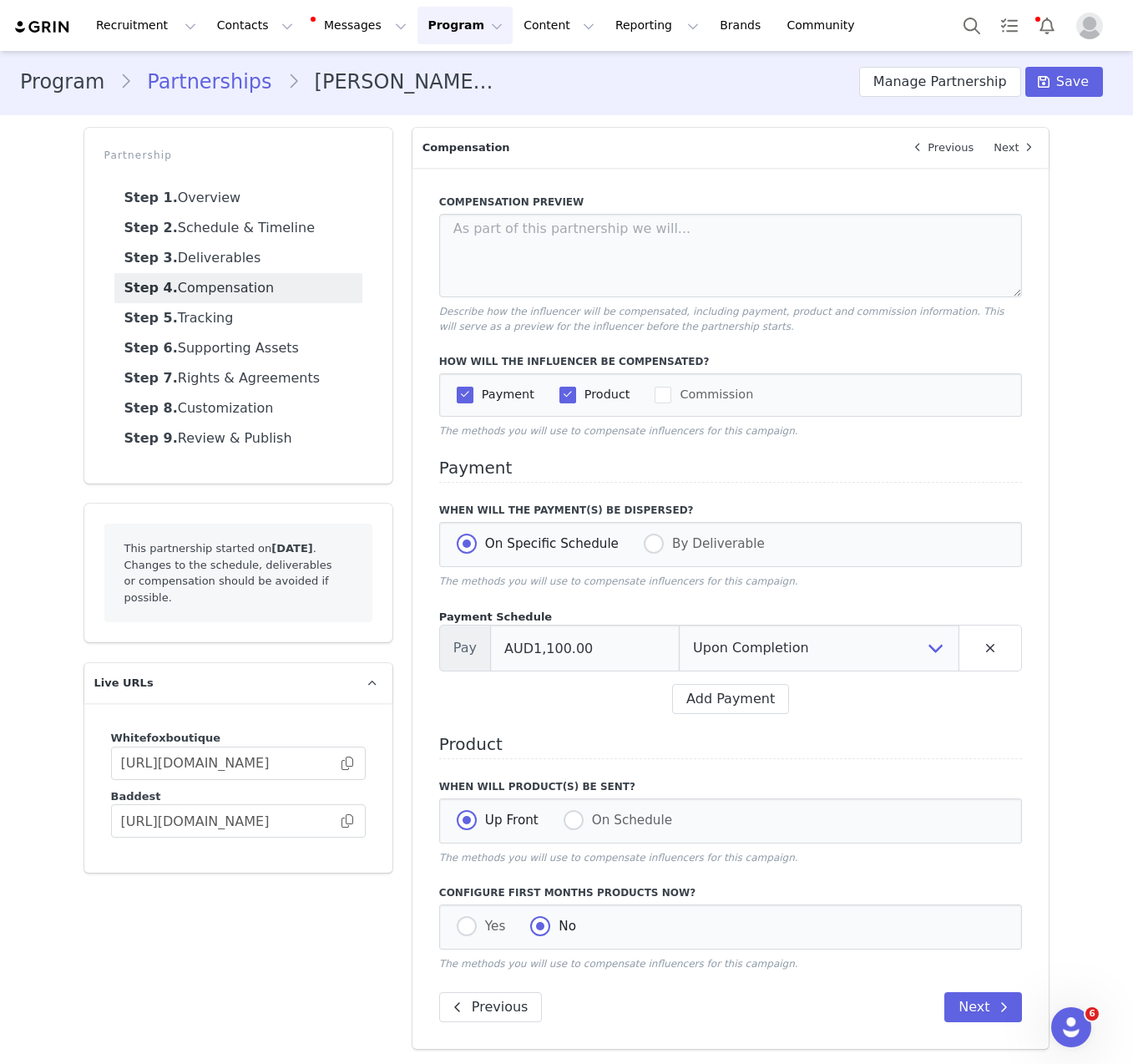
click at [449, 934] on div "Yes No" at bounding box center [731, 928] width 584 height 45
click at [980, 1001] on button "Next" at bounding box center [983, 1007] width 78 height 30
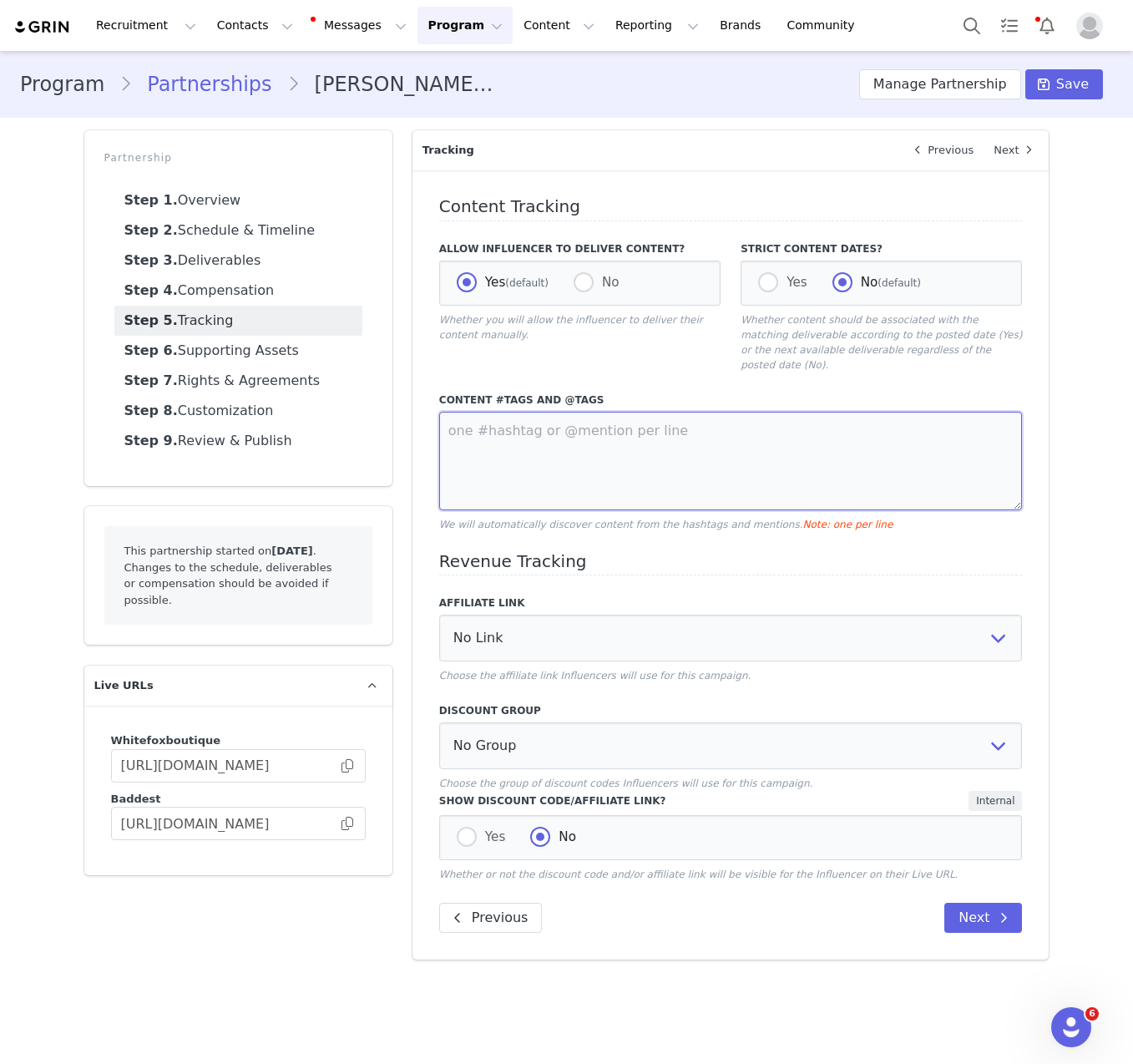
click at [583, 441] on textarea at bounding box center [731, 461] width 584 height 99
type textarea "@whitefox #whitefox"
click at [551, 723] on select "No Group Influencer Code Affiliates code 15% commission Affiliate Code 10% Comm…" at bounding box center [731, 746] width 584 height 46
select select "1987"
click at [440, 723] on select "No Group Influencer Code Affiliates code 15% commission Affiliate Code 10% Comm…" at bounding box center [731, 746] width 584 height 46
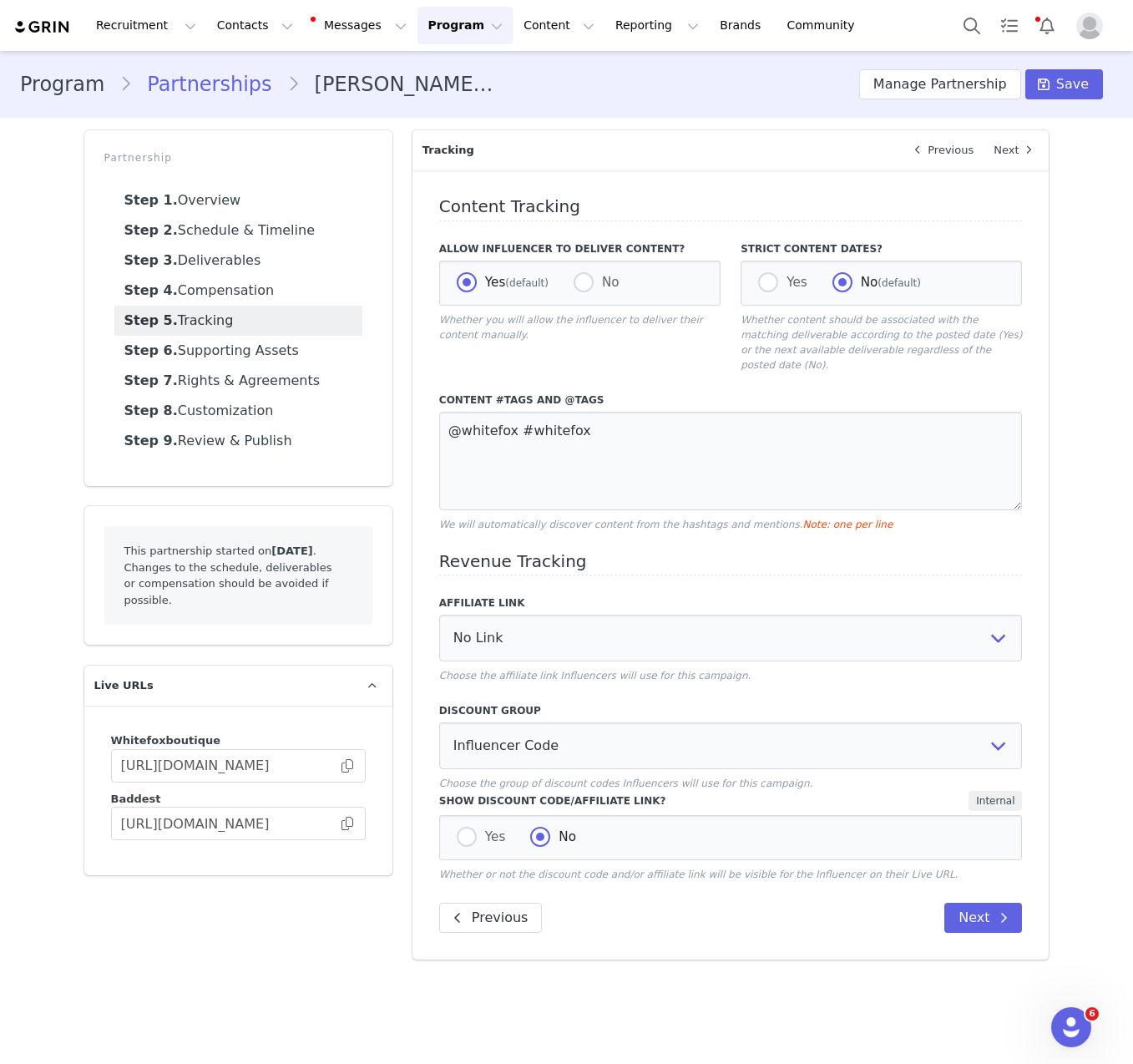
click at [709, 907] on div "Previous Next" at bounding box center [731, 918] width 584 height 30
click at [989, 906] on button "Next" at bounding box center [983, 918] width 78 height 30
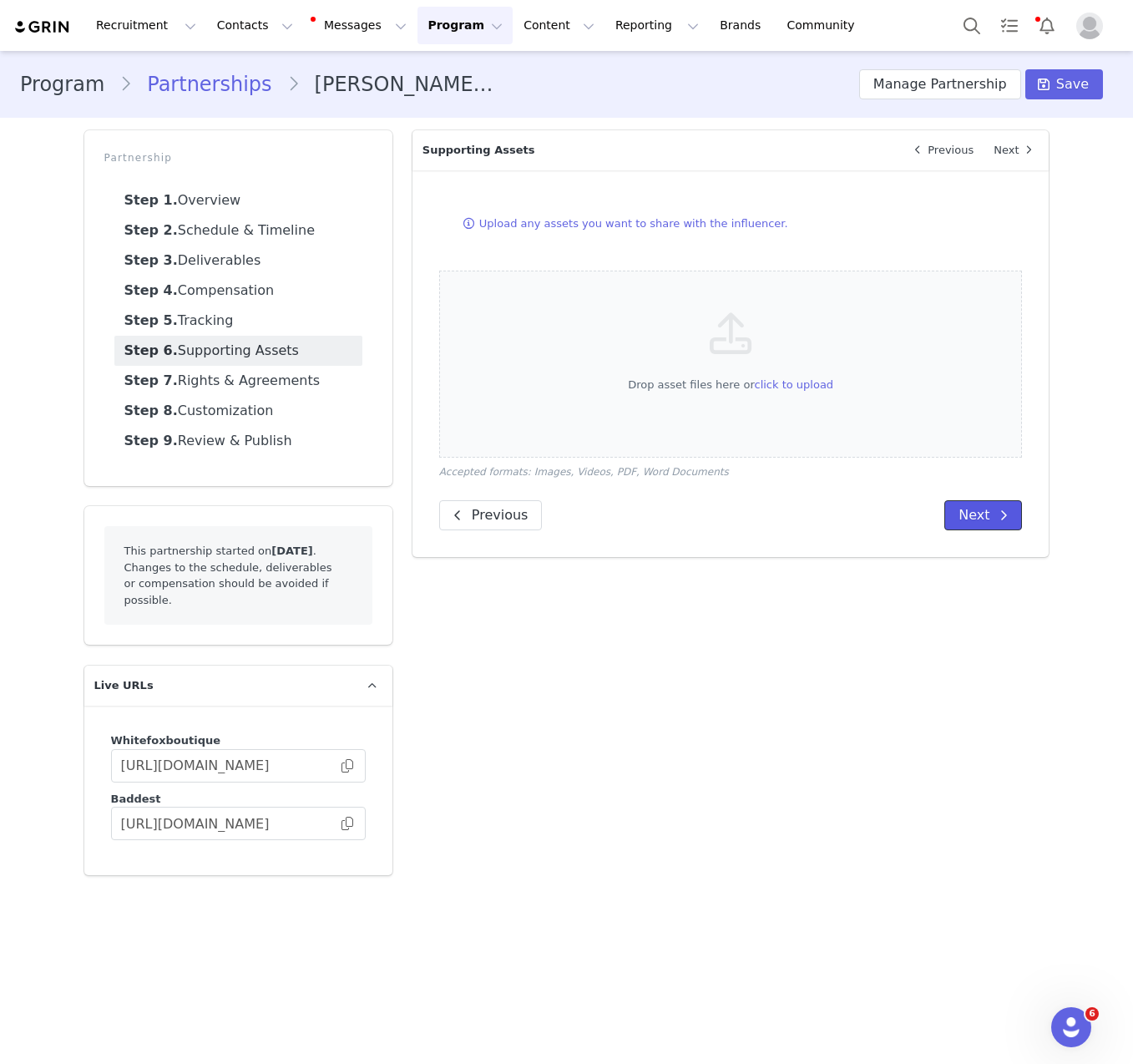
click at [1002, 518] on icon at bounding box center [1003, 515] width 9 height 13
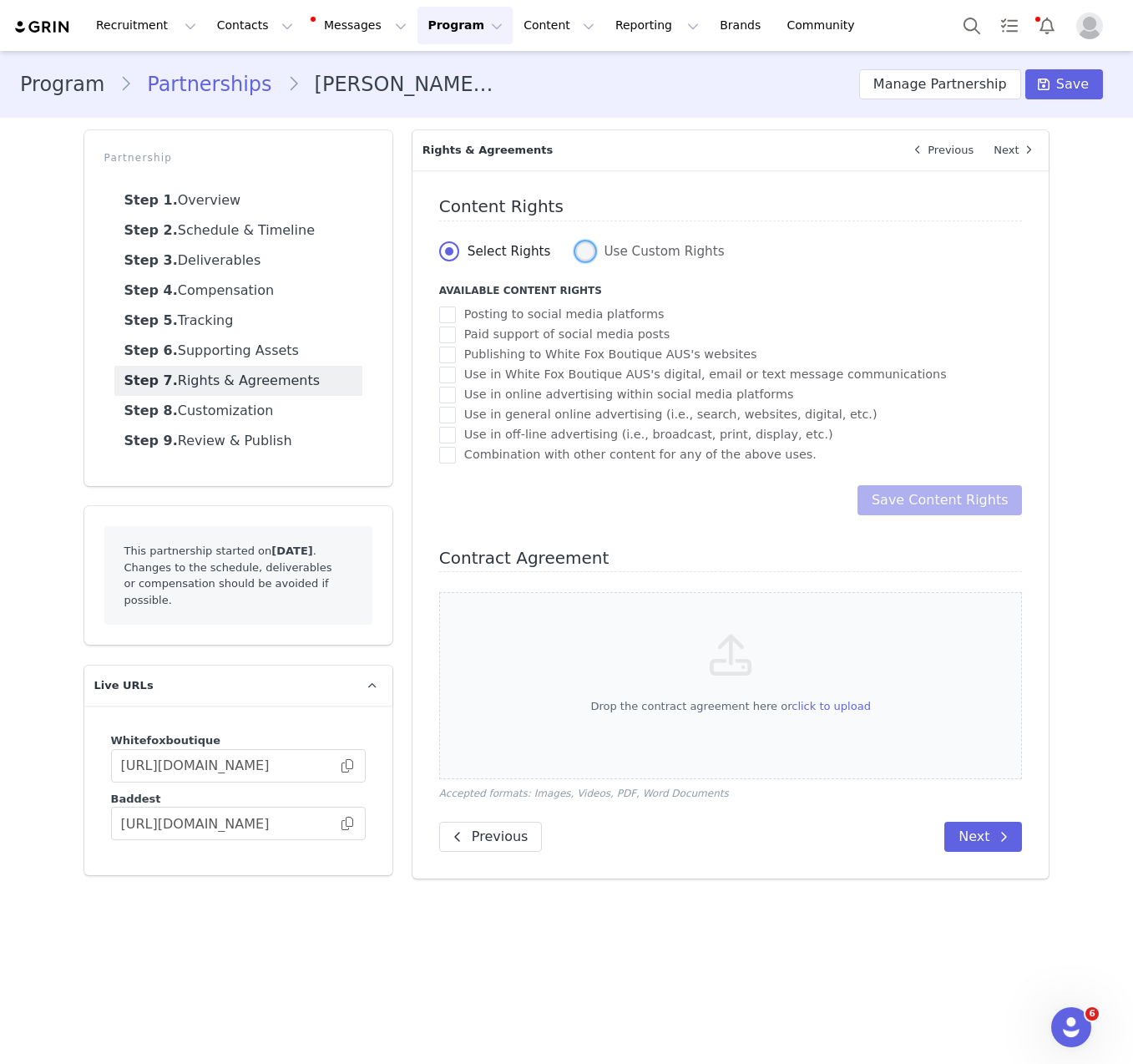
click at [590, 248] on span at bounding box center [584, 251] width 20 height 20
click at [590, 248] on input "Use Custom Rights" at bounding box center [584, 252] width 20 height 22
radio input "true"
radio input "false"
radio input "true"
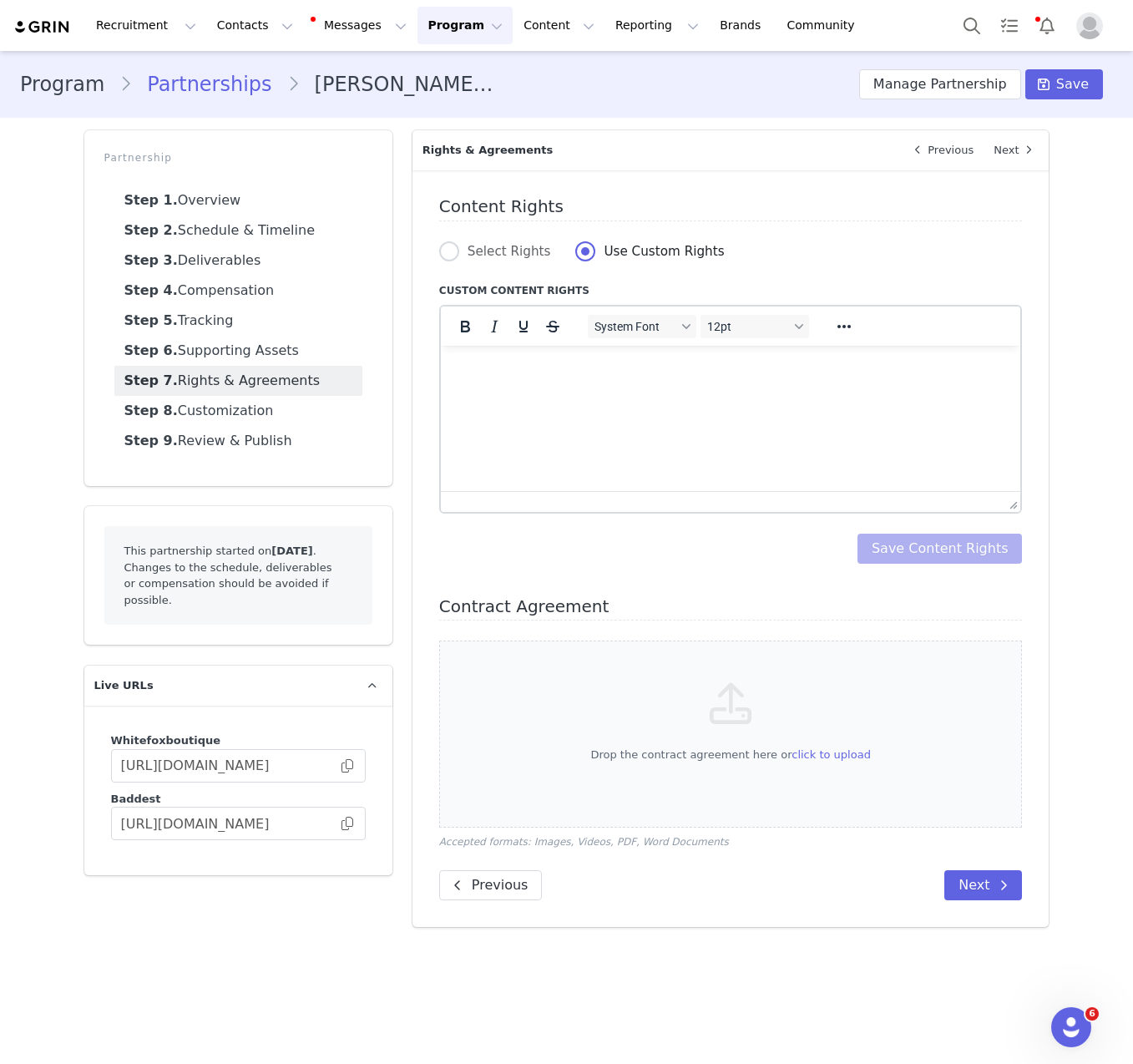
click at [619, 390] on html at bounding box center [730, 368] width 581 height 45
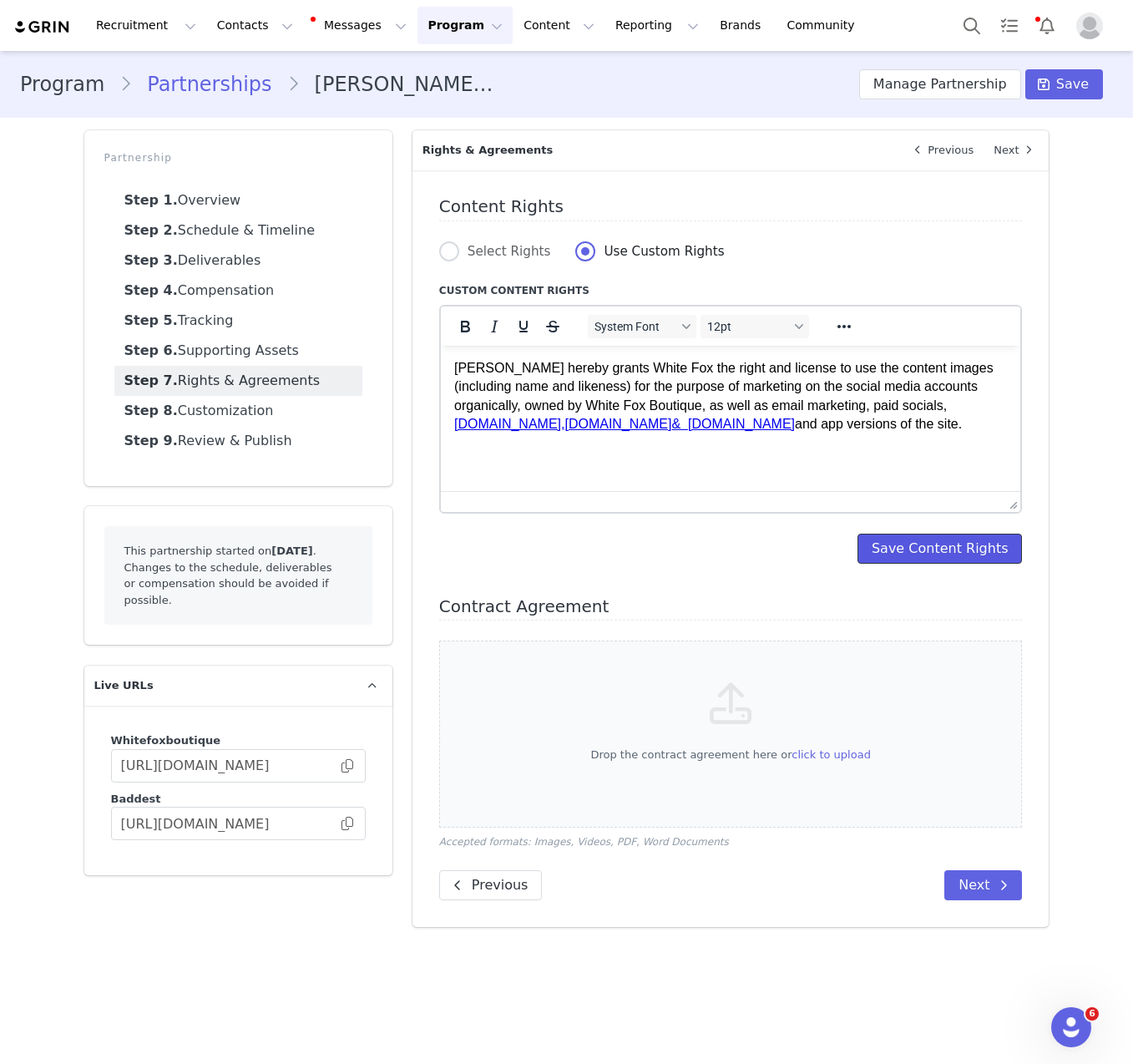
click at [936, 545] on button "Save Content Rights" at bounding box center [940, 549] width 166 height 30
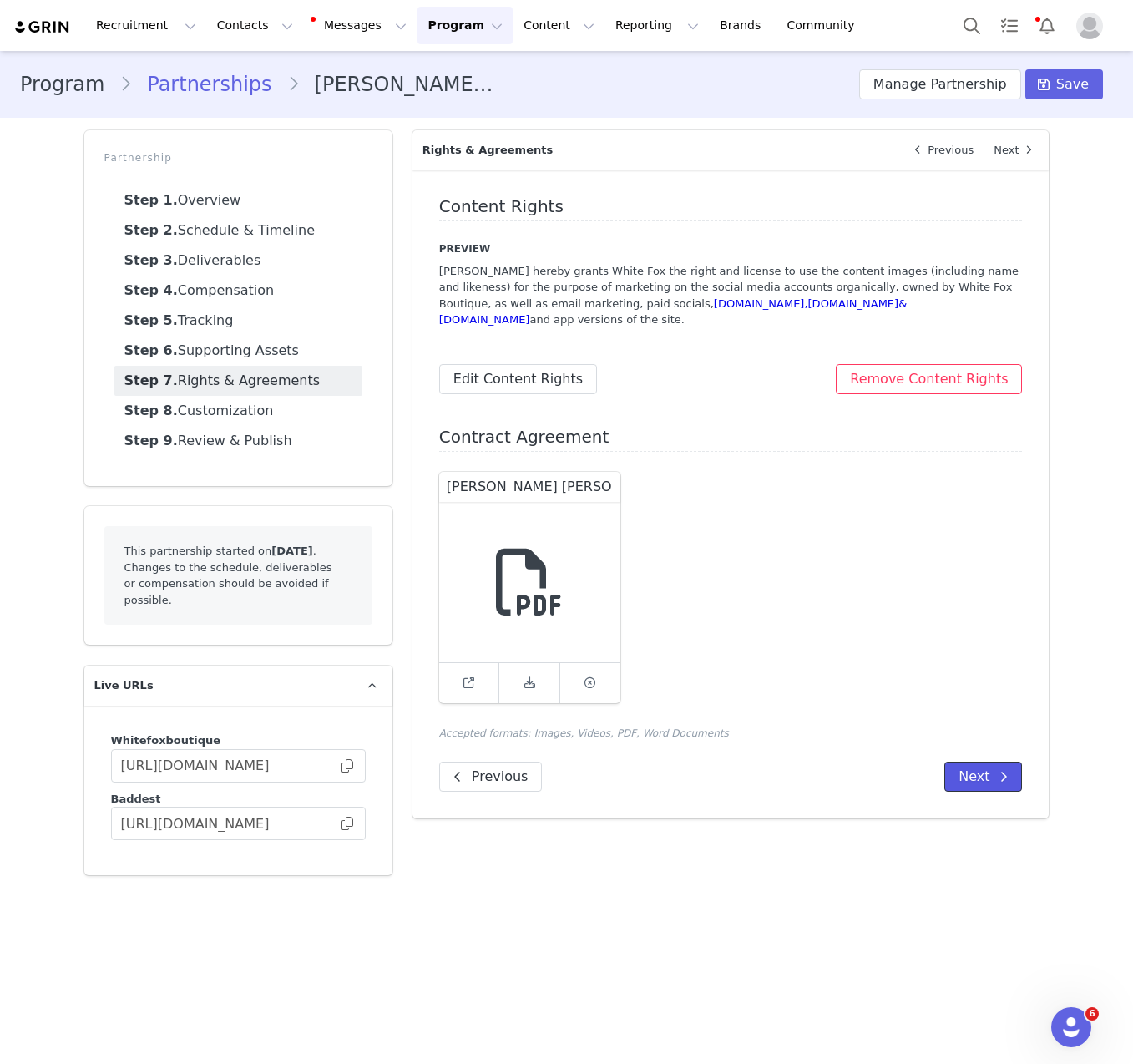
click at [993, 766] on button "Next" at bounding box center [983, 777] width 78 height 30
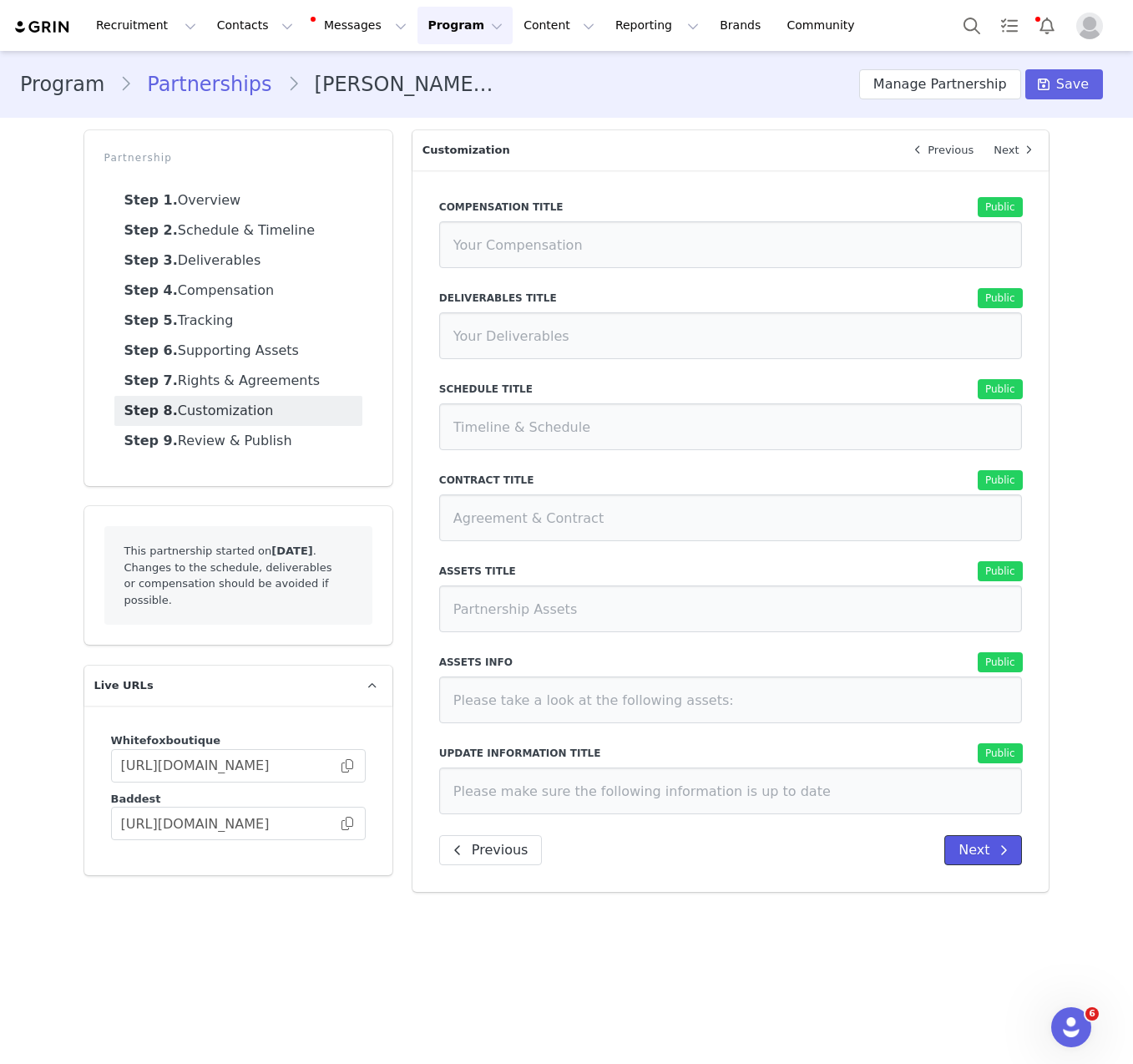
click at [1005, 855] on icon at bounding box center [1003, 850] width 9 height 13
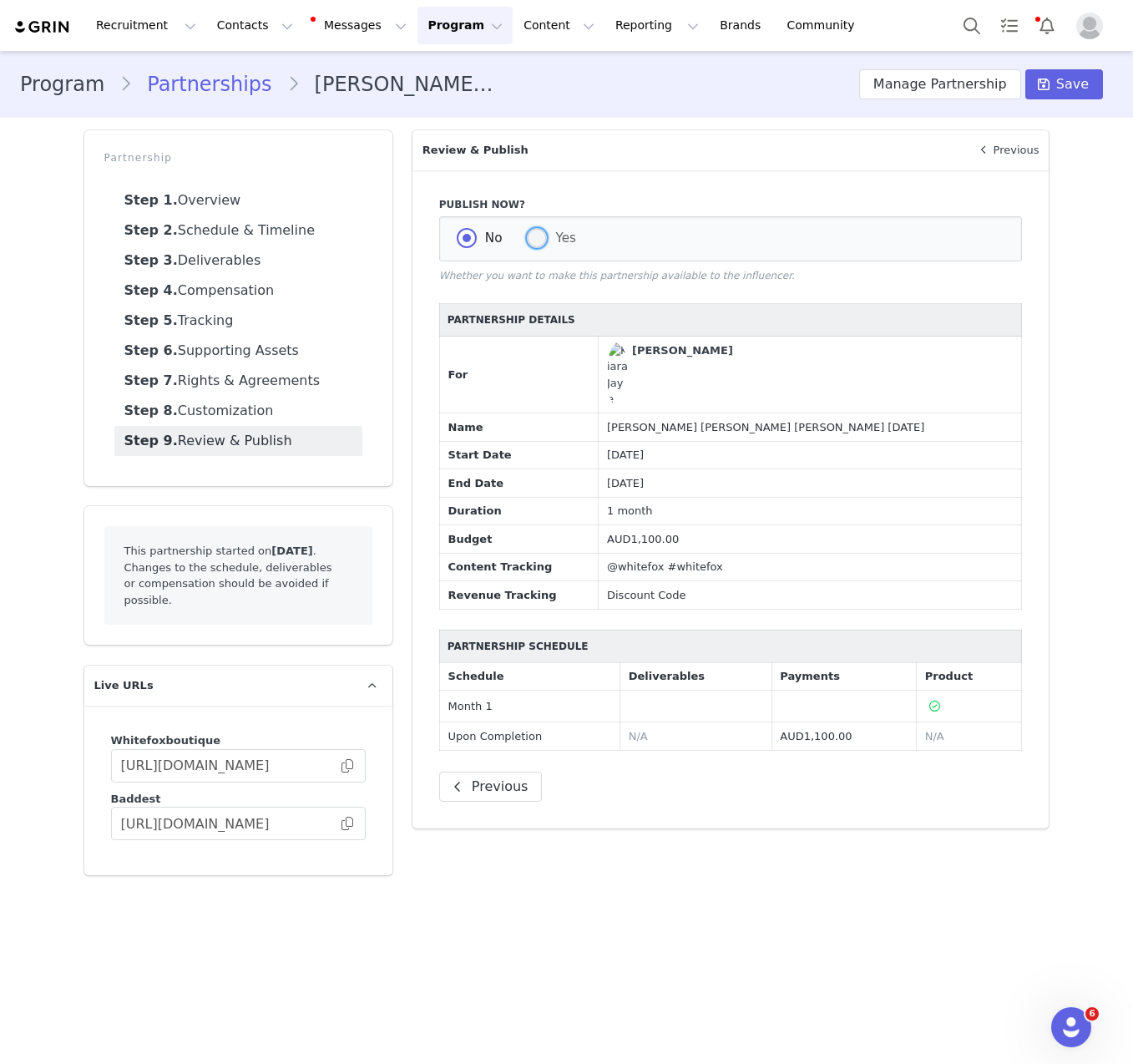
click at [541, 240] on span at bounding box center [536, 238] width 20 height 20
click at [541, 240] on input "Yes" at bounding box center [536, 239] width 20 height 22
radio input "true"
radio input "false"
radio input "true"
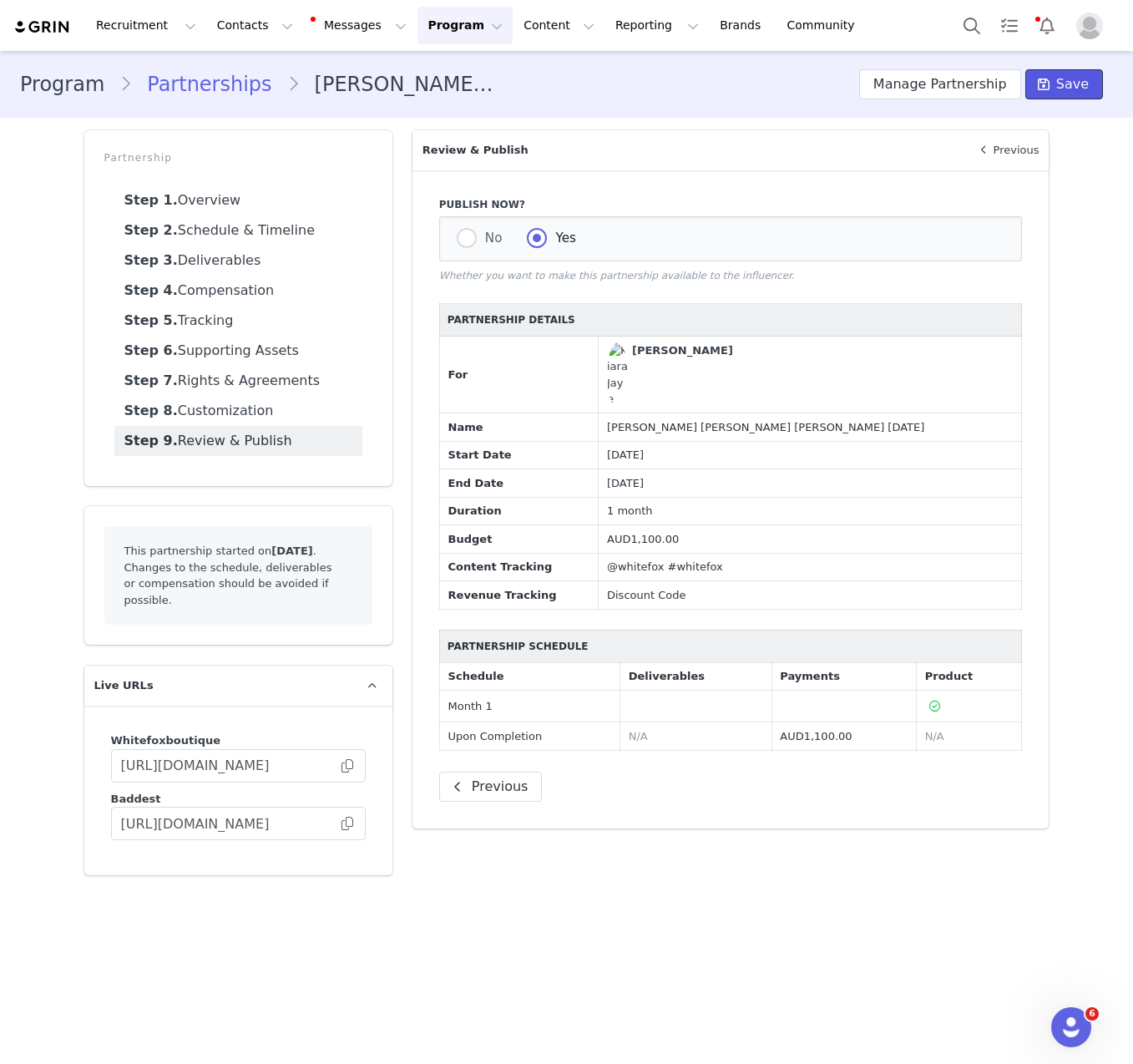
click at [1063, 86] on span "Save" at bounding box center [1072, 83] width 32 height 20
click at [214, 30] on button "Contacts Contacts" at bounding box center [255, 26] width 96 height 38
click at [230, 70] on p "Creators" at bounding box center [233, 74] width 50 height 18
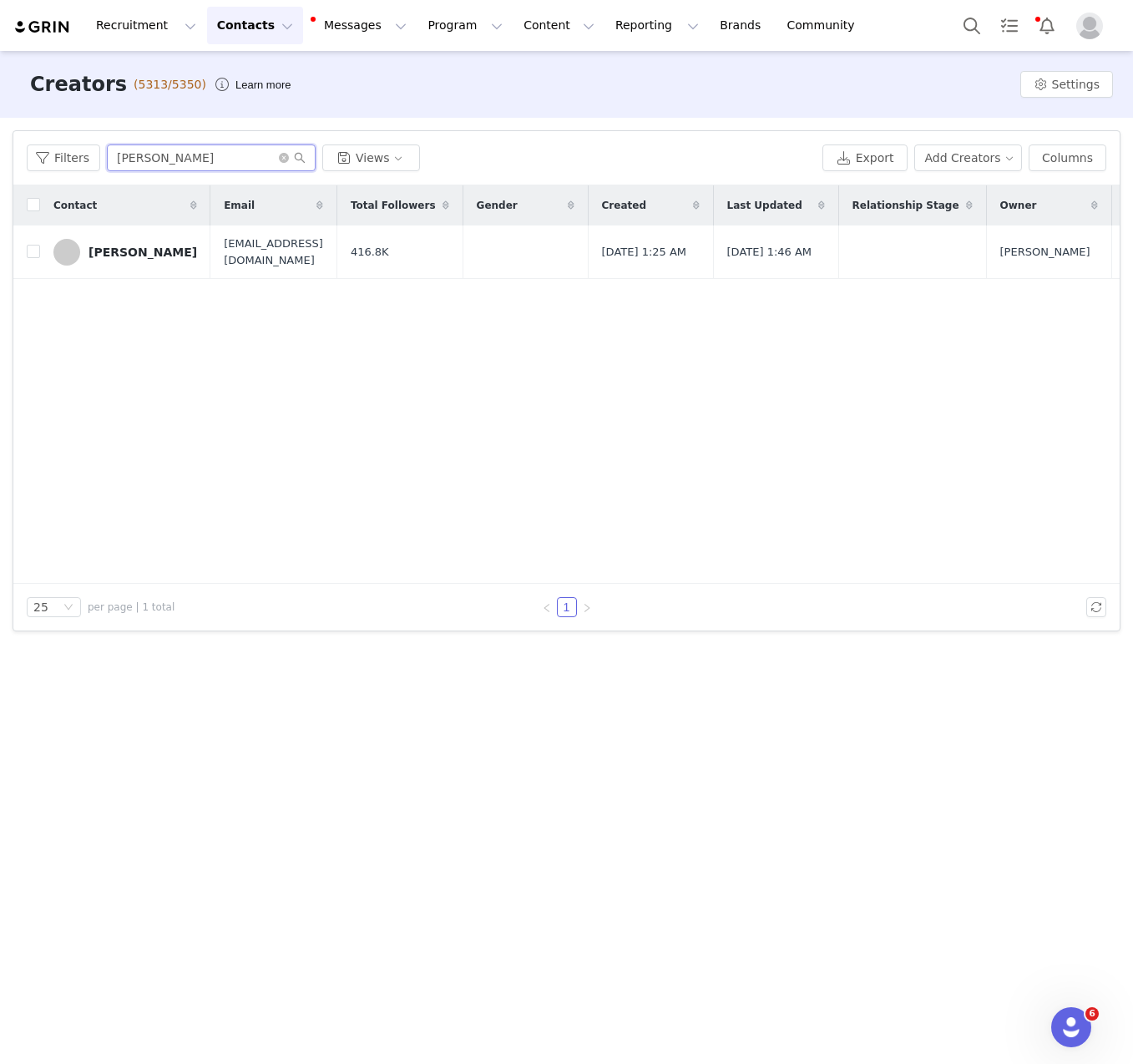
click at [172, 155] on input "[PERSON_NAME]" at bounding box center [211, 158] width 208 height 27
paste input "[PERSON_NAME]"
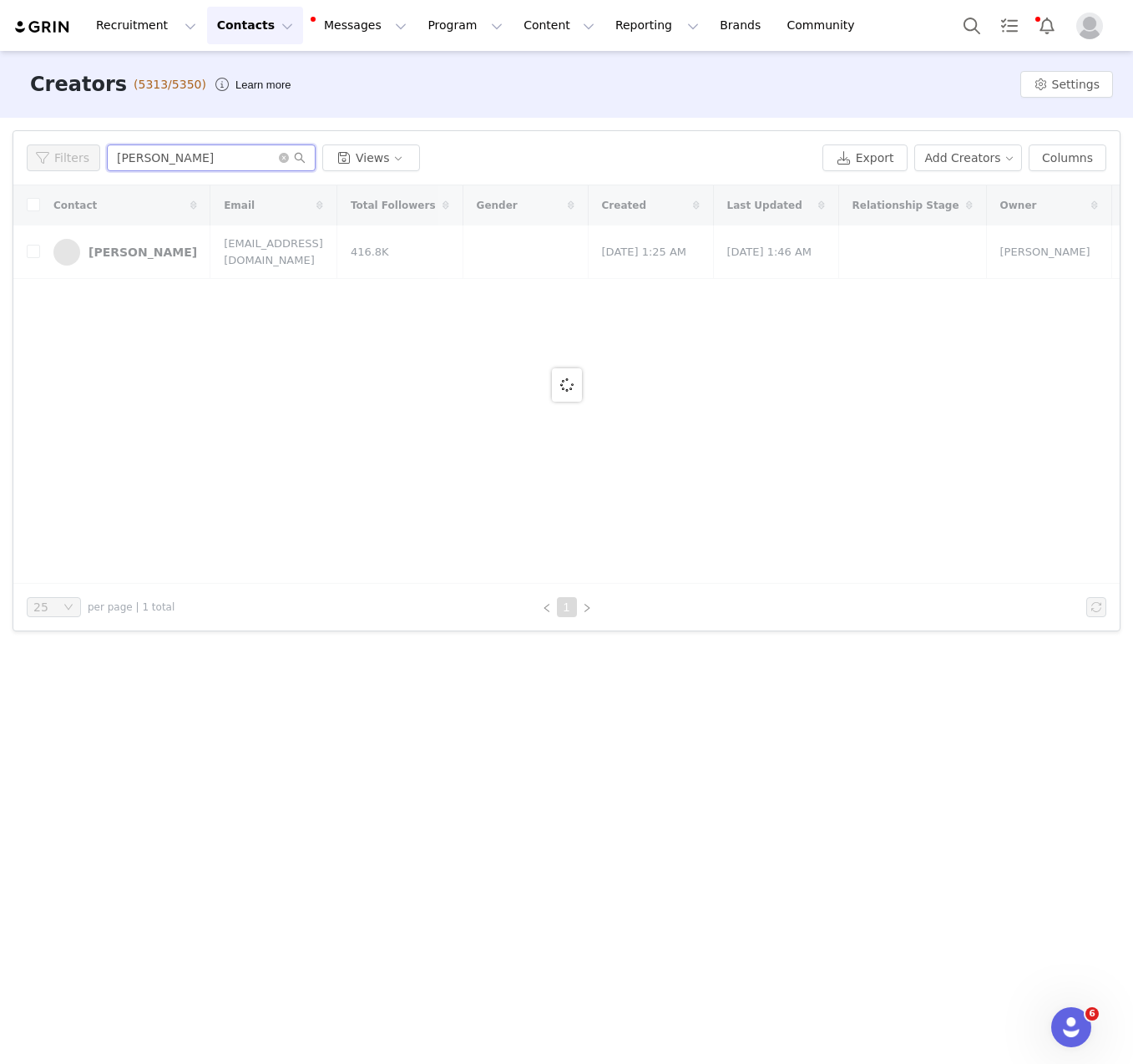
type input "[PERSON_NAME]"
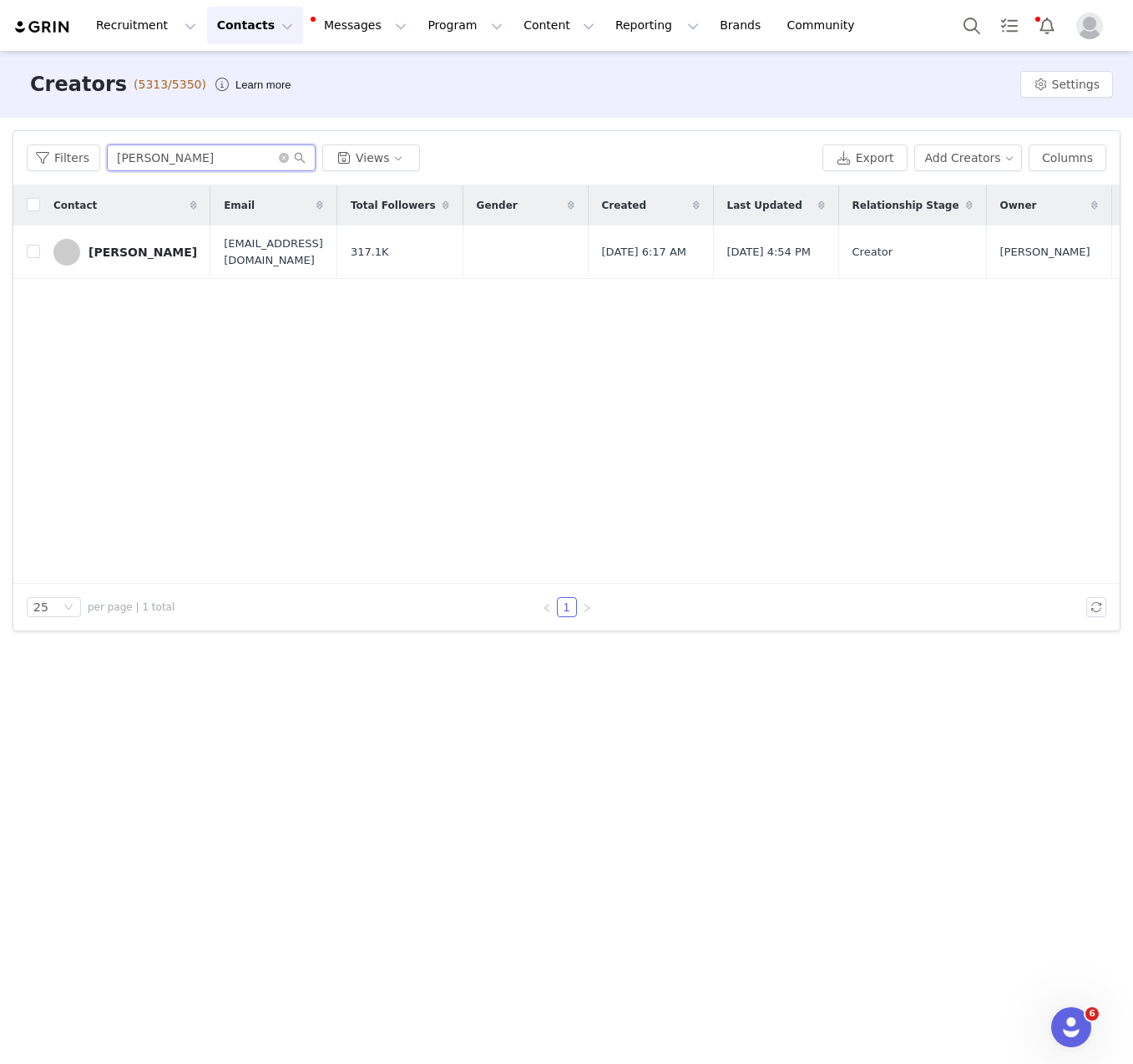
click at [222, 162] on input "[PERSON_NAME]" at bounding box center [211, 158] width 208 height 27
click at [149, 267] on td "[PERSON_NAME]" at bounding box center [125, 252] width 171 height 53
click at [144, 250] on div "[PERSON_NAME]" at bounding box center [142, 252] width 109 height 13
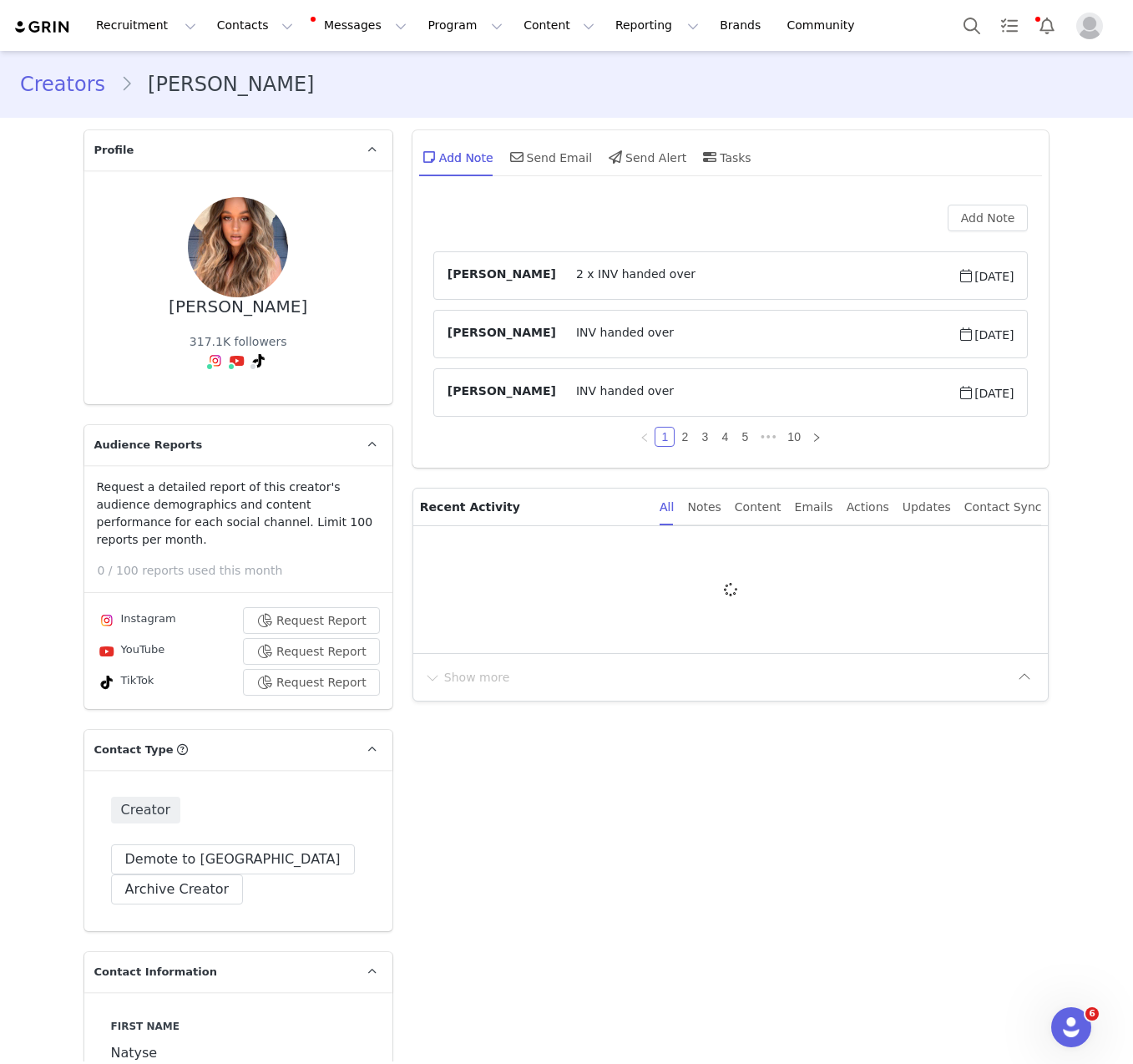
type input "+1 ([GEOGRAPHIC_DATA])"
click at [208, 354] on img at bounding box center [215, 361] width 13 height 13
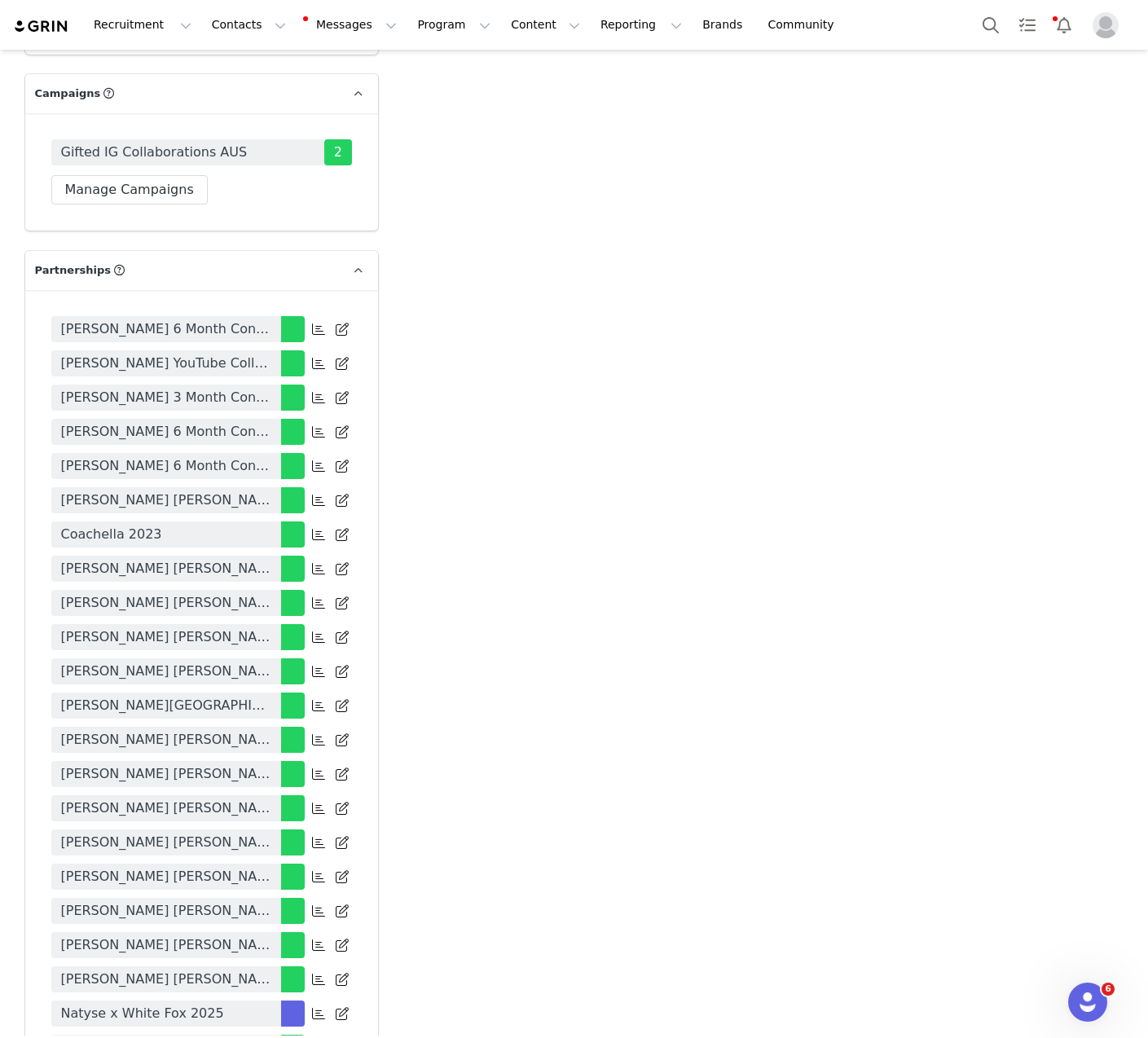
scroll to position [3494, 0]
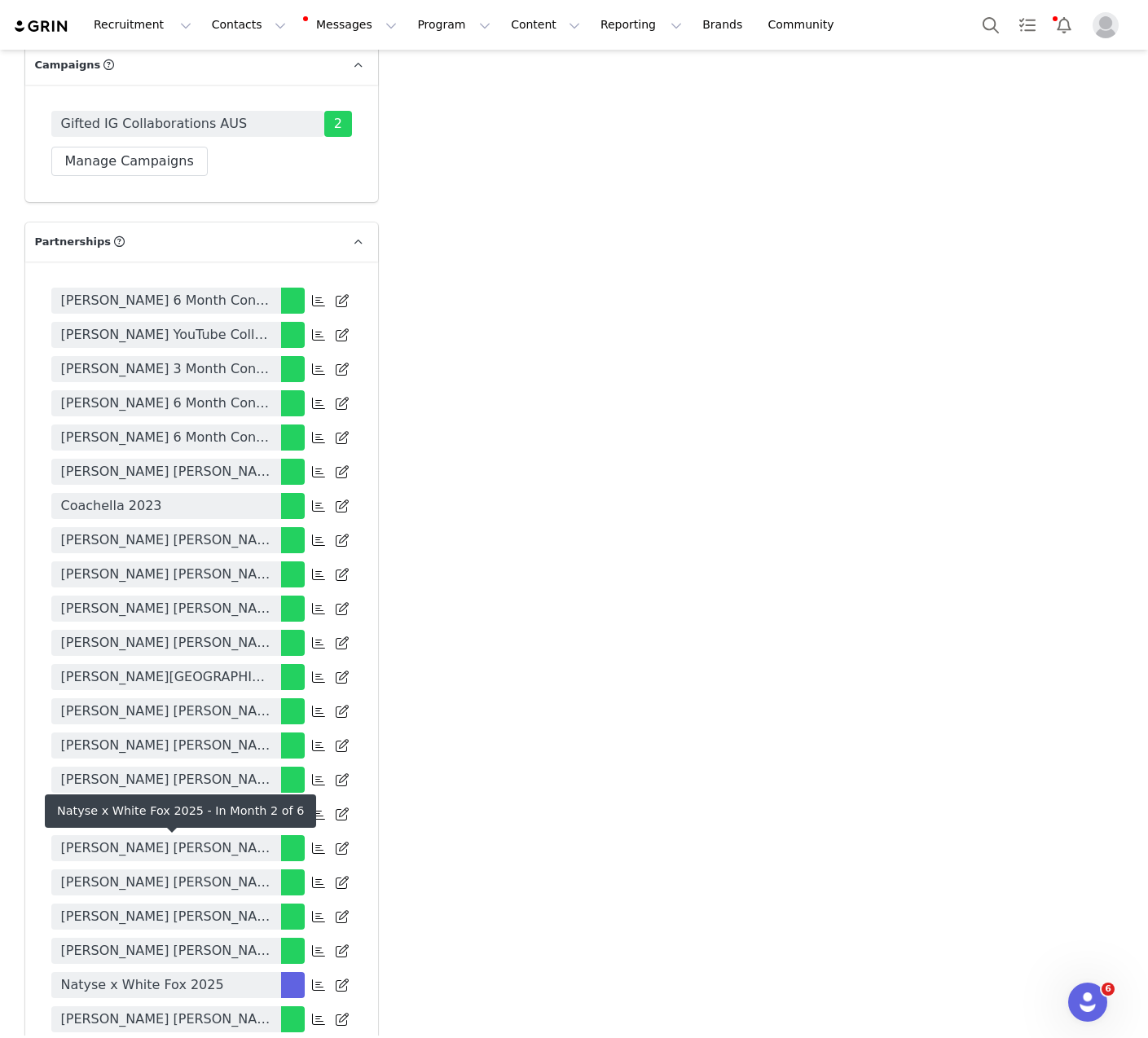
click at [240, 972] on link "Natyse x White Fox 2025" at bounding box center [166, 985] width 230 height 26
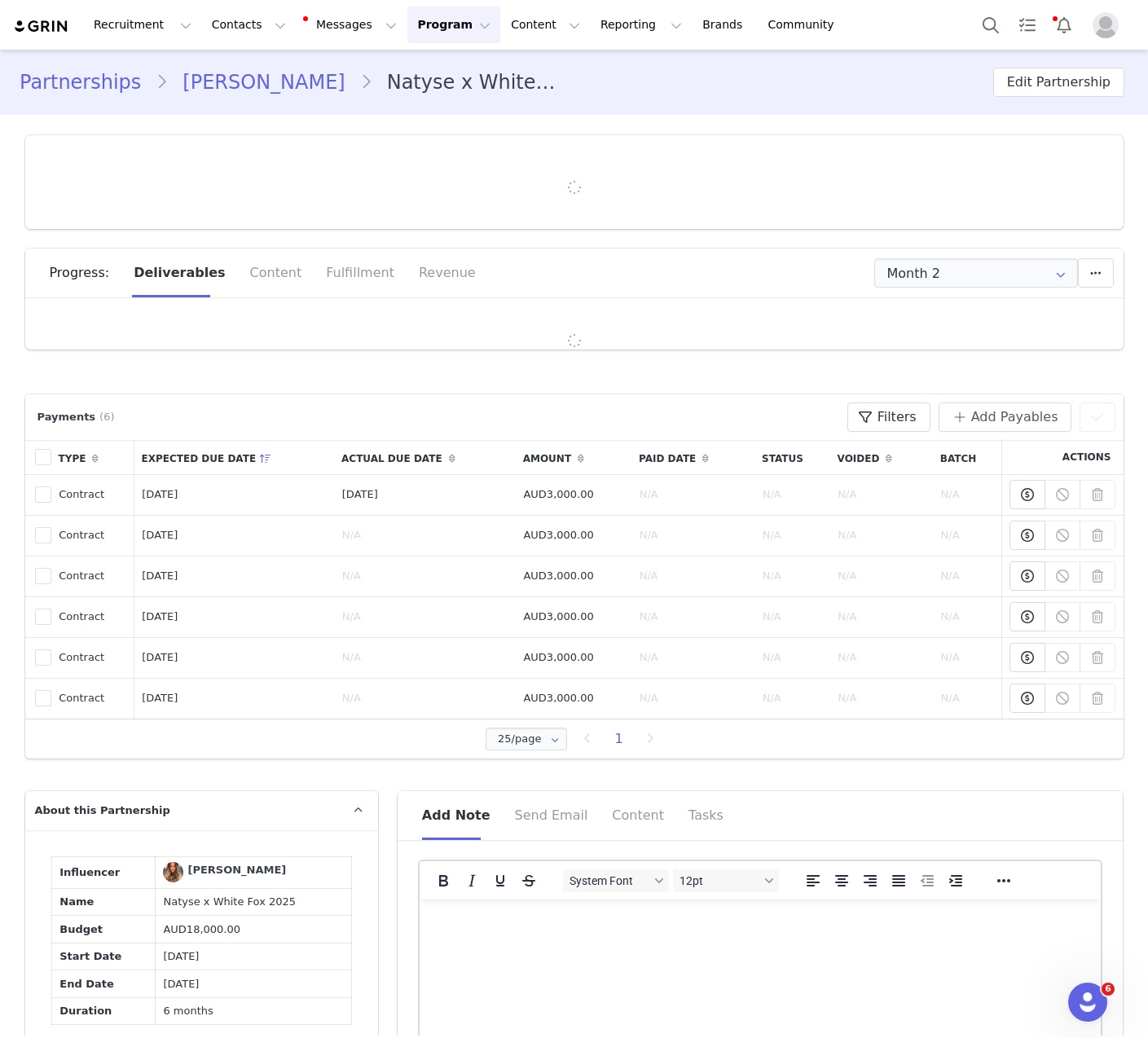
type input "+1 ([GEOGRAPHIC_DATA])"
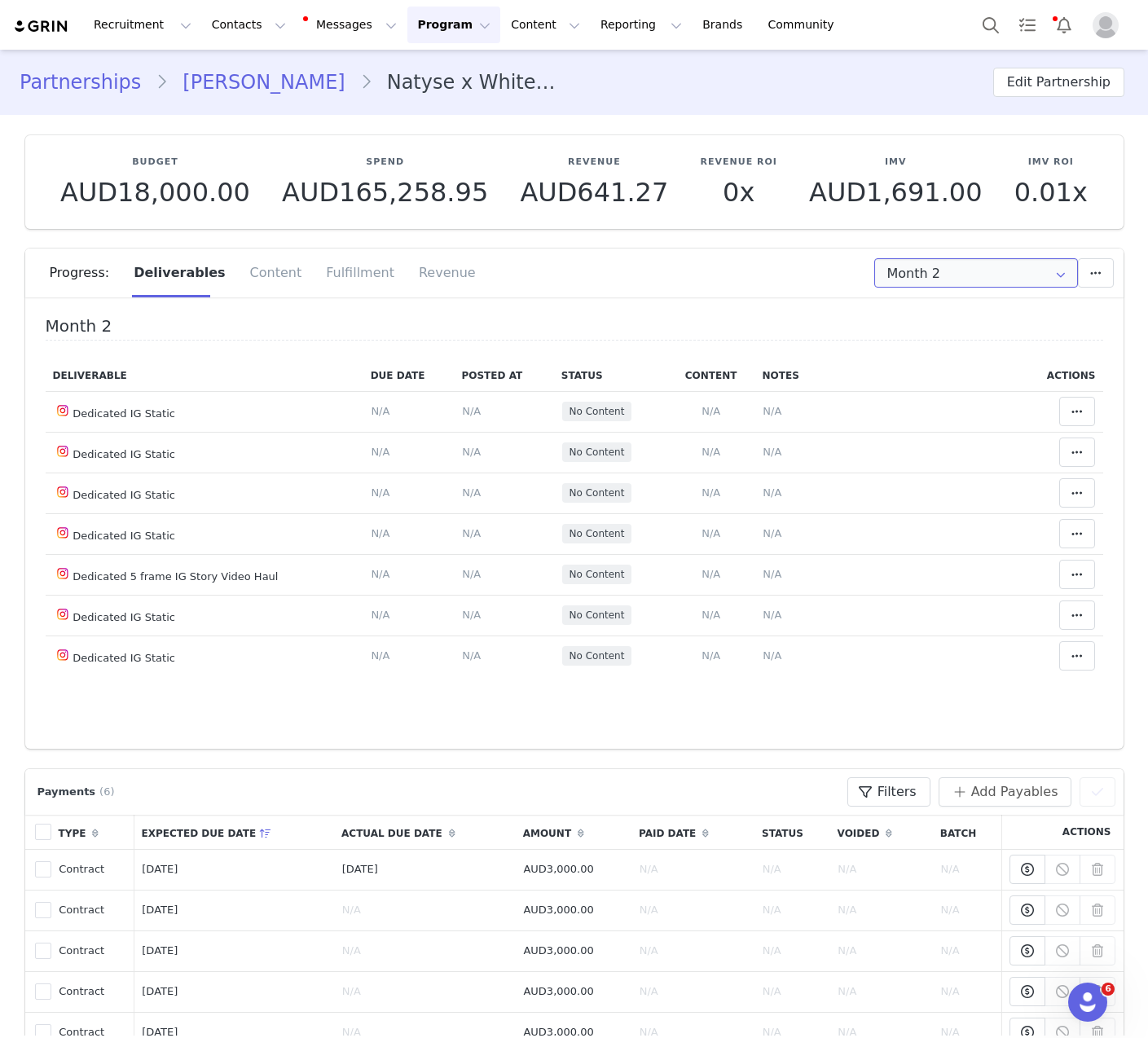
click at [938, 273] on input "Month 2" at bounding box center [976, 273] width 203 height 30
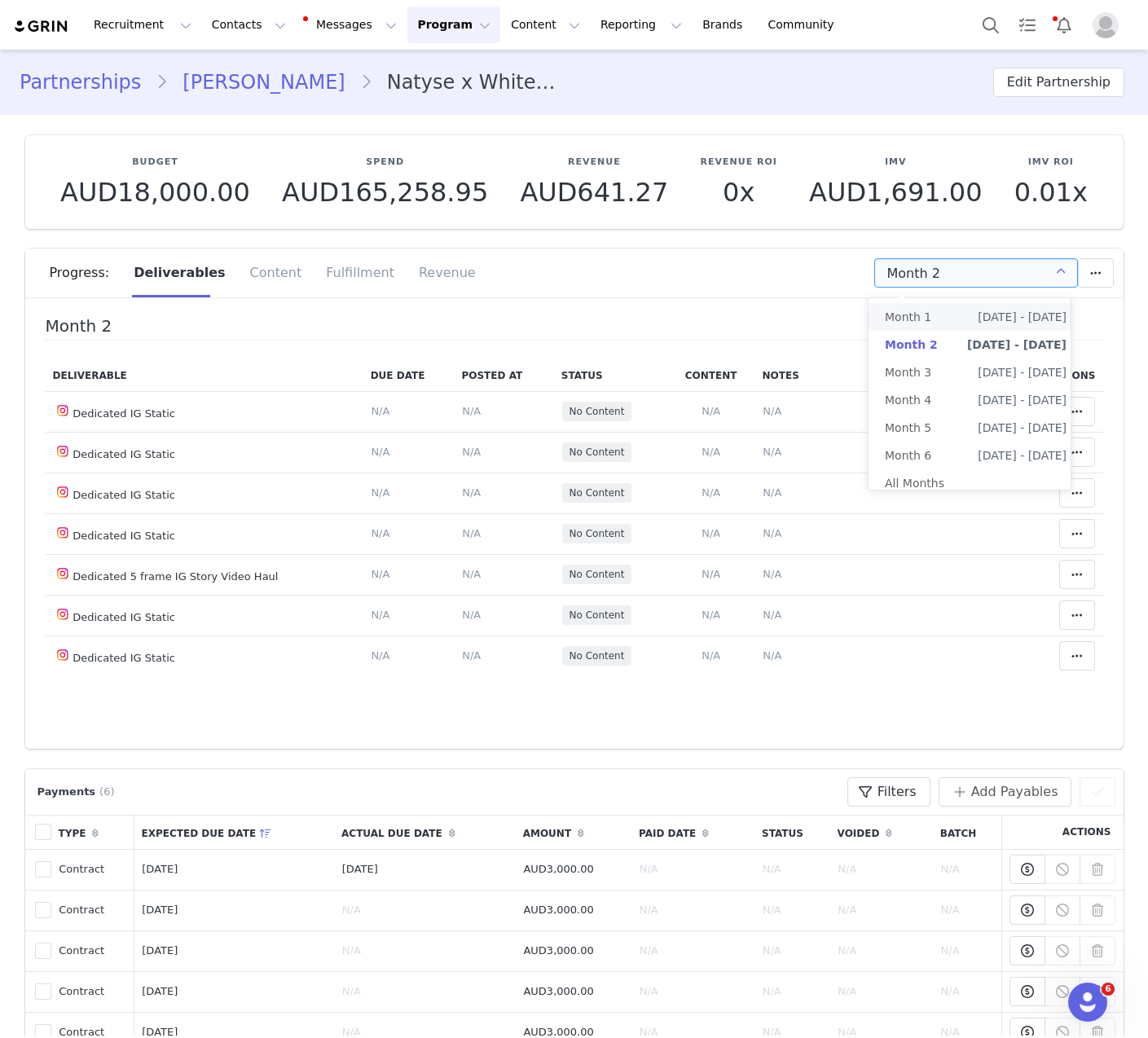
click at [929, 328] on li "Month 1 [DATE] - [DATE]" at bounding box center [976, 317] width 214 height 28
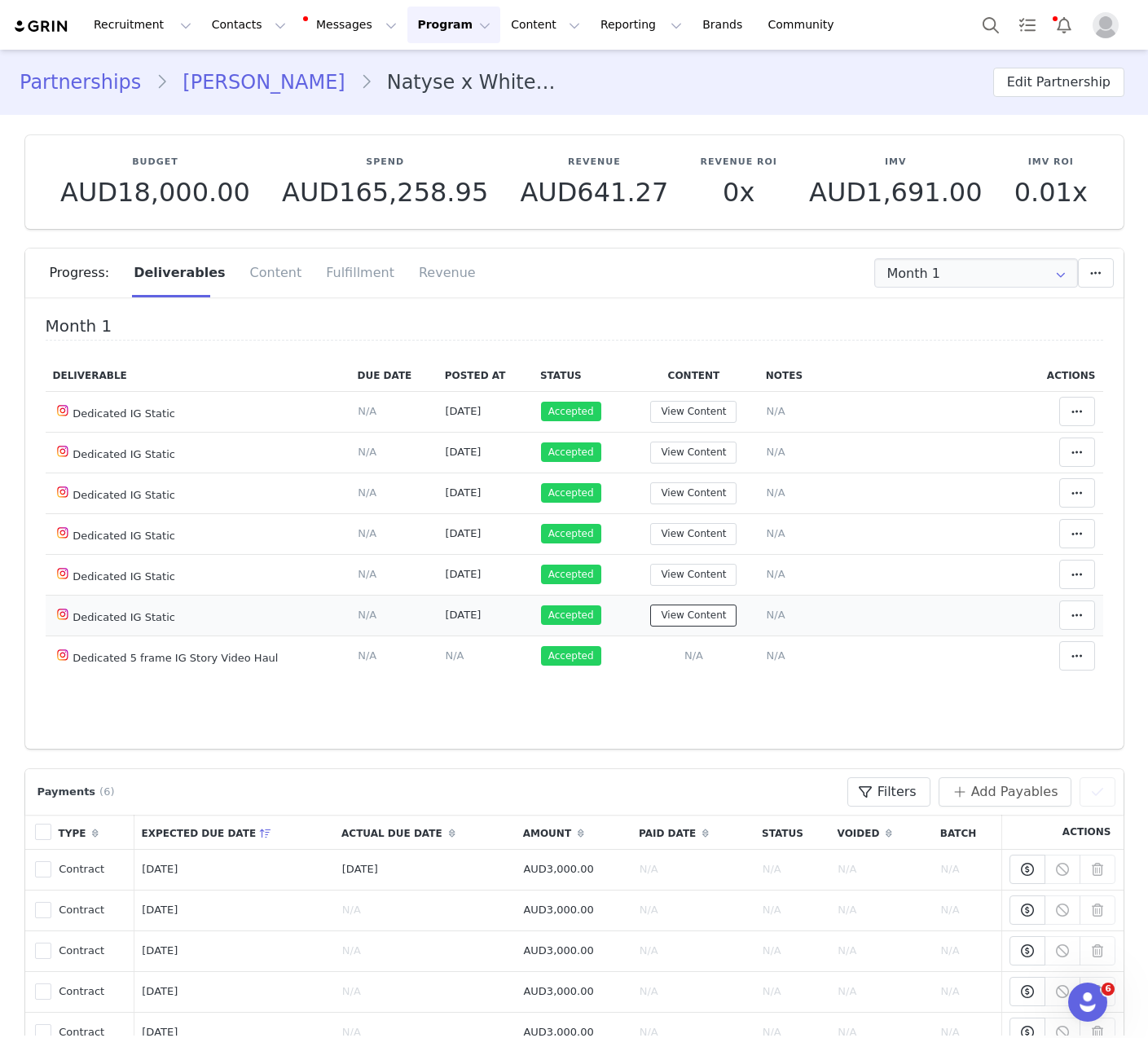
click at [691, 621] on button "View Content" at bounding box center [692, 616] width 86 height 22
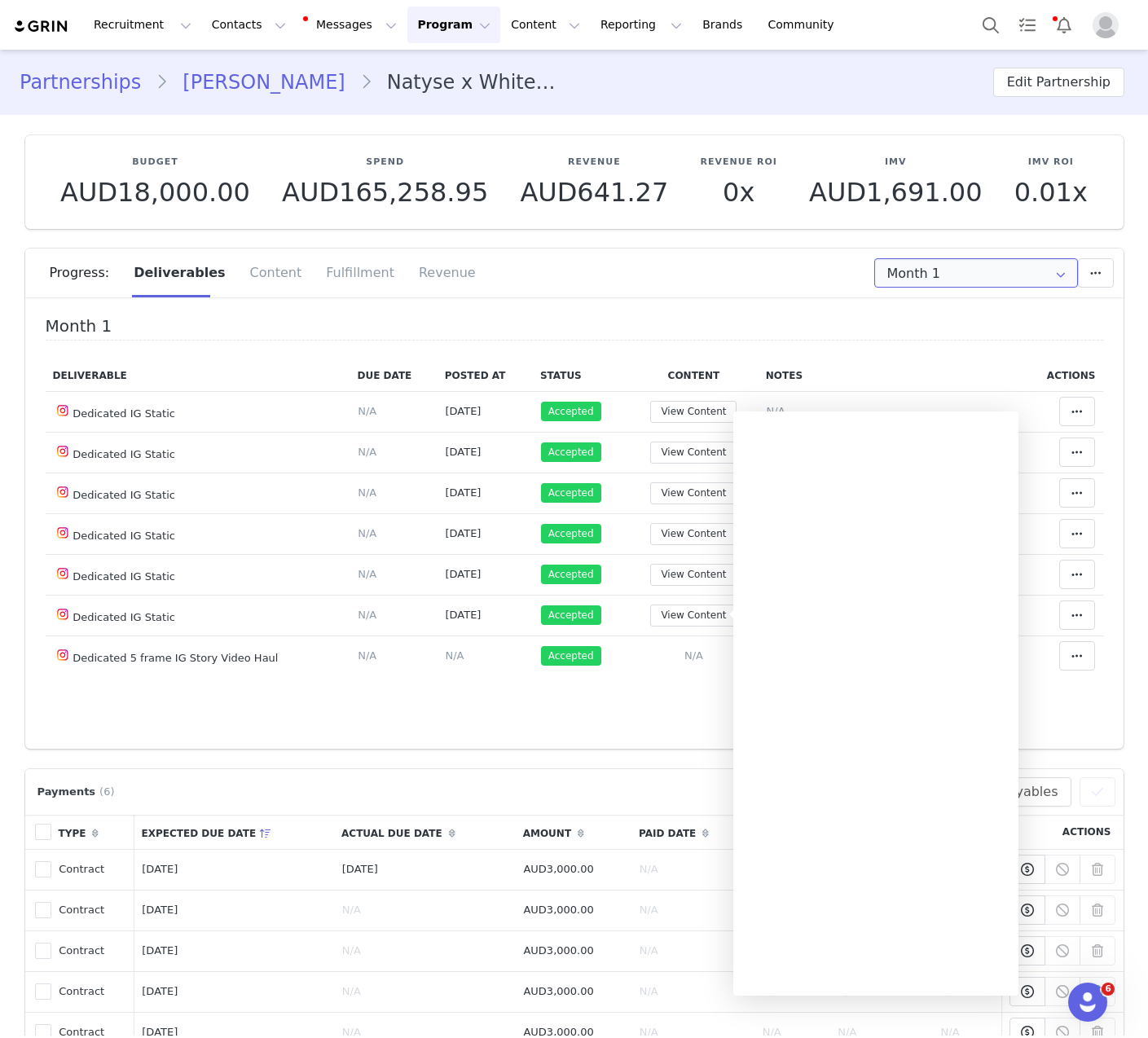
click at [1020, 280] on input "Month 1" at bounding box center [976, 273] width 203 height 30
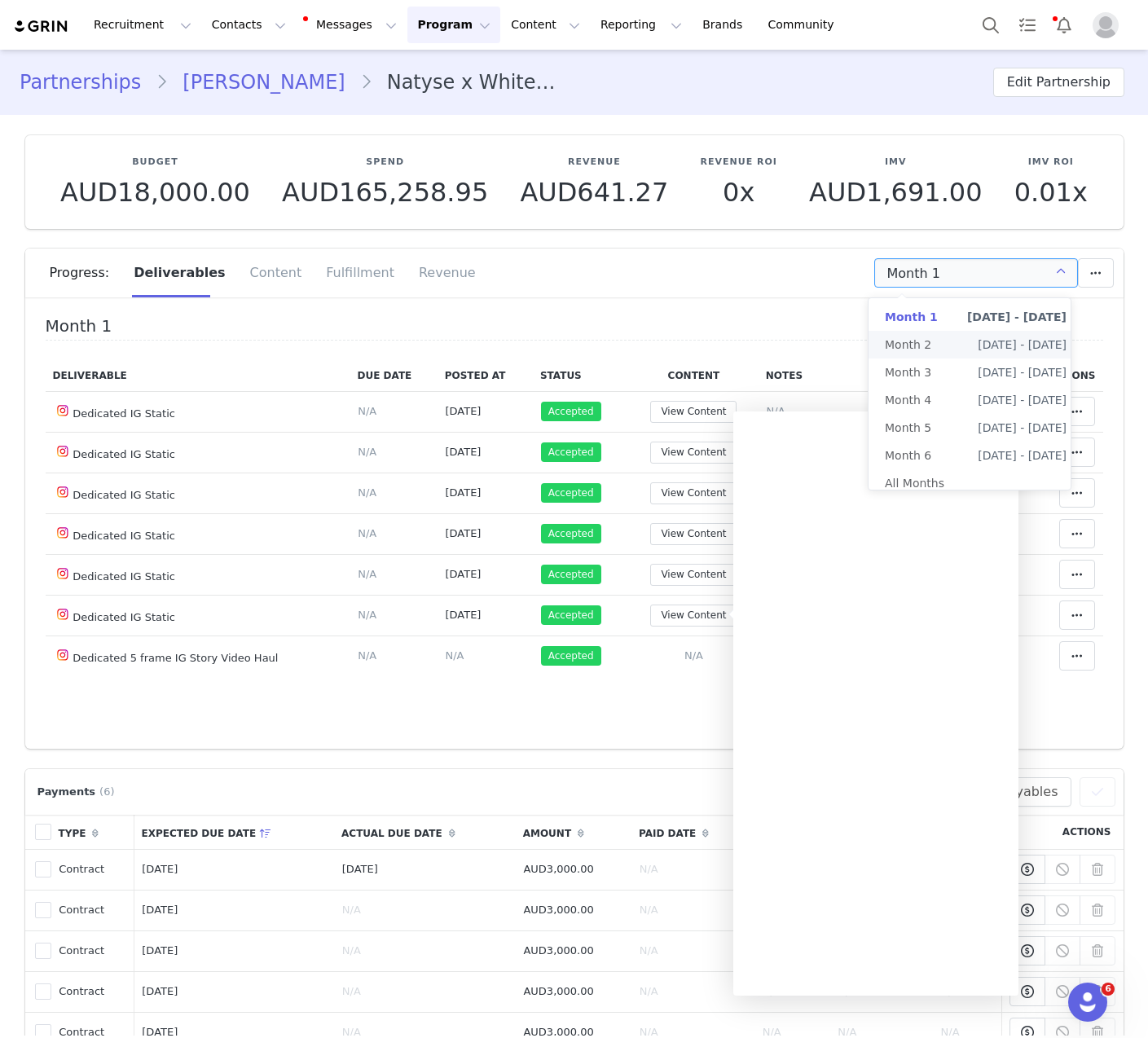
click at [995, 344] on span "[DATE] - [DATE]" at bounding box center [1022, 345] width 89 height 28
type input "Month 2"
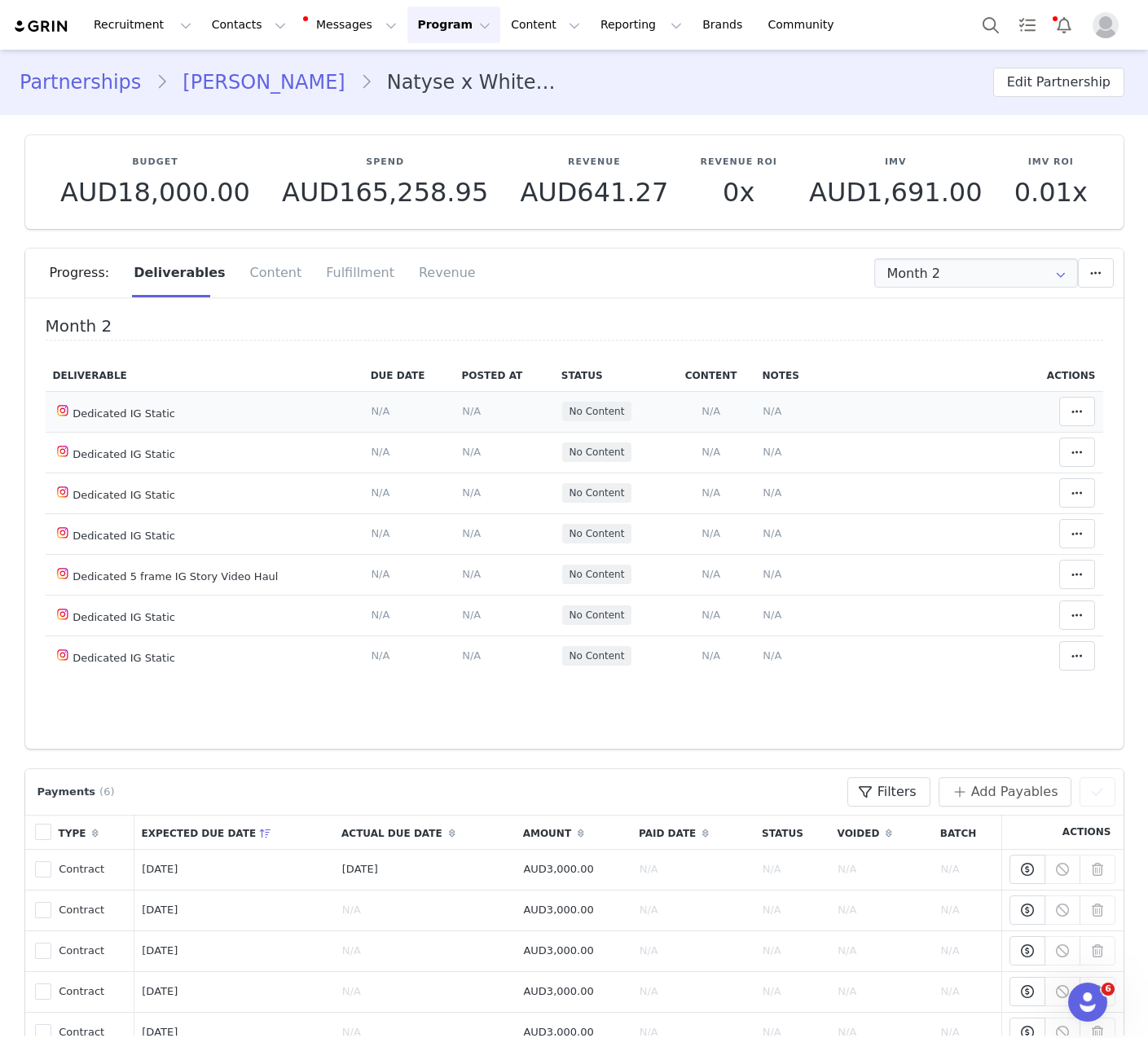
click at [698, 404] on td "Add Content Paste the URL to the content you want to match to this deliverable.…" at bounding box center [711, 411] width 88 height 41
click at [702, 409] on span "N/A" at bounding box center [711, 410] width 18 height 12
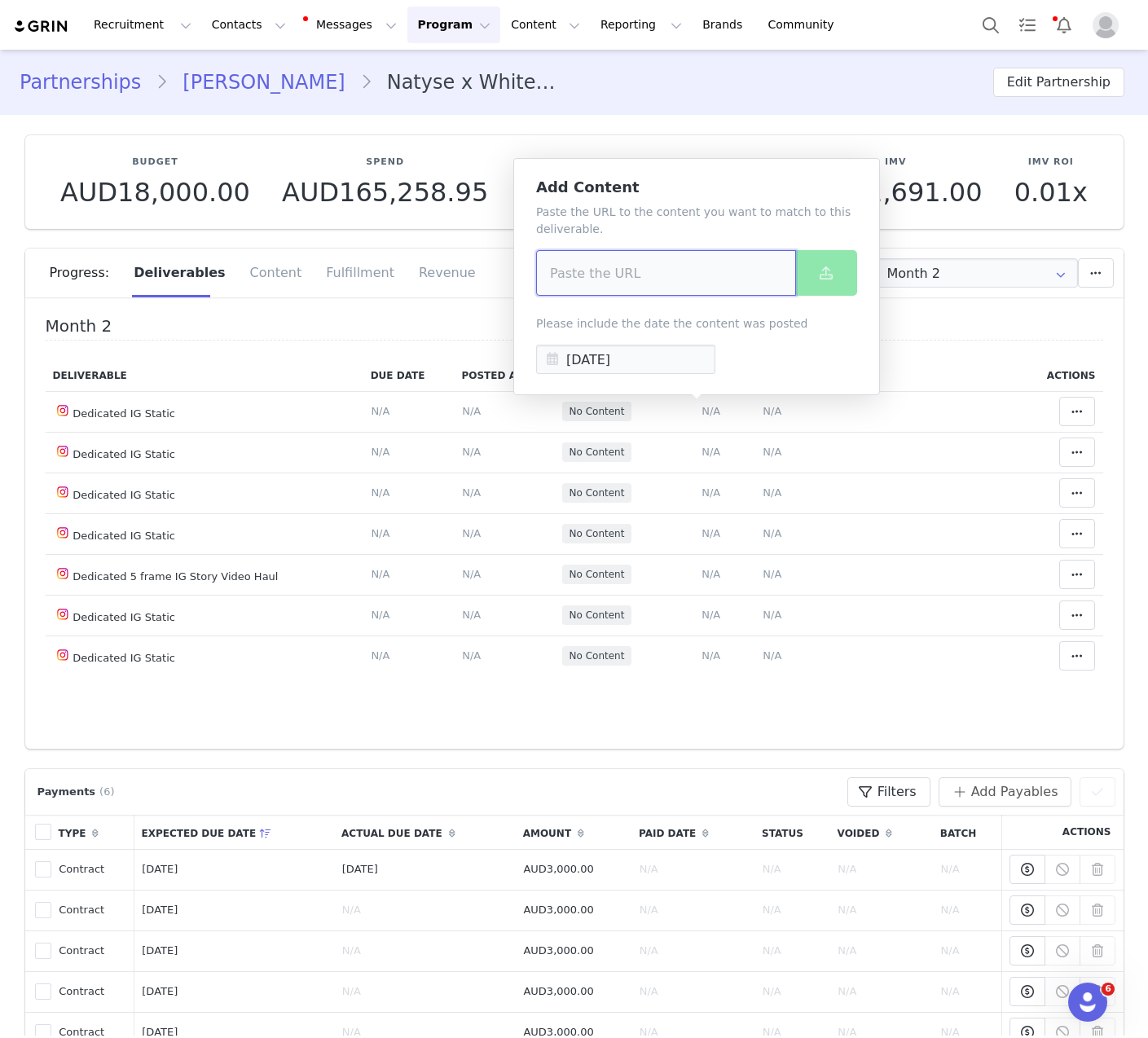
click at [688, 272] on input at bounding box center [666, 273] width 260 height 45
paste input "[URL][DOMAIN_NAME]"
type input "[URL][DOMAIN_NAME]"
click at [637, 356] on input "[DATE]" at bounding box center [626, 360] width 179 height 30
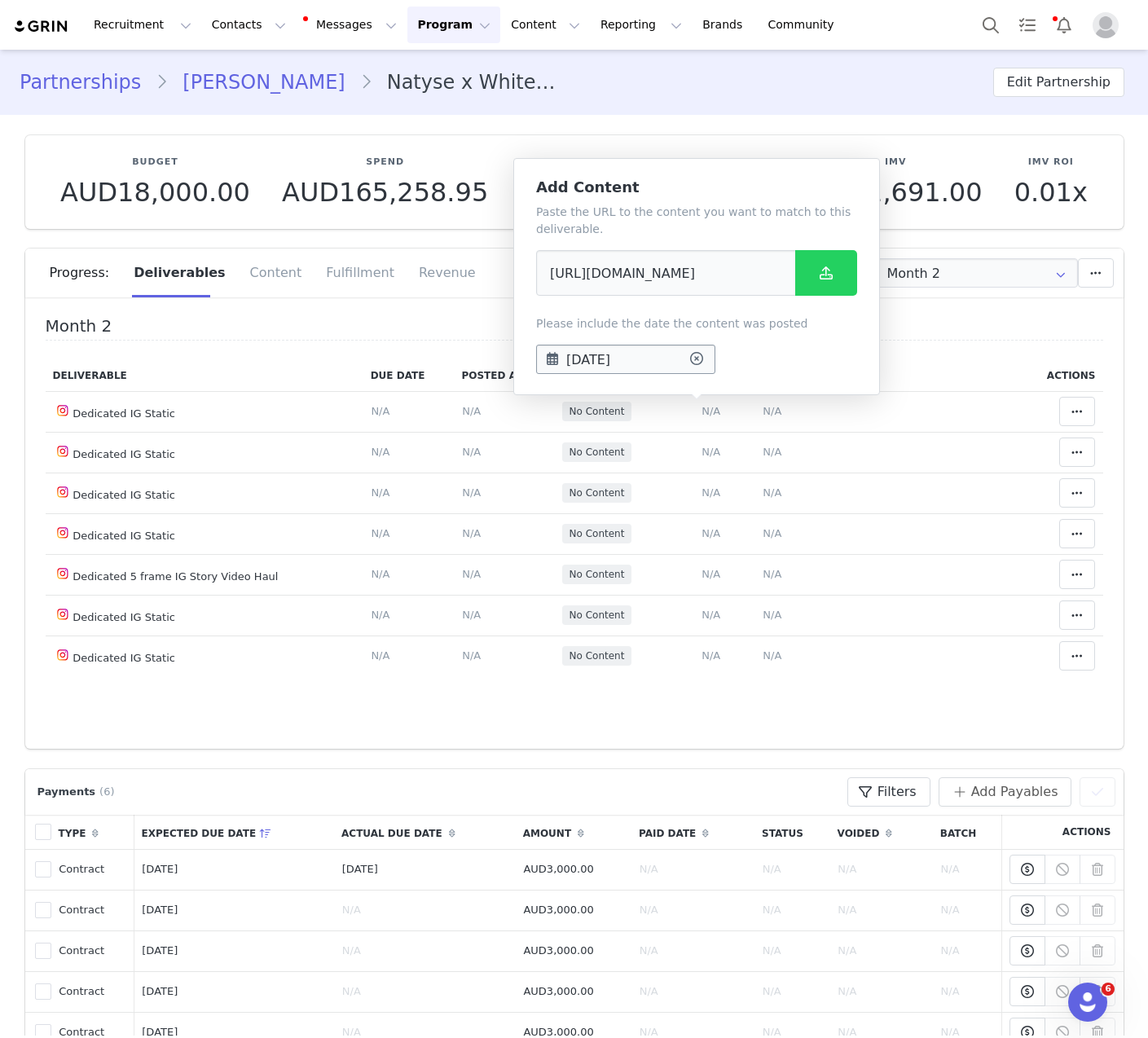
scroll to position [0, 0]
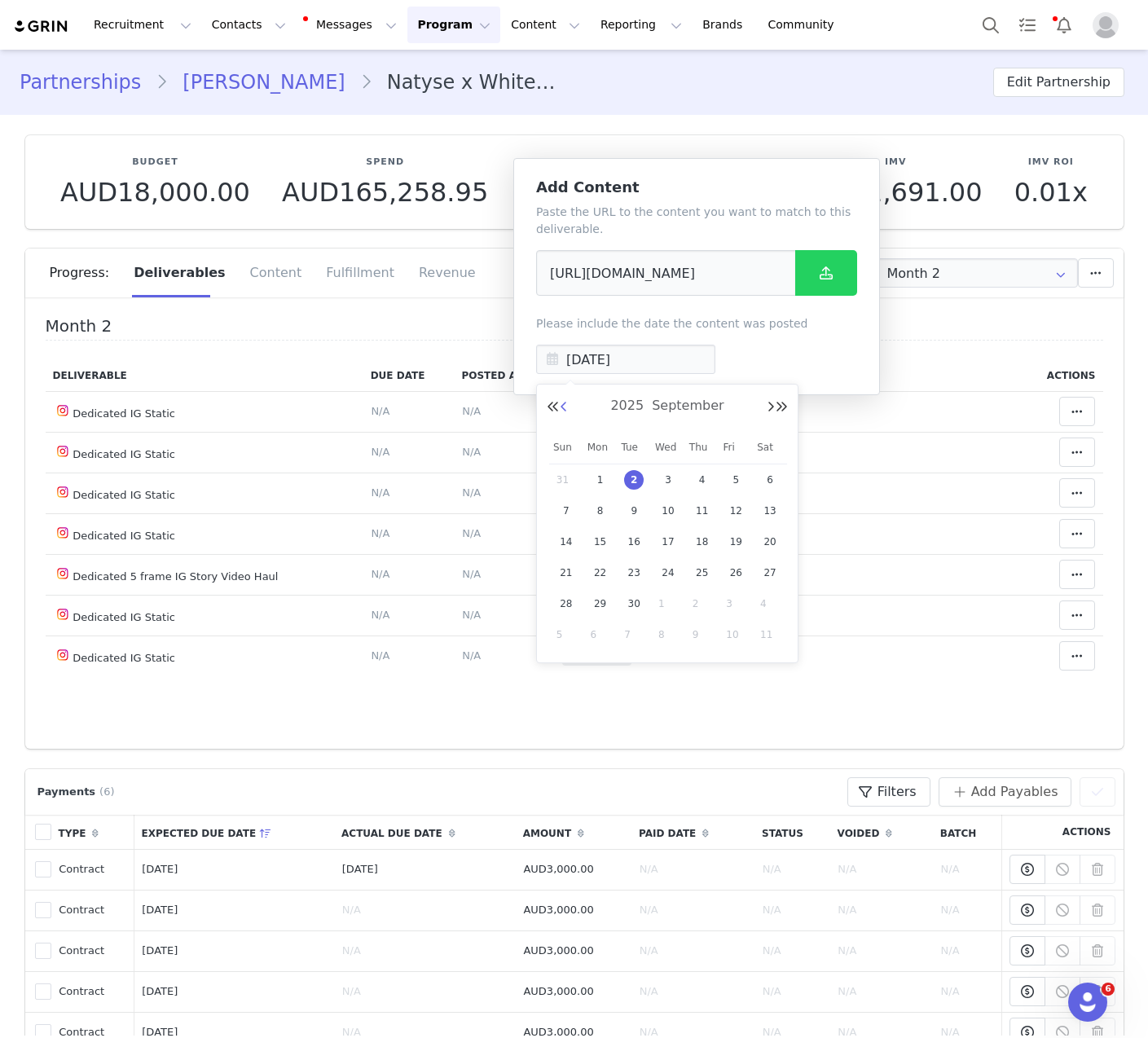
click at [566, 407] on button "Previous Month" at bounding box center [564, 408] width 8 height 13
click at [629, 572] on span "22" at bounding box center [633, 572] width 19 height 19
type input "[DATE]"
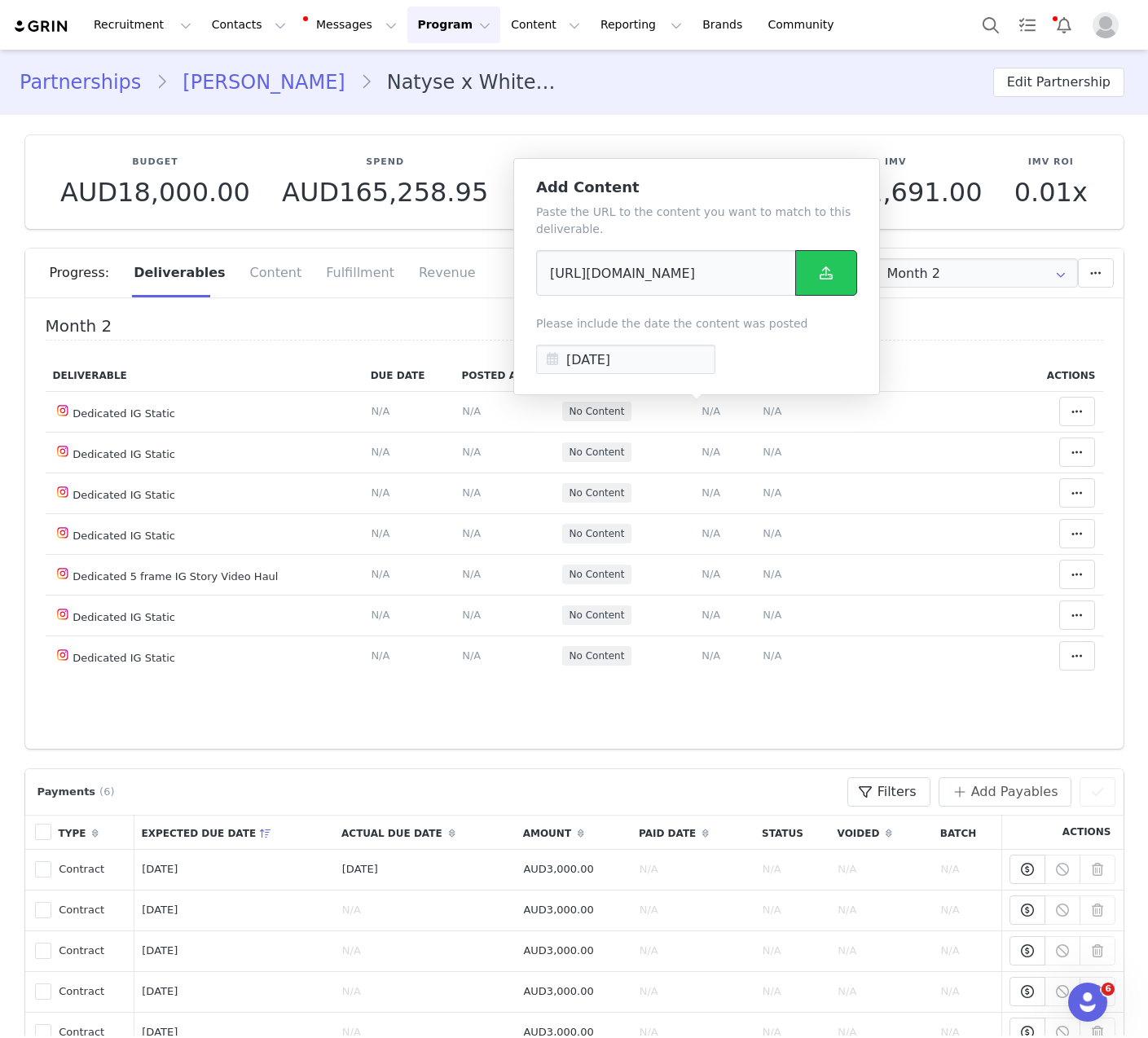
click at [828, 262] on button at bounding box center [825, 273] width 62 height 45
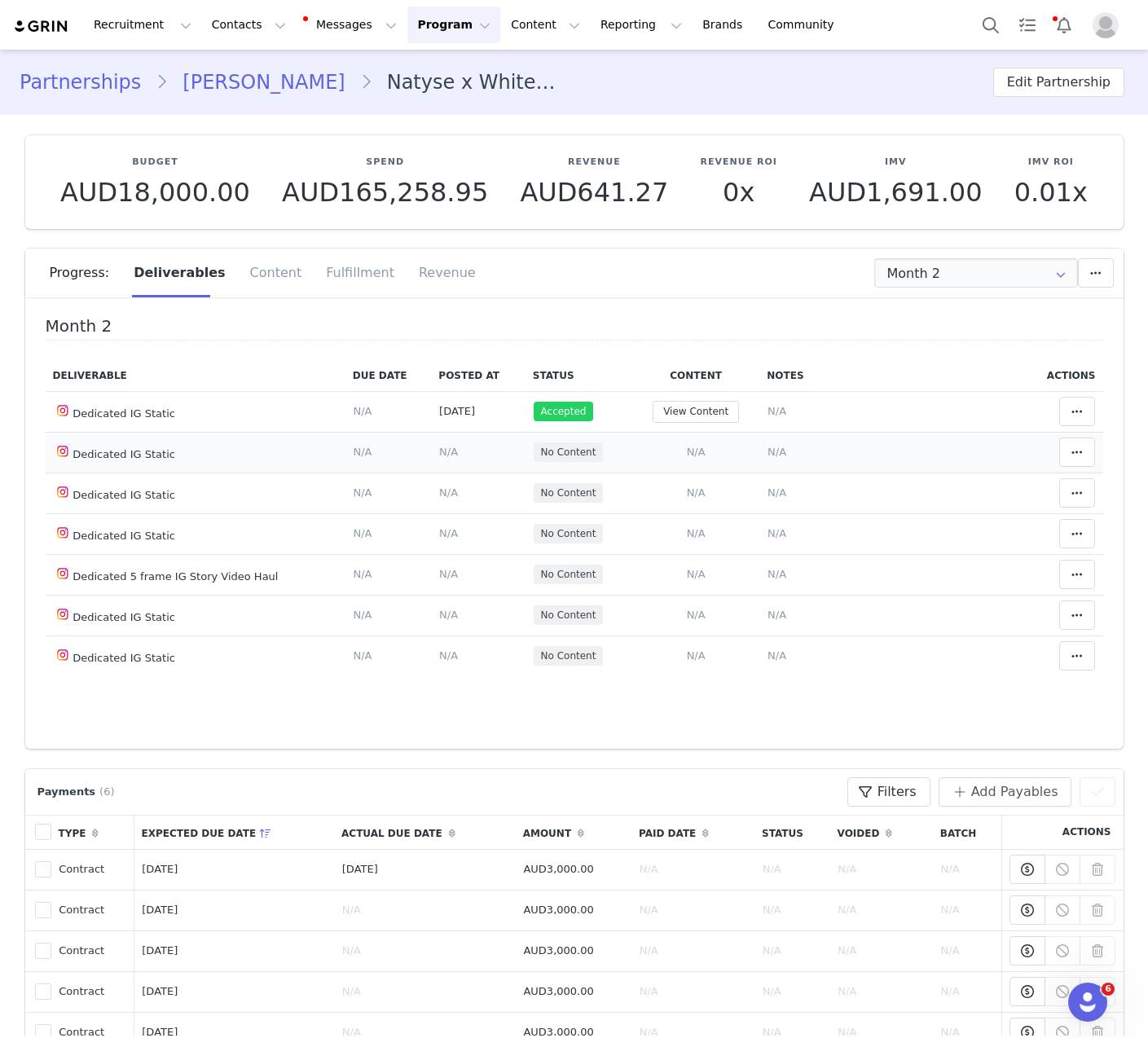
click at [687, 447] on span "N/A" at bounding box center [696, 451] width 18 height 12
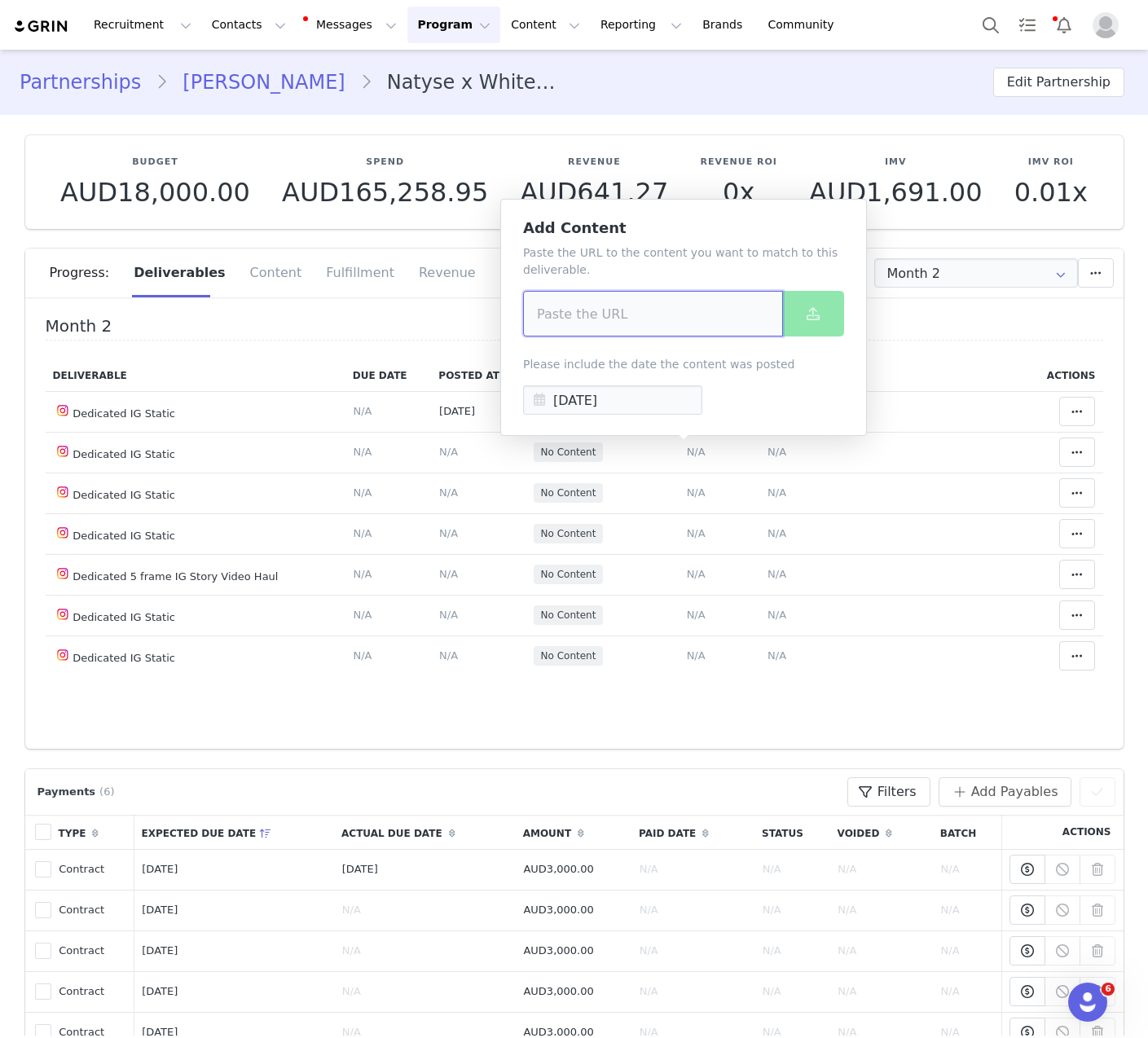
click at [671, 320] on input at bounding box center [653, 313] width 260 height 45
paste input "[URL][DOMAIN_NAME]"
type input "[URL][DOMAIN_NAME]"
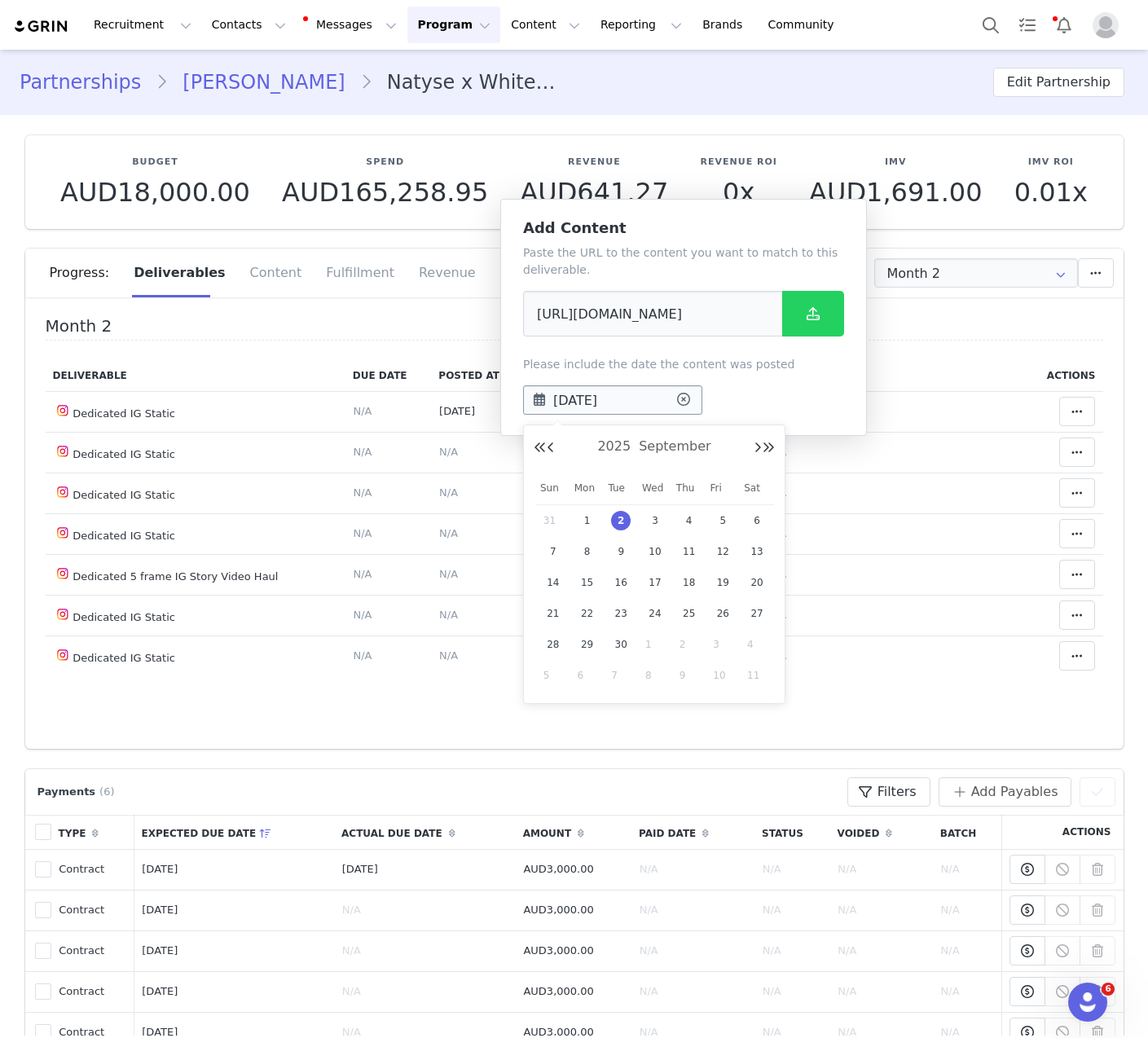
click at [623, 403] on input "[DATE]" at bounding box center [613, 400] width 179 height 30
click at [554, 454] on button "Previous Month" at bounding box center [551, 448] width 8 height 13
click at [549, 442] on button "Previous Month" at bounding box center [551, 448] width 8 height 13
click at [591, 648] on span "28" at bounding box center [587, 644] width 19 height 19
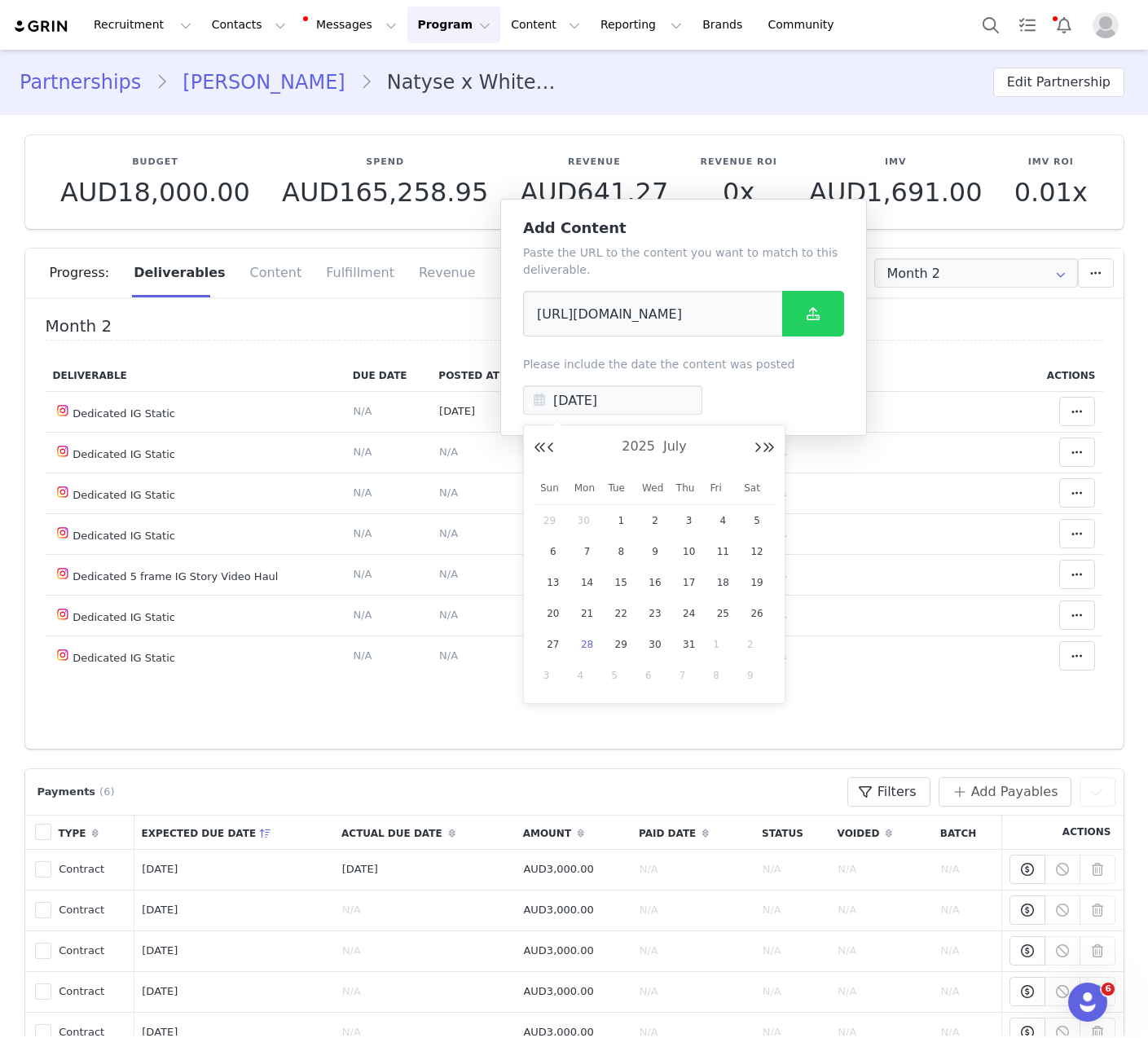
type input "[DATE]"
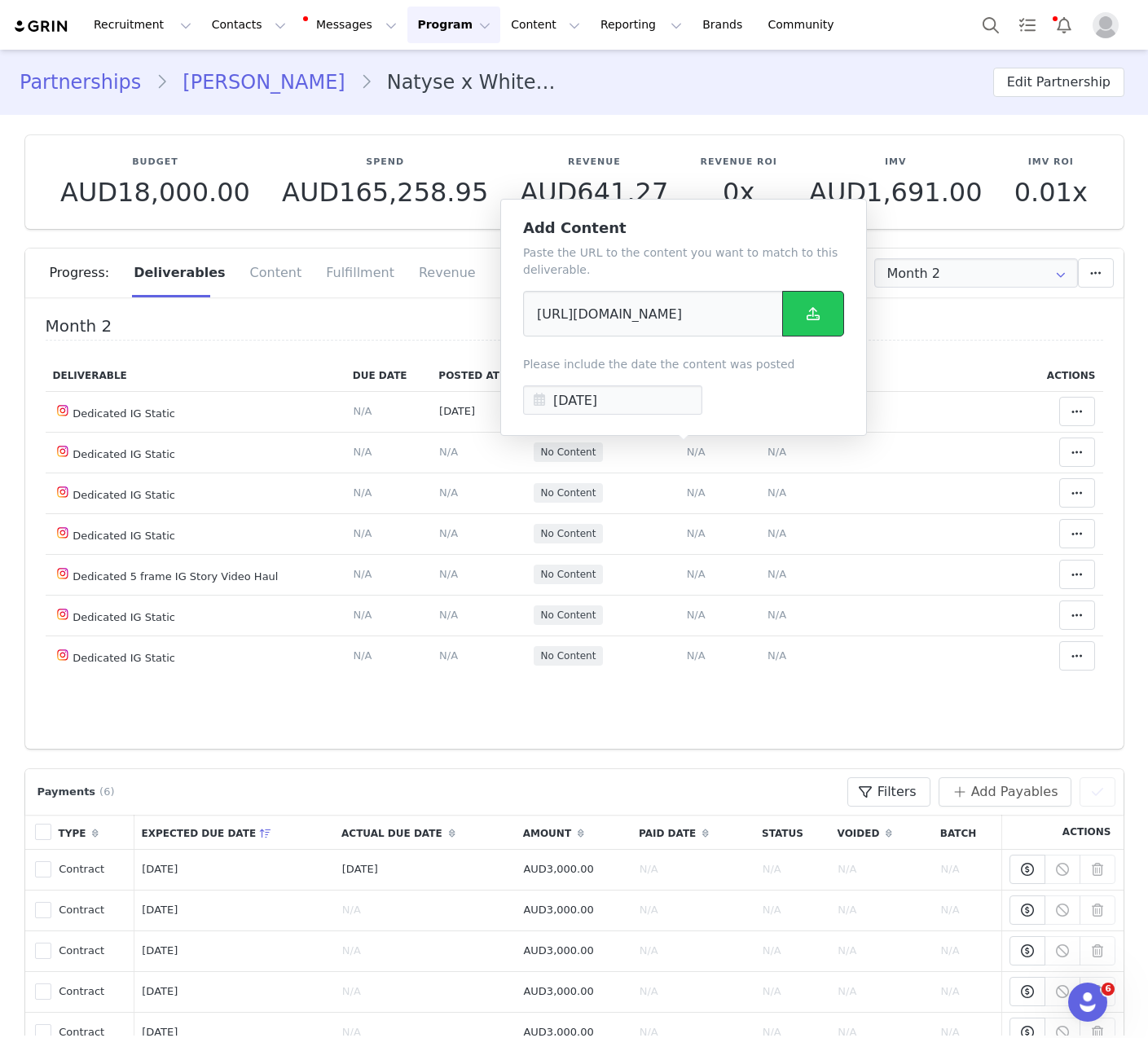
click at [835, 306] on button at bounding box center [812, 313] width 62 height 45
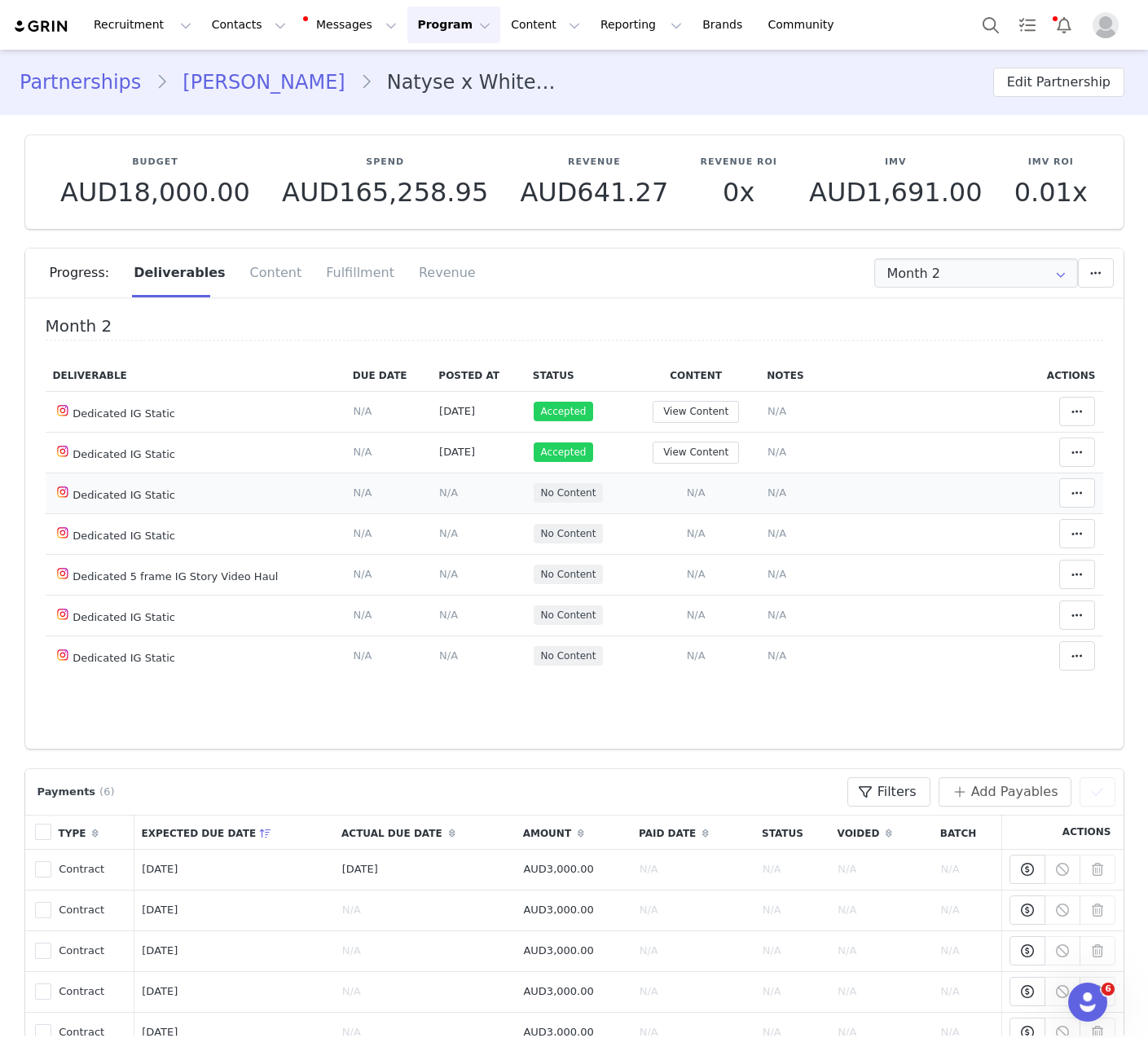
click at [691, 490] on span "N/A" at bounding box center [696, 492] width 18 height 12
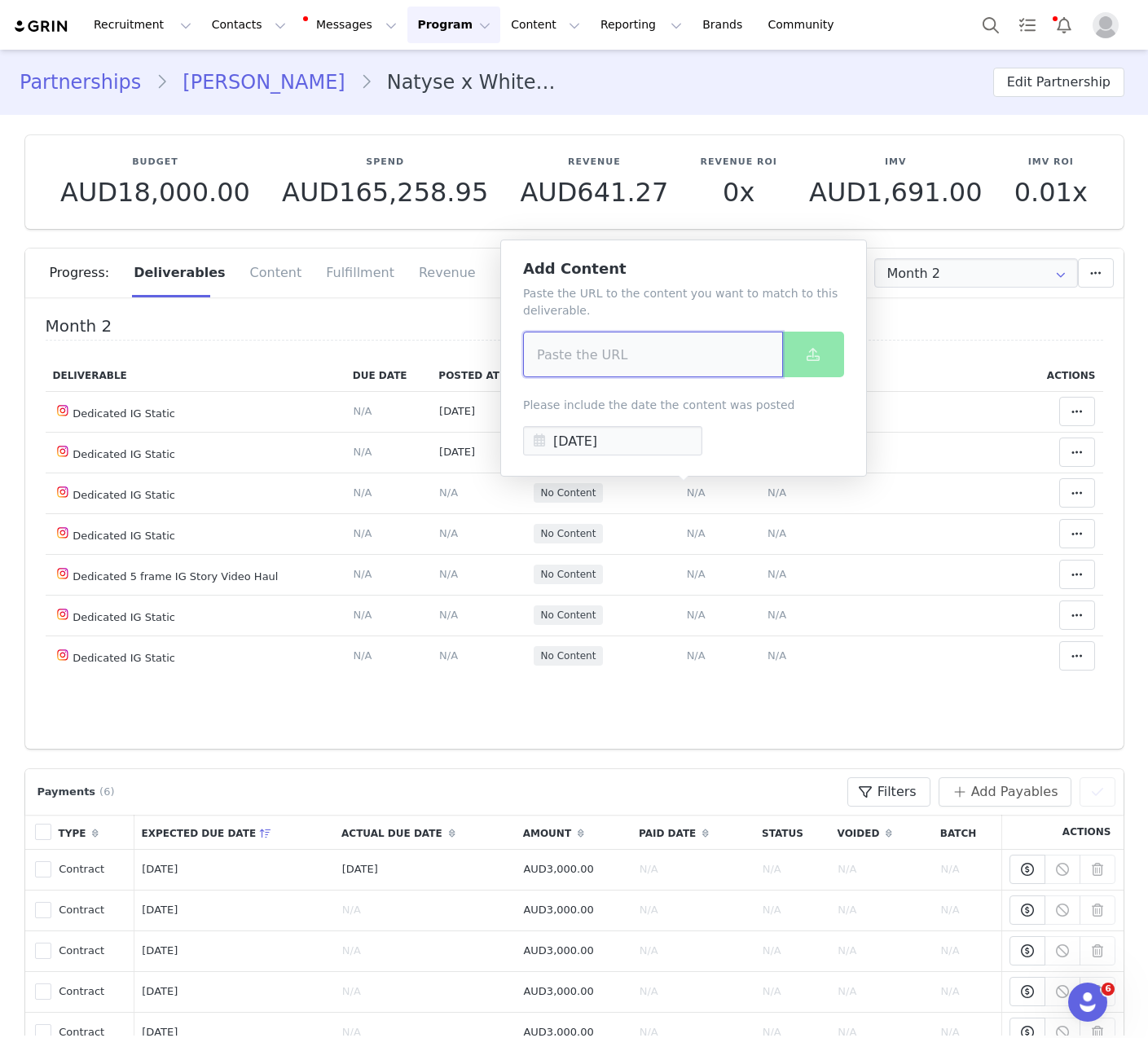
click at [657, 354] on input at bounding box center [653, 354] width 260 height 45
paste input "[URL][DOMAIN_NAME]"
type input "[URL][DOMAIN_NAME]"
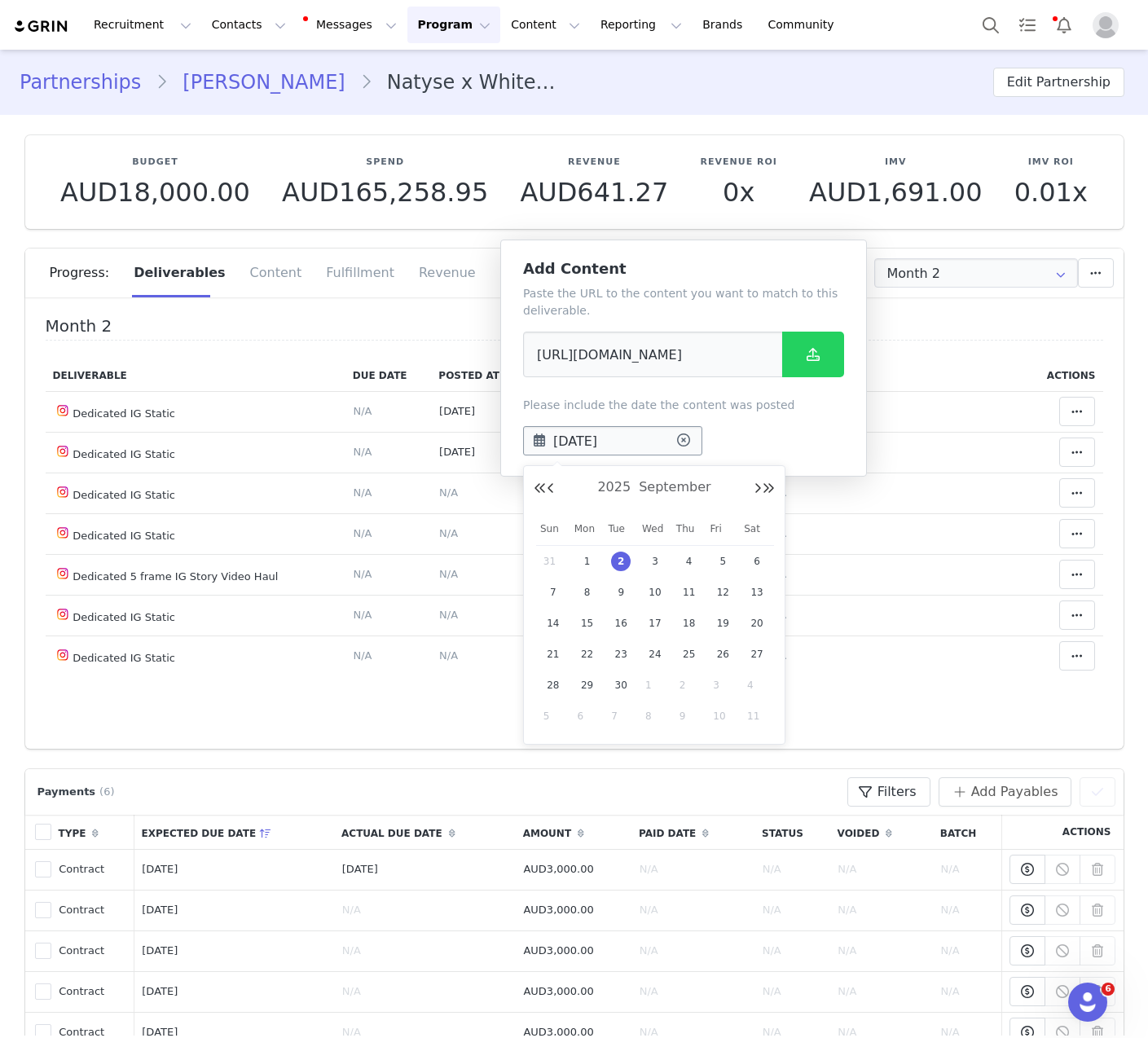
click at [636, 451] on input "[DATE]" at bounding box center [613, 441] width 179 height 30
click at [550, 492] on button "Previous Month" at bounding box center [551, 489] width 8 height 13
click at [553, 717] on span "31" at bounding box center [553, 715] width 19 height 19
type input "[DATE]"
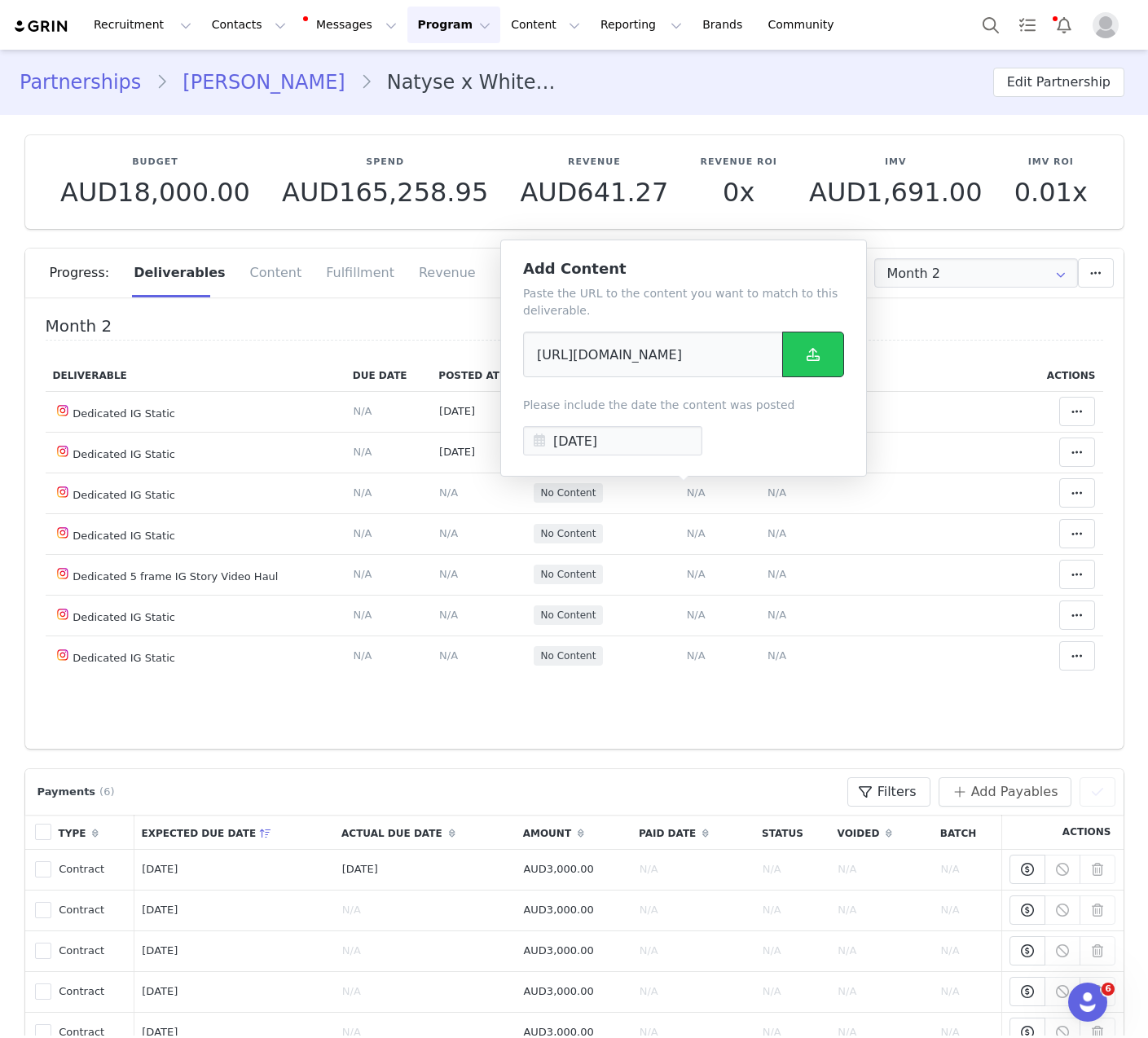
click at [804, 338] on button at bounding box center [812, 354] width 62 height 45
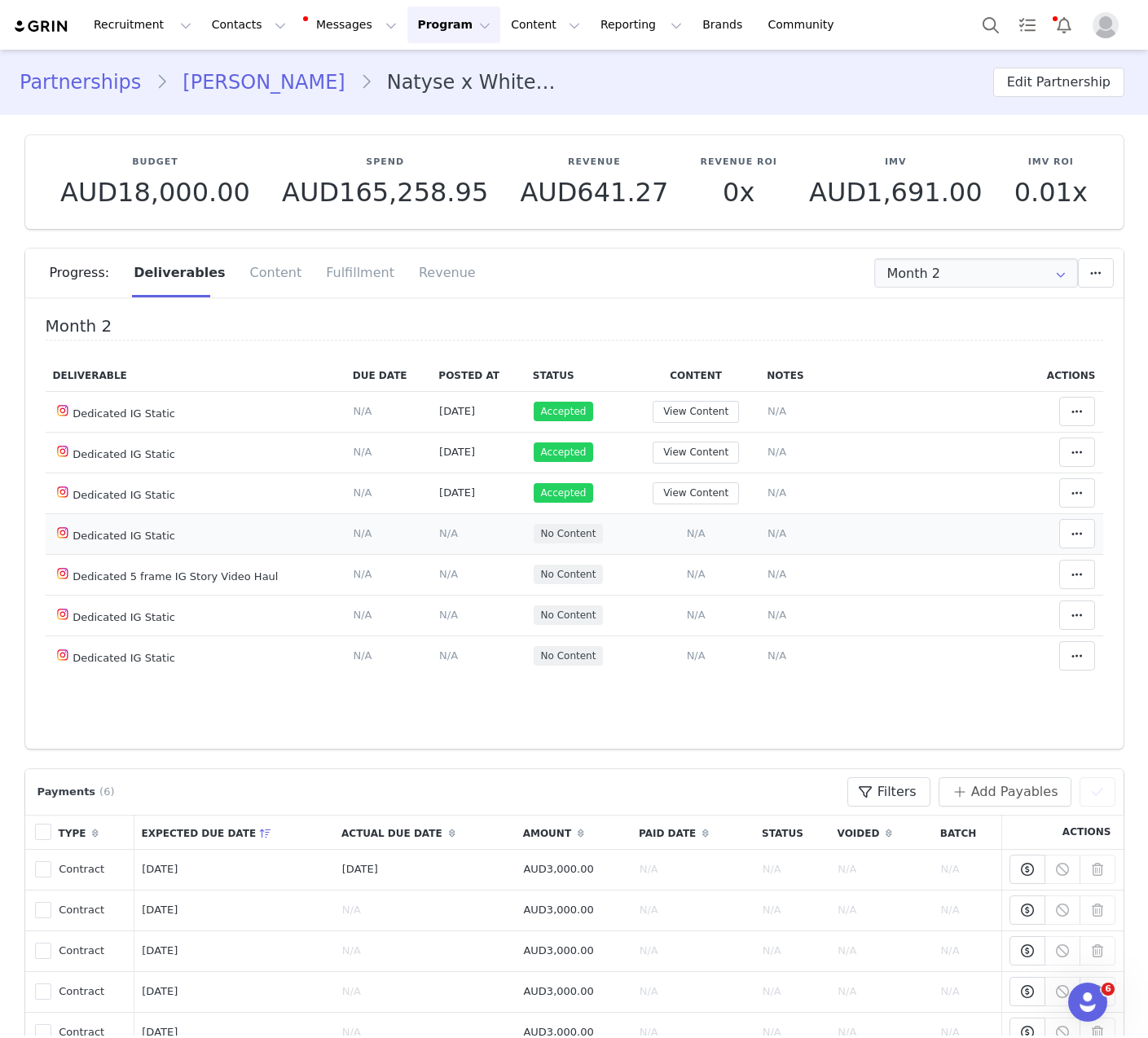
click at [688, 527] on span "N/A" at bounding box center [696, 532] width 18 height 12
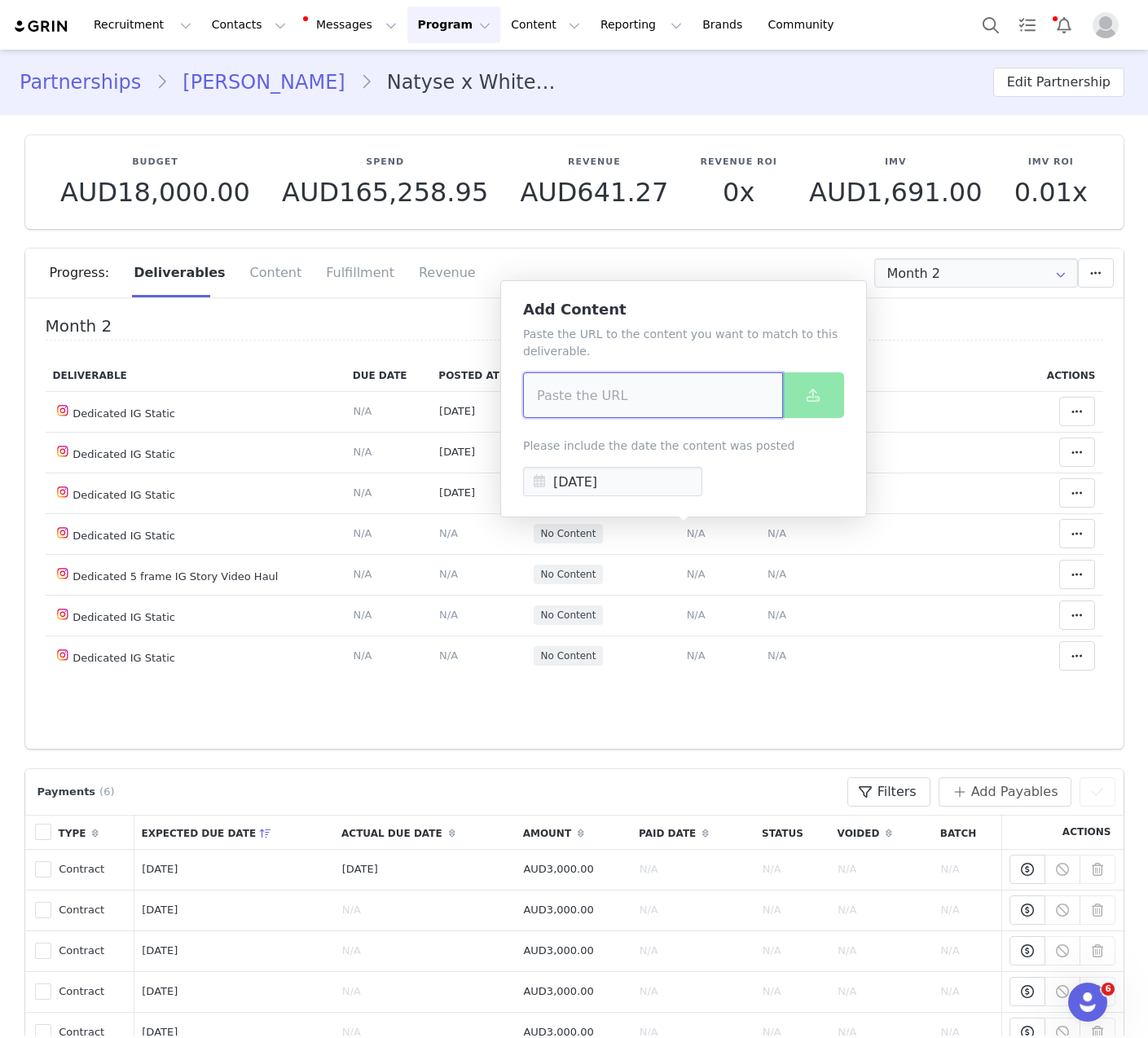
click at [643, 396] on input at bounding box center [653, 395] width 260 height 45
paste input "[URL][DOMAIN_NAME]"
type input "[URL][DOMAIN_NAME]"
click at [614, 485] on input "[DATE]" at bounding box center [613, 482] width 179 height 30
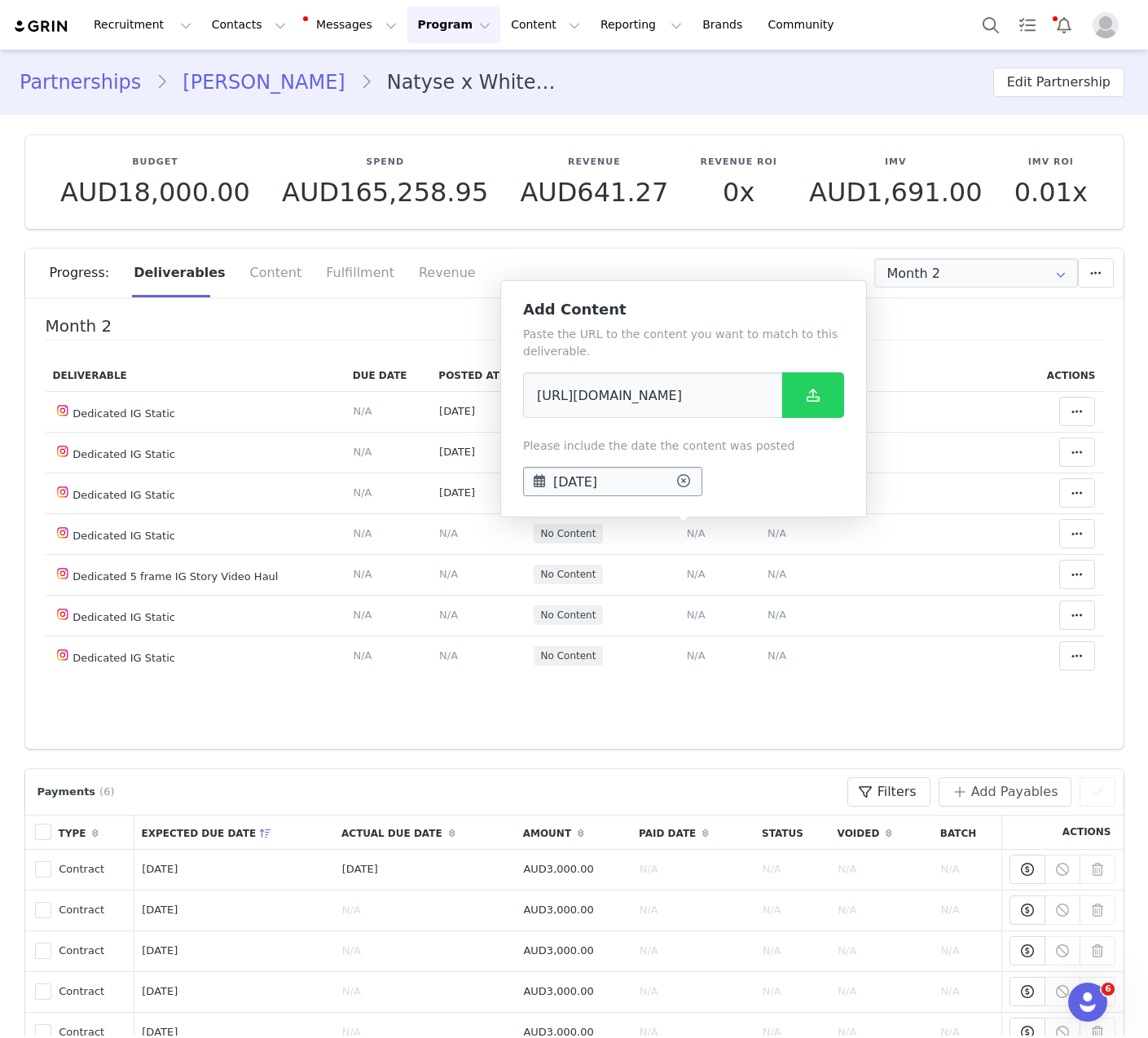
scroll to position [0, 0]
click at [554, 527] on button "Previous Month" at bounding box center [551, 530] width 8 height 13
click at [716, 636] on span "8" at bounding box center [722, 632] width 19 height 19
type input "[DATE]"
click at [824, 408] on button at bounding box center [812, 395] width 62 height 45
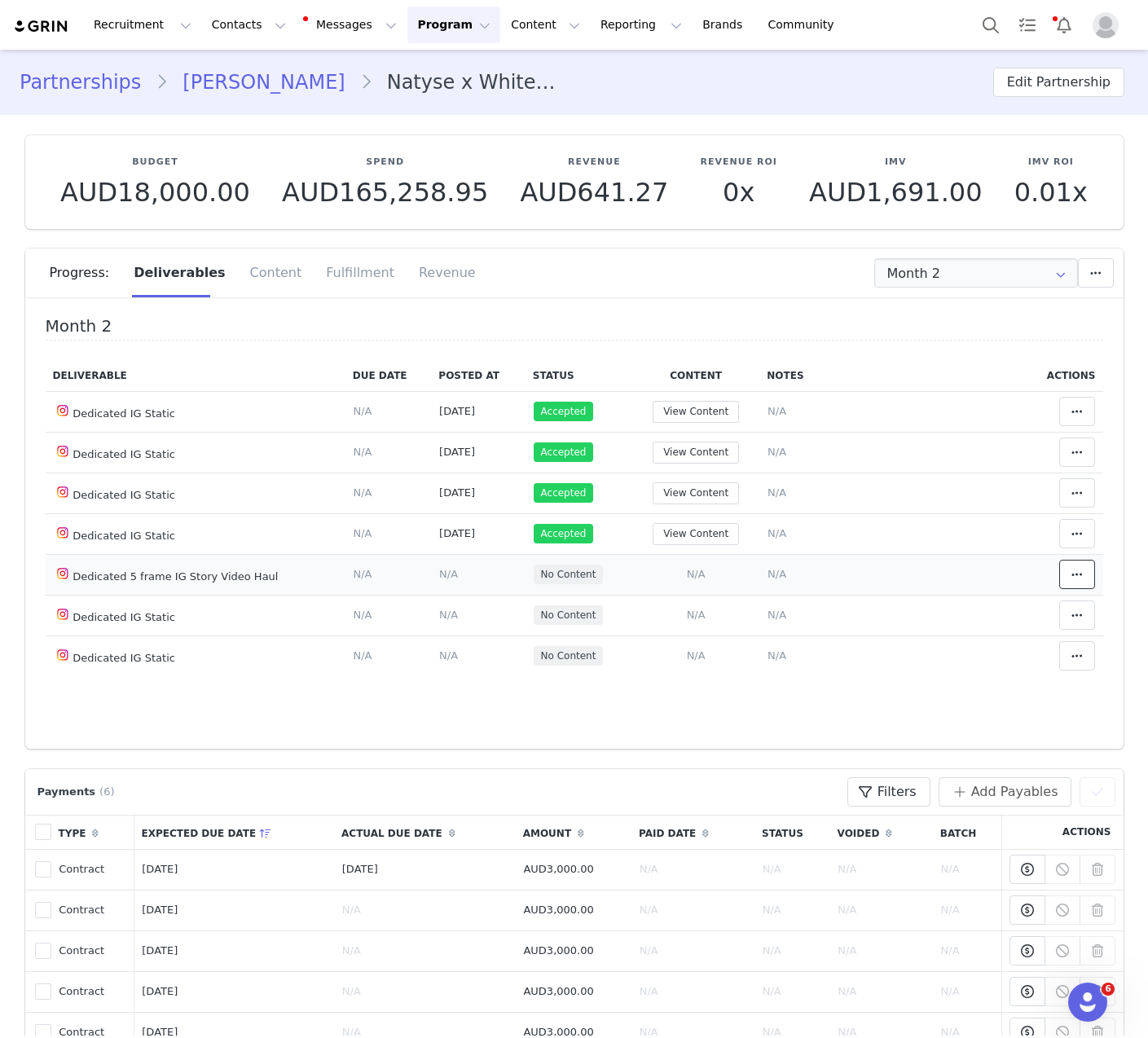
click at [1037, 568] on button at bounding box center [1077, 575] width 36 height 30
click at [1005, 568] on div "Mark as Accepted" at bounding box center [929, 575] width 202 height 38
click at [804, 612] on td "Notes Save Cancel N/A" at bounding box center [892, 616] width 265 height 41
click at [690, 616] on span "N/A" at bounding box center [696, 615] width 18 height 12
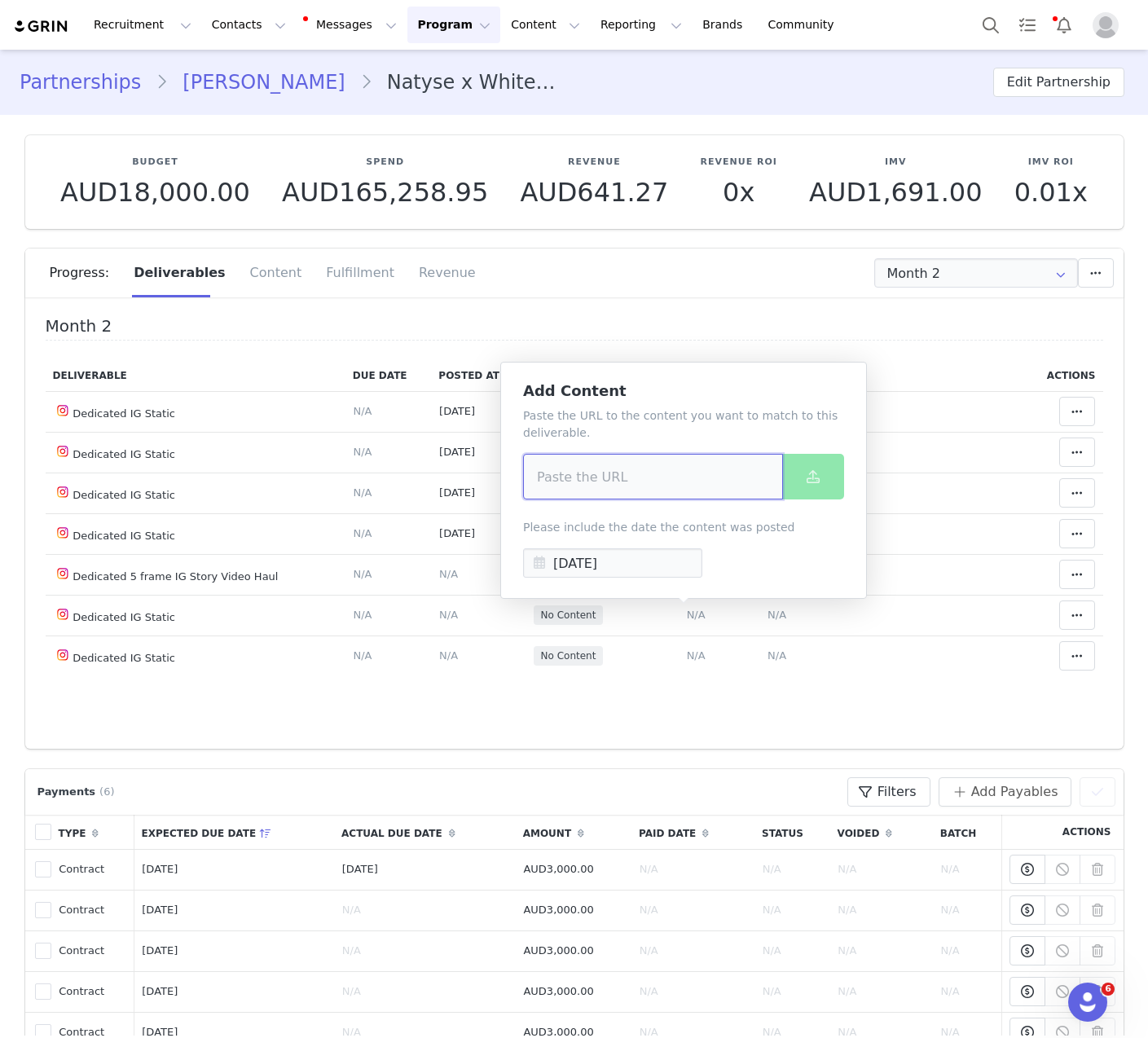
click at [653, 489] on input at bounding box center [653, 476] width 260 height 45
paste input "[URL][DOMAIN_NAME]"
type input "[URL][DOMAIN_NAME]"
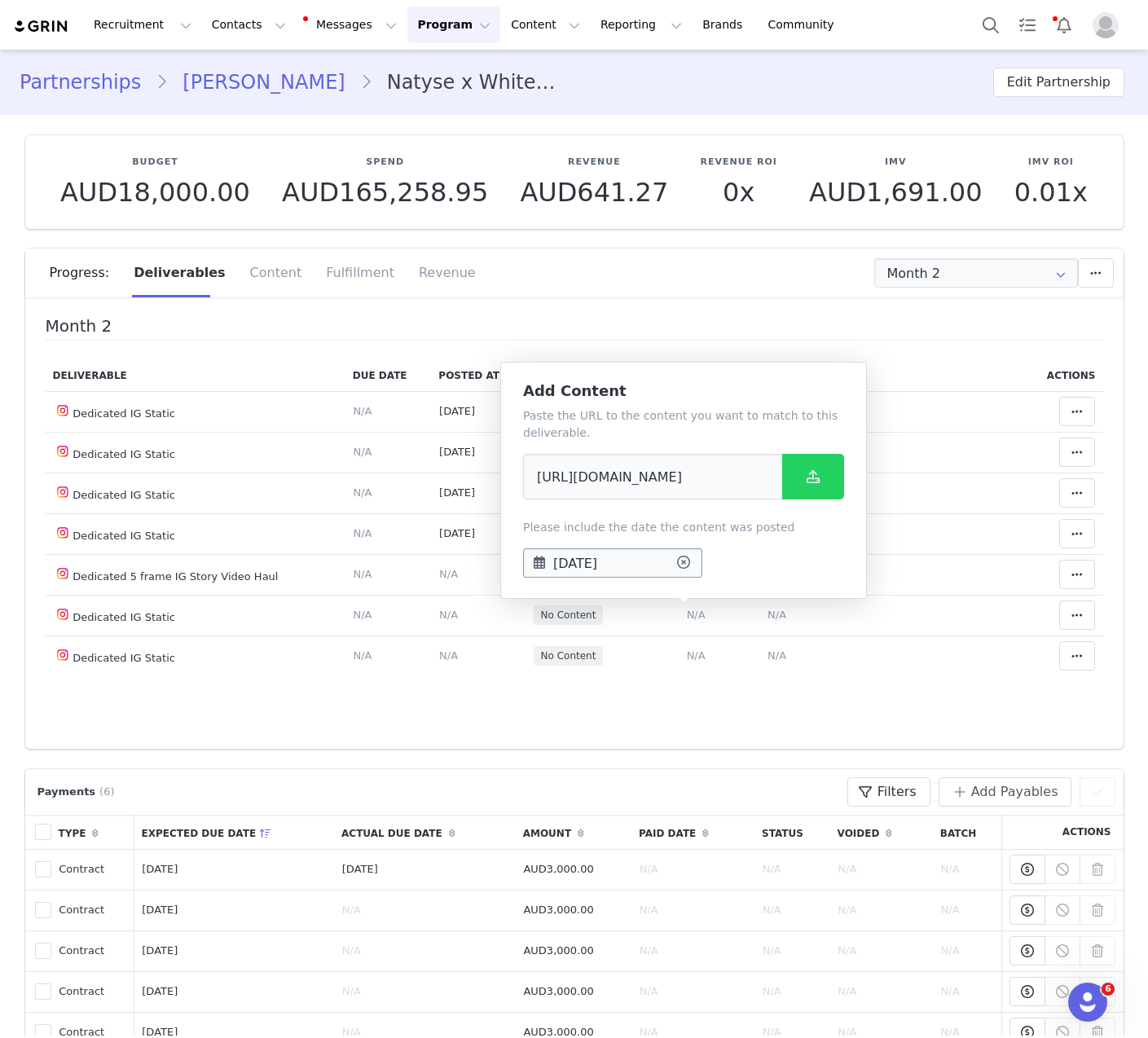
click at [634, 556] on input "[DATE]" at bounding box center [613, 563] width 179 height 30
click at [554, 612] on button "Previous Month" at bounding box center [551, 611] width 8 height 13
click at [627, 747] on span "12" at bounding box center [620, 745] width 19 height 19
type input "[DATE]"
click at [809, 485] on span at bounding box center [812, 476] width 19 height 19
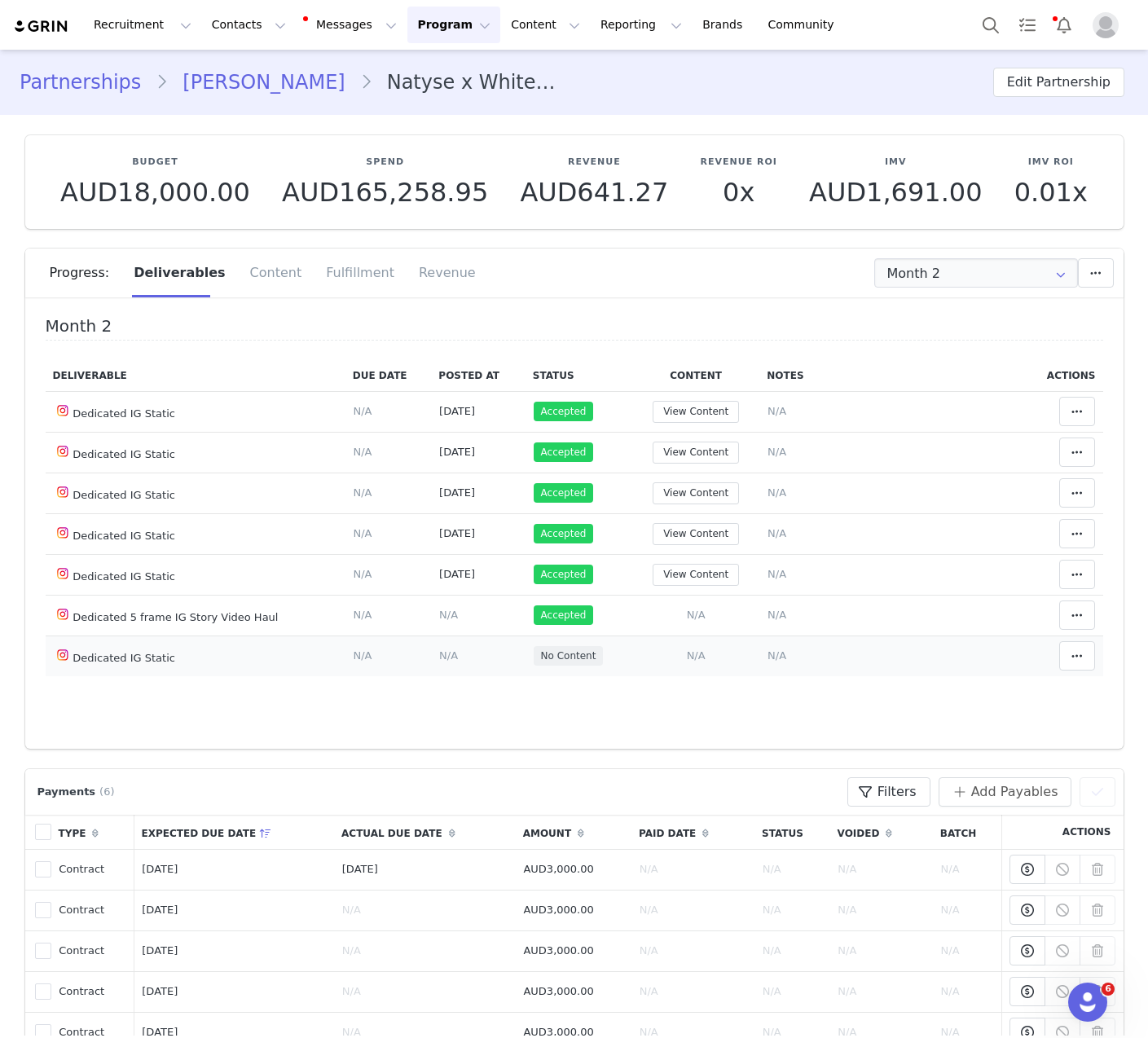
click at [687, 650] on span "N/A" at bounding box center [696, 655] width 18 height 12
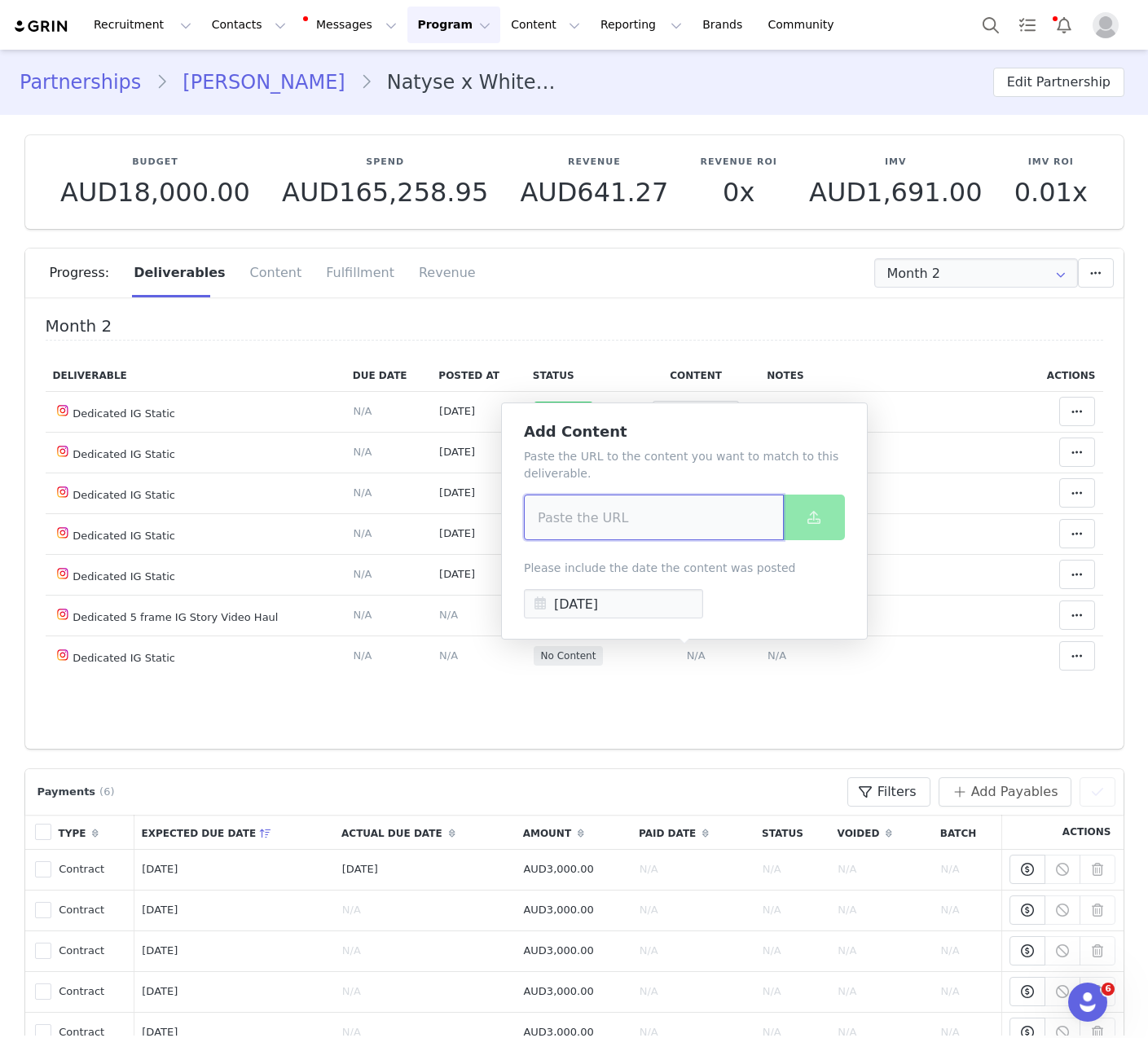
click at [653, 499] on input at bounding box center [653, 517] width 260 height 45
click at [653, 508] on input at bounding box center [653, 517] width 260 height 45
paste input "[URL][DOMAIN_NAME]"
type input "[URL][DOMAIN_NAME]"
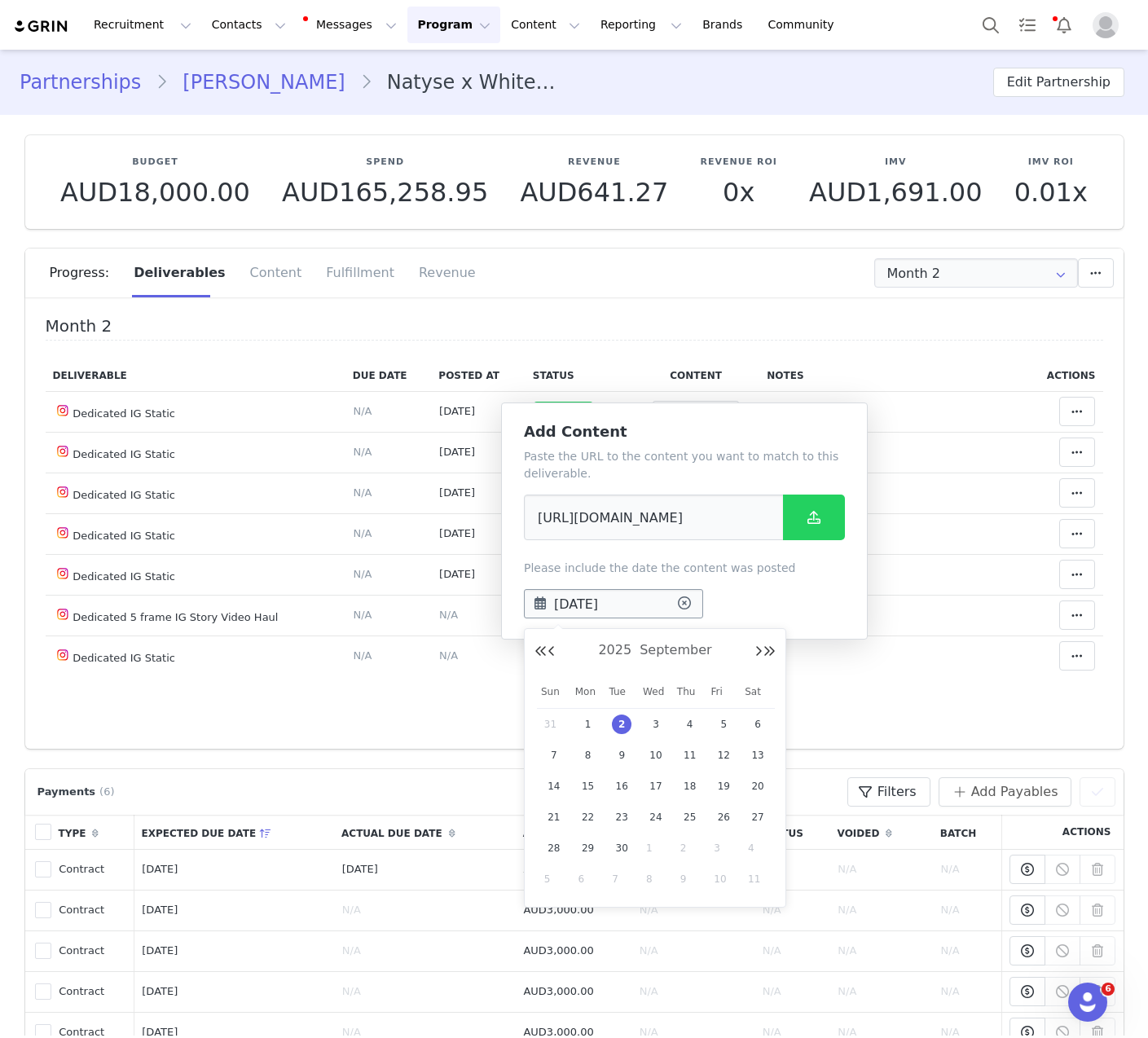
click at [614, 604] on input "[DATE]" at bounding box center [614, 604] width 179 height 30
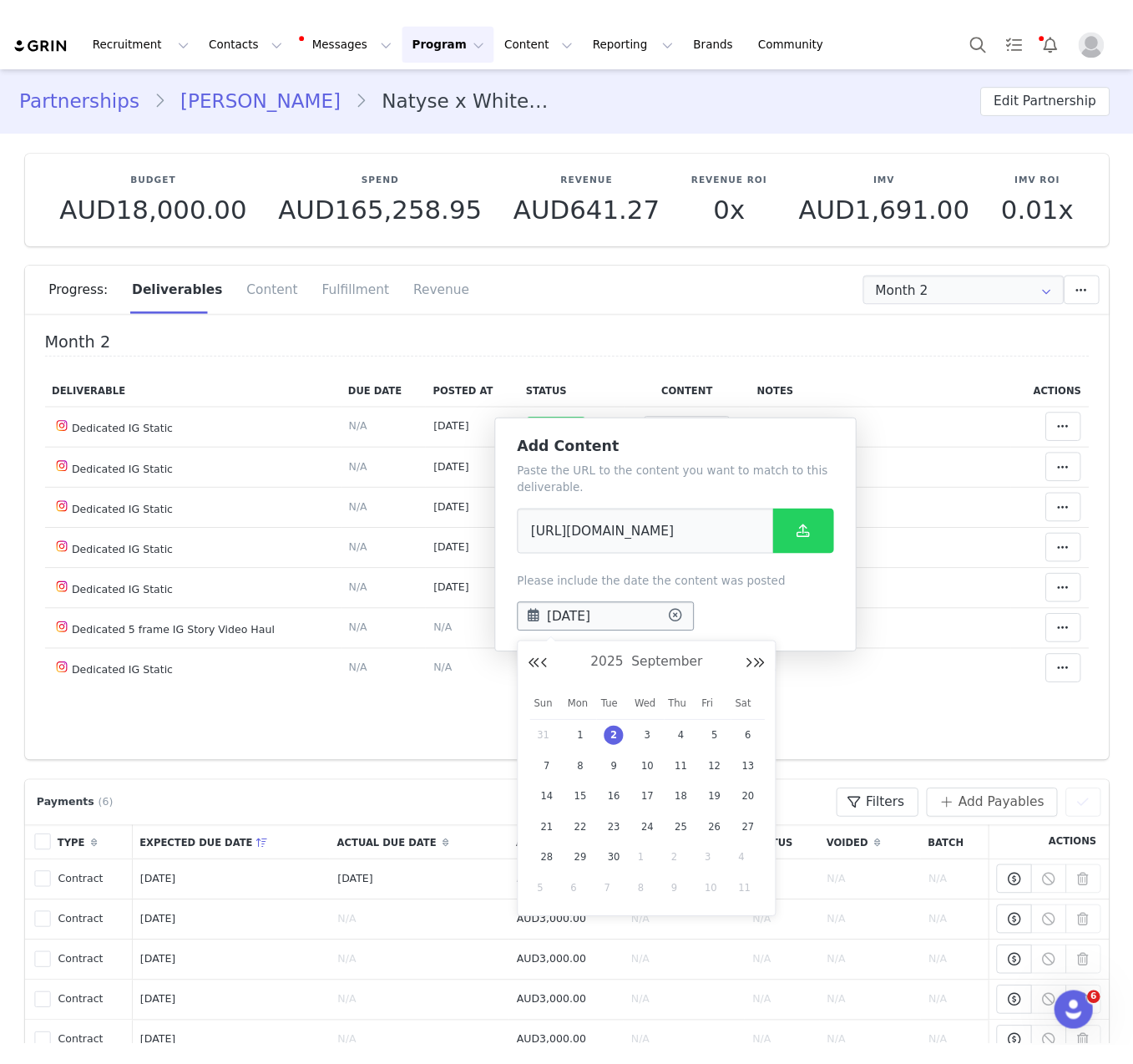
scroll to position [0, 0]
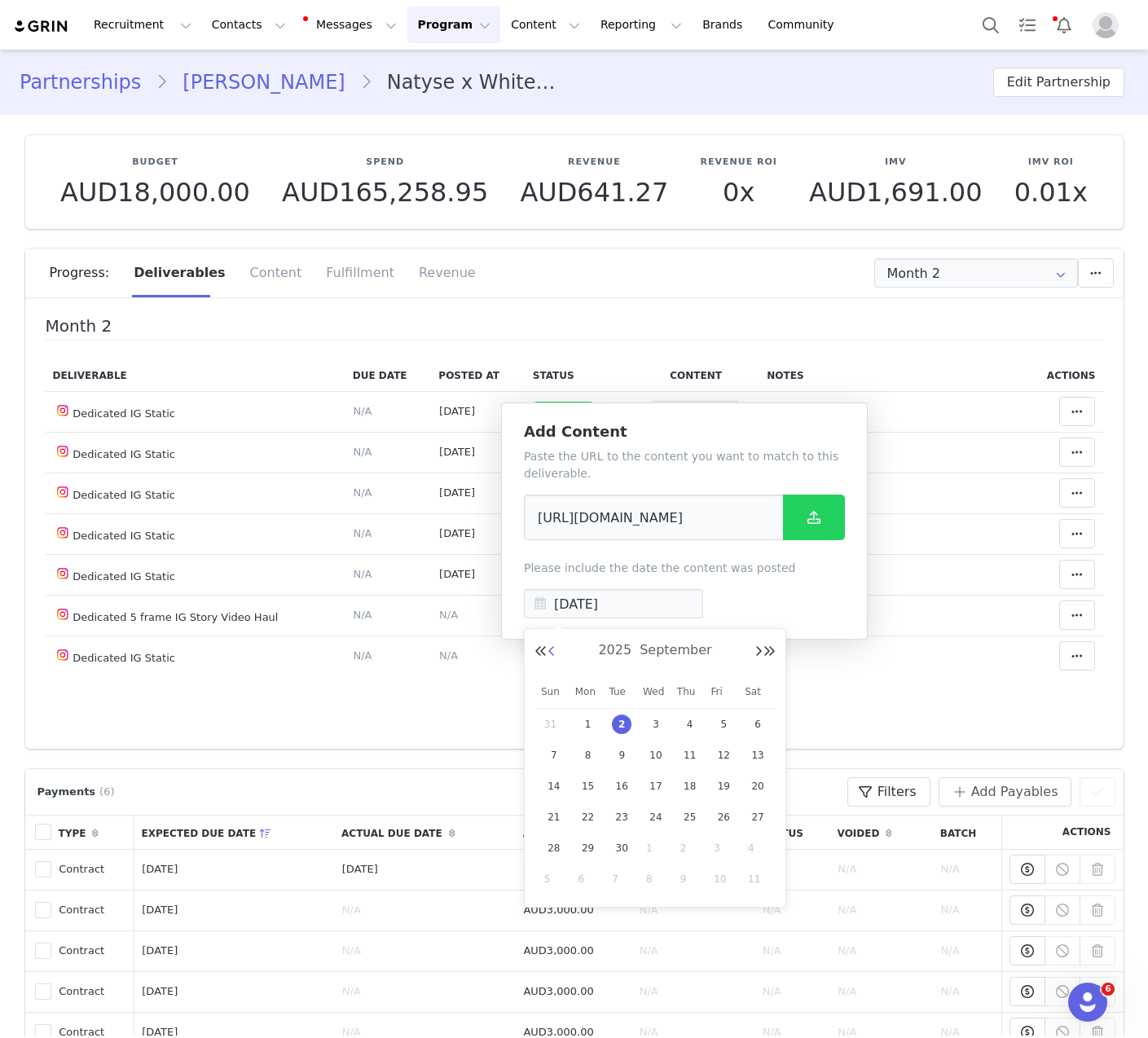
click at [554, 655] on button "Previous Month" at bounding box center [551, 652] width 8 height 13
click at [655, 816] on span "20" at bounding box center [655, 817] width 19 height 19
type input "[DATE]"
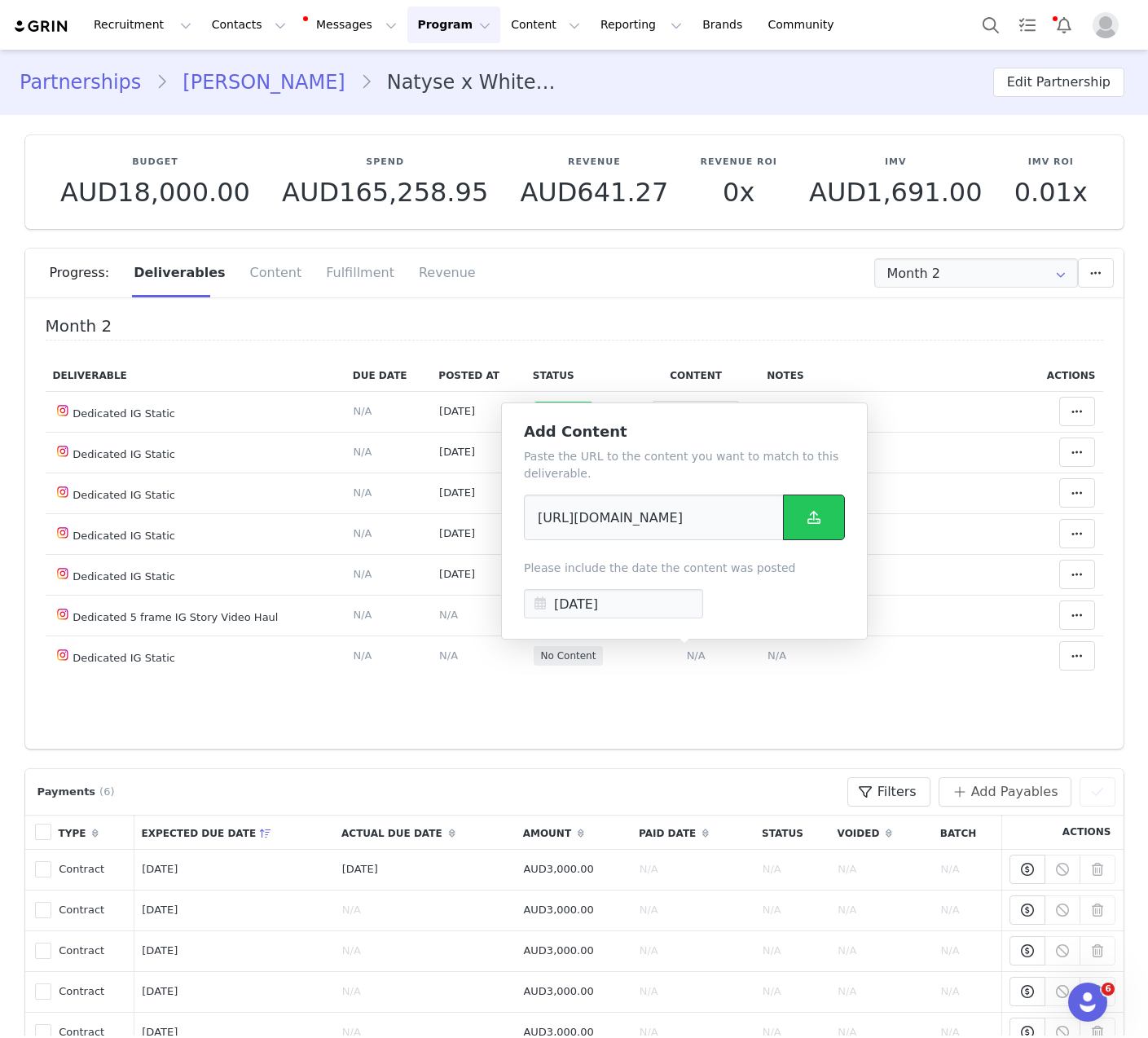
click at [812, 518] on icon at bounding box center [814, 518] width 13 height 13
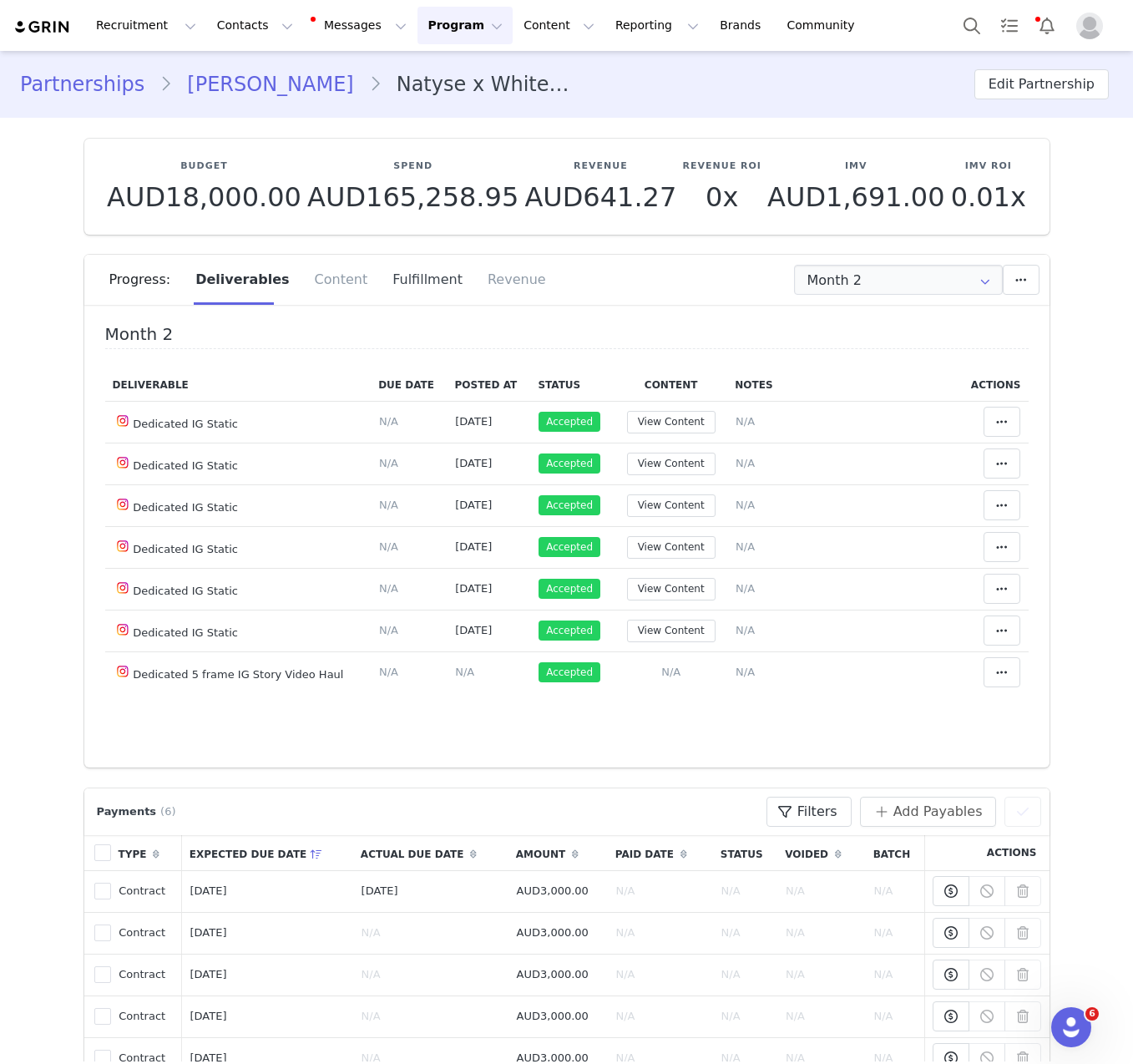
click at [393, 272] on div "Fulfillment" at bounding box center [427, 280] width 95 height 50
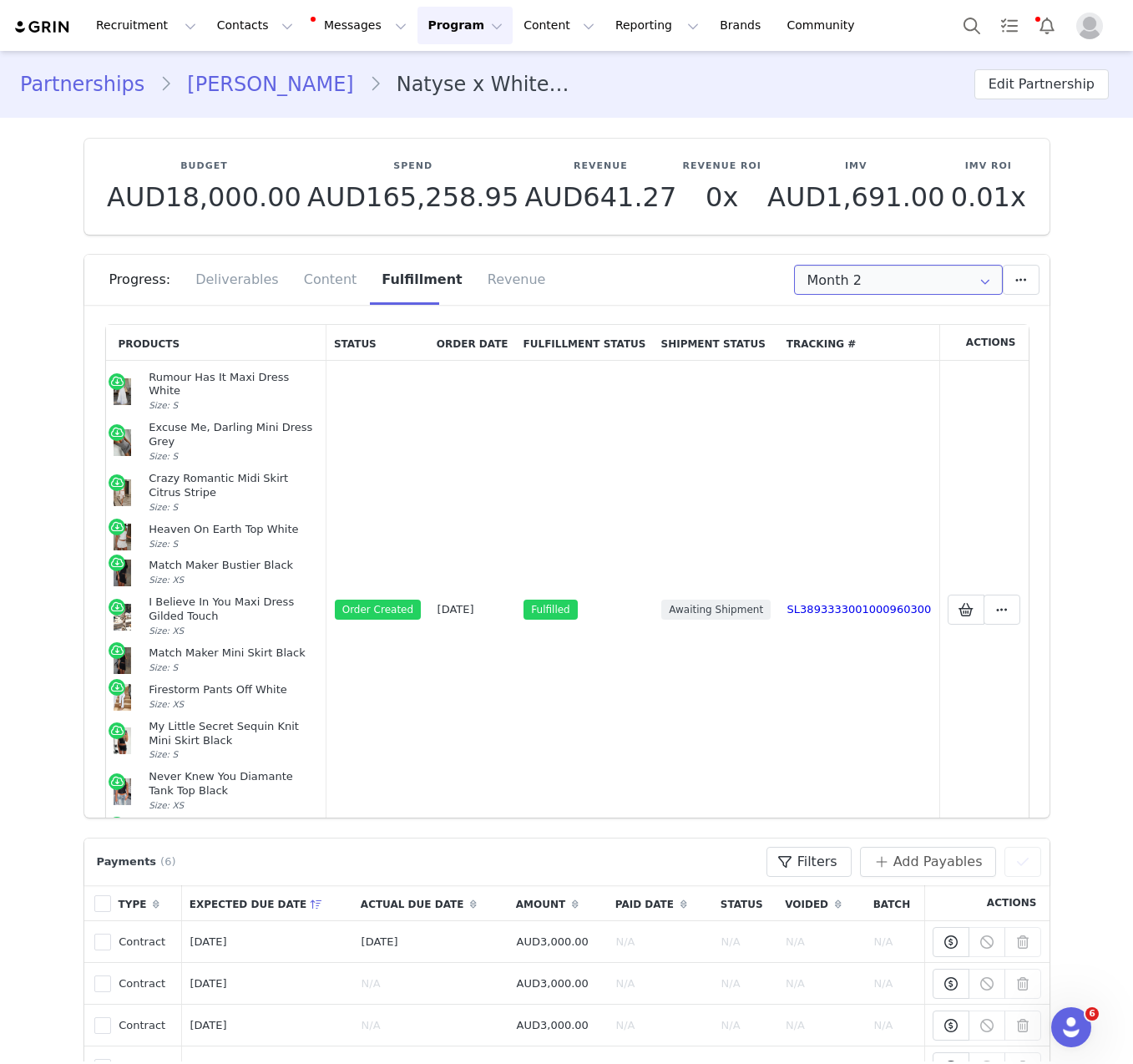
click at [953, 272] on input "Month 2" at bounding box center [898, 280] width 208 height 30
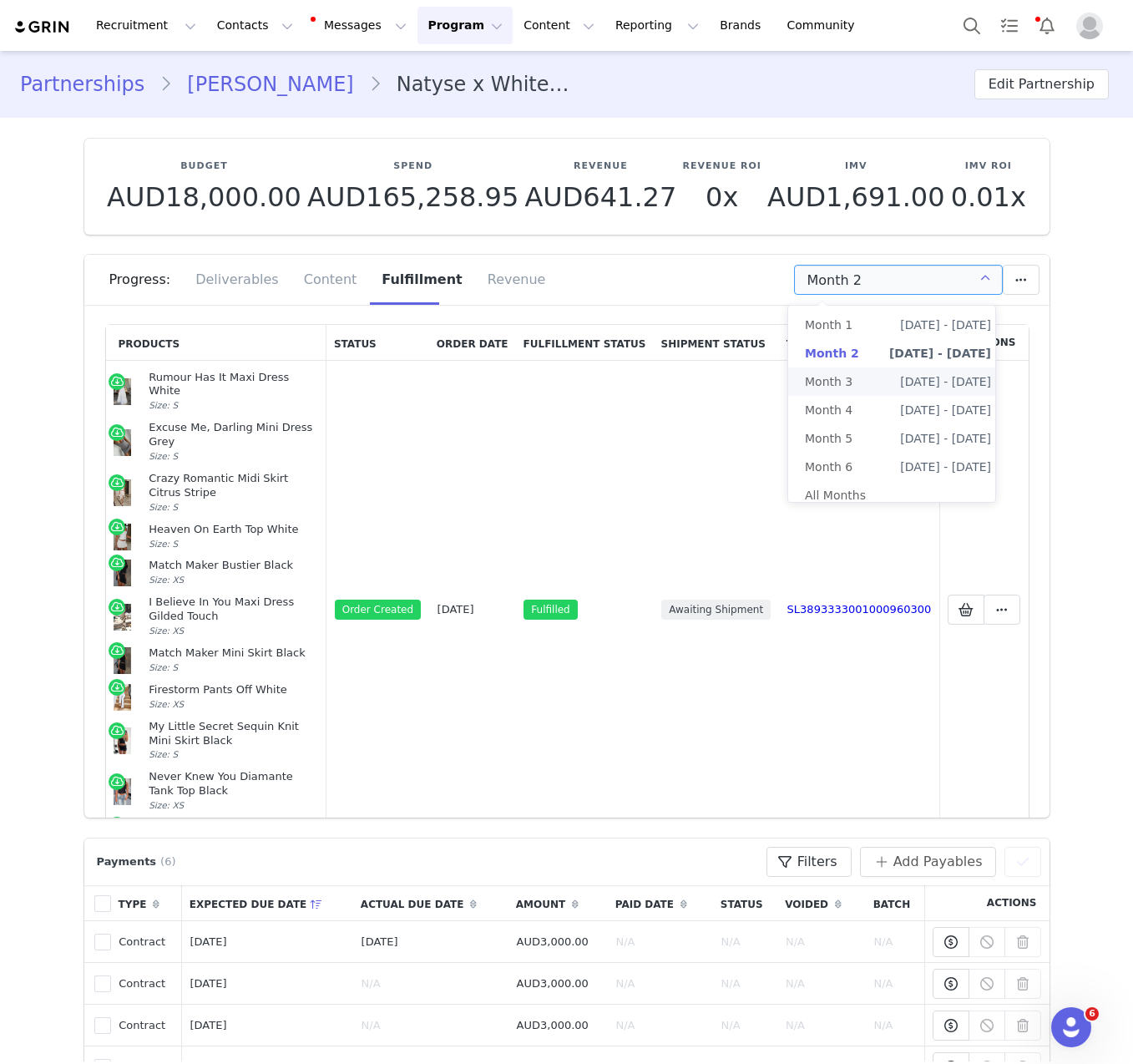
click at [924, 370] on span "[DATE] - [DATE]" at bounding box center [945, 382] width 91 height 28
type input "Month 3"
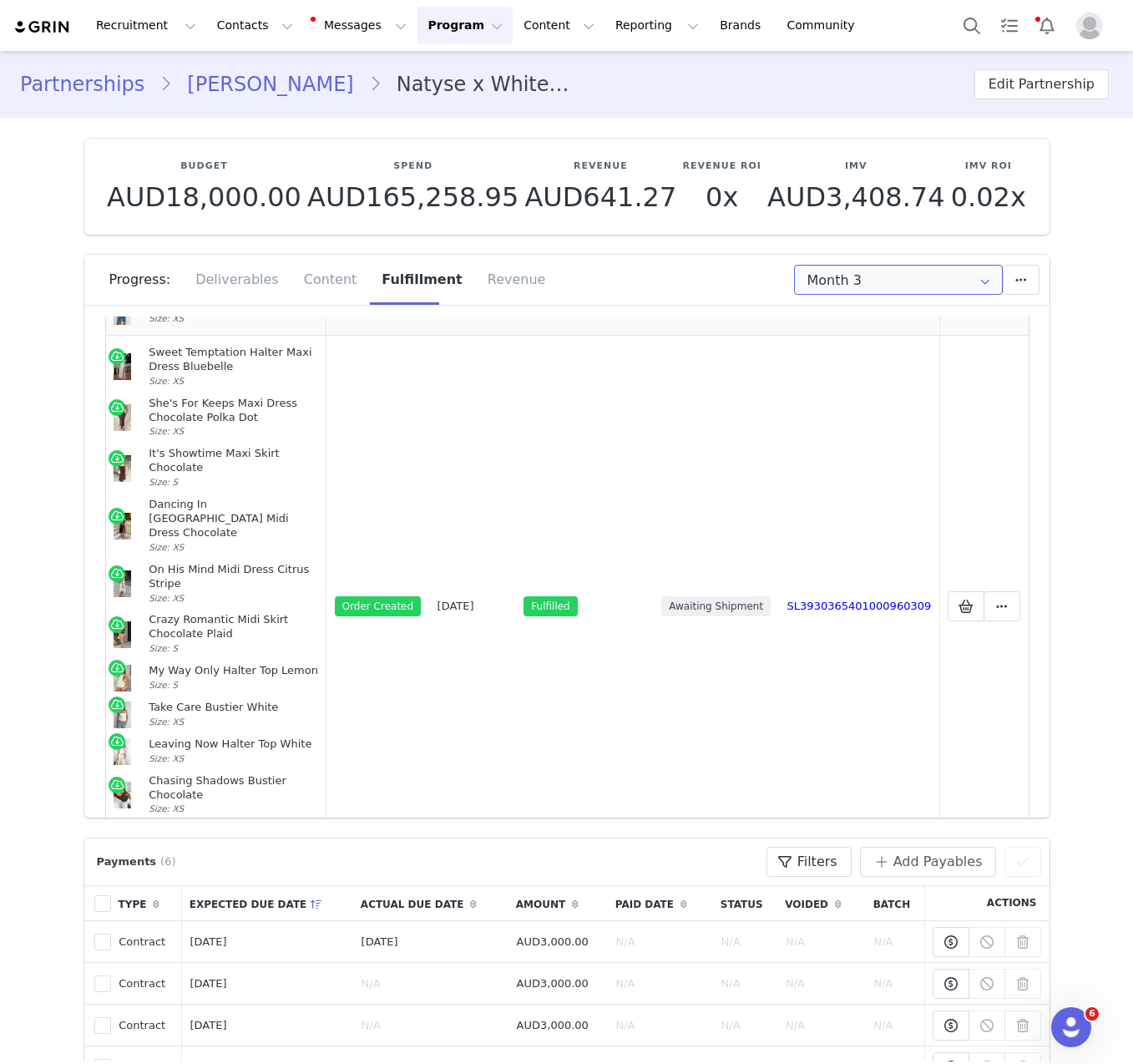
scroll to position [770, 0]
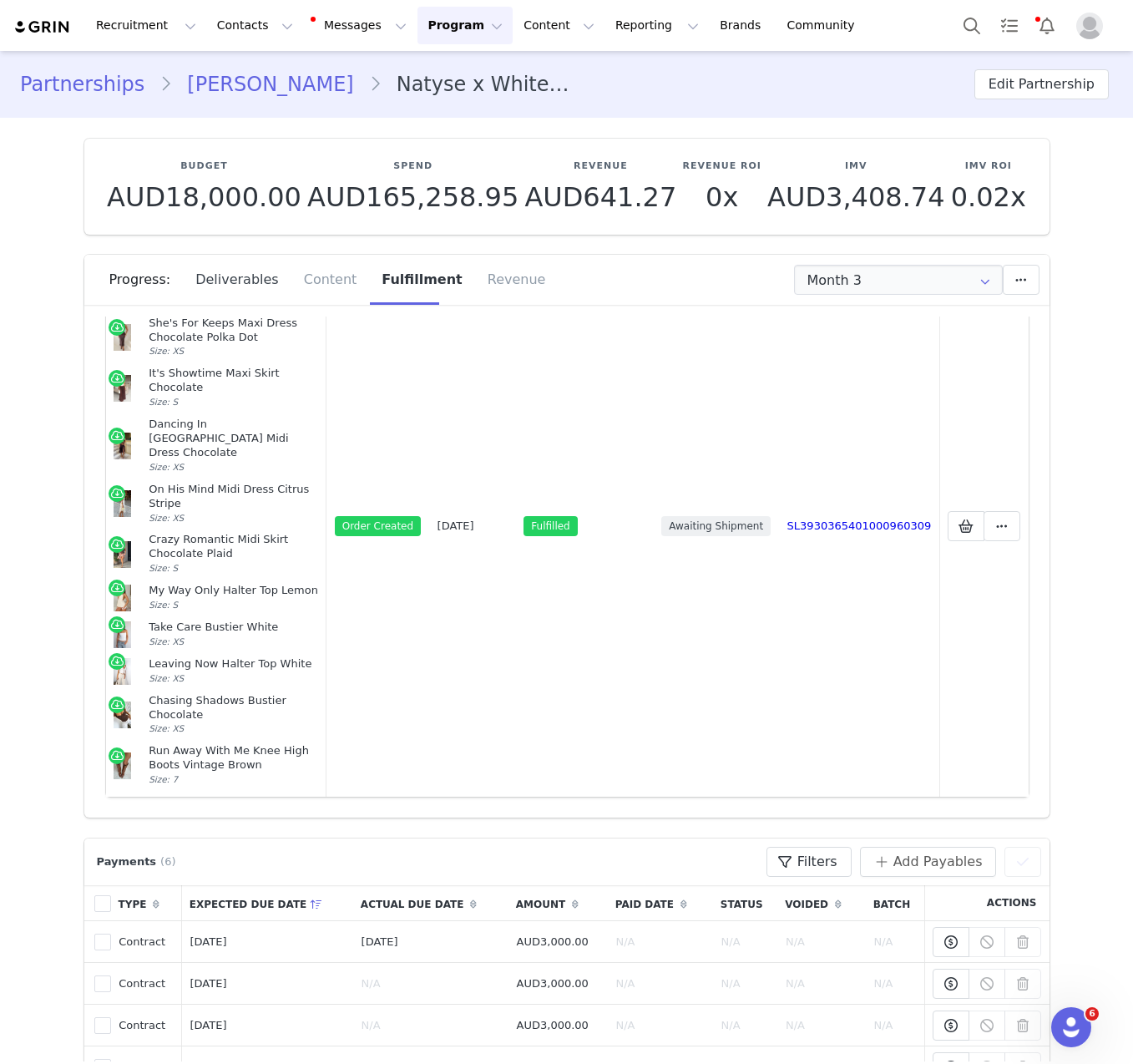
click at [227, 277] on div "Deliverables" at bounding box center [237, 280] width 109 height 50
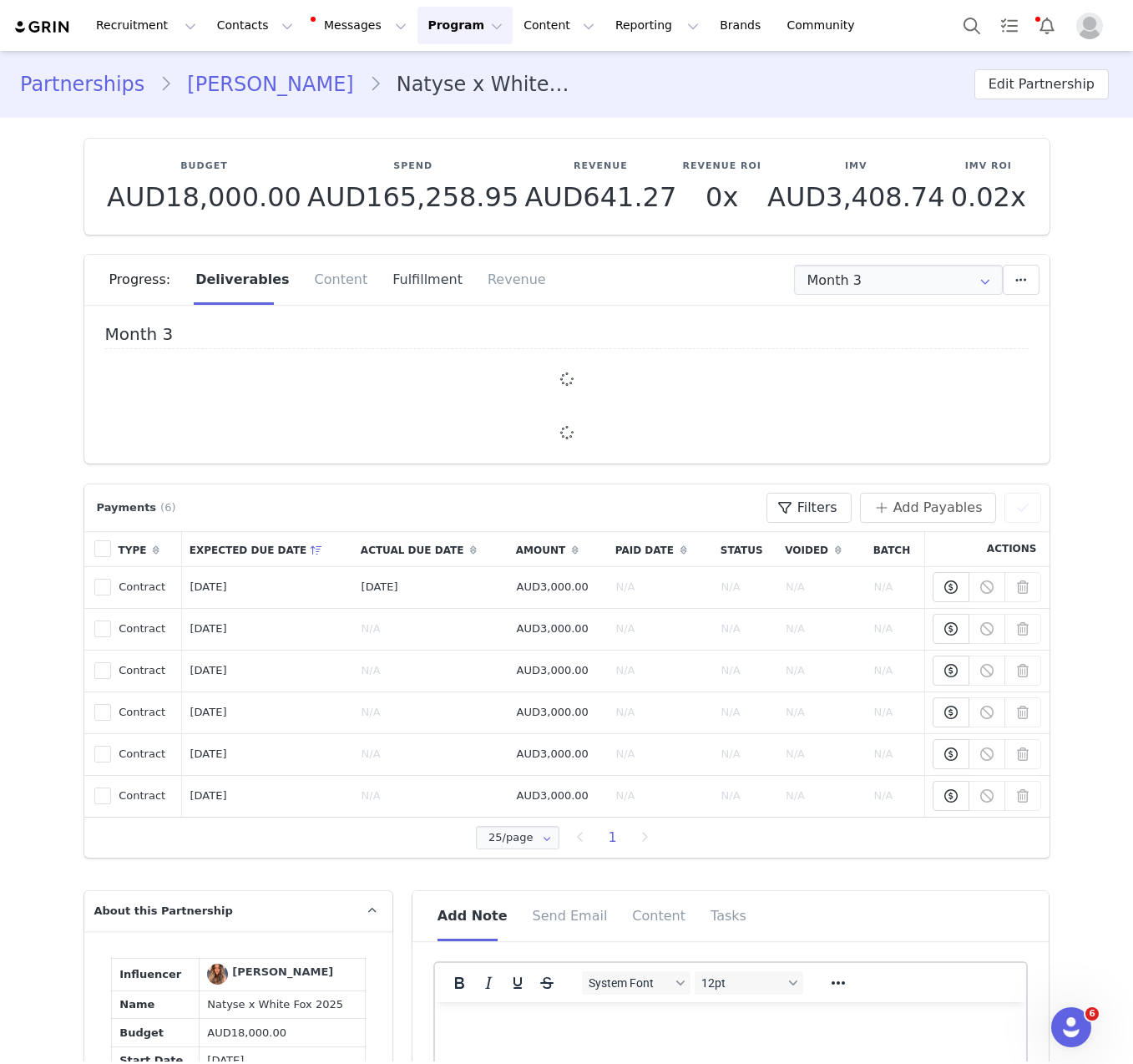
scroll to position [0, 0]
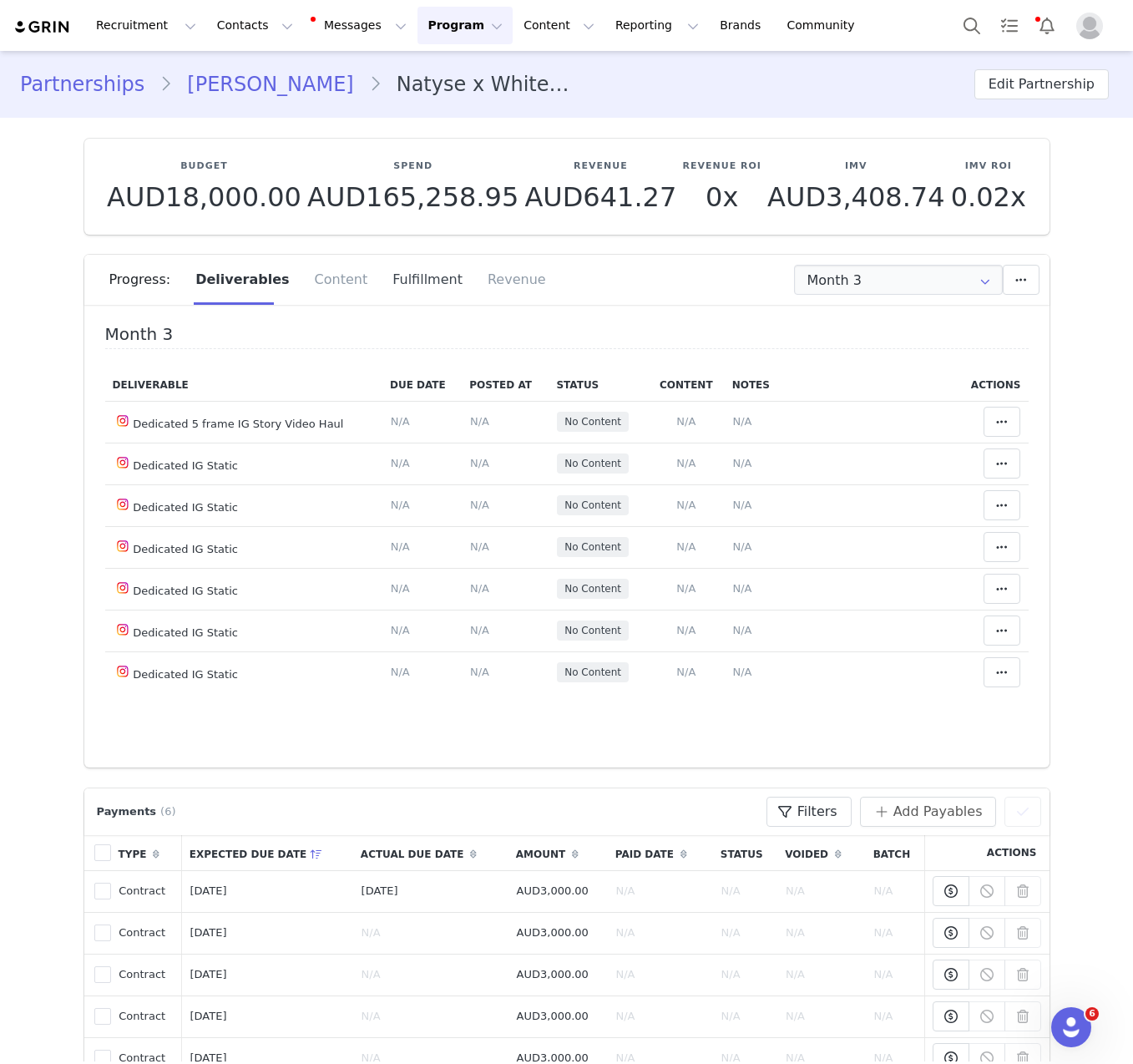
click at [394, 272] on div "Fulfillment" at bounding box center [427, 280] width 95 height 50
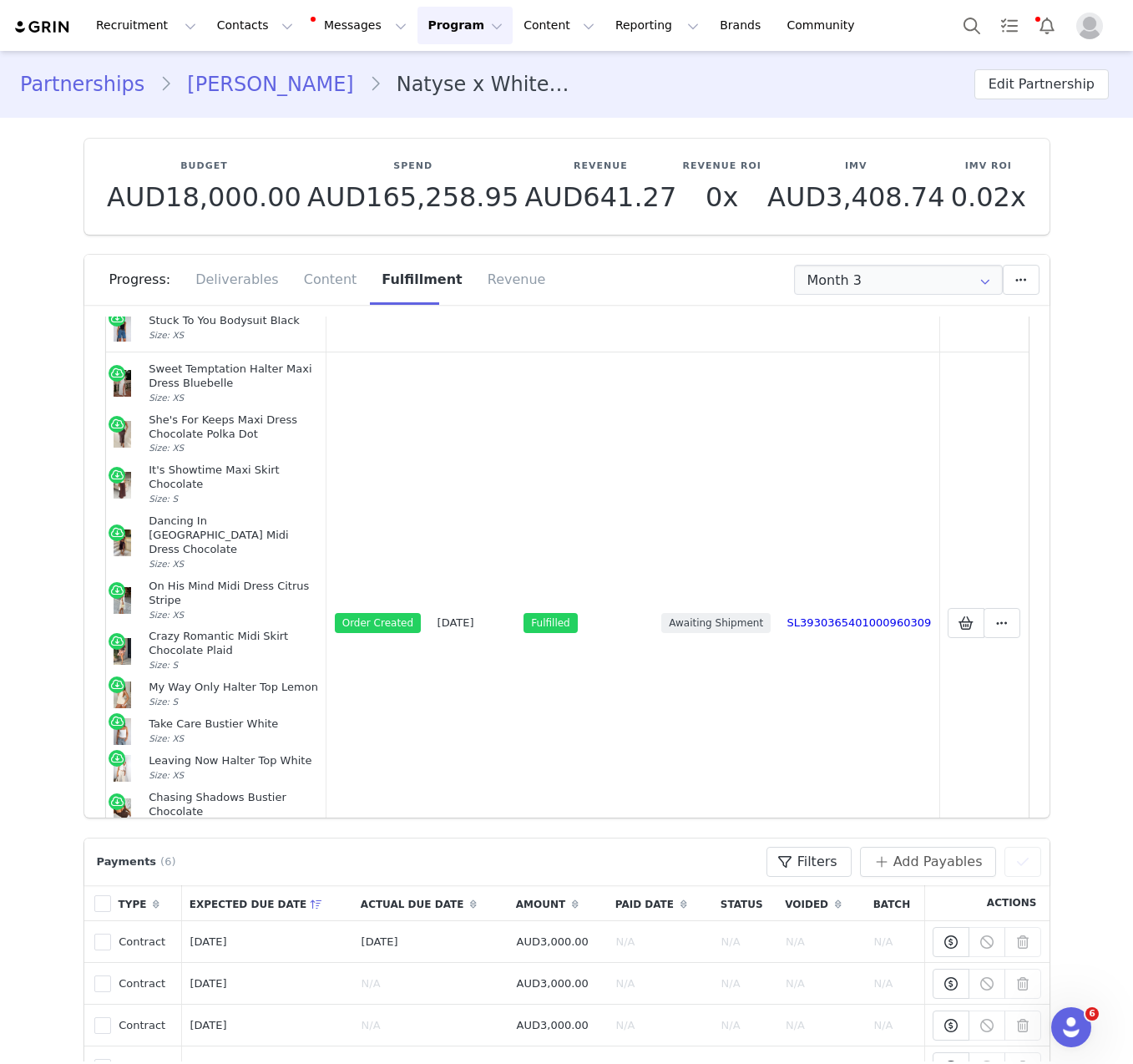
scroll to position [770, 0]
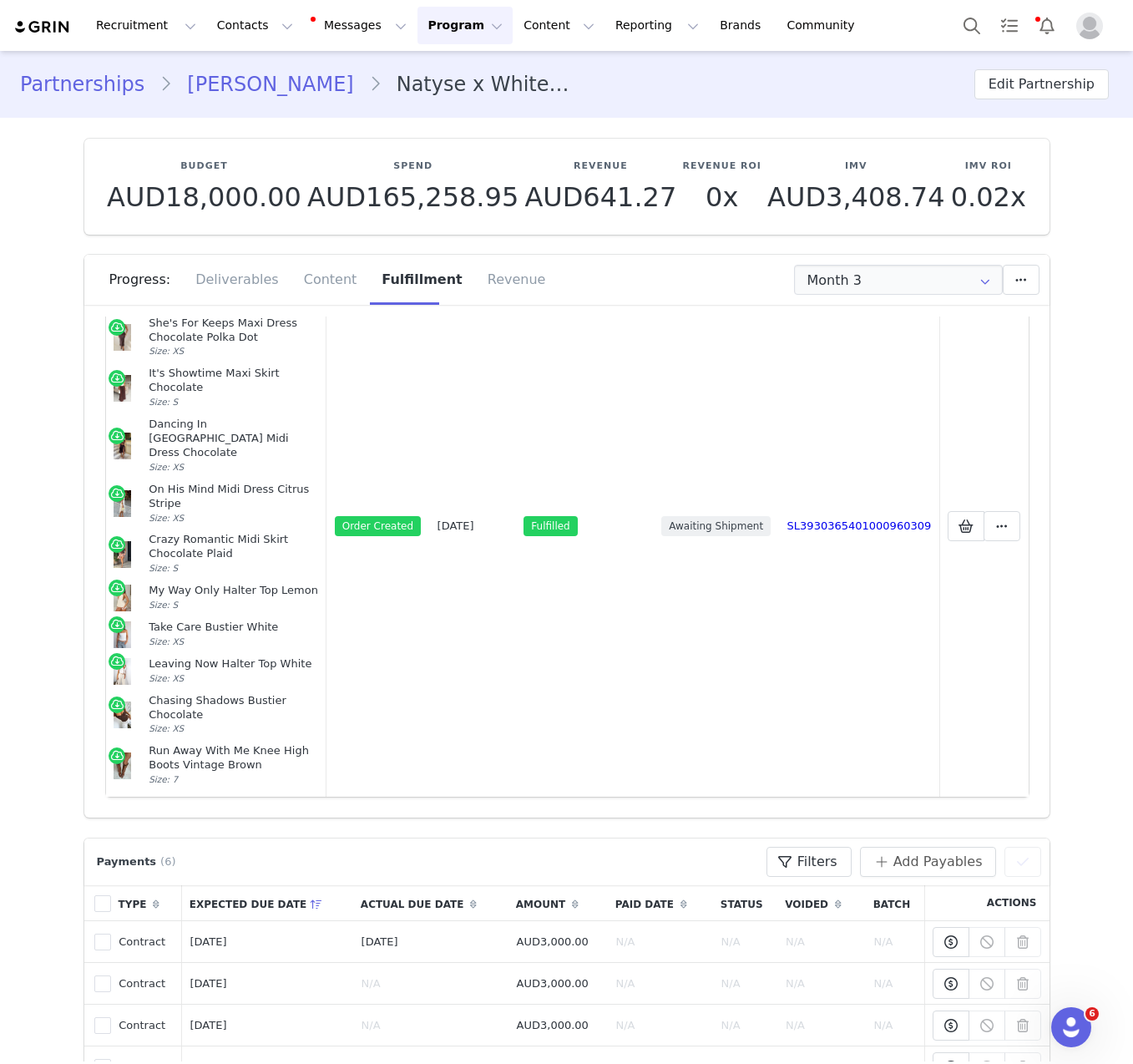
click at [560, 818] on button "Add New" at bounding box center [567, 833] width 104 height 30
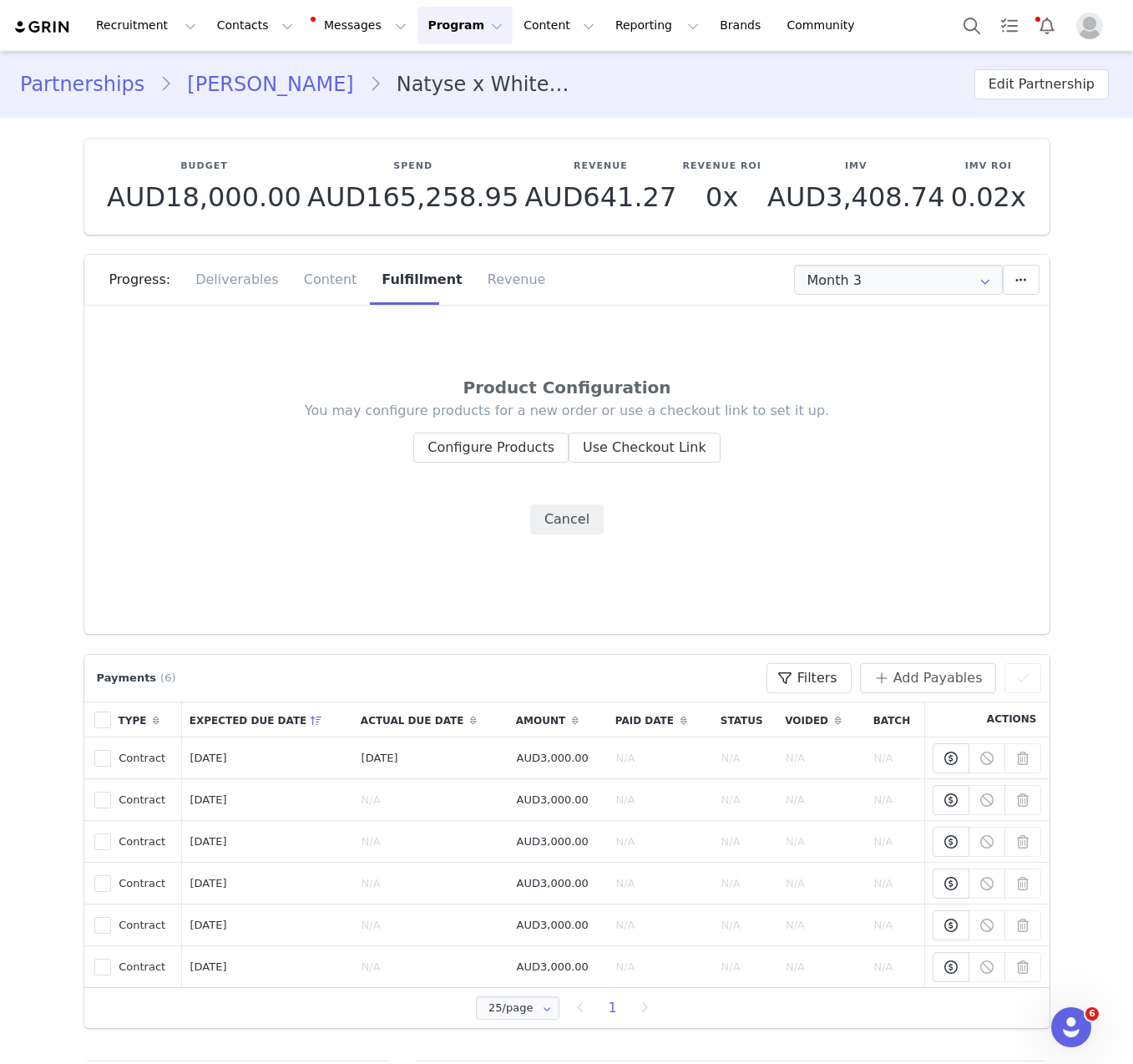
scroll to position [0, 0]
click at [488, 452] on button "Configure Products" at bounding box center [491, 448] width 155 height 30
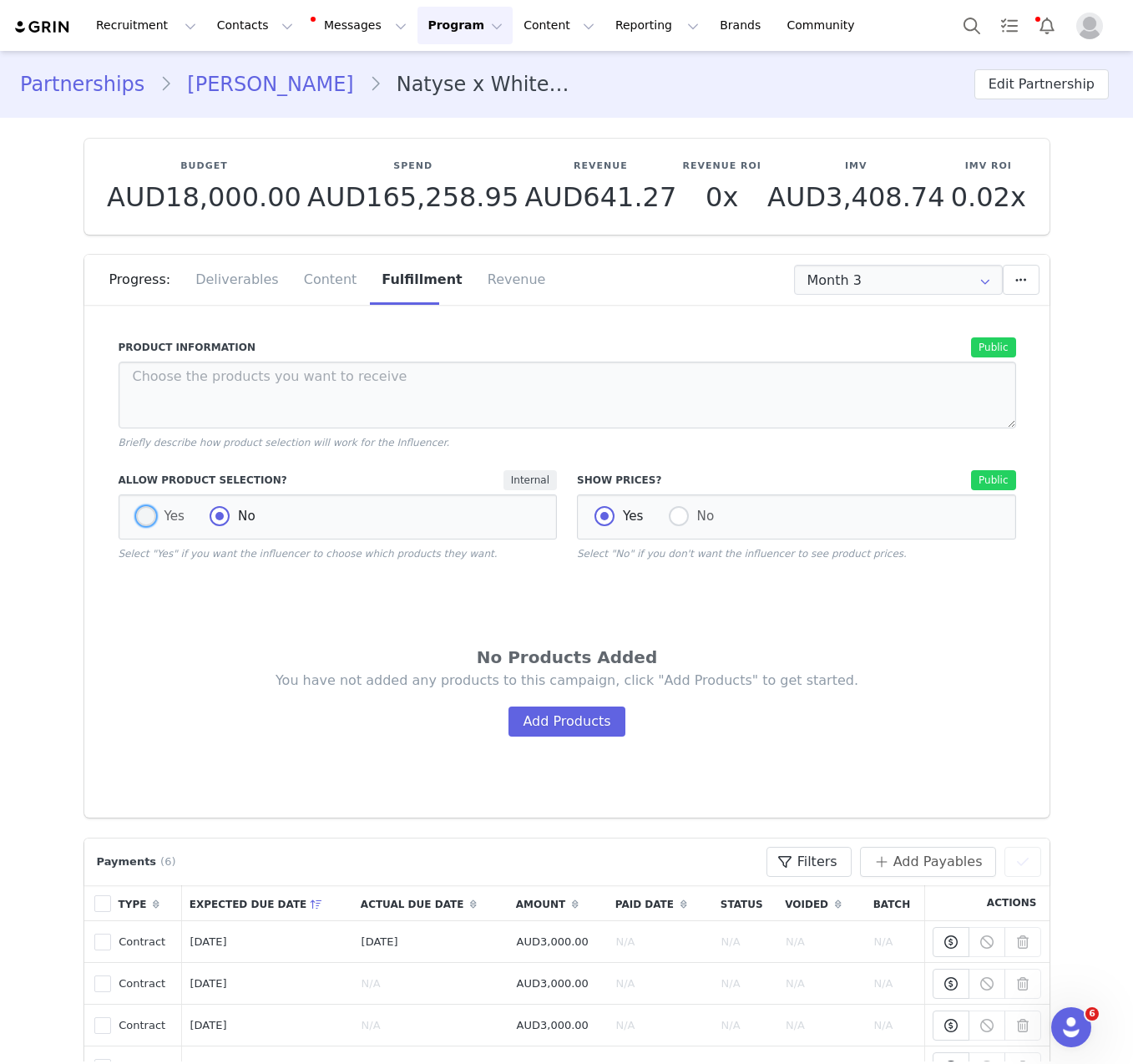
click at [137, 523] on span at bounding box center [146, 515] width 20 height 20
click at [137, 523] on input "Yes" at bounding box center [146, 516] width 20 height 22
radio input "true"
radio input "false"
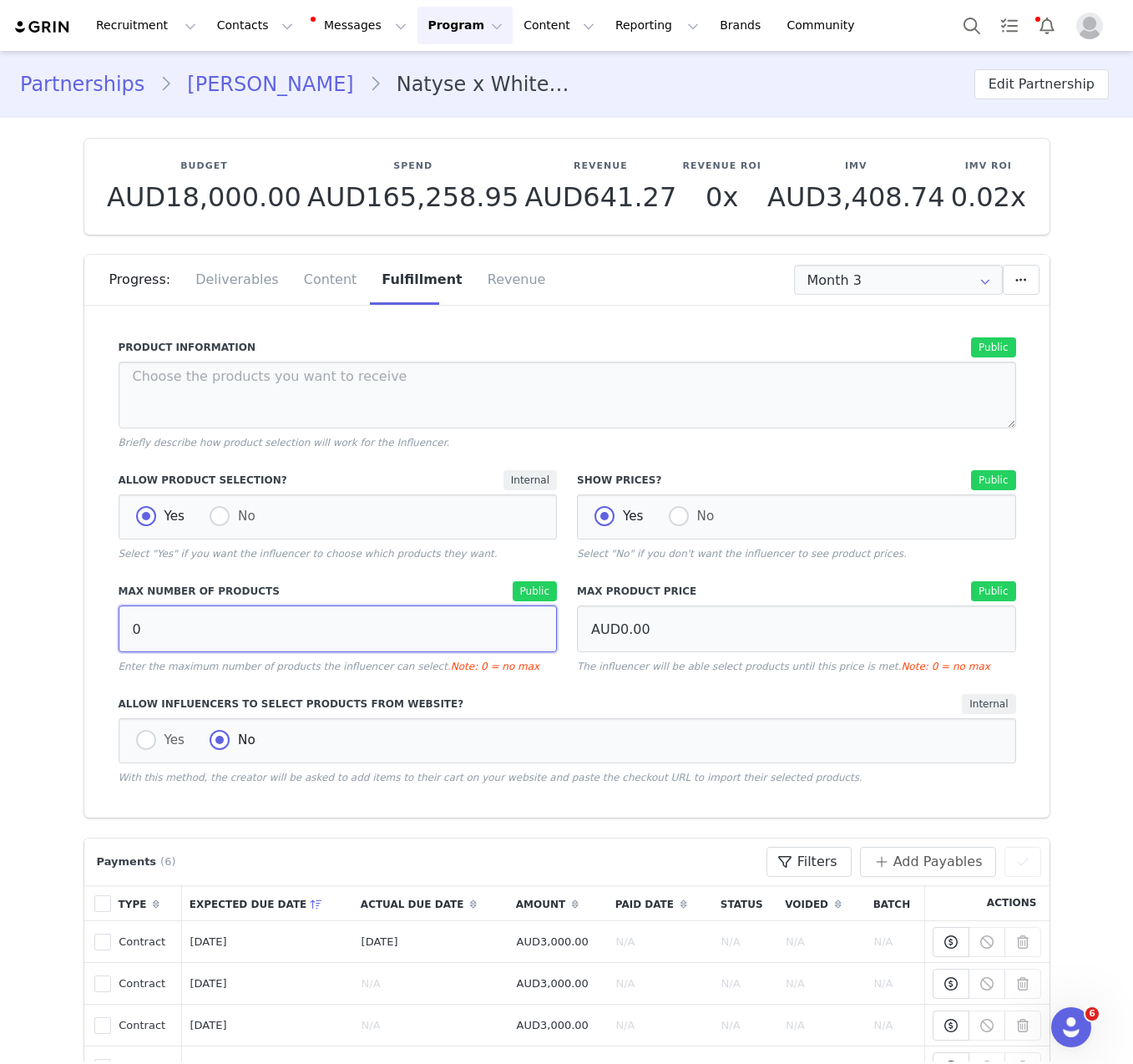
drag, startPoint x: 152, startPoint y: 641, endPoint x: 106, endPoint y: 612, distance: 54.4
click at [109, 614] on div "Max Number of Products Public 0 Enter the maximum number of products the influe…" at bounding box center [338, 627] width 459 height 113
type input "10"
click at [243, 573] on div "Max Number of Products Public 10 Enter the maximum number of products the influ…" at bounding box center [338, 627] width 459 height 113
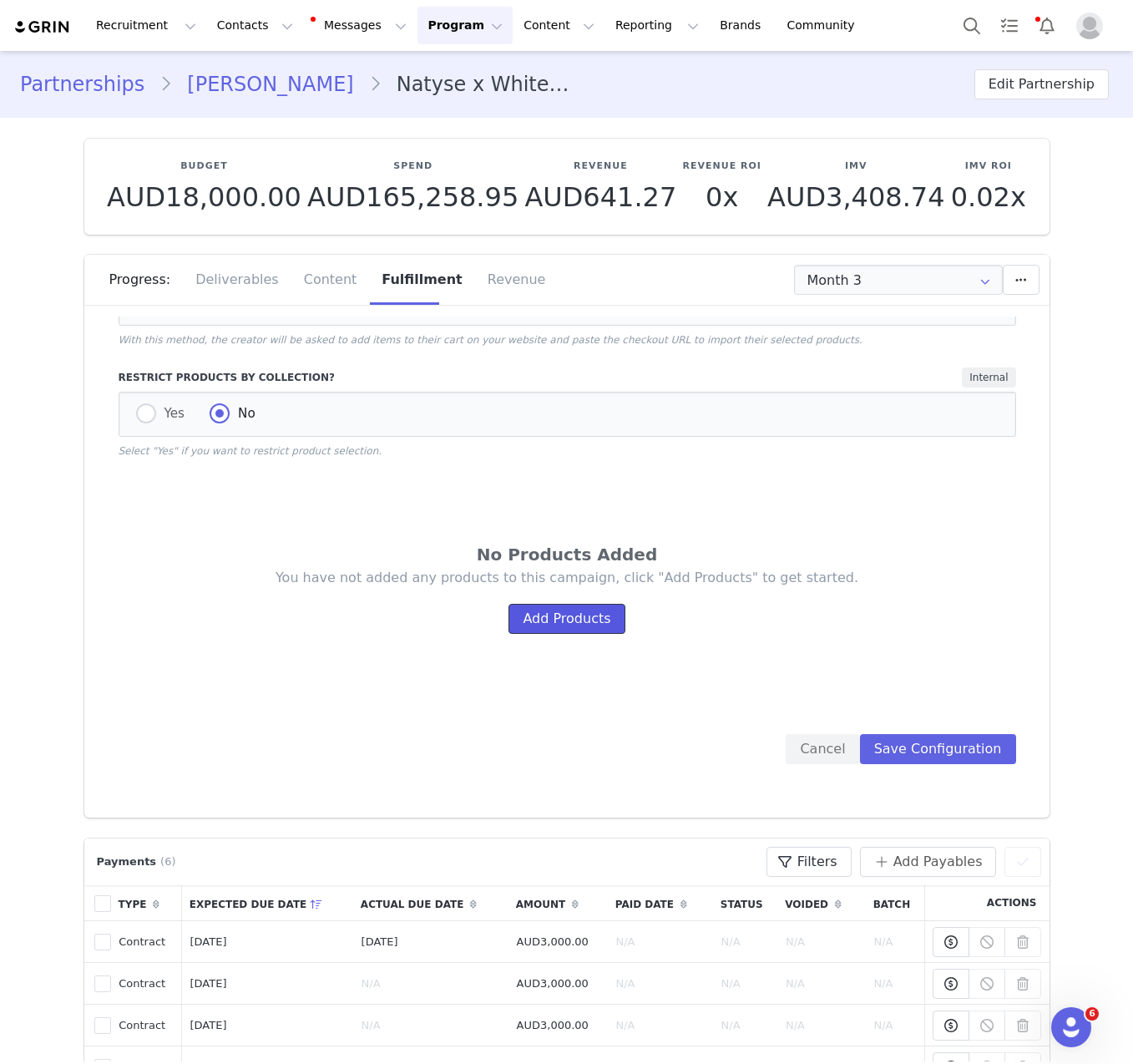
click at [586, 622] on button "Add Products" at bounding box center [566, 619] width 117 height 30
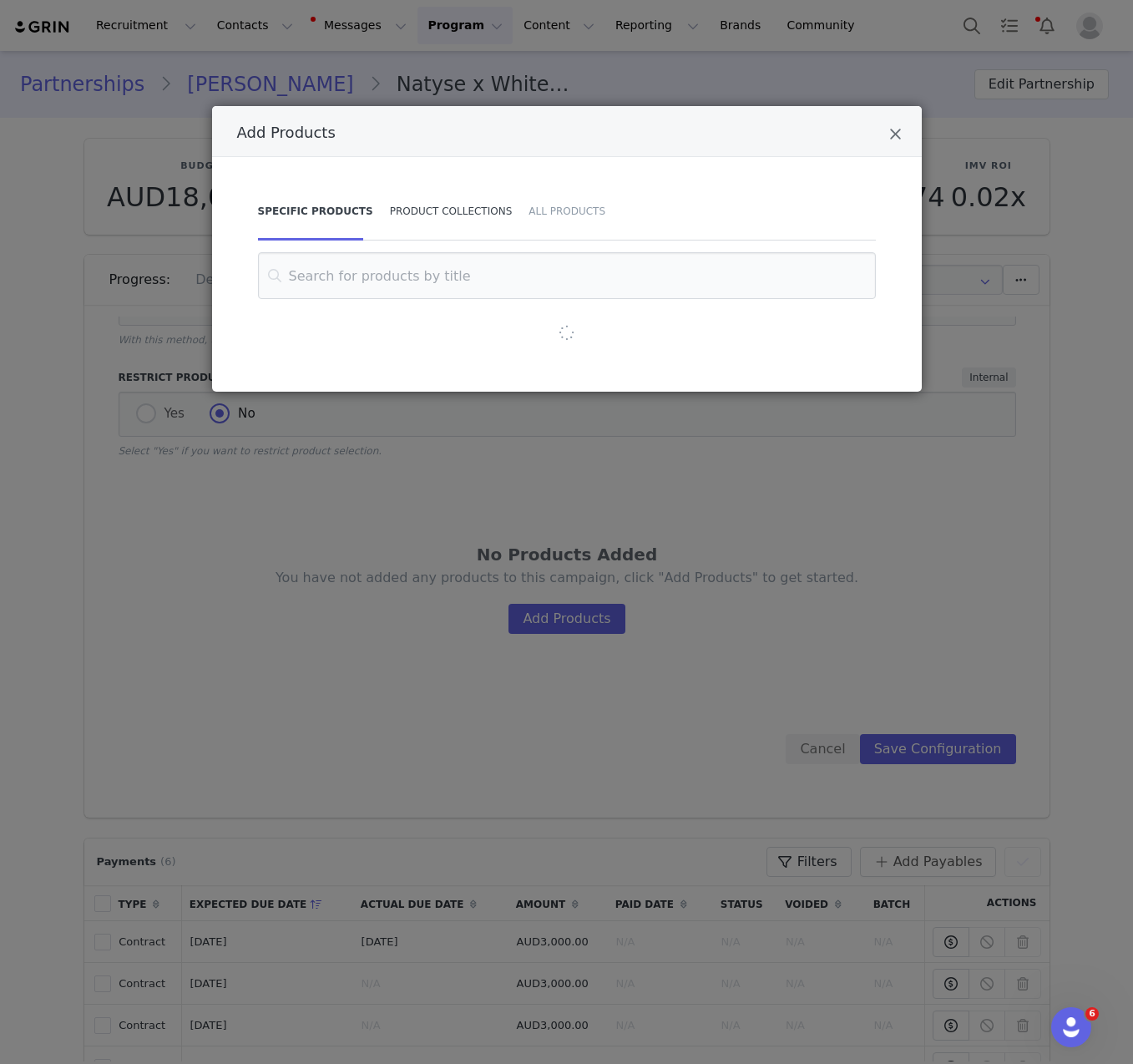
click at [430, 223] on div "Product Collections" at bounding box center [451, 211] width 139 height 59
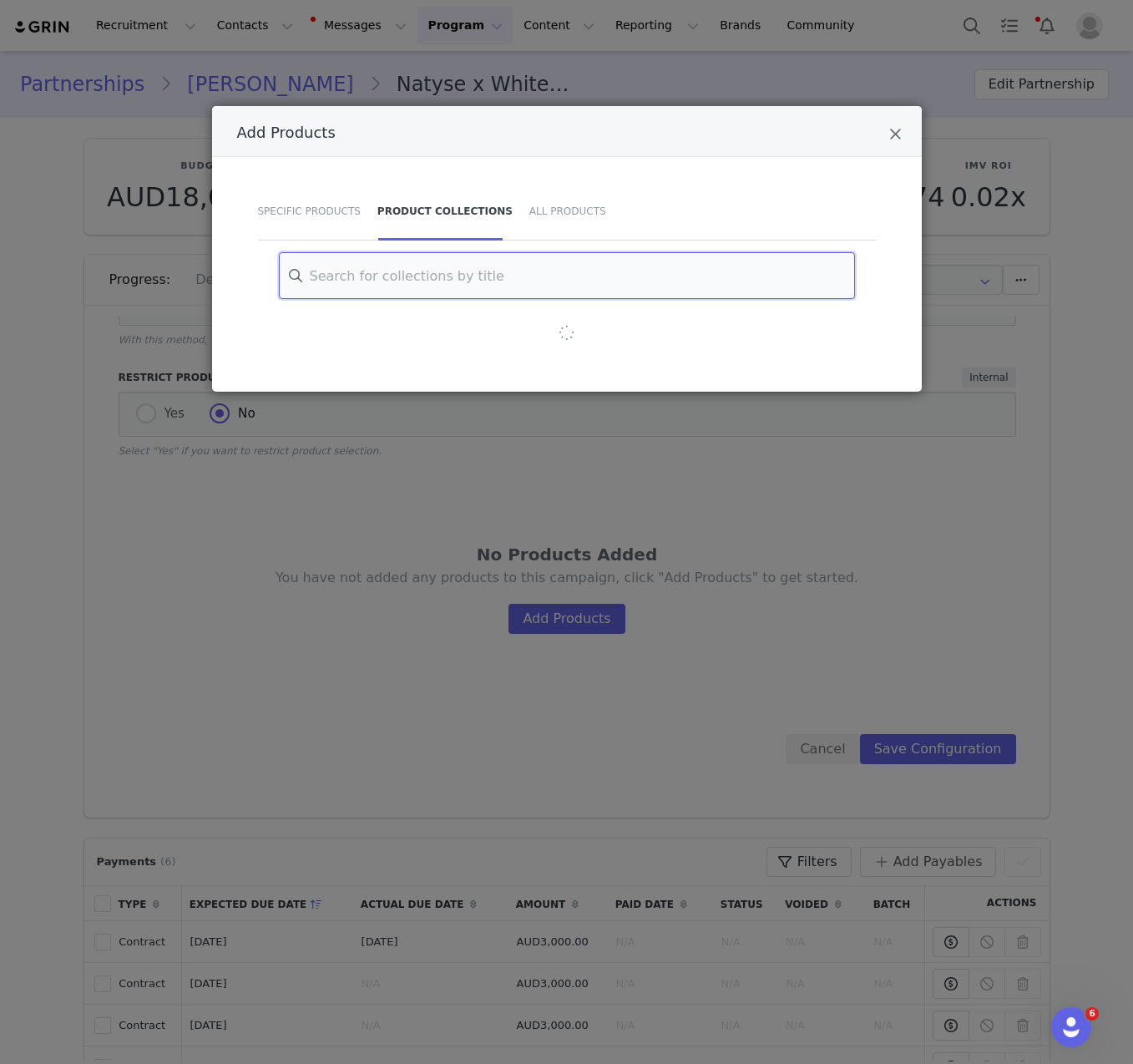
click at [456, 273] on input "Add Products" at bounding box center [566, 275] width 576 height 46
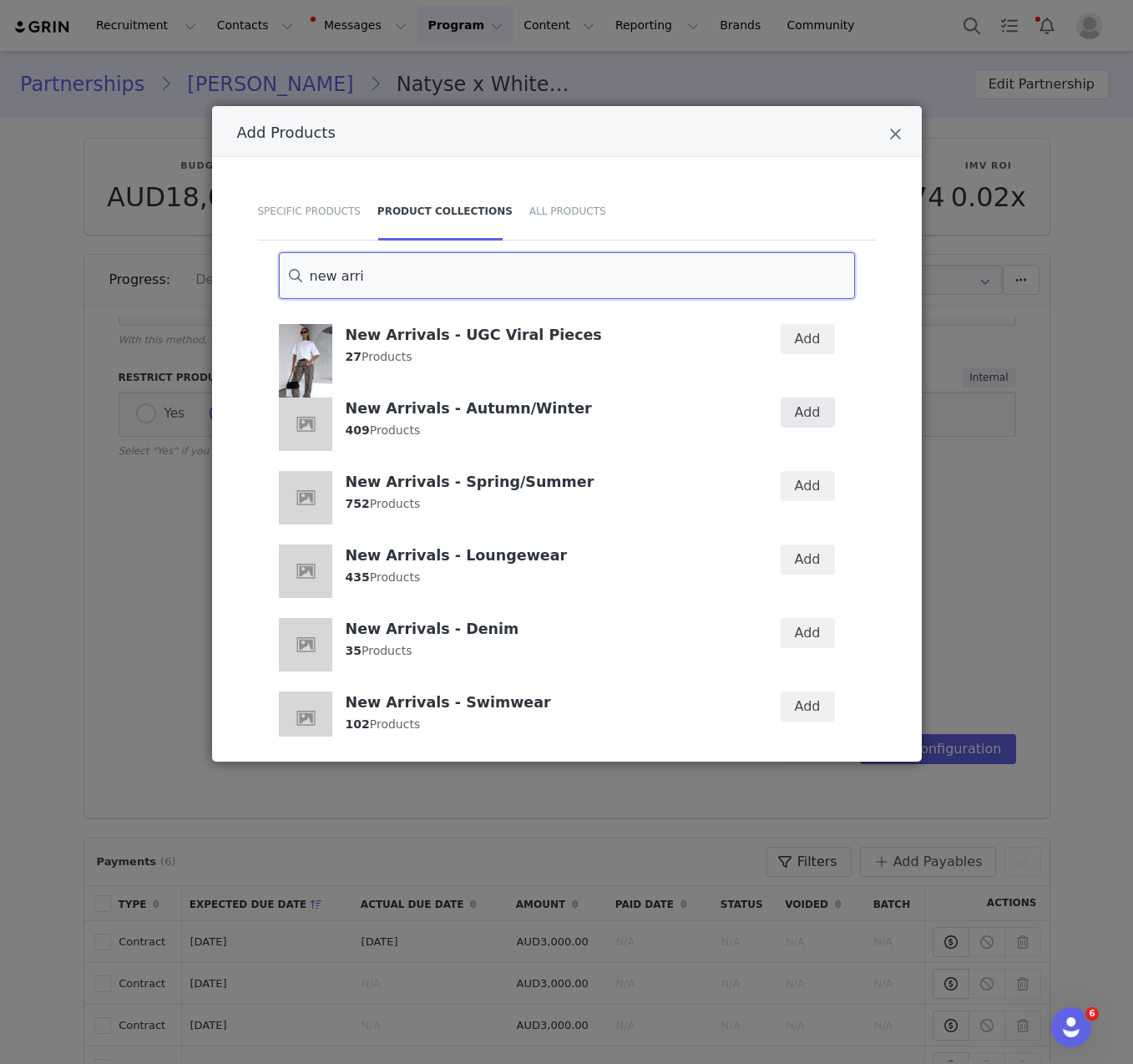
type input "new arri"
click at [781, 412] on button "Add" at bounding box center [807, 413] width 54 height 30
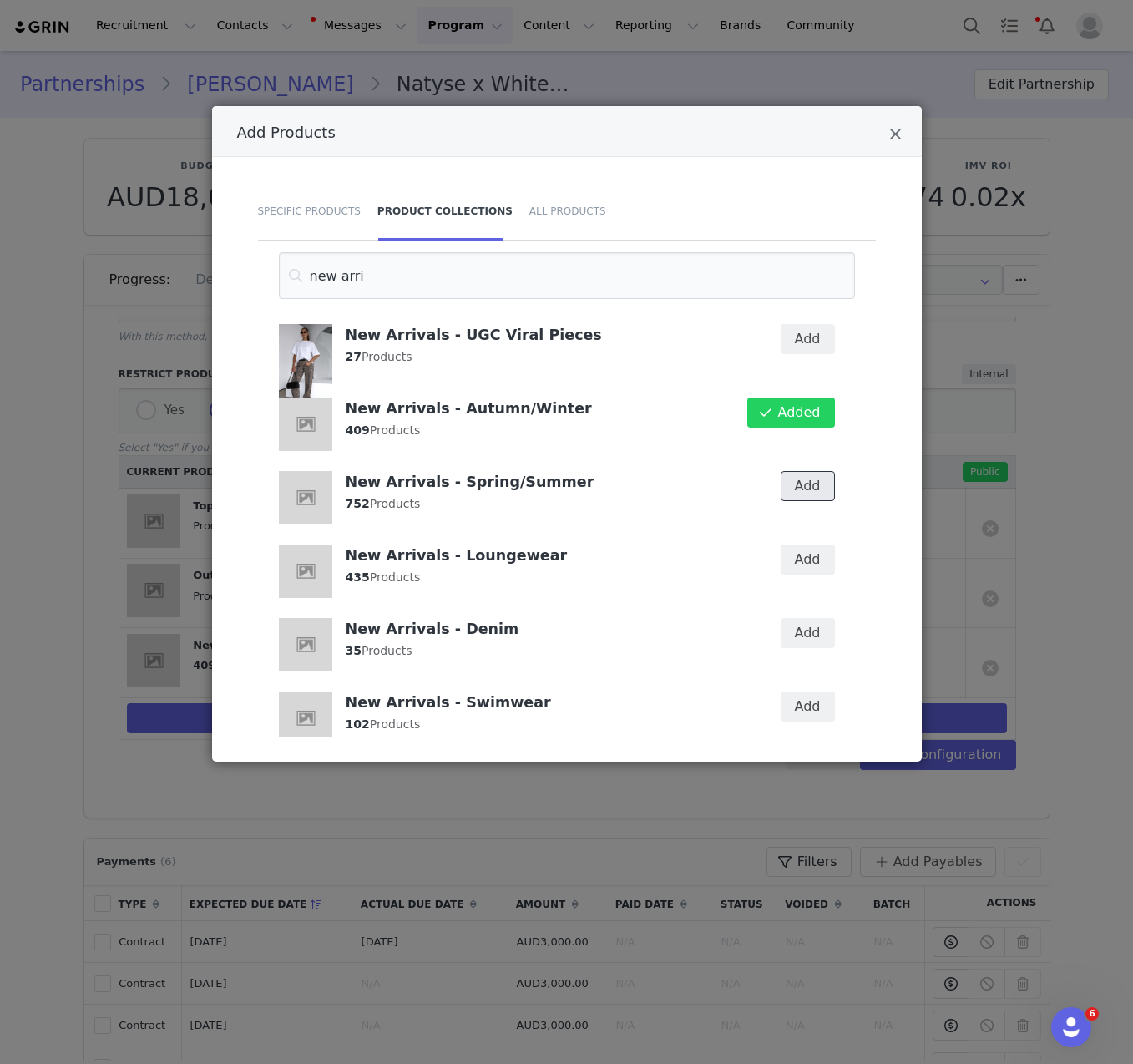
click at [792, 487] on button "Add" at bounding box center [807, 486] width 54 height 30
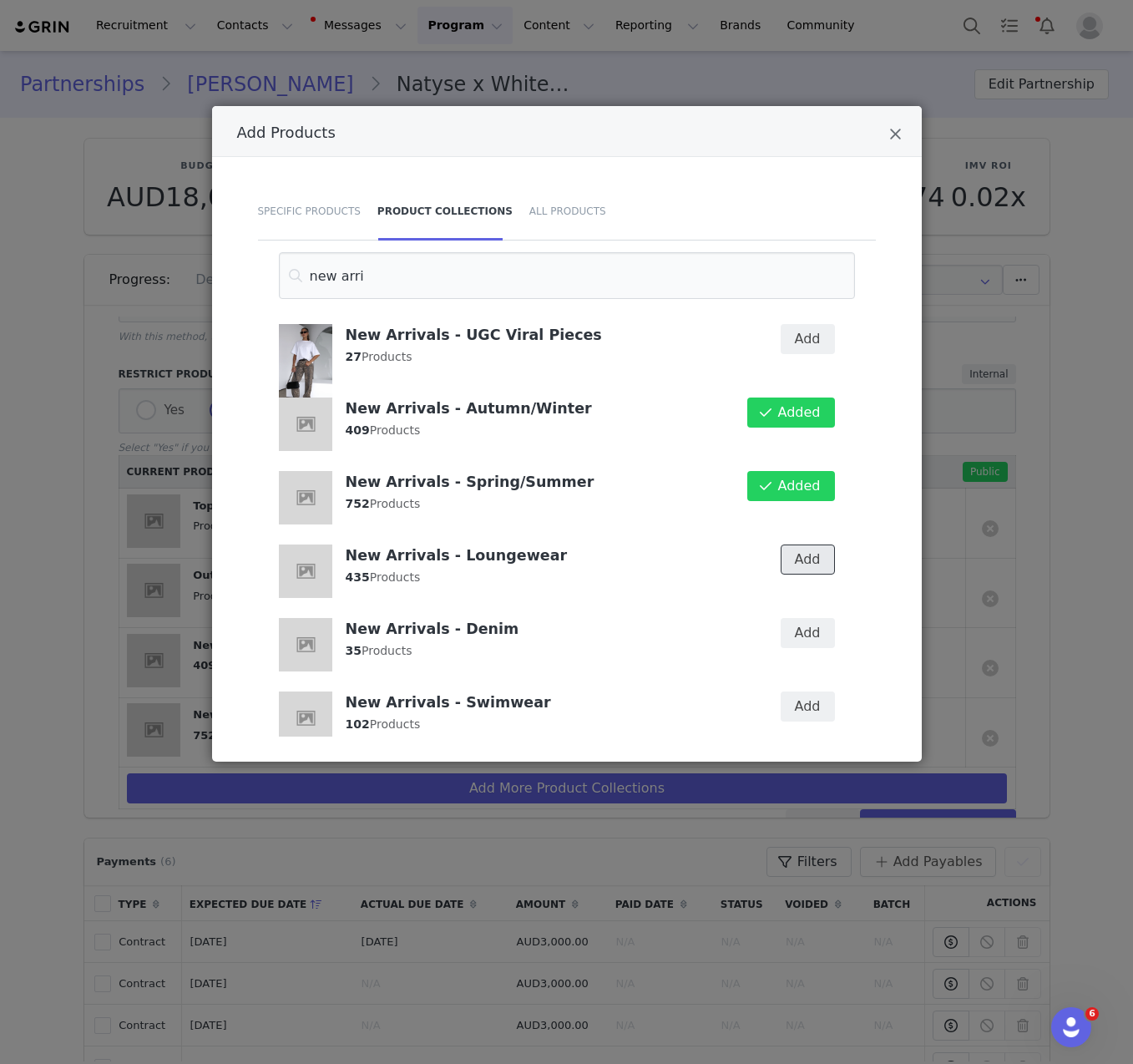
click at [782, 569] on button "Add" at bounding box center [807, 560] width 54 height 30
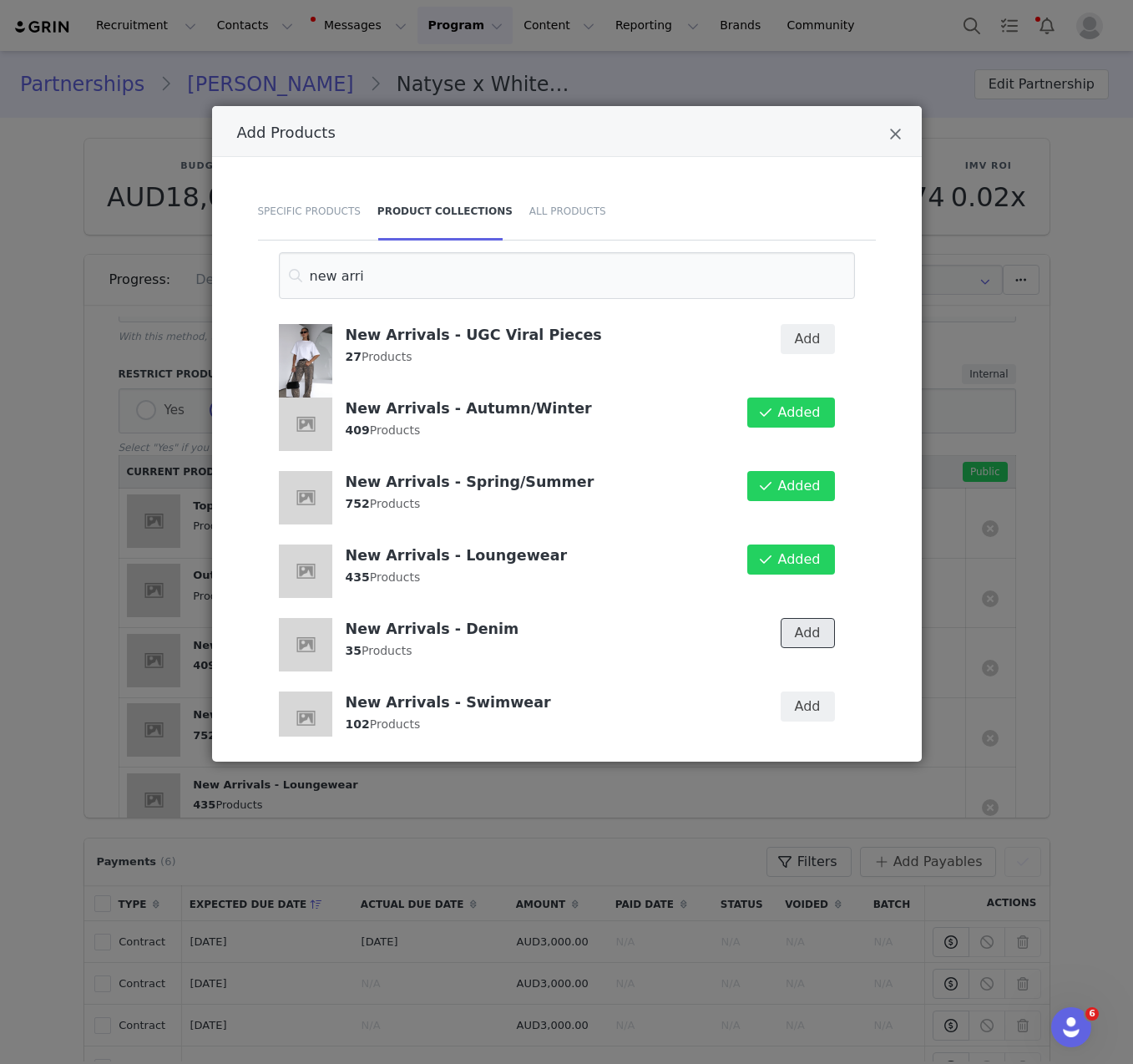
click at [782, 640] on button "Add" at bounding box center [807, 633] width 54 height 30
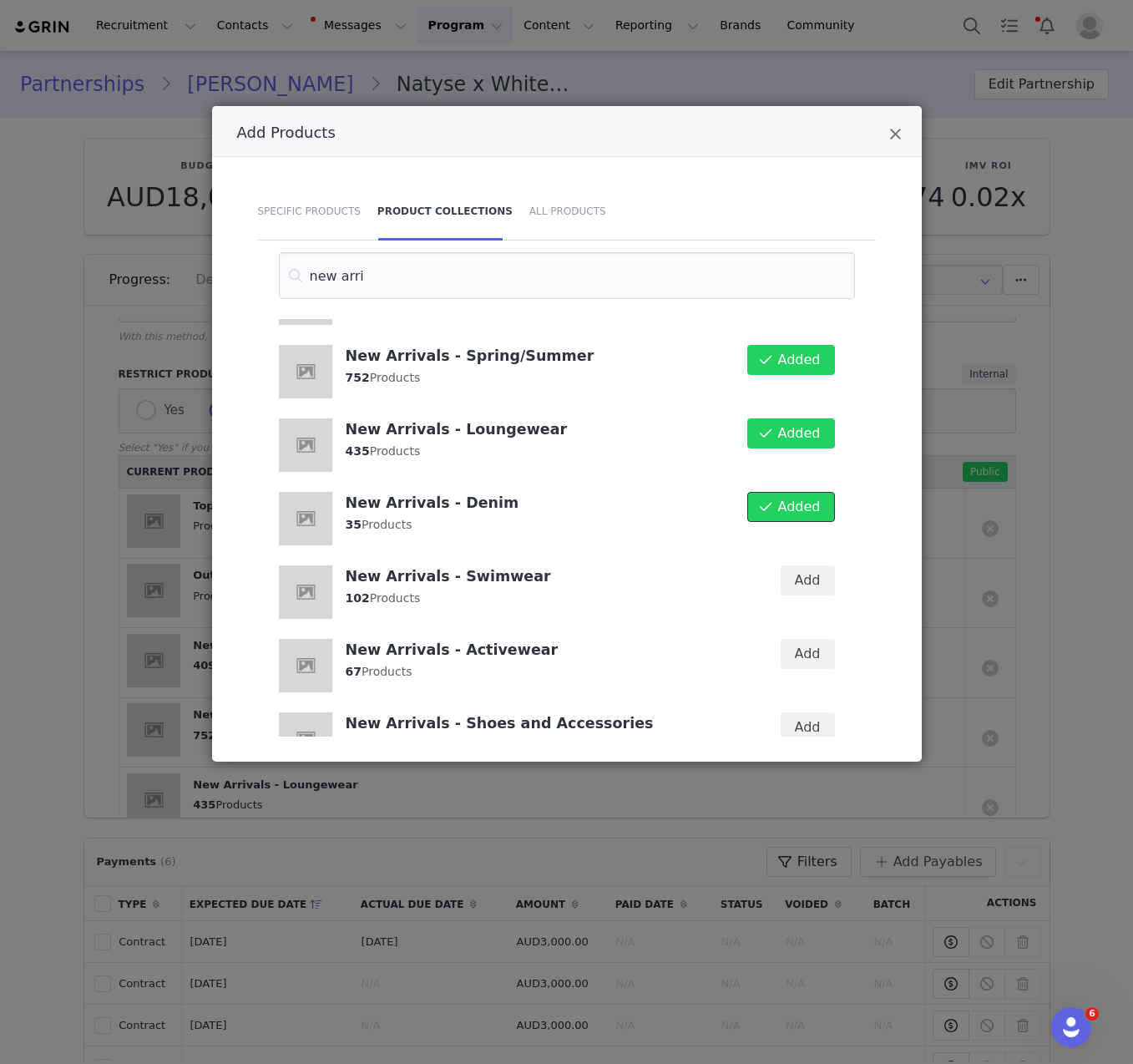
scroll to position [176, 0]
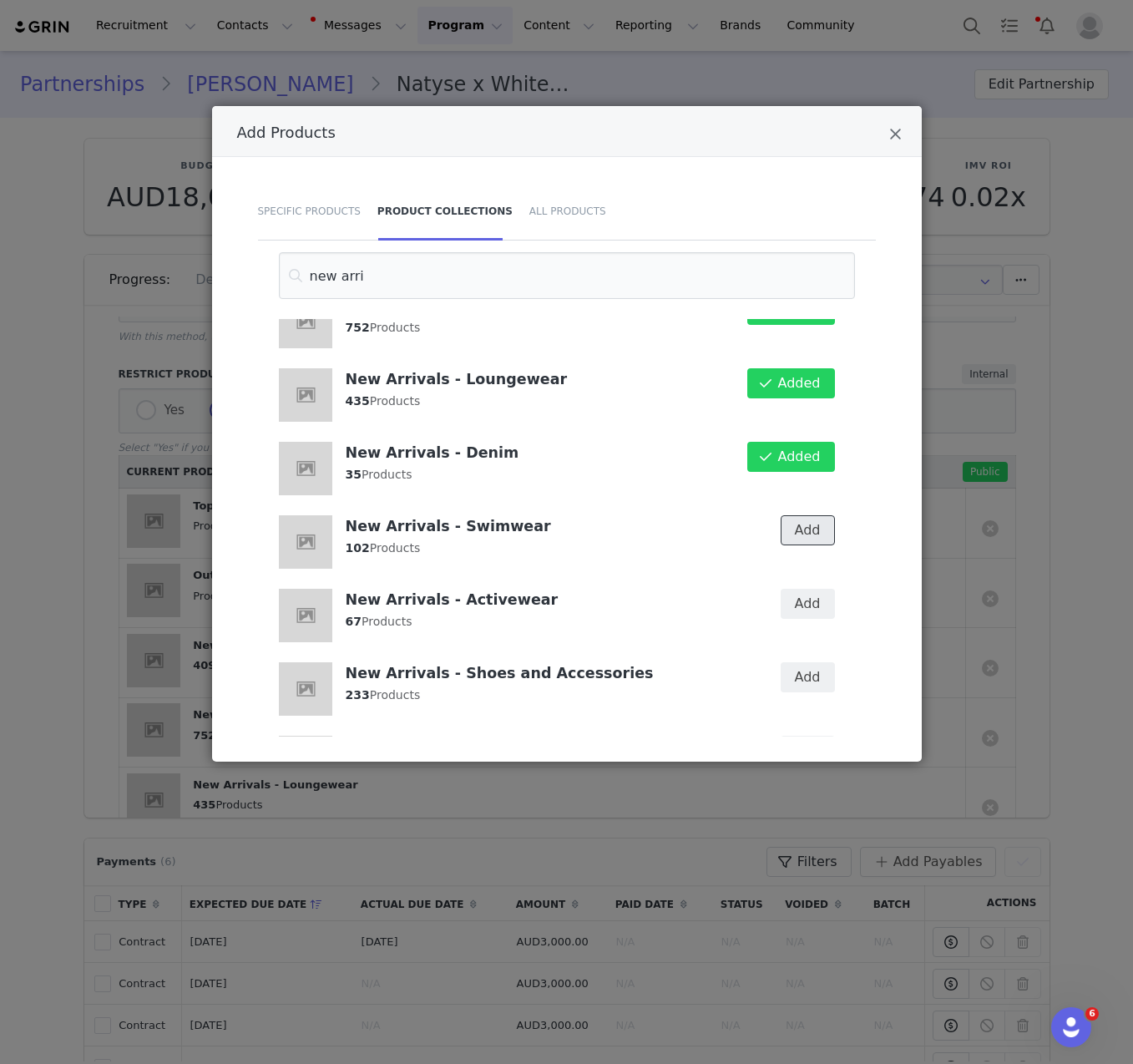
click at [788, 535] on button "Add" at bounding box center [807, 531] width 54 height 30
click at [788, 604] on button "Add" at bounding box center [807, 604] width 54 height 30
click at [794, 676] on button "Add" at bounding box center [807, 677] width 54 height 30
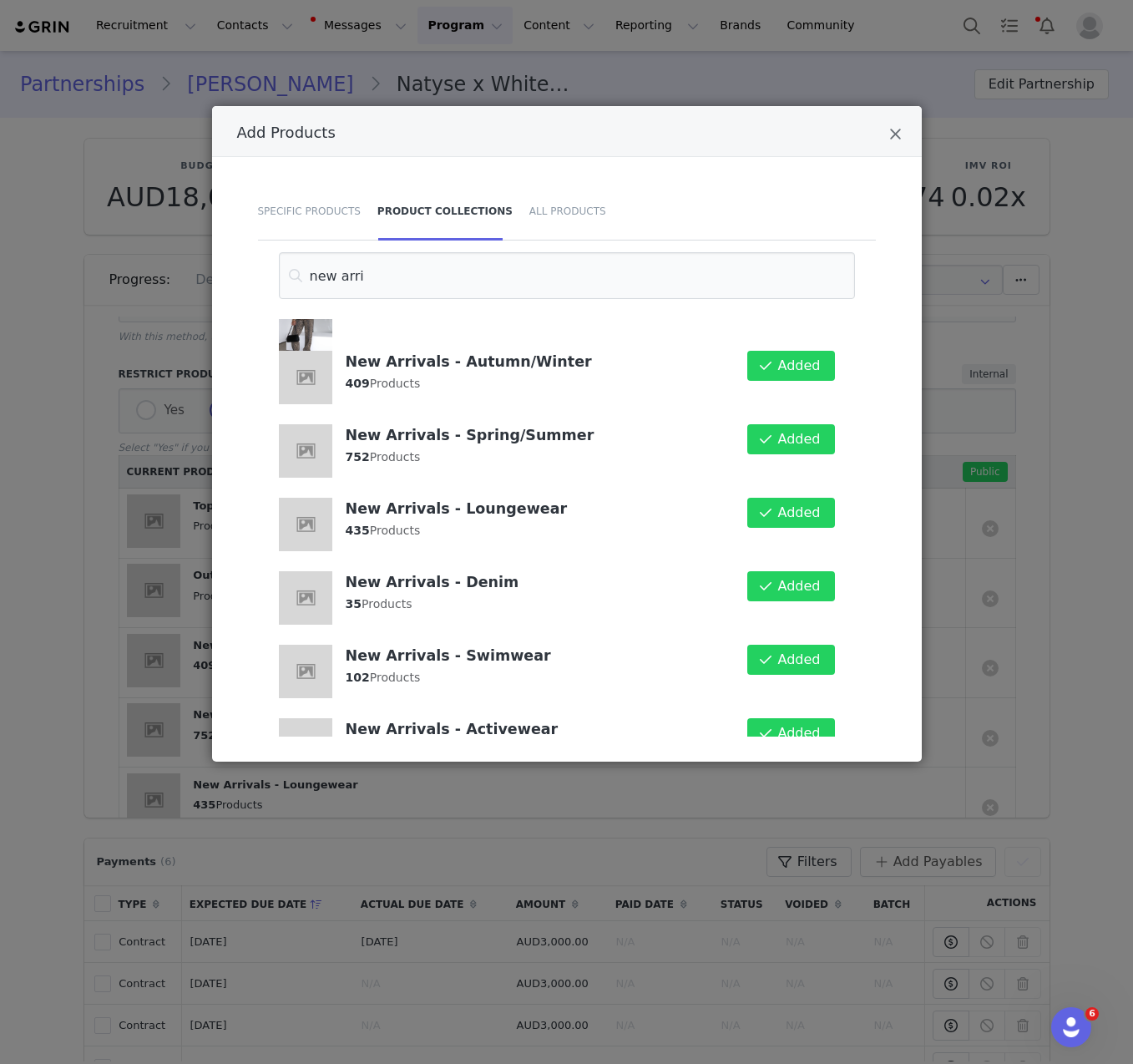
scroll to position [0, 0]
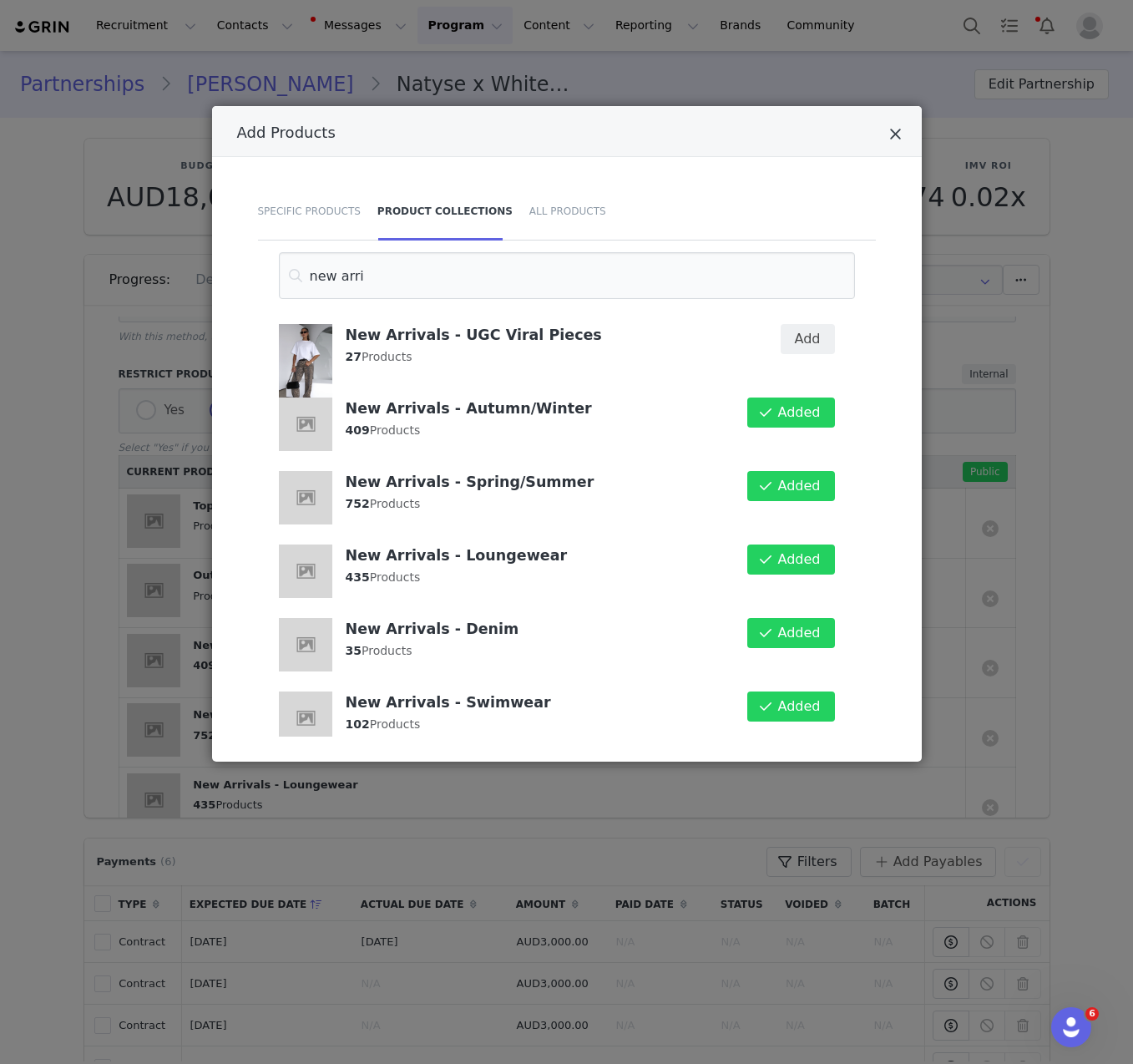
click at [895, 132] on icon "Close" at bounding box center [895, 135] width 12 height 17
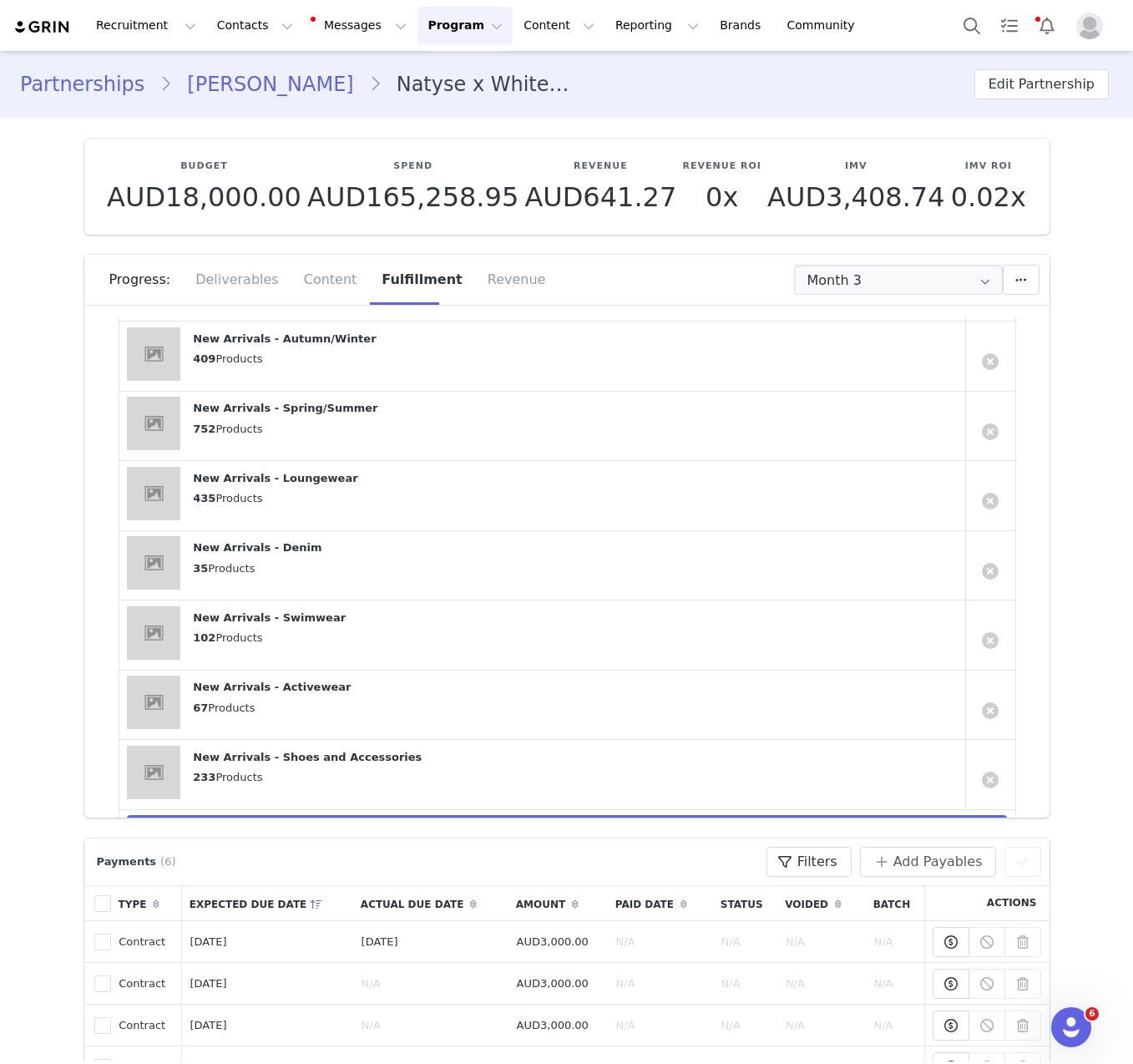
scroll to position [864, 0]
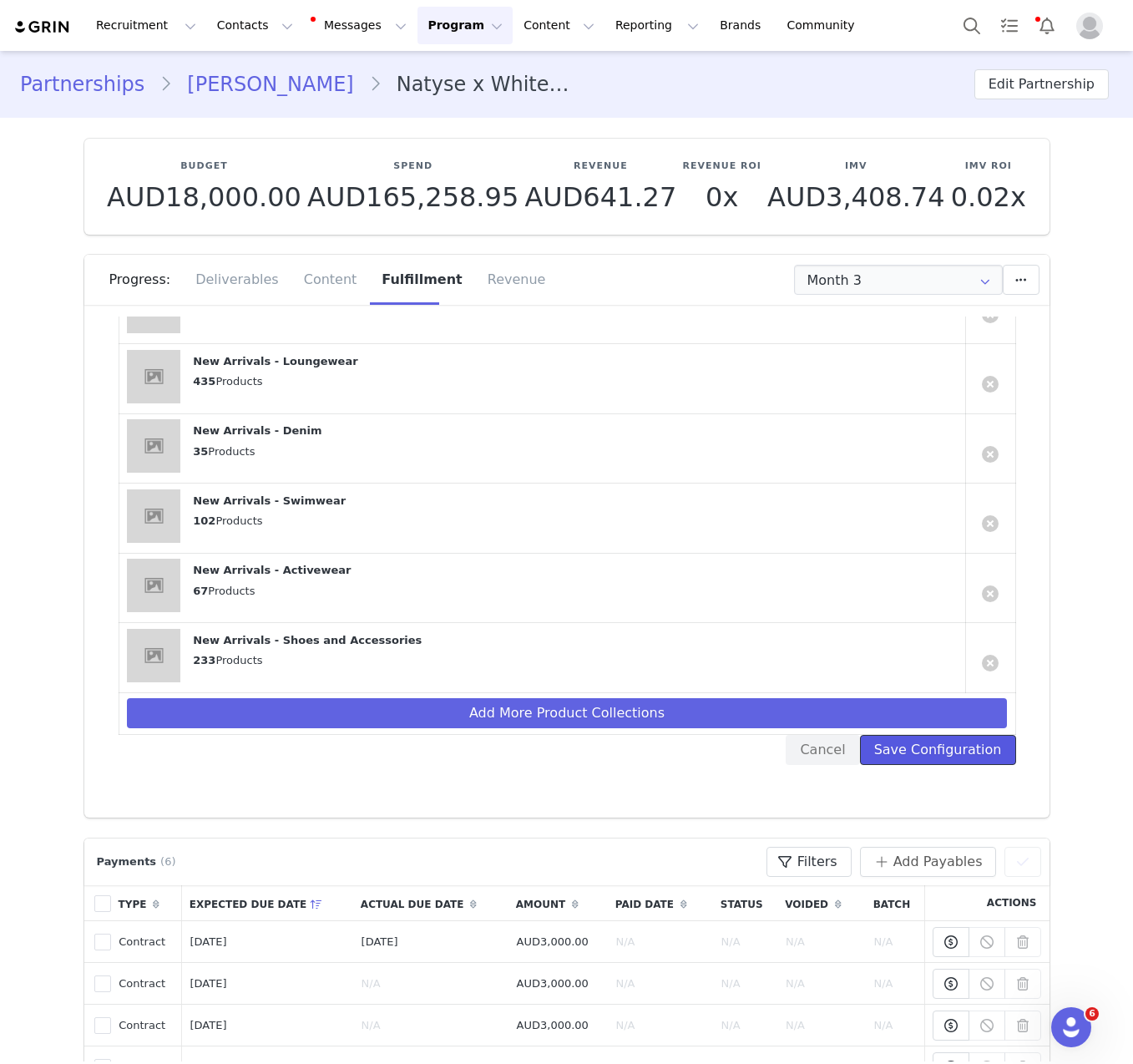
click at [930, 745] on button "Save Configuration" at bounding box center [938, 750] width 156 height 30
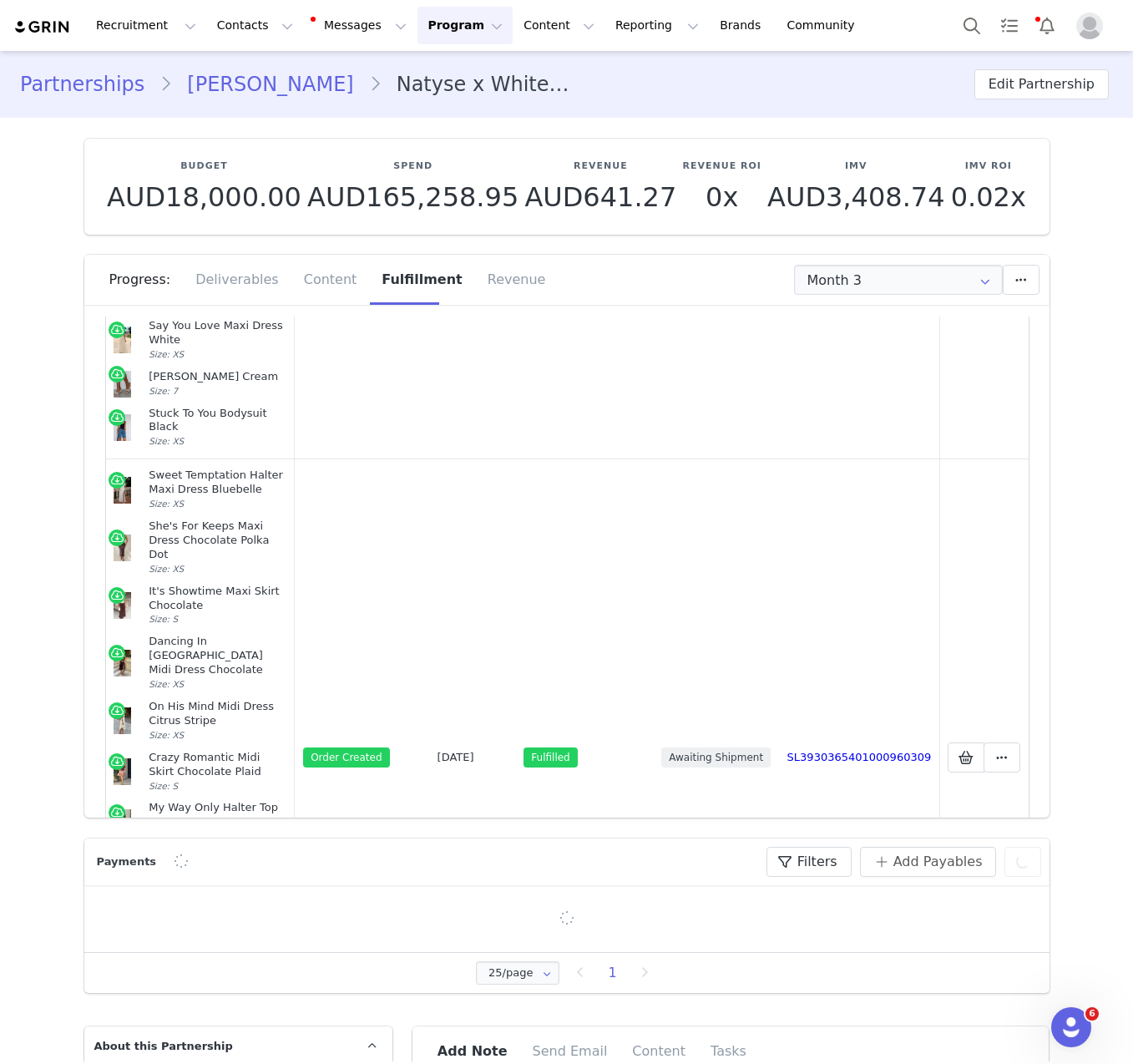
scroll to position [874, 0]
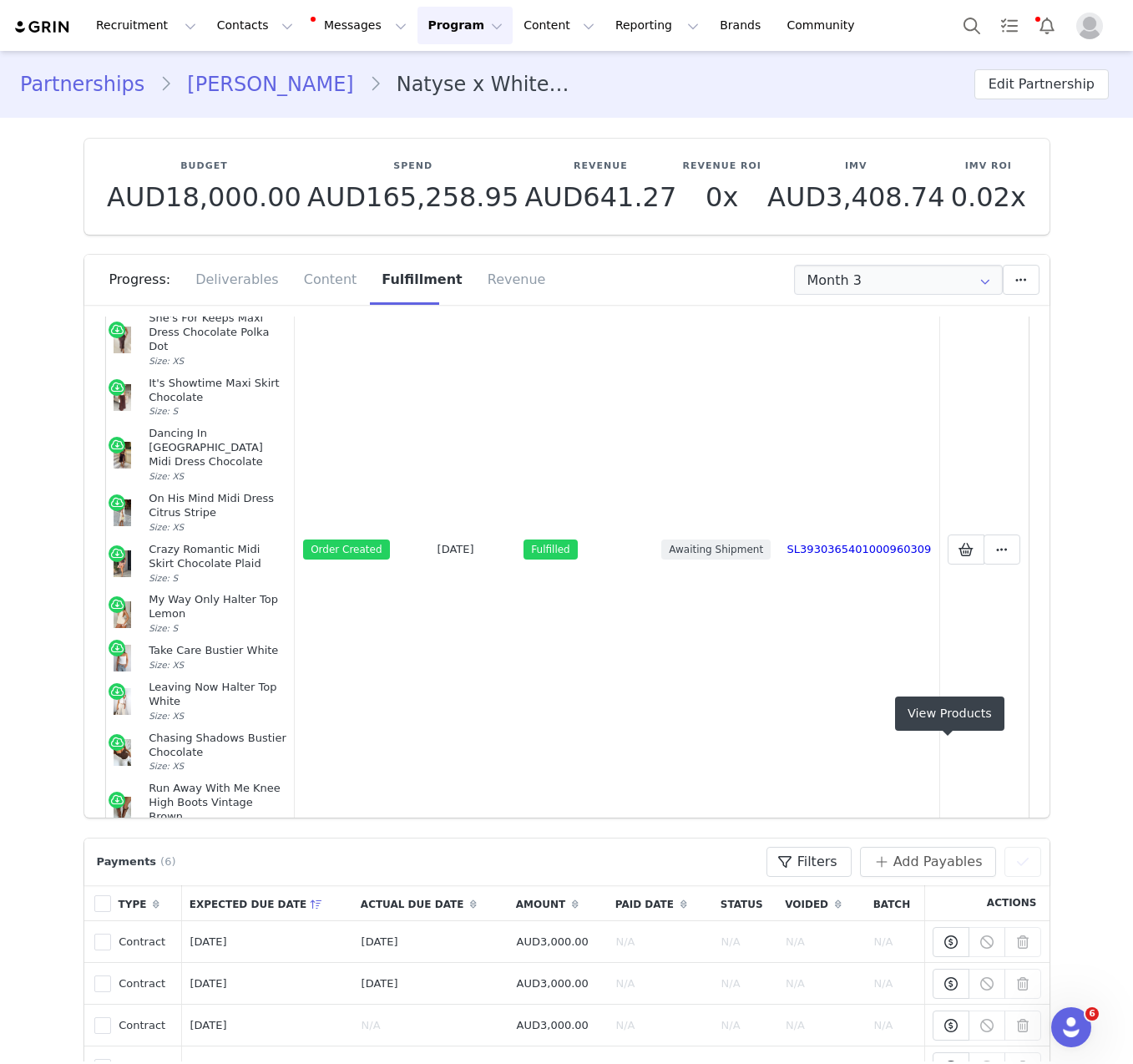
click at [959, 863] on icon at bounding box center [966, 870] width 15 height 13
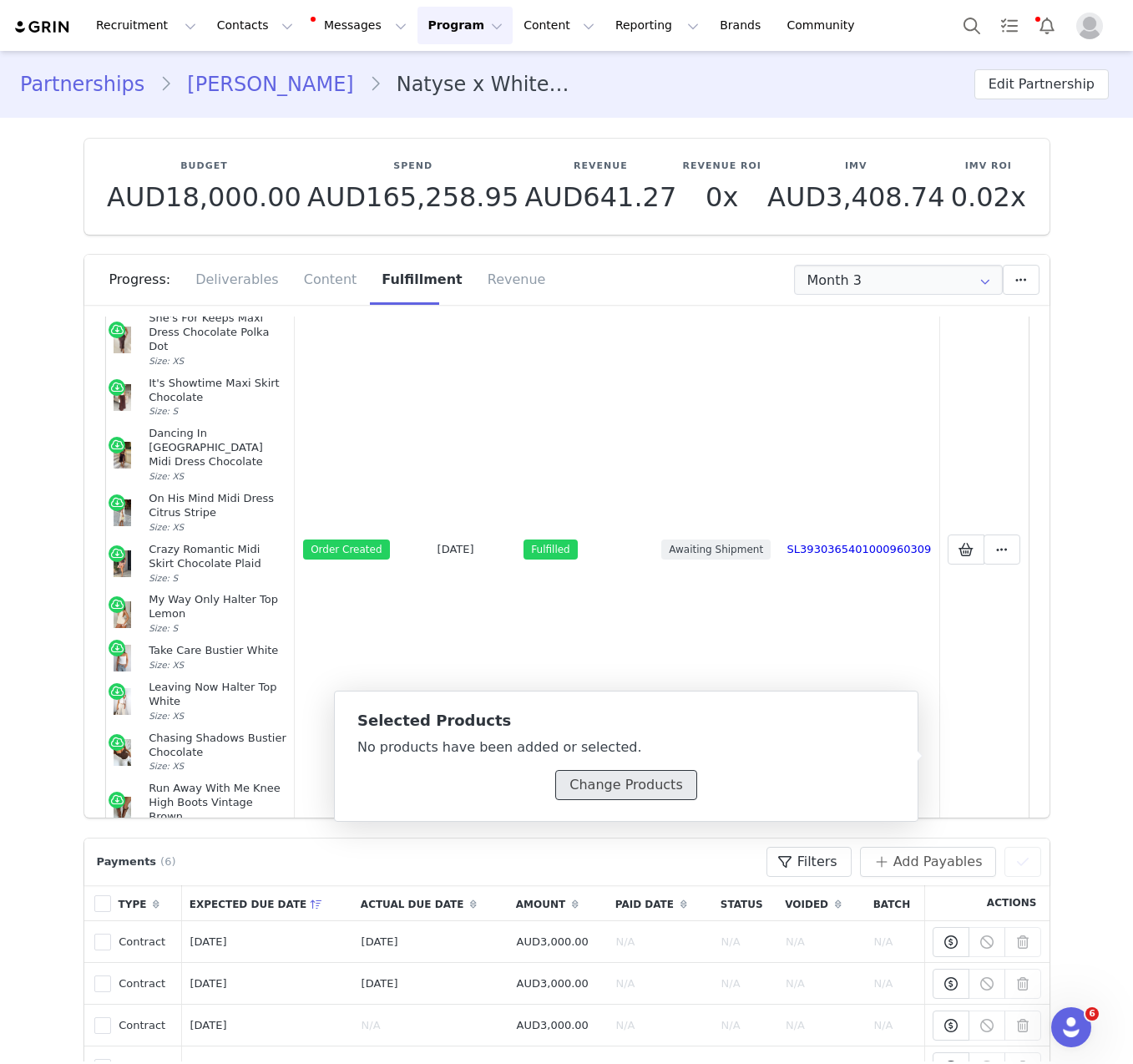
click at [659, 795] on button "Change Products" at bounding box center [625, 785] width 141 height 30
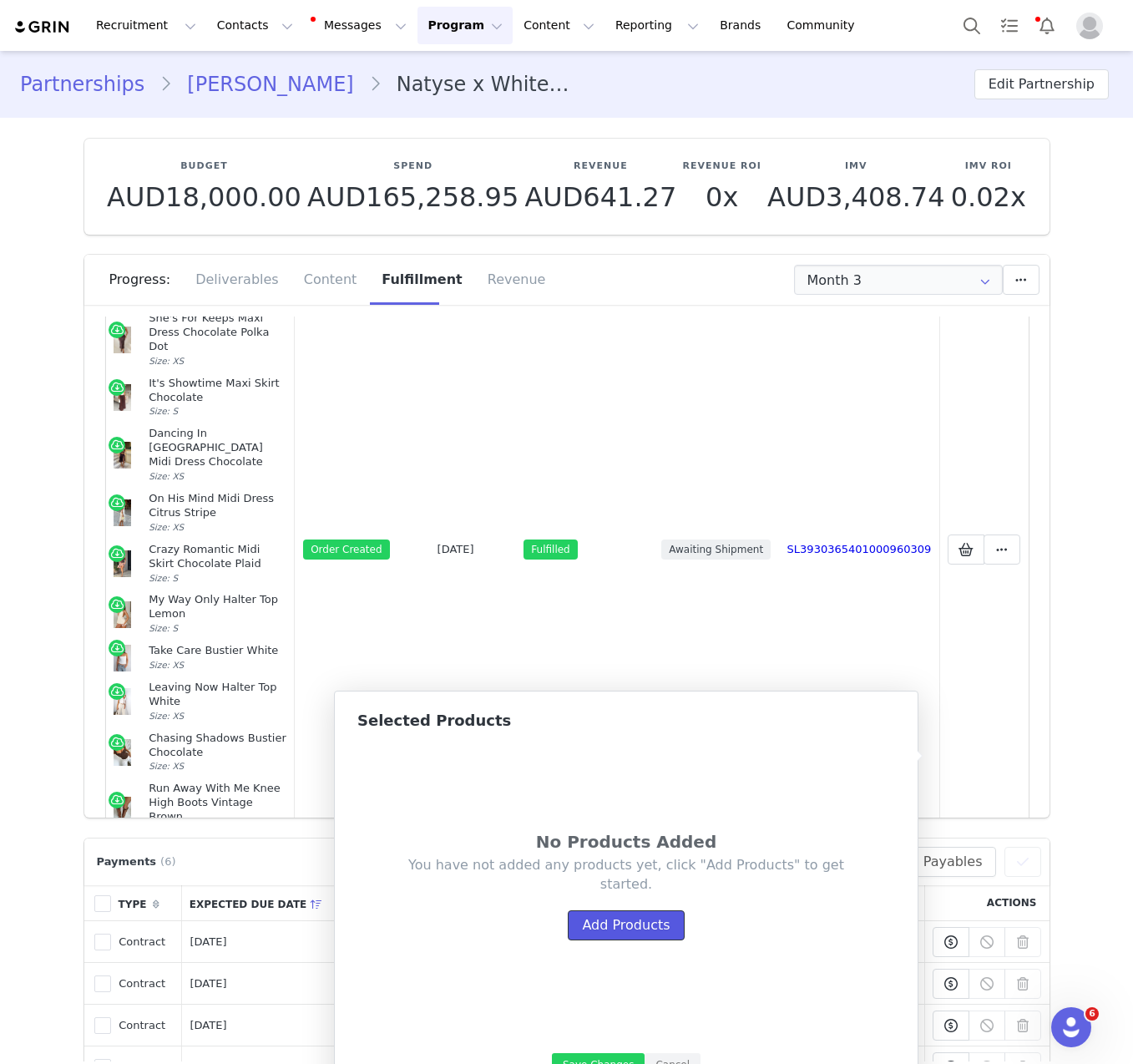
click at [655, 933] on button "Add Products" at bounding box center [625, 926] width 117 height 30
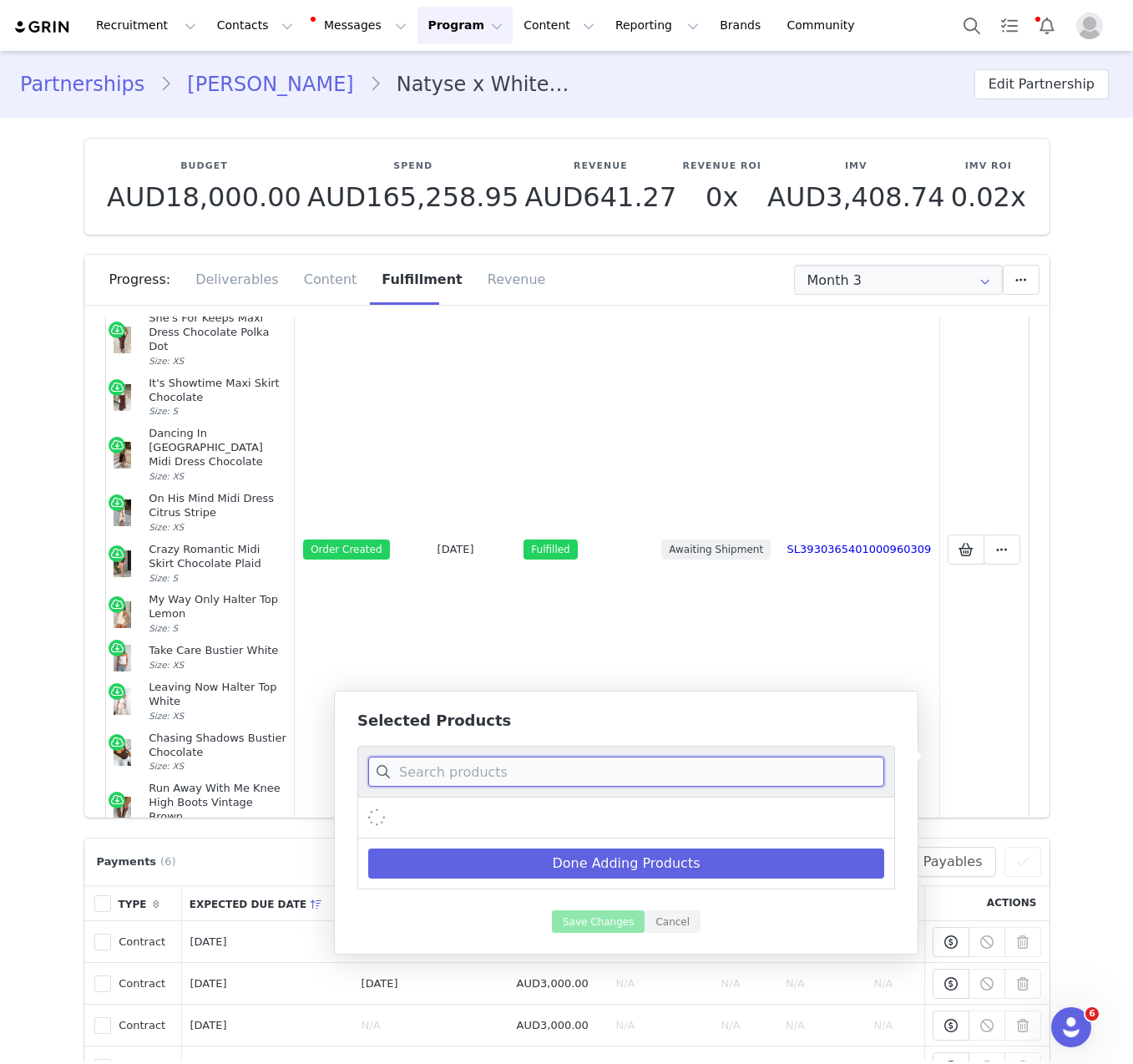
click at [617, 775] on input at bounding box center [626, 772] width 516 height 30
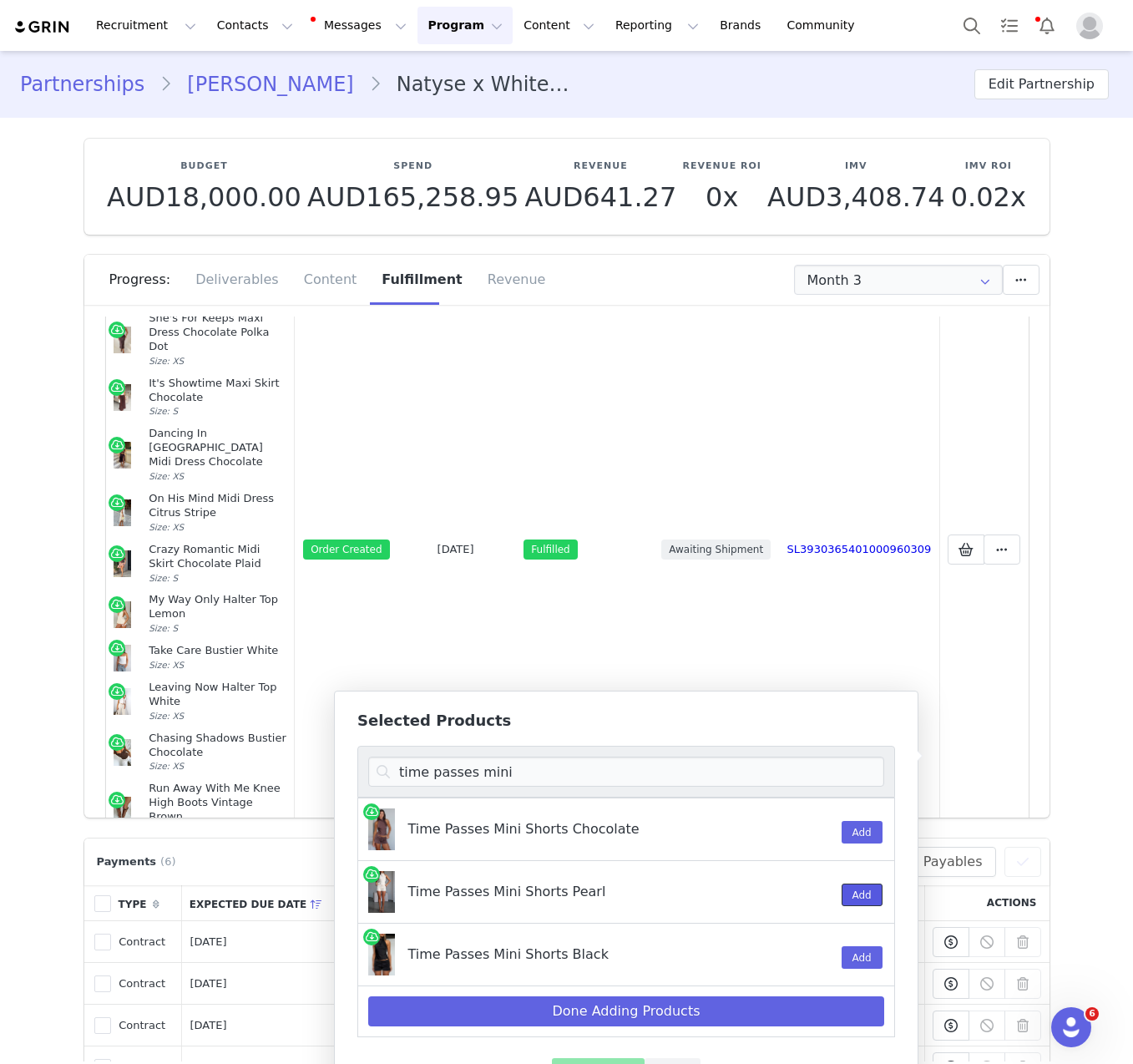
click at [877, 899] on button "Add" at bounding box center [862, 895] width 41 height 23
click at [534, 774] on input "time passes mini" at bounding box center [626, 772] width 516 height 30
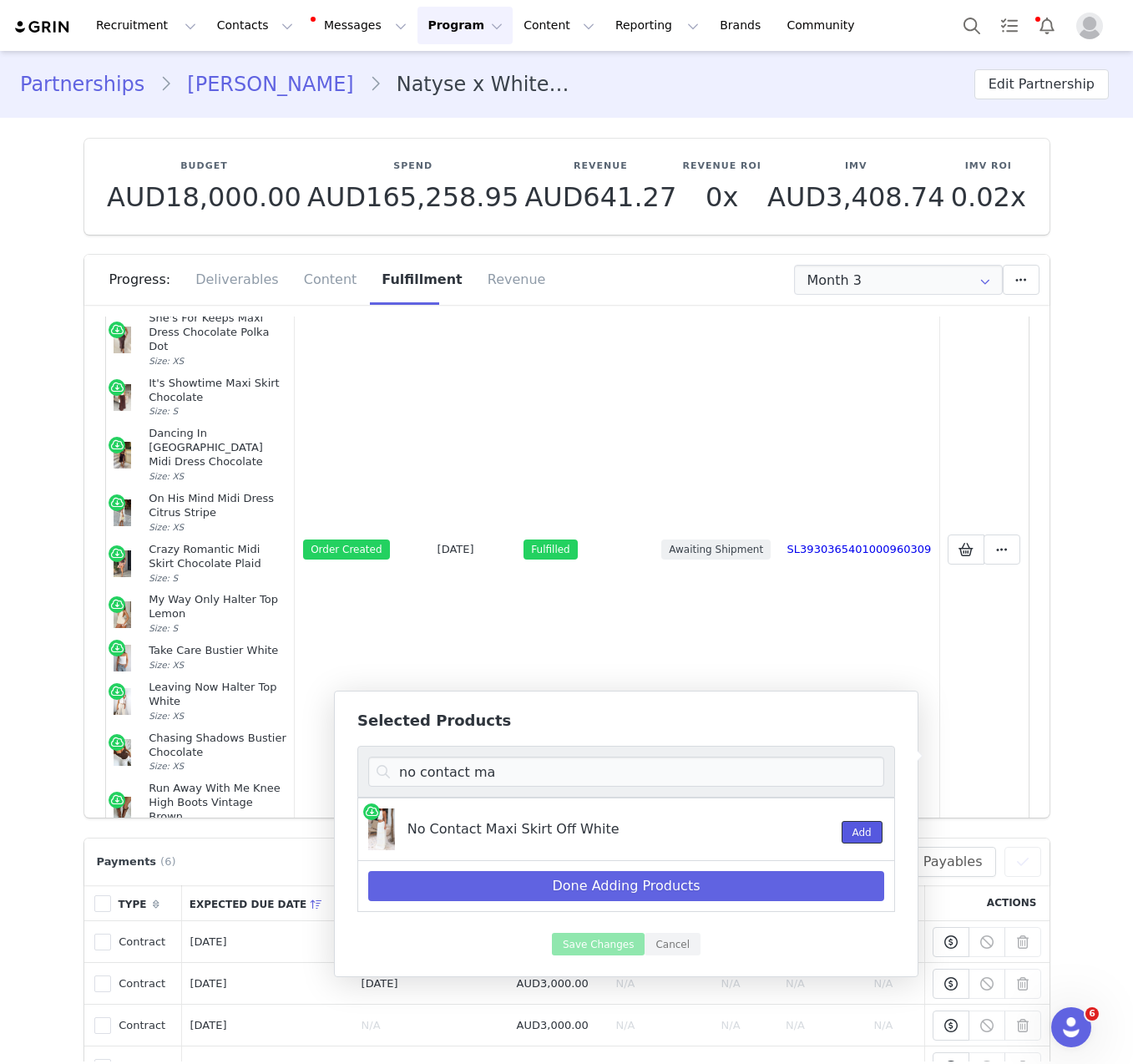
click at [871, 828] on button "Add" at bounding box center [862, 833] width 41 height 23
click at [560, 784] on input "no contact ma" at bounding box center [626, 772] width 516 height 30
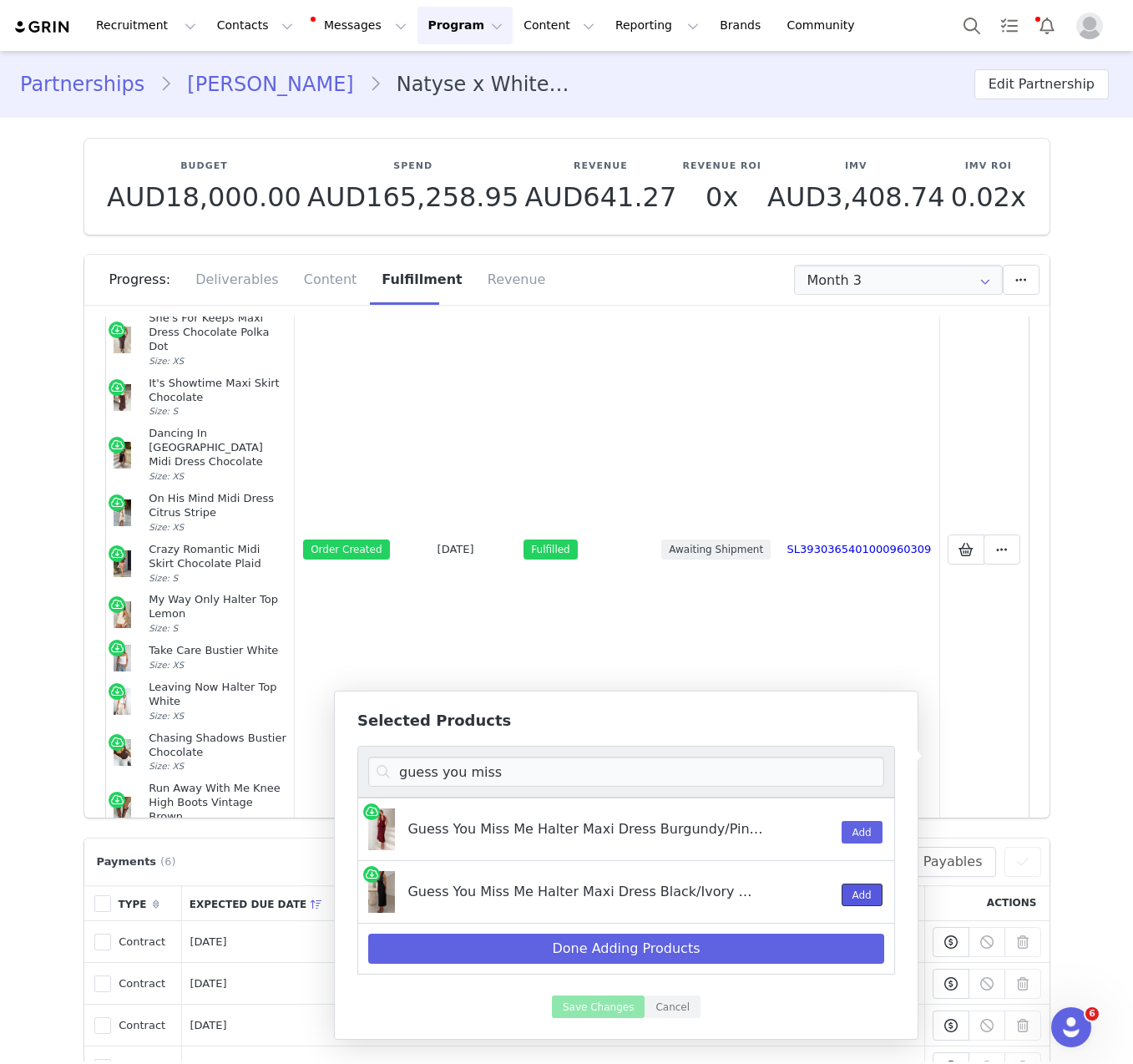
click at [862, 897] on button "Add" at bounding box center [862, 895] width 41 height 23
click at [556, 766] on input "guess you miss" at bounding box center [626, 772] width 516 height 30
type input "f"
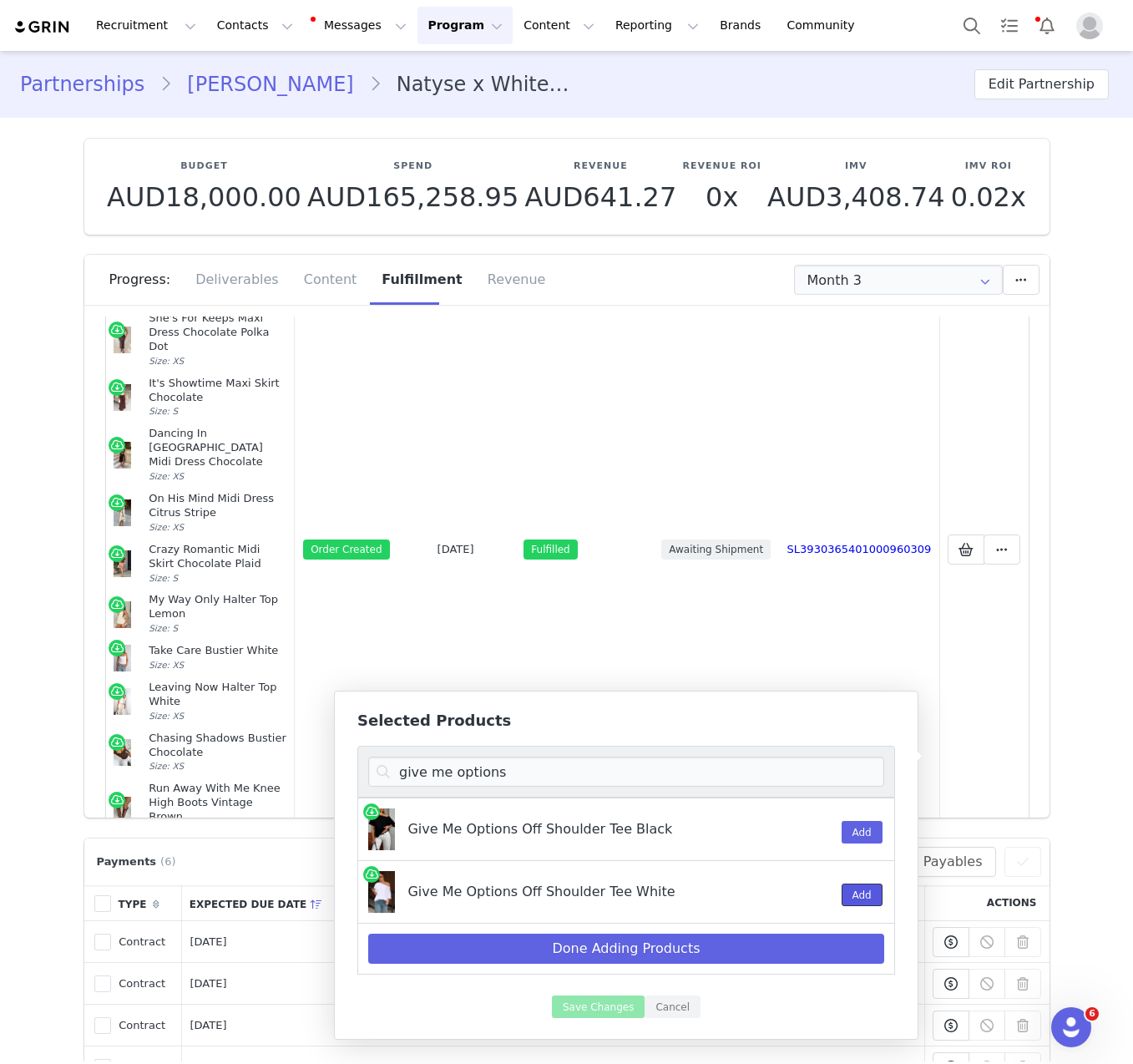
click at [870, 901] on button "Add" at bounding box center [862, 895] width 41 height 23
click at [602, 763] on input "give me options" at bounding box center [626, 772] width 516 height 30
click at [852, 829] on button "Add" at bounding box center [862, 833] width 41 height 23
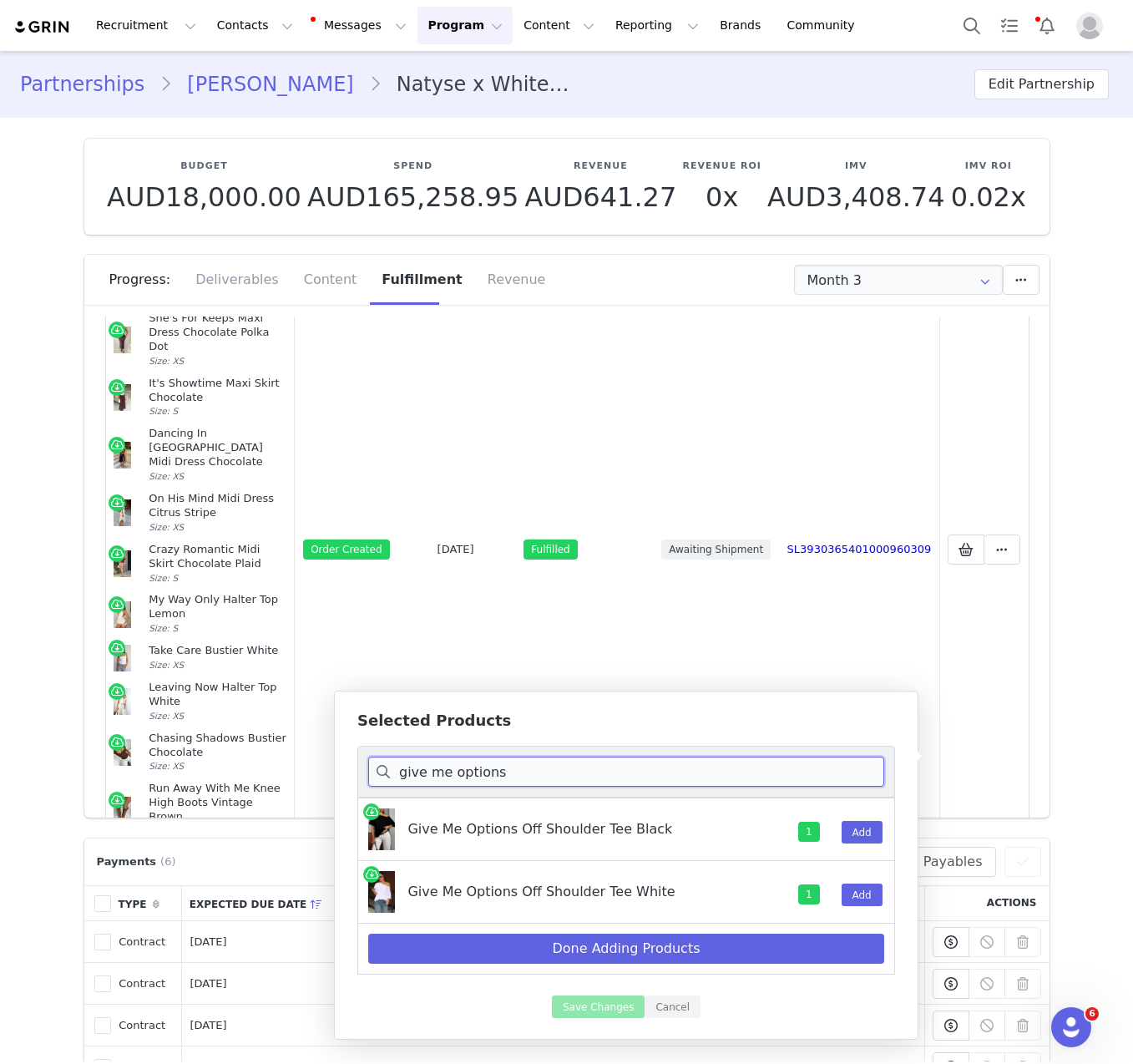
click at [694, 784] on input "give me options" at bounding box center [626, 772] width 516 height 30
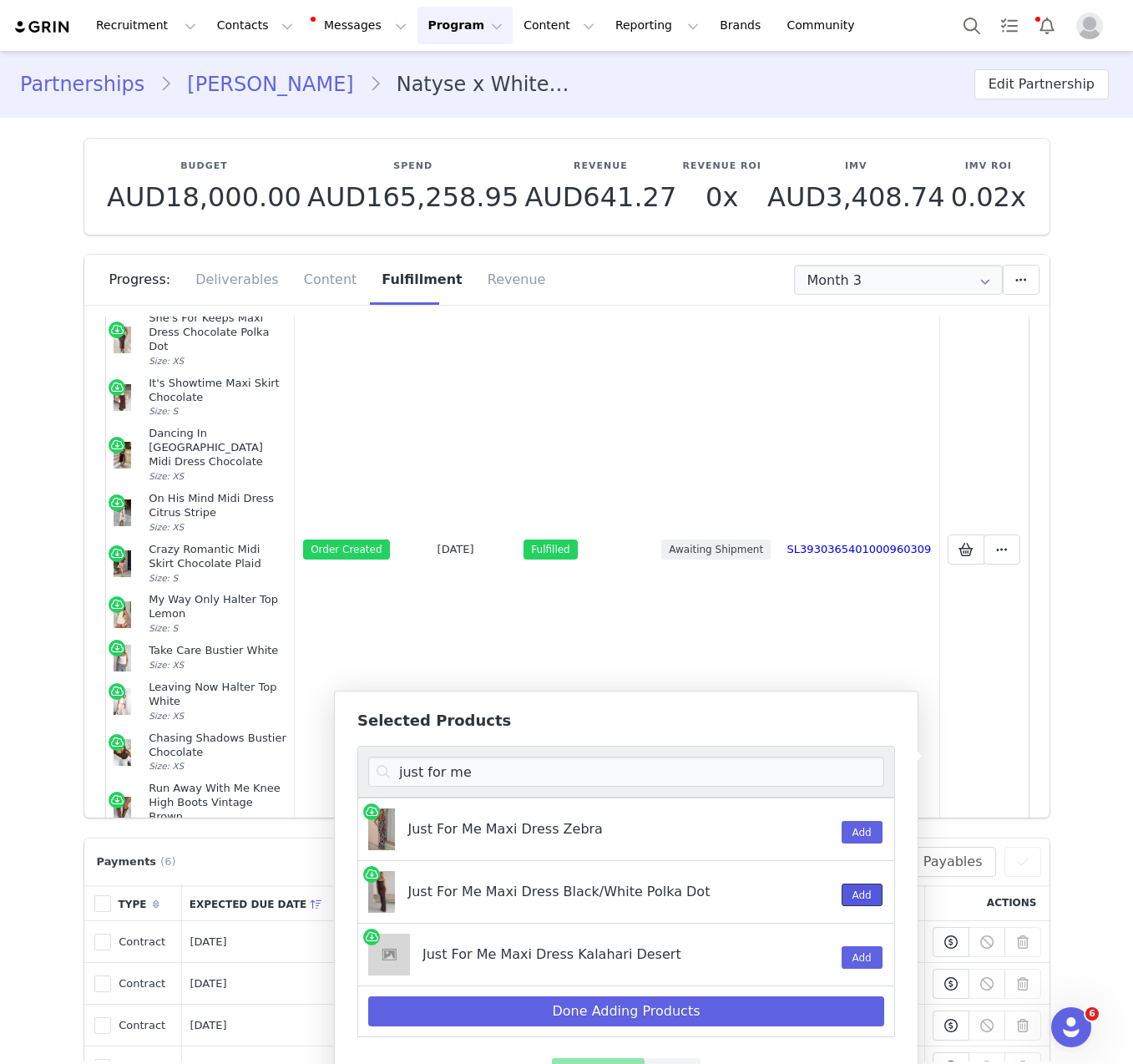
click at [854, 893] on button "Add" at bounding box center [862, 895] width 41 height 23
drag, startPoint x: 703, startPoint y: 901, endPoint x: 404, endPoint y: 892, distance: 299.1
click at [404, 892] on div "Just For Me Maxi Dress Black/White Polka Dot" at bounding box center [573, 892] width 410 height 42
copy div "Just For Me Maxi Dress Black/White Polka Dot"
click at [681, 764] on input "just for me" at bounding box center [626, 772] width 516 height 30
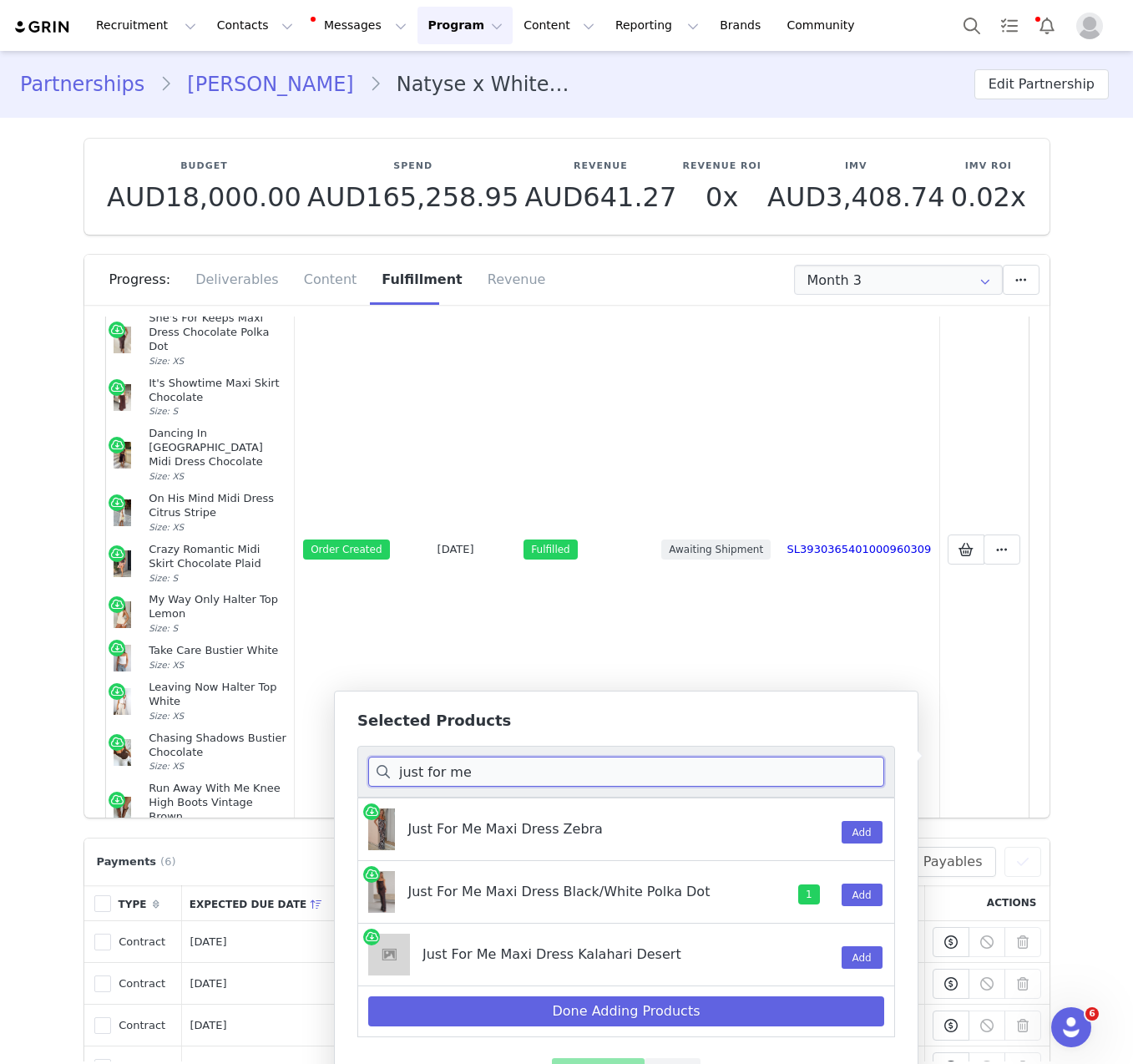
click at [681, 764] on input "just for me" at bounding box center [626, 772] width 516 height 30
click at [681, 763] on input "just for me" at bounding box center [626, 772] width 516 height 30
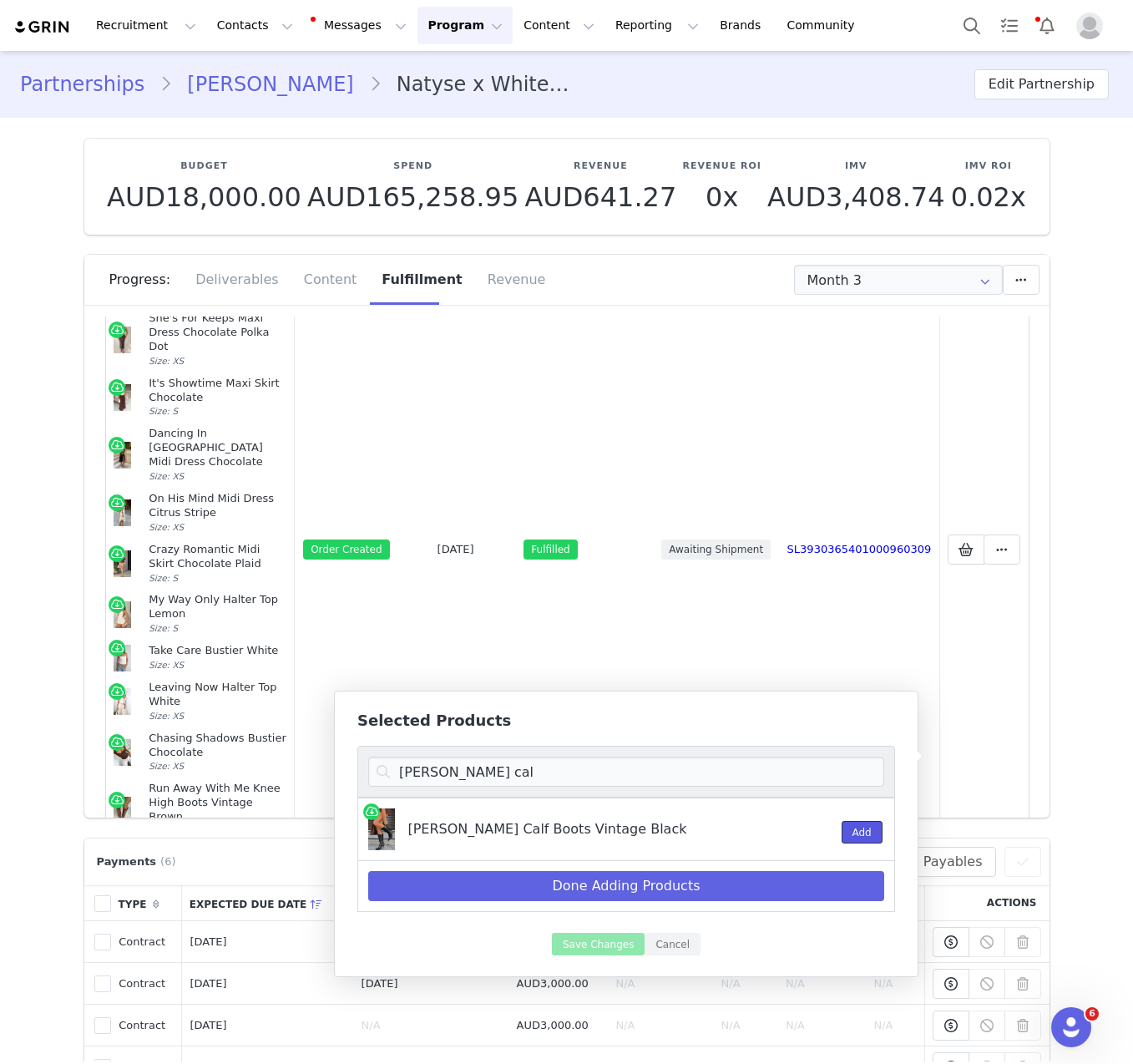
click at [866, 828] on button "Add" at bounding box center [862, 833] width 41 height 23
click at [462, 767] on input "[PERSON_NAME] cal" at bounding box center [626, 772] width 516 height 30
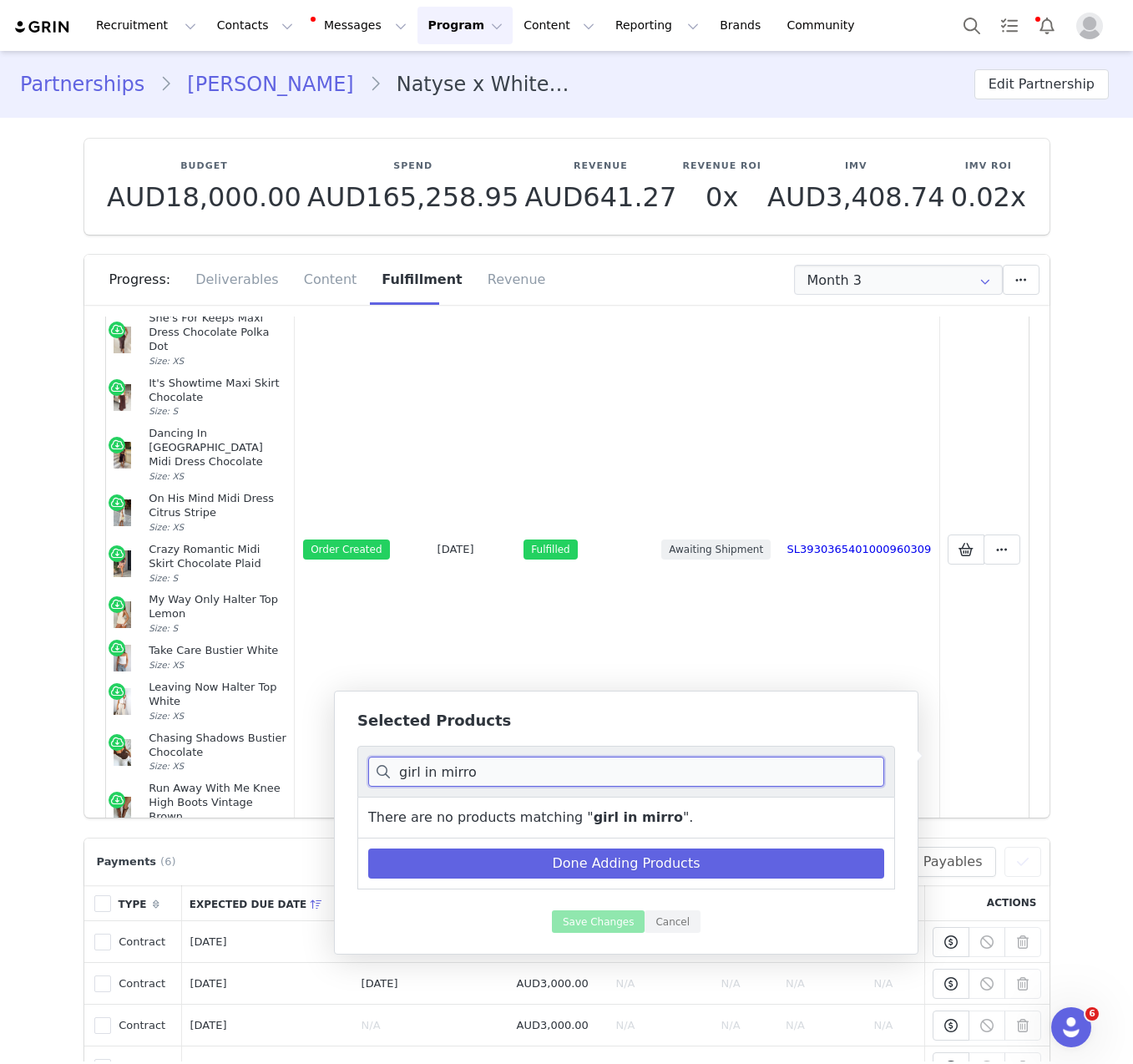
drag, startPoint x: 481, startPoint y: 775, endPoint x: 438, endPoint y: 772, distance: 43.1
click at [438, 772] on input "girl in mirro" at bounding box center [626, 772] width 516 height 30
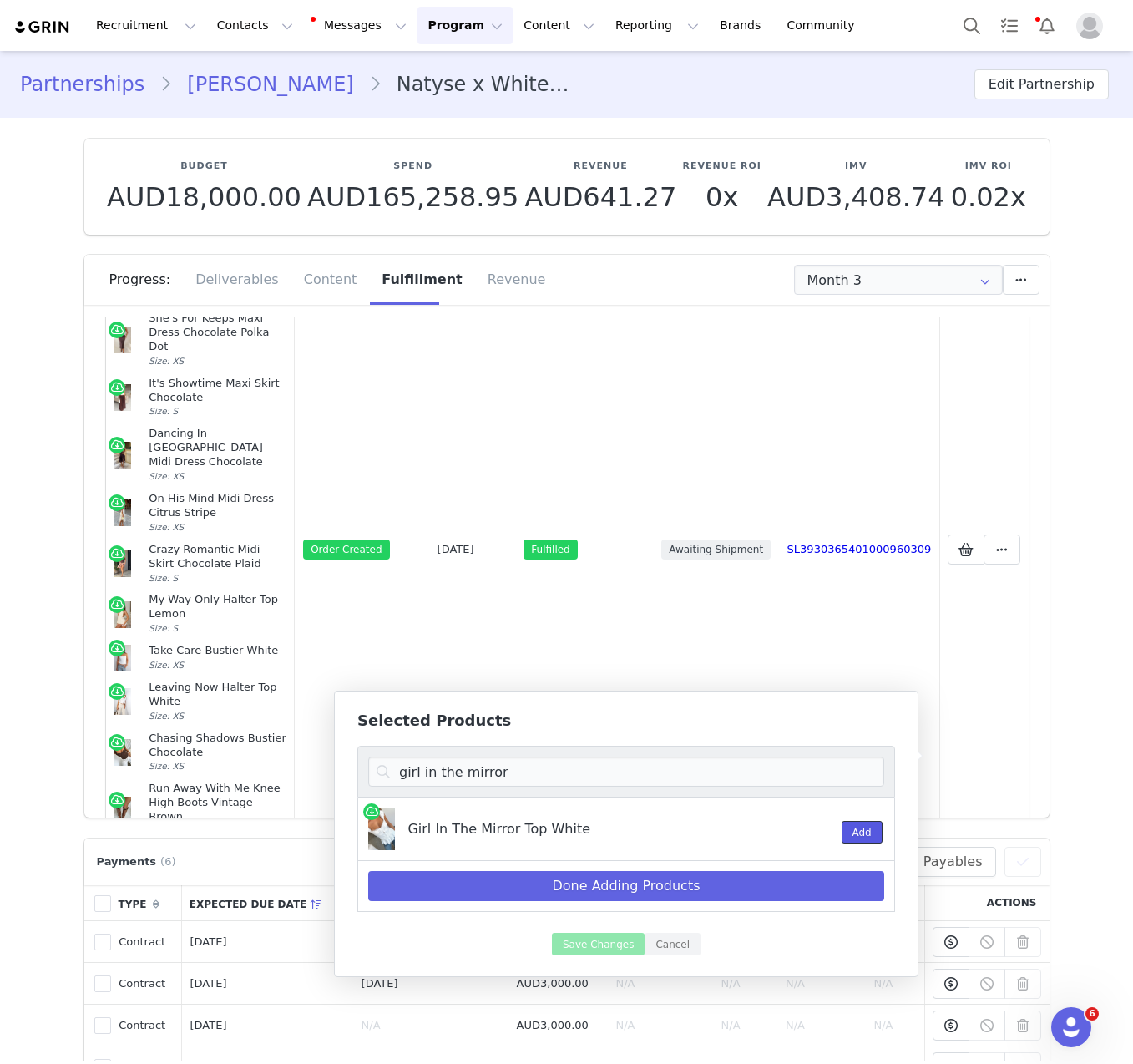
click at [872, 836] on button "Add" at bounding box center [862, 833] width 41 height 23
click at [518, 781] on input "girl in the mirror" at bounding box center [626, 772] width 516 height 30
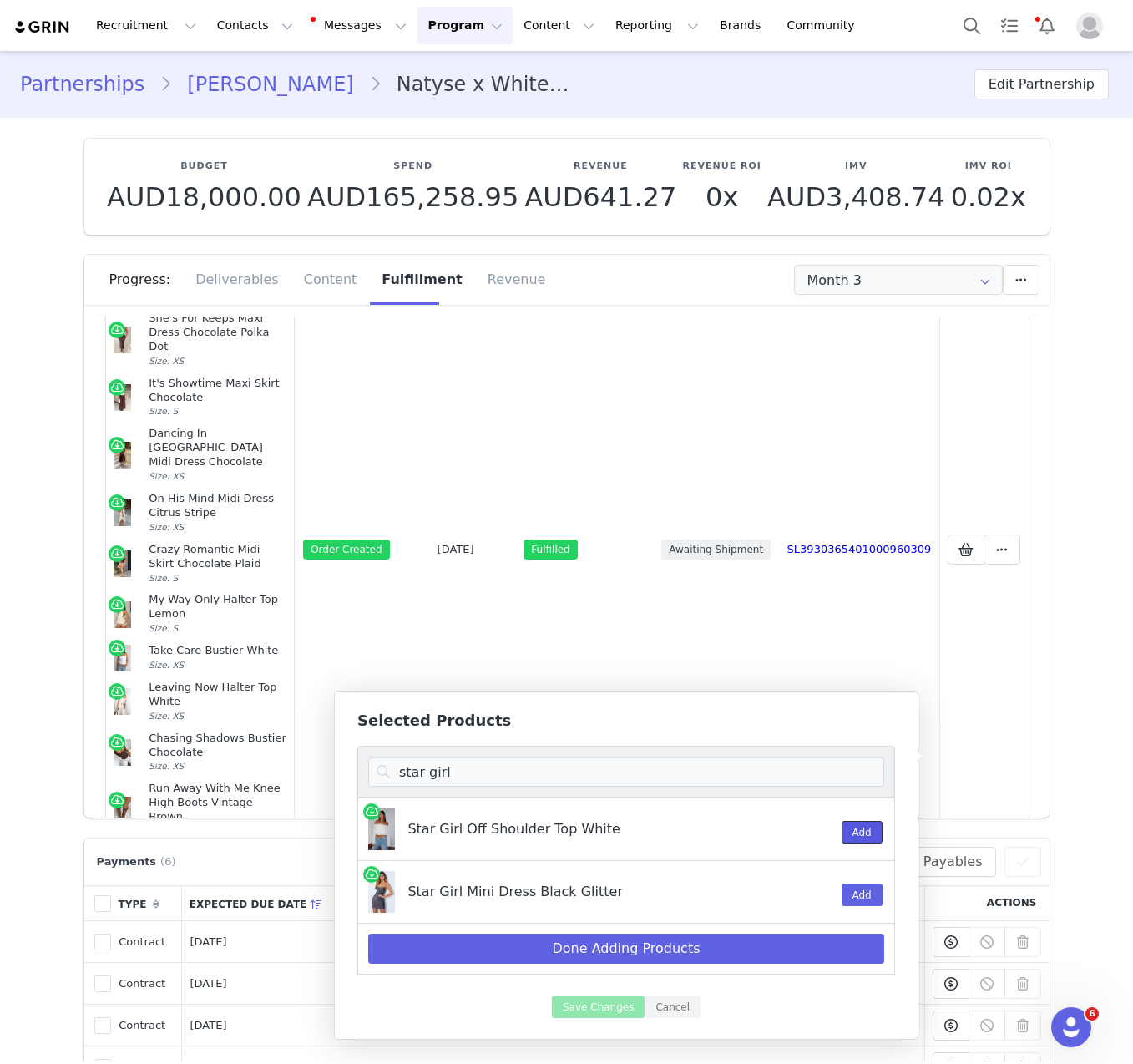
click at [852, 834] on button "Add" at bounding box center [862, 833] width 41 height 23
click at [476, 767] on input "star girl" at bounding box center [626, 772] width 516 height 30
click at [868, 836] on button "Add" at bounding box center [862, 833] width 41 height 23
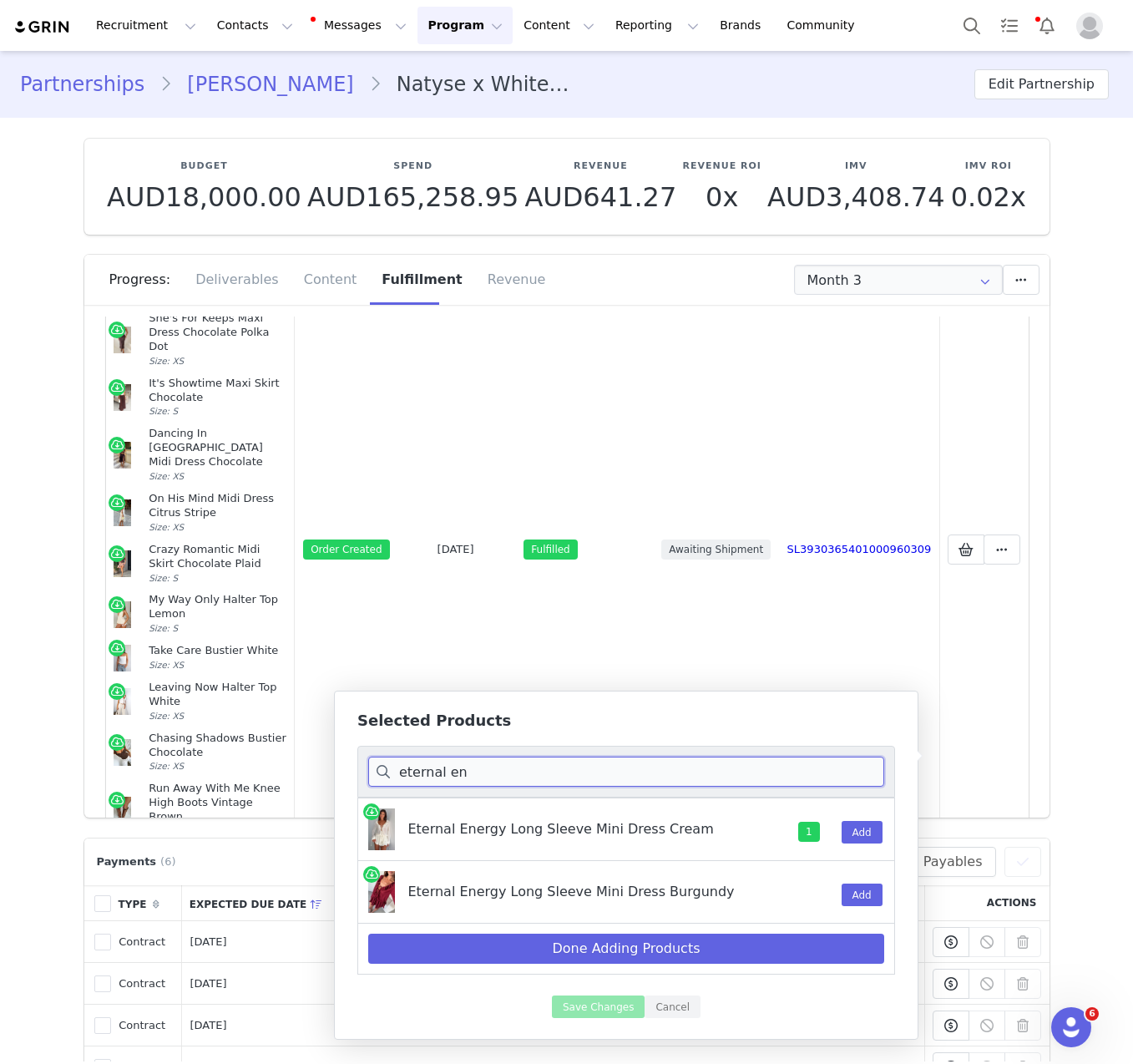
click at [673, 766] on input "eternal en" at bounding box center [626, 772] width 516 height 30
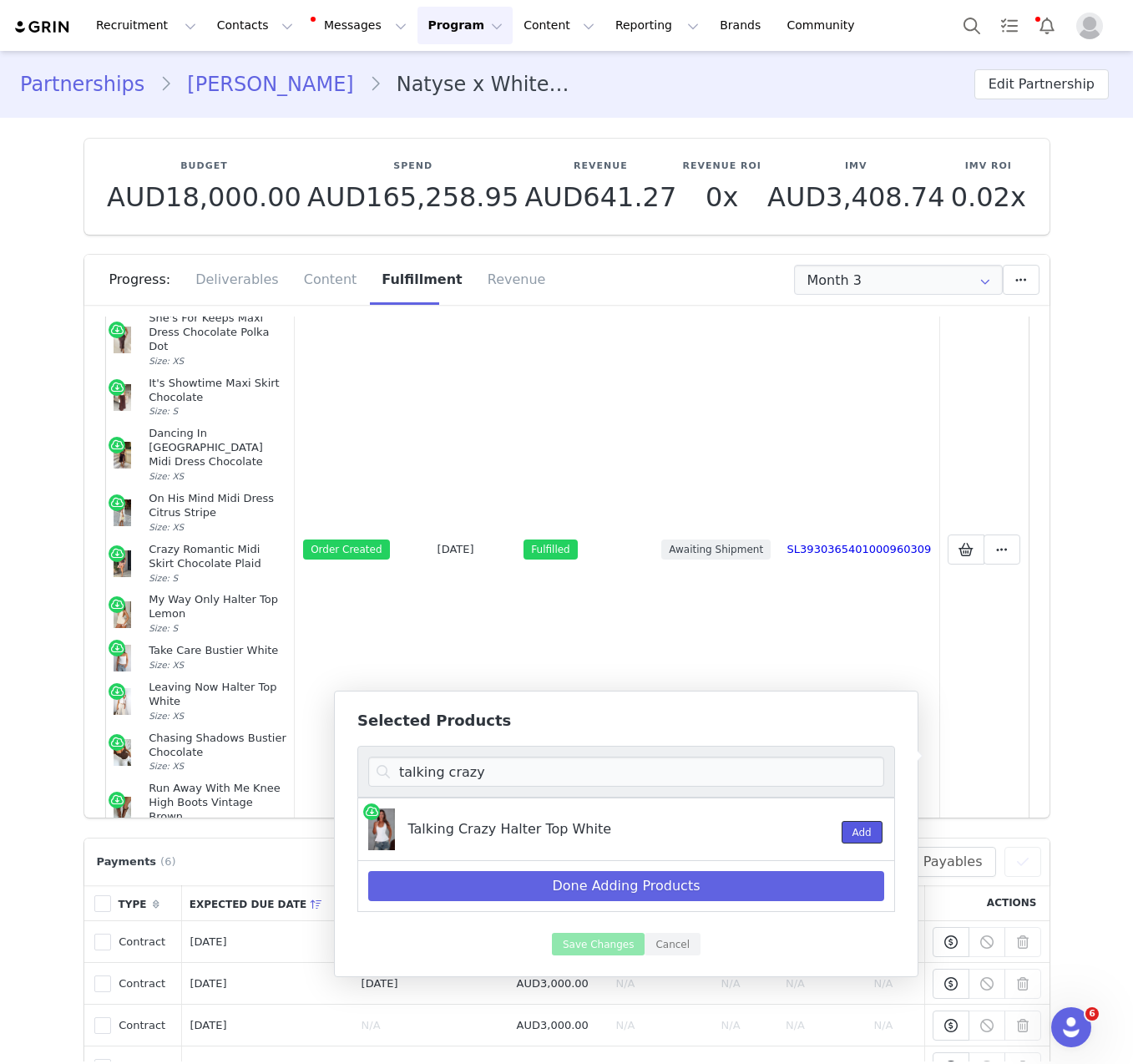
click at [860, 834] on button "Add" at bounding box center [862, 833] width 41 height 23
click at [638, 784] on input "talking crazy" at bounding box center [626, 772] width 516 height 30
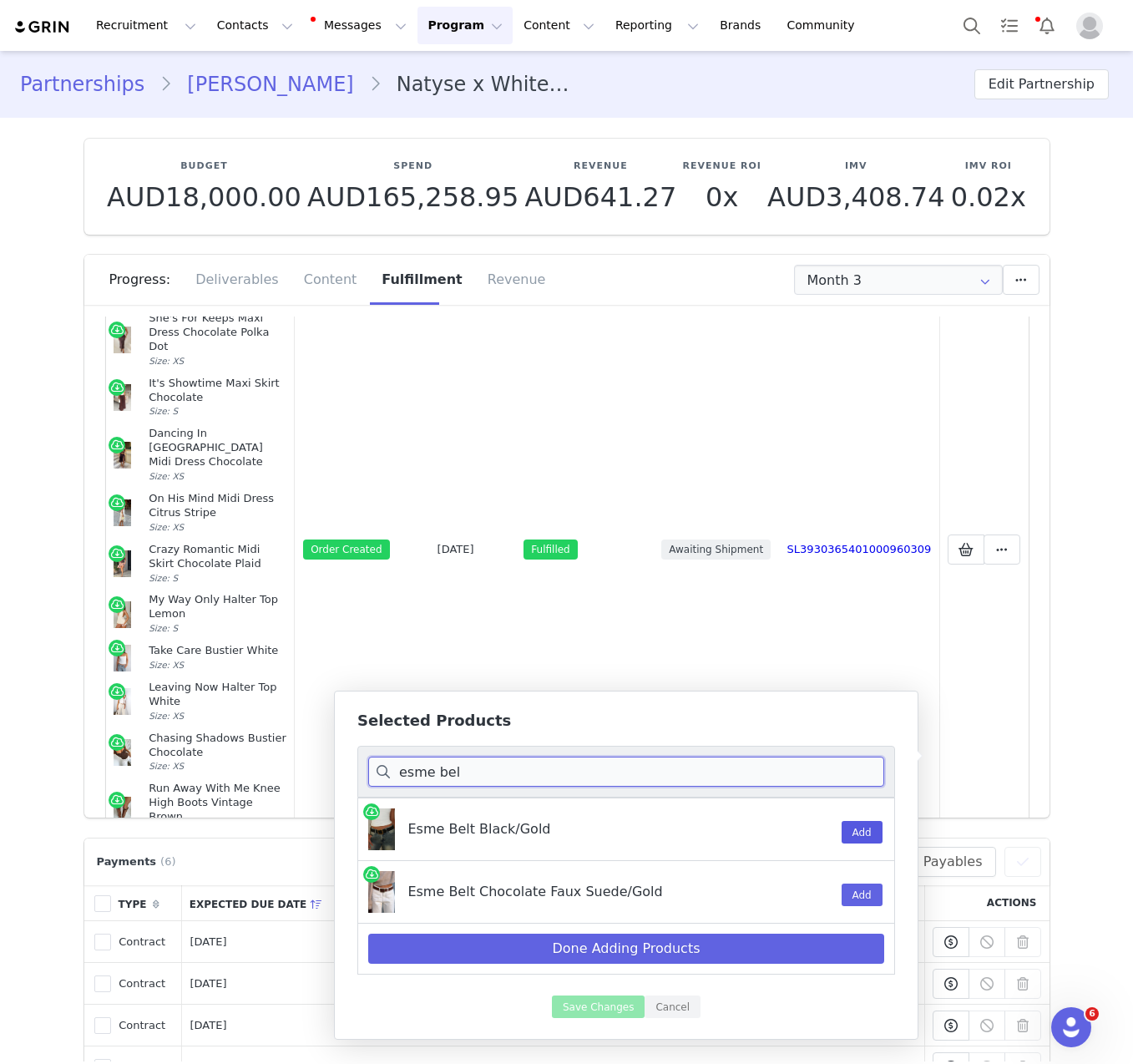
type input "esme bel"
click at [871, 836] on button "Add" at bounding box center [862, 833] width 41 height 23
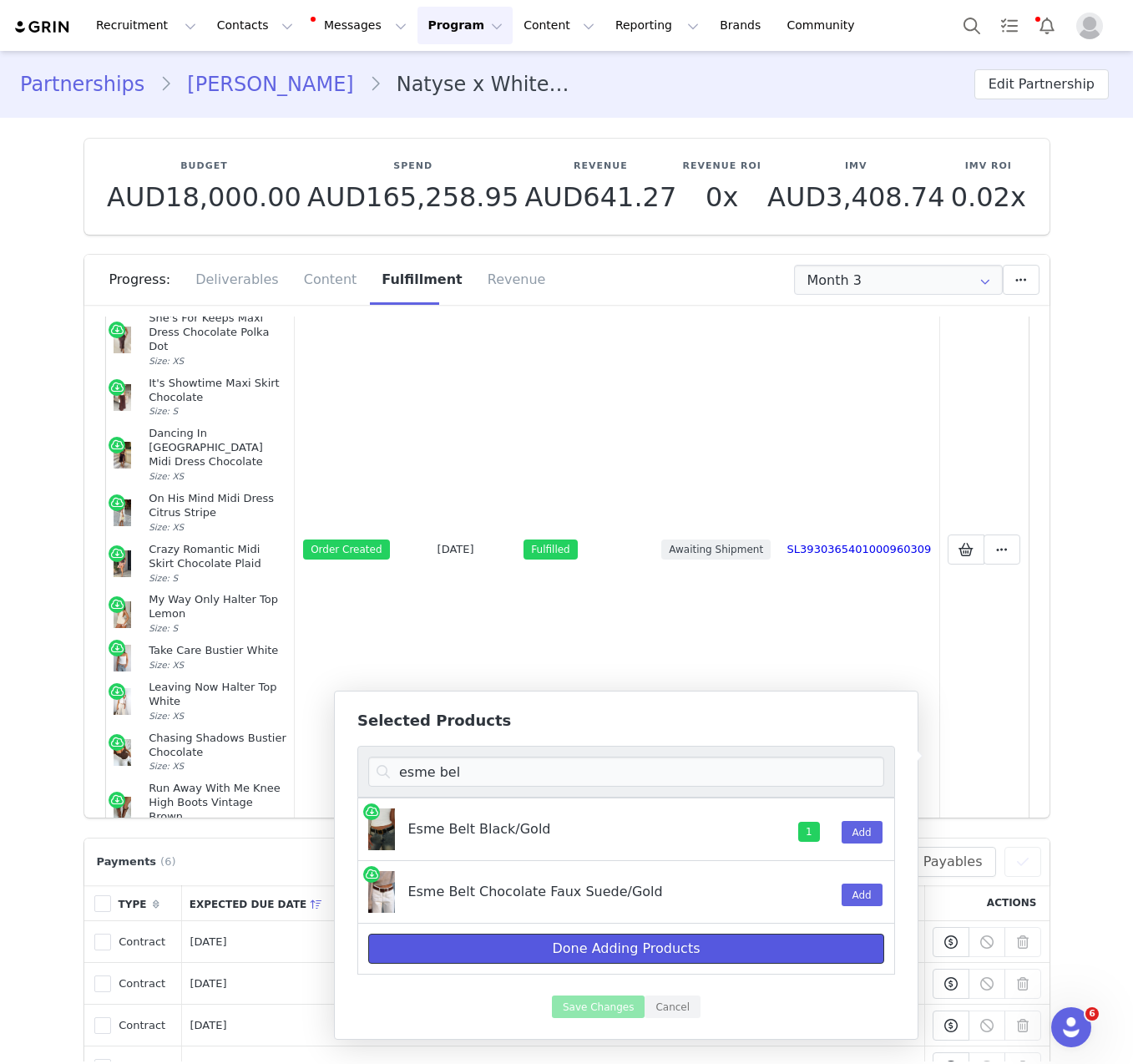
click at [679, 942] on button "Done Adding Products" at bounding box center [626, 949] width 516 height 30
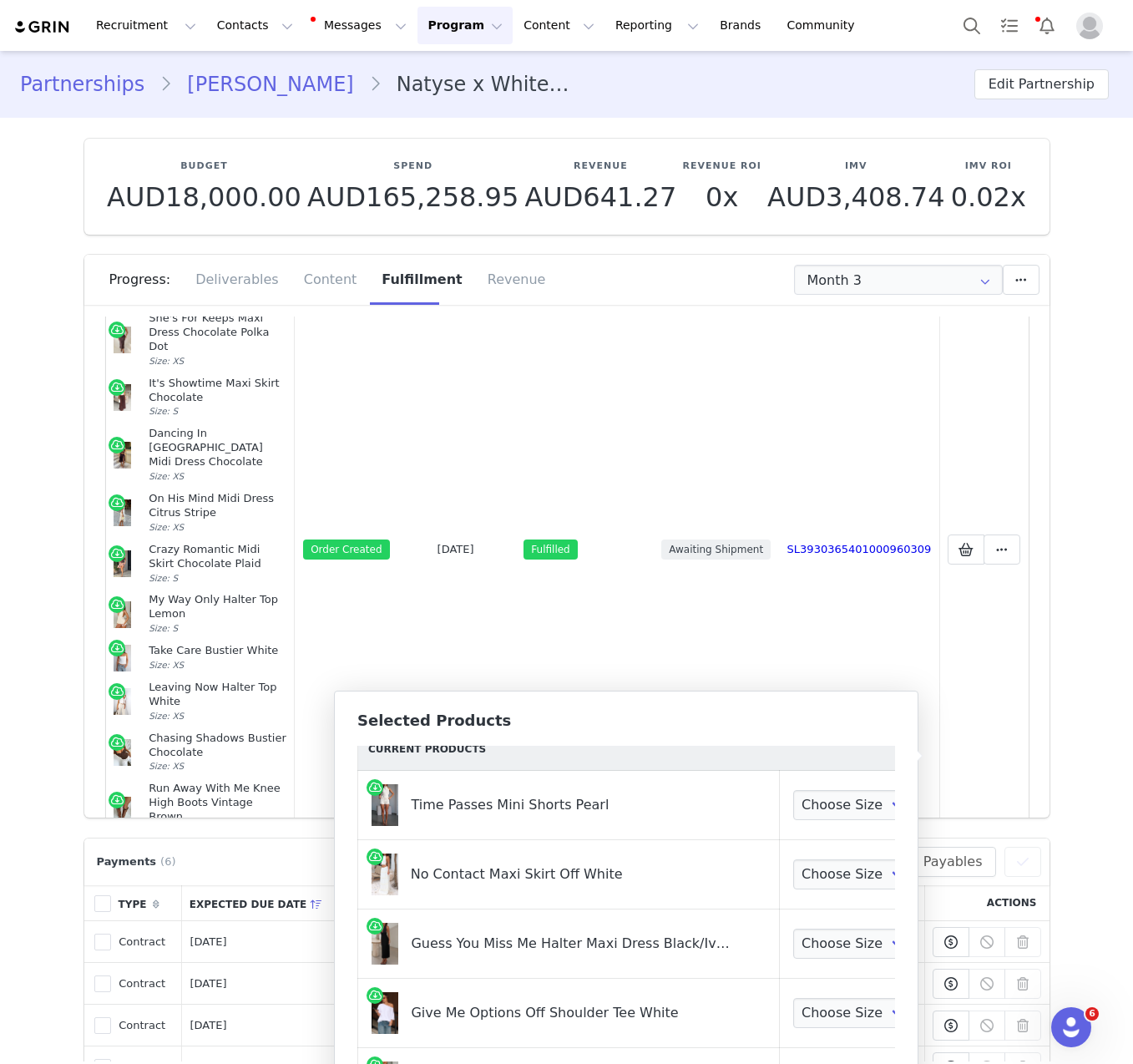
scroll to position [20, 0]
click at [846, 791] on select "Choose Size XXS XS S M L XL" at bounding box center [854, 803] width 123 height 30
select select "28194699"
click at [793, 788] on select "Choose Size XXS XS S M L XL" at bounding box center [854, 803] width 123 height 30
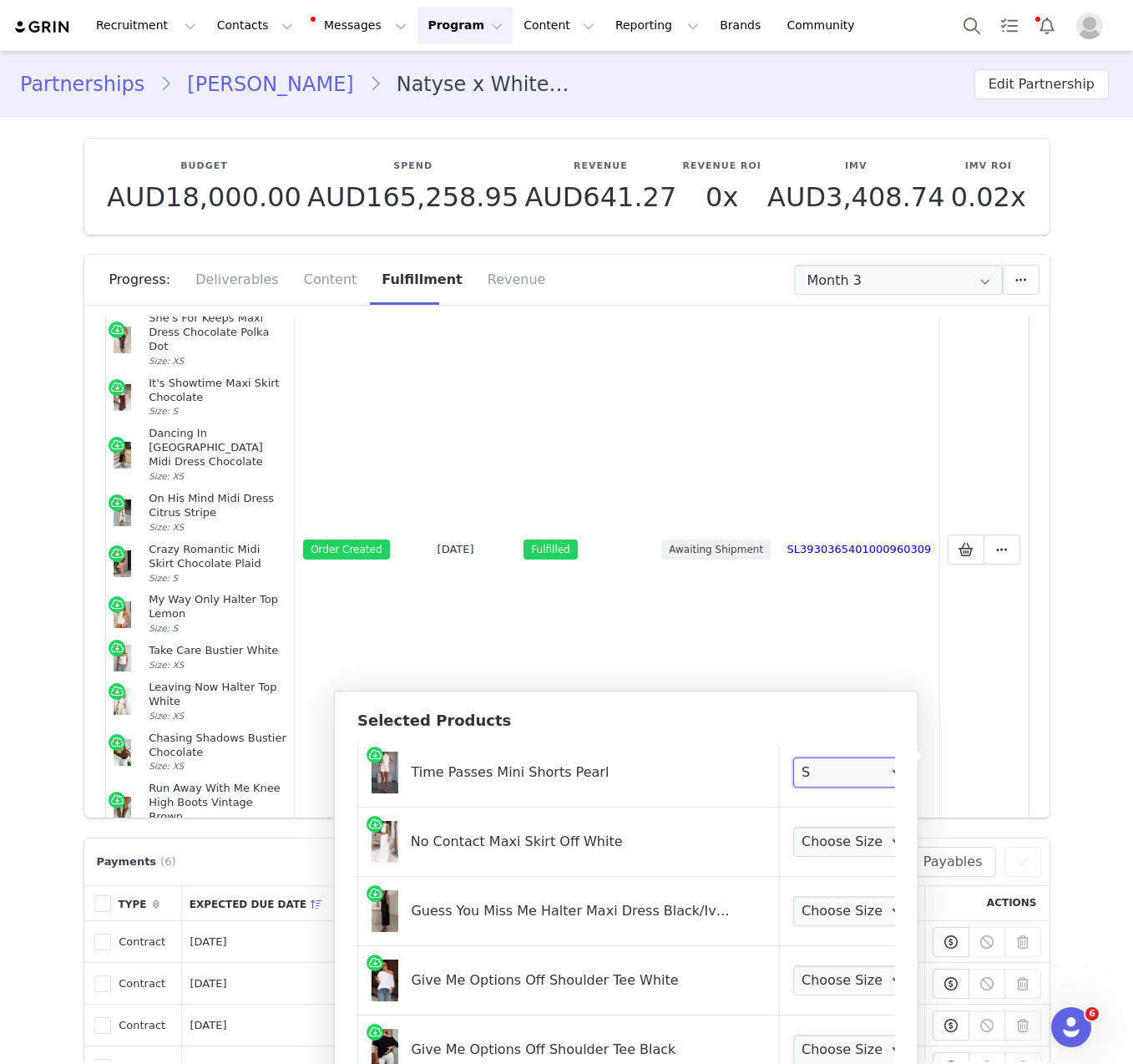
scroll to position [52, 0]
click at [818, 848] on select "Choose Size XXS XS S M L XL" at bounding box center [854, 841] width 123 height 30
select select "26362158"
click at [793, 826] on select "Choose Size XXS XS S M L XL" at bounding box center [854, 841] width 123 height 30
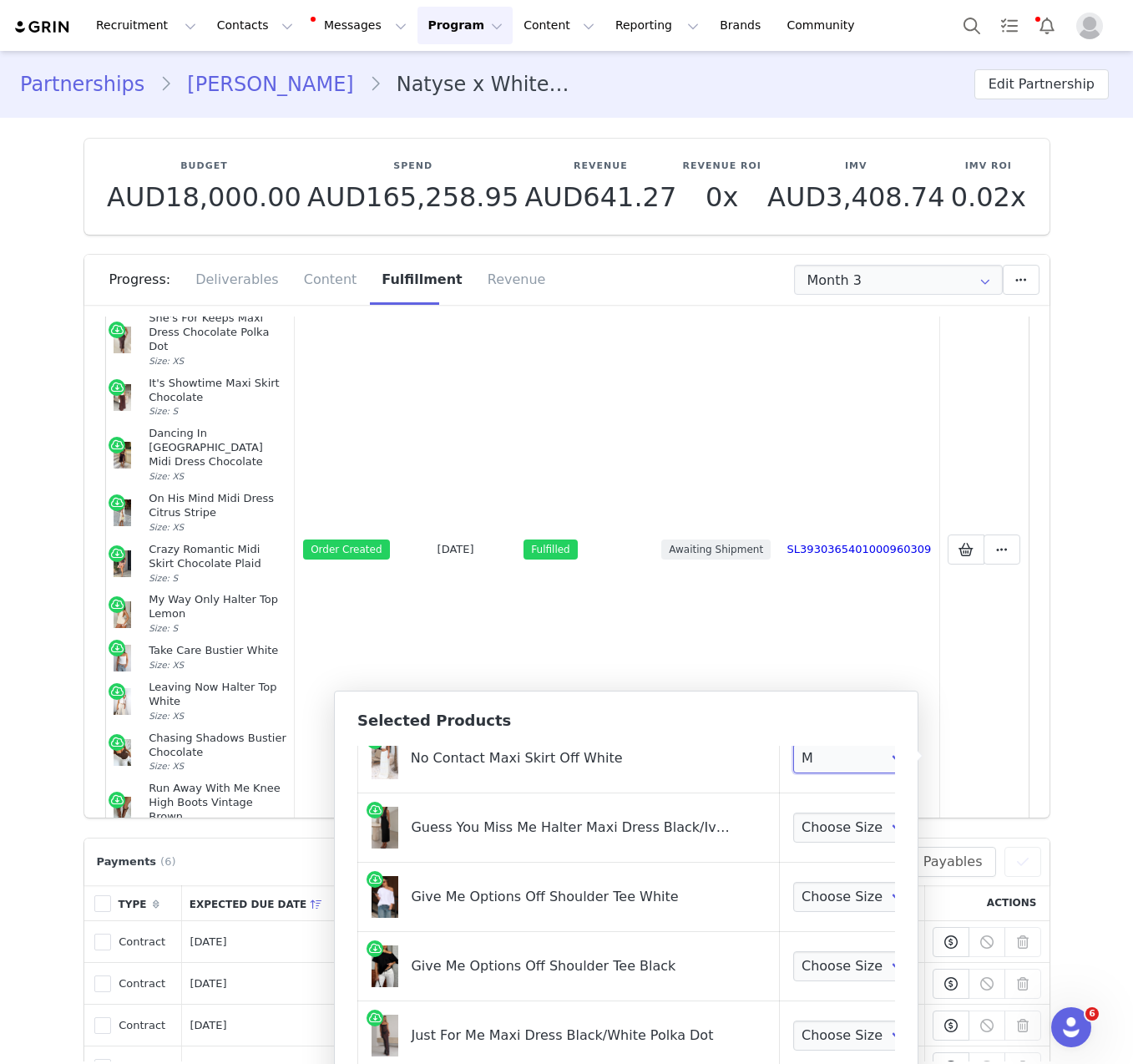
scroll to position [135, 0]
click at [836, 827] on select "Choose Size XXS XS S M L XL" at bounding box center [854, 827] width 123 height 30
select select "27778397"
click at [793, 812] on select "Choose Size XXS XS S M L XL" at bounding box center [854, 827] width 123 height 30
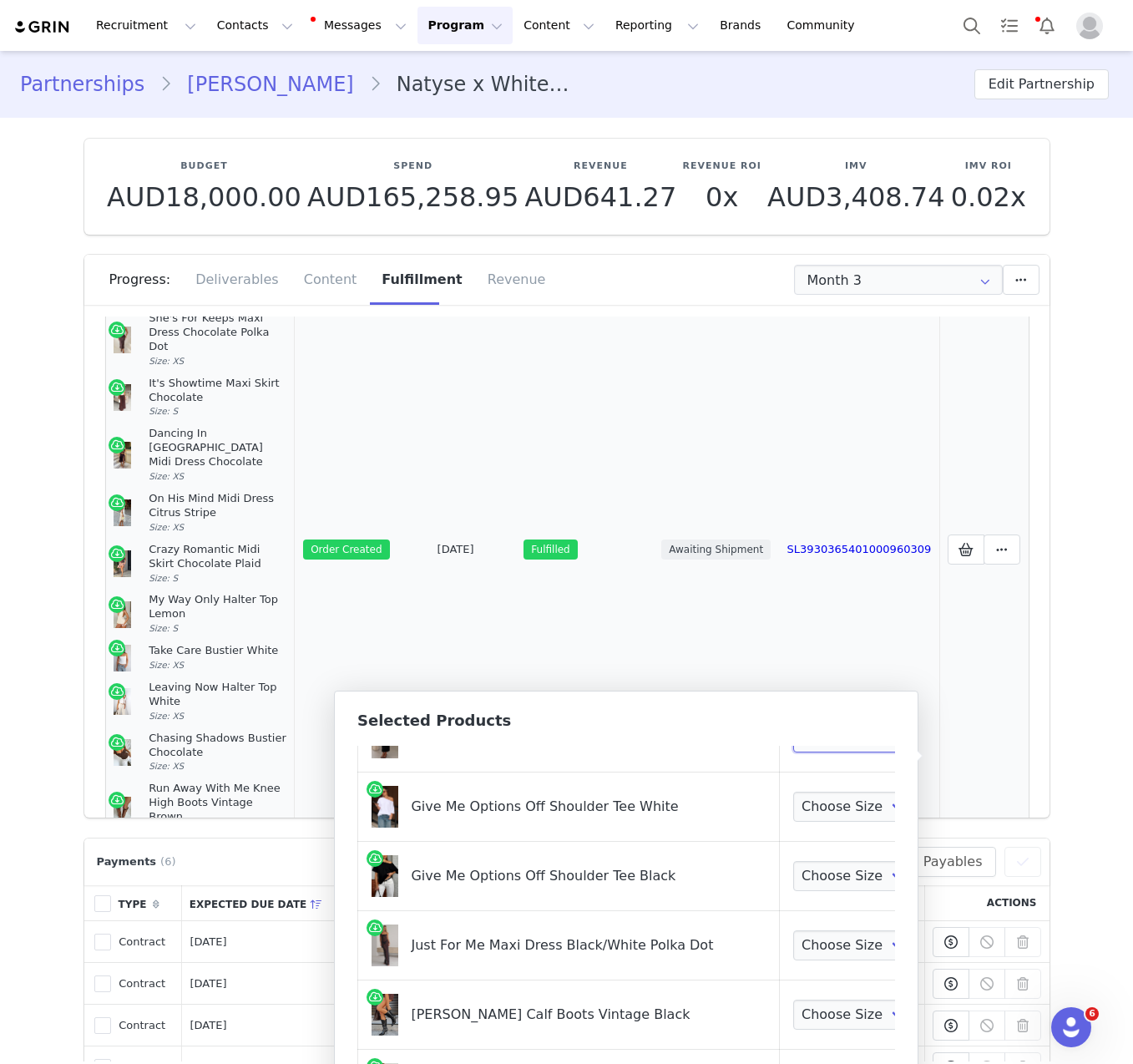
scroll to position [180, 0]
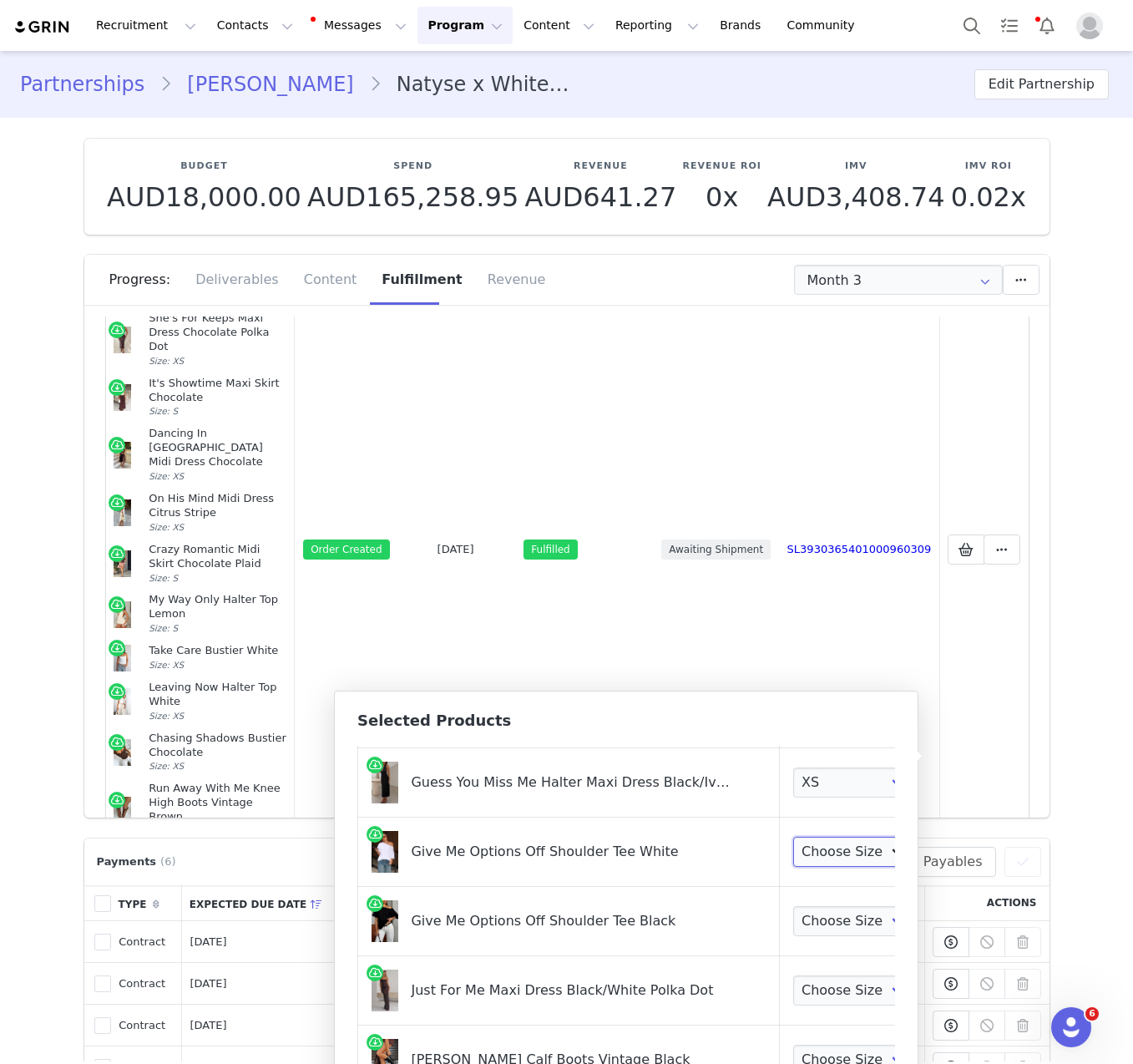
click at [821, 864] on select "Choose Size XXS/XS XS/S S/M M/L L/XL" at bounding box center [854, 852] width 123 height 30
select select "28110260"
click at [793, 837] on select "Choose Size XXS/XS XS/S S/M M/L L/XL" at bounding box center [854, 852] width 123 height 30
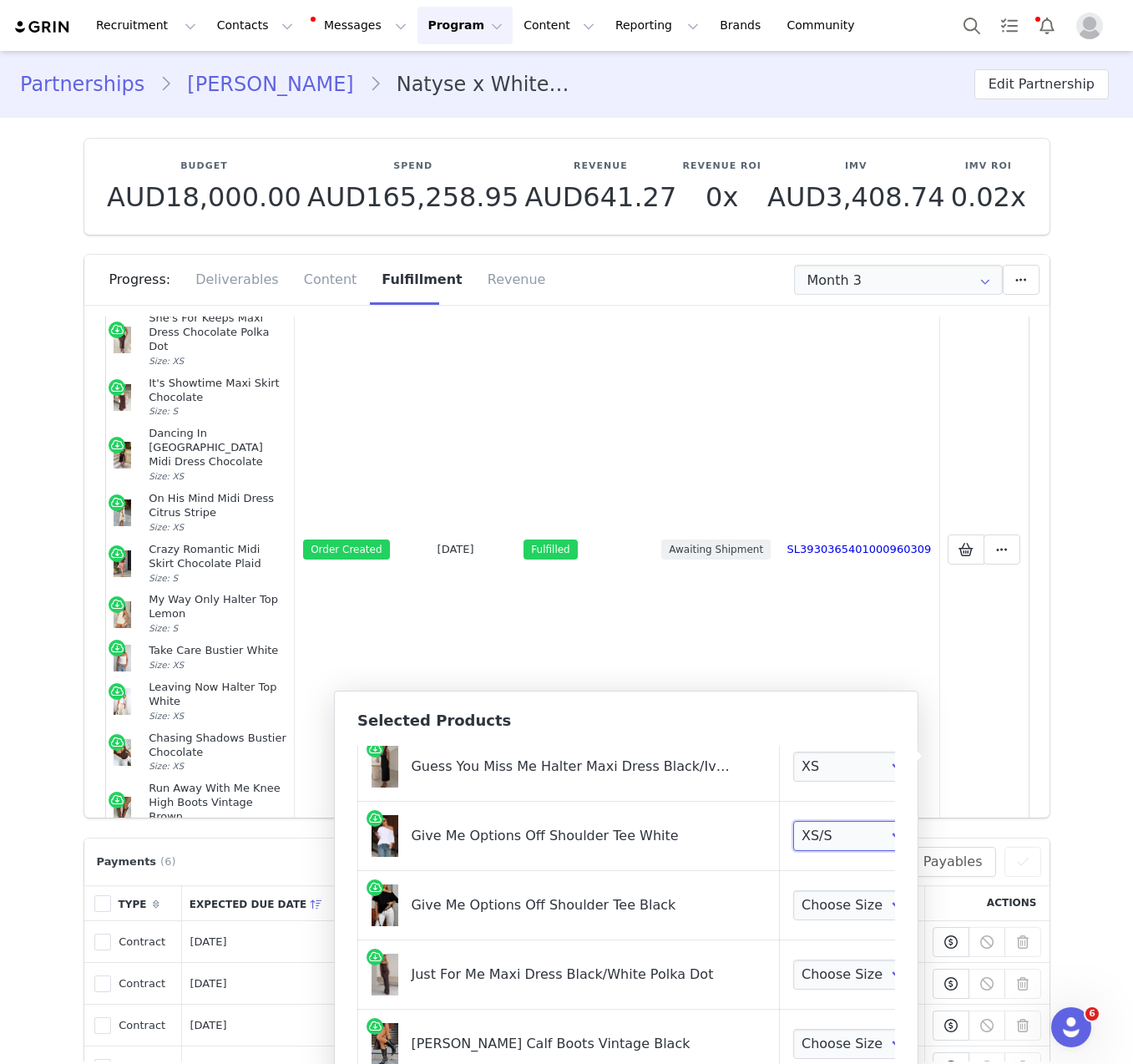
scroll to position [199, 0]
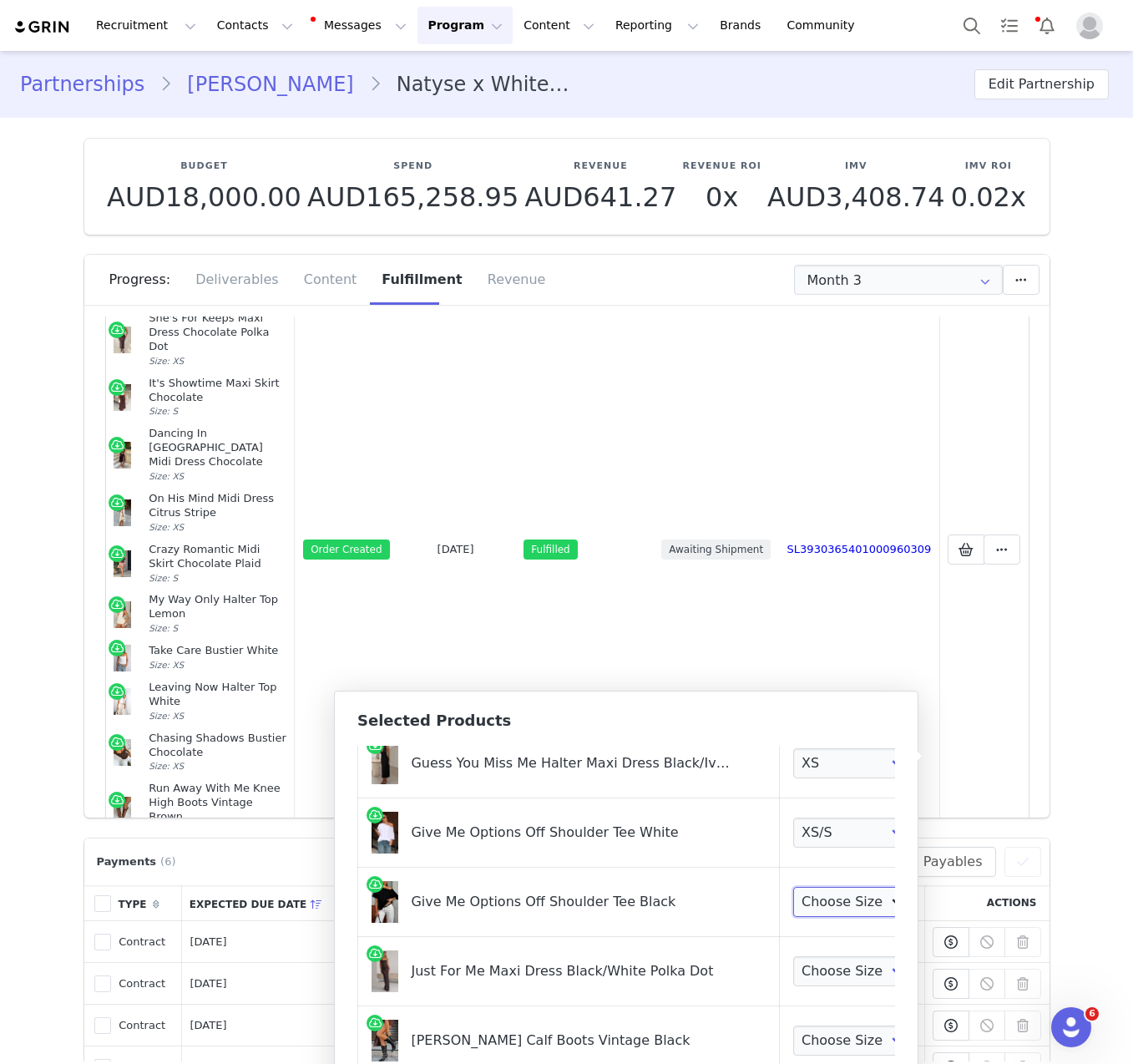
click at [793, 906] on select "Choose Size XXS/XS XS/S S/M M/L L/XL" at bounding box center [854, 902] width 123 height 30
select select "28109872"
click at [793, 887] on select "Choose Size XXS/XS XS/S S/M M/L L/XL" at bounding box center [854, 902] width 123 height 30
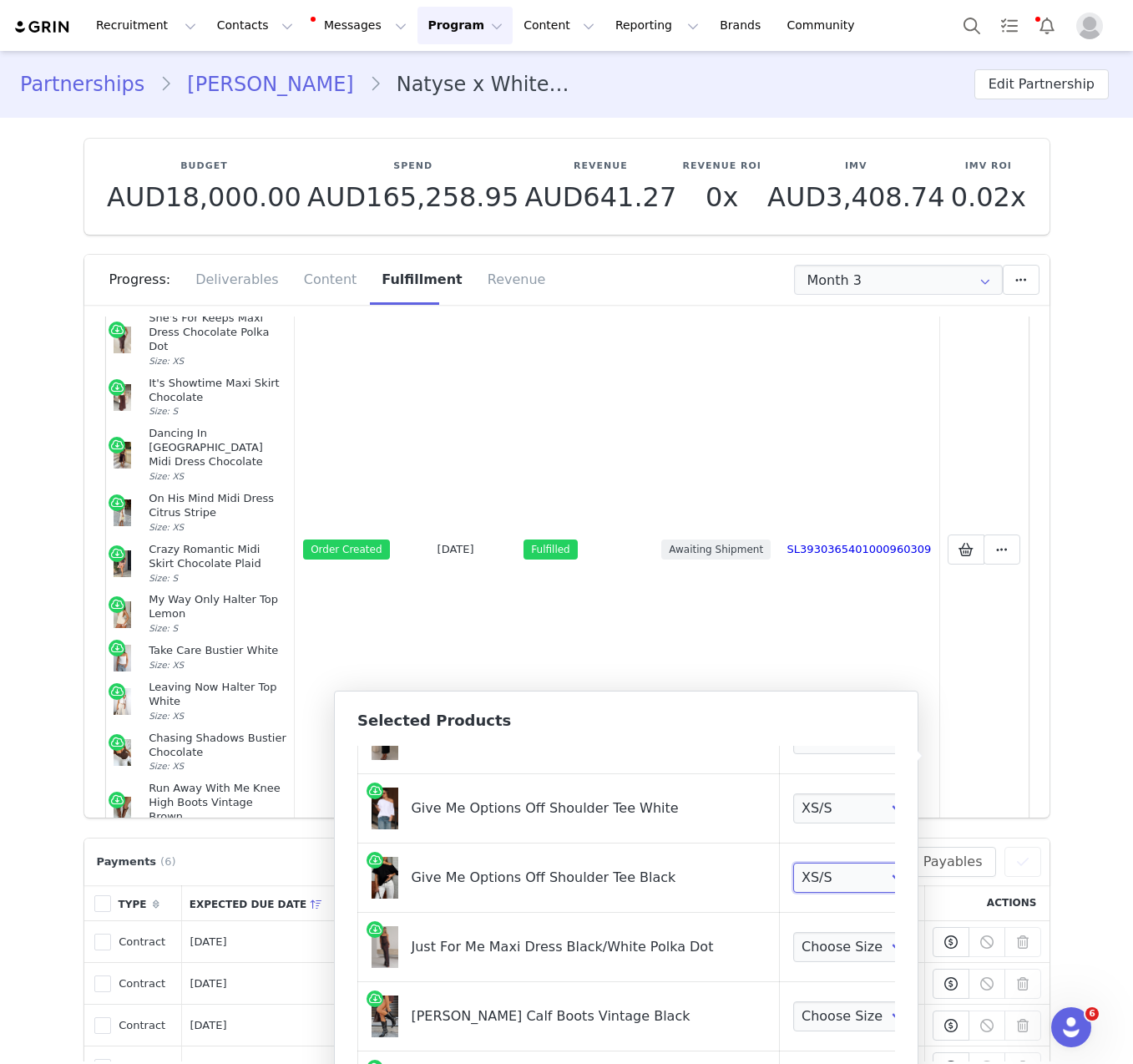
scroll to position [231, 0]
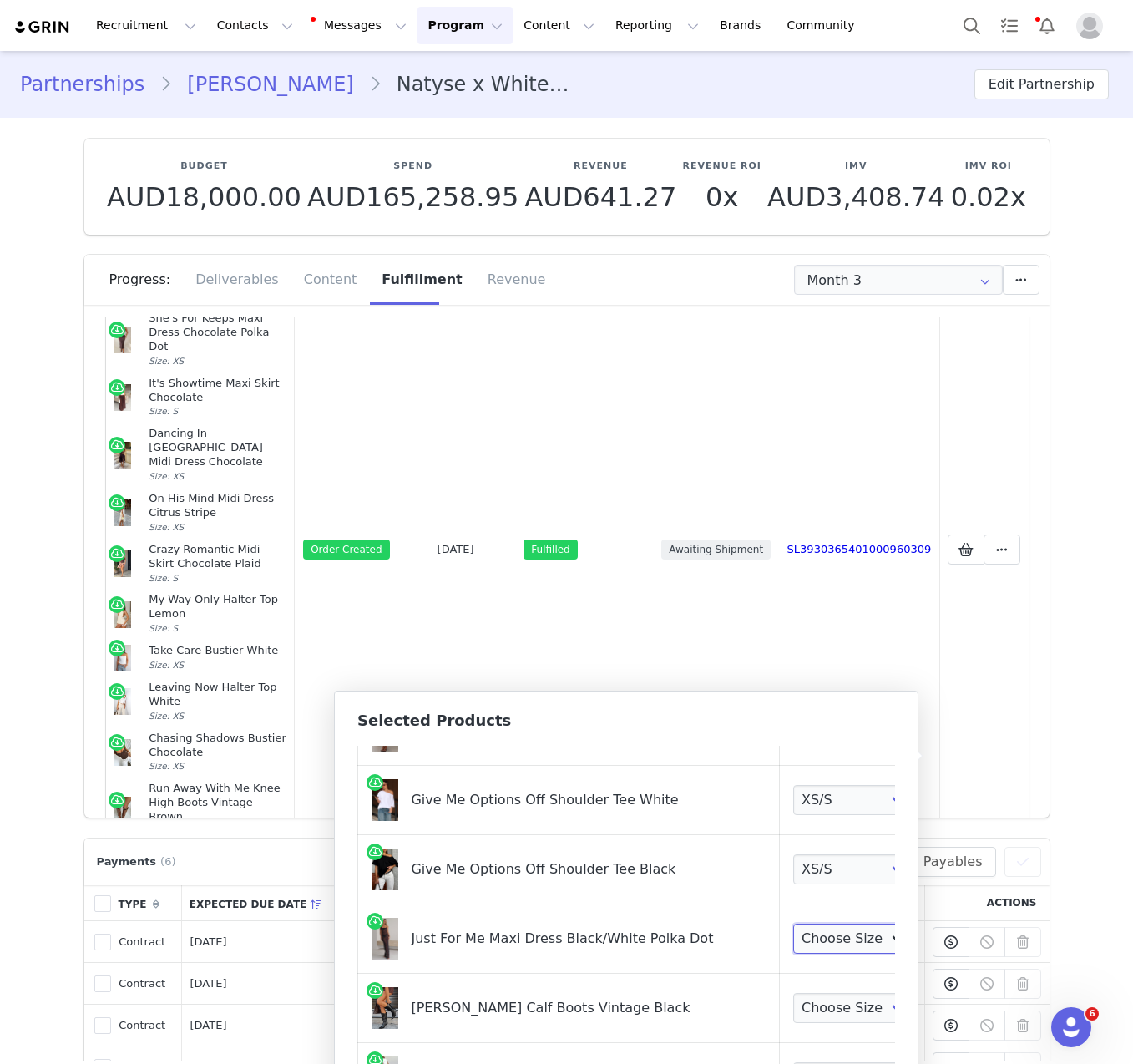
click at [850, 936] on select "Choose Size XXS XS S M L XL" at bounding box center [854, 939] width 123 height 30
select select "27949869"
click at [793, 924] on select "Choose Size XXS XS S M L XL" at bounding box center [854, 939] width 123 height 30
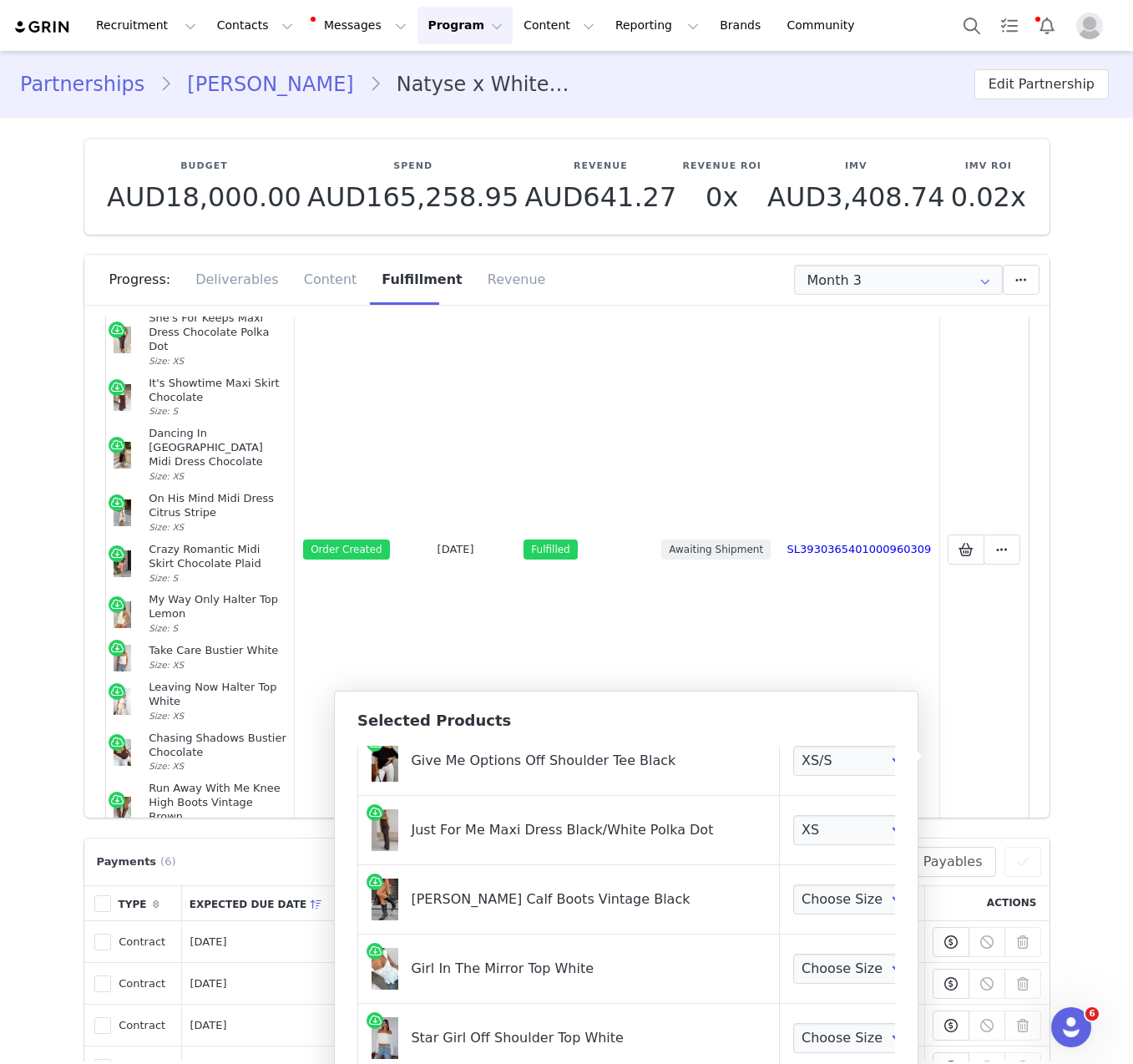
scroll to position [350, 0]
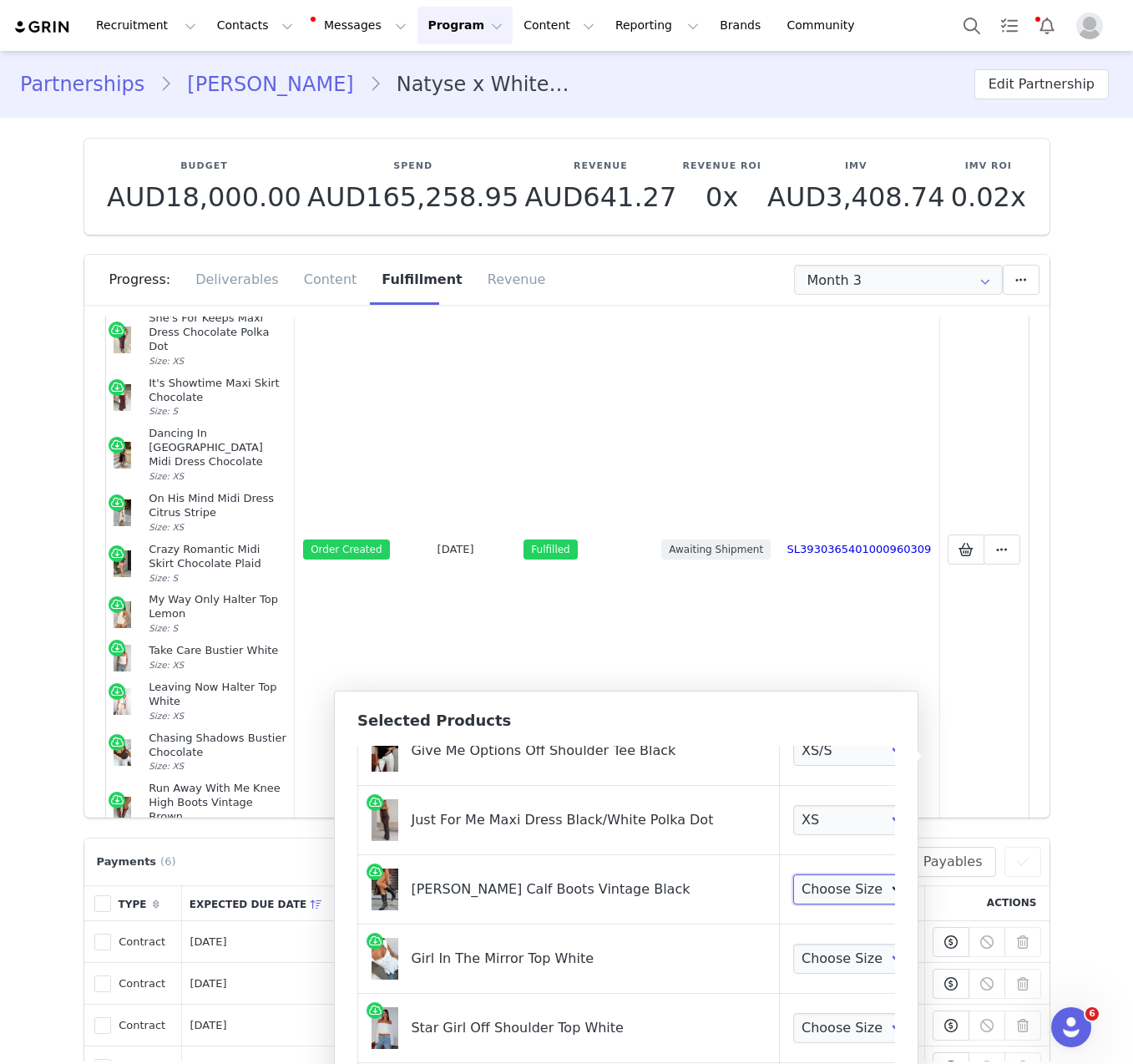
click at [828, 887] on select "Choose Size 5 6 7 8 9 10" at bounding box center [854, 890] width 123 height 30
select select "27334732"
click at [793, 875] on select "Choose Size 5 6 7 8 9 10" at bounding box center [854, 890] width 123 height 30
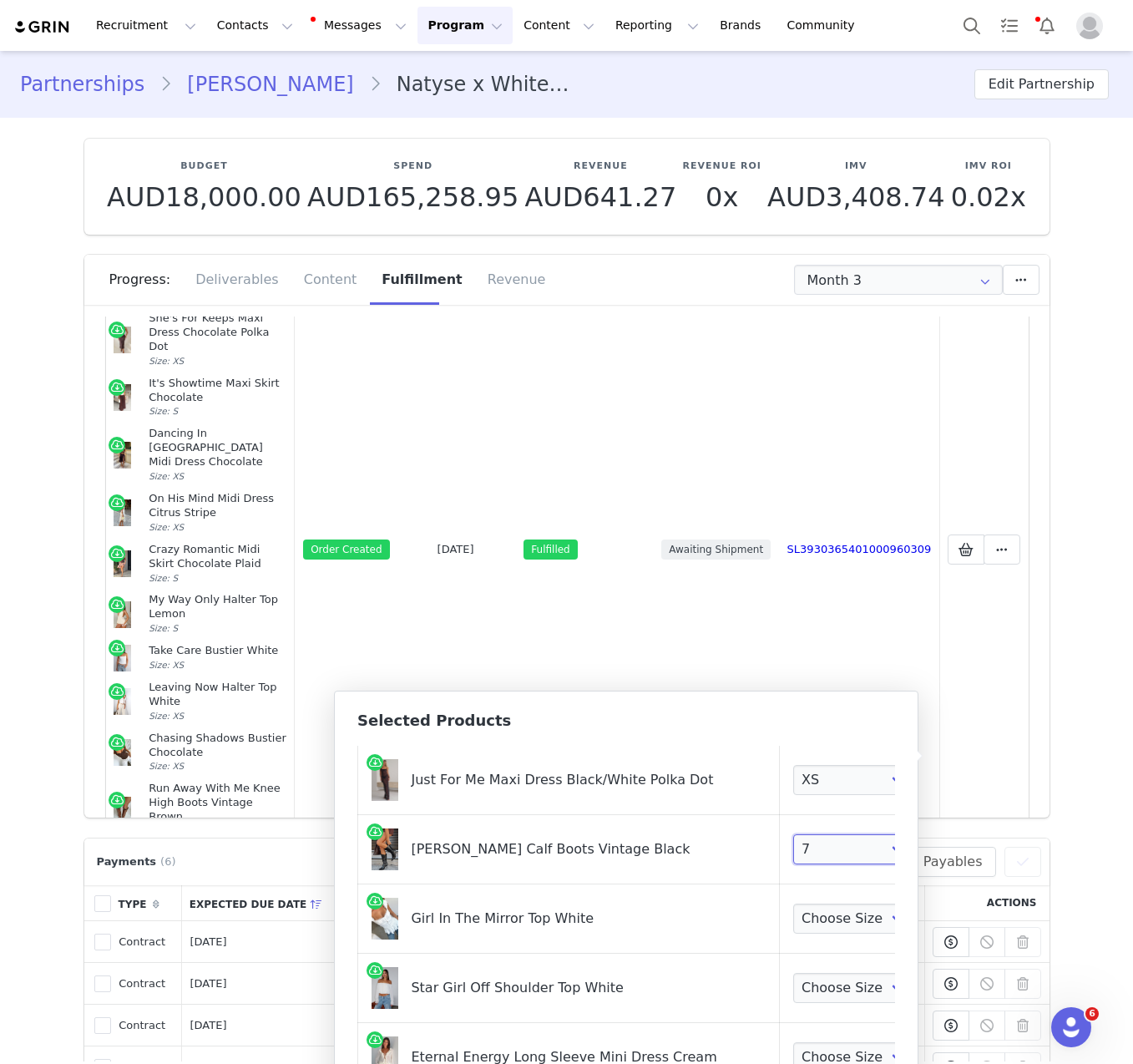
scroll to position [402, 0]
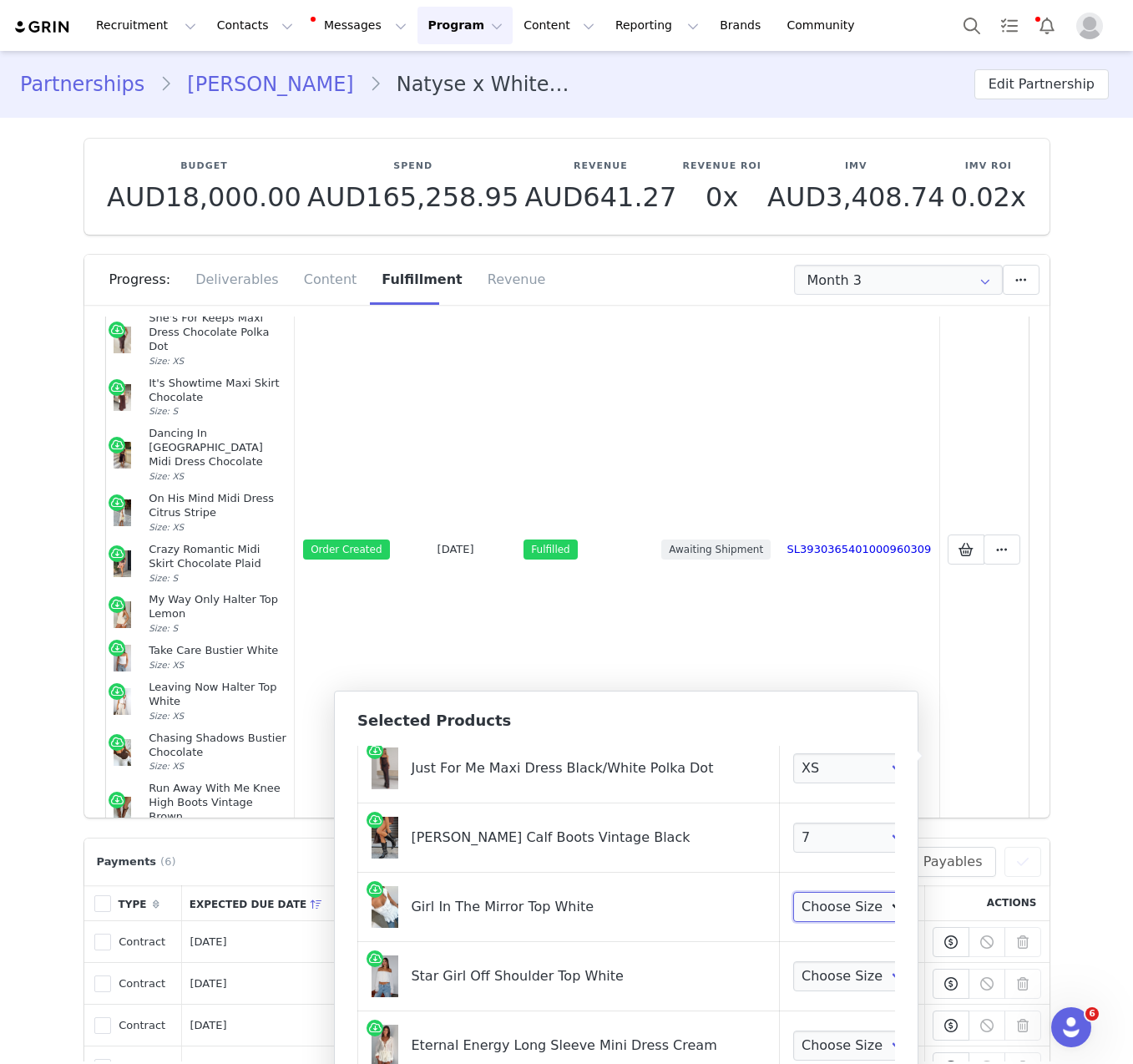
click at [835, 907] on select "Choose Size XXS XS S M L XL" at bounding box center [854, 908] width 123 height 30
select select "27950107"
click at [793, 893] on select "Choose Size XXS XS S M L XL" at bounding box center [854, 908] width 123 height 30
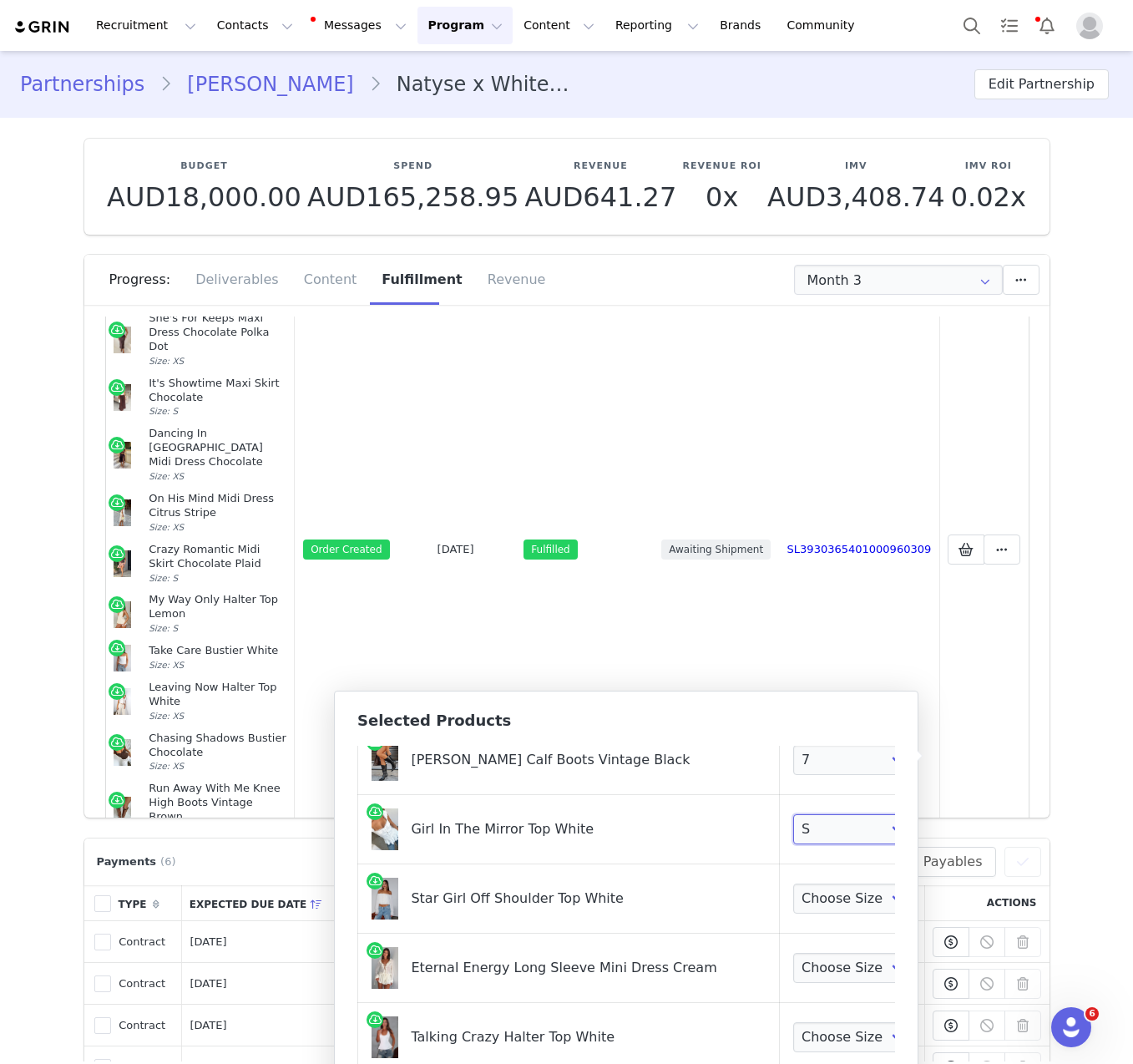
scroll to position [482, 0]
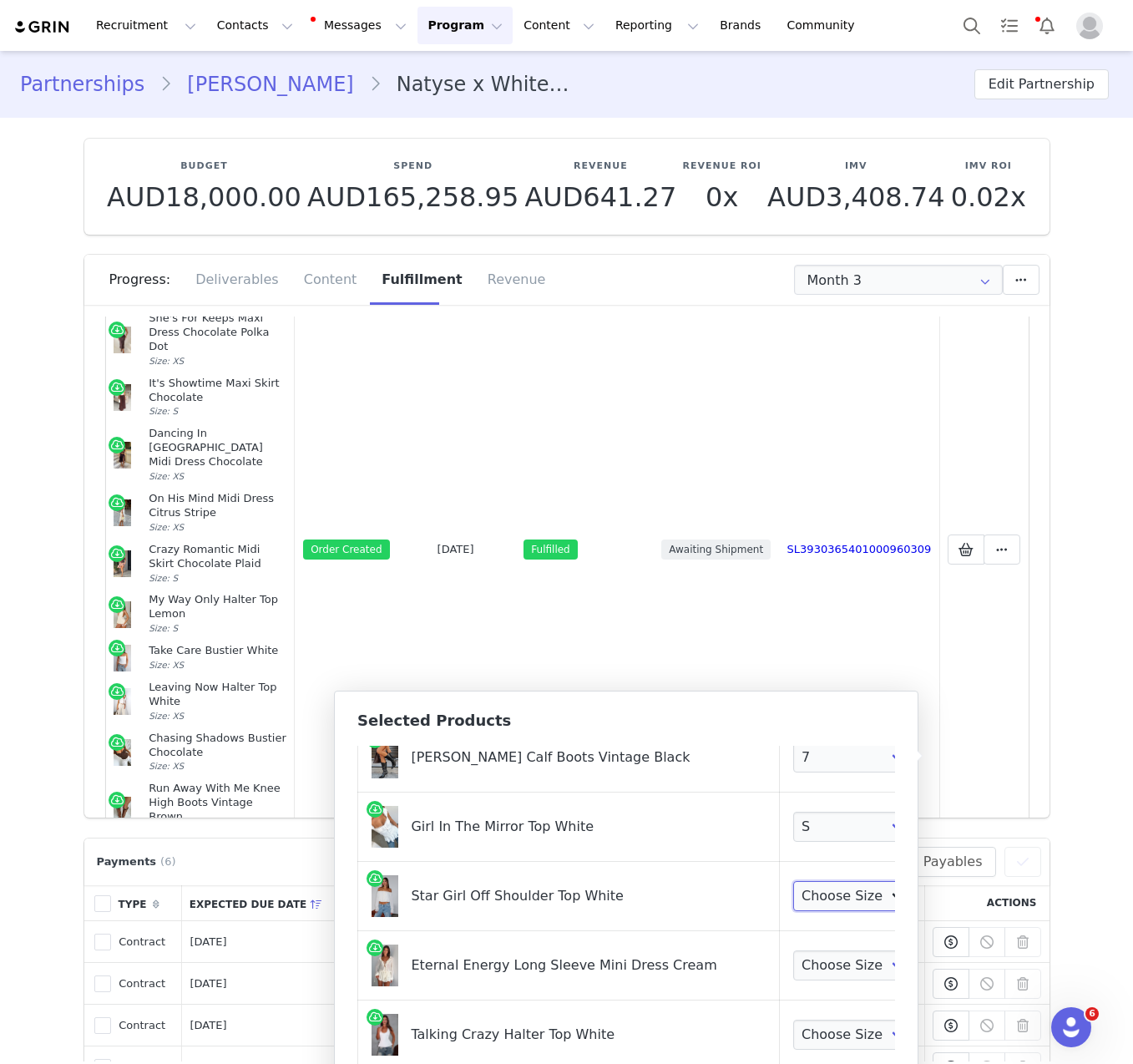
click at [801, 898] on select "Choose Size XXS XS S M L XL" at bounding box center [854, 896] width 123 height 30
select select "27948666"
click at [793, 881] on select "Choose Size XXS XS S M L XL" at bounding box center [854, 896] width 123 height 30
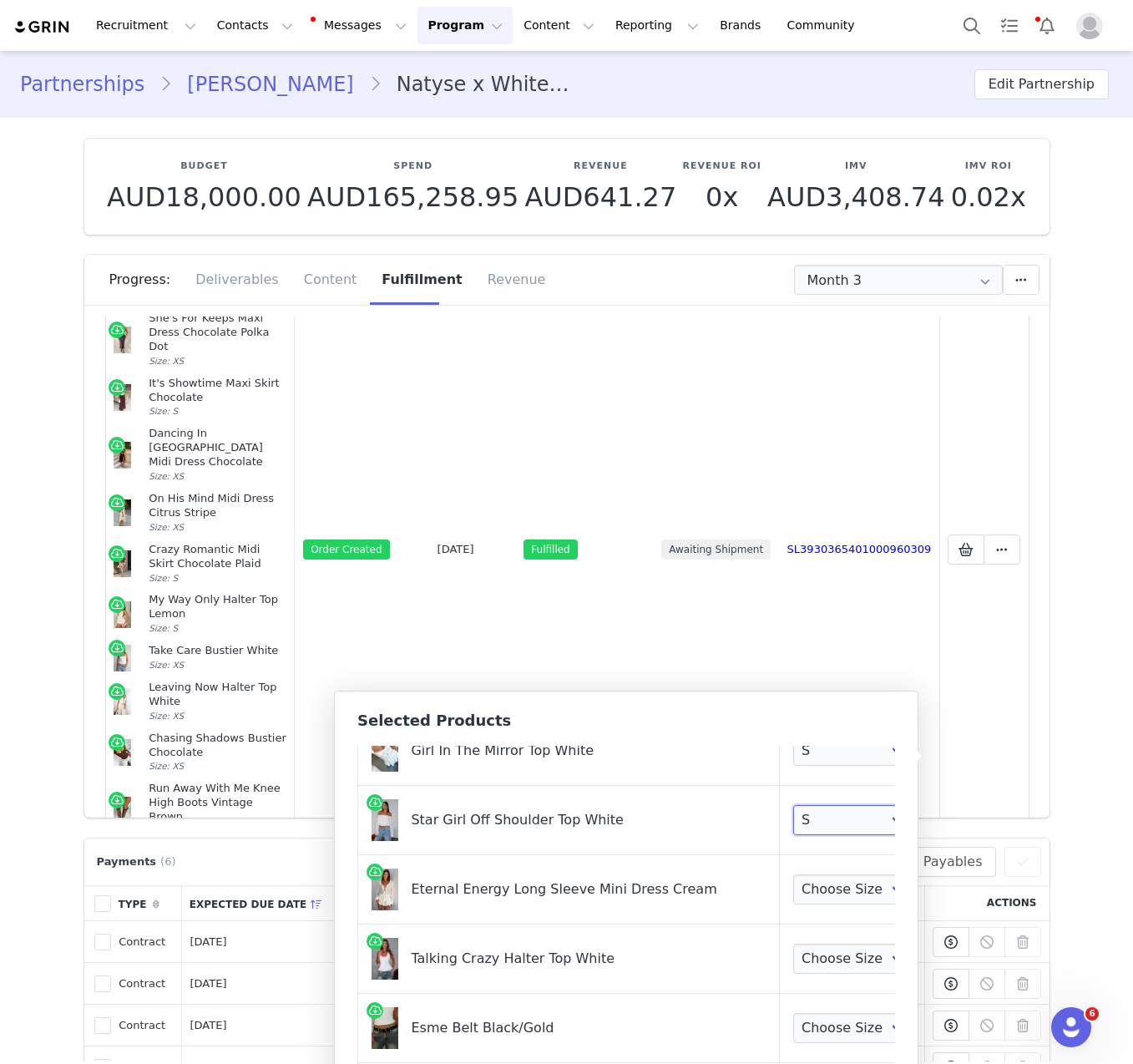
scroll to position [563, 0]
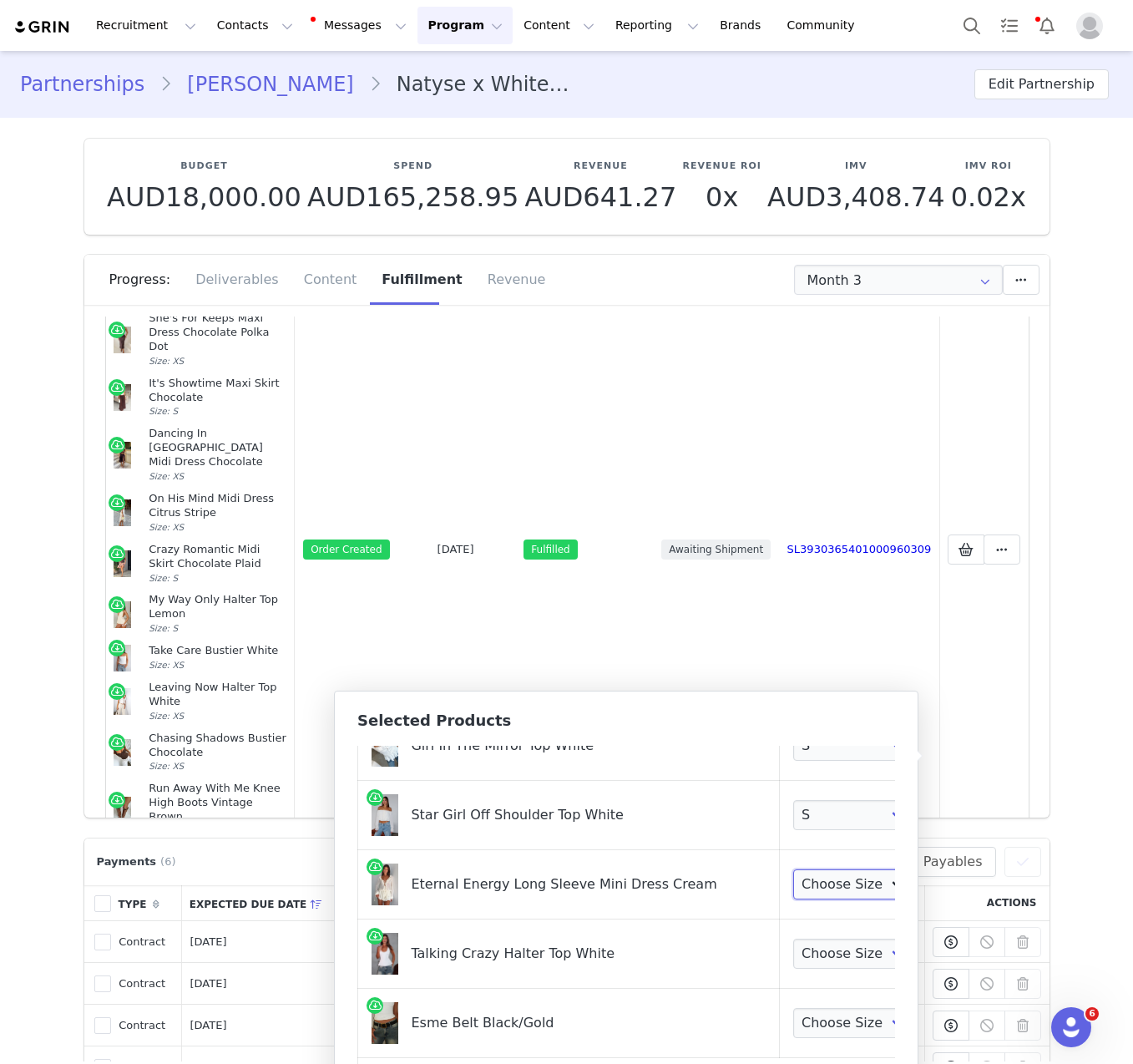
click at [836, 881] on select "Choose Size XXS XS S M L XL" at bounding box center [854, 885] width 123 height 30
select select "28011906"
click at [793, 870] on select "Choose Size XXS XS S M L XL" at bounding box center [854, 885] width 123 height 30
click at [827, 963] on select "Choose Size XXS XS S M L XL" at bounding box center [854, 954] width 123 height 30
select select "28010857"
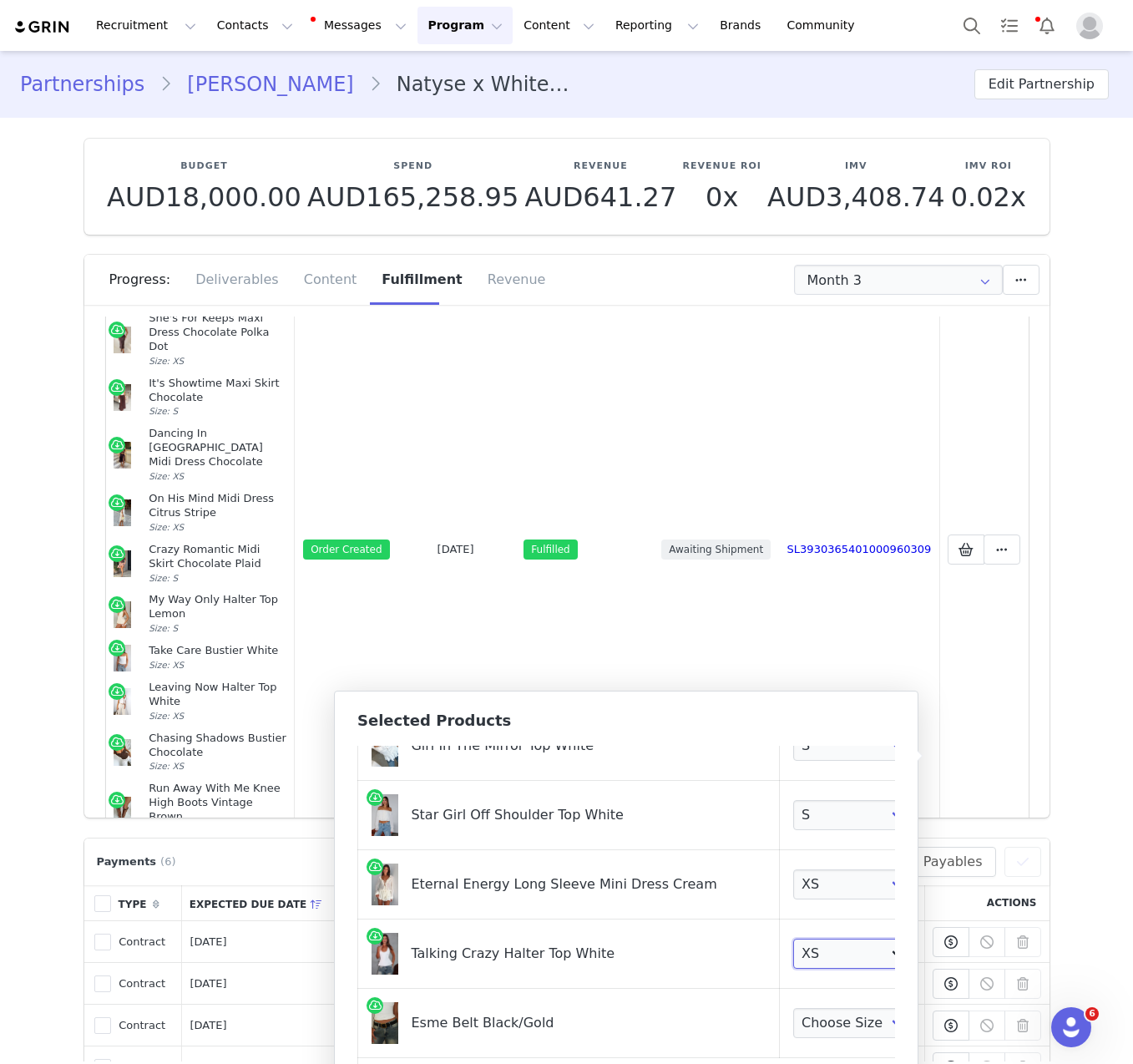
click at [793, 939] on select "Choose Size XXS XS S M L XL" at bounding box center [854, 954] width 123 height 30
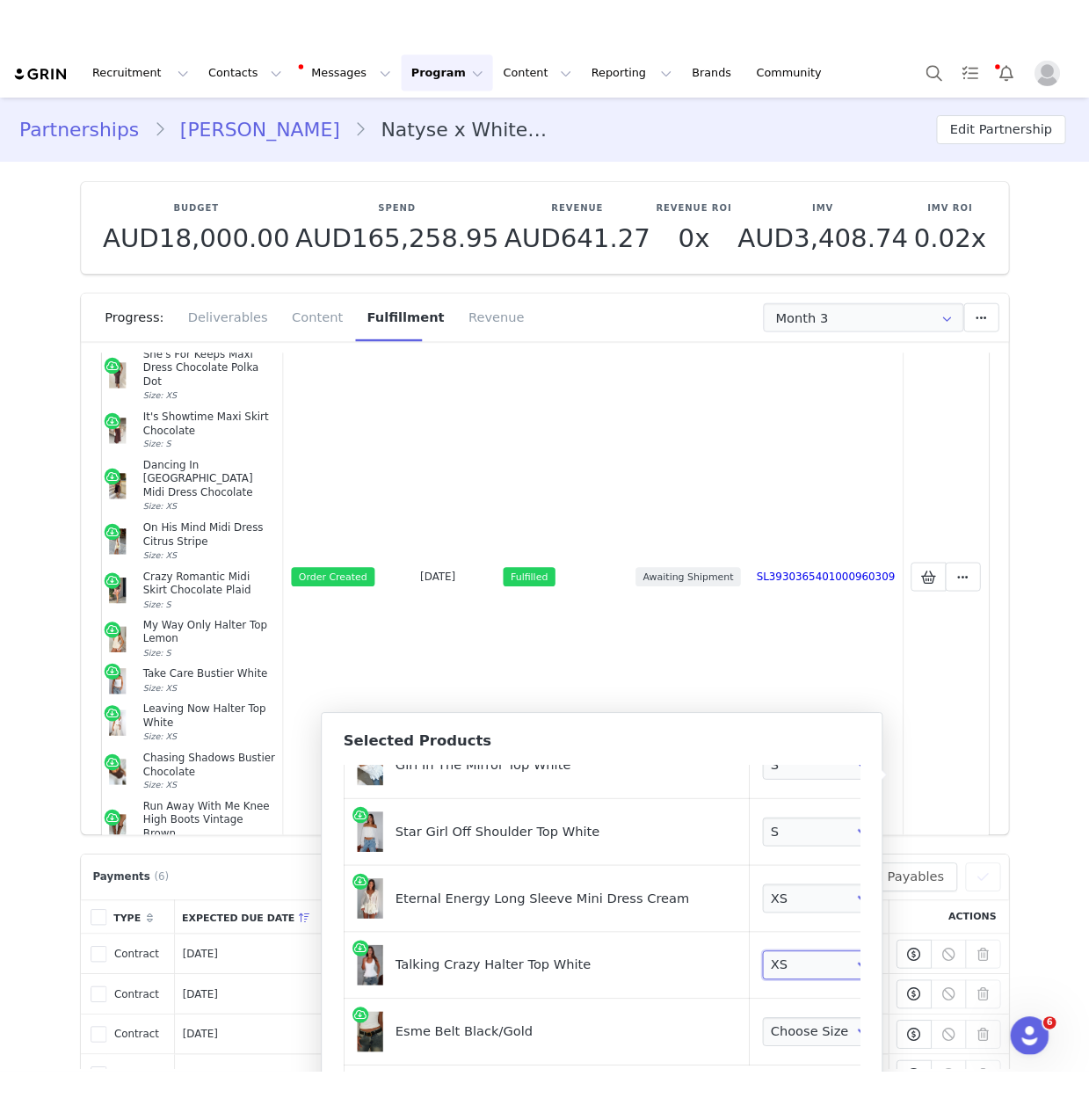
scroll to position [643, 0]
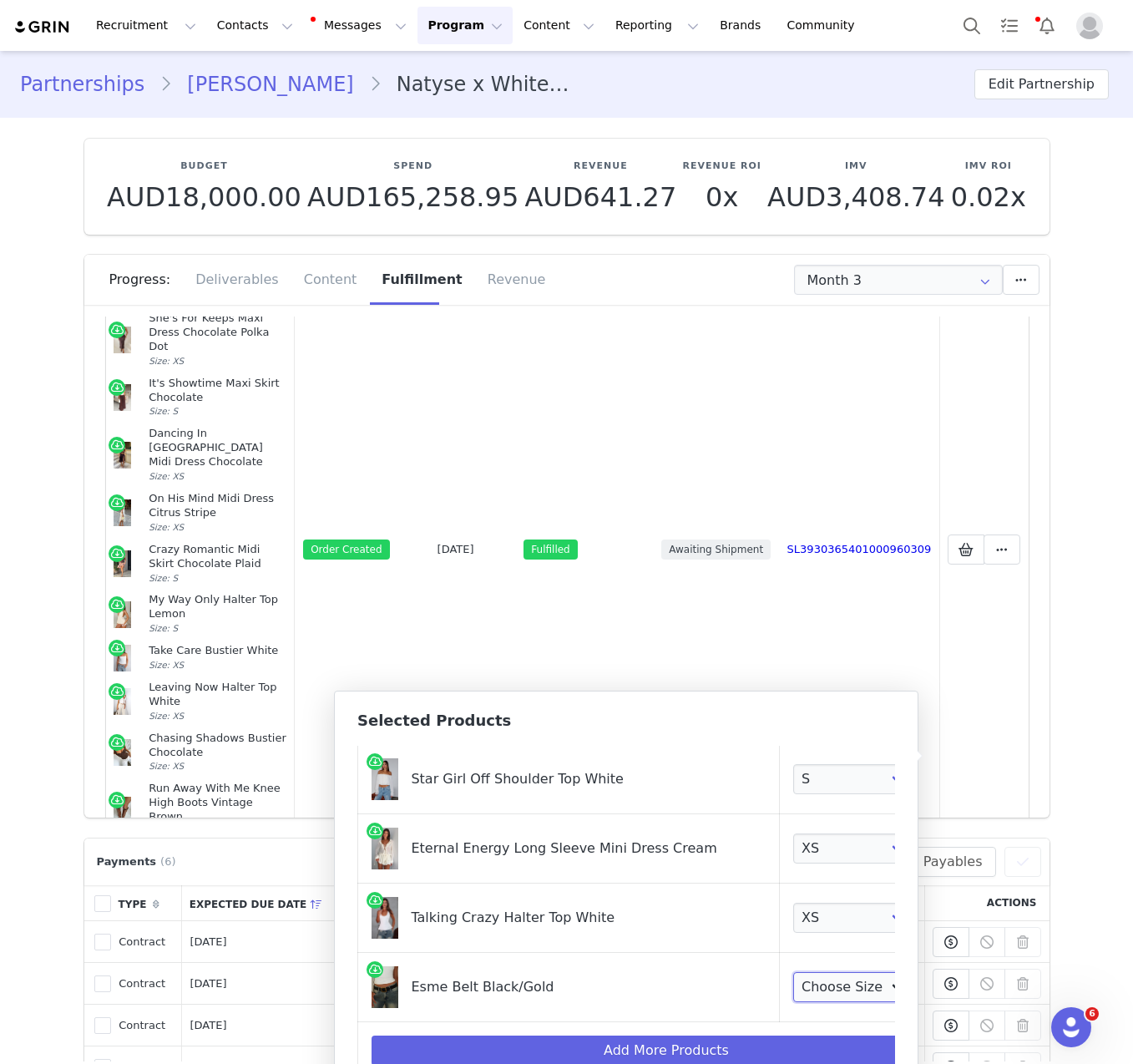
click at [815, 972] on select "Choose Size S/M L/XL" at bounding box center [854, 987] width 123 height 30
select select "27950677"
click at [793, 972] on select "Choose Size S/M L/XL" at bounding box center [854, 987] width 123 height 30
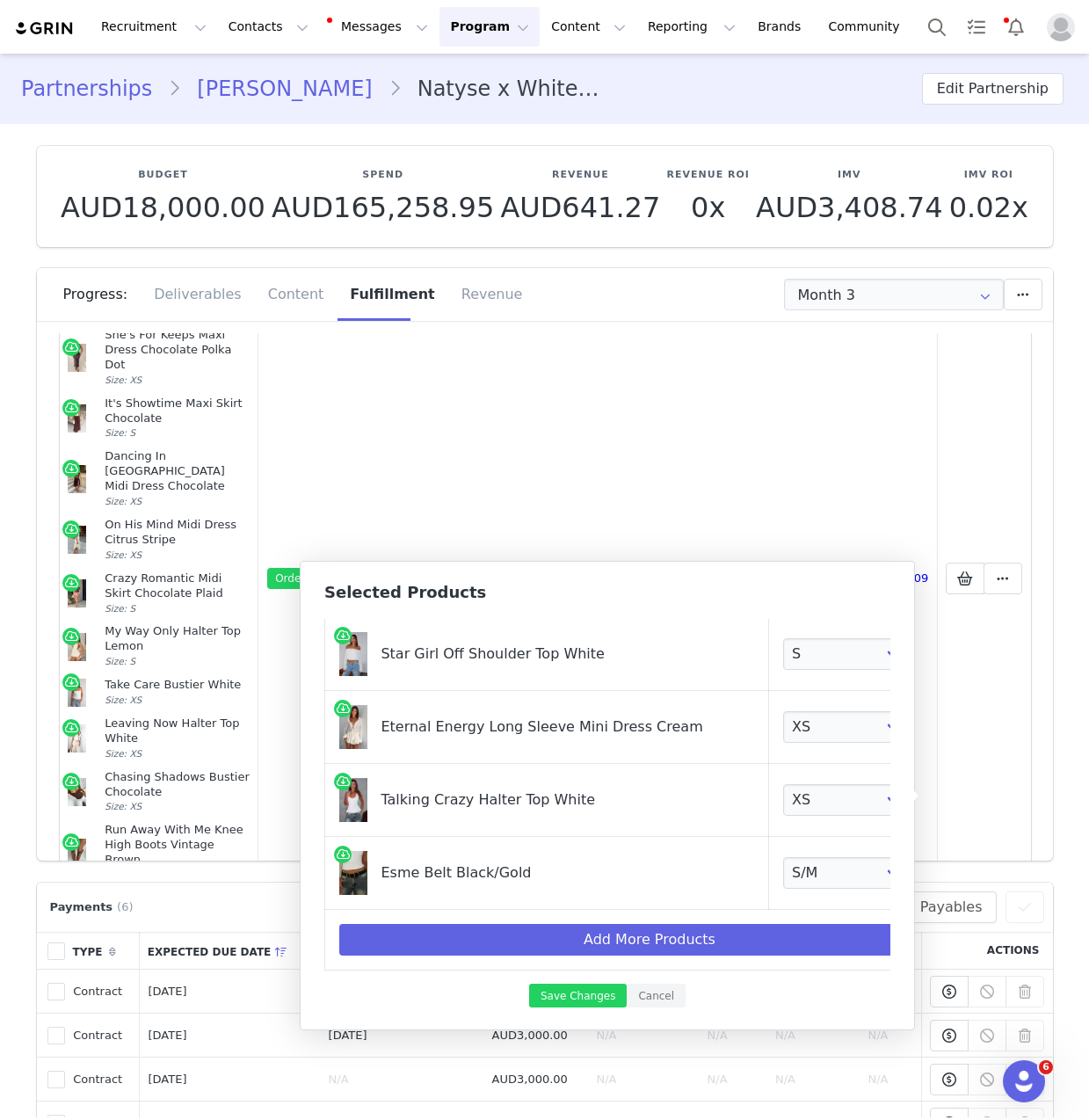
click at [560, 1008] on div "Selected Products Current Products Time Passes Mini Shorts Pearl Choose Size XX…" at bounding box center [607, 795] width 615 height 470
click at [566, 999] on button "Save Changes" at bounding box center [578, 995] width 98 height 24
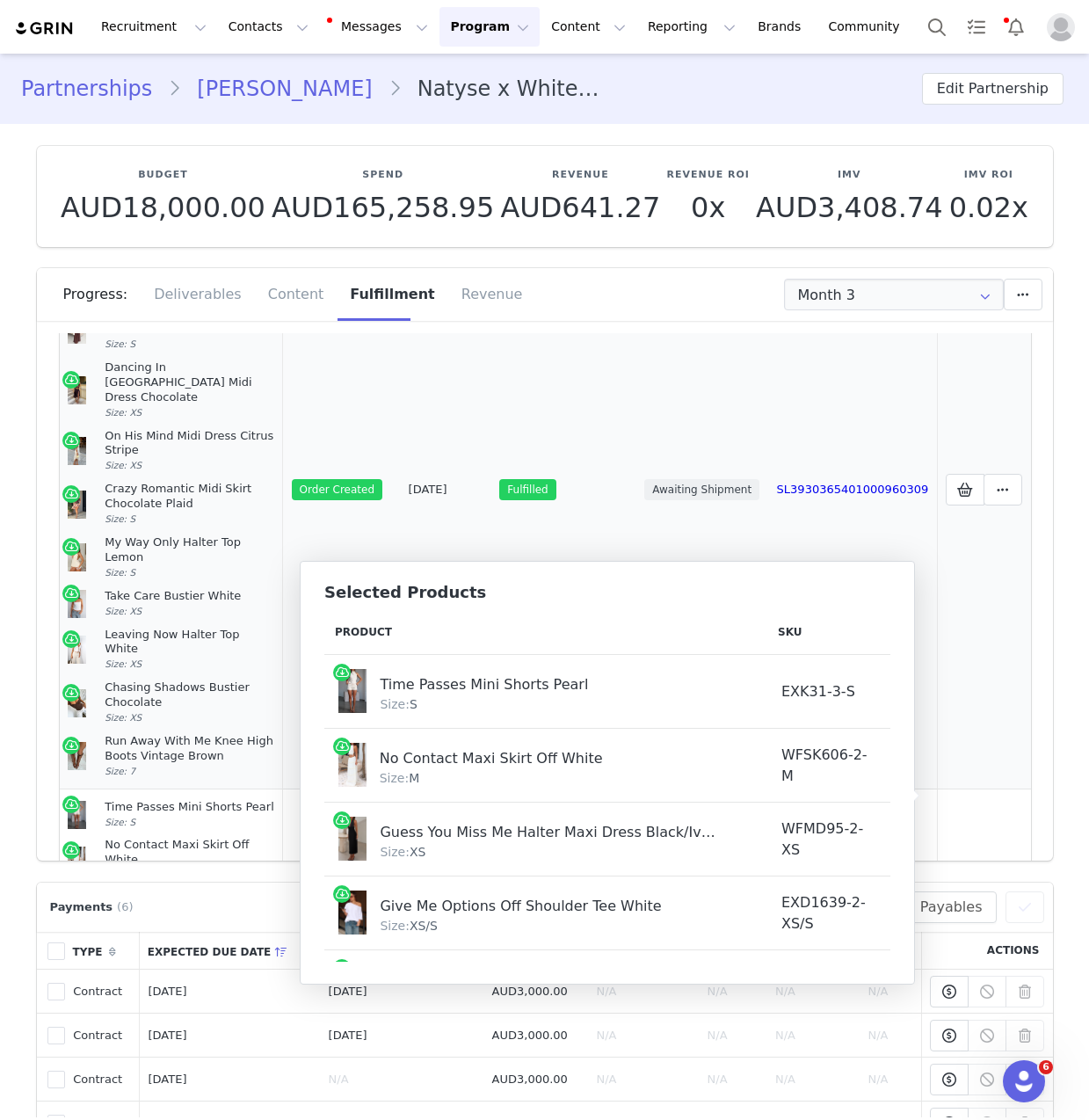
scroll to position [831, 0]
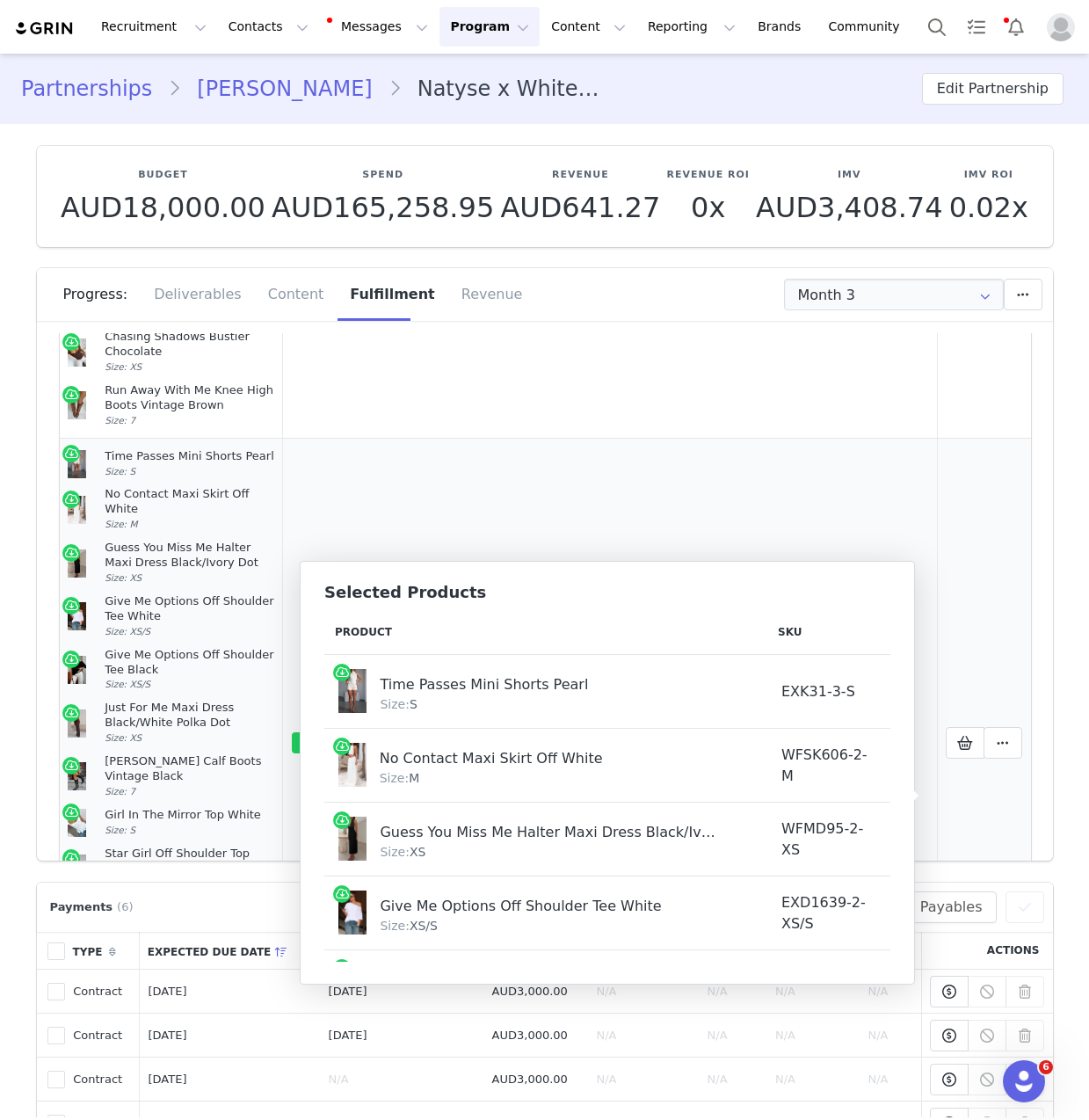
click at [452, 439] on td "N/A" at bounding box center [446, 742] width 92 height 607
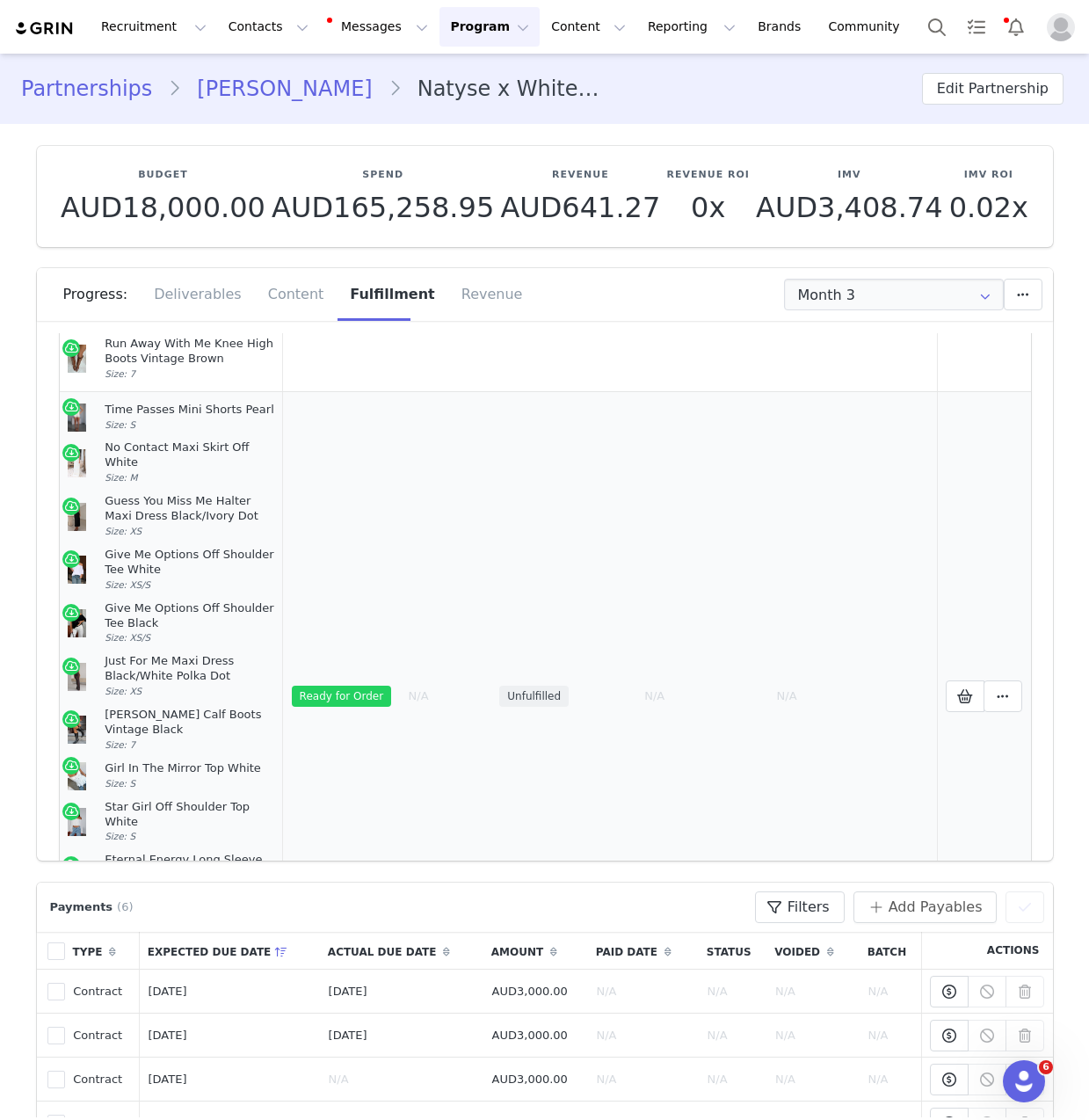
scroll to position [1320, 0]
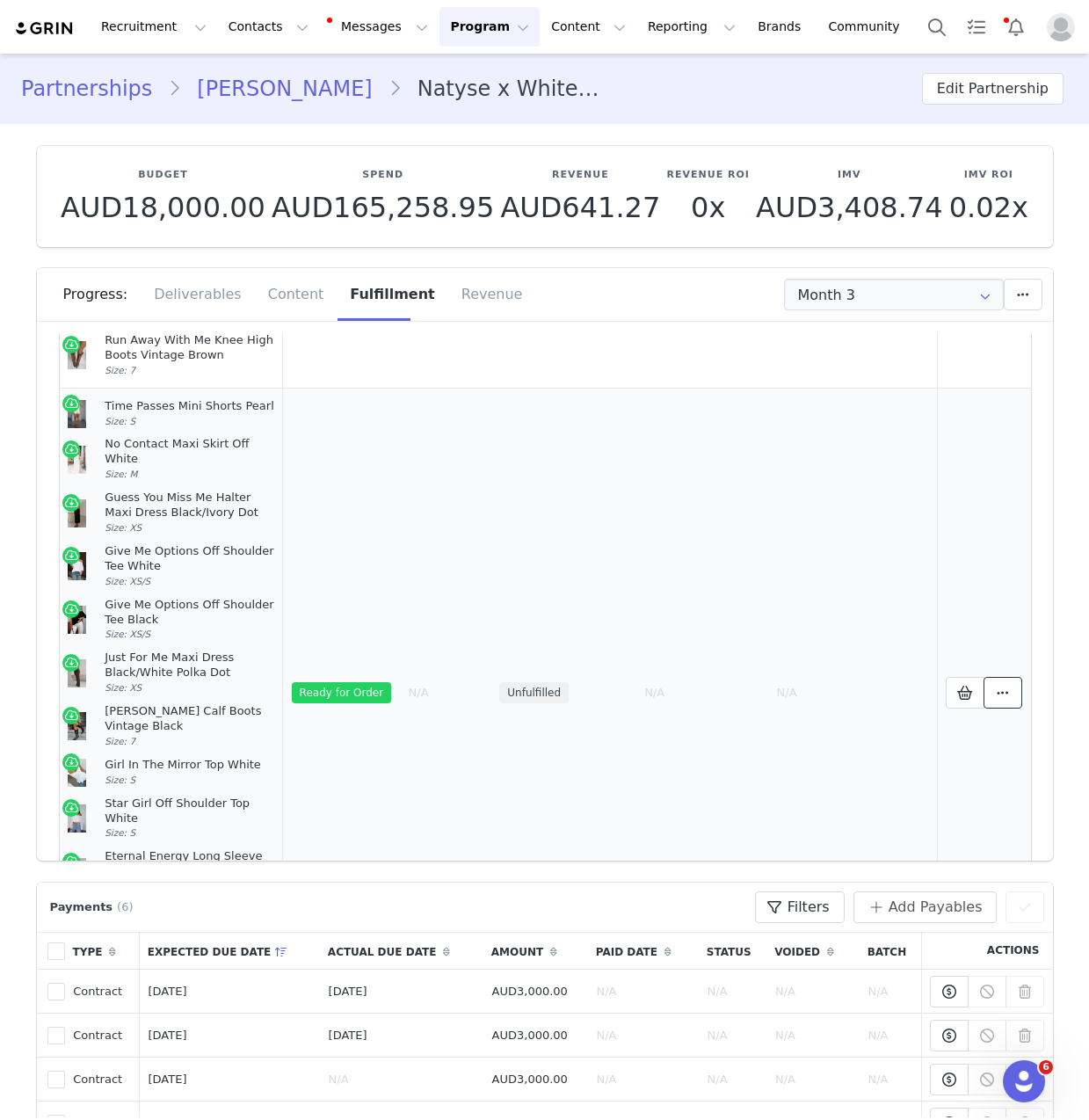
click at [994, 677] on button at bounding box center [1002, 693] width 39 height 32
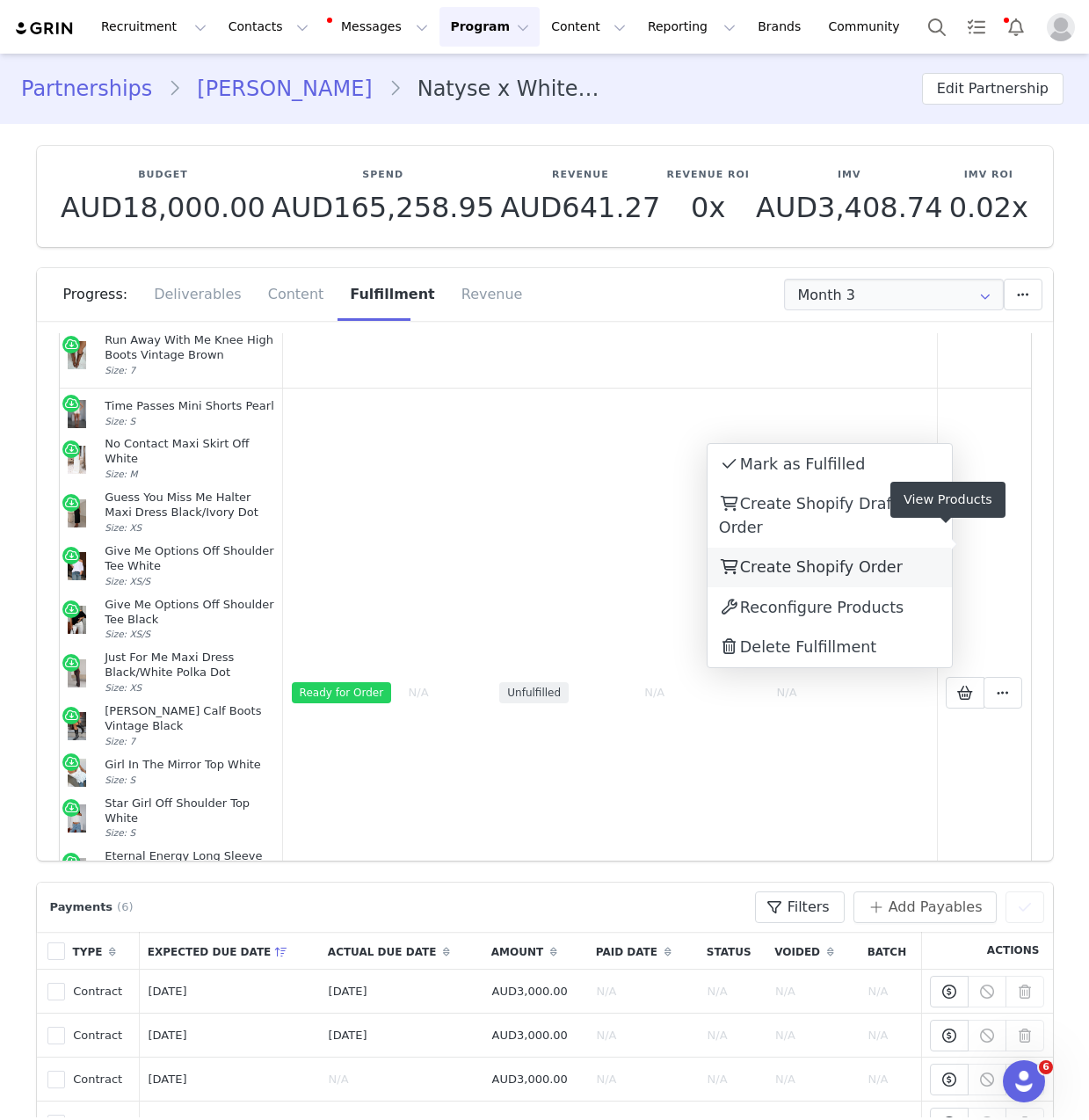
click at [881, 559] on span "Create Shopify Order" at bounding box center [821, 567] width 163 height 18
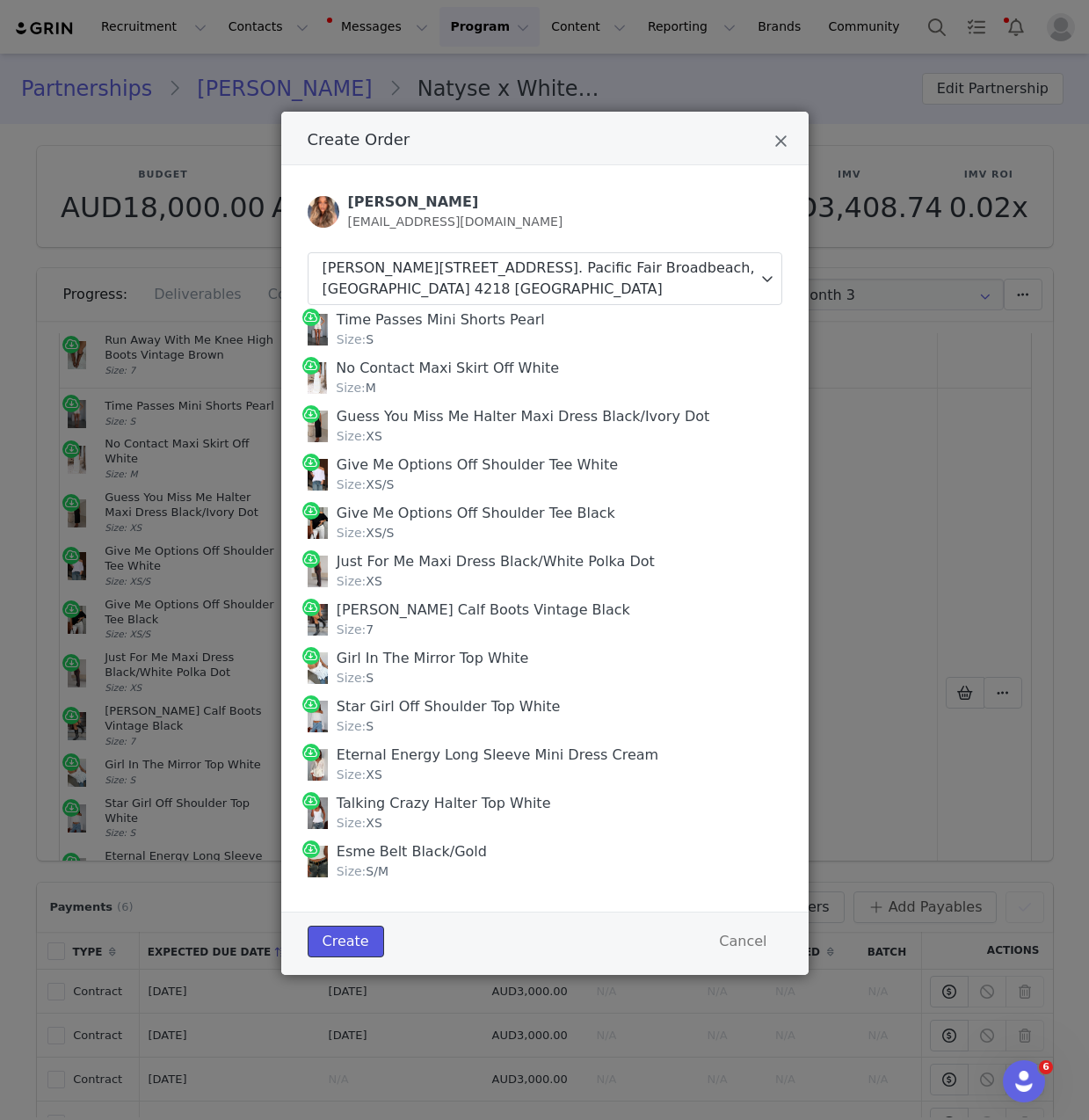
click at [328, 937] on button "Create" at bounding box center [346, 941] width 77 height 32
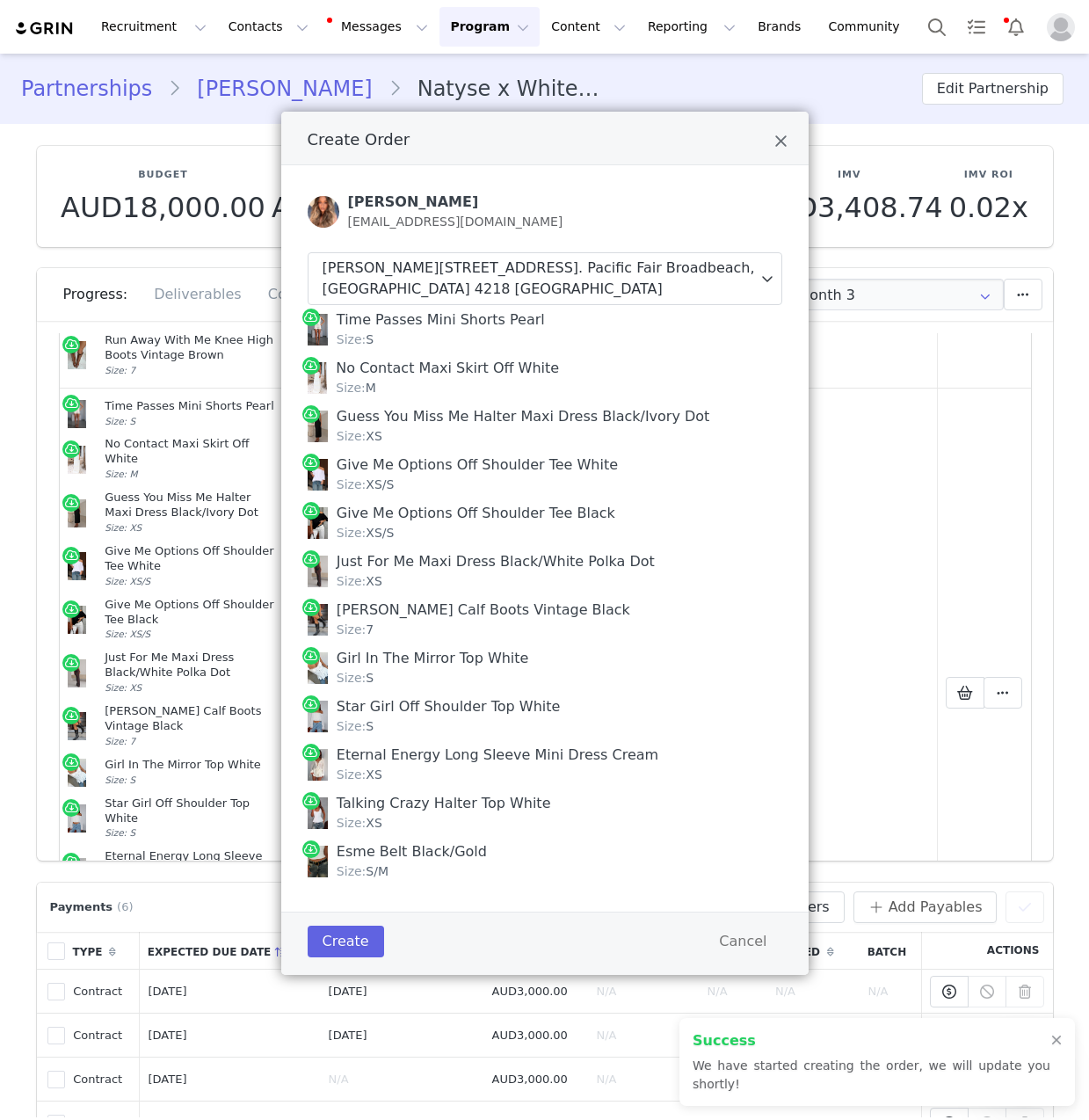
scroll to position [1306, 0]
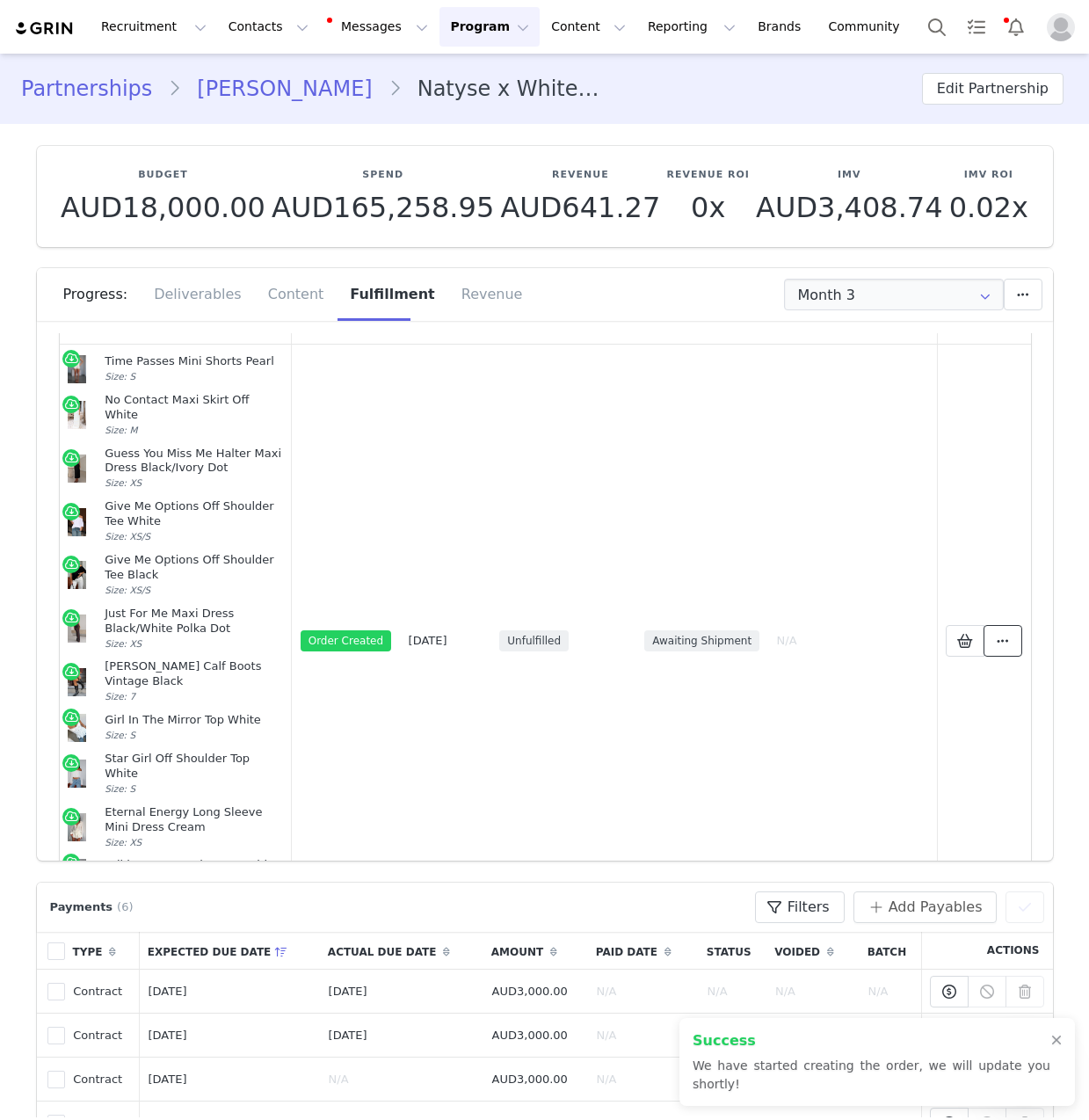
click at [997, 634] on icon at bounding box center [1003, 641] width 12 height 14
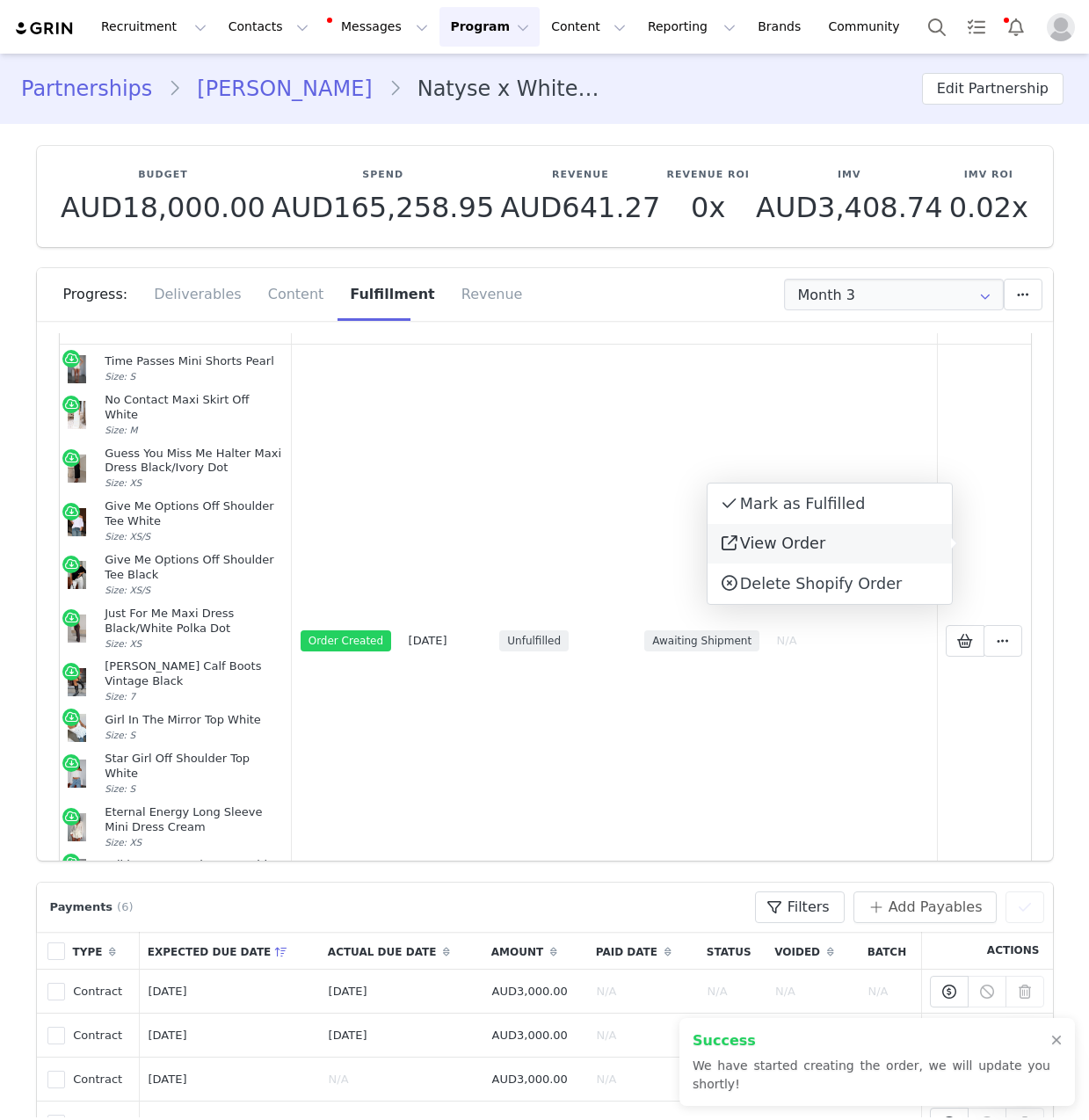
click at [840, 543] on link "View Order" at bounding box center [830, 544] width 244 height 41
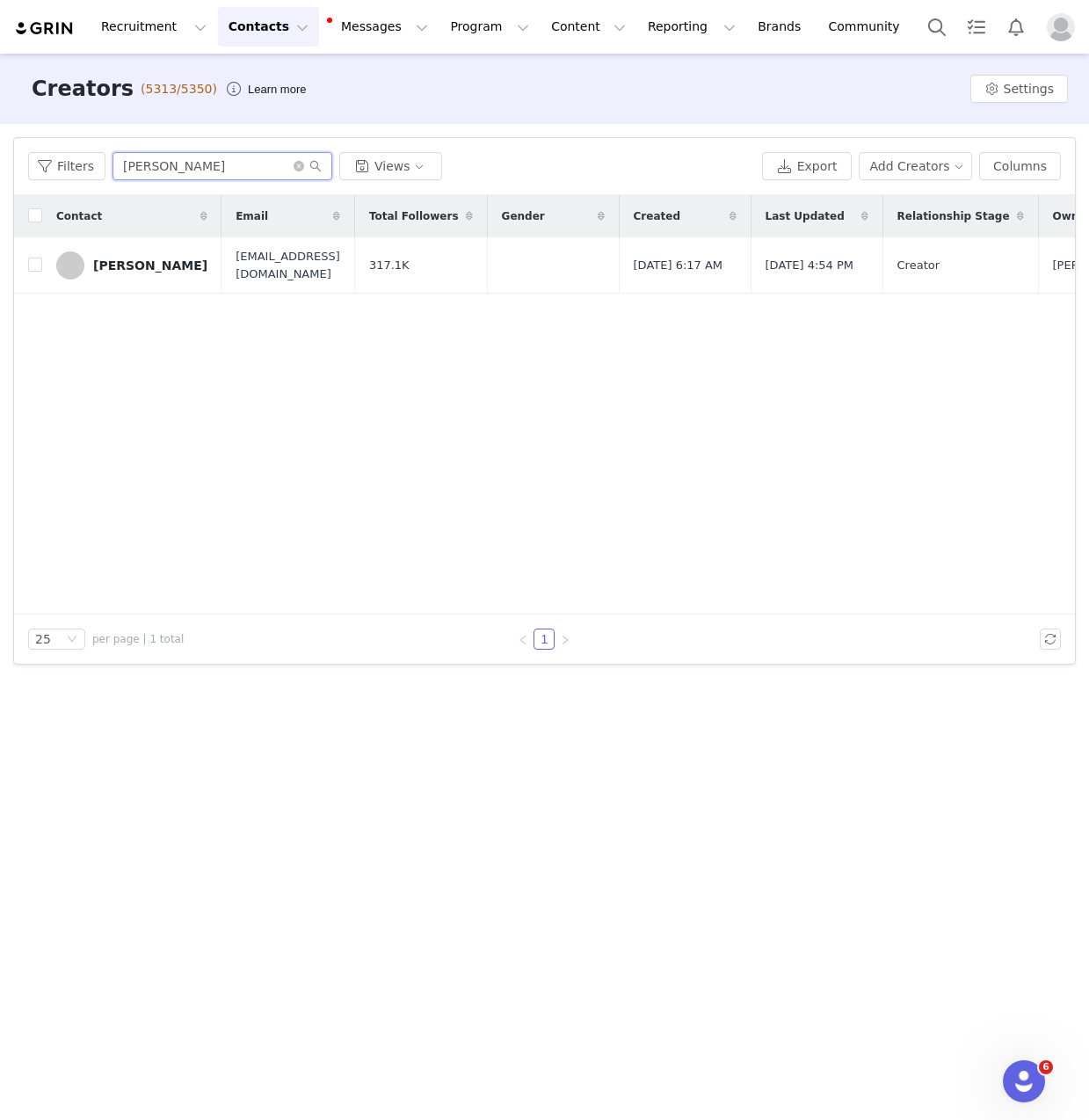
click at [211, 166] on input "[PERSON_NAME]" at bounding box center [222, 167] width 219 height 28
paste input "Jessie Norbury"
type input "Jessie Norbury"
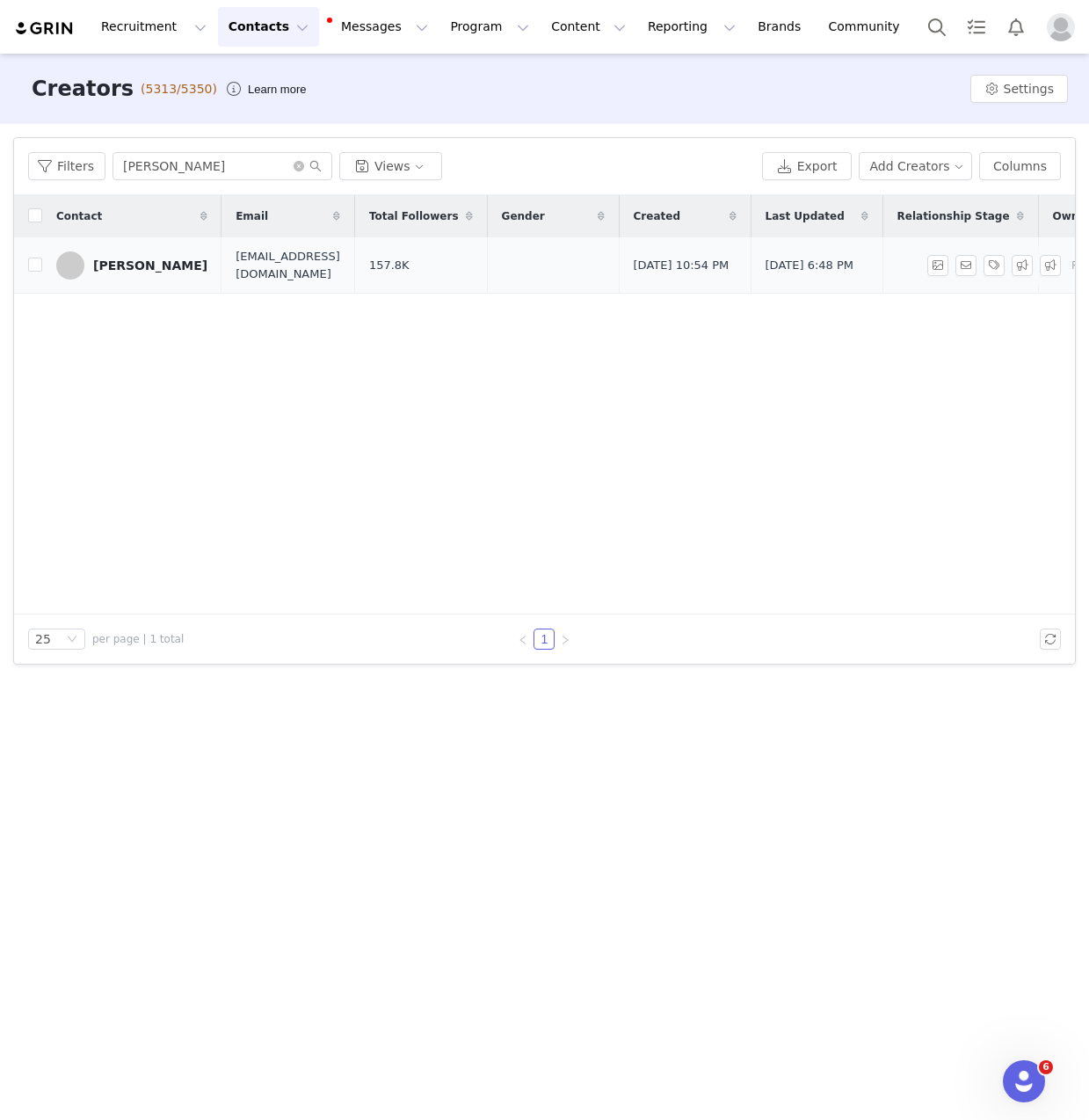
click at [167, 266] on div "Jessie Norbury" at bounding box center [150, 265] width 115 height 14
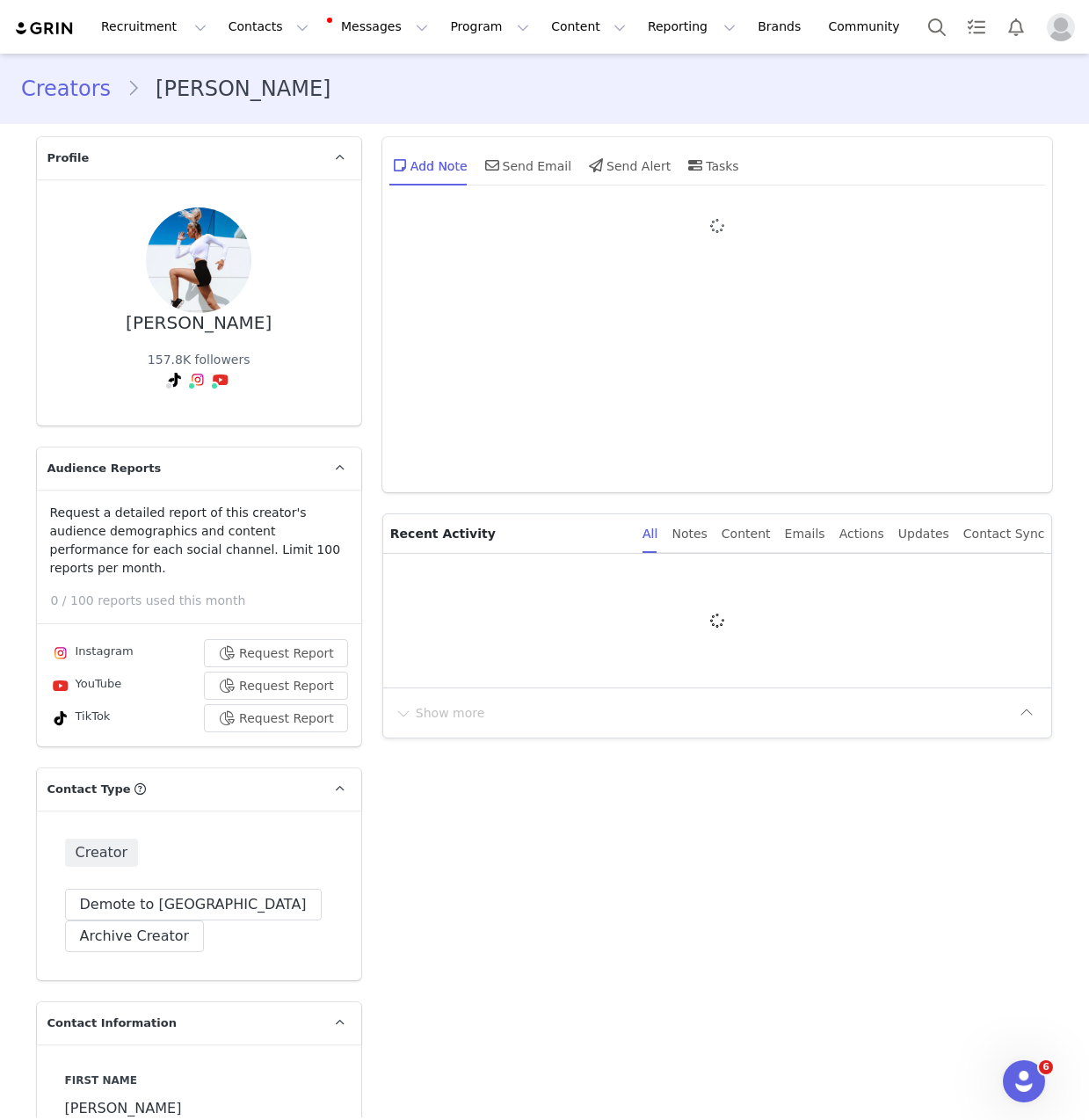
type input "+1 ([GEOGRAPHIC_DATA])"
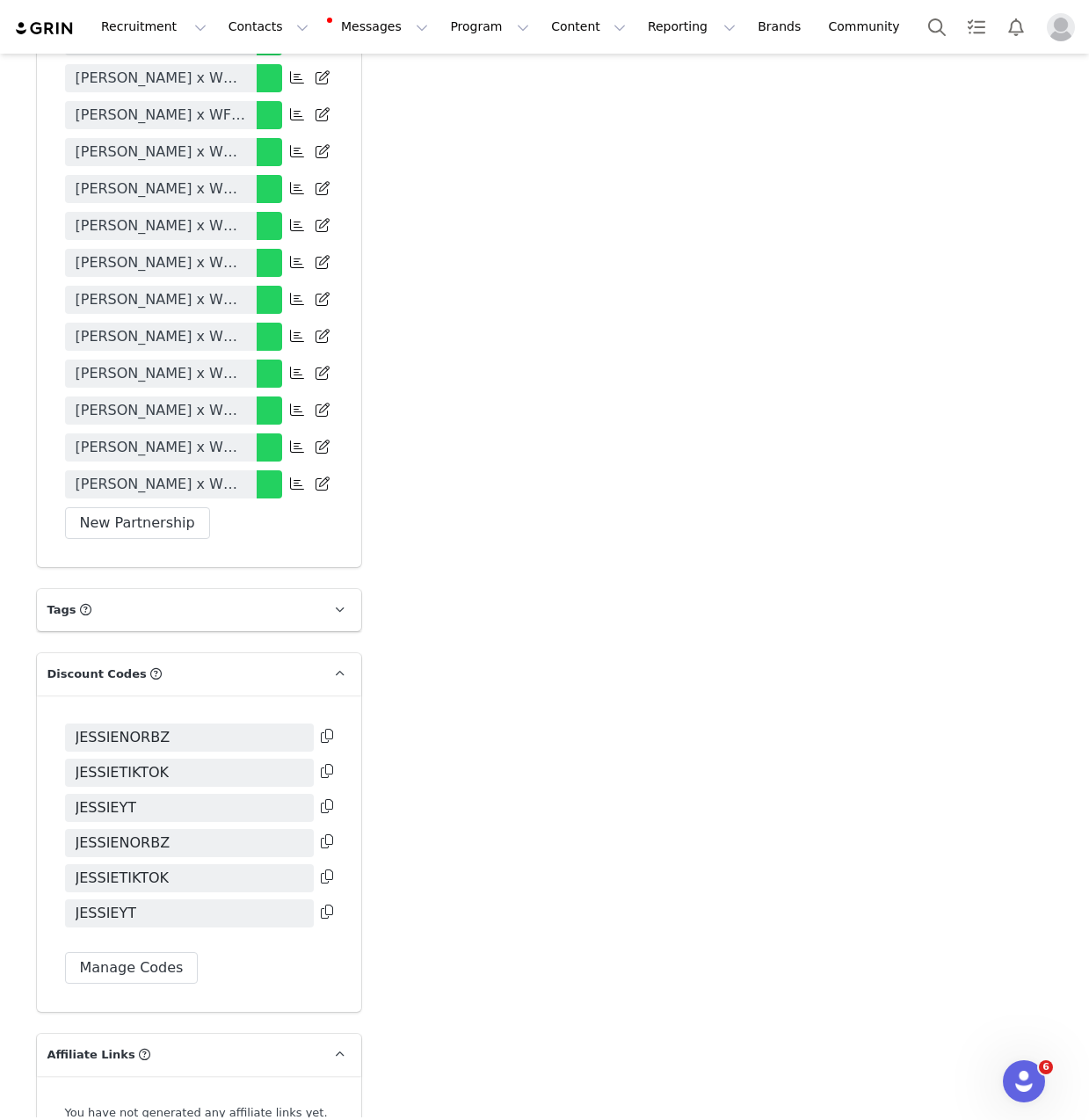
scroll to position [4472, 0]
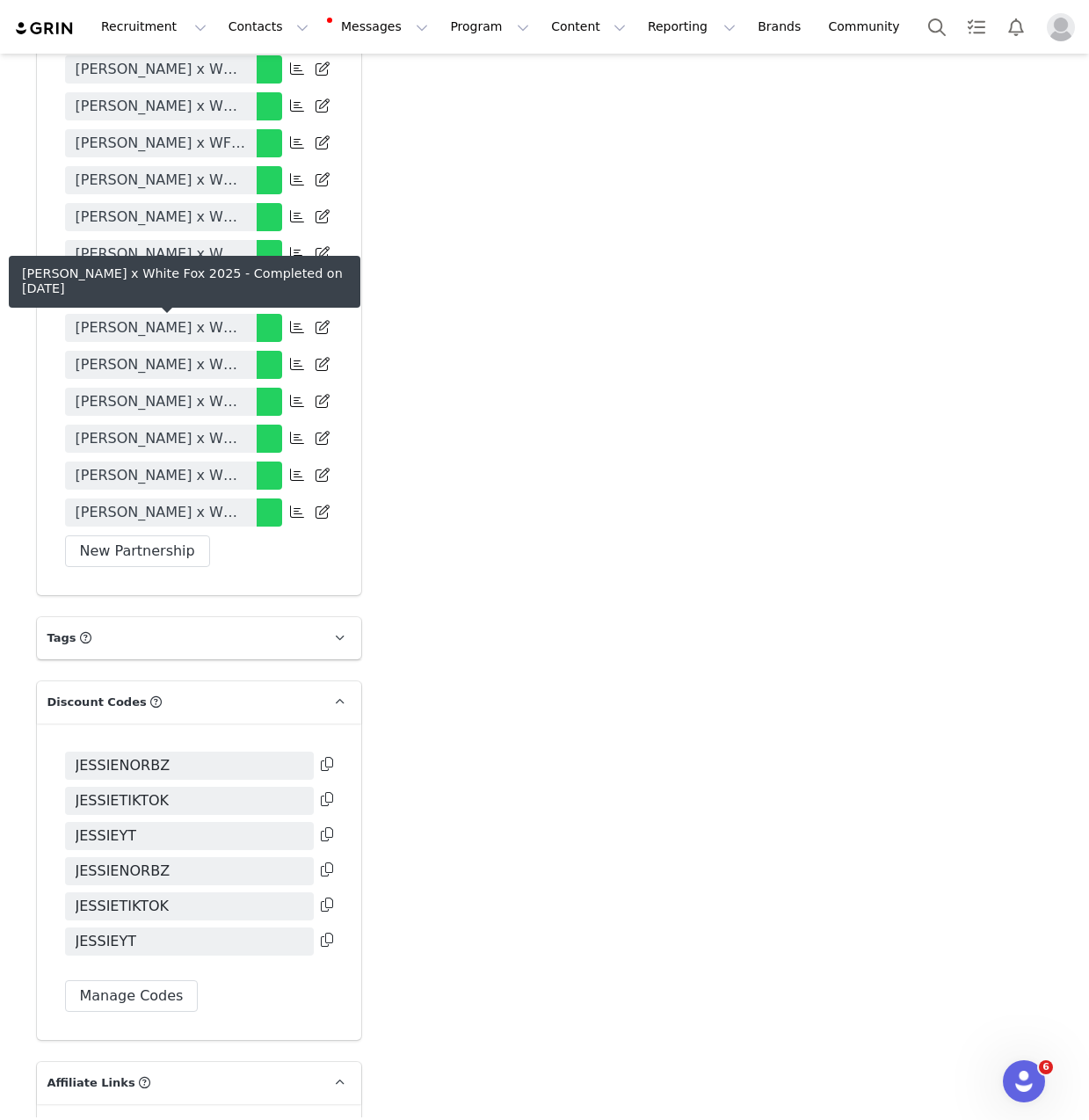
click at [196, 391] on span "Jessie Norbury x White Fox 2025" at bounding box center [161, 401] width 171 height 21
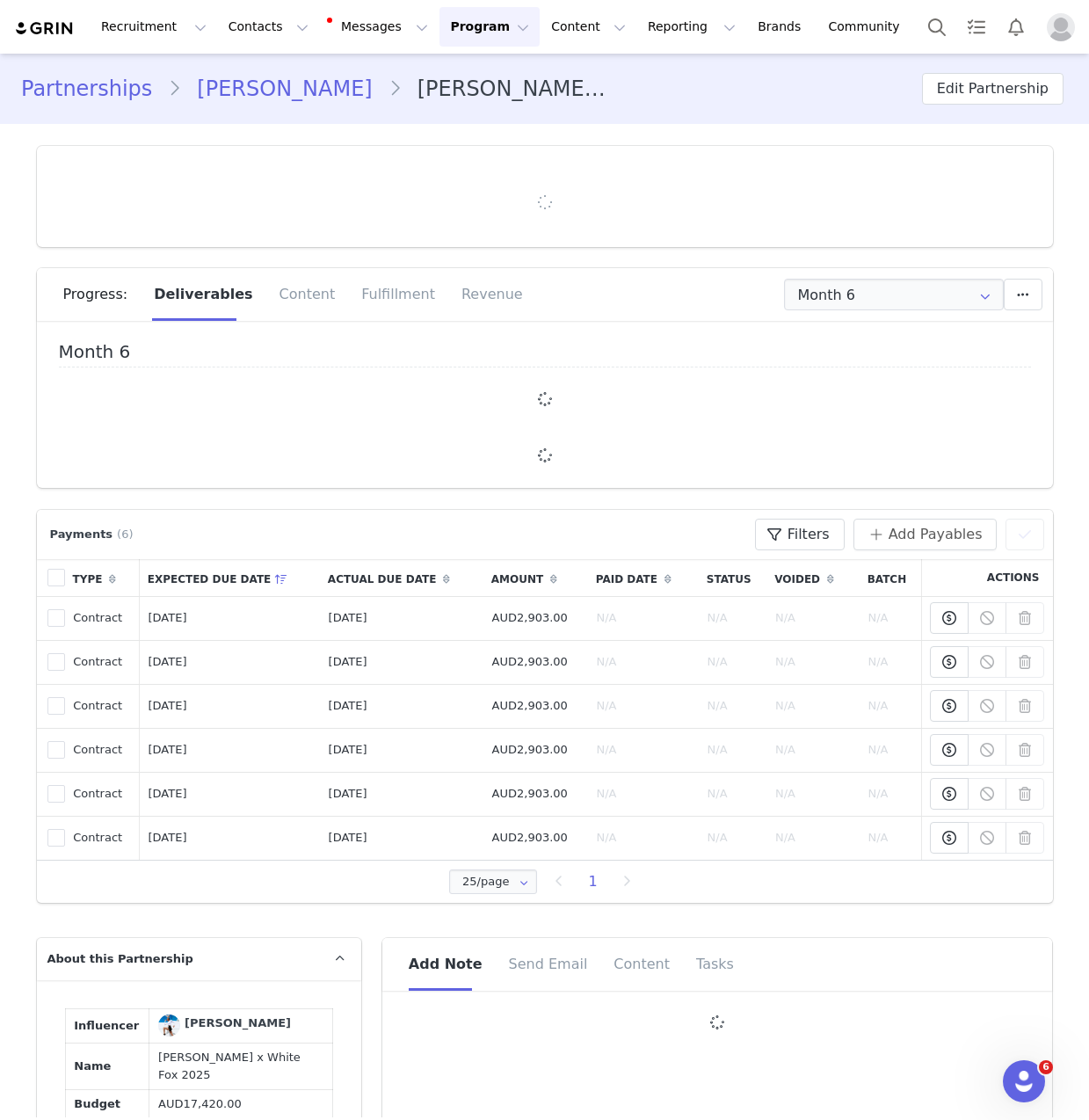
type input "+1 ([GEOGRAPHIC_DATA])"
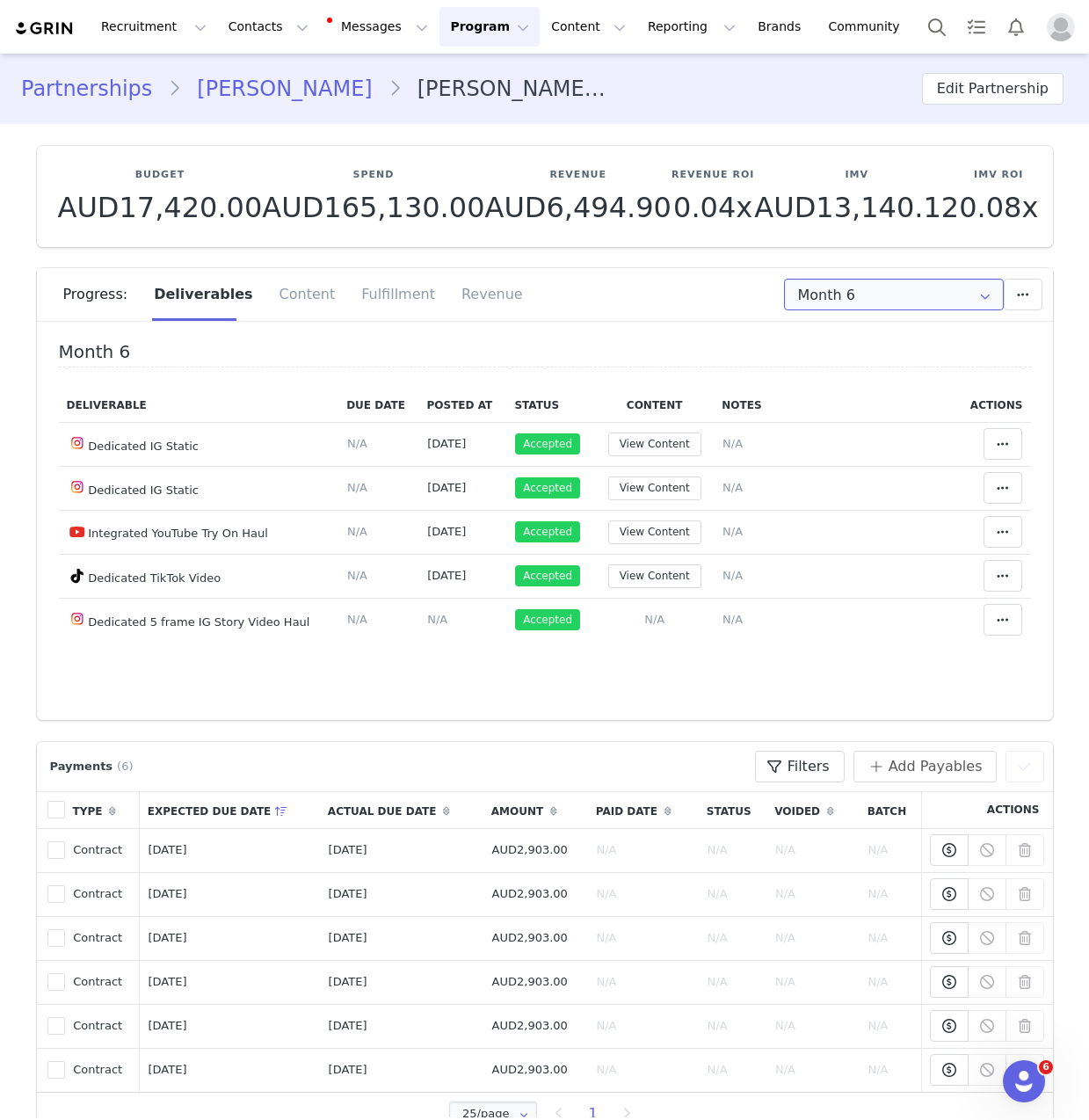
click at [875, 285] on input "Month 6" at bounding box center [894, 294] width 219 height 32
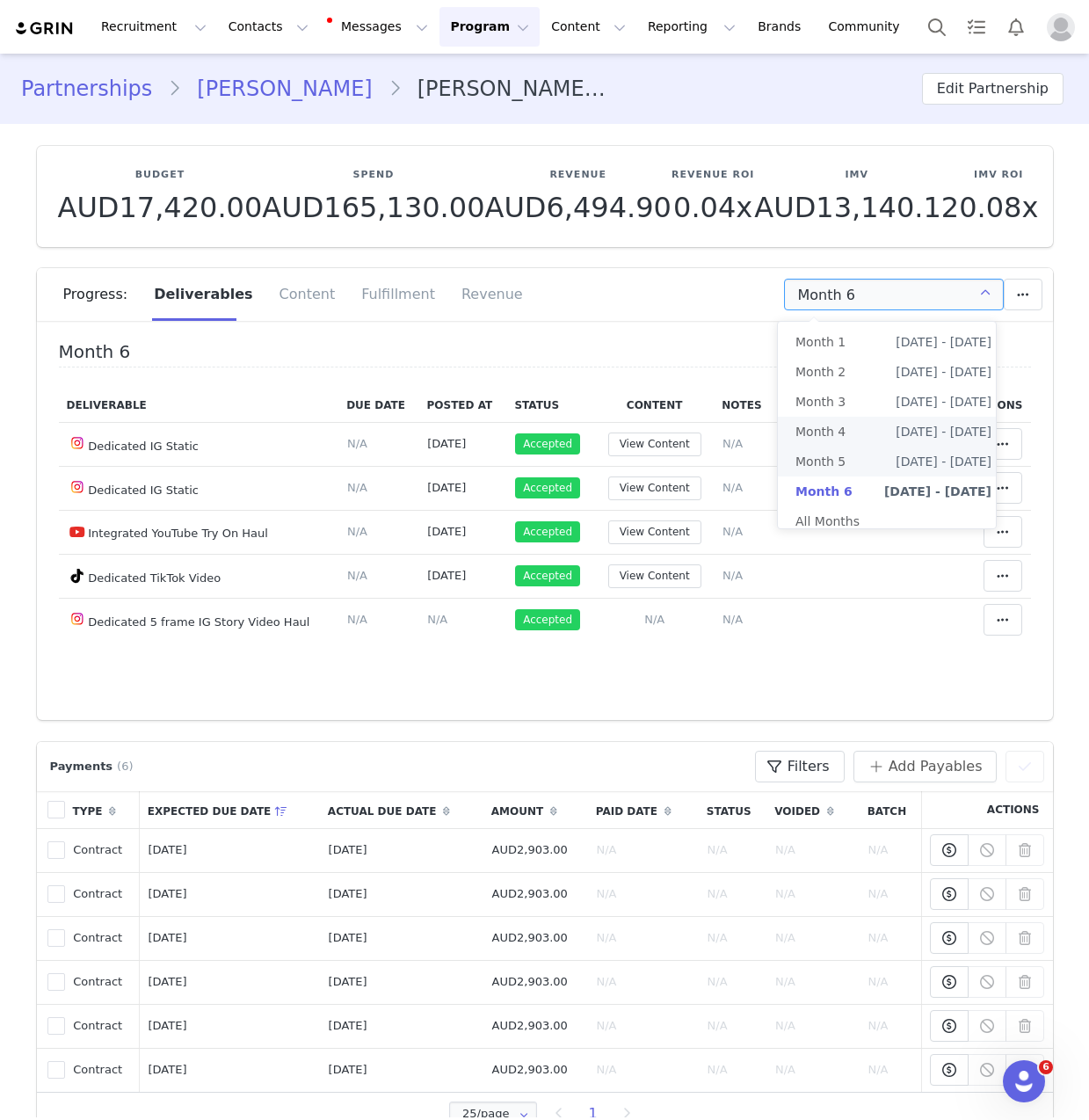
click at [841, 450] on span "Month 5" at bounding box center [821, 462] width 50 height 30
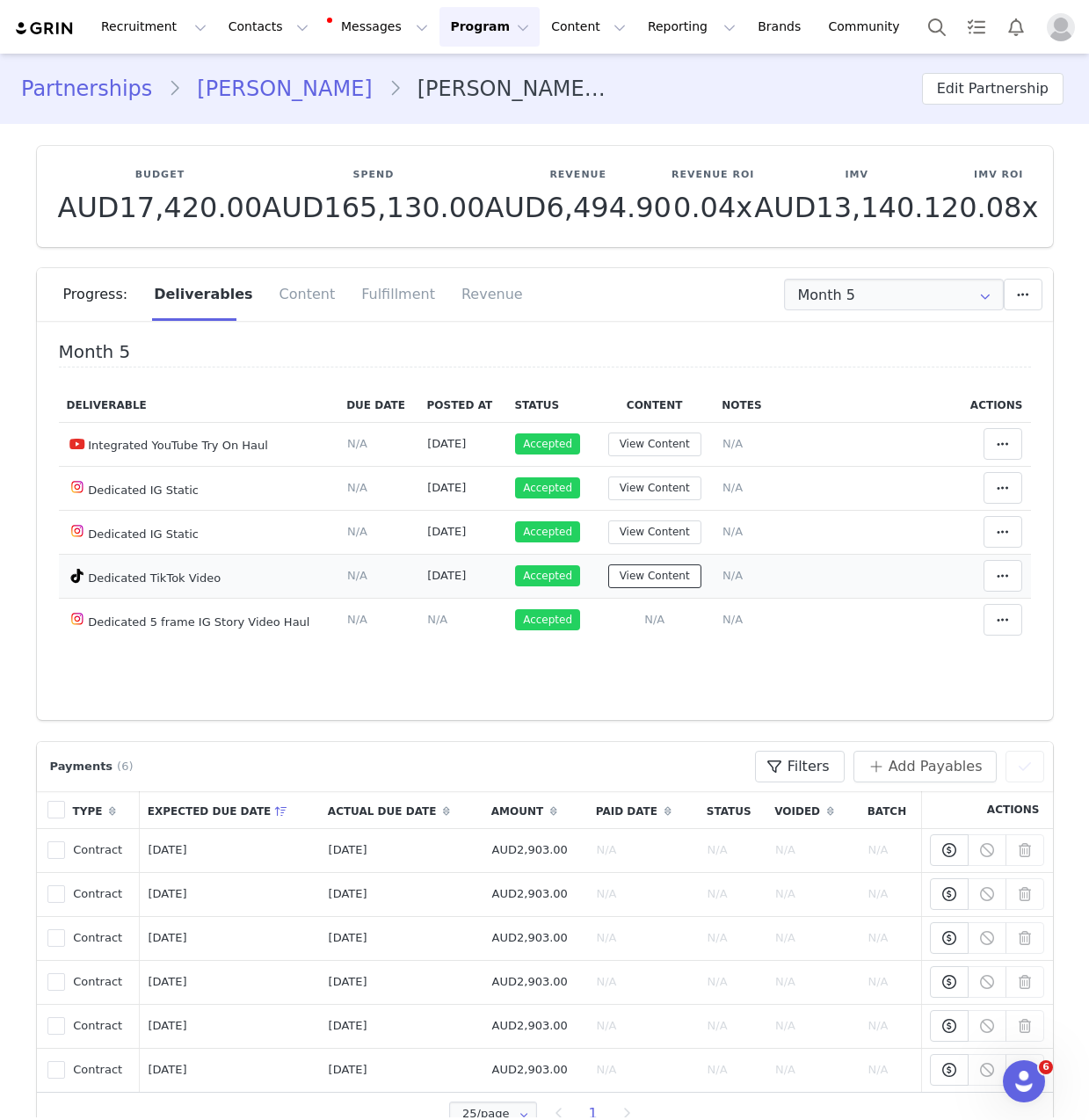
click at [613, 575] on button "View Content" at bounding box center [654, 576] width 93 height 24
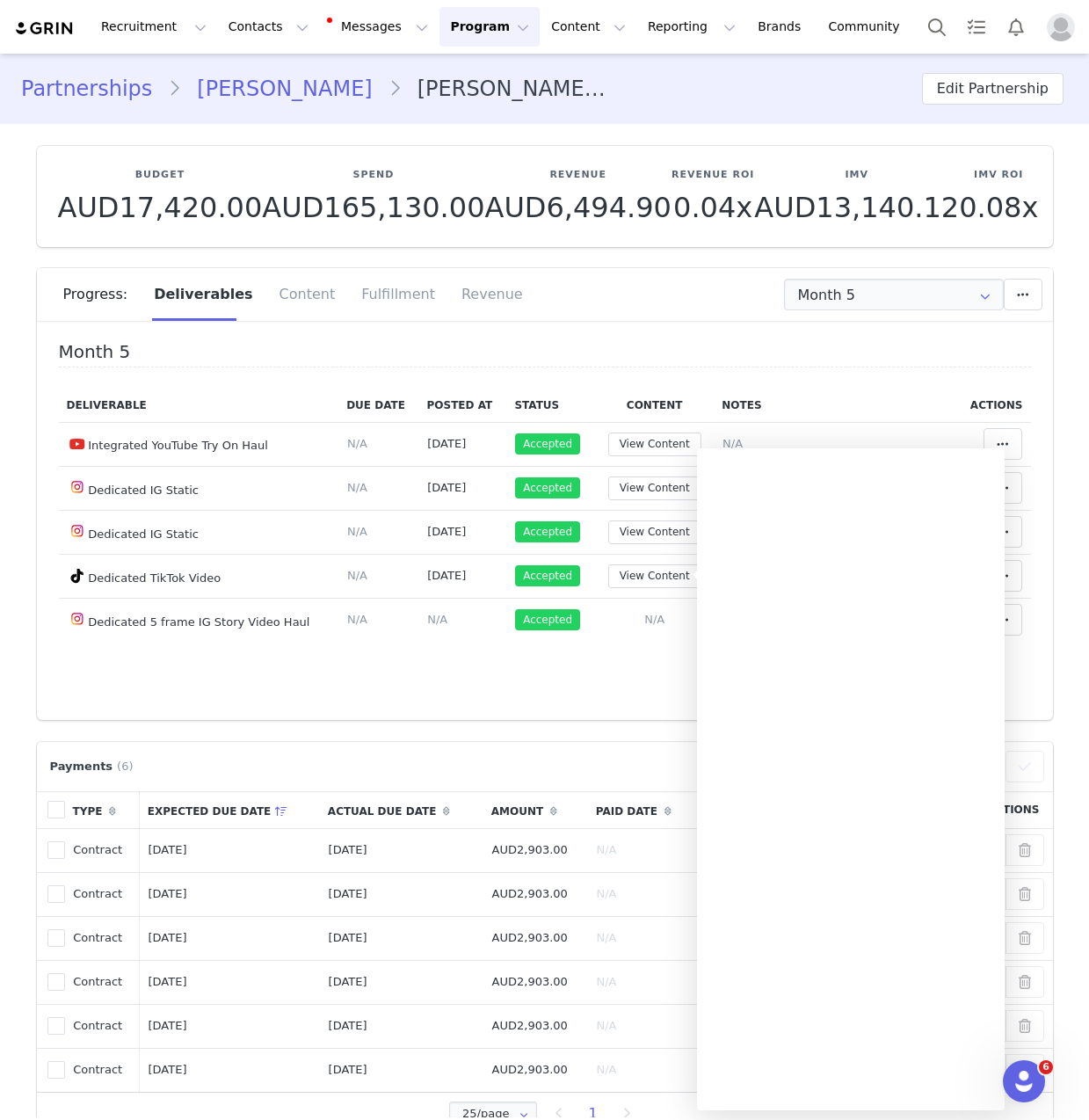
click at [688, 323] on div "Progress: Deliverables Content Fulfillment Revenue" at bounding box center [544, 300] width 1016 height 65
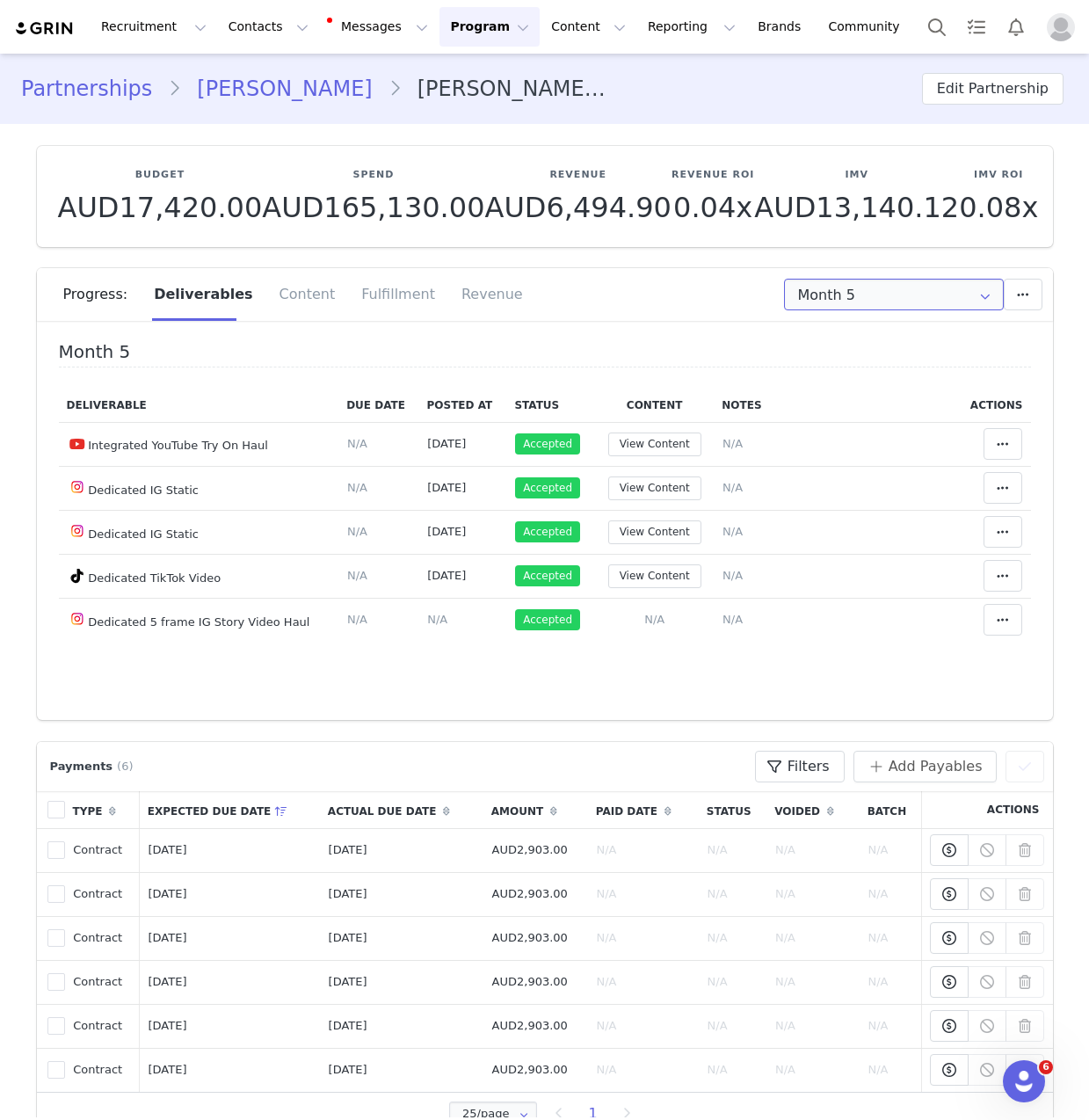
click at [879, 286] on input "Month 5" at bounding box center [894, 294] width 219 height 32
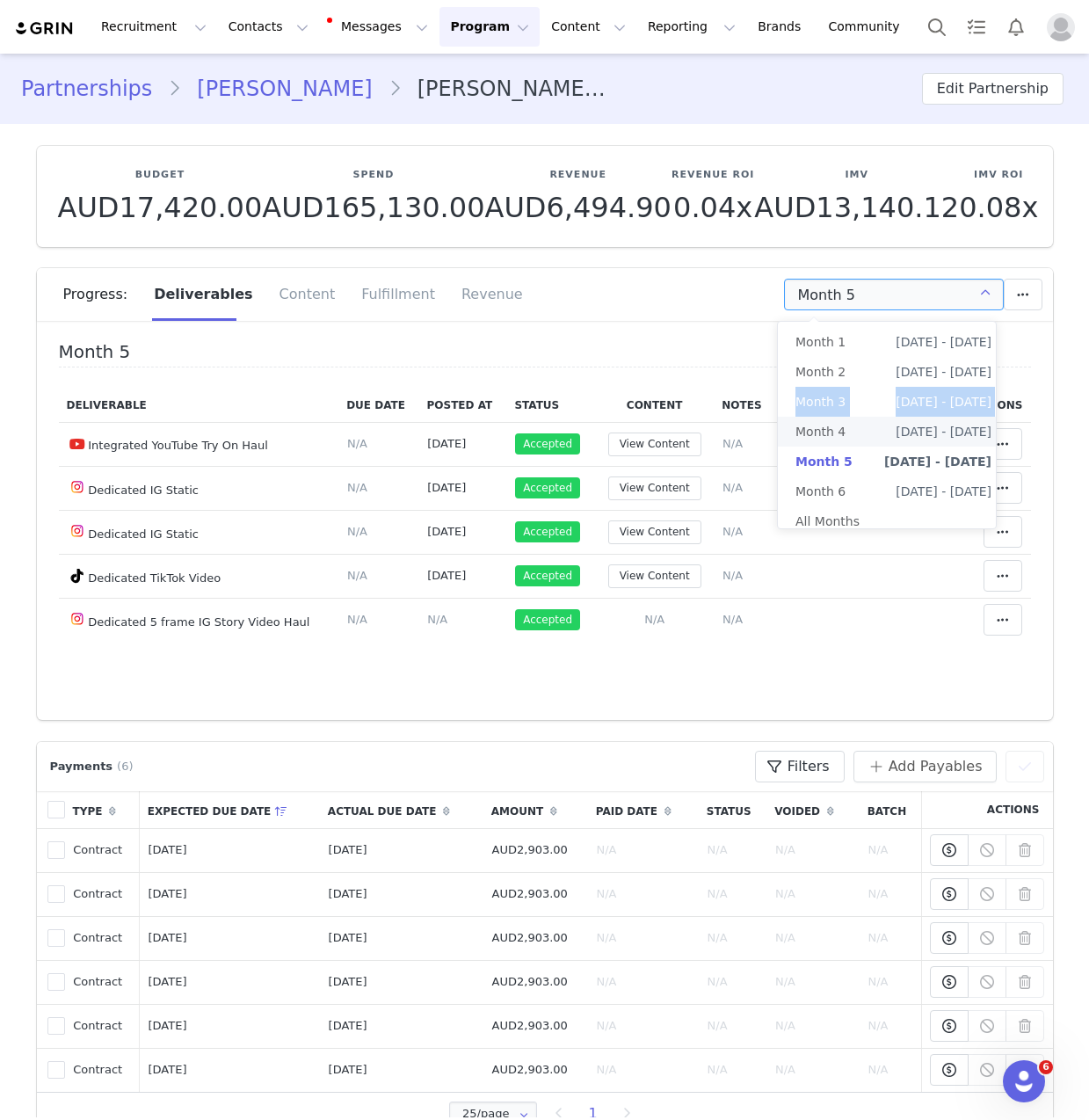
drag, startPoint x: 874, startPoint y: 413, endPoint x: 873, endPoint y: 425, distance: 12.0
click at [873, 425] on ul "Month 1 Jan 8th - Feb 7th Month 2 Feb 8th - Mar 7th Month 3 Mar 8th - Apr 7th M…" at bounding box center [894, 432] width 231 height 219
click at [873, 423] on li "Month 4 Apr 8th - May 7th" at bounding box center [894, 432] width 231 height 30
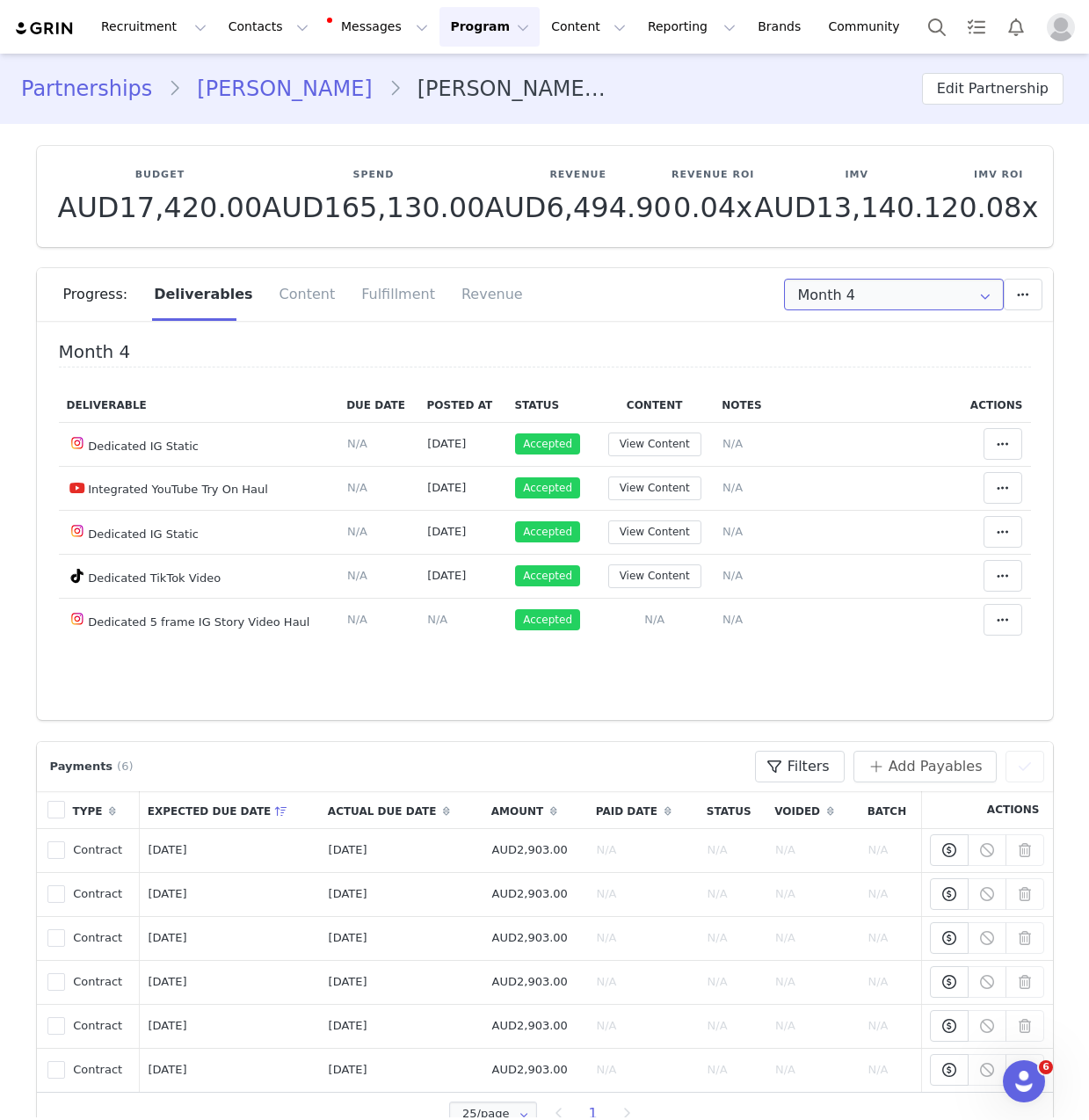
click at [908, 295] on input "Month 4" at bounding box center [894, 294] width 219 height 32
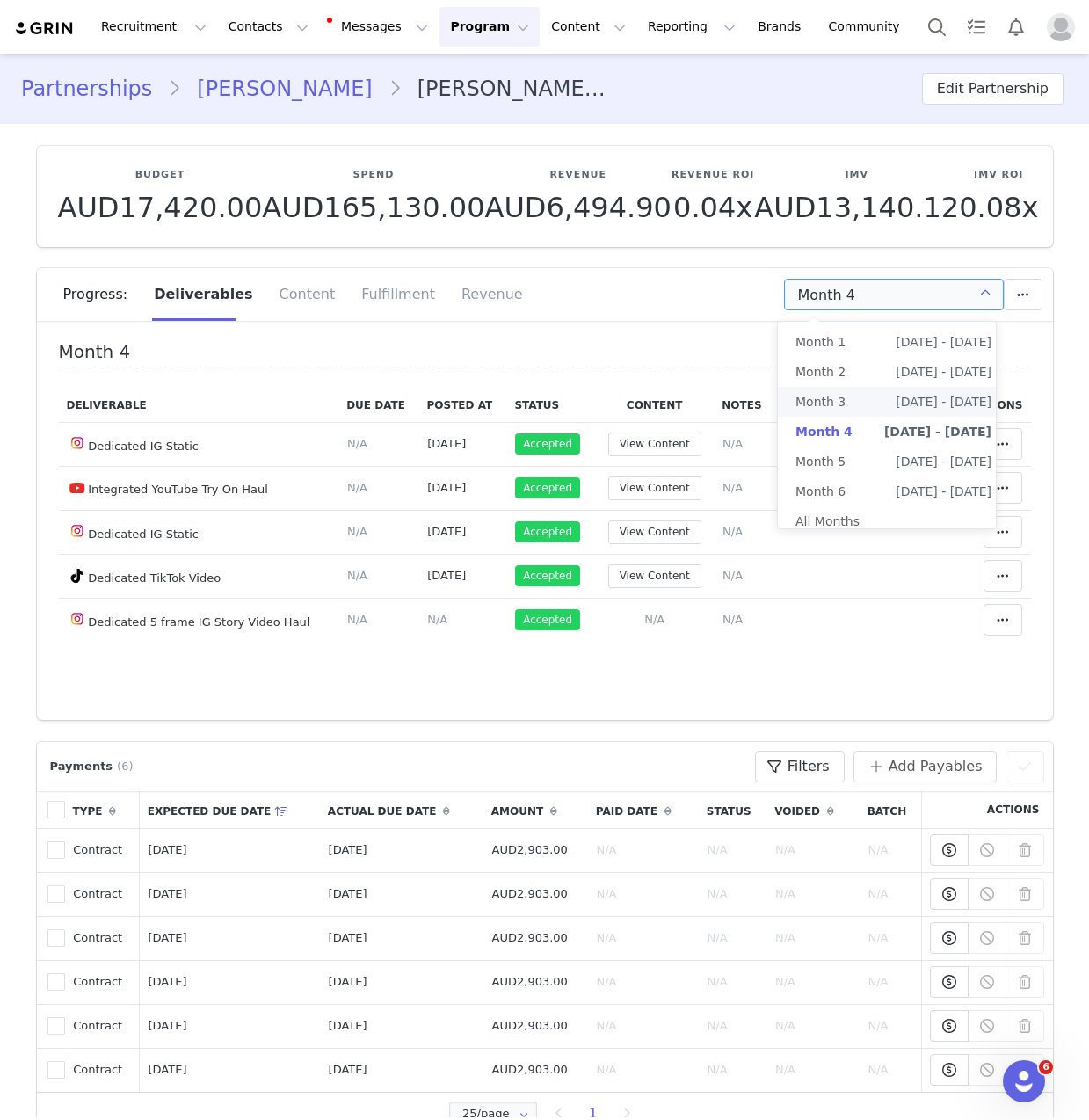
click at [866, 397] on li "Month 3 Mar 8th - Apr 7th" at bounding box center [894, 402] width 231 height 30
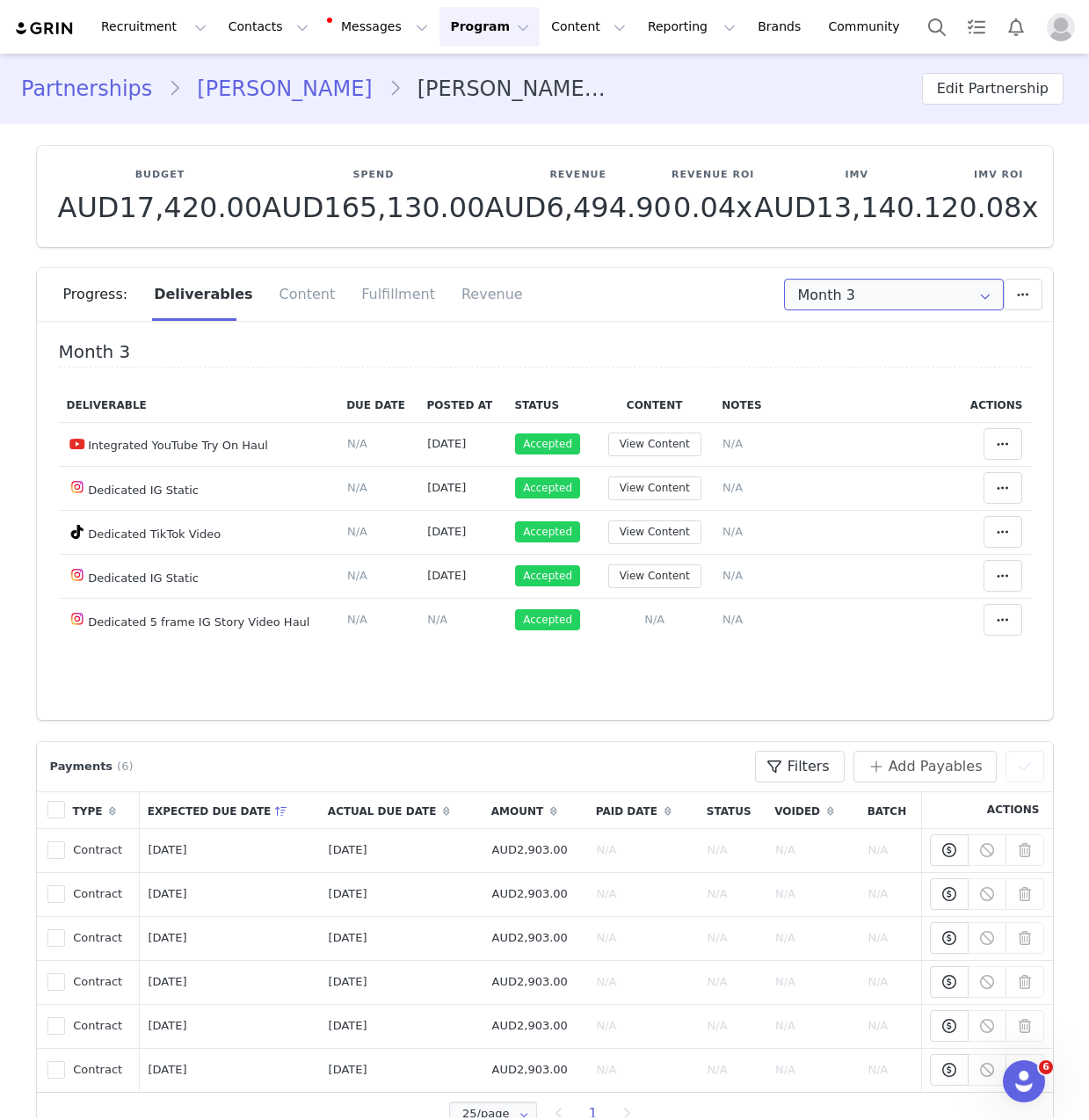
click at [869, 293] on input "Month 3" at bounding box center [894, 294] width 219 height 32
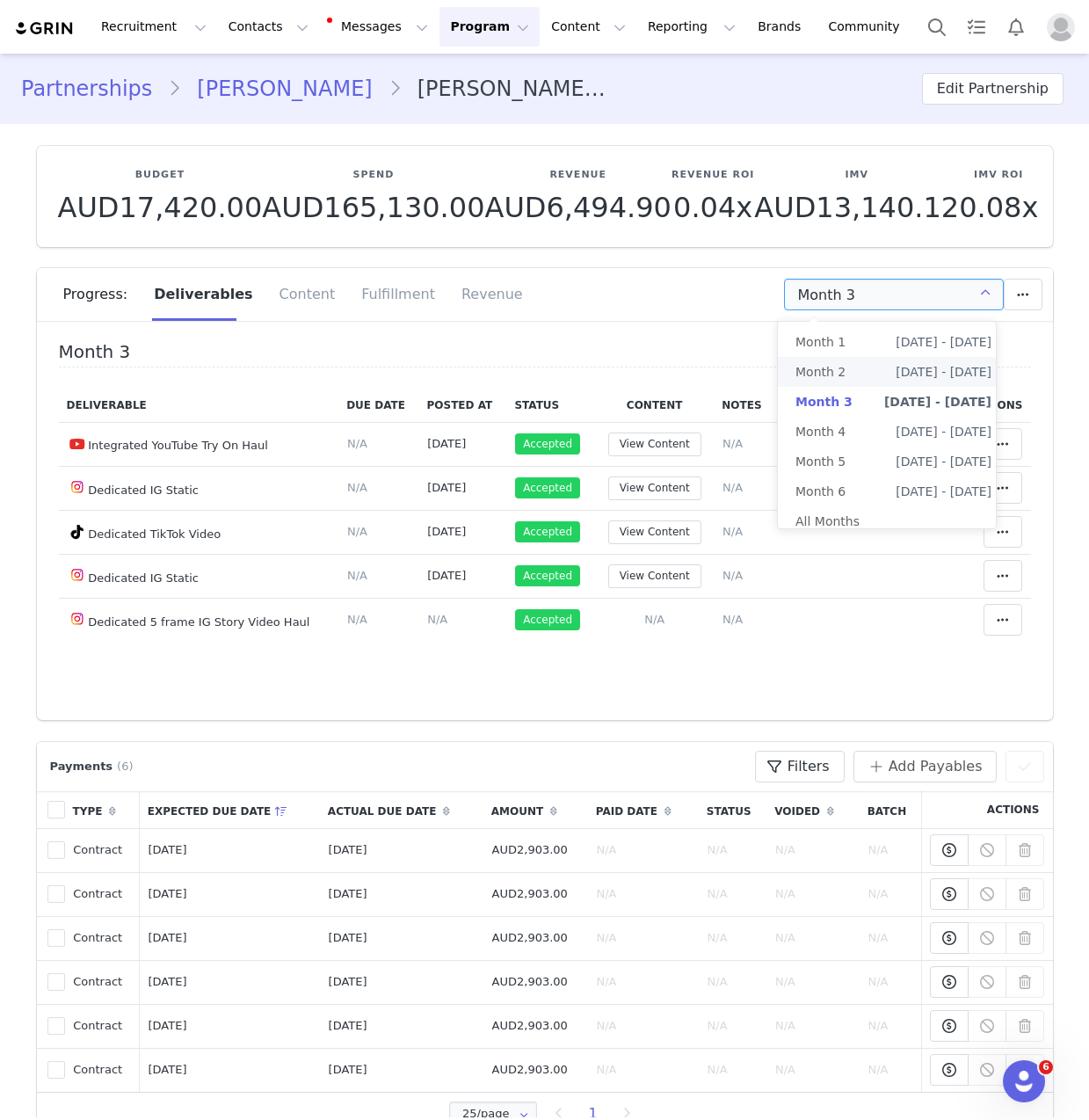
click at [860, 359] on li "Month 2 Feb 8th - Mar 7th" at bounding box center [894, 372] width 231 height 30
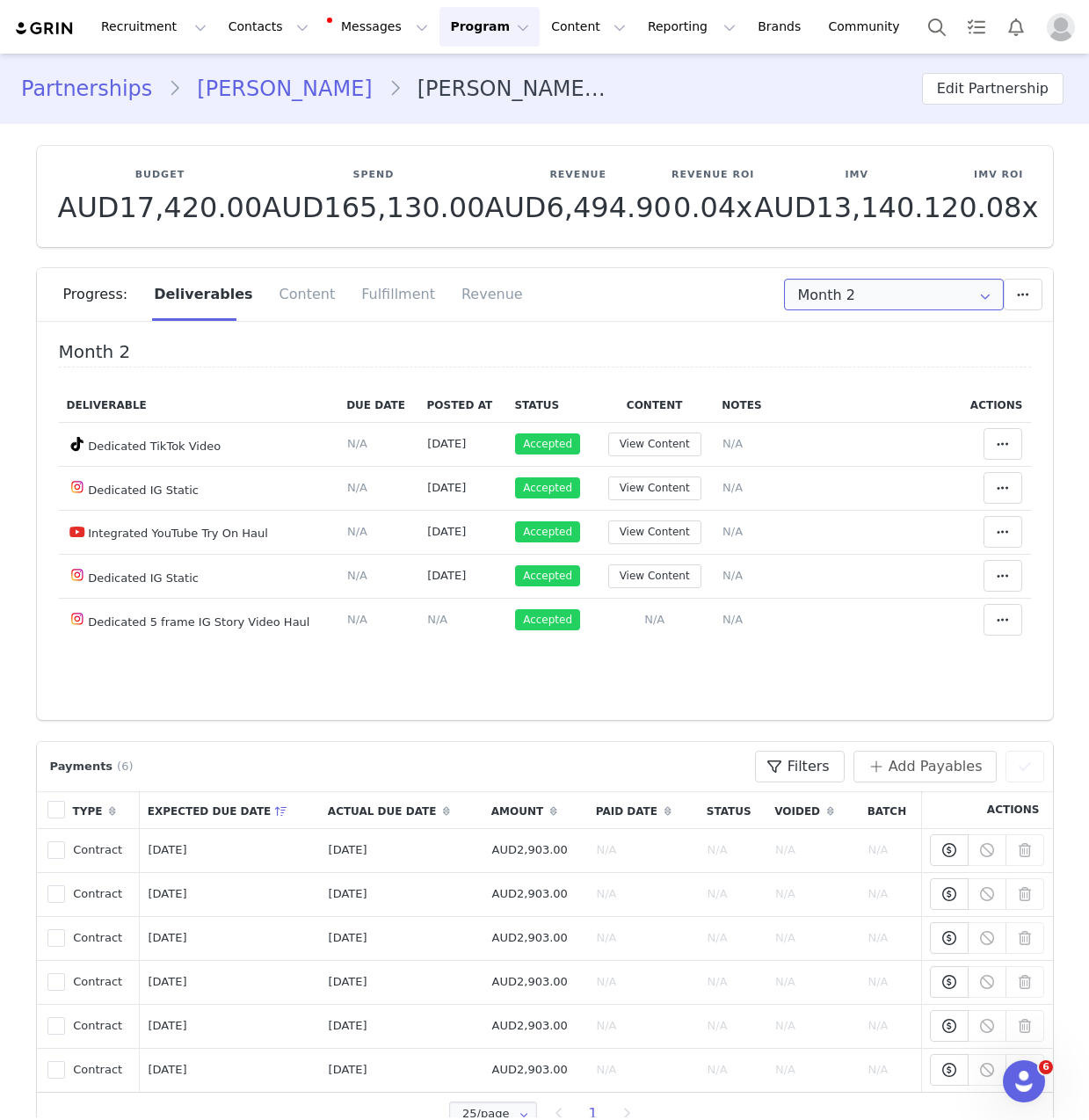
click at [866, 282] on input "Month 2" at bounding box center [894, 294] width 219 height 32
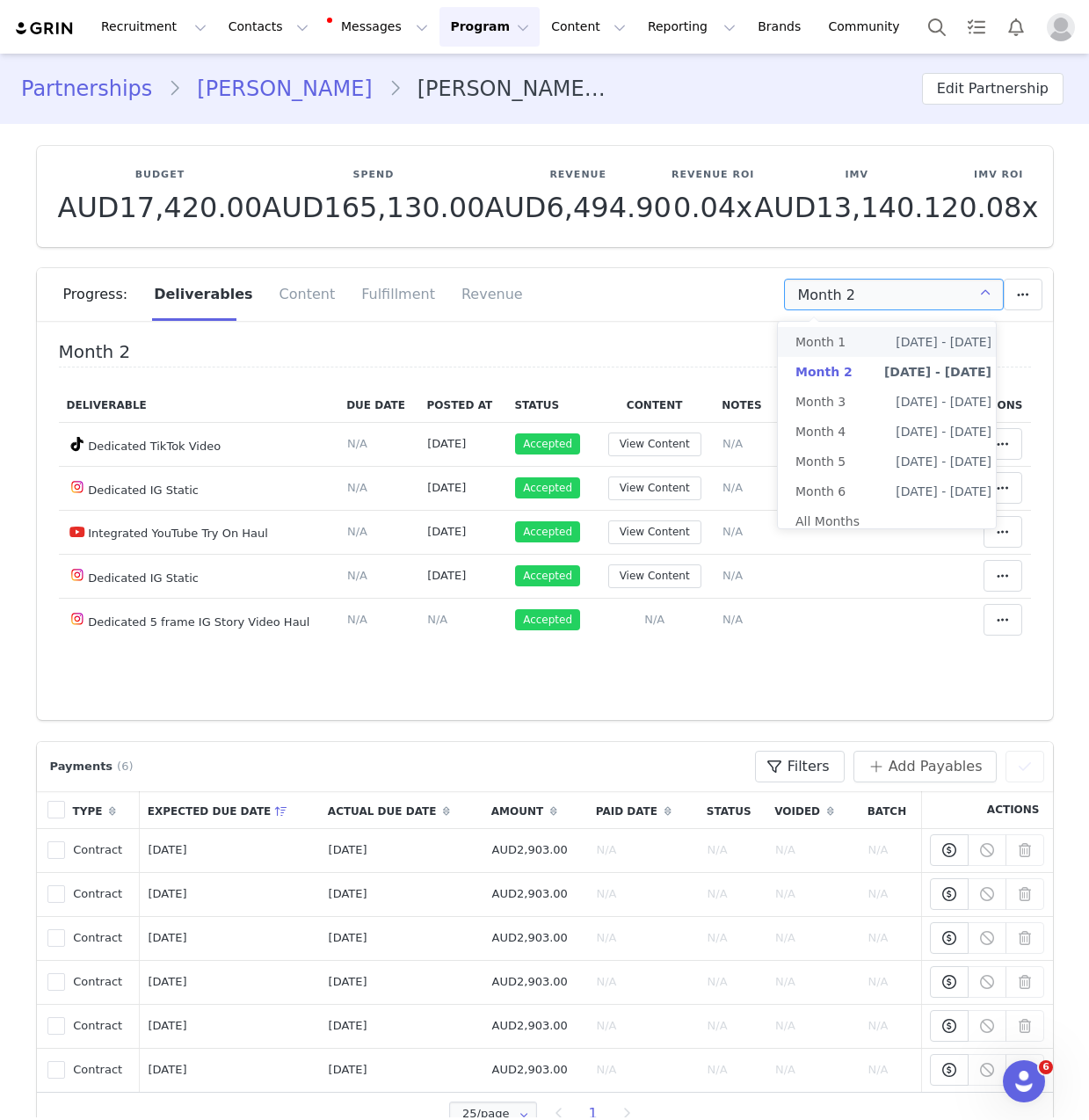
click at [845, 337] on li "Month 1 Jan 8th - Feb 7th" at bounding box center [894, 342] width 231 height 30
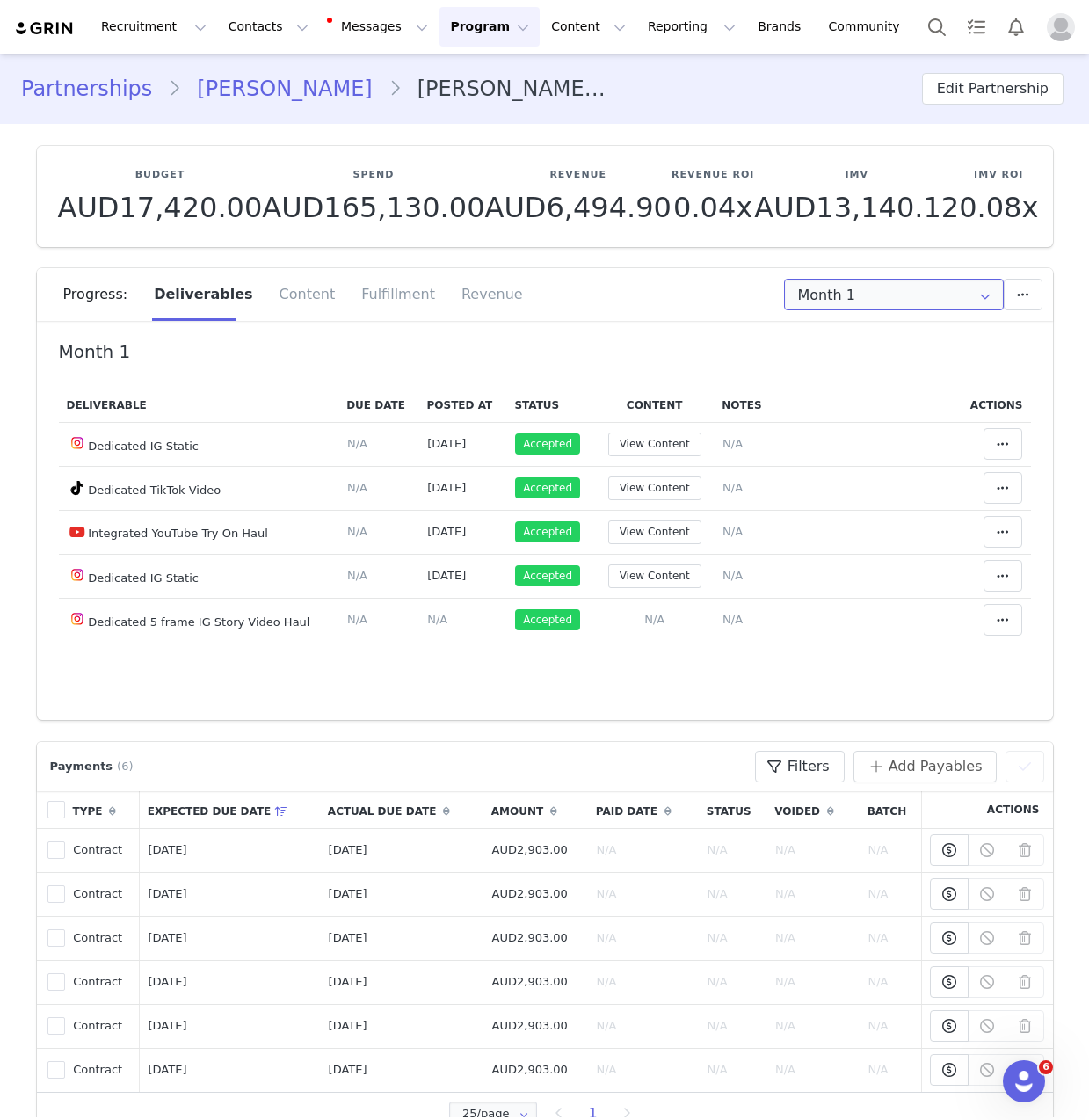
click at [844, 289] on input "Month 1" at bounding box center [894, 294] width 219 height 32
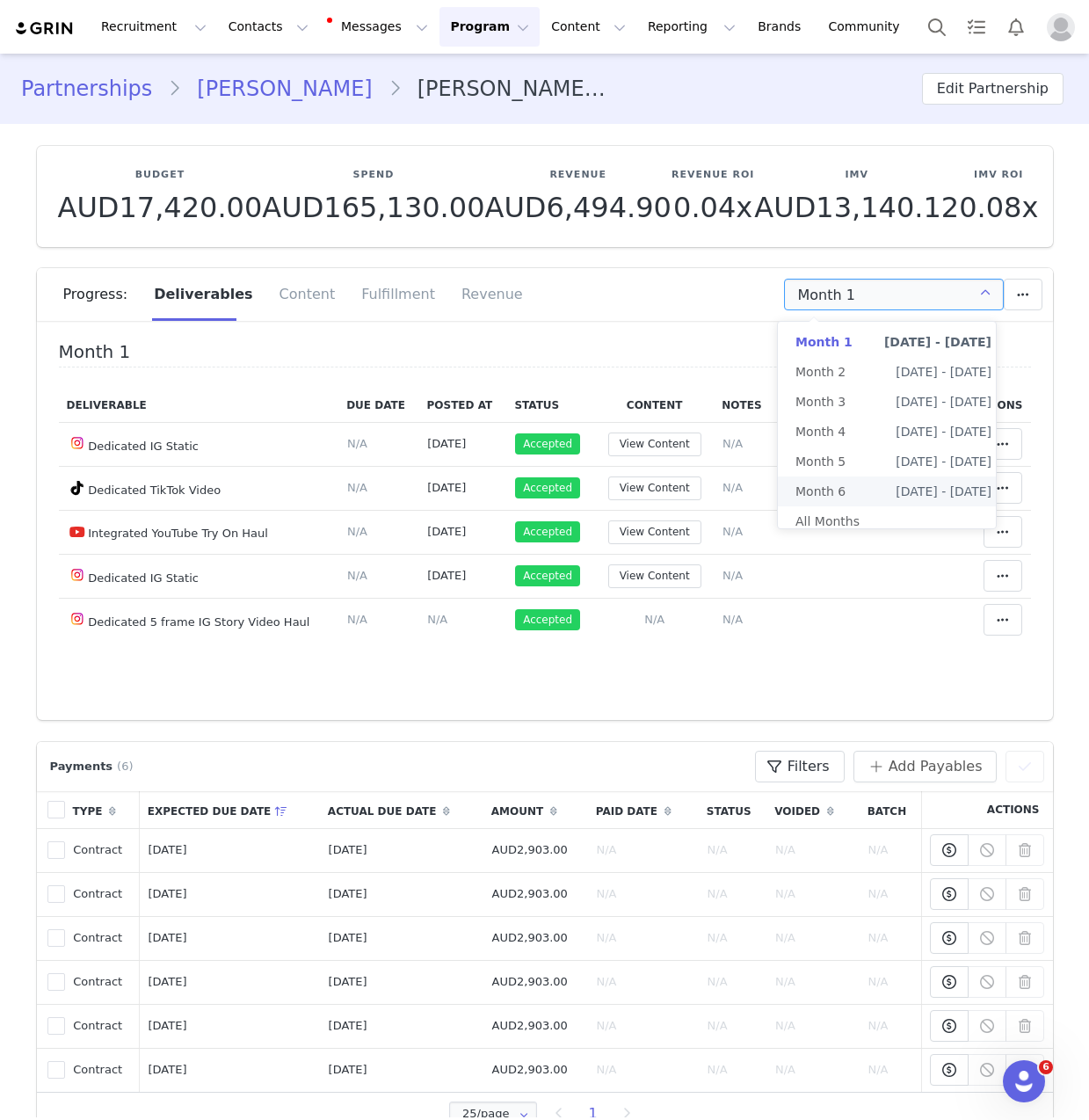
click at [843, 496] on span "Month 6" at bounding box center [821, 492] width 50 height 30
type input "Month 6"
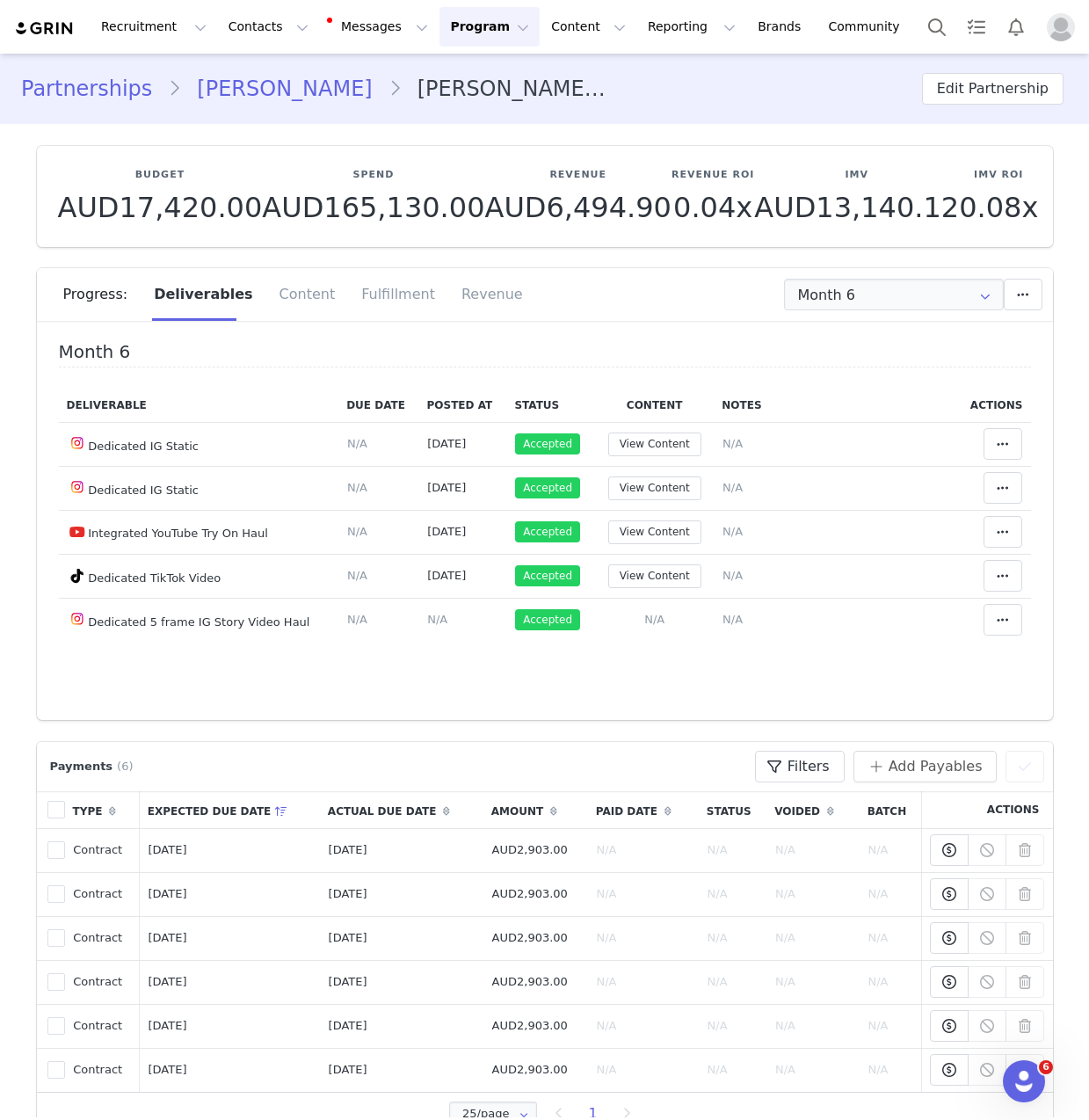
click at [300, 746] on div "Payments (6) Filters (0) No filters are applied, click "Add Filter" to get star…" at bounding box center [544, 766] width 1016 height 49
click at [263, 96] on link "Jessie Norbury" at bounding box center [284, 89] width 206 height 32
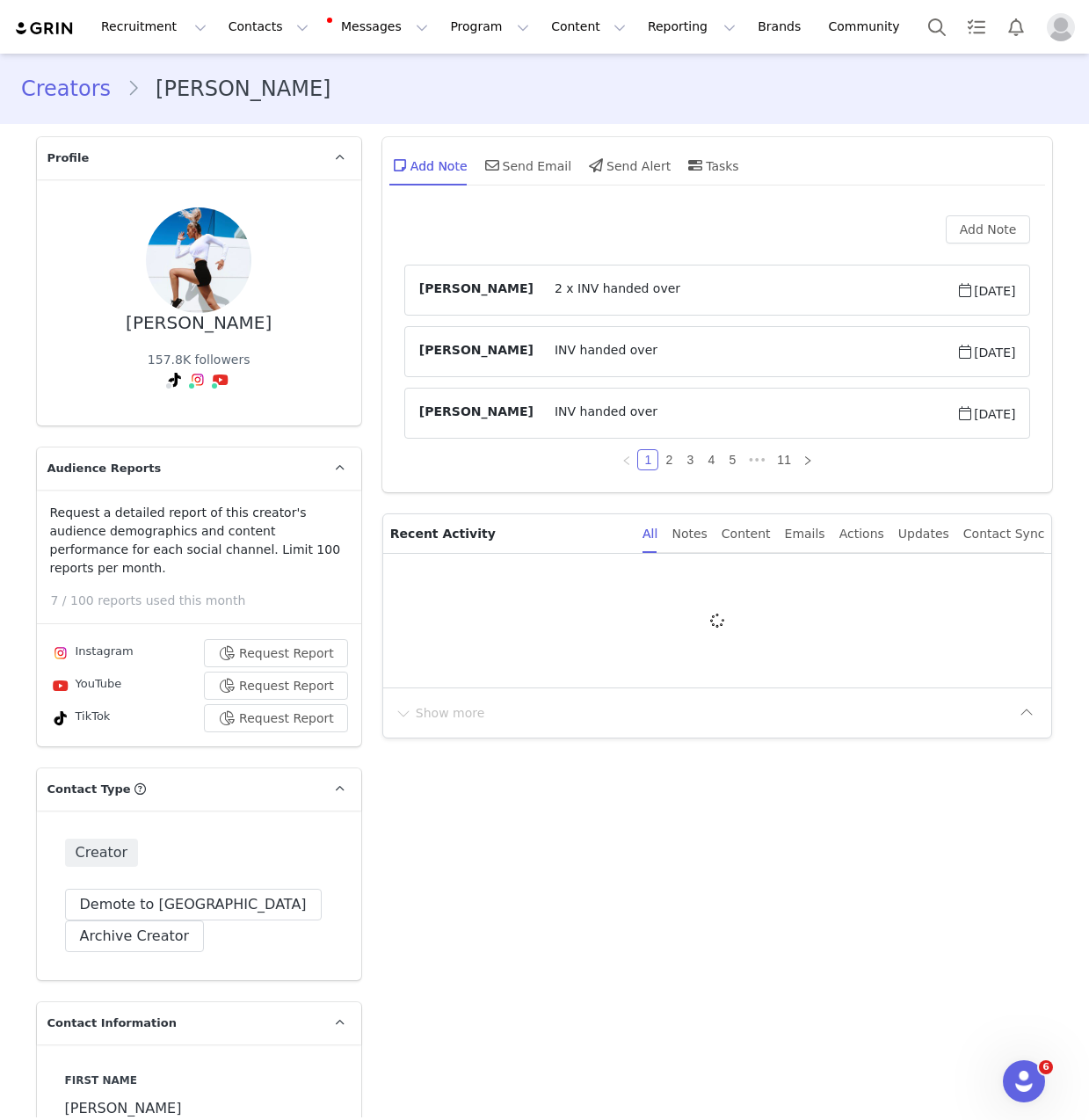
type input "+1 ([GEOGRAPHIC_DATA])"
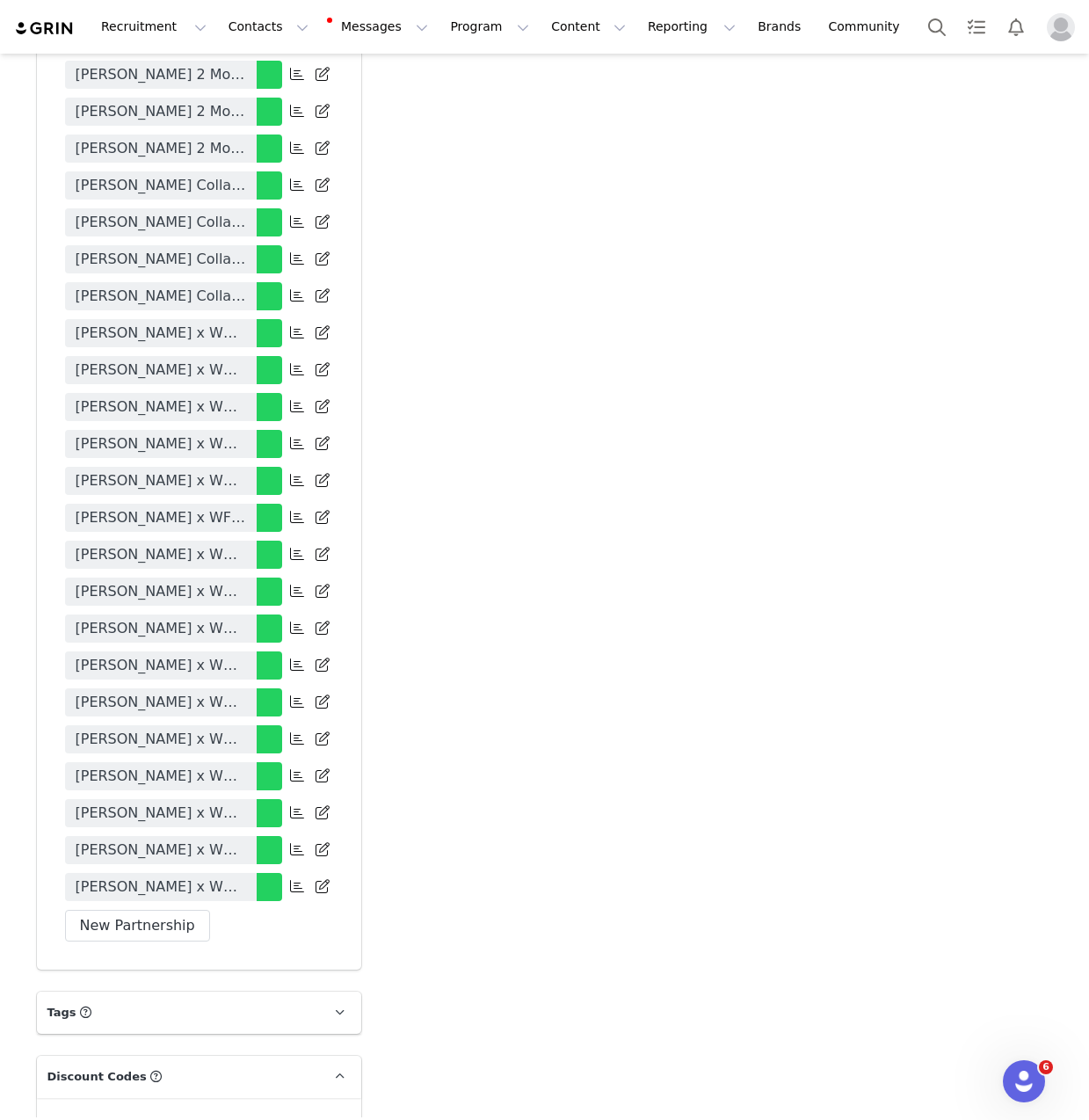
scroll to position [4120, 0]
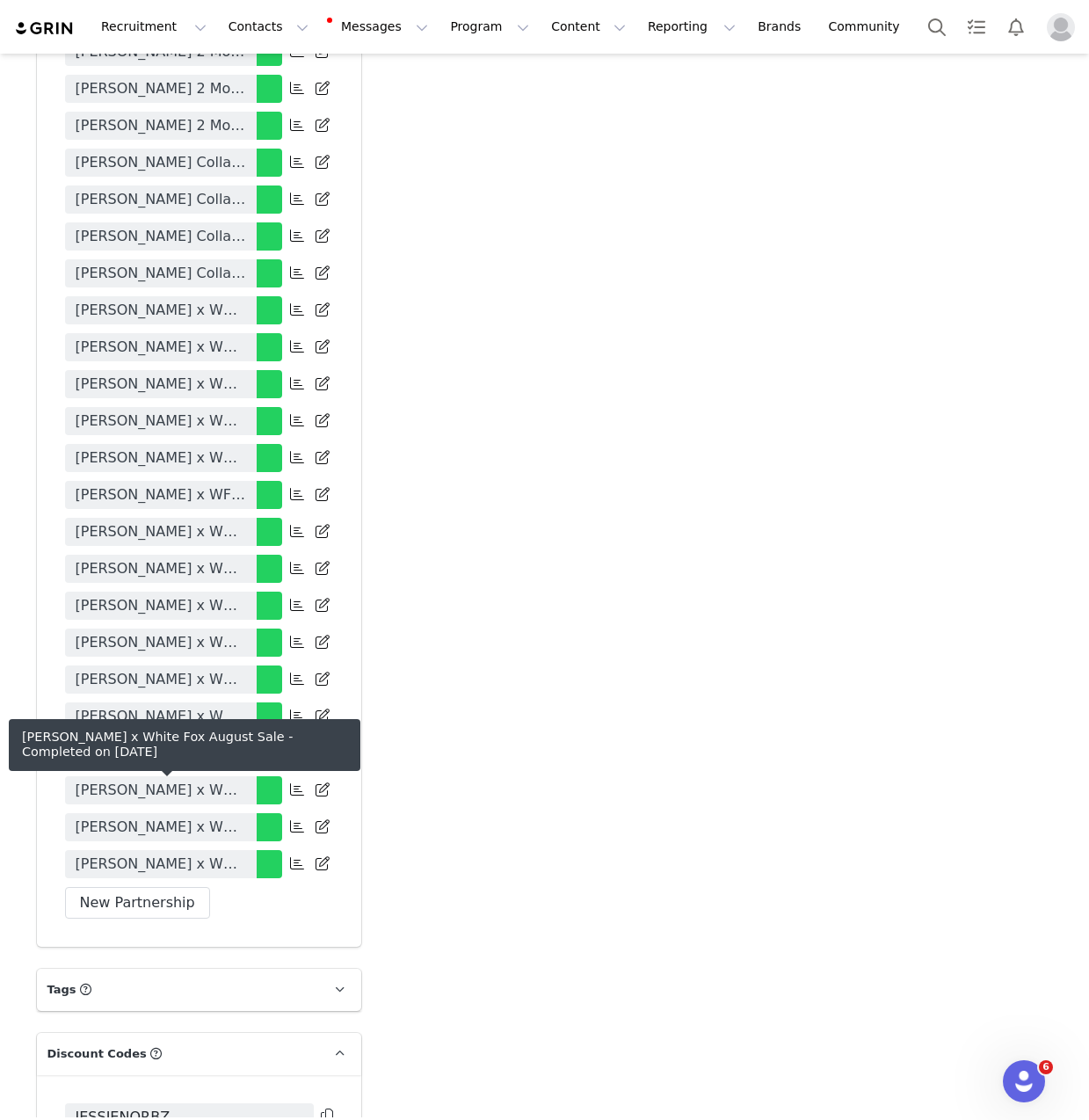
click at [211, 854] on span "Jessie Norbury x White Fox August Sale" at bounding box center [161, 864] width 171 height 21
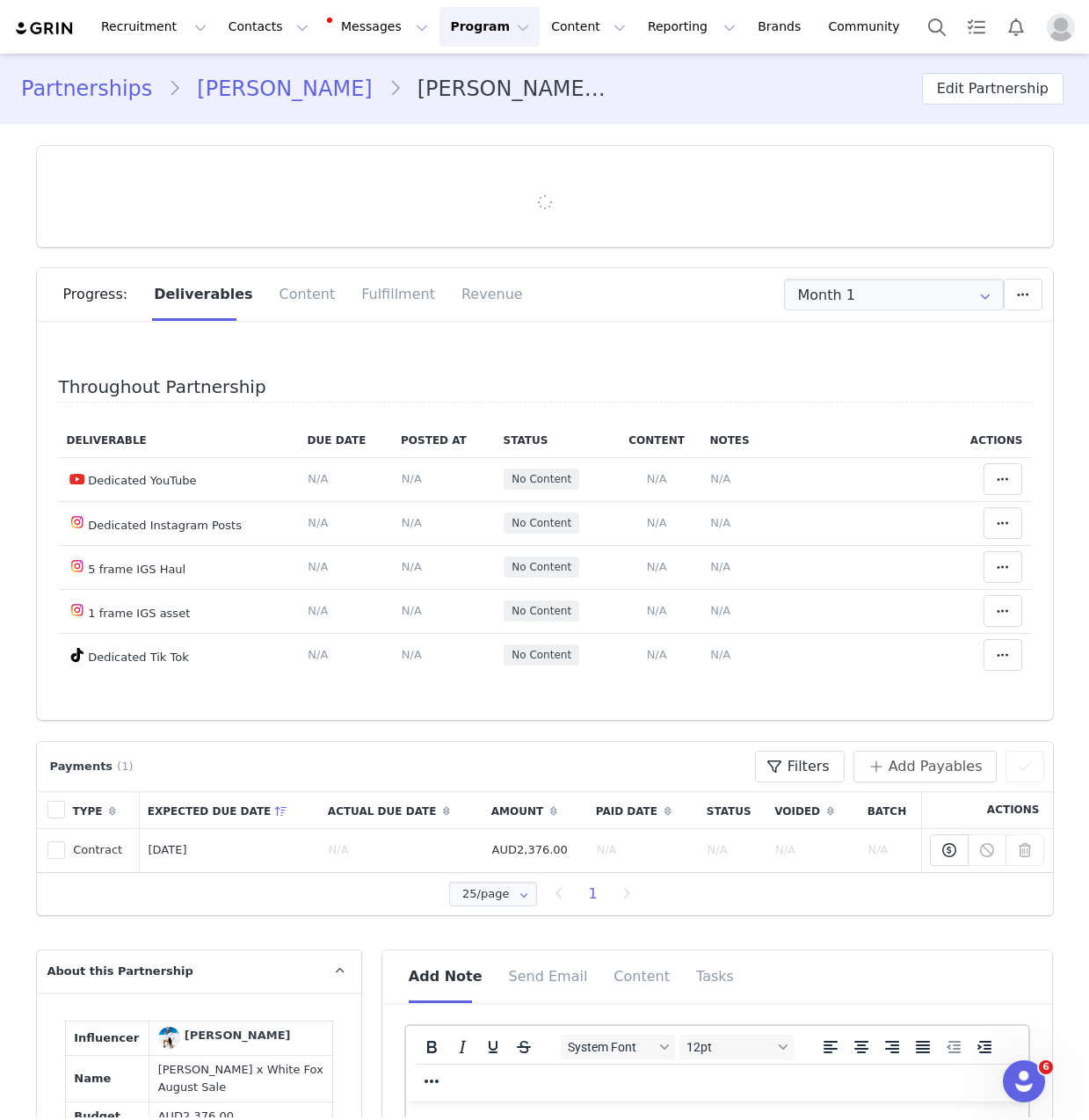
type input "+1 ([GEOGRAPHIC_DATA])"
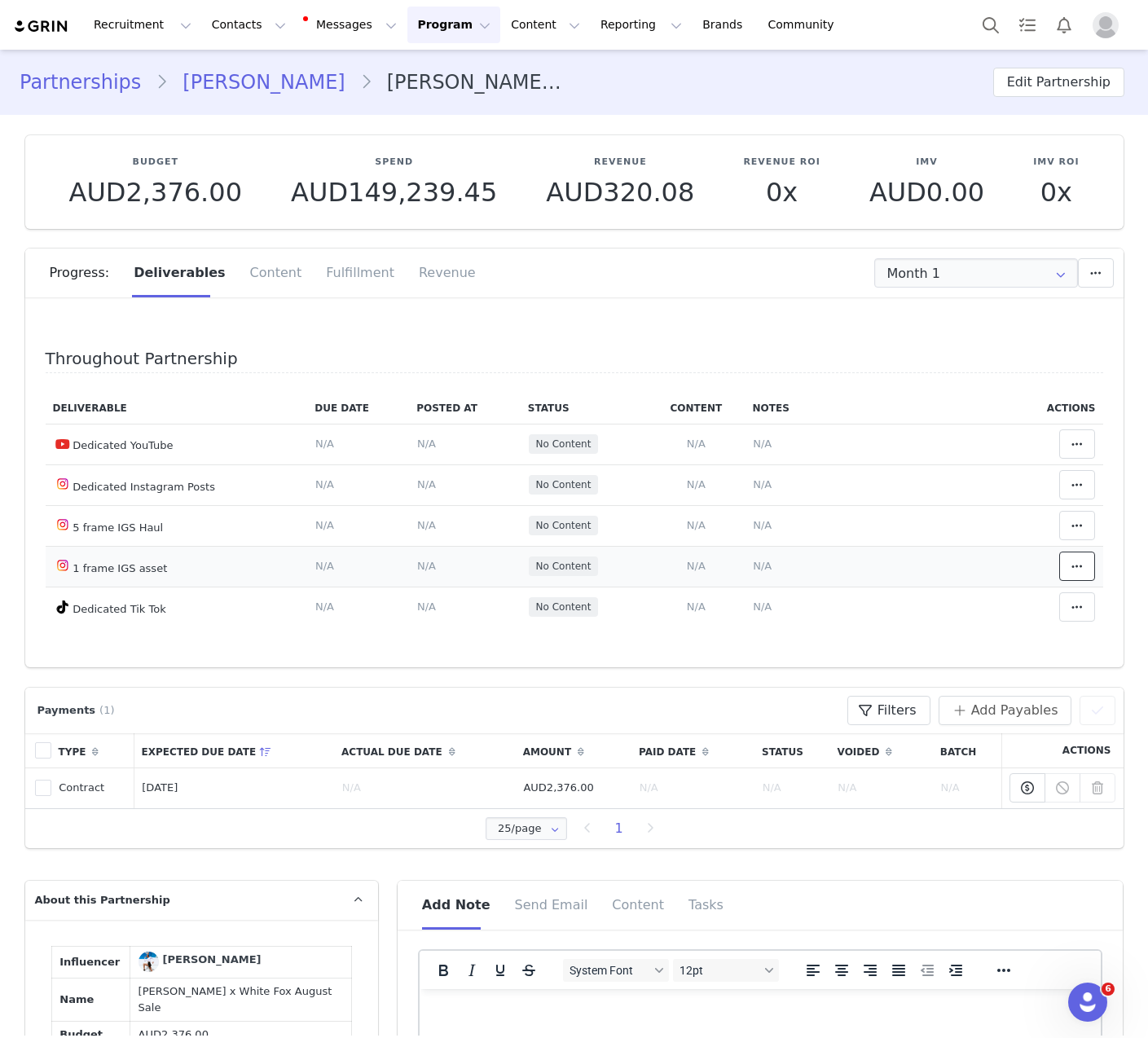
click at [1008, 567] on icon at bounding box center [1077, 567] width 11 height 13
click at [1008, 571] on div "Mark as Accepted" at bounding box center [929, 567] width 202 height 38
click at [1008, 519] on icon at bounding box center [1077, 526] width 11 height 13
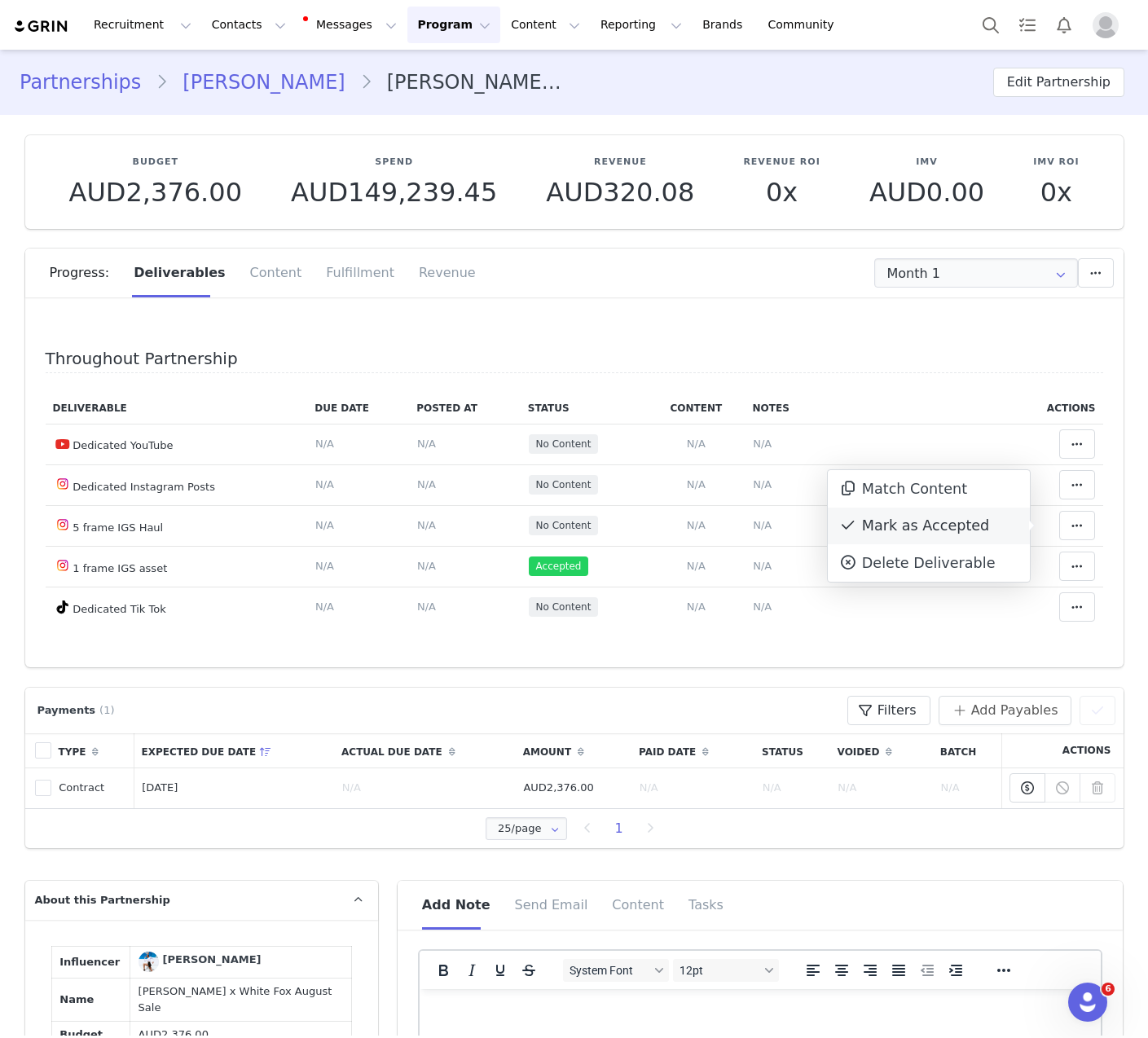
click at [995, 521] on div "Mark as Accepted" at bounding box center [929, 526] width 202 height 38
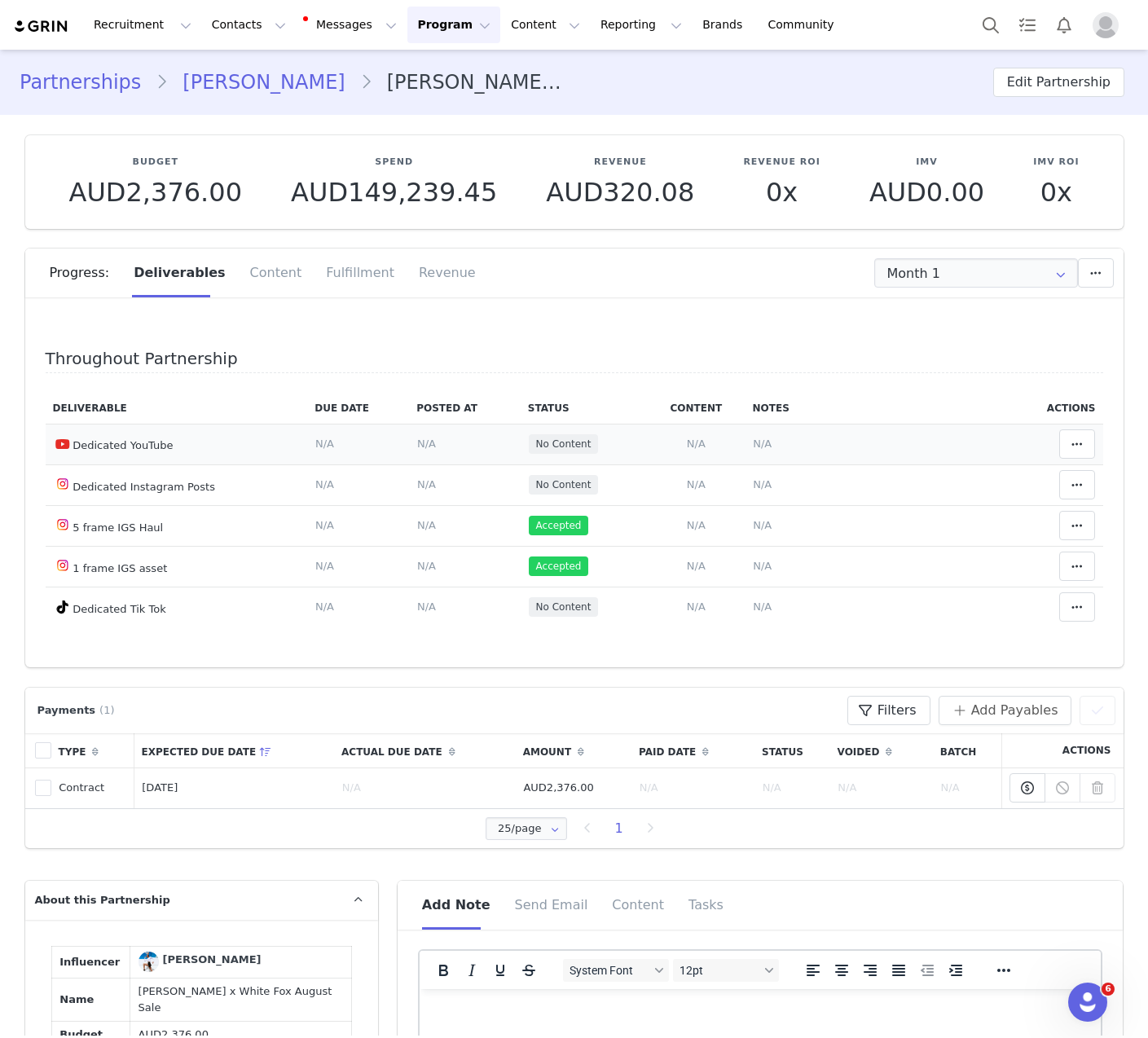
click at [685, 431] on td "Add Content Paste the URL to the content you want to match to this deliverable.…" at bounding box center [696, 444] width 98 height 41
click at [687, 441] on span "N/A" at bounding box center [696, 443] width 18 height 12
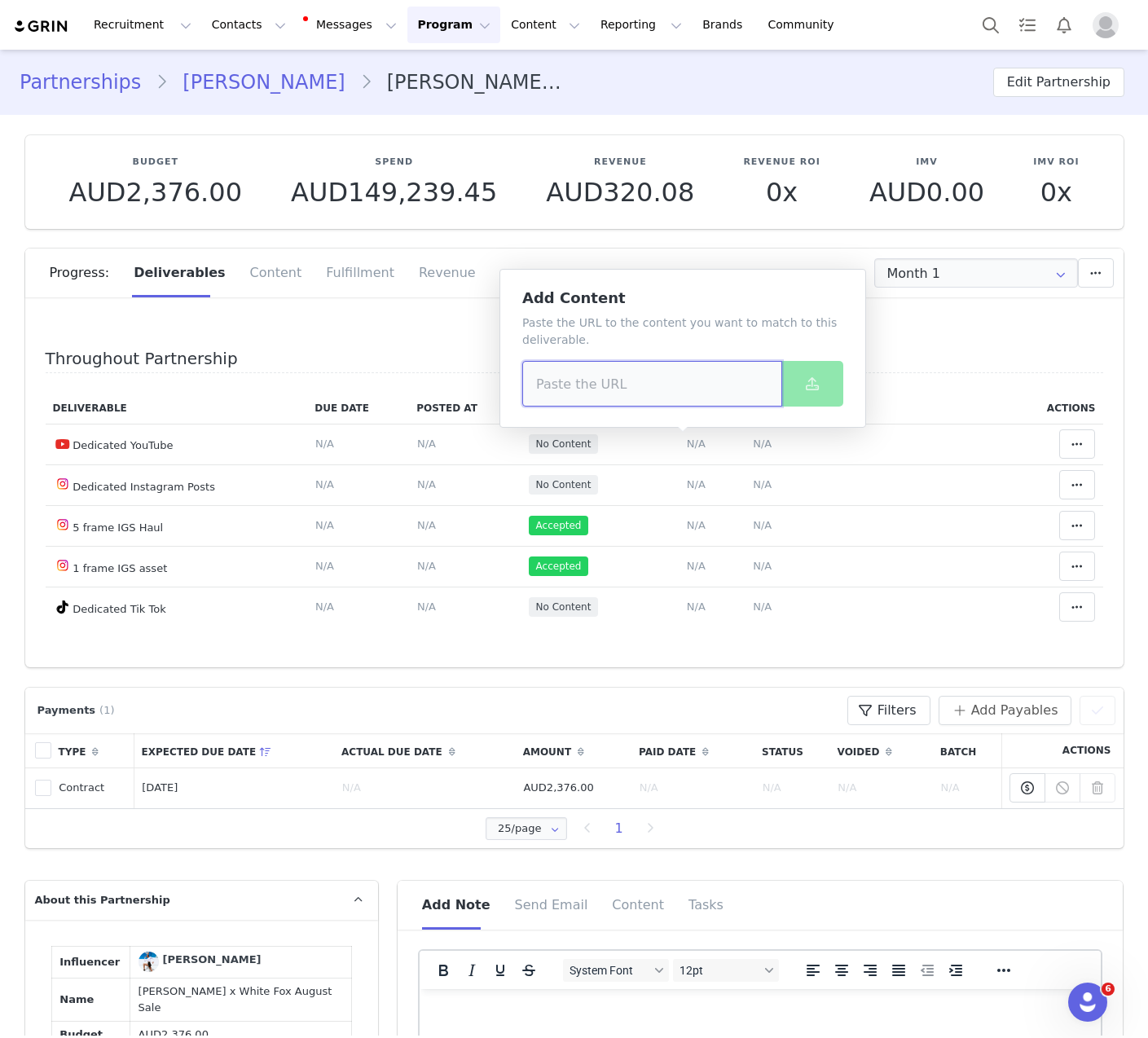
click at [691, 368] on input at bounding box center [652, 384] width 260 height 45
paste input "https://www.youtube.com/watch?v=AmqGnWlyDXA"
type input "https://www.youtube.com/watch?v=AmqGnWlyDXA"
click at [831, 370] on button at bounding box center [812, 384] width 62 height 45
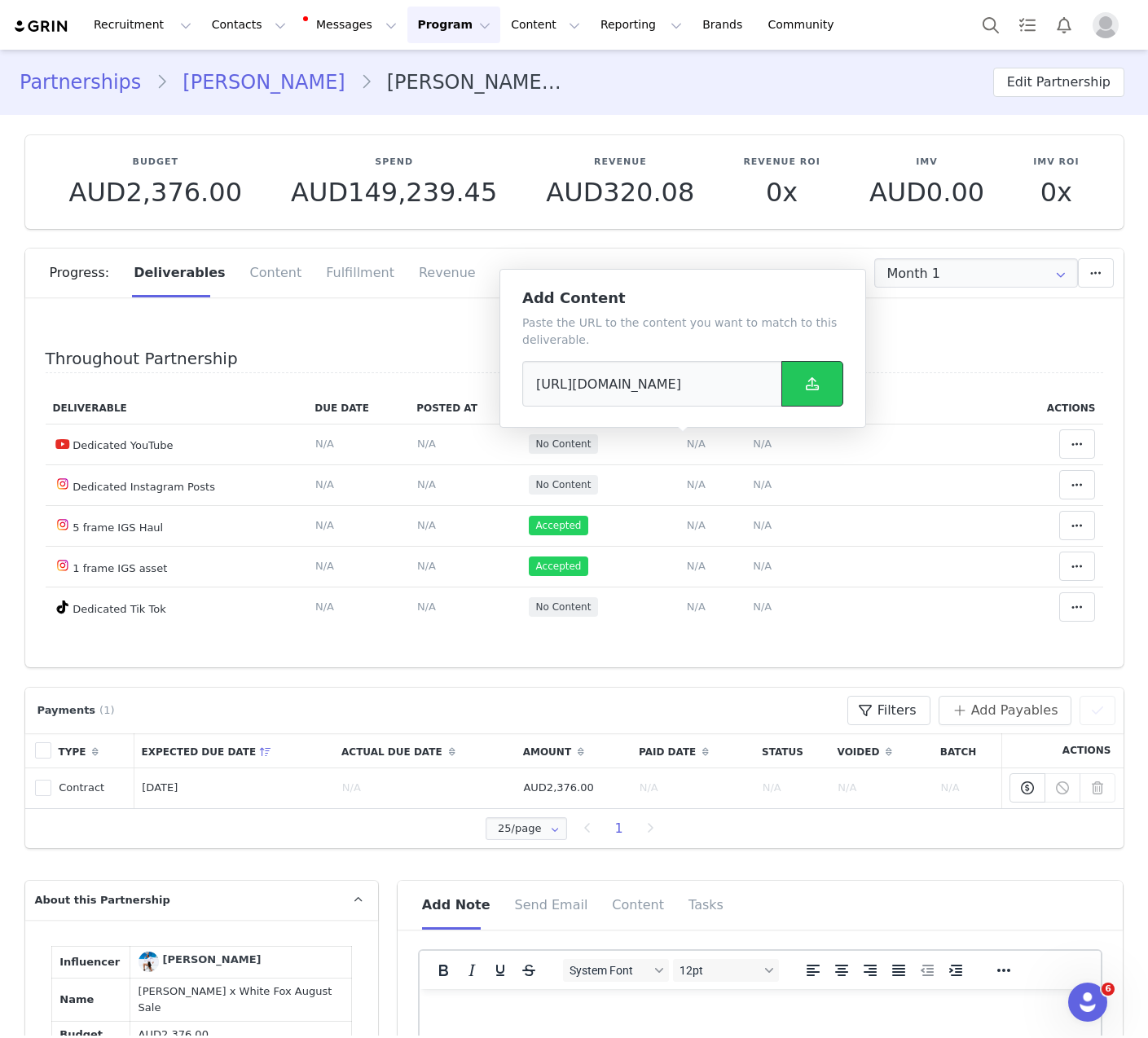
scroll to position [0, 0]
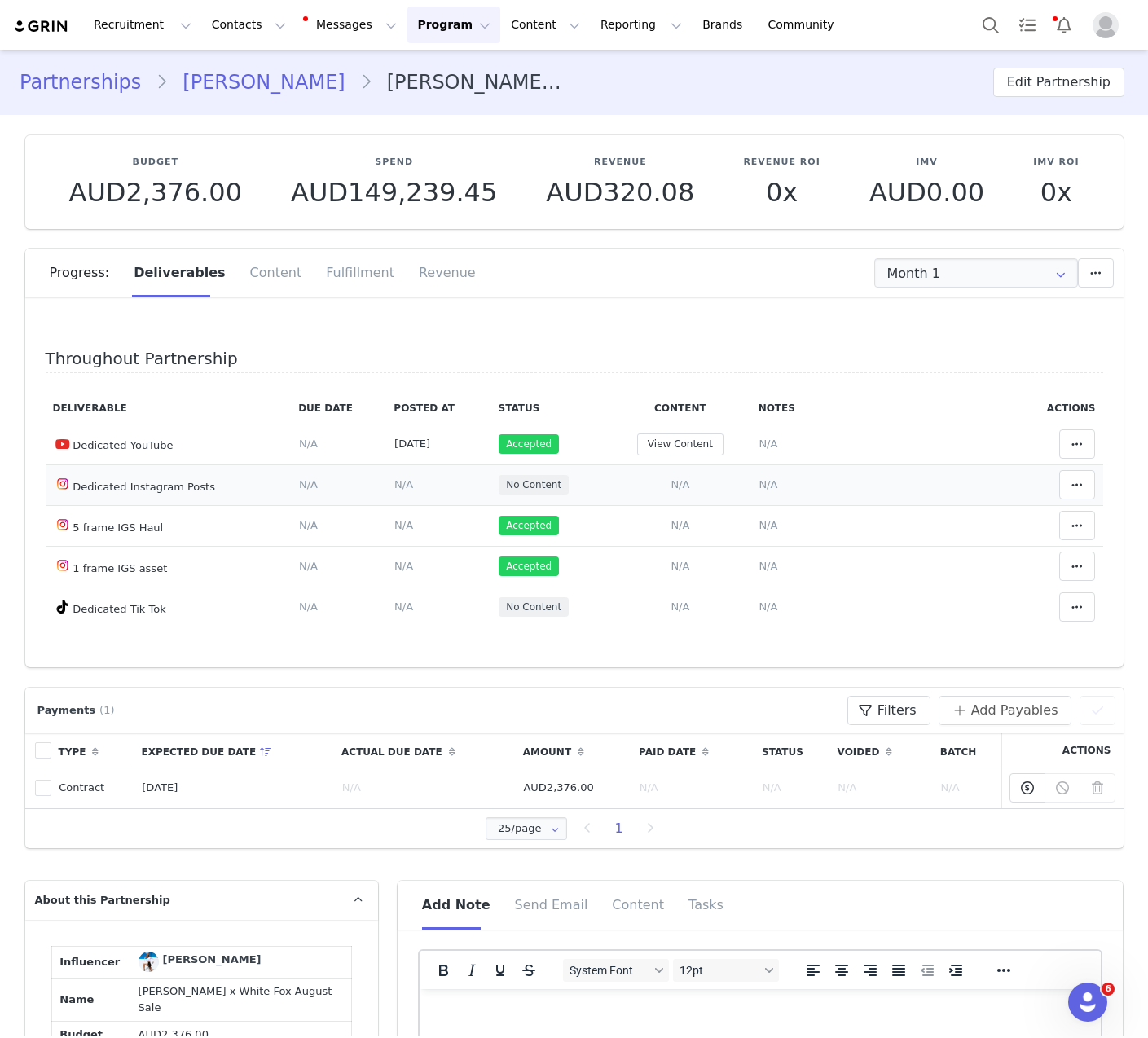
click at [671, 485] on span "N/A" at bounding box center [680, 483] width 18 height 12
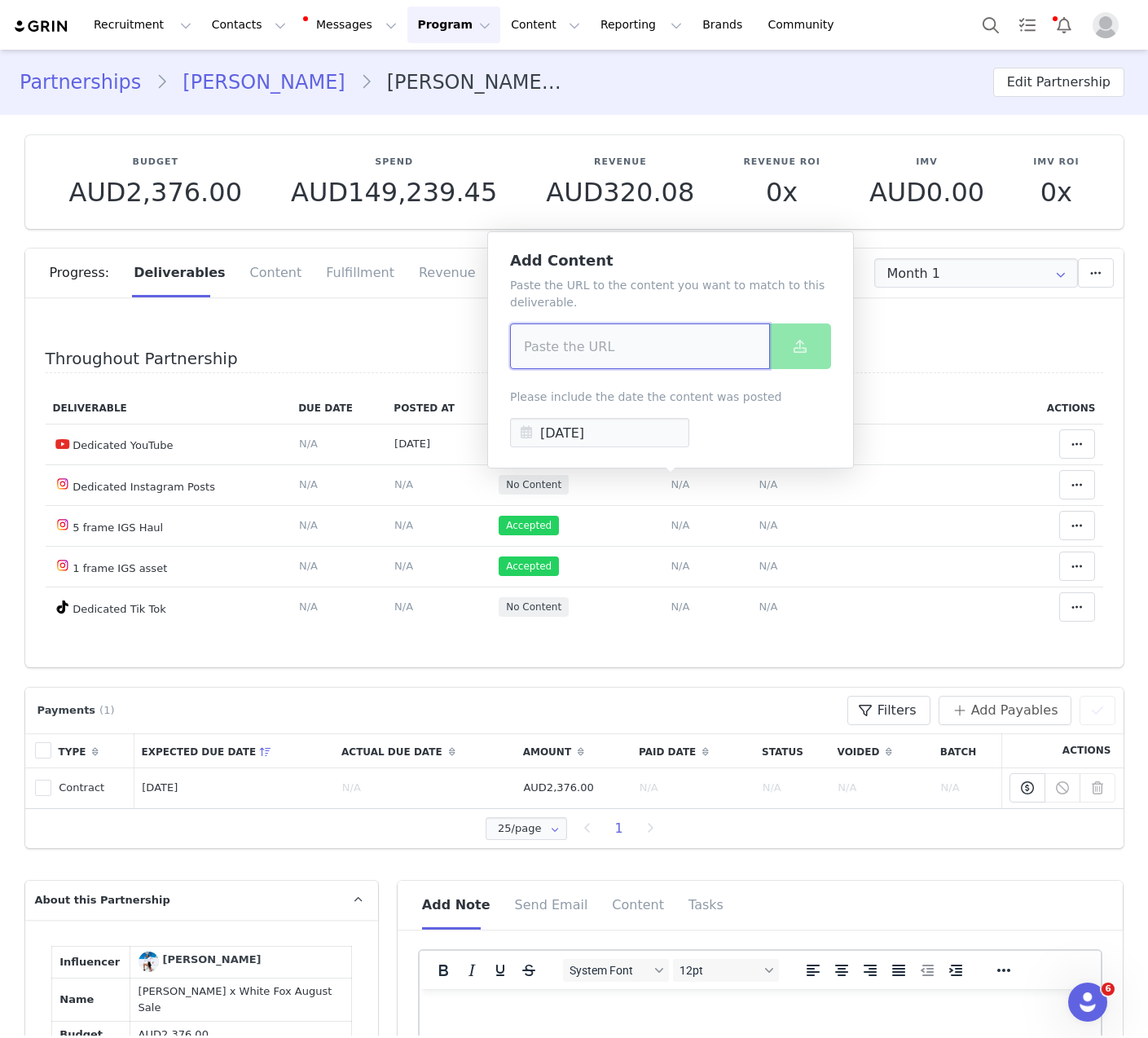
click at [658, 360] on input at bounding box center [640, 346] width 260 height 45
paste input "https://www.instagram.com/p/DNSPQaphIn8/?img_index=1"
type input "https://www.instagram.com/p/DNSPQaphIn8/?img_index=1"
click at [623, 427] on input "[DATE]" at bounding box center [600, 433] width 179 height 30
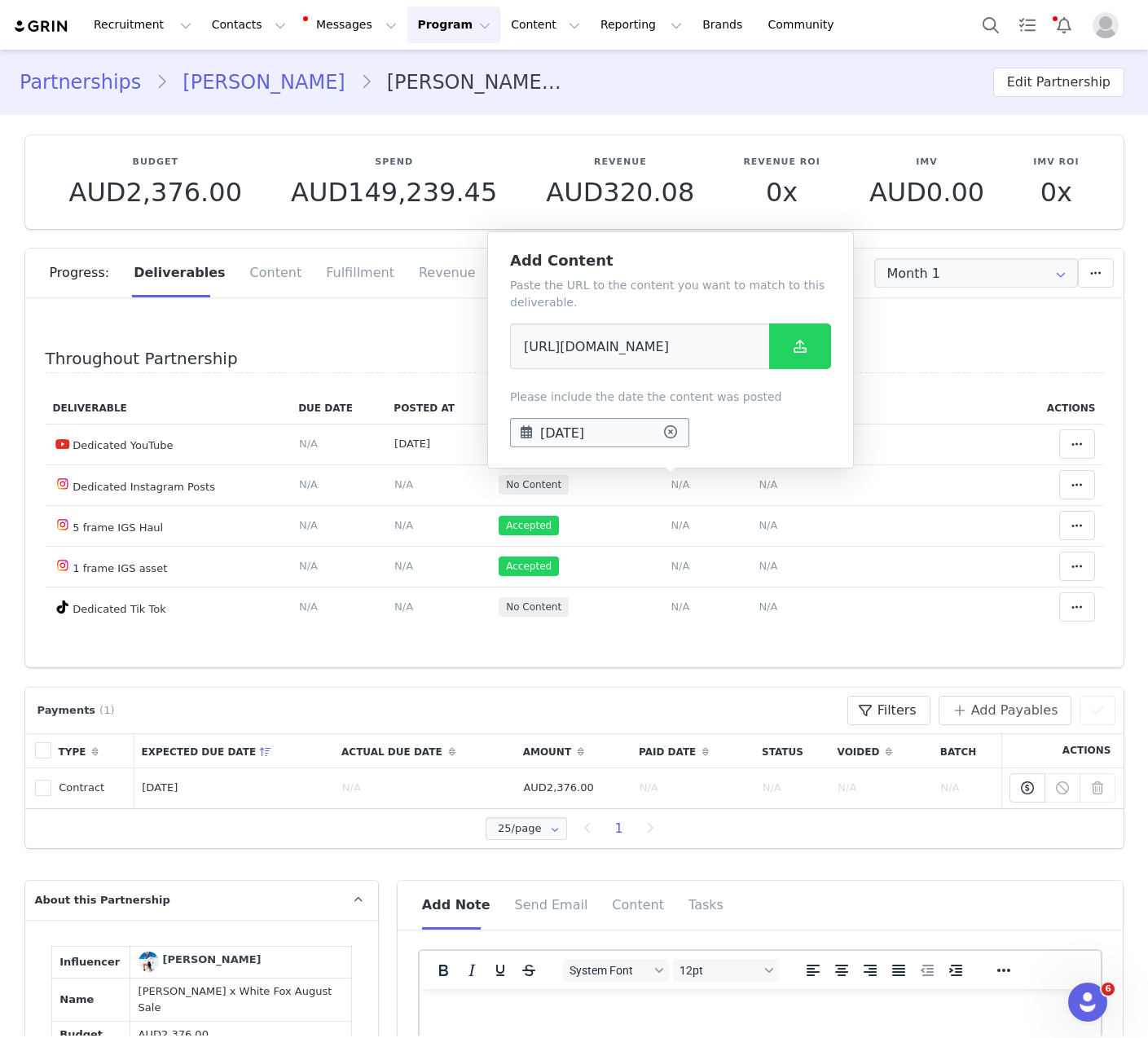
scroll to position [0, 0]
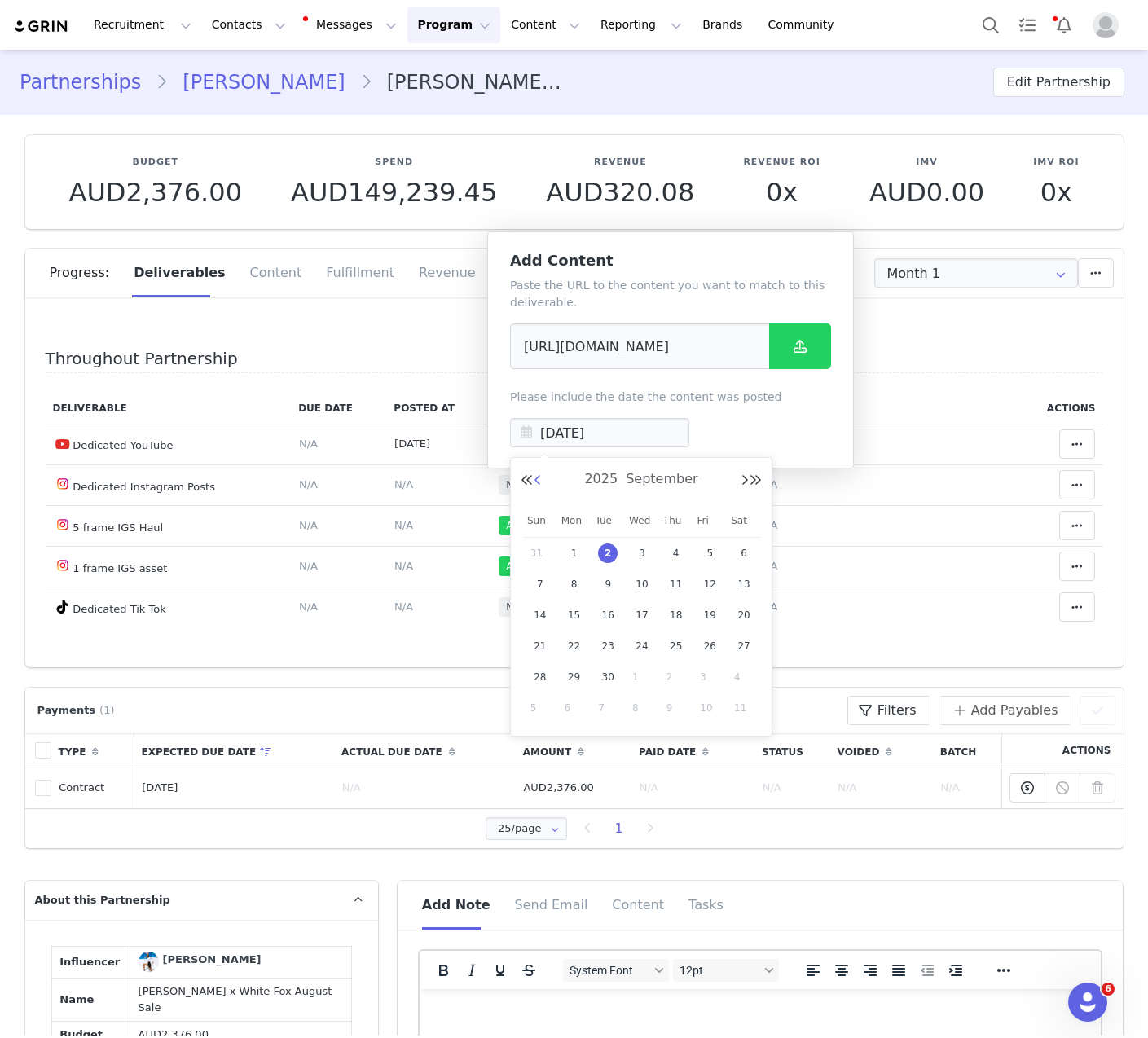
click at [538, 480] on button "Previous Month" at bounding box center [537, 481] width 8 height 13
click at [639, 618] on span "13" at bounding box center [641, 615] width 19 height 19
type input "Aug 13 2025"
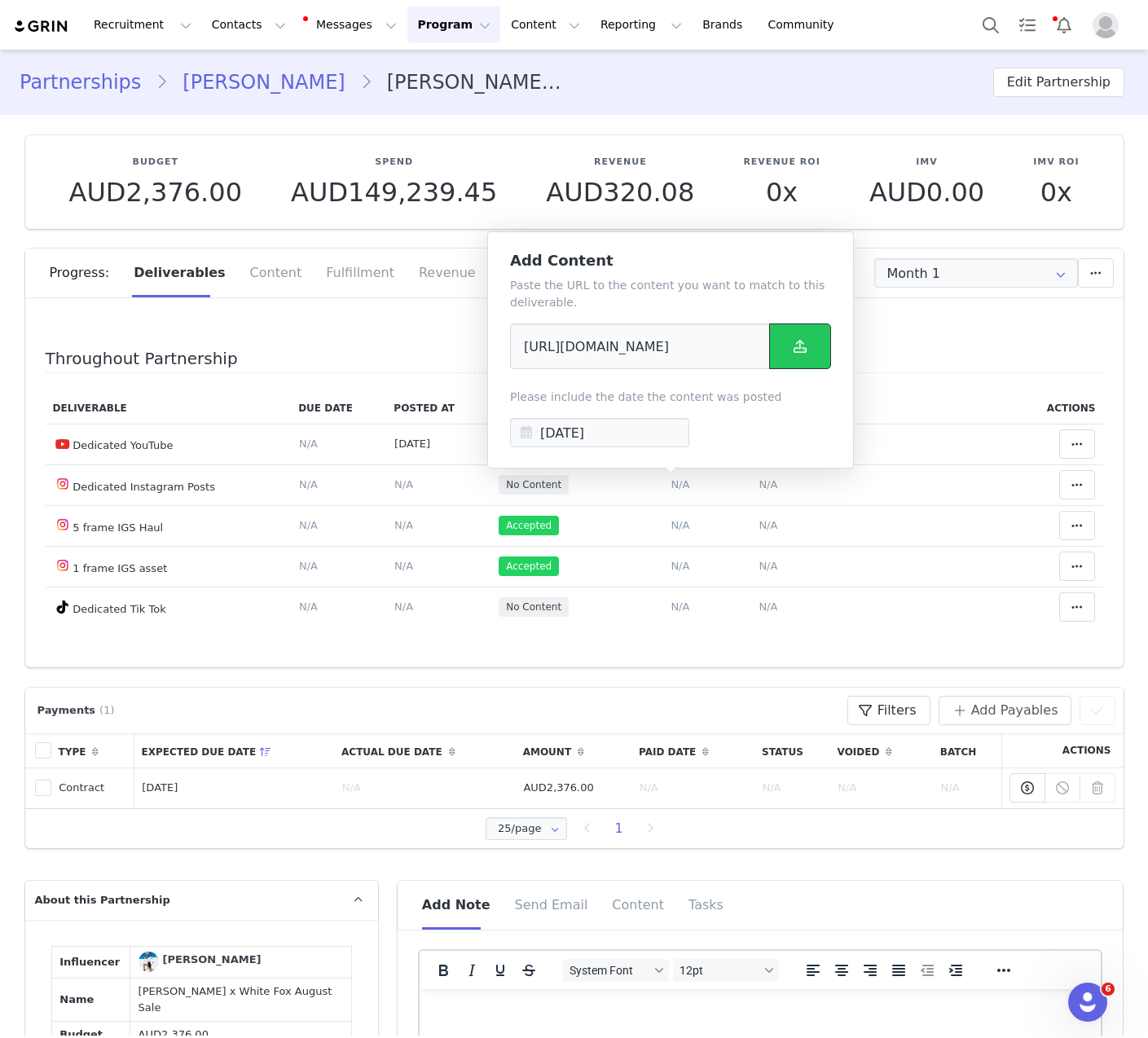
click at [822, 345] on button at bounding box center [800, 346] width 62 height 45
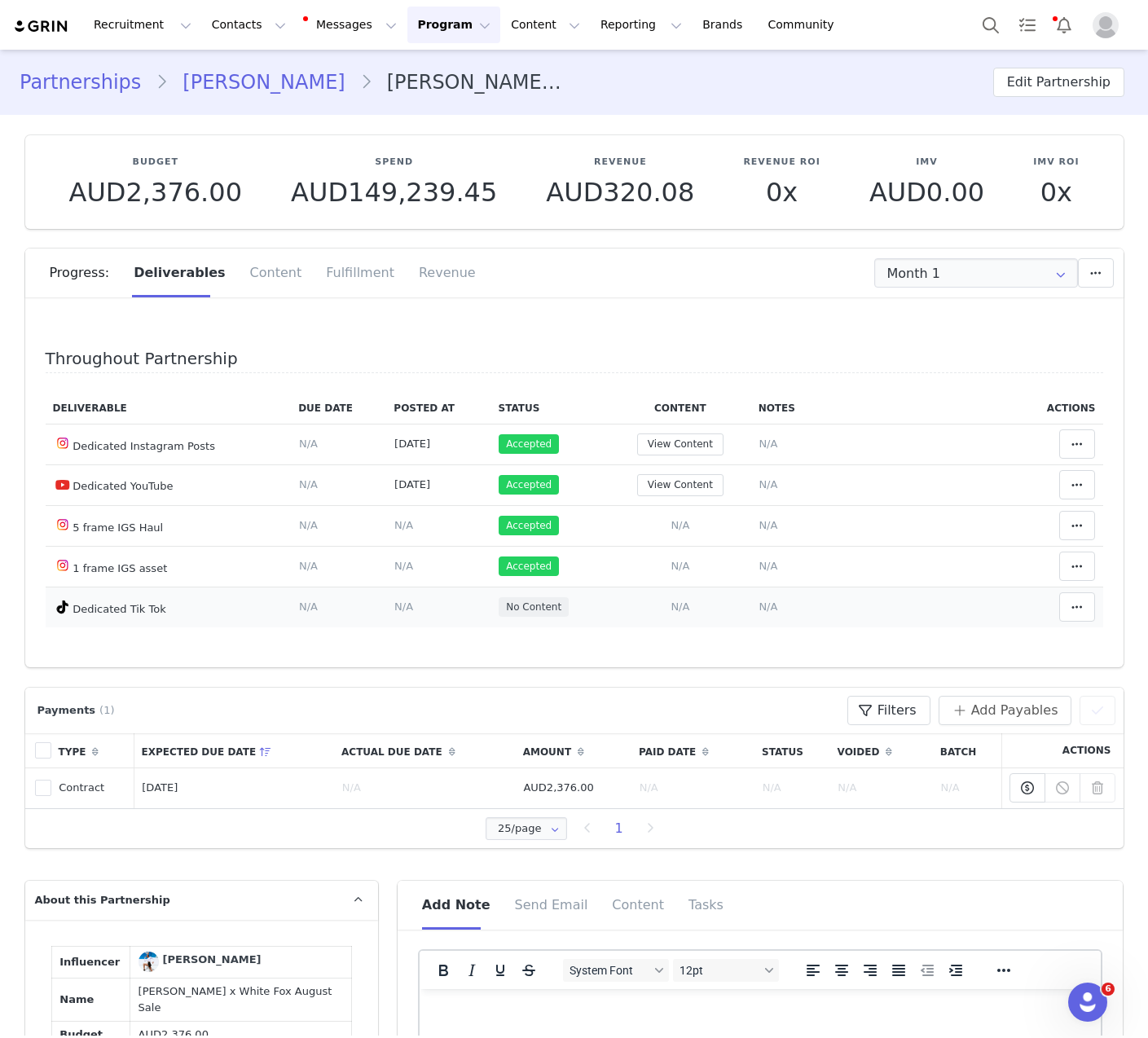
click at [674, 600] on td "Add Content Paste the URL to the content you want to match to this deliverable.…" at bounding box center [679, 607] width 141 height 41
click at [672, 609] on span "N/A" at bounding box center [680, 606] width 18 height 12
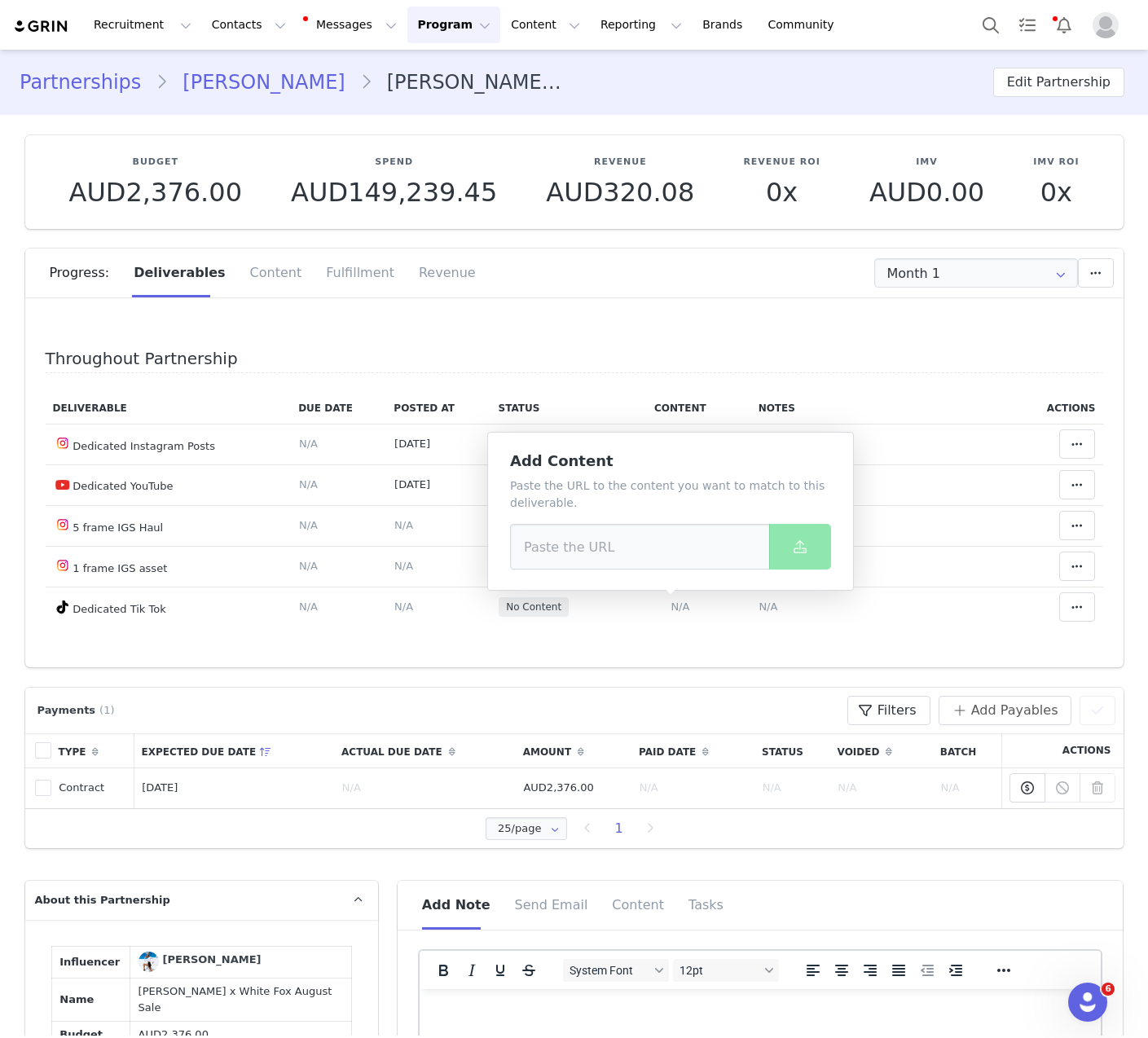
click at [694, 516] on div "Paste the URL to the content you want to match to this deliverable." at bounding box center [670, 524] width 321 height 92
click at [694, 533] on input at bounding box center [640, 546] width 260 height 45
paste input "https://www.tiktok.com/@jessienorbz/video/7537917203874663688"
type input "https://www.tiktok.com/@jessienorbz/video/7537917203874663688"
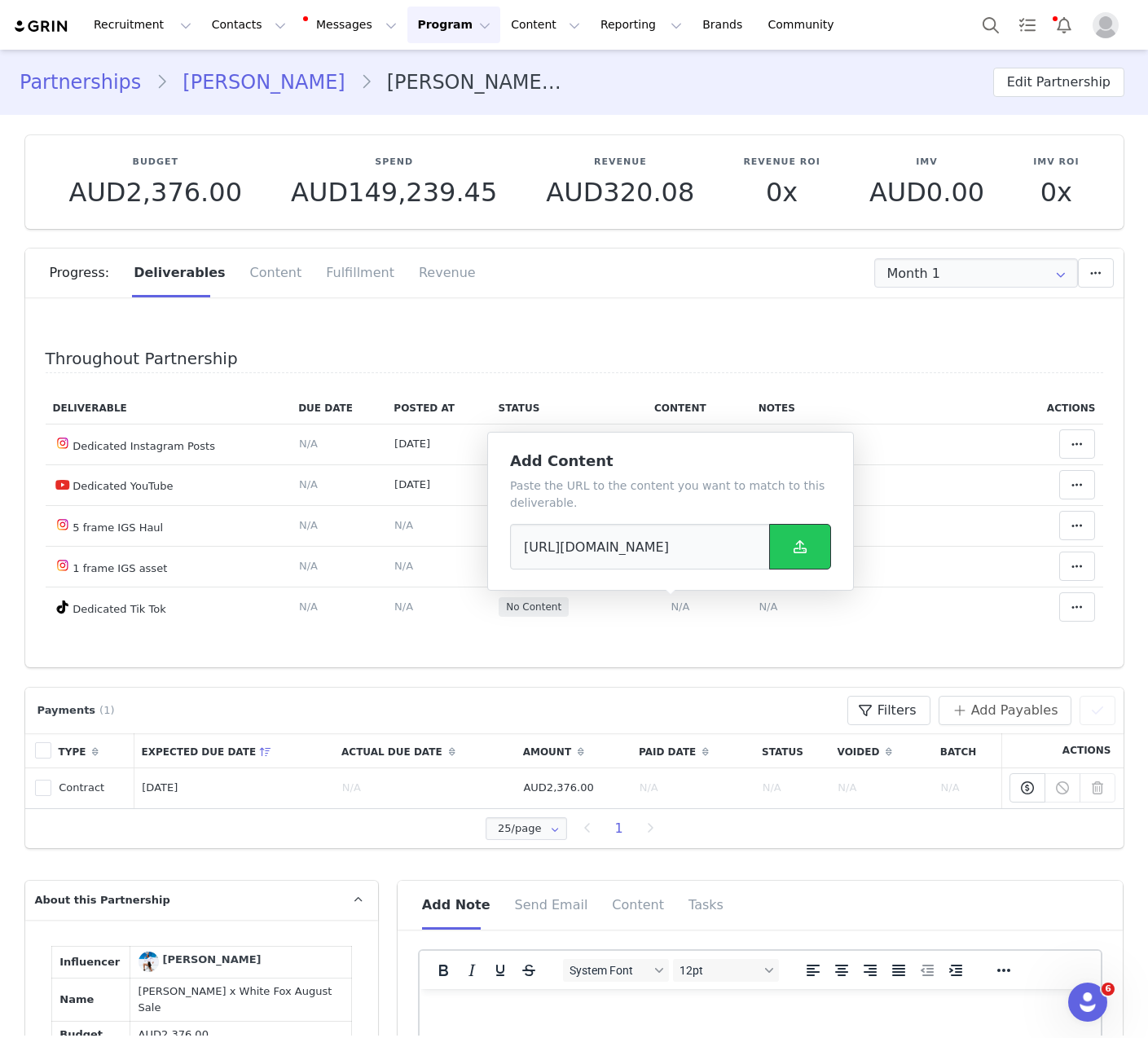
scroll to position [0, 0]
click at [815, 544] on button at bounding box center [800, 546] width 62 height 45
